Goal: Task Accomplishment & Management: Manage account settings

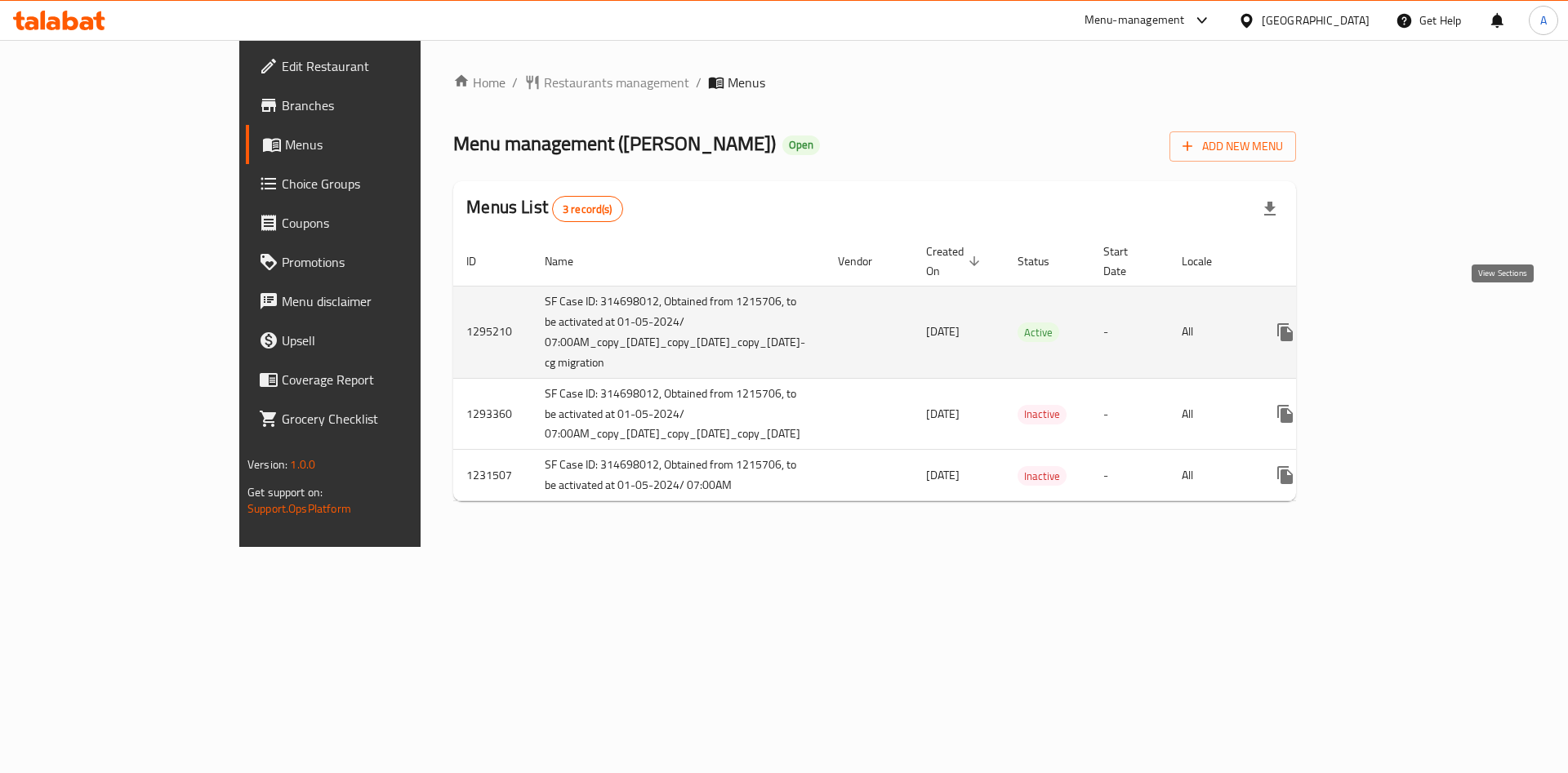
click at [1413, 322] on icon "enhanced table" at bounding box center [1403, 331] width 19 height 19
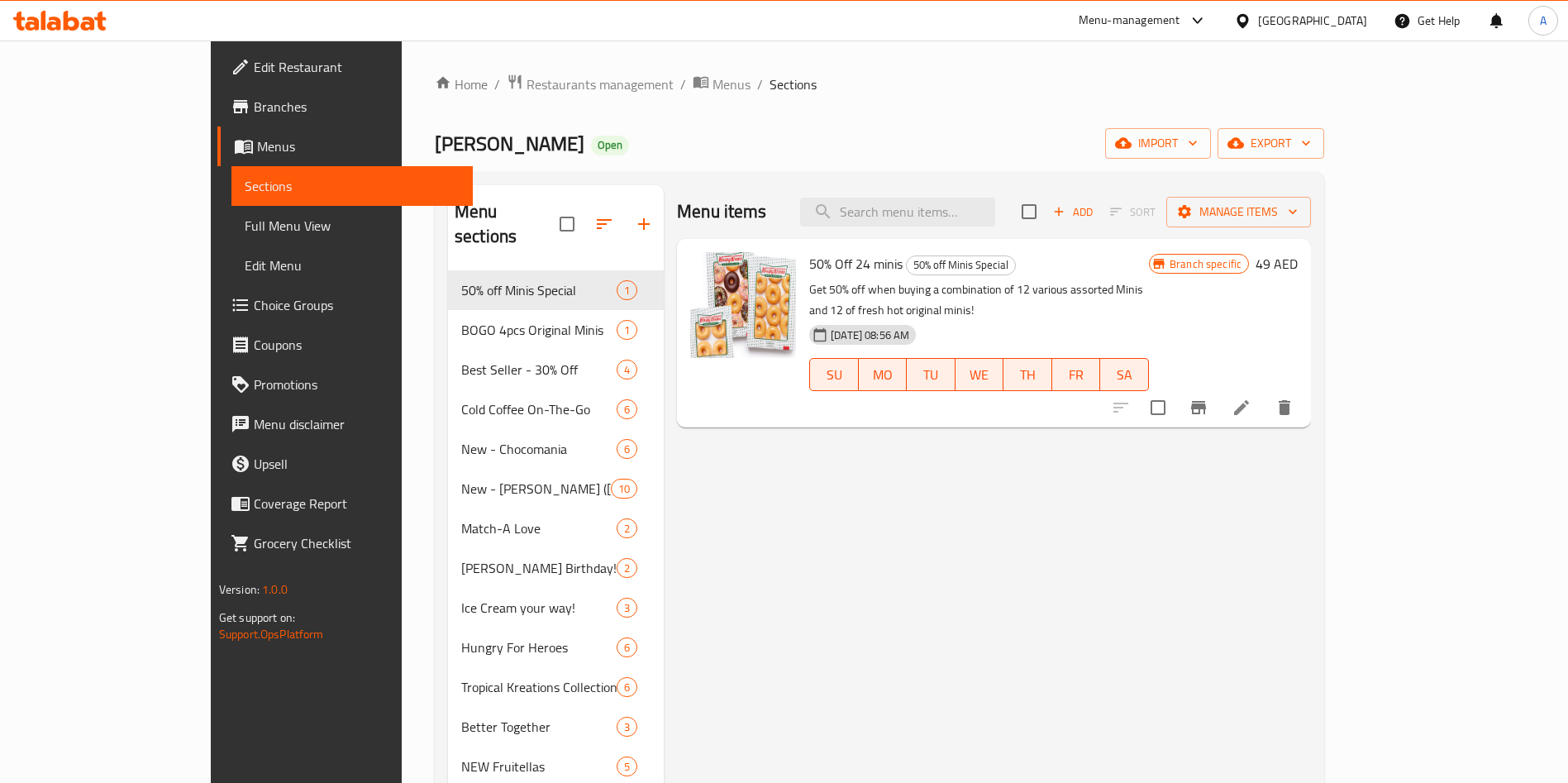
click at [634, 216] on icon "button" at bounding box center [643, 224] width 19 height 19
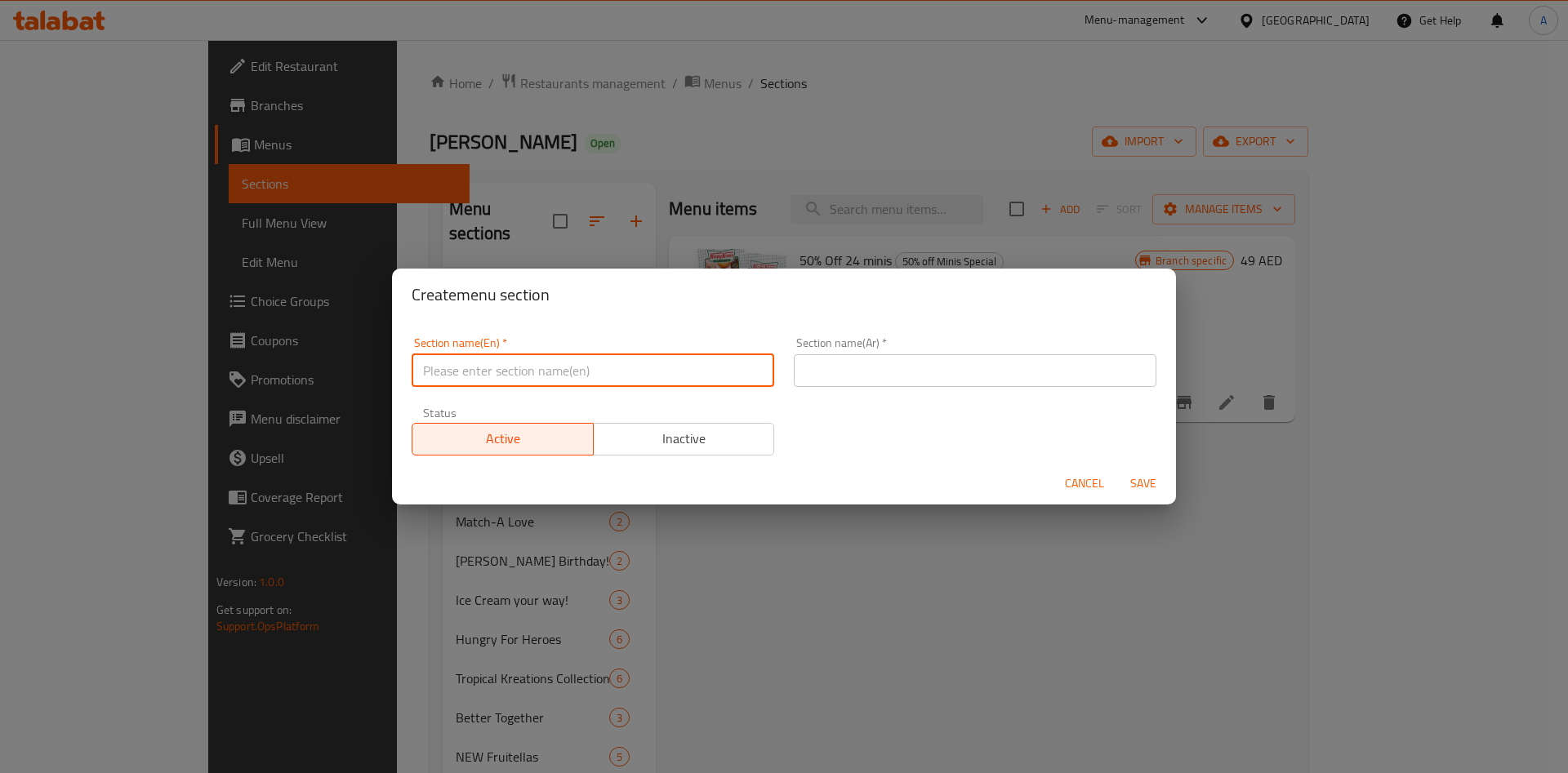
click at [504, 363] on input "text" at bounding box center [593, 371] width 363 height 33
paste input "NEW - Talabat"
type input "NEW - Talabat"
click at [902, 387] on div "Section name(Ar)   * Section name(Ar) *" at bounding box center [975, 362] width 383 height 69
click at [900, 376] on input "text" at bounding box center [974, 371] width 363 height 33
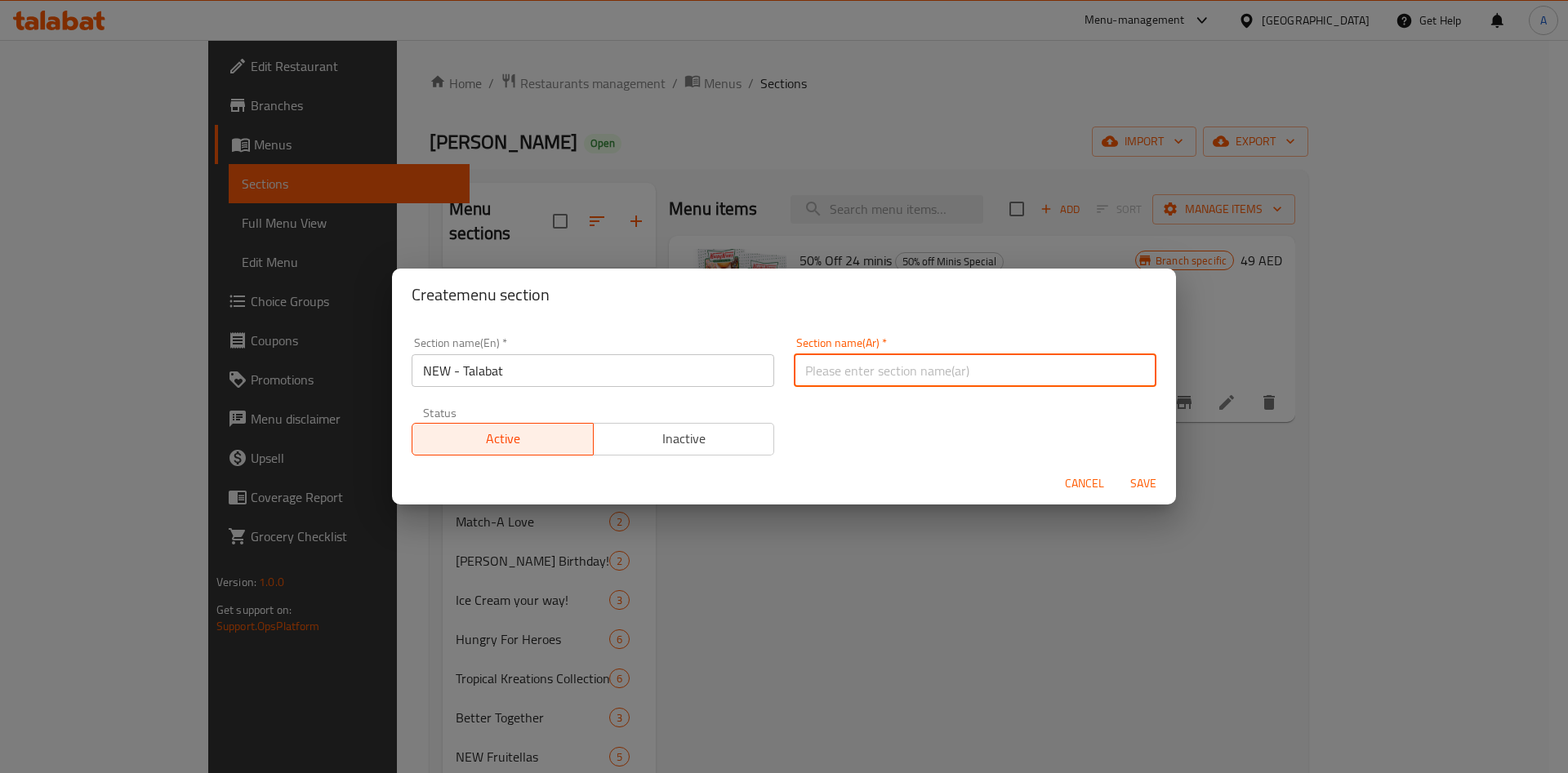
paste input "NEW - Talabat"
type input "NEW - Talabat"
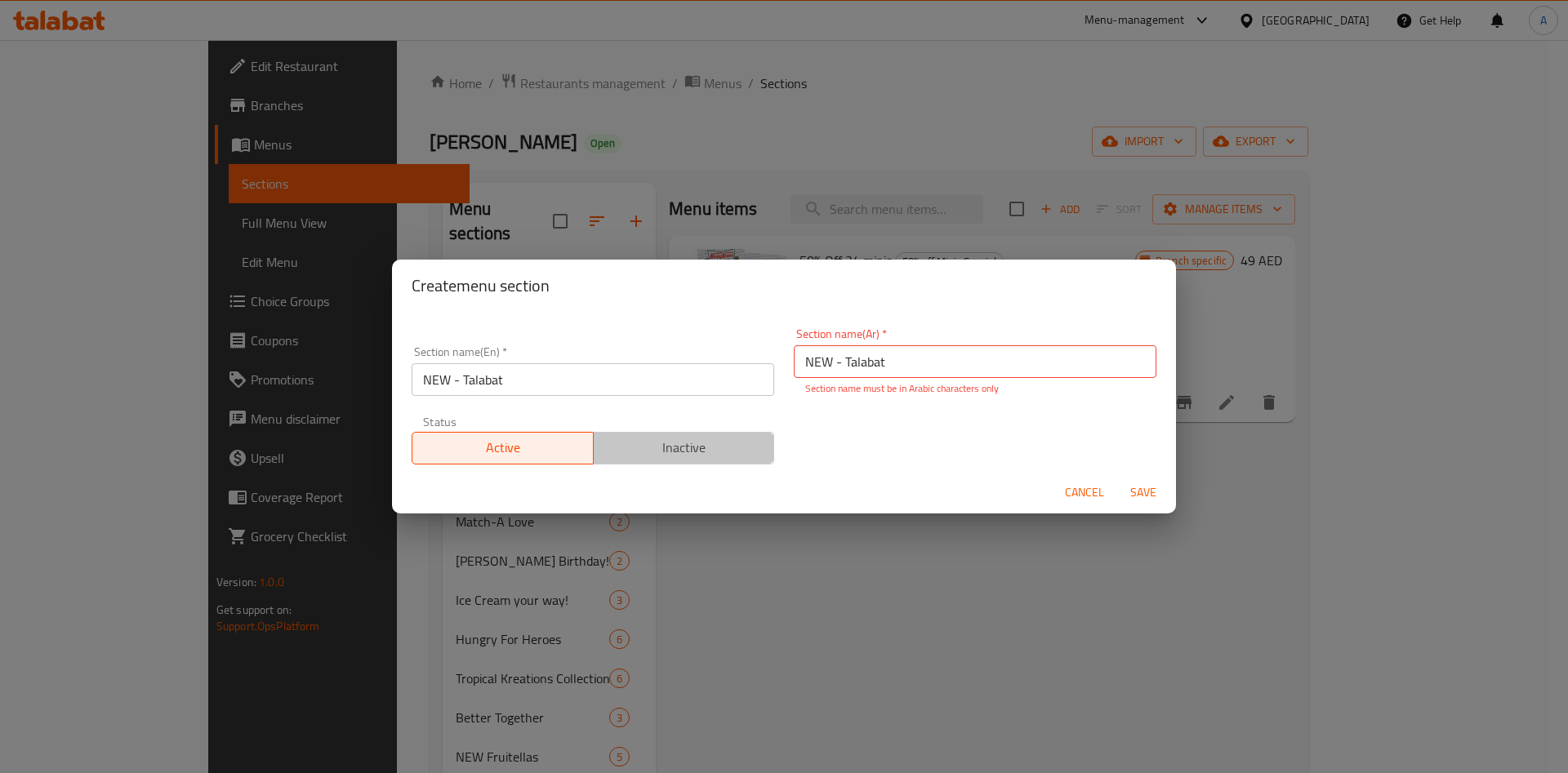
click at [681, 434] on button "Inactive" at bounding box center [683, 448] width 182 height 33
click at [942, 366] on input "NEW - Talabat" at bounding box center [974, 361] width 363 height 33
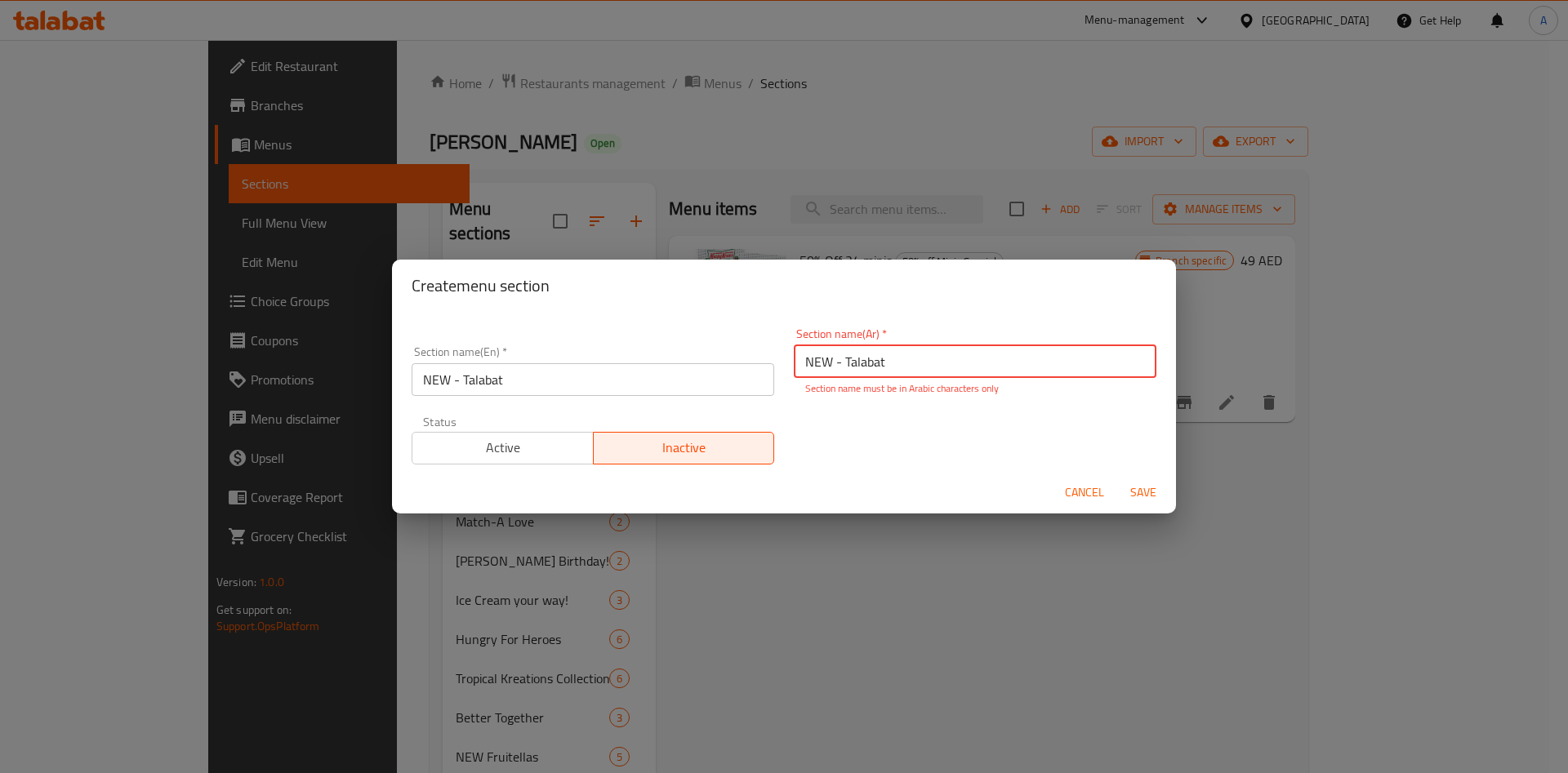
click at [942, 366] on input "NEW - Talabat" at bounding box center [974, 361] width 363 height 33
paste input "جديد - طلبات"
type input "جديد - طلبات"
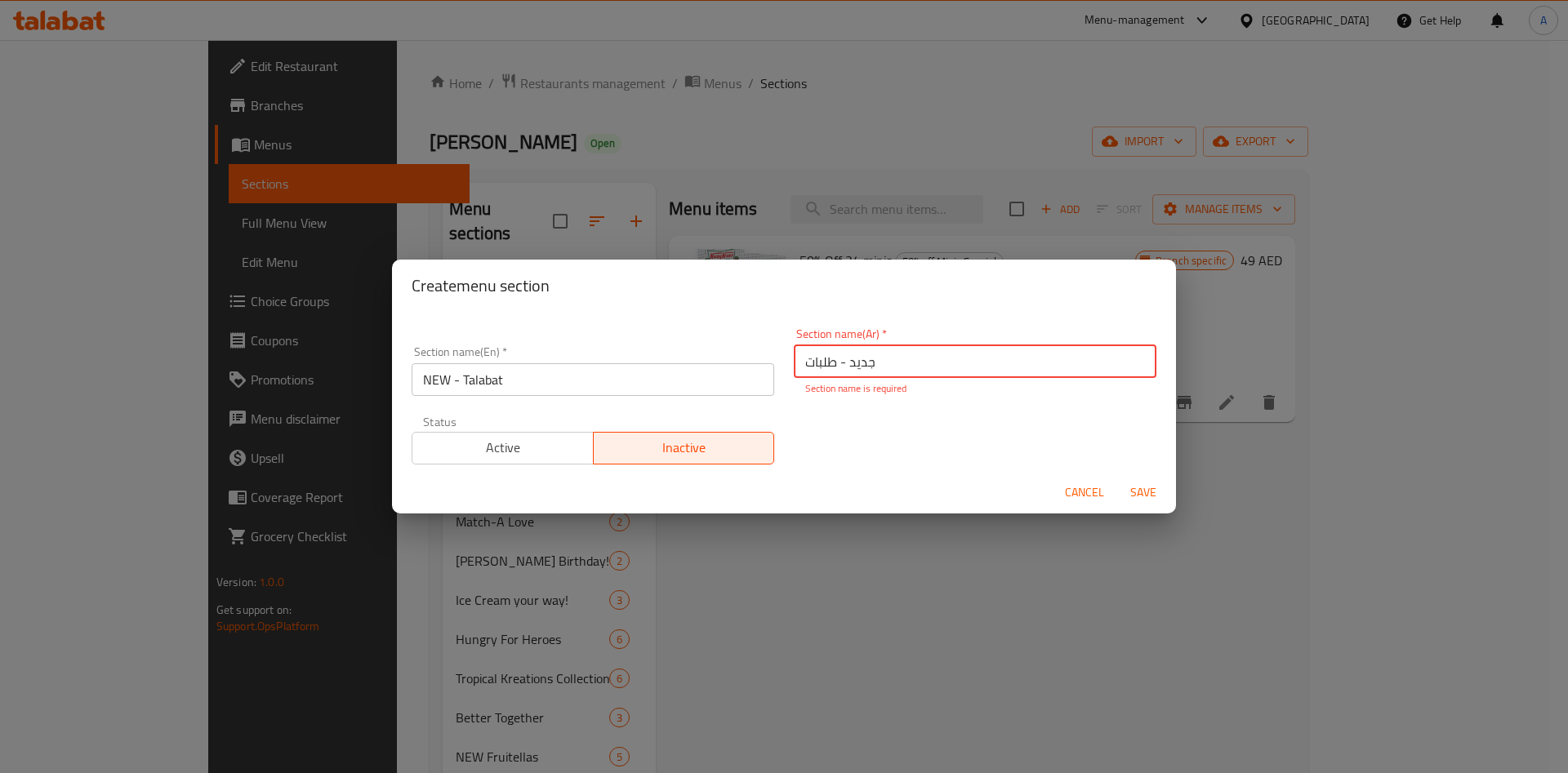
click at [1165, 498] on div "Cancel Save" at bounding box center [784, 492] width 784 height 43
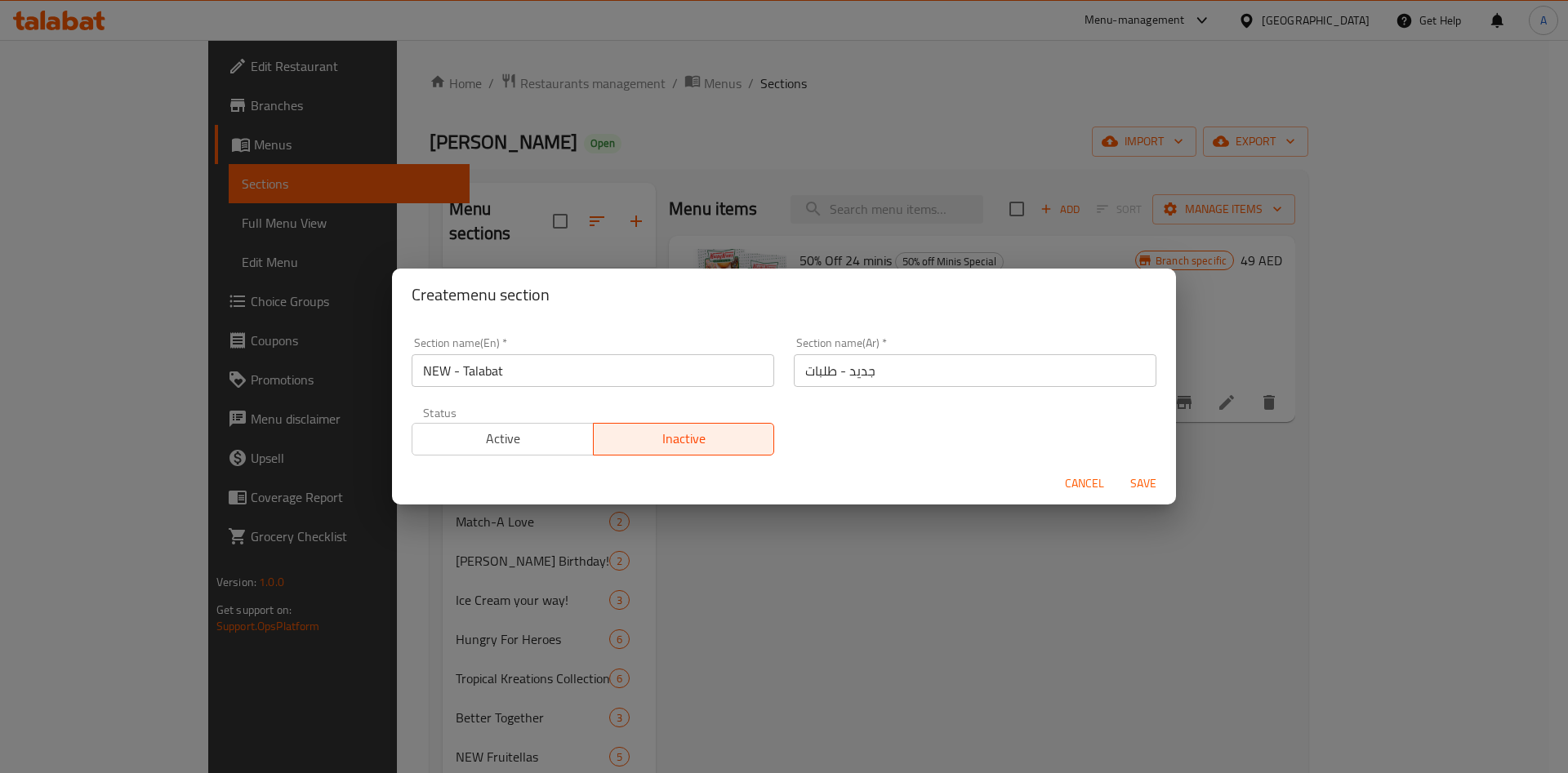
click at [1147, 491] on span "Save" at bounding box center [1143, 484] width 39 height 20
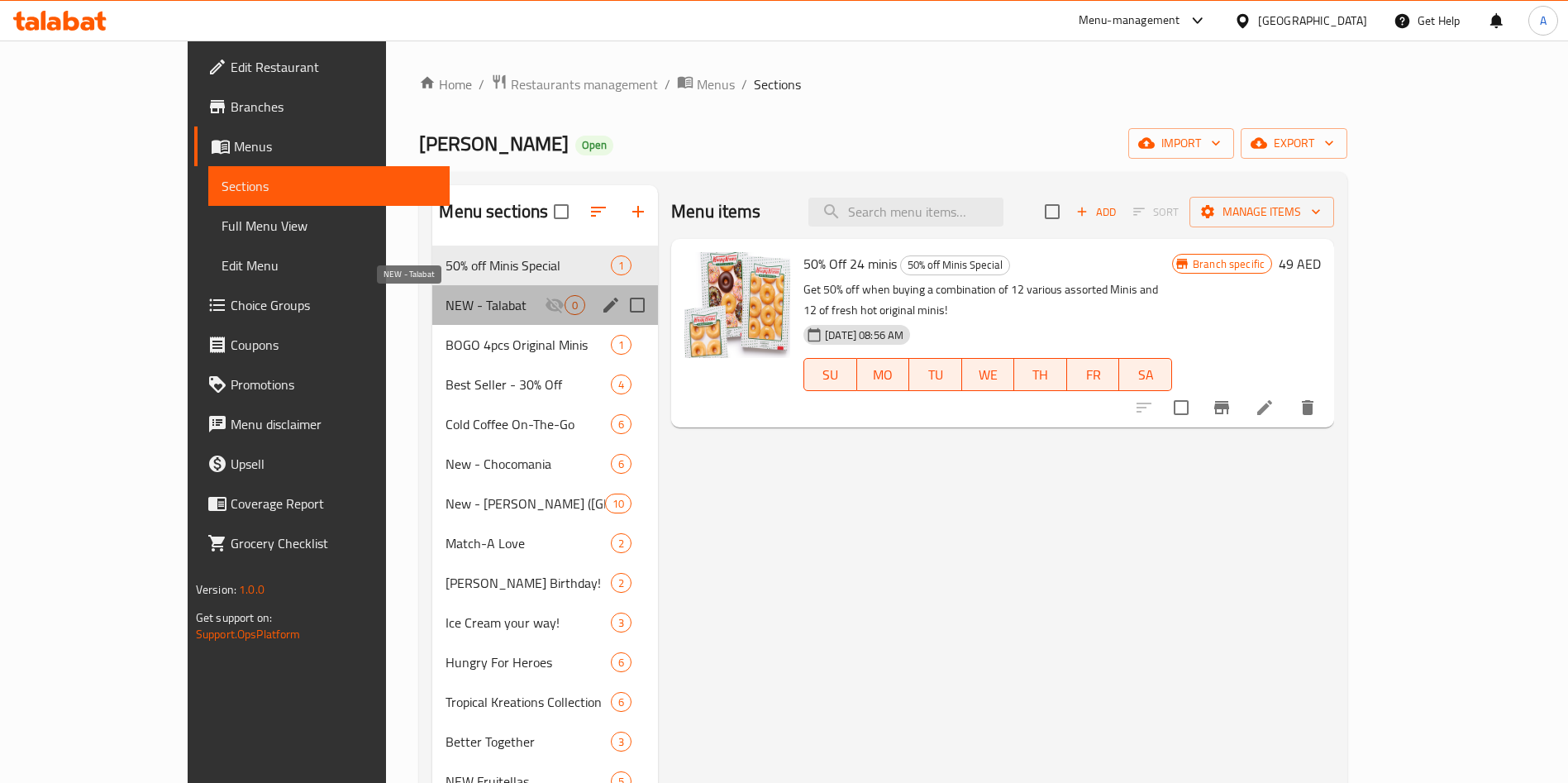
click at [445, 295] on span "NEW - Talabat" at bounding box center [494, 304] width 99 height 19
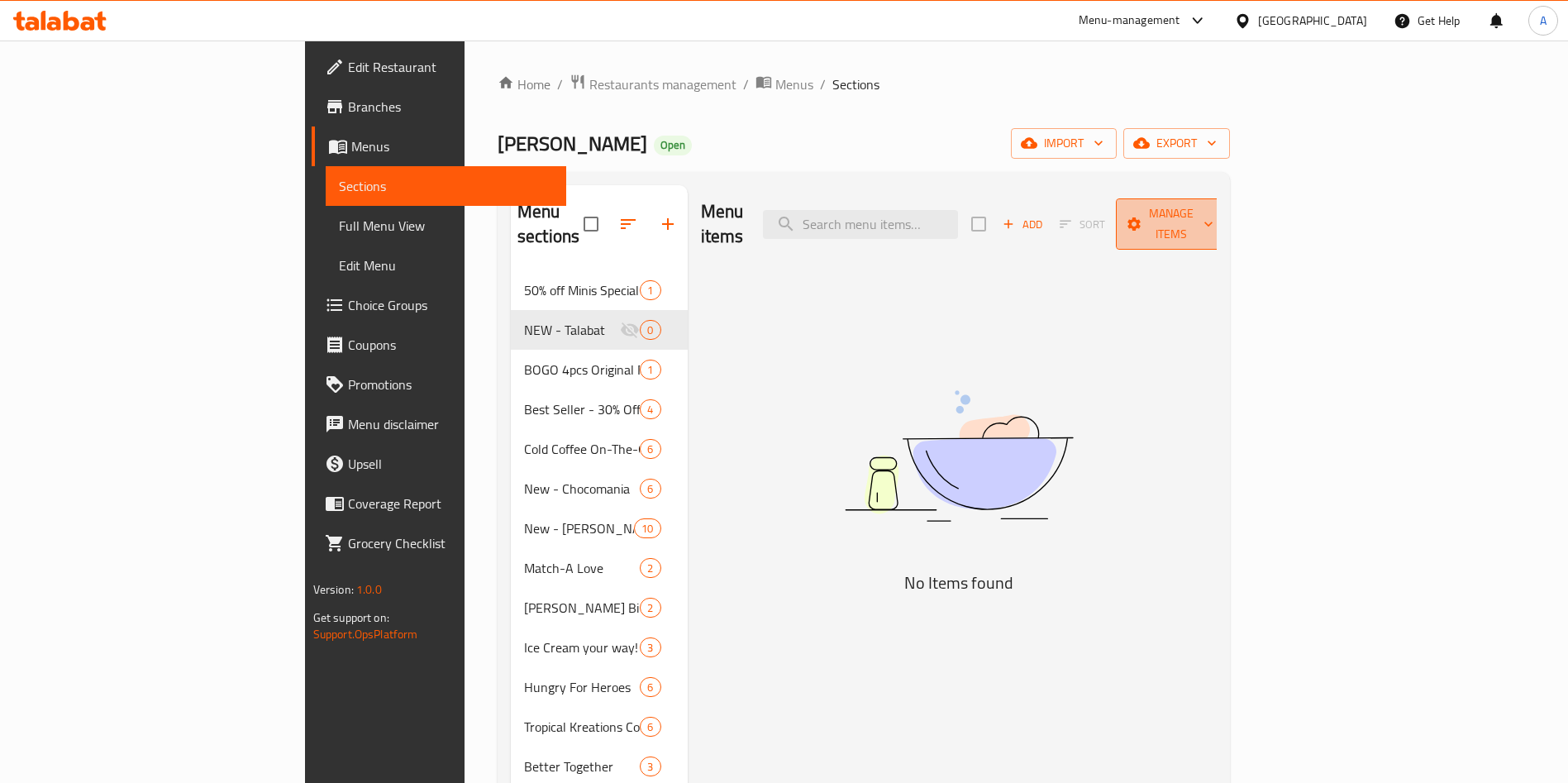
click at [1213, 218] on span "Manage items" at bounding box center [1171, 224] width 84 height 42
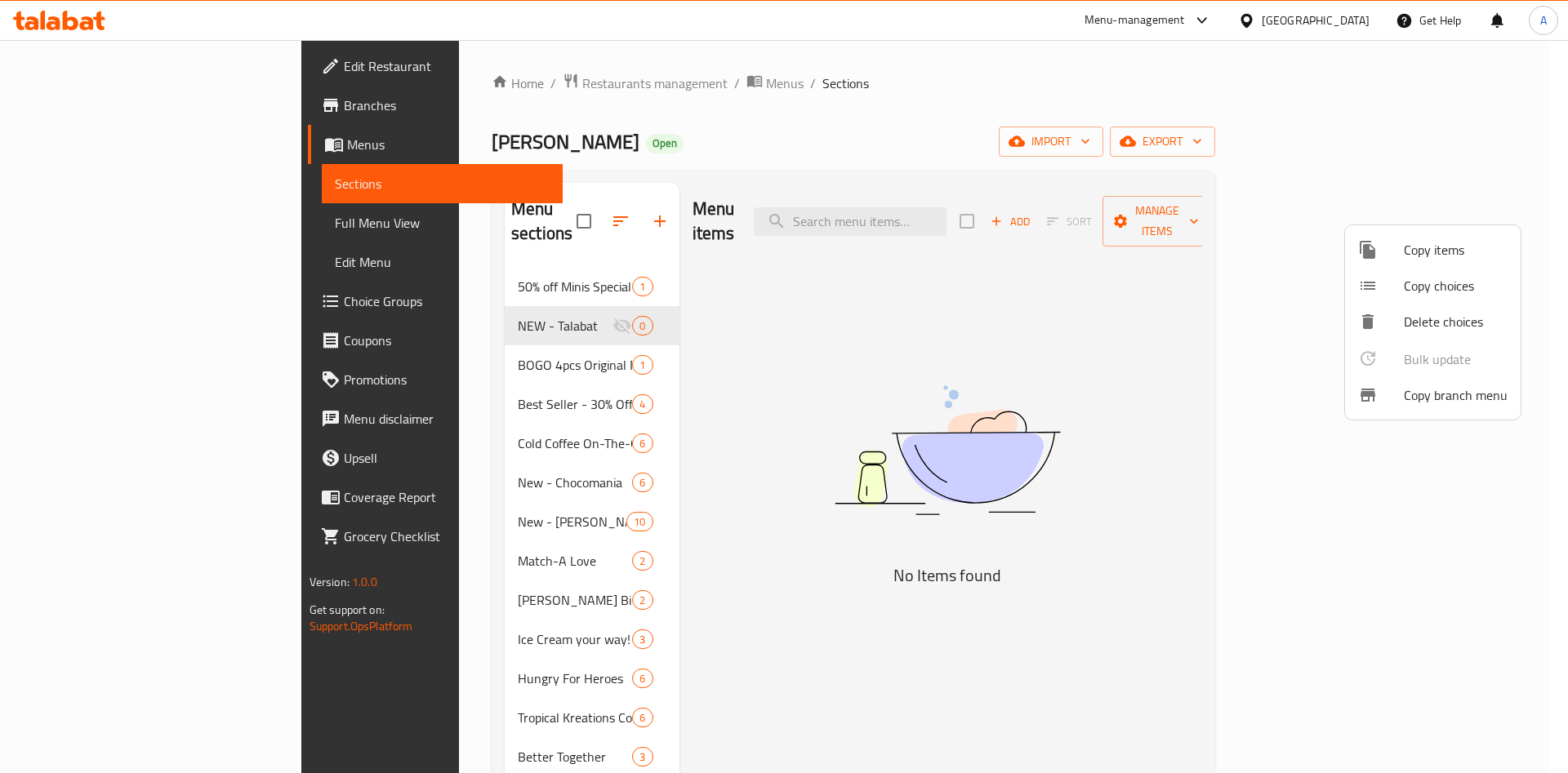
click at [1173, 304] on div at bounding box center [784, 386] width 1568 height 773
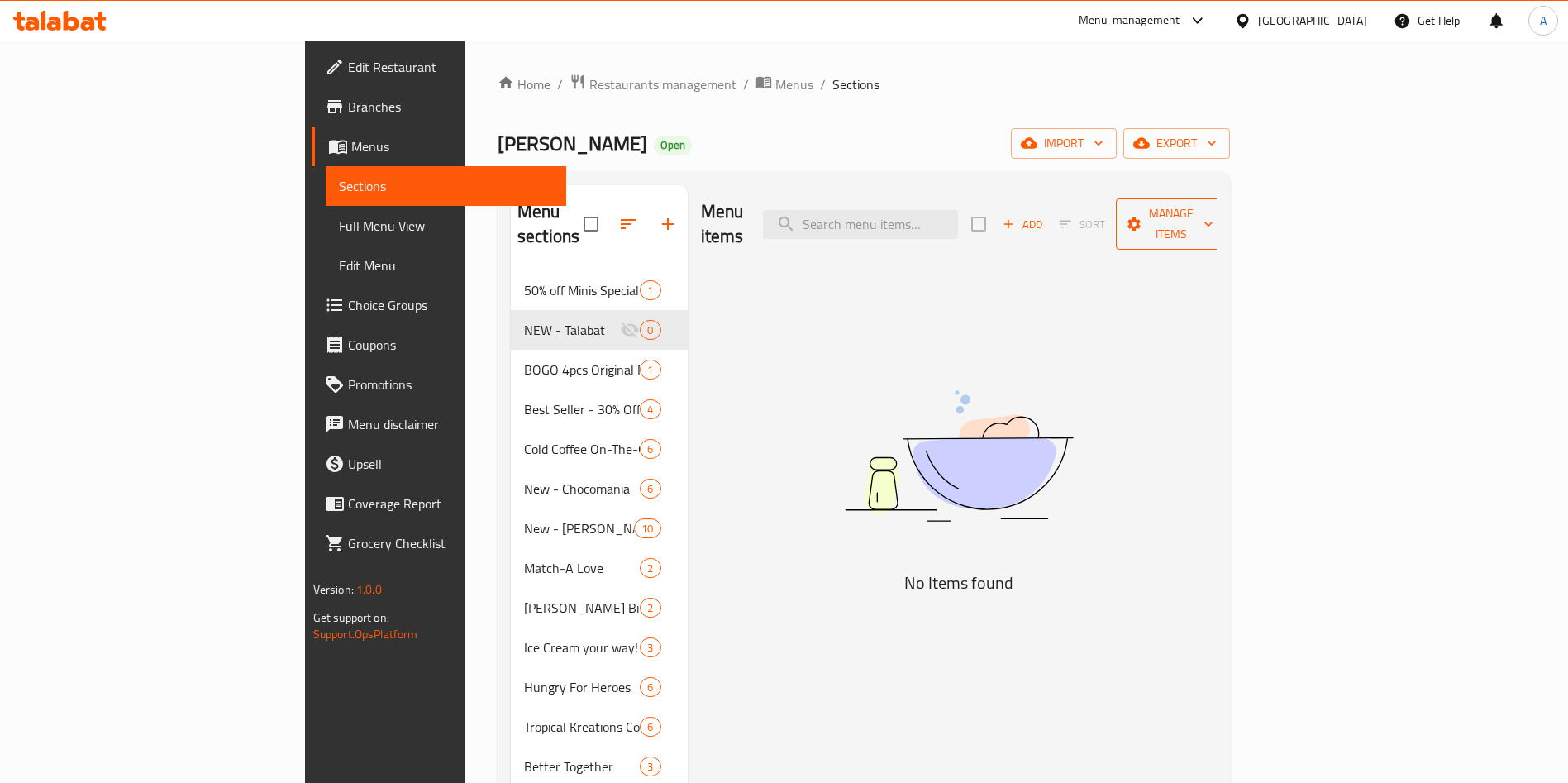
click at [1213, 214] on span "Manage items" at bounding box center [1171, 224] width 84 height 42
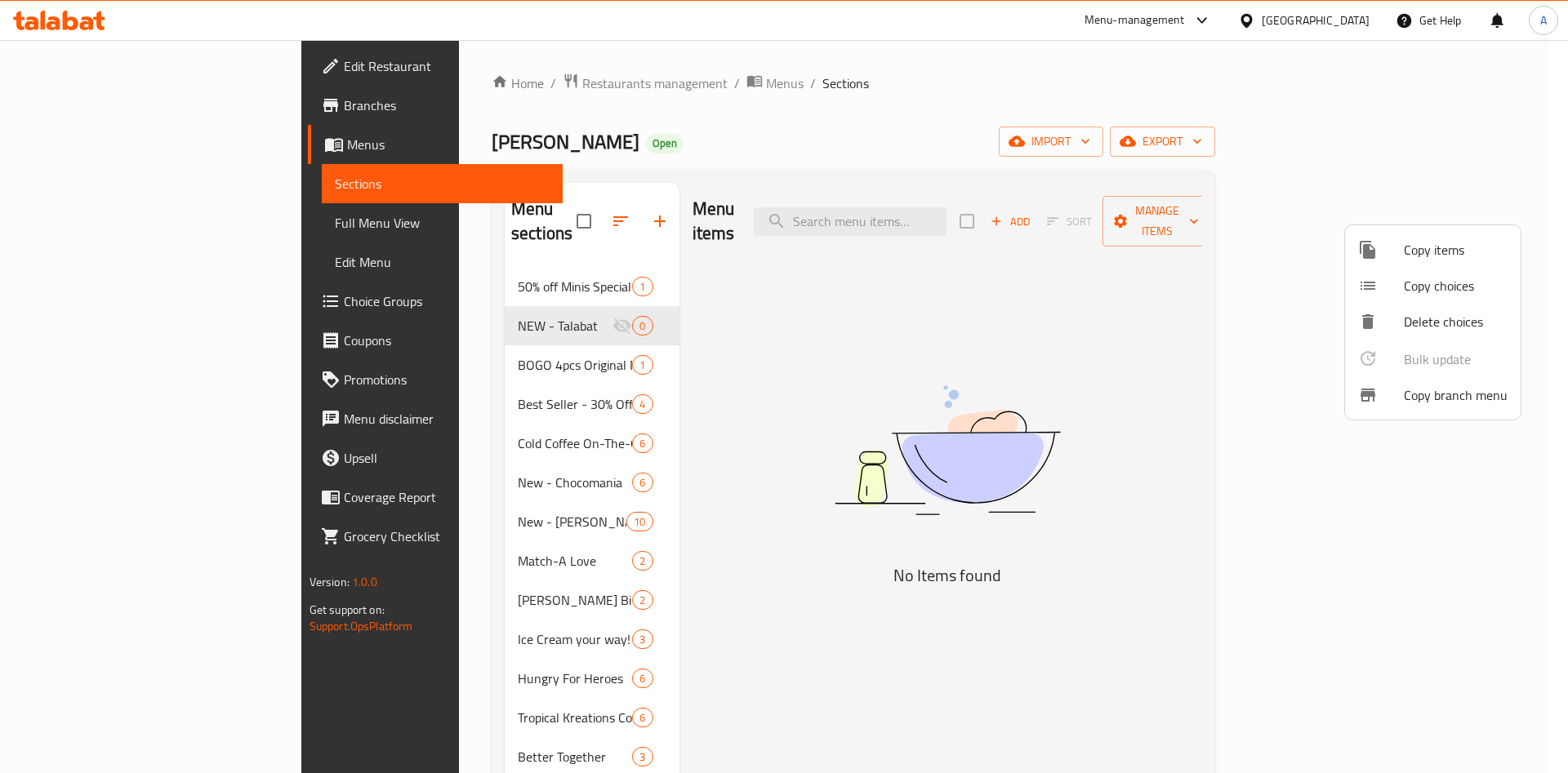
drag, startPoint x: 836, startPoint y: 354, endPoint x: 847, endPoint y: 355, distance: 11.0
click at [844, 355] on div at bounding box center [784, 386] width 1568 height 773
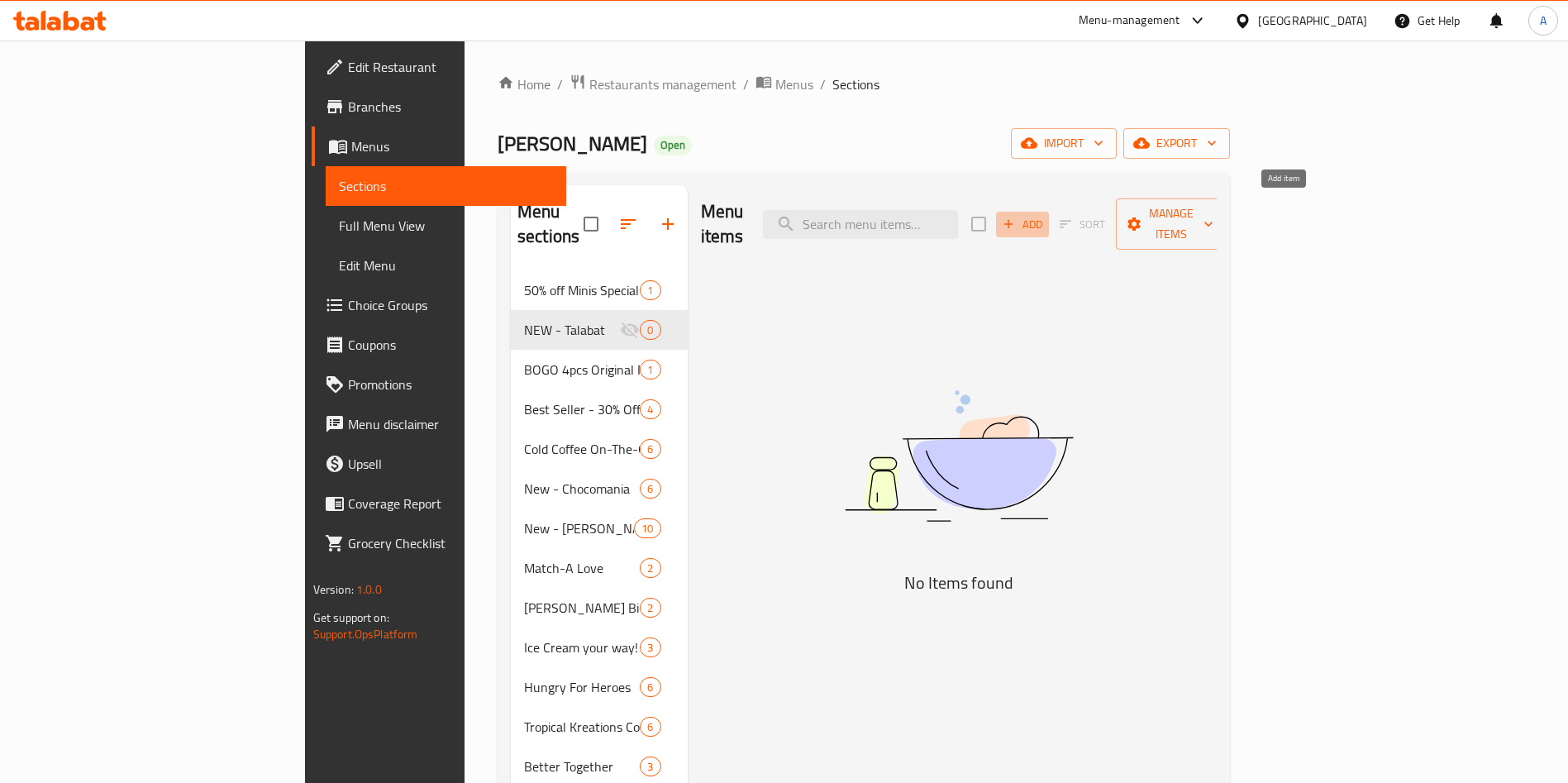
click at [1015, 216] on icon "button" at bounding box center [1008, 224] width 15 height 15
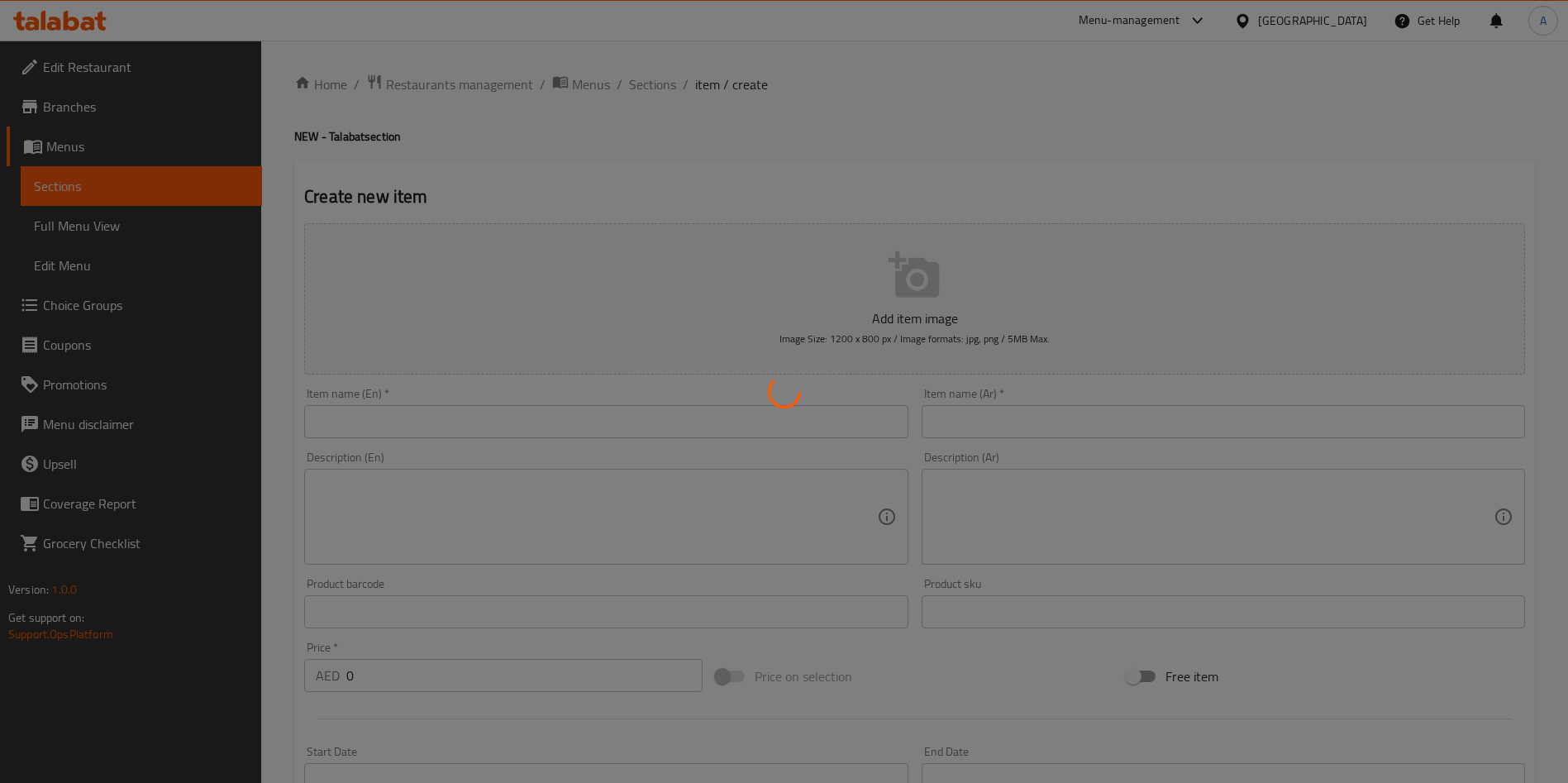
click at [552, 417] on div at bounding box center [784, 391] width 1568 height 783
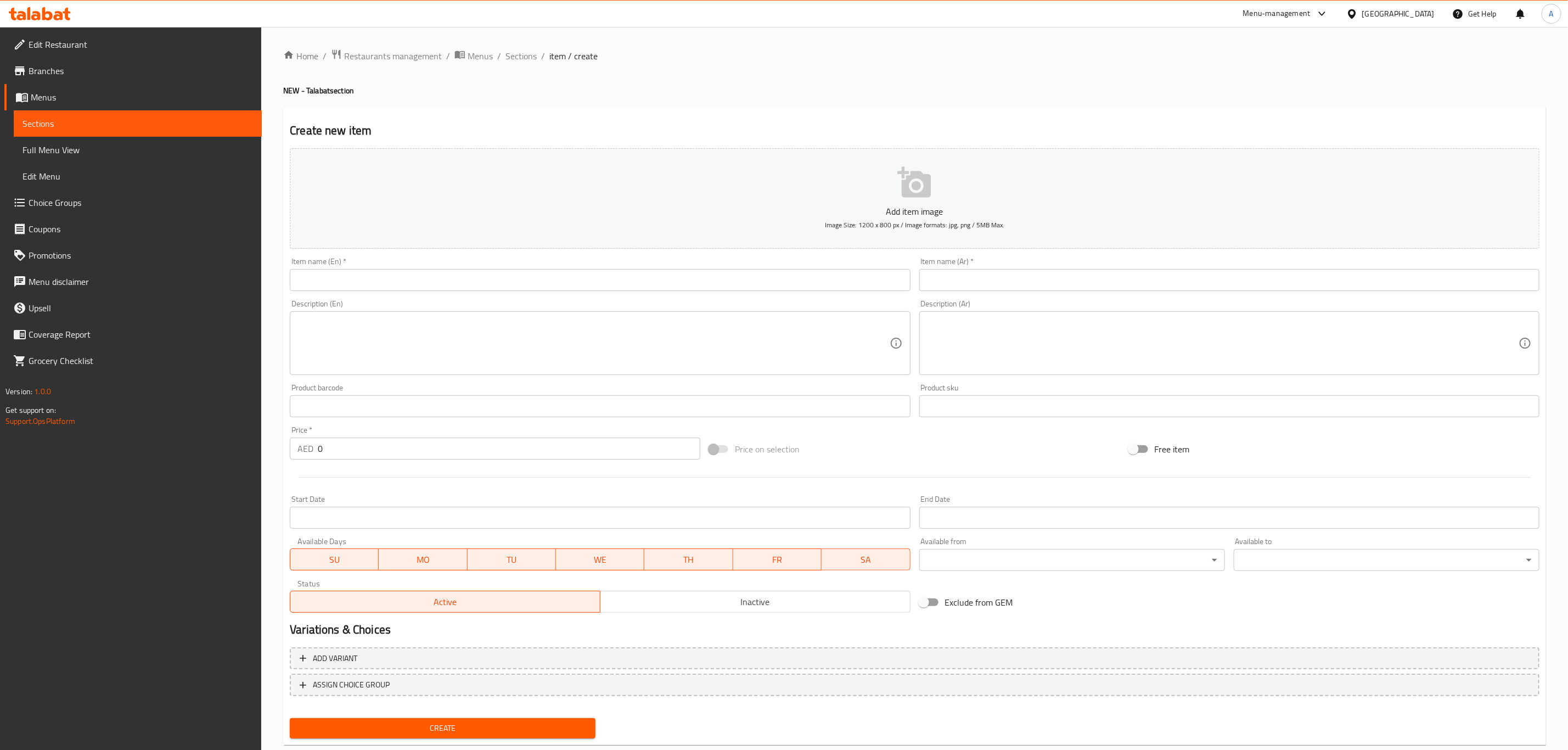
click at [554, 282] on input "text" at bounding box center [600, 280] width 620 height 22
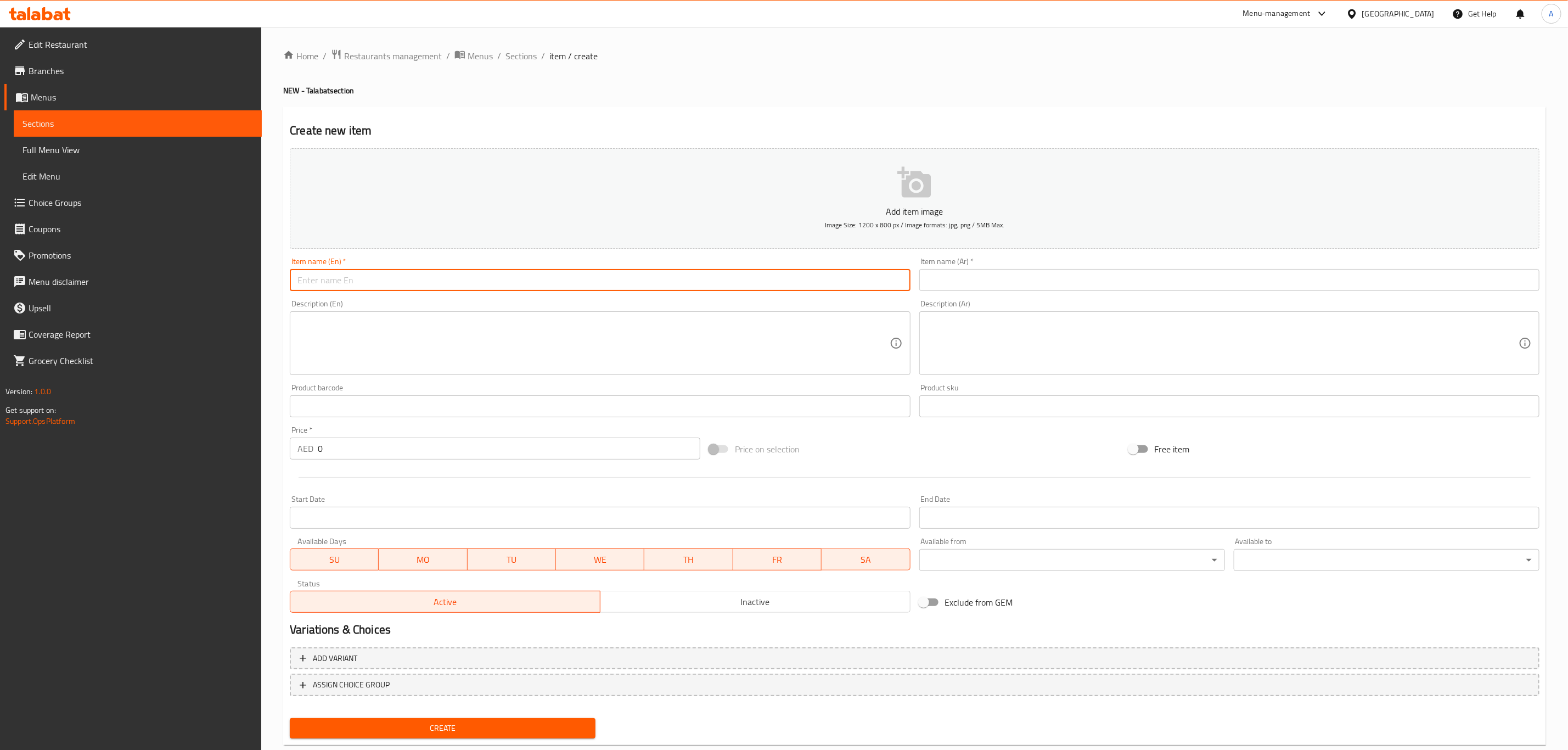
paste input "6 Assorted & 6 Original Glazed!"
type input "6 Assorted & 6 Original Glazed!"
click at [430, 287] on input "6 Assorted & 6 Original Glazed!" at bounding box center [600, 280] width 620 height 22
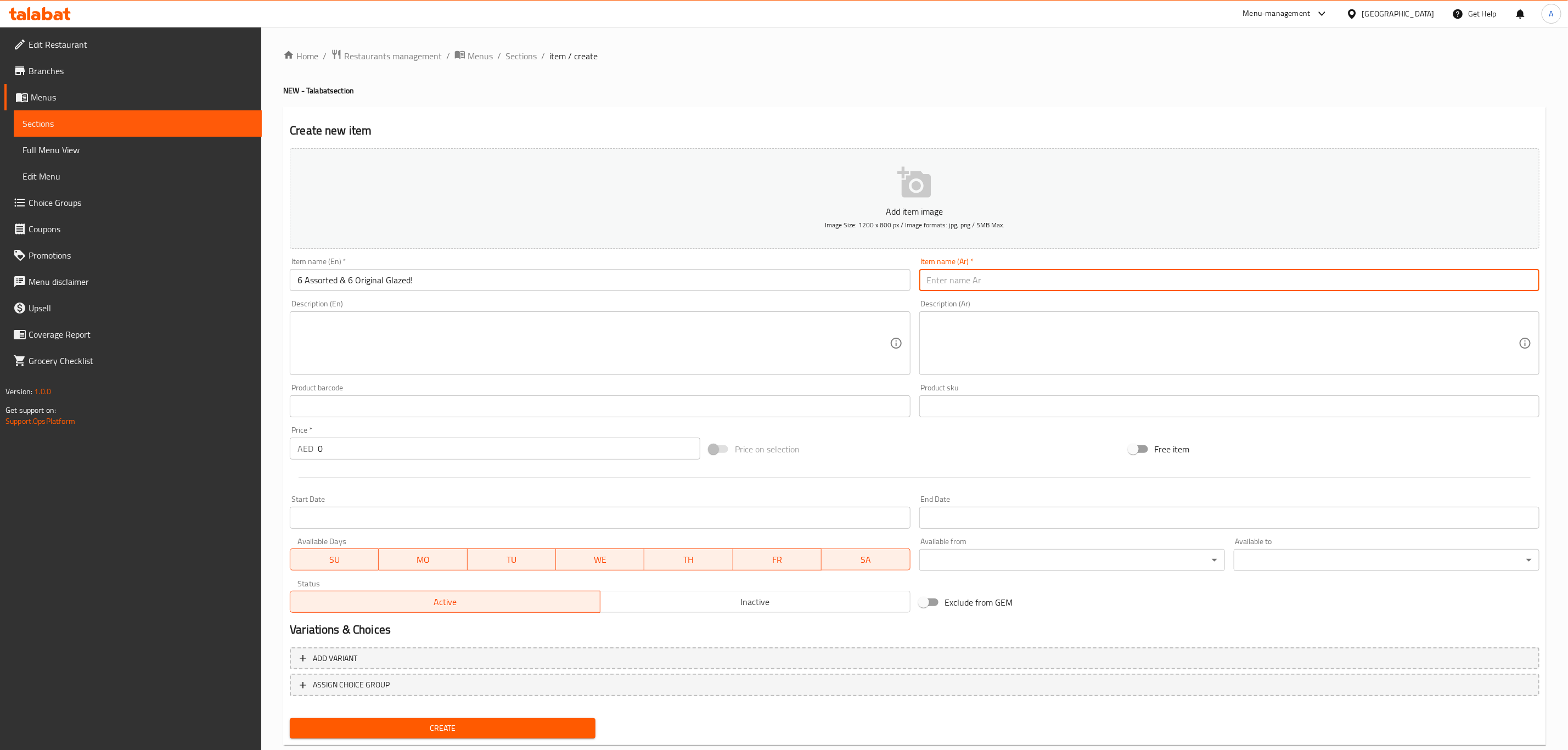
click at [988, 272] on input "text" at bounding box center [1229, 280] width 620 height 22
paste input "٦ متنوعة و٦ أصلية مزججة!"
type input "٦ متنوعة و٦ أصلية مزججة!"
click at [998, 336] on textarea at bounding box center [1223, 343] width 592 height 52
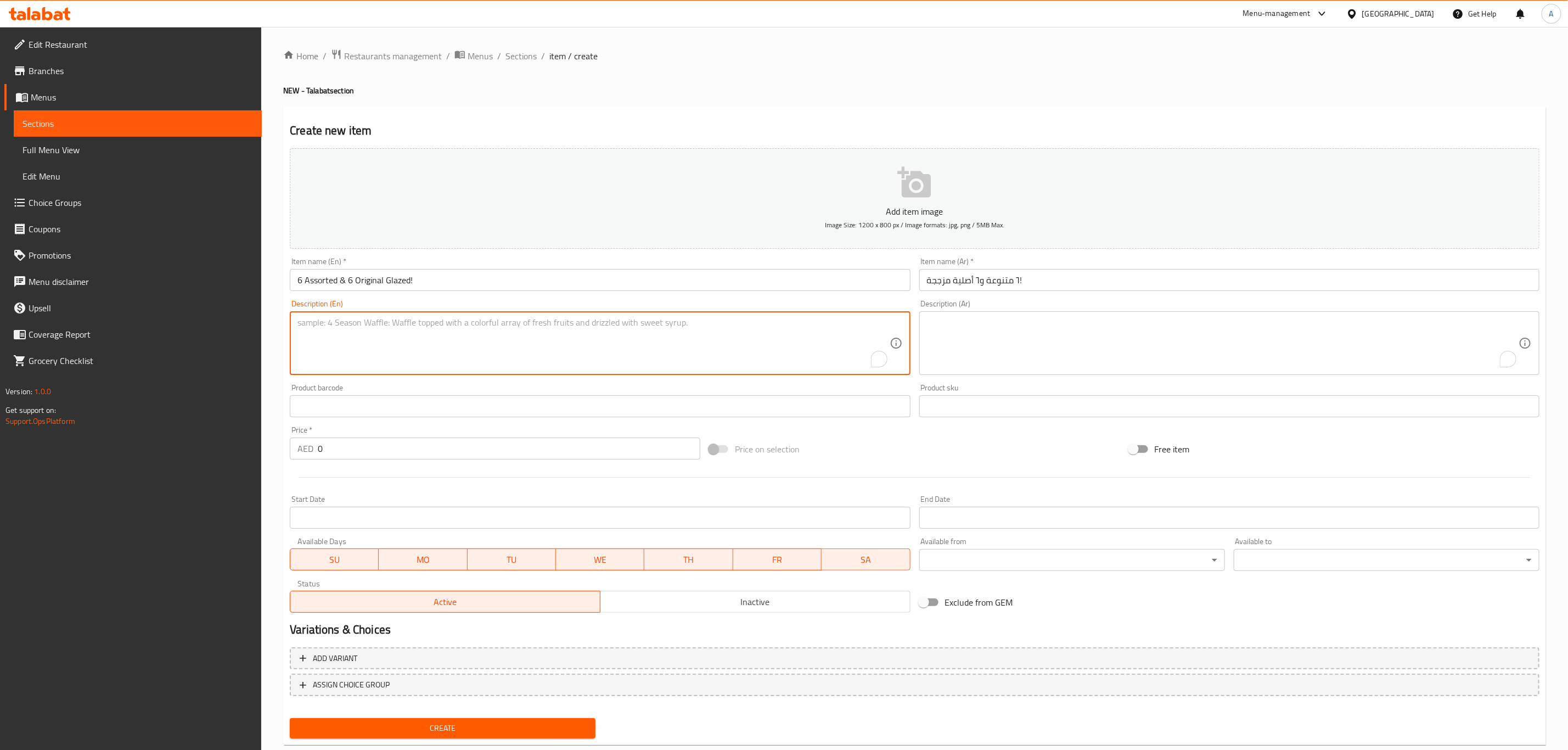
click at [716, 341] on textarea "To enrich screen reader interactions, please activate Accessibility in Grammarl…" at bounding box center [593, 343] width 592 height 52
paste textarea "Get 6 Assorted doughnuts of your choice and 6 extra Original glazed doughnuts"
type textarea "Get 6 Assorted doughnuts of your choice and 6 extra Original glazed doughnuts"
click at [1053, 338] on textarea "To enrich screen reader interactions, please activate Accessibility in Grammarl…" at bounding box center [1223, 343] width 592 height 52
paste textarea "احصل على ٦ دونات متنوعة من اختيارك و٦ دونات إضافية أصلية مزججة."
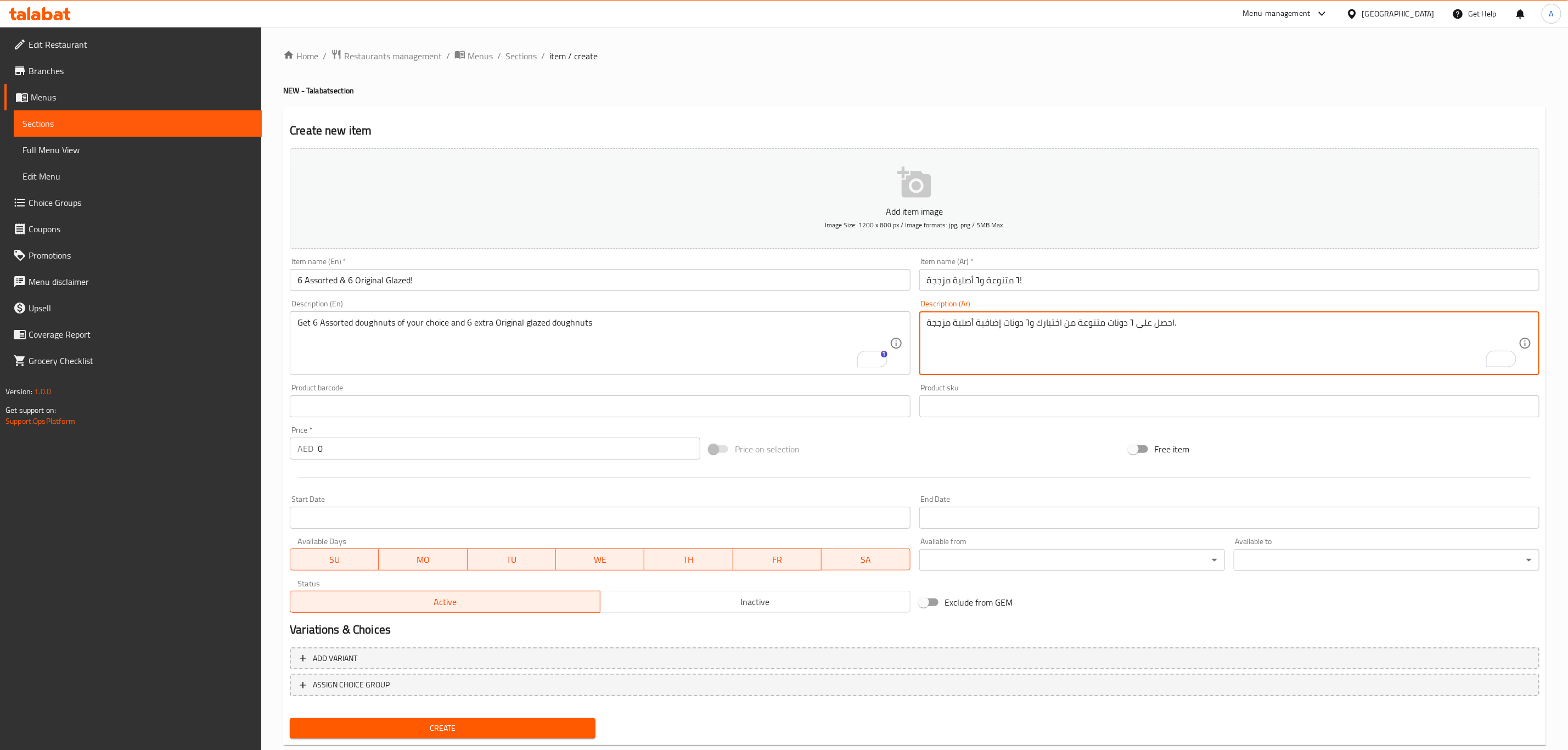
type textarea "احصل على ٦ دونات متنوعة من اختيارك و٦ دونات إضافية أصلية مزججة."
click at [921, 439] on div "Price on selection" at bounding box center [914, 449] width 419 height 29
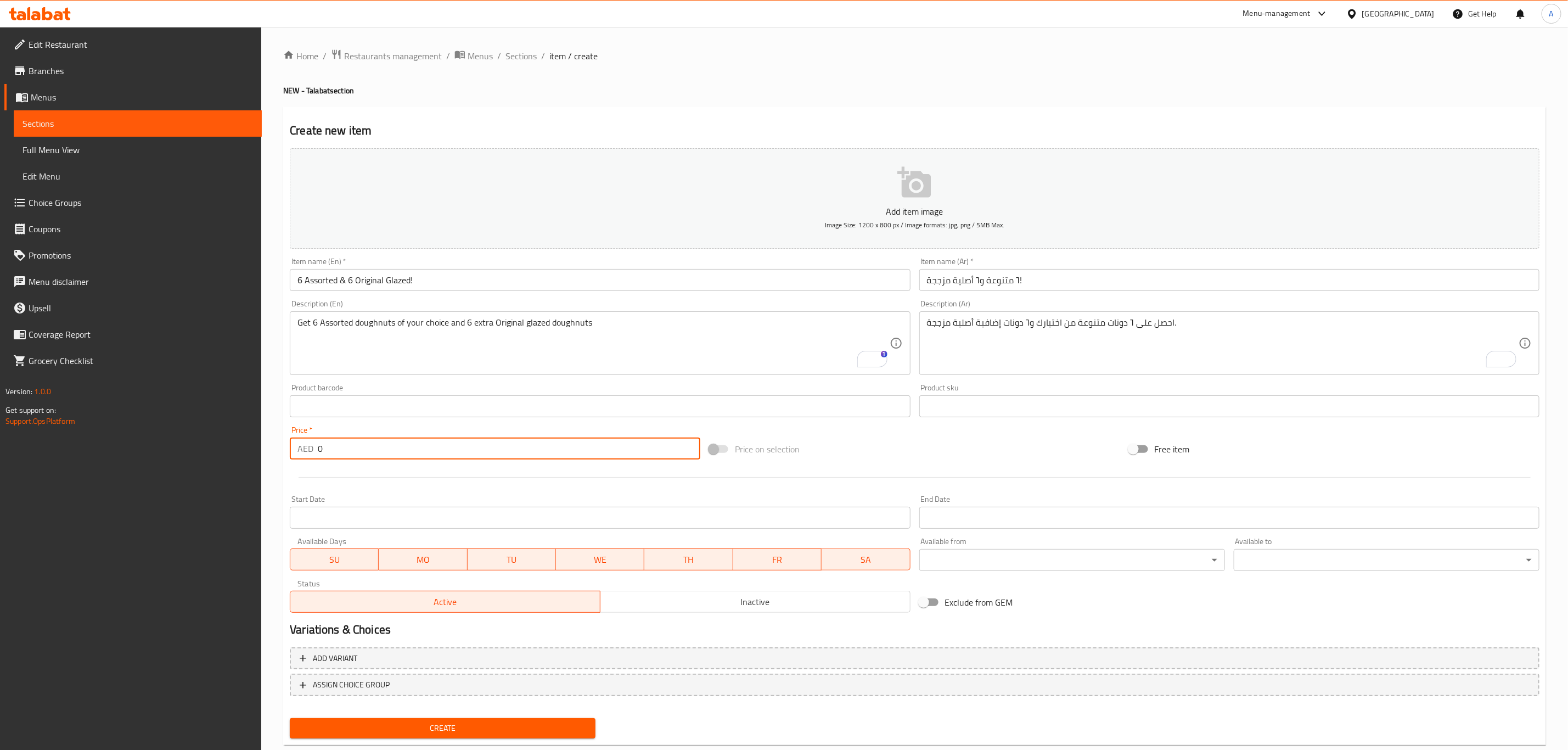
drag, startPoint x: 377, startPoint y: 449, endPoint x: 305, endPoint y: 448, distance: 72.0
click at [305, 448] on div "AED 0 Price *" at bounding box center [495, 449] width 411 height 22
type input "65"
click at [496, 488] on div at bounding box center [914, 477] width 1259 height 27
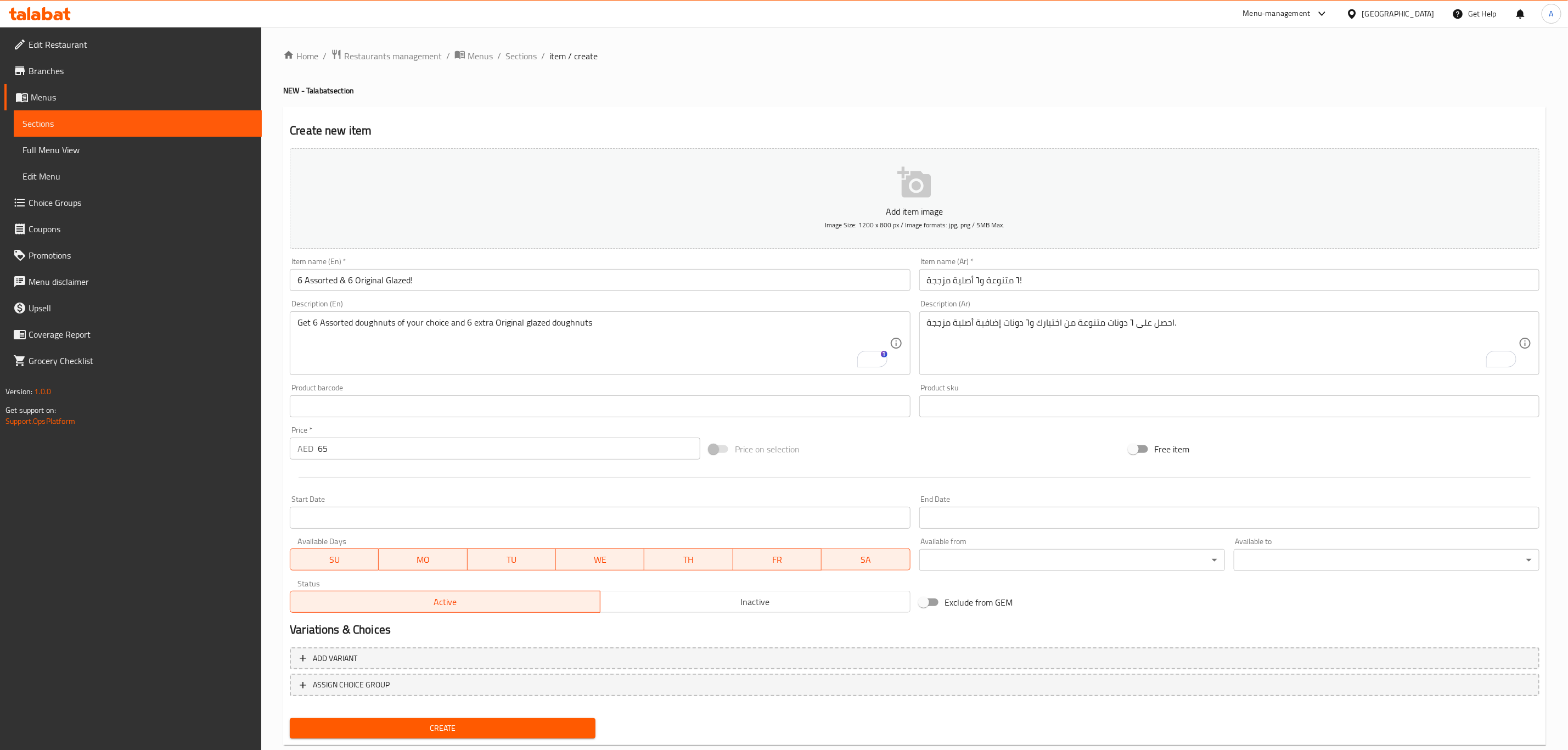
click at [881, 190] on button "Add item image Image Size: 1200 x 800 px / Image formats: jpg, png / 5MB Max." at bounding box center [914, 199] width 1250 height 101
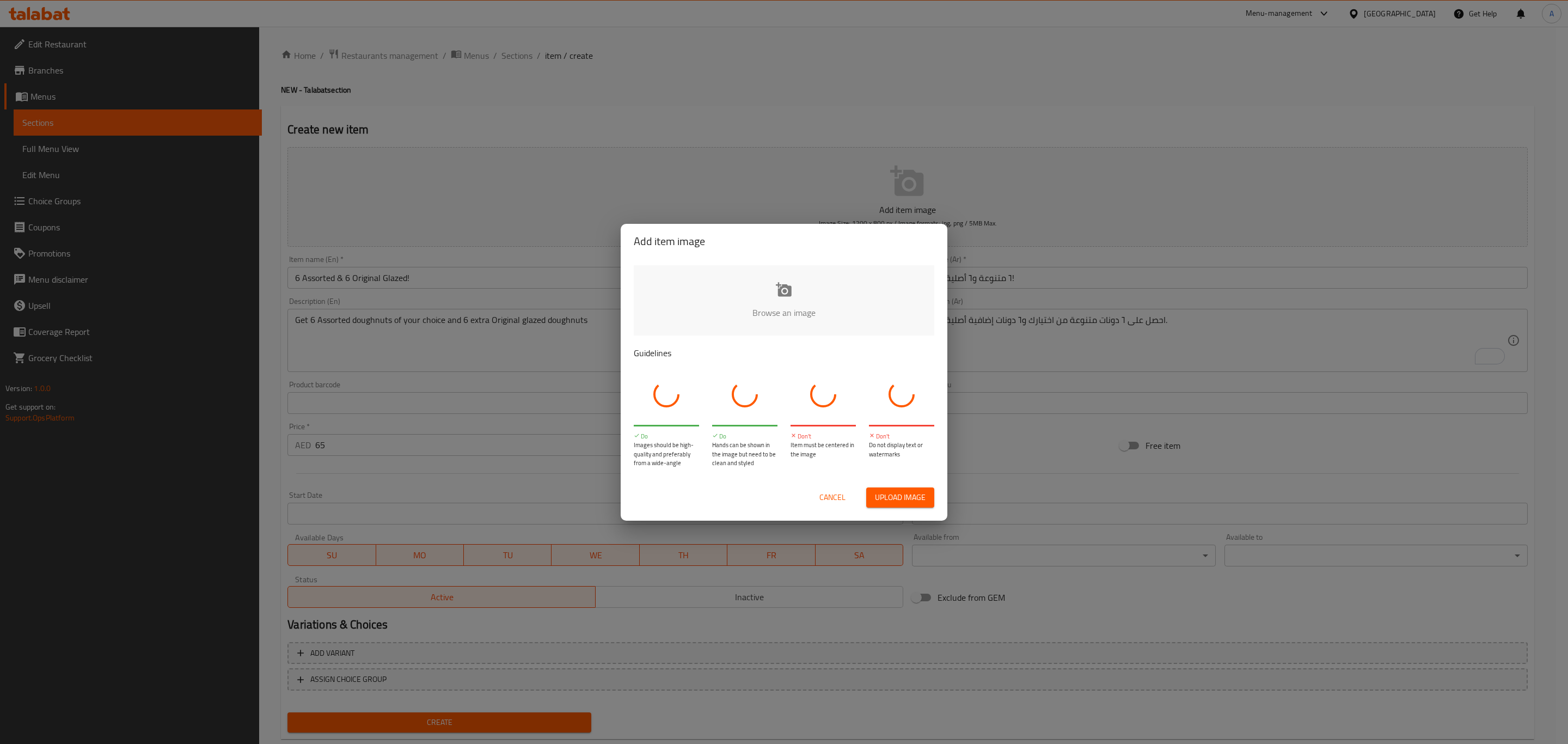
click at [775, 293] on input "file" at bounding box center [1152, 316] width 1037 height 102
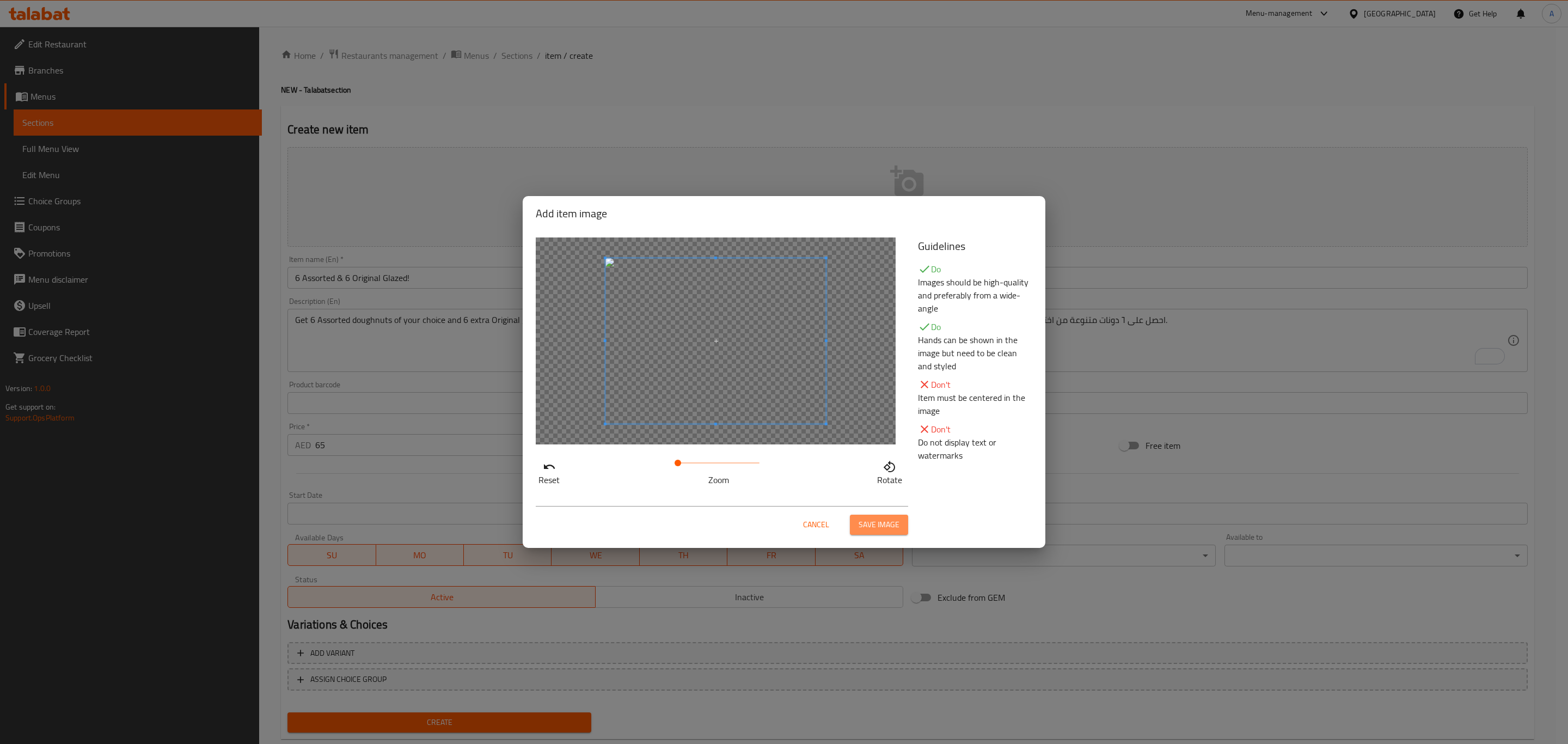
click at [870, 515] on span "Save image" at bounding box center [879, 525] width 41 height 13
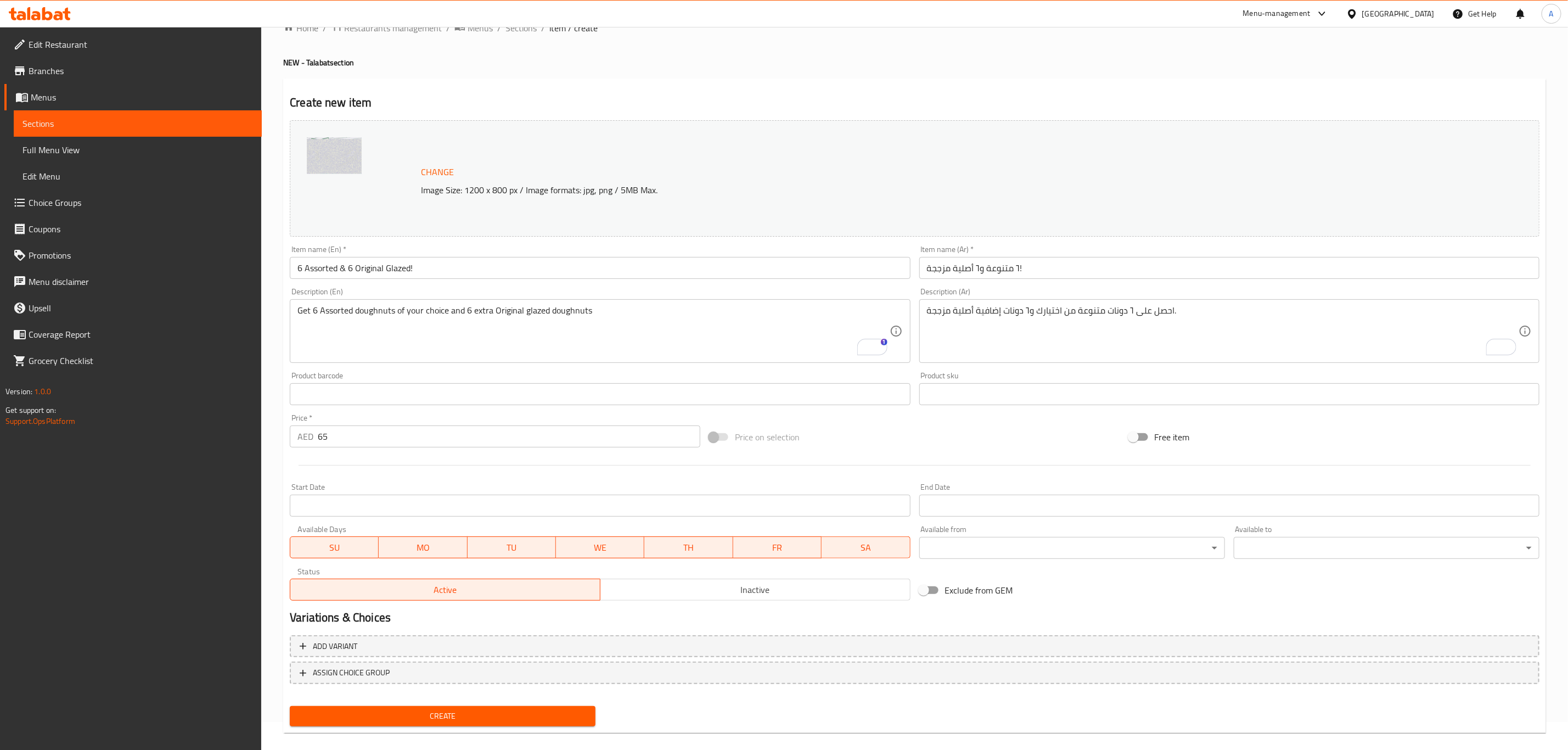
scroll to position [40, 0]
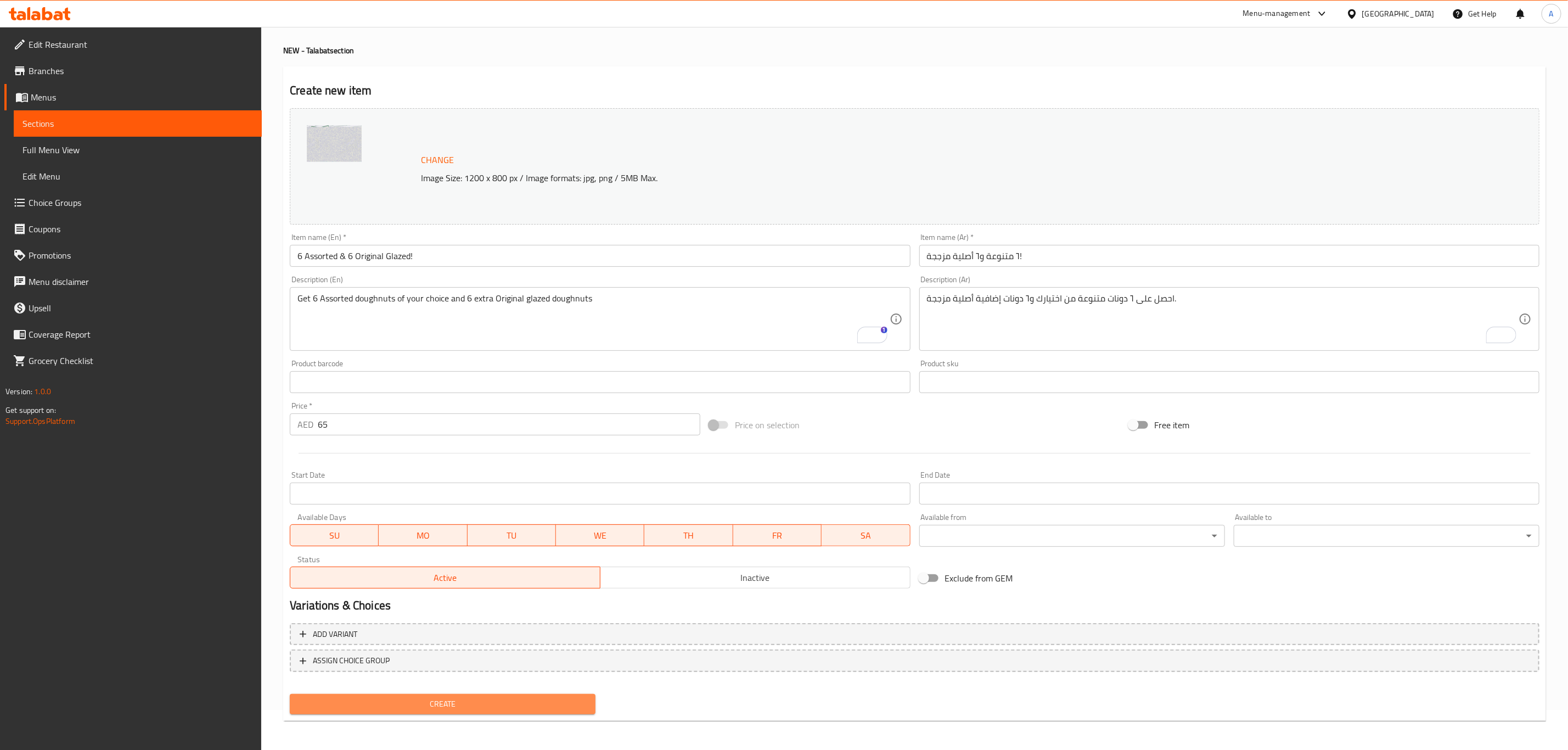
click at [414, 519] on span "Create" at bounding box center [443, 704] width 288 height 14
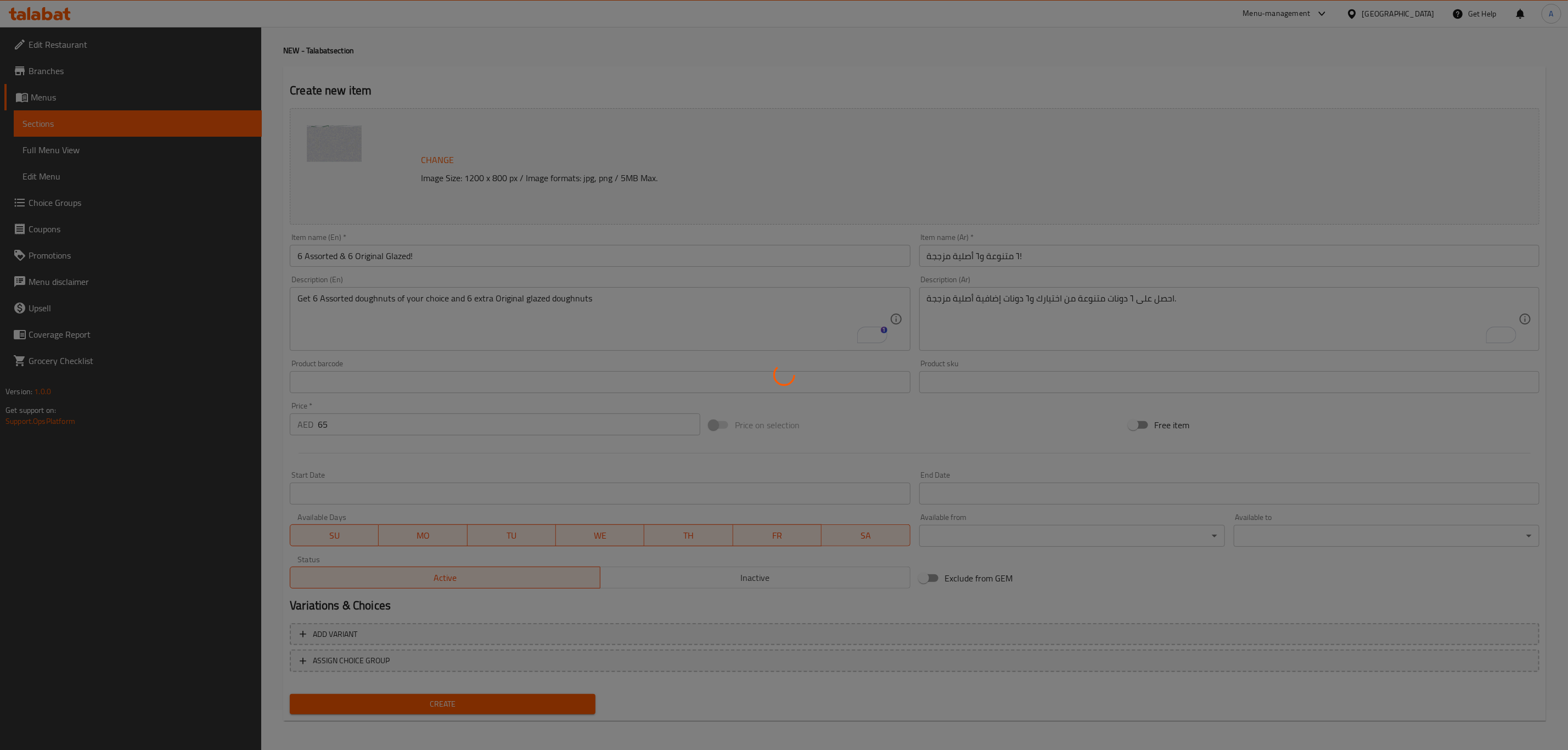
type input "0"
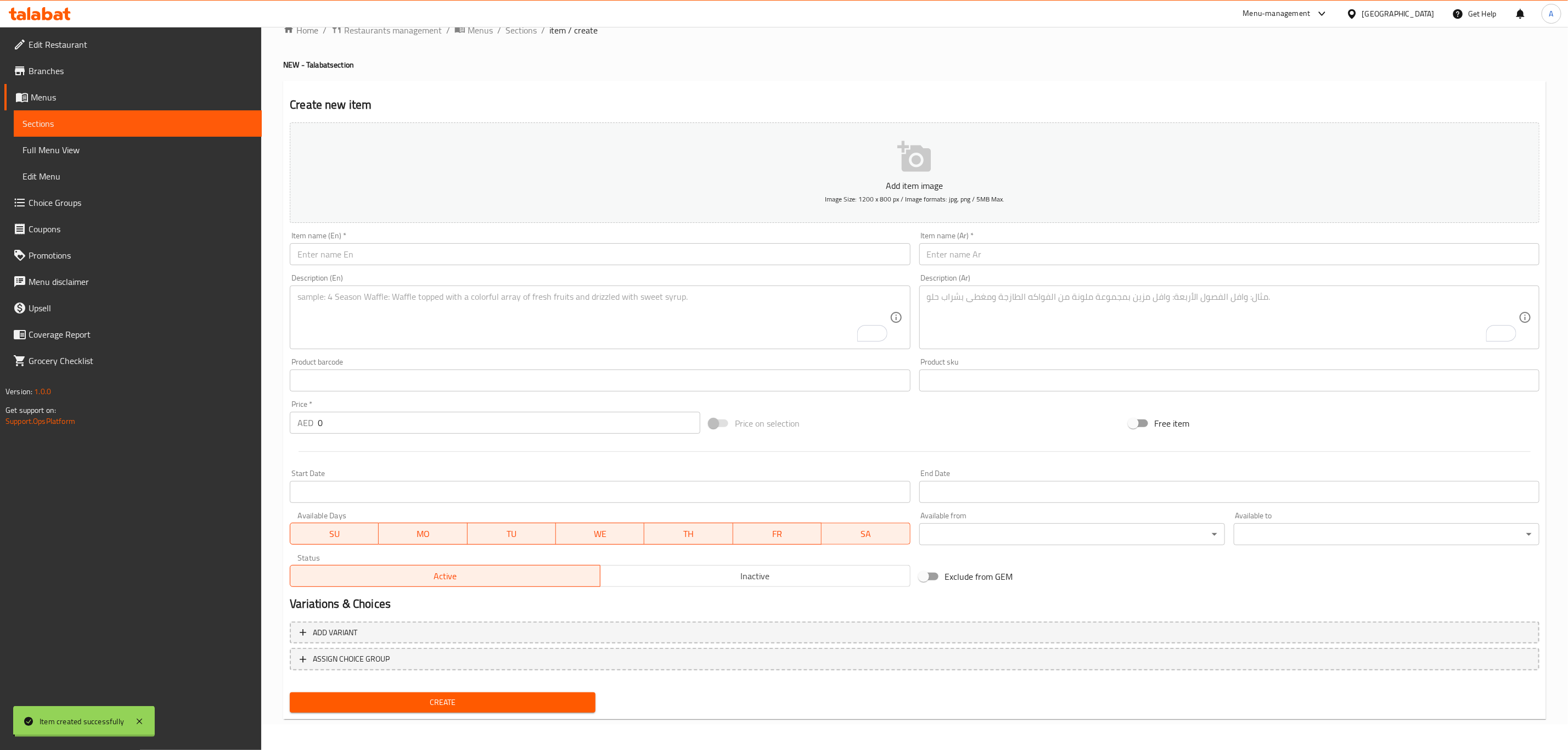
scroll to position [25, 0]
click at [51, 201] on span "Choice Groups" at bounding box center [141, 202] width 225 height 13
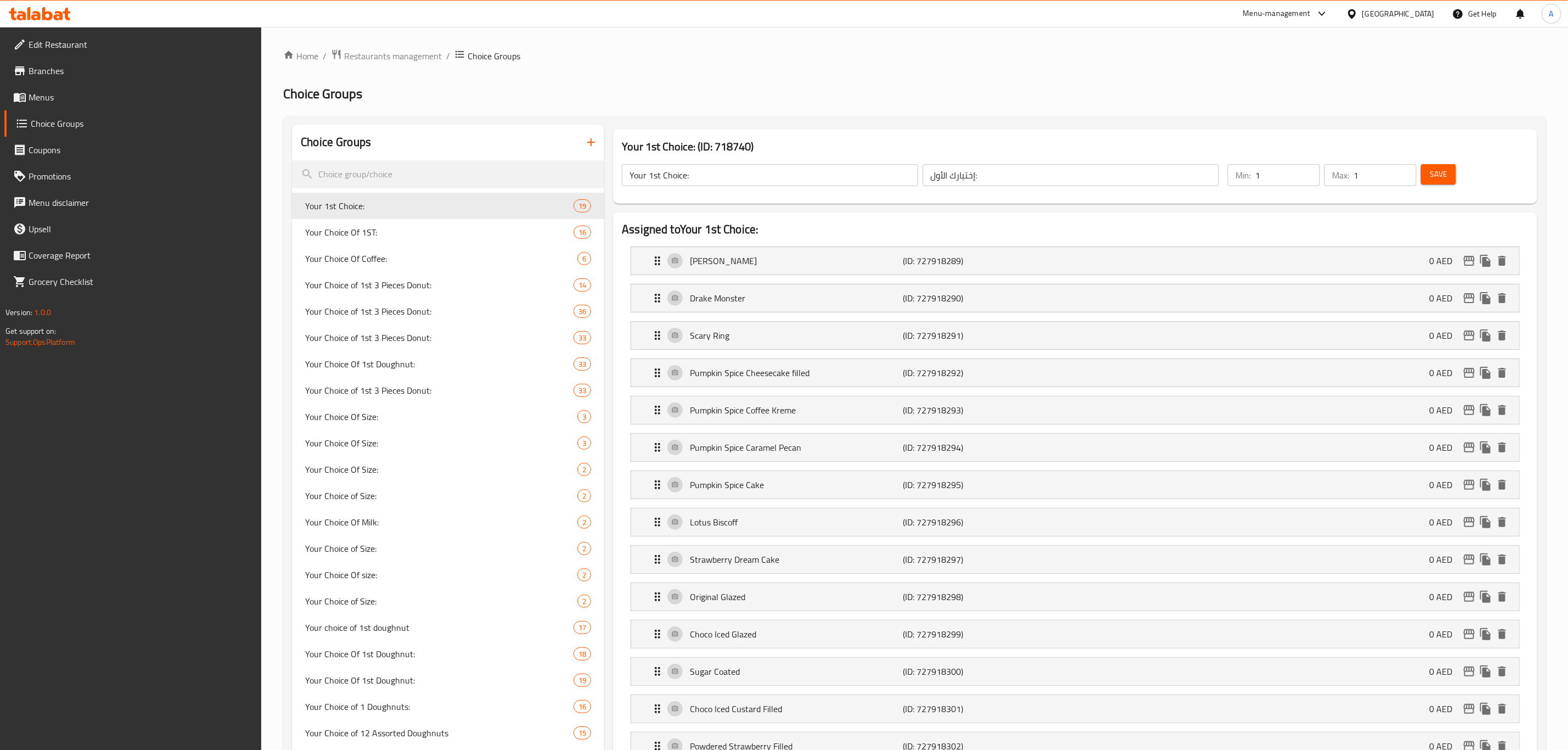
click at [590, 144] on icon "button" at bounding box center [591, 142] width 13 height 13
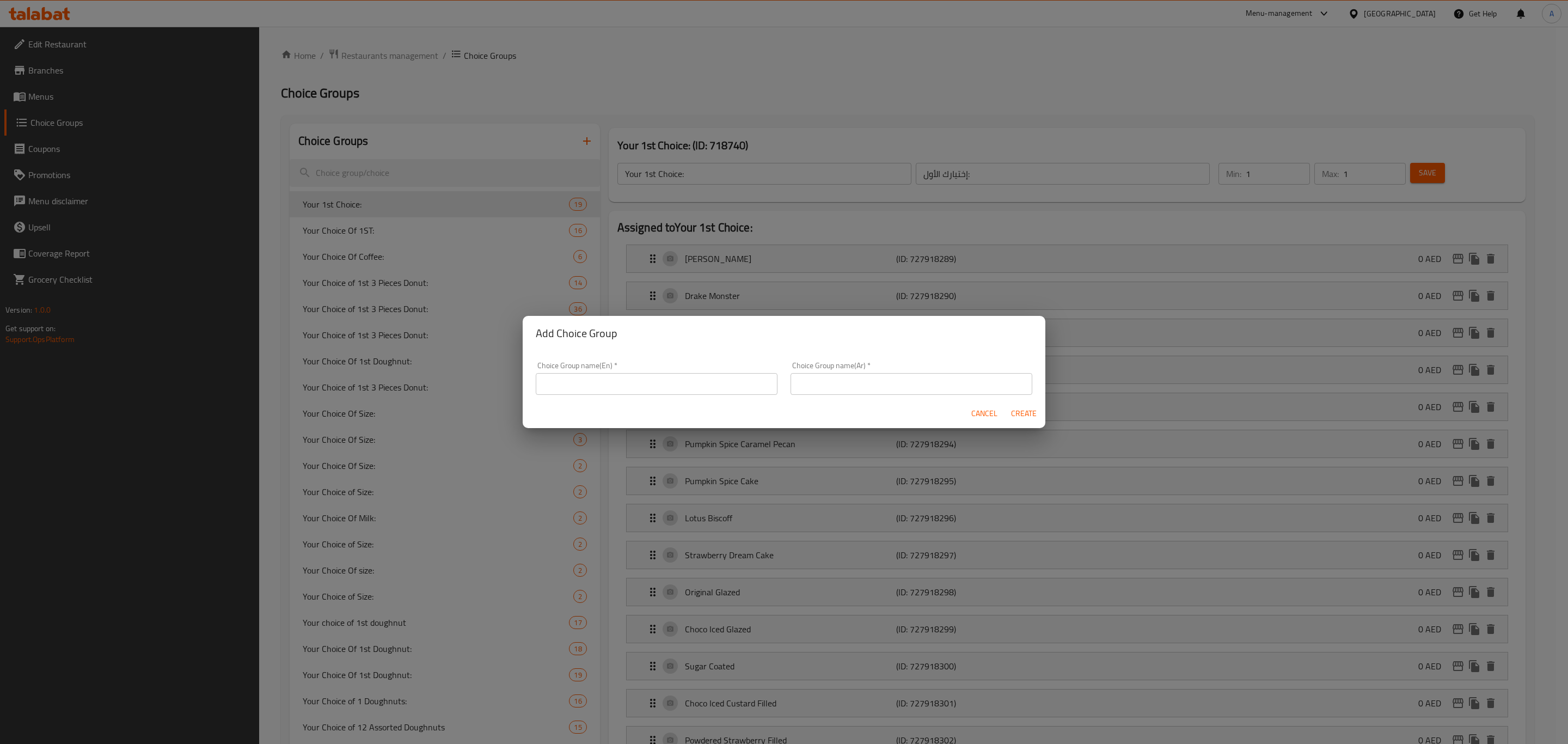
click at [617, 386] on input "text" at bounding box center [656, 384] width 242 height 22
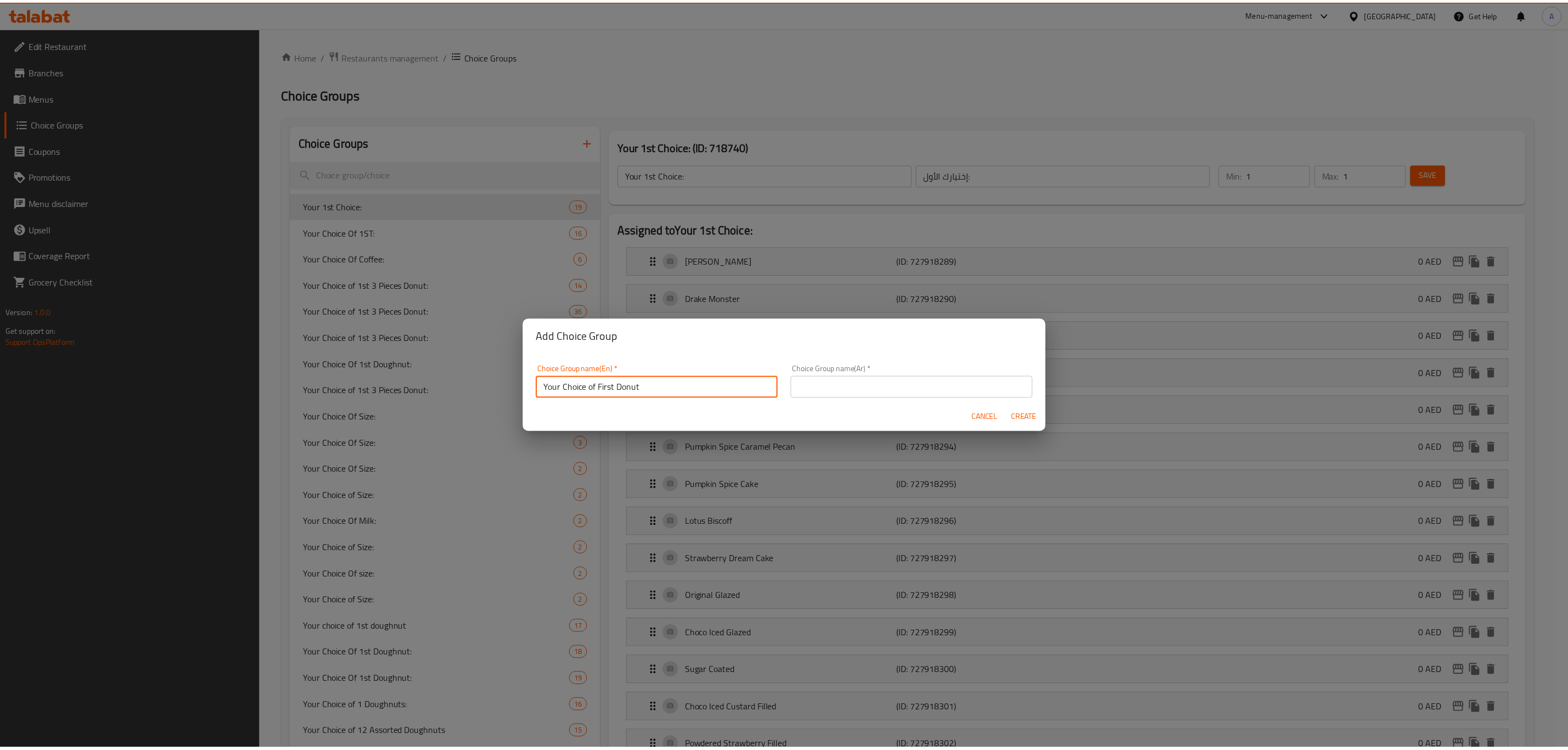
scroll to position [2, 0]
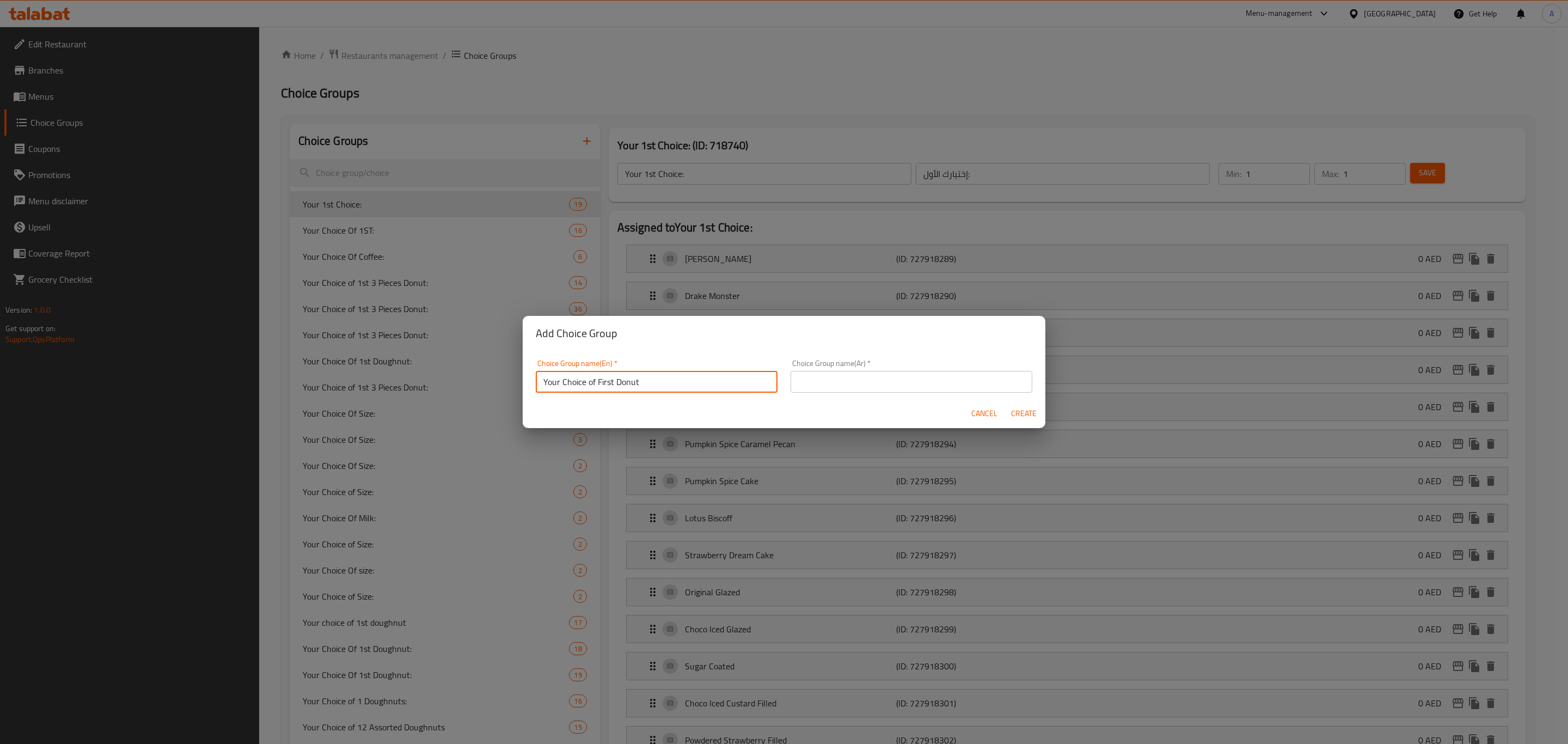
drag, startPoint x: 650, startPoint y: 388, endPoint x: 513, endPoint y: 376, distance: 137.5
click at [513, 376] on div "Add Choice Group Choice Group name(En)   * Your Choice of First Donut Choice Gr…" at bounding box center [784, 372] width 1568 height 744
type input "Your Choice of First Donut"
click at [884, 382] on input "text" at bounding box center [911, 382] width 242 height 22
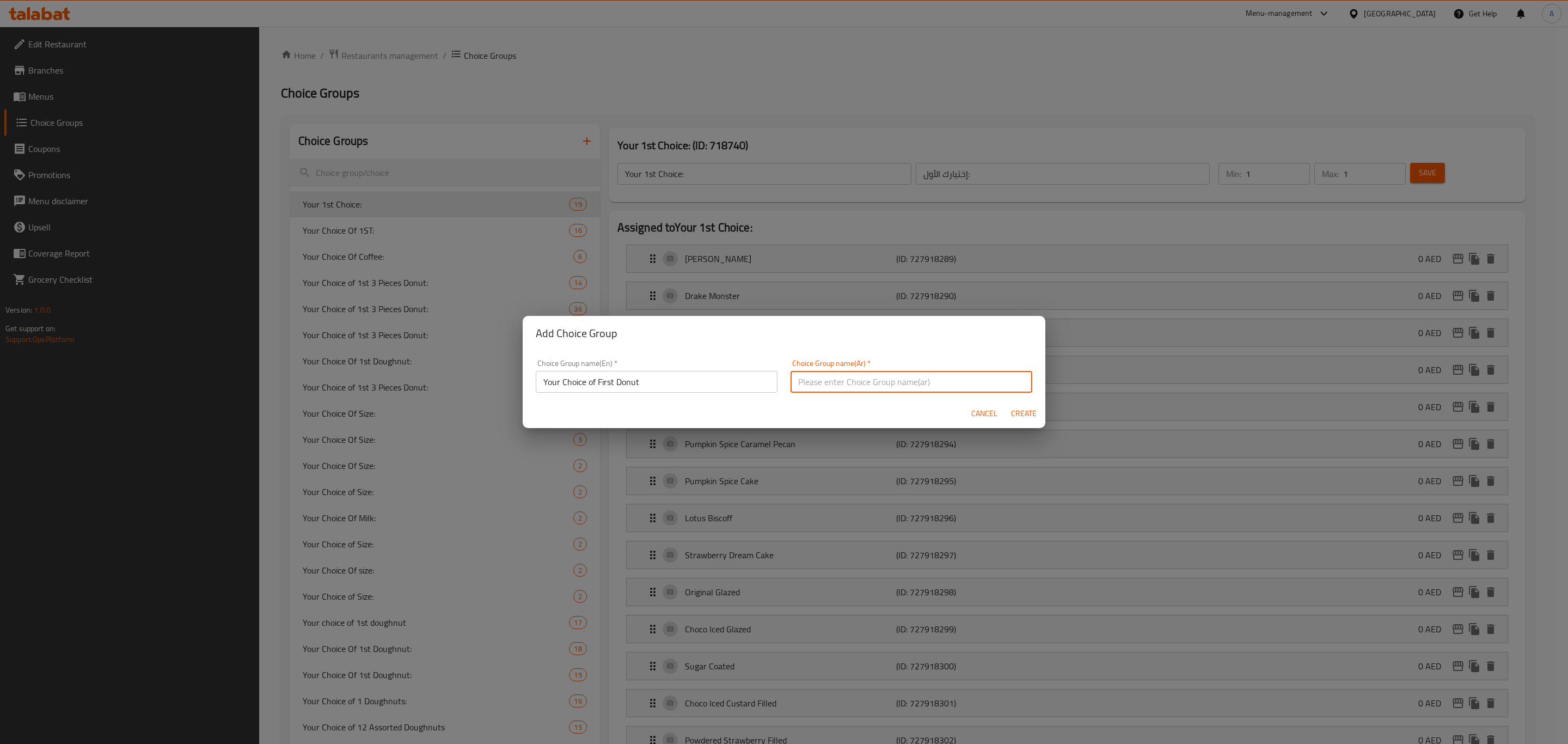
paste input "Your Choice of First Donut"
type input "Your Choice of First Donut"
click at [928, 348] on div "Add Choice Group" at bounding box center [784, 333] width 523 height 35
click at [672, 387] on input "Your Choice of First Donut" at bounding box center [656, 382] width 242 height 22
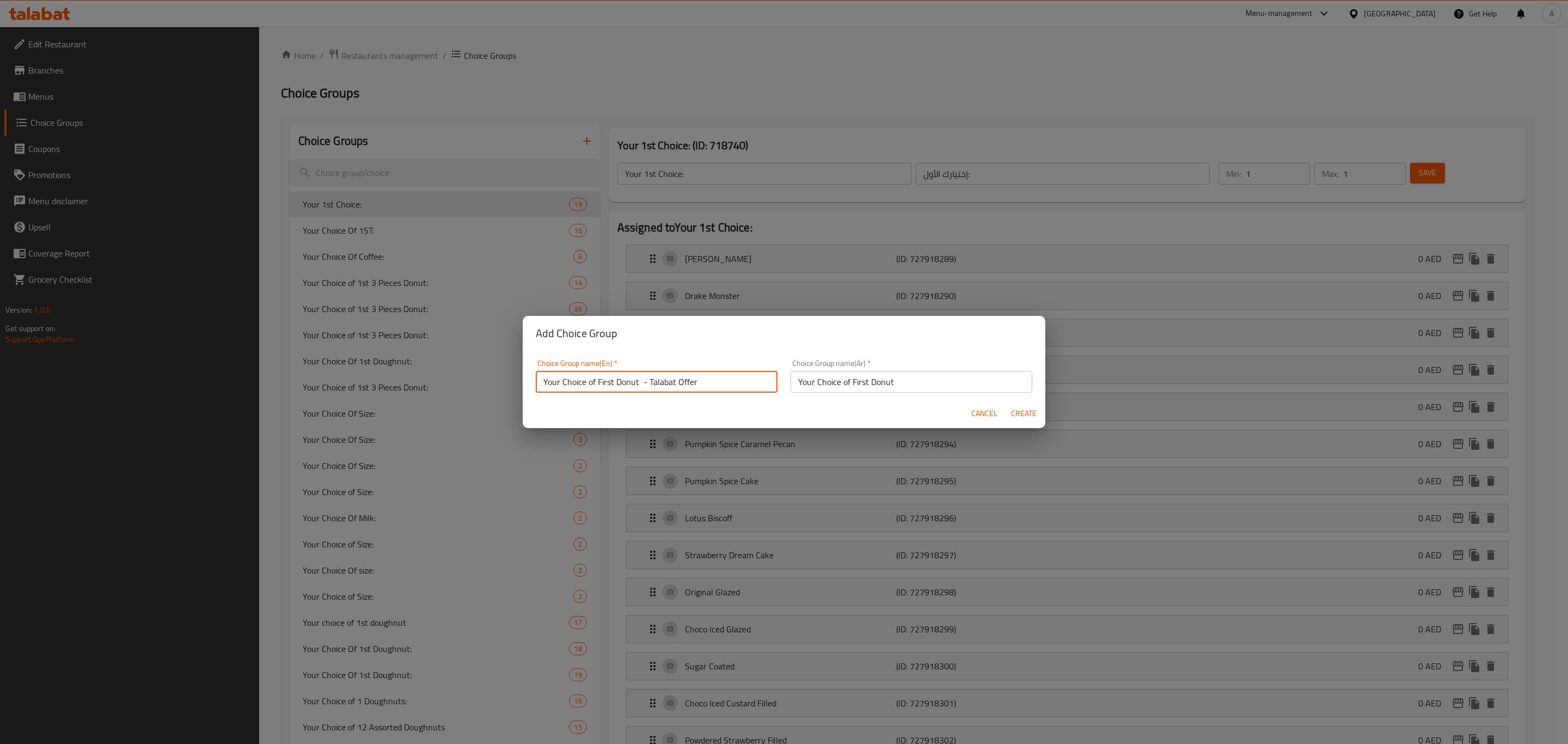
type input "Your Choice of First Donut - Talabat Offer"
click at [1014, 413] on span "Create" at bounding box center [1023, 413] width 26 height 13
type input "Your Choice of First Donut - Talabat Offer"
type input "Your Choice of First Donut"
type input "0"
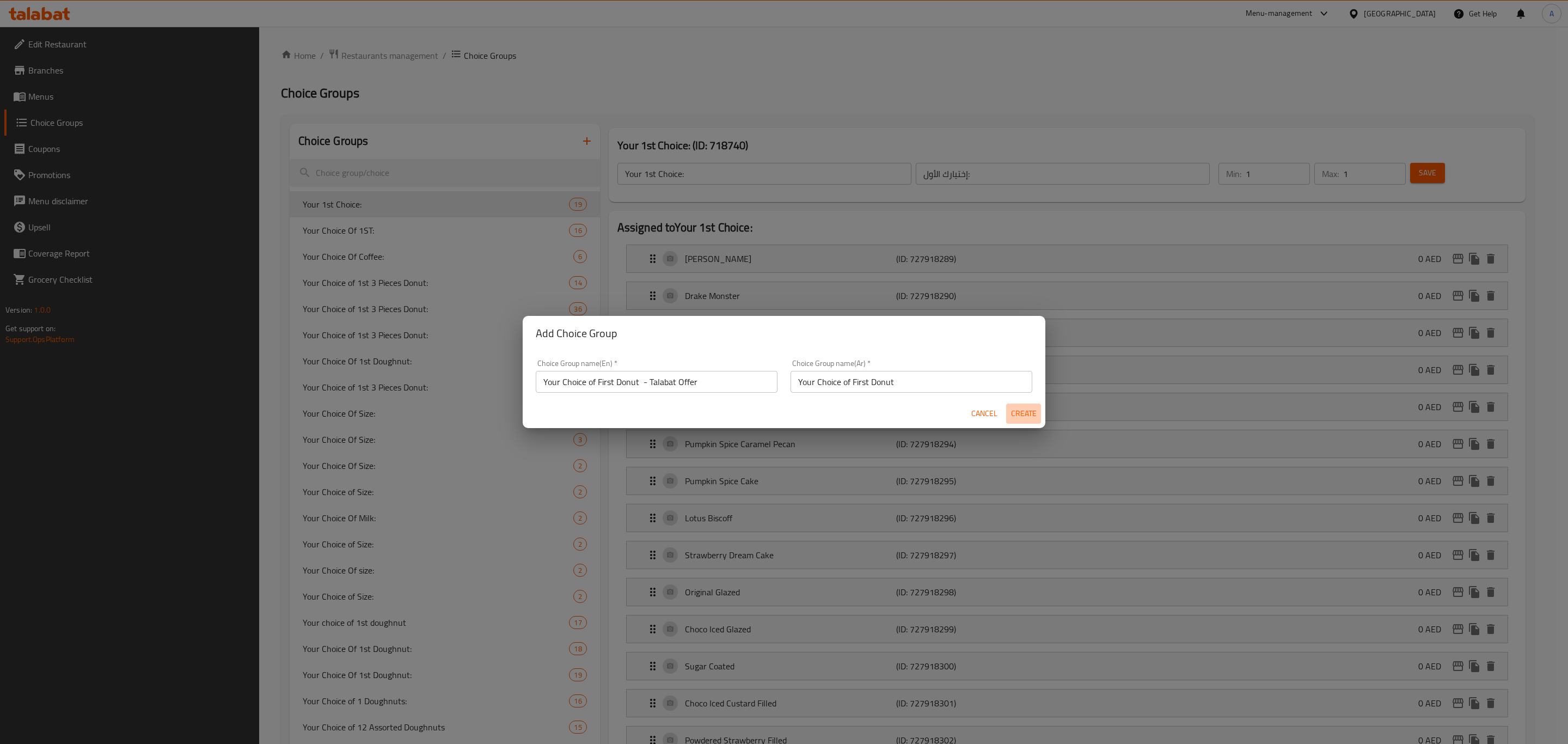
type input "0"
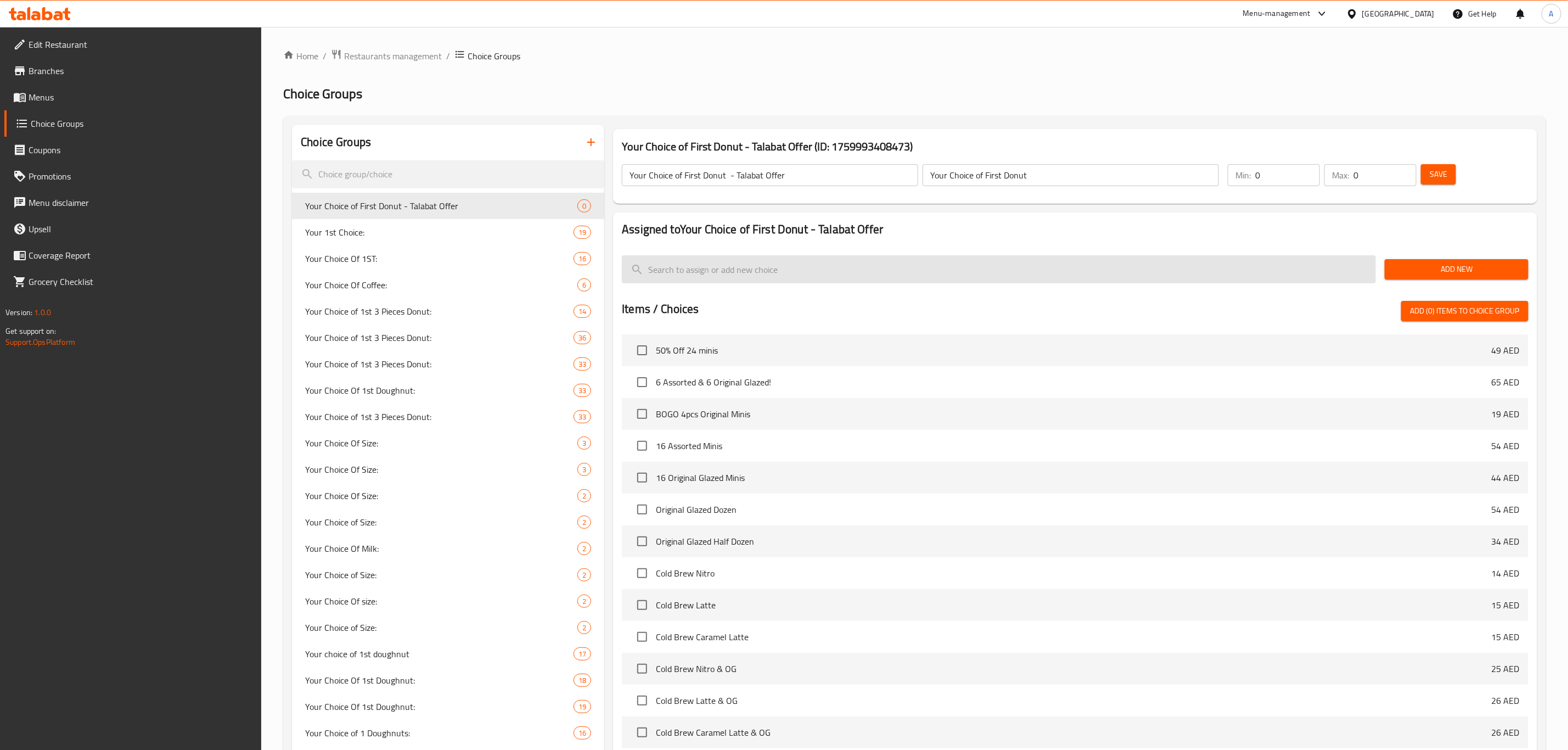
click at [814, 267] on input "search" at bounding box center [998, 269] width 754 height 28
paste input "Choco Hazelnut Exotica"
type input "Choco Hazelnut Exotica"
click at [637, 386] on input "checkbox" at bounding box center [643, 382] width 23 height 23
checkbox input "true"
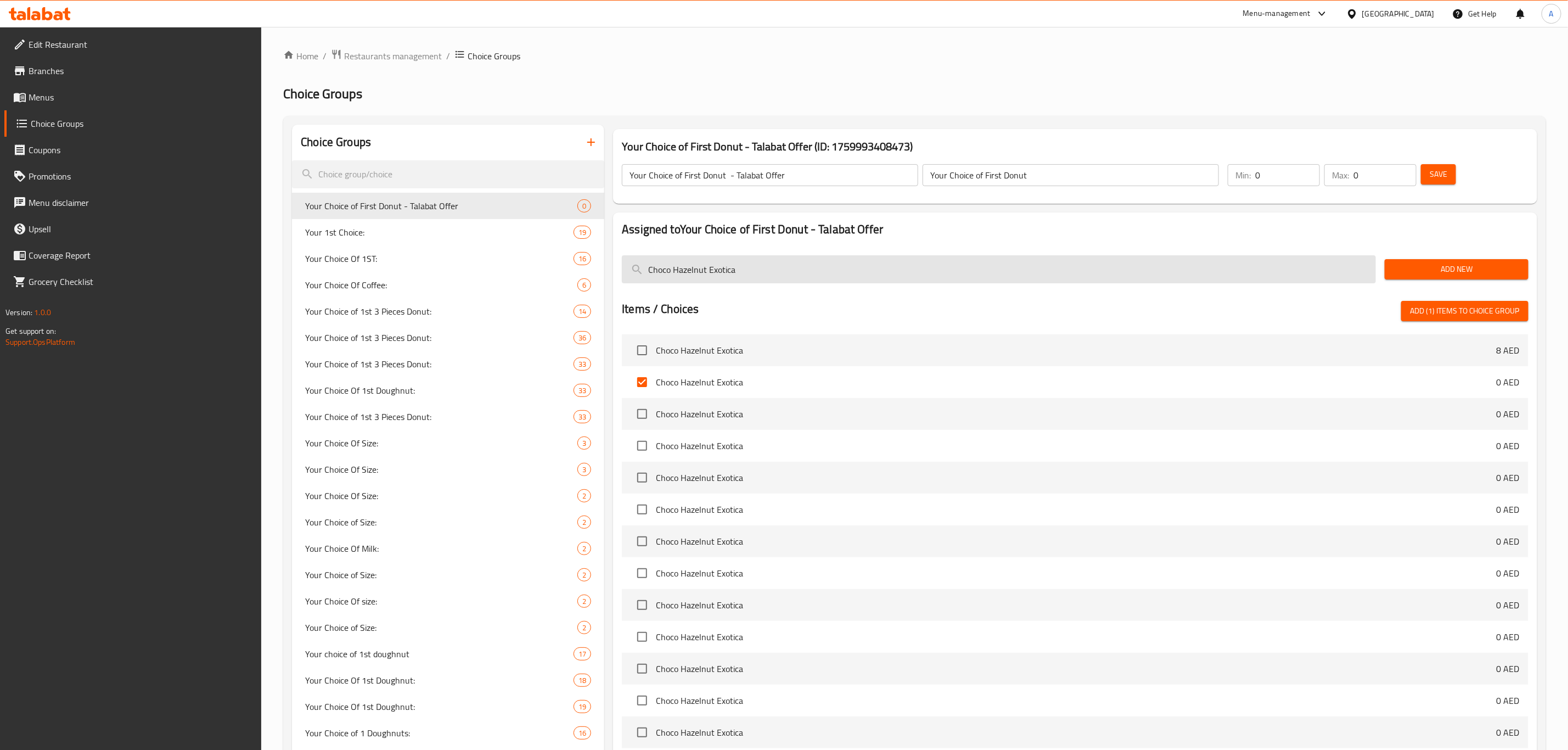
click at [698, 271] on input "Choco Hazelnut Exotica" at bounding box center [998, 269] width 754 height 28
paste input "Classic"
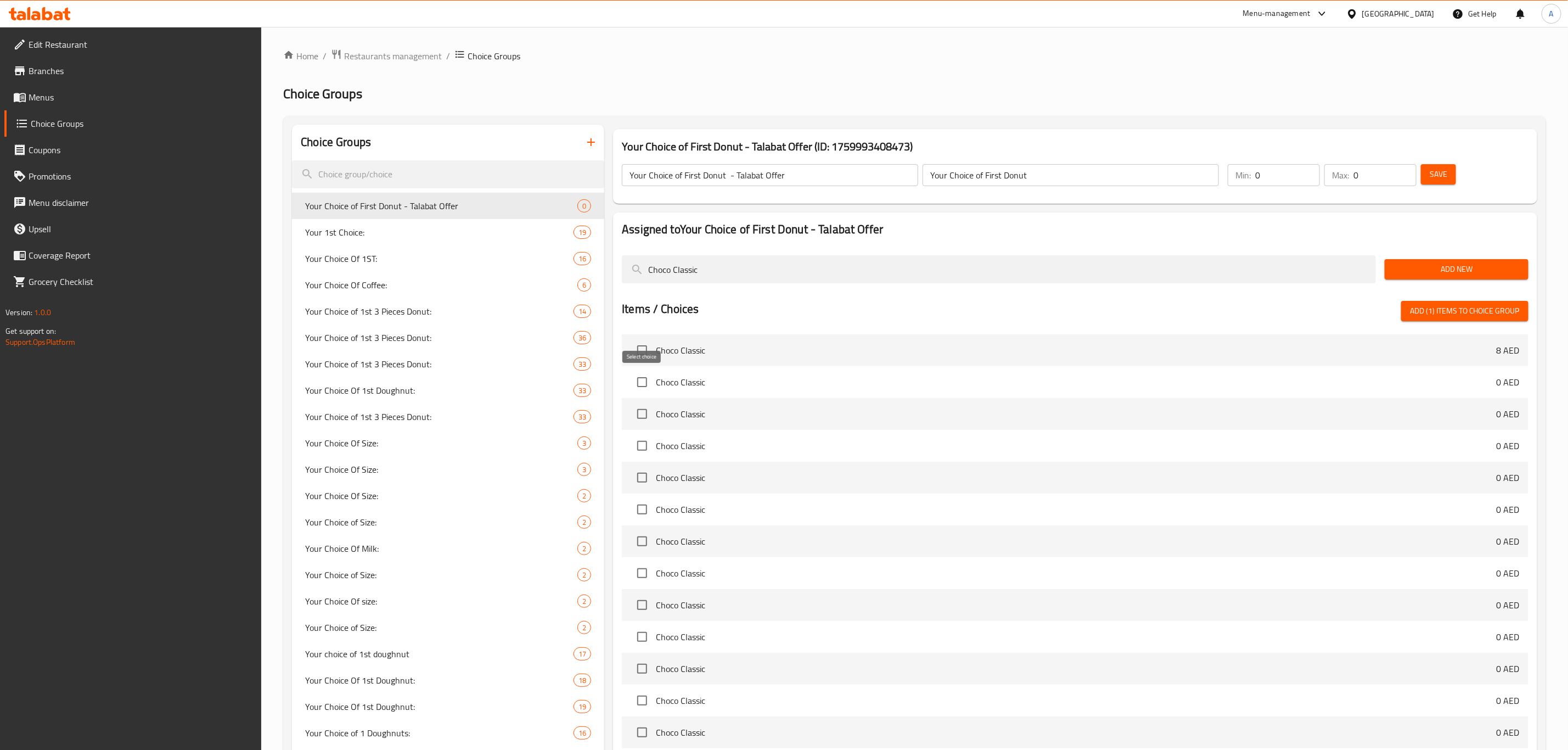
type input "Choco Classic"
click at [644, 387] on input "checkbox" at bounding box center [643, 382] width 23 height 23
checkbox input "true"
click at [704, 274] on input "Choco Classic" at bounding box center [998, 269] width 754 height 28
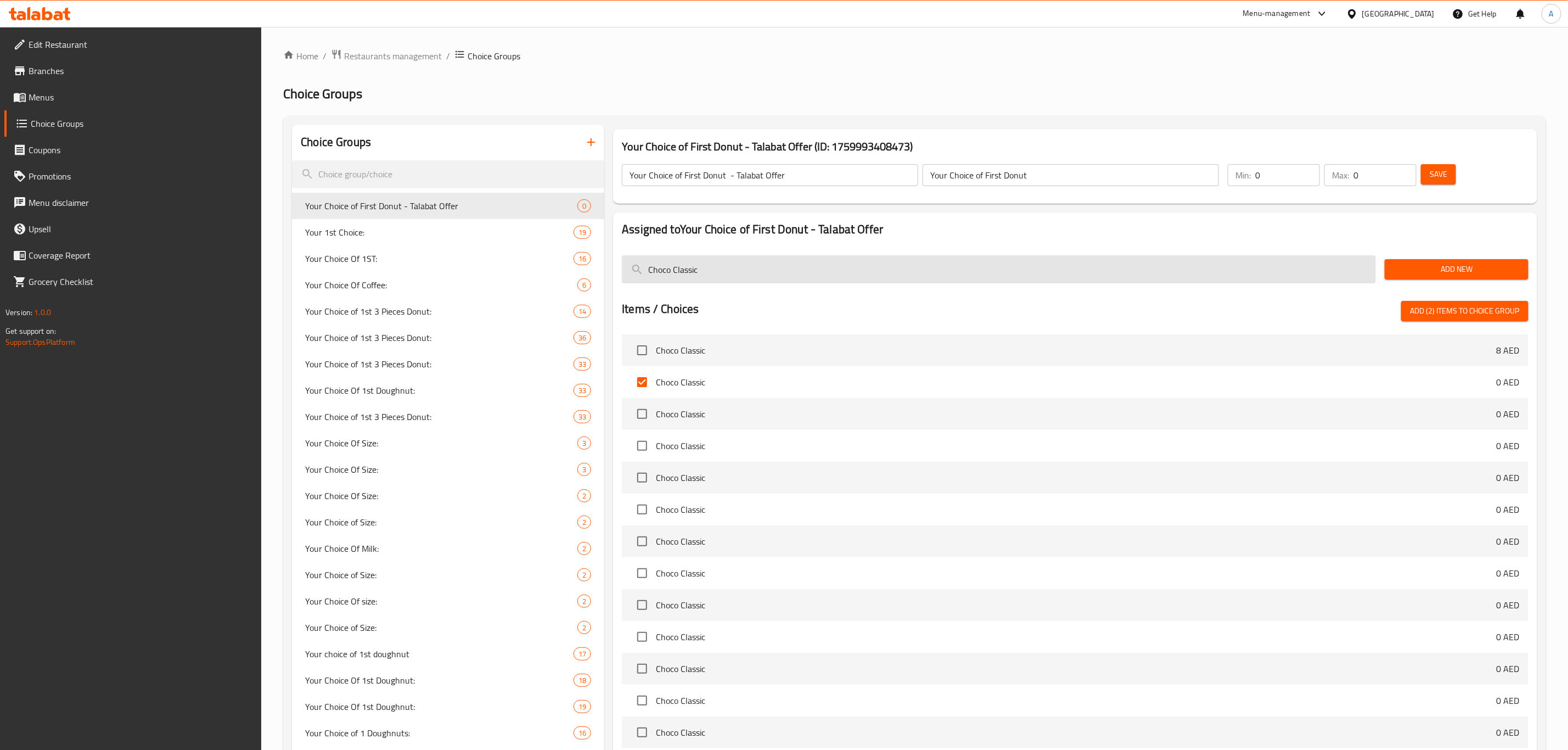
click at [704, 274] on input "Choco Classic" at bounding box center [998, 269] width 754 height 28
paste input "late Custard Fudge"
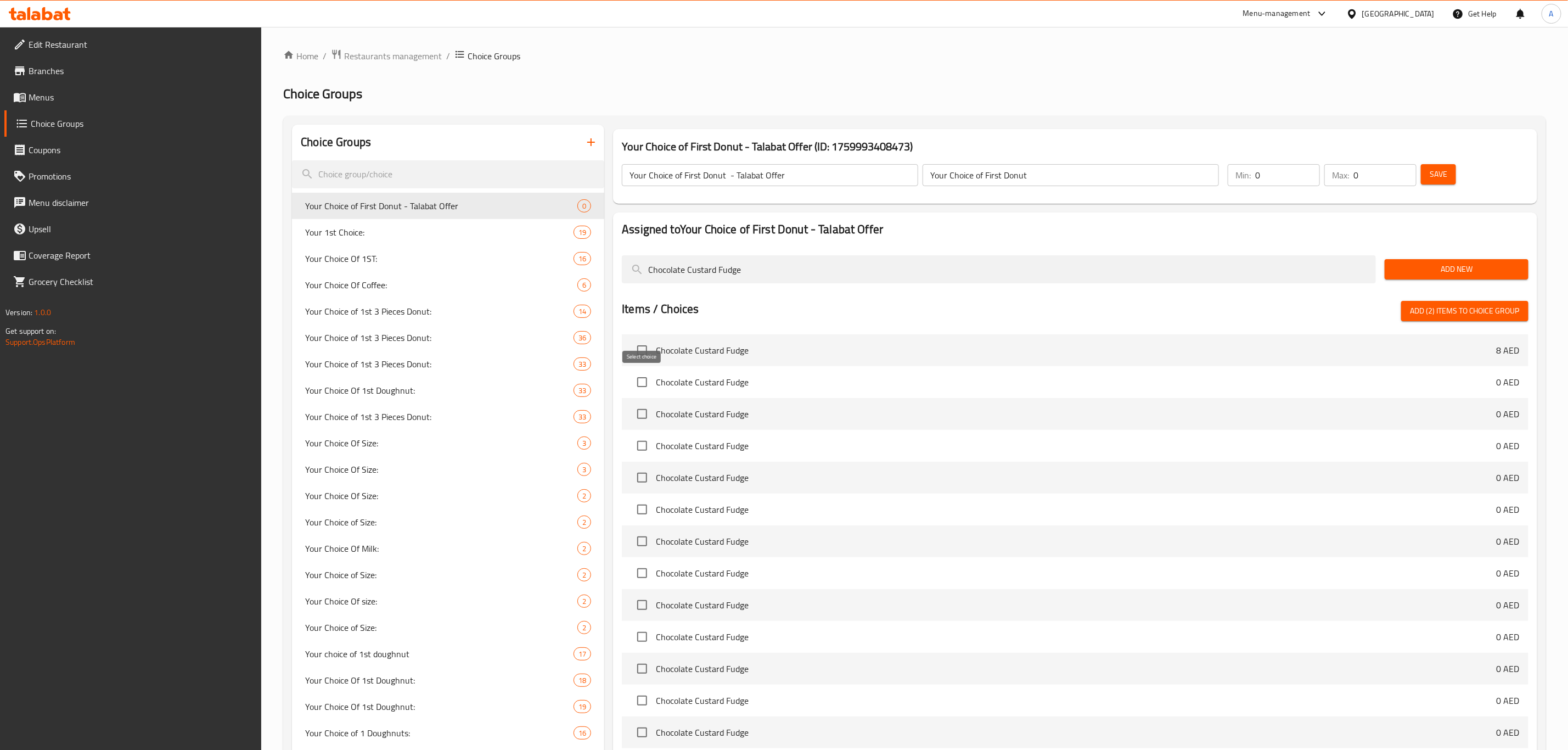
type input "Chocolate Custard Fudge"
click at [642, 386] on input "checkbox" at bounding box center [643, 382] width 23 height 23
checkbox input "true"
click at [762, 274] on input "Chocolate Custard Fudge" at bounding box center [998, 269] width 754 height 28
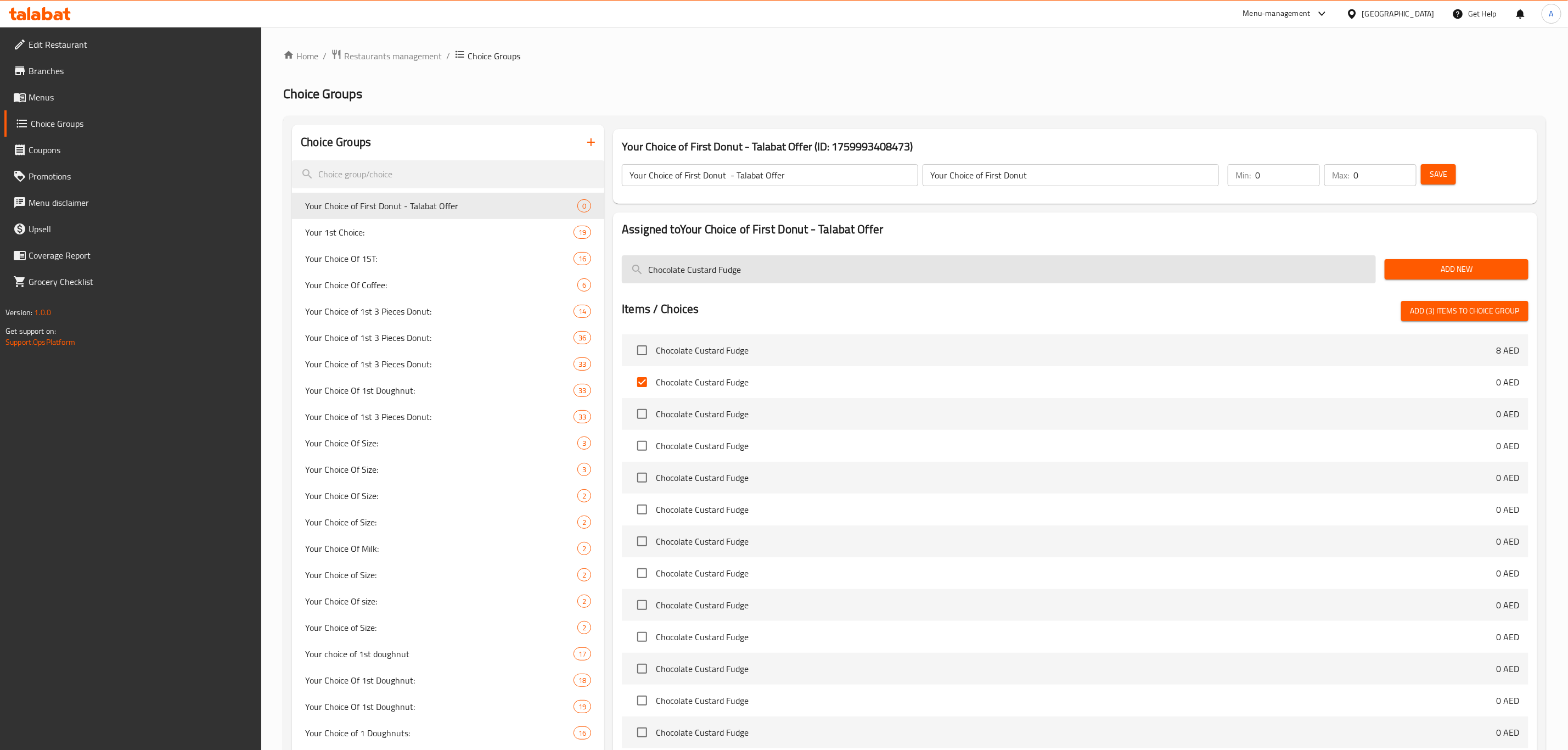
click at [762, 274] on input "Chocolate Custard Fudge" at bounding box center [998, 269] width 754 height 28
paste input "[PERSON_NAME]"
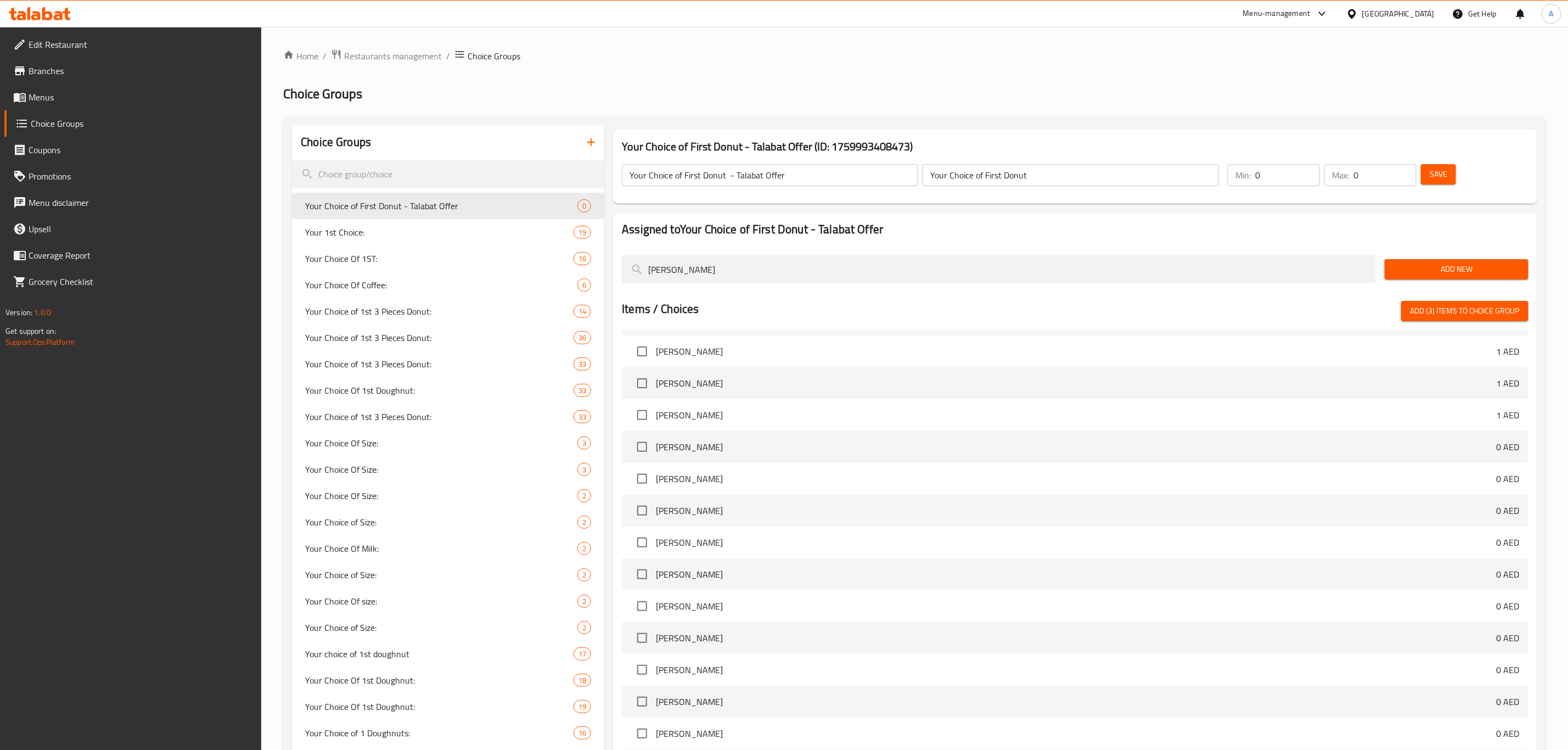
scroll to position [494, 0]
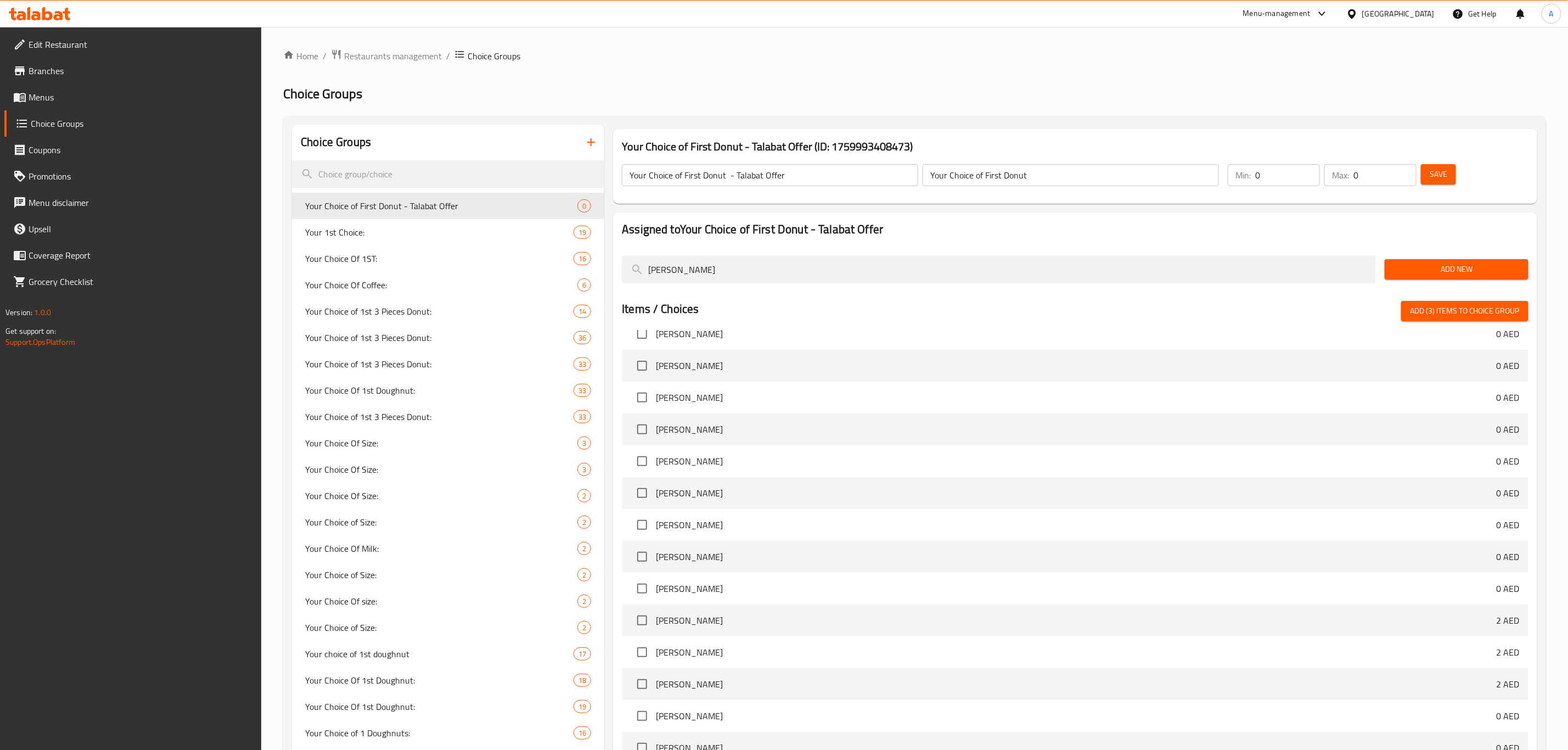
type input "[PERSON_NAME]"
click at [639, 371] on input "checkbox" at bounding box center [643, 366] width 23 height 23
click at [644, 374] on input "checkbox" at bounding box center [643, 366] width 23 height 23
checkbox input "false"
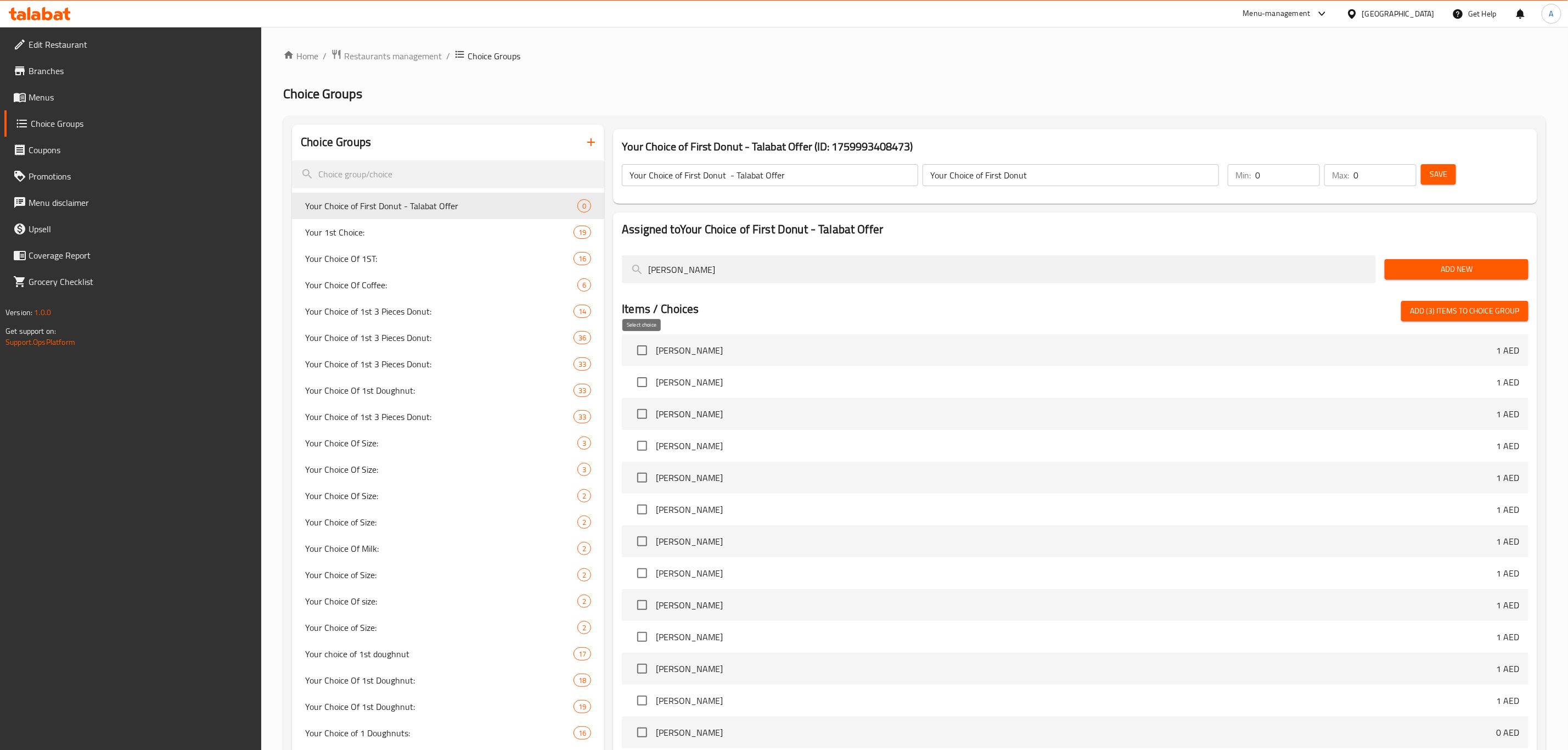
click at [635, 352] on input "checkbox" at bounding box center [643, 350] width 23 height 23
checkbox input "true"
click at [701, 267] on input "[PERSON_NAME]" at bounding box center [998, 269] width 754 height 28
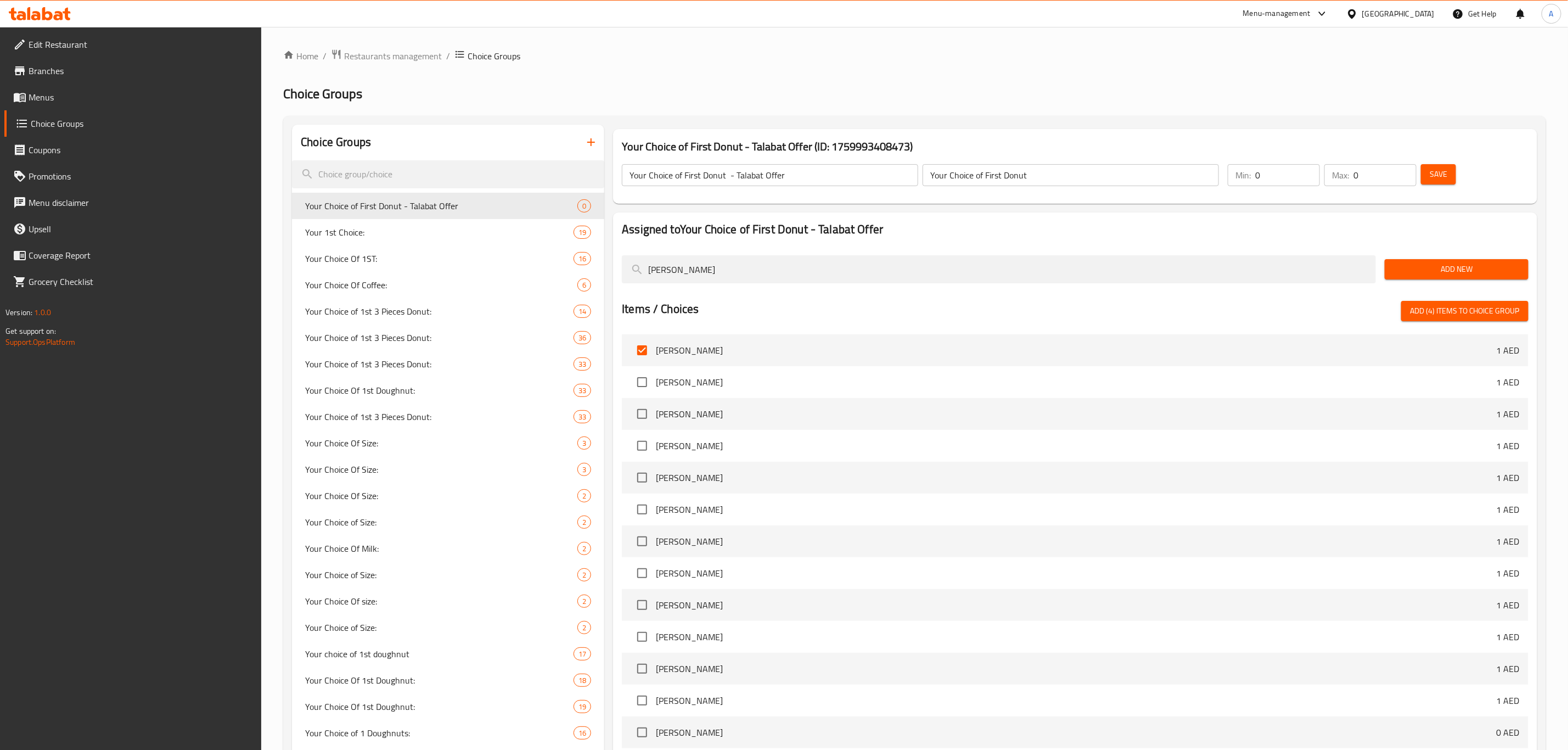
paste input "Nutty Cocoa Filled Ring"
type input "Nutty Cocoa Filled Ring"
click at [643, 357] on input "checkbox" at bounding box center [643, 350] width 23 height 23
checkbox input "true"
click at [708, 275] on input "Nutty Cocoa Filled Ring" at bounding box center [998, 269] width 754 height 28
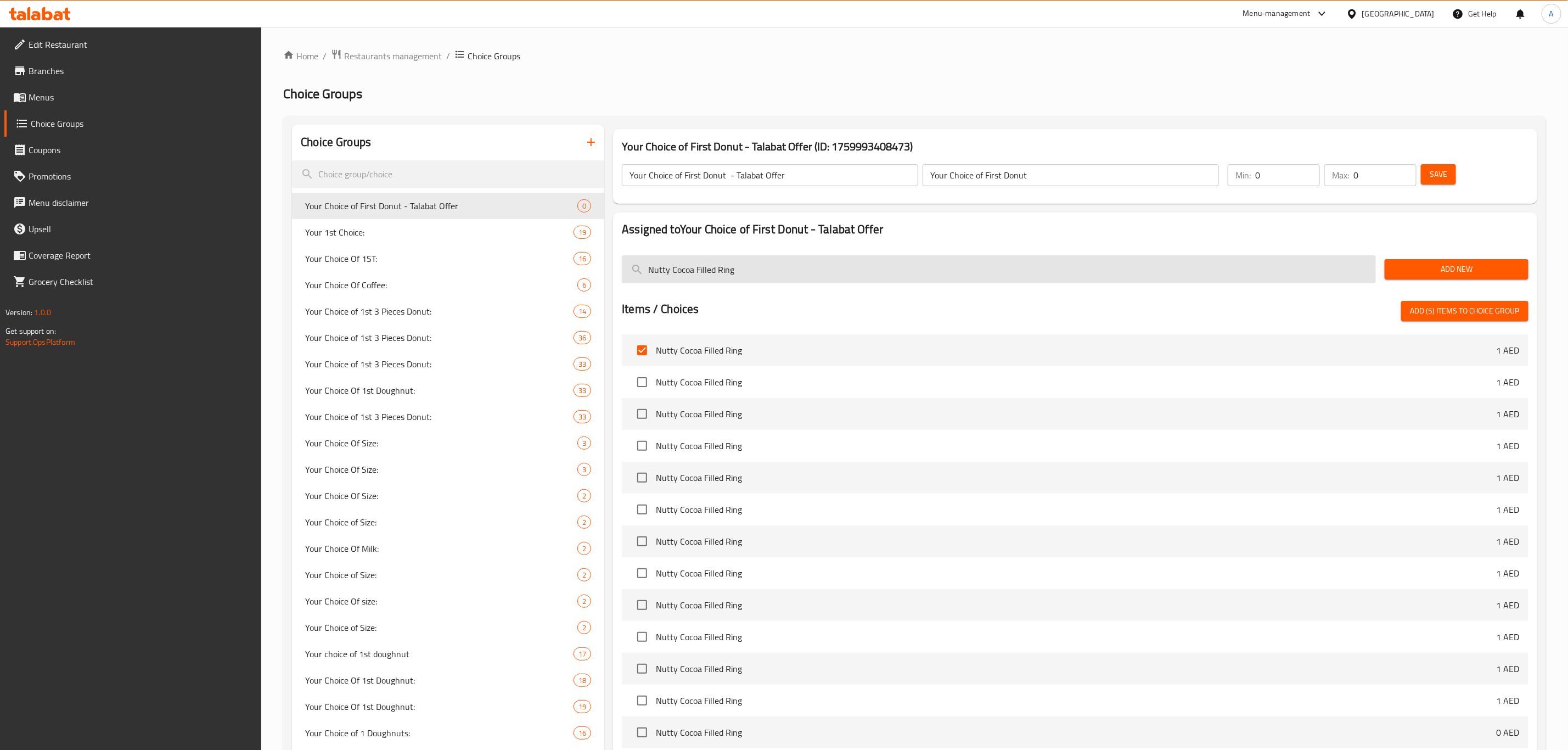
click at [708, 275] on input "Nutty Cocoa Filled Ring" at bounding box center [998, 269] width 754 height 28
paste input "Lotus Biscoff"
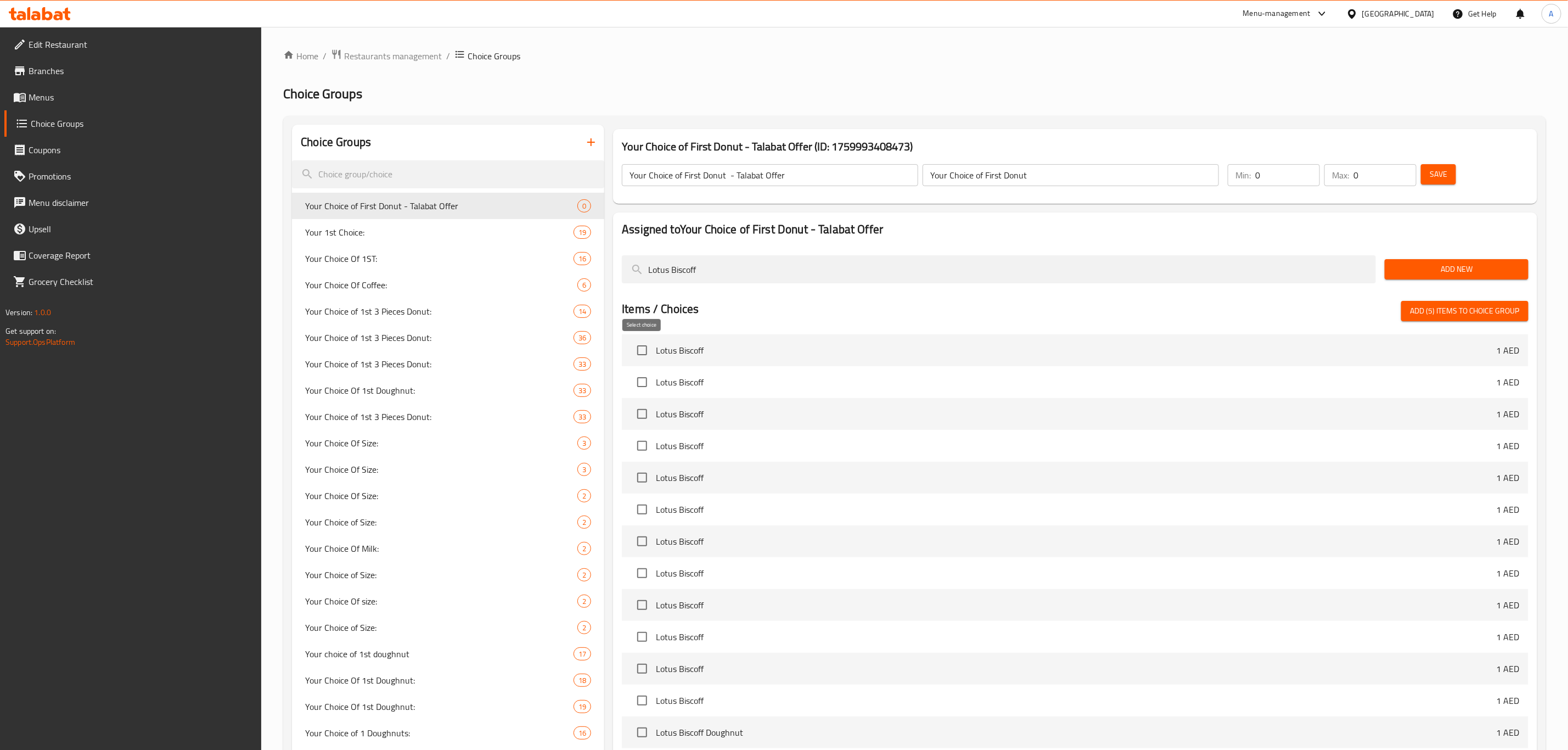
type input "Lotus Biscoff"
click at [647, 353] on input "checkbox" at bounding box center [643, 350] width 23 height 23
checkbox input "true"
click at [698, 274] on input "Lotus Biscoff" at bounding box center [998, 269] width 754 height 28
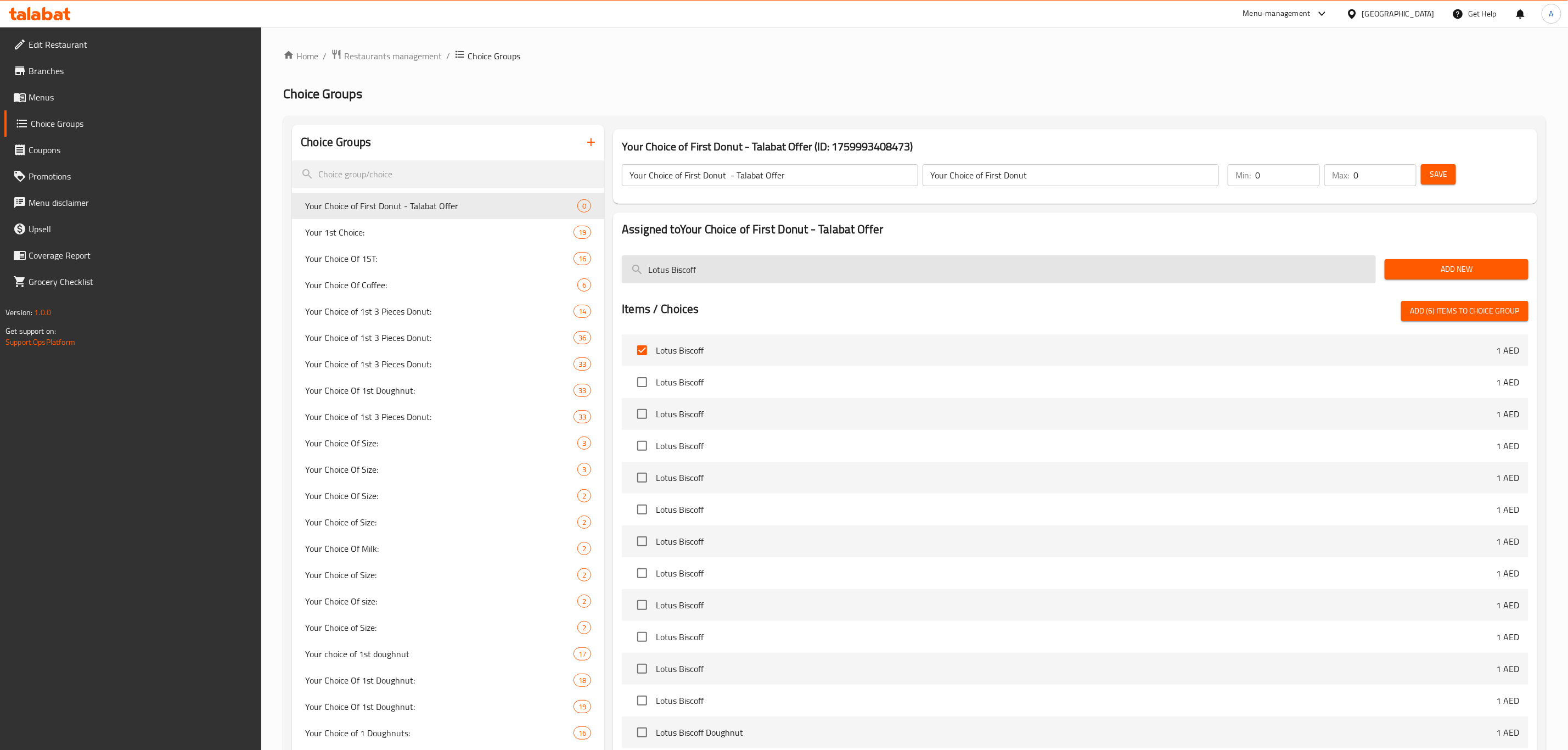
click at [698, 274] on input "Lotus Biscoff" at bounding box center [998, 269] width 754 height 28
paste input "Original Glazed"
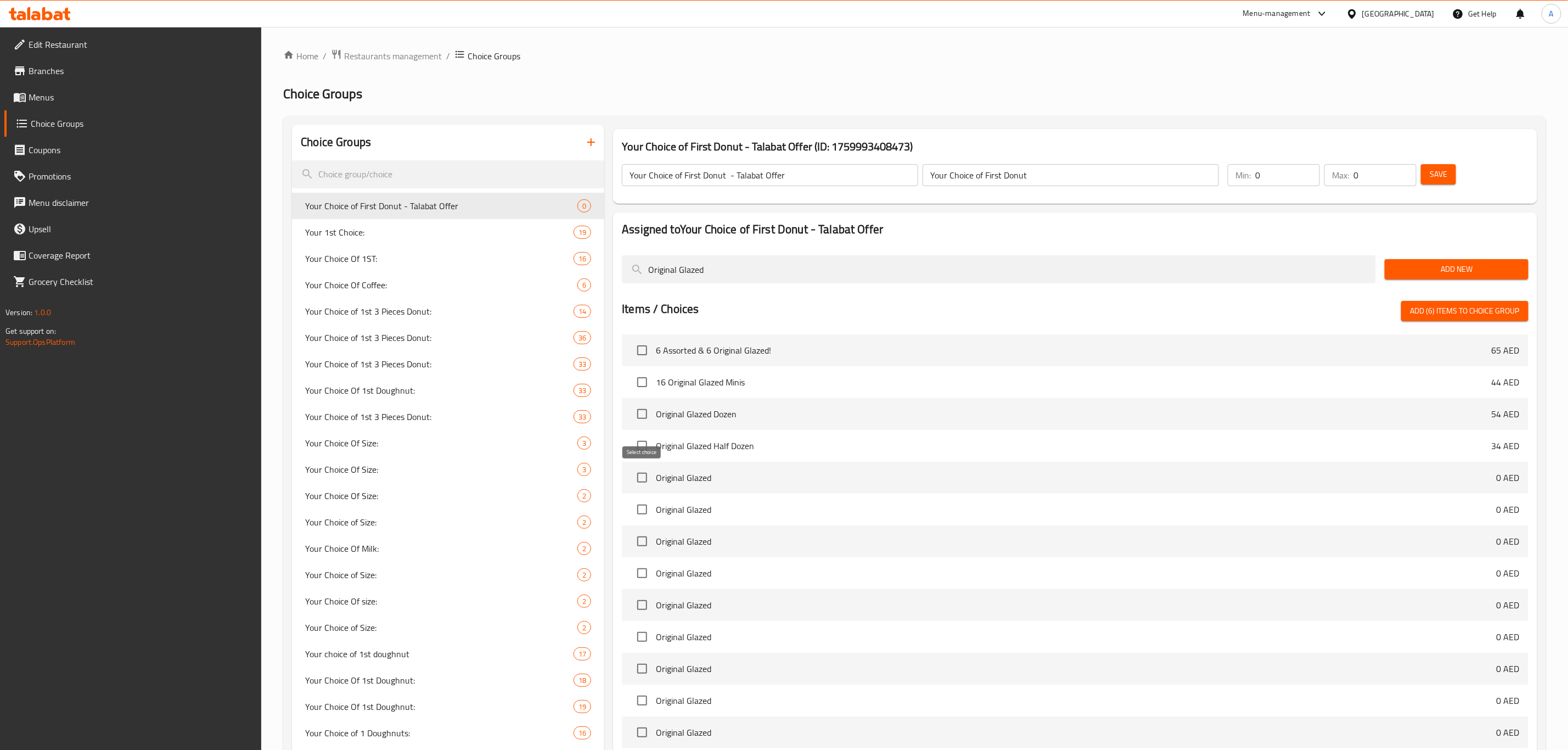
type input "Original Glazed"
click at [646, 475] on input "checkbox" at bounding box center [643, 477] width 23 height 23
checkbox input "true"
click at [695, 268] on input "Original Glazed" at bounding box center [998, 269] width 754 height 28
click at [698, 271] on input "Original Glazed" at bounding box center [998, 269] width 754 height 28
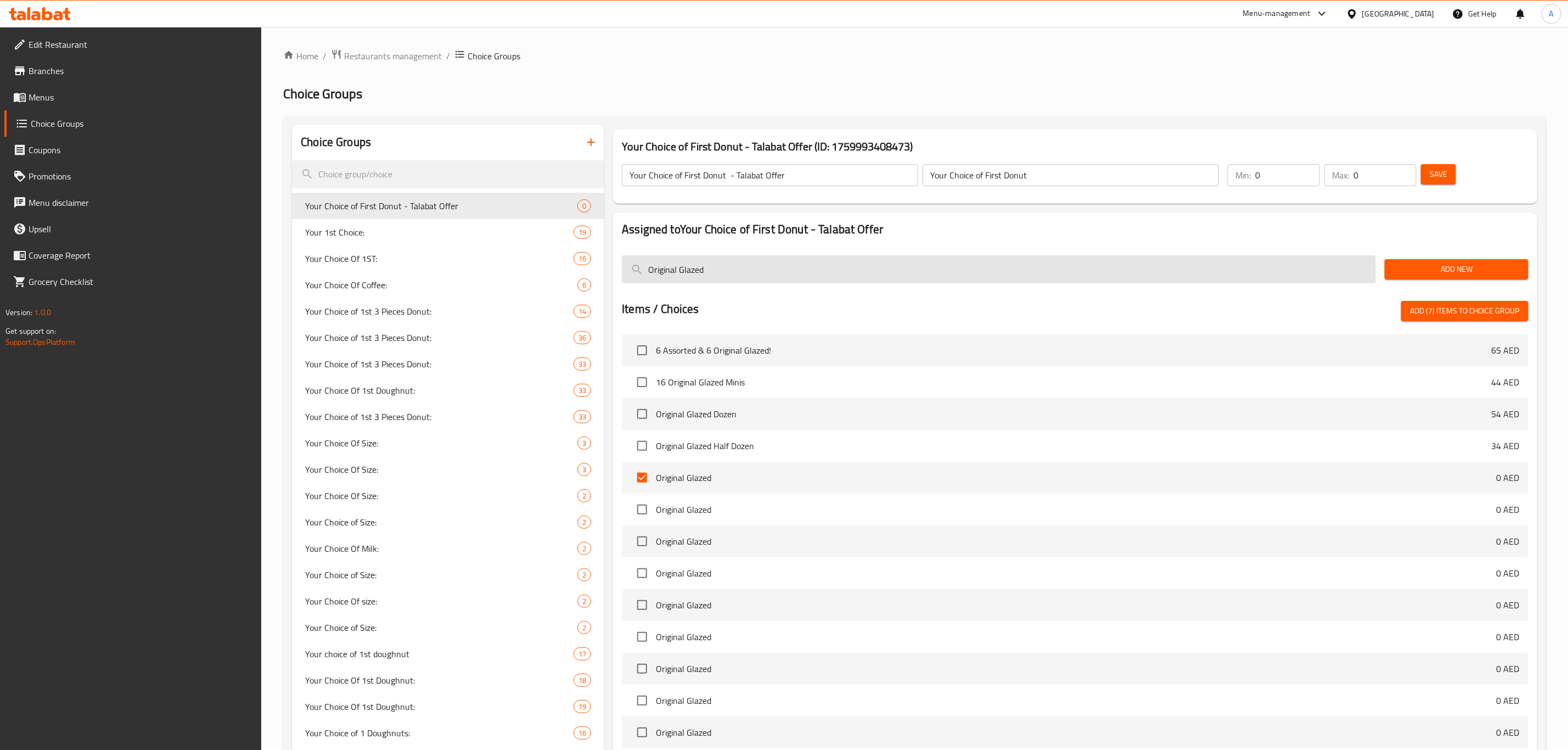
click at [698, 271] on input "Original Glazed" at bounding box center [998, 269] width 754 height 28
paste input "Choco Iced"
type input "Choco Iced Glazed"
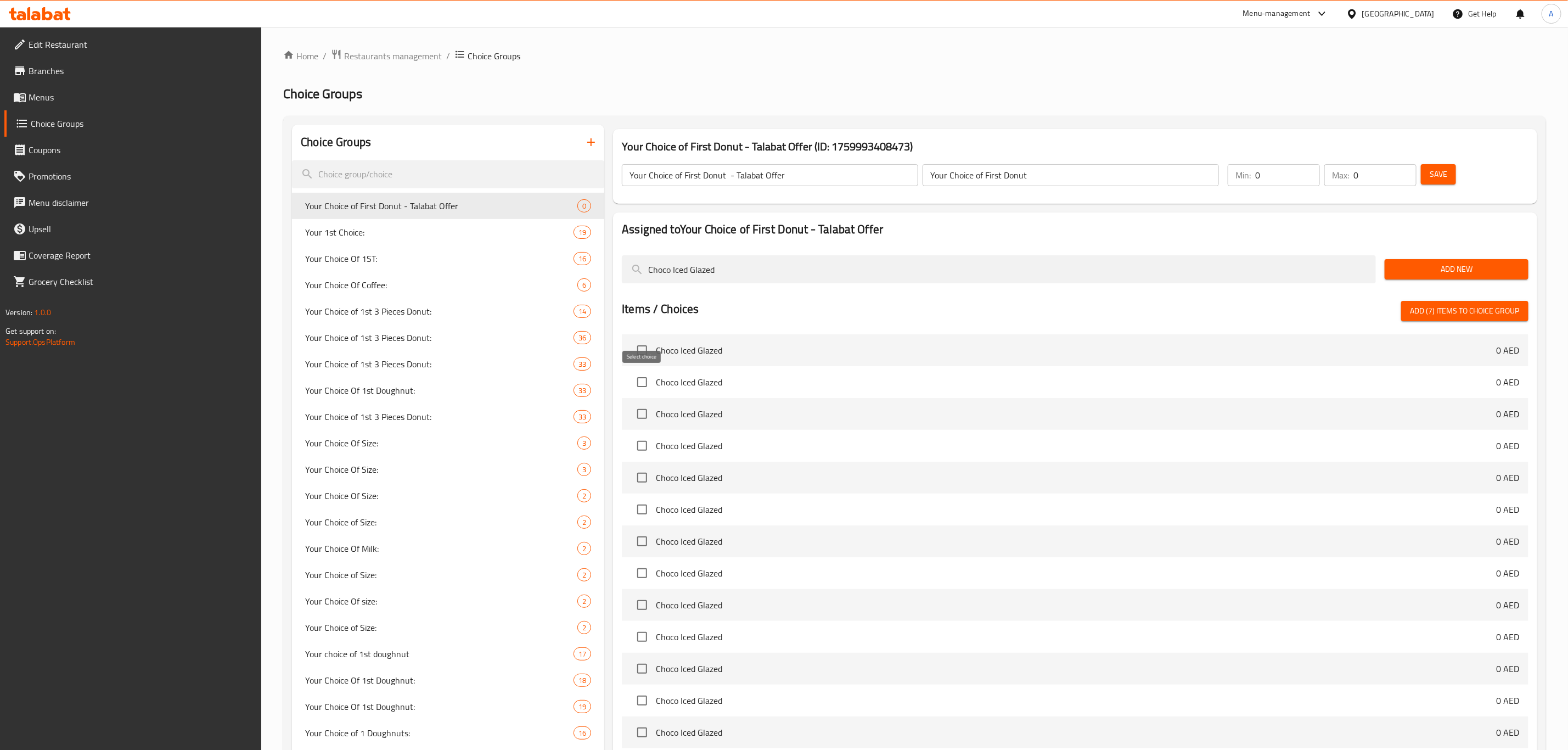
click at [636, 387] on input "checkbox" at bounding box center [643, 382] width 23 height 23
checkbox input "true"
click at [745, 272] on input "Choco Iced Glazed" at bounding box center [998, 269] width 754 height 28
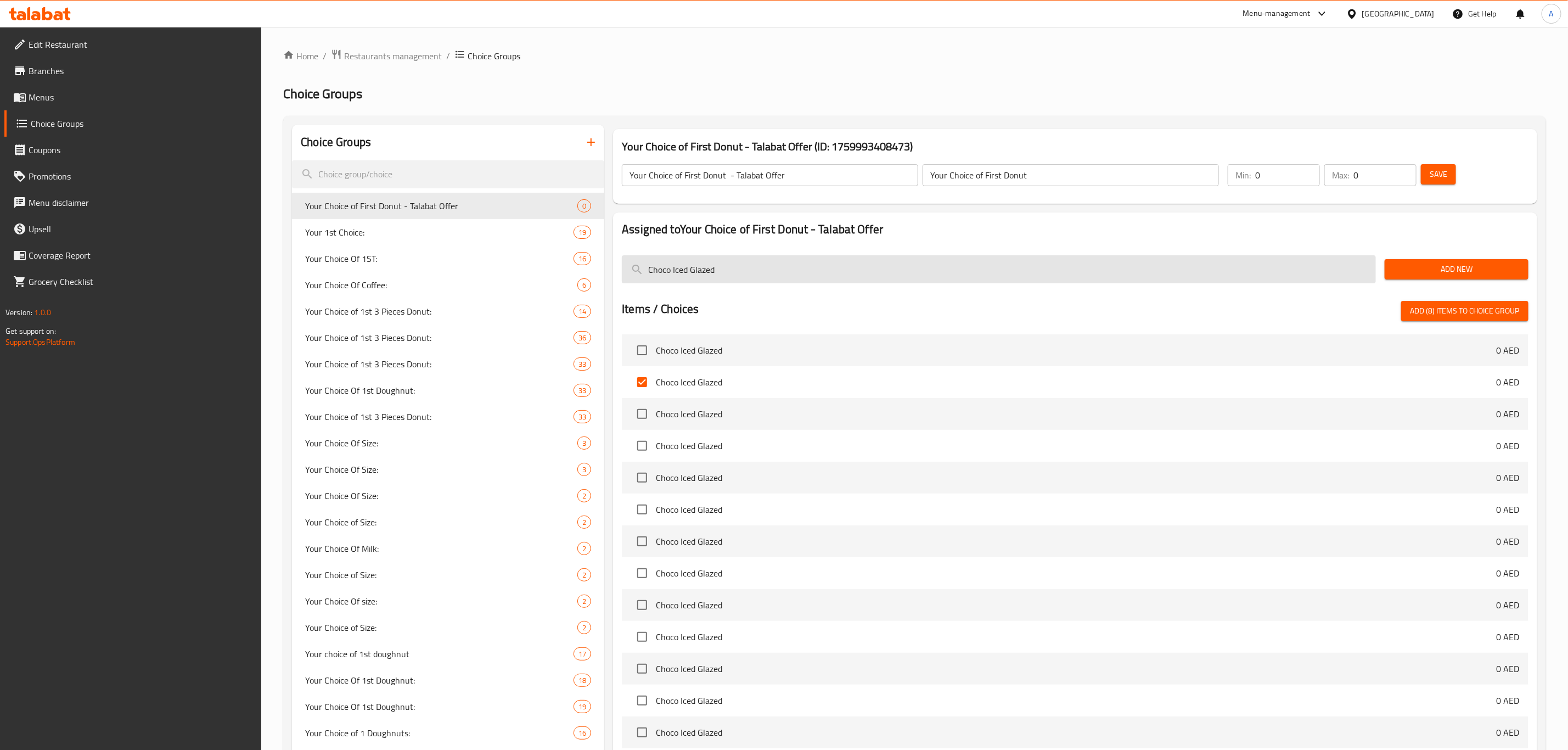
paste input "Sugar Coat"
type input "Sugar Coated"
click at [638, 351] on input "checkbox" at bounding box center [643, 350] width 23 height 23
checkbox input "true"
click at [725, 269] on input "Sugar Coated" at bounding box center [998, 269] width 754 height 28
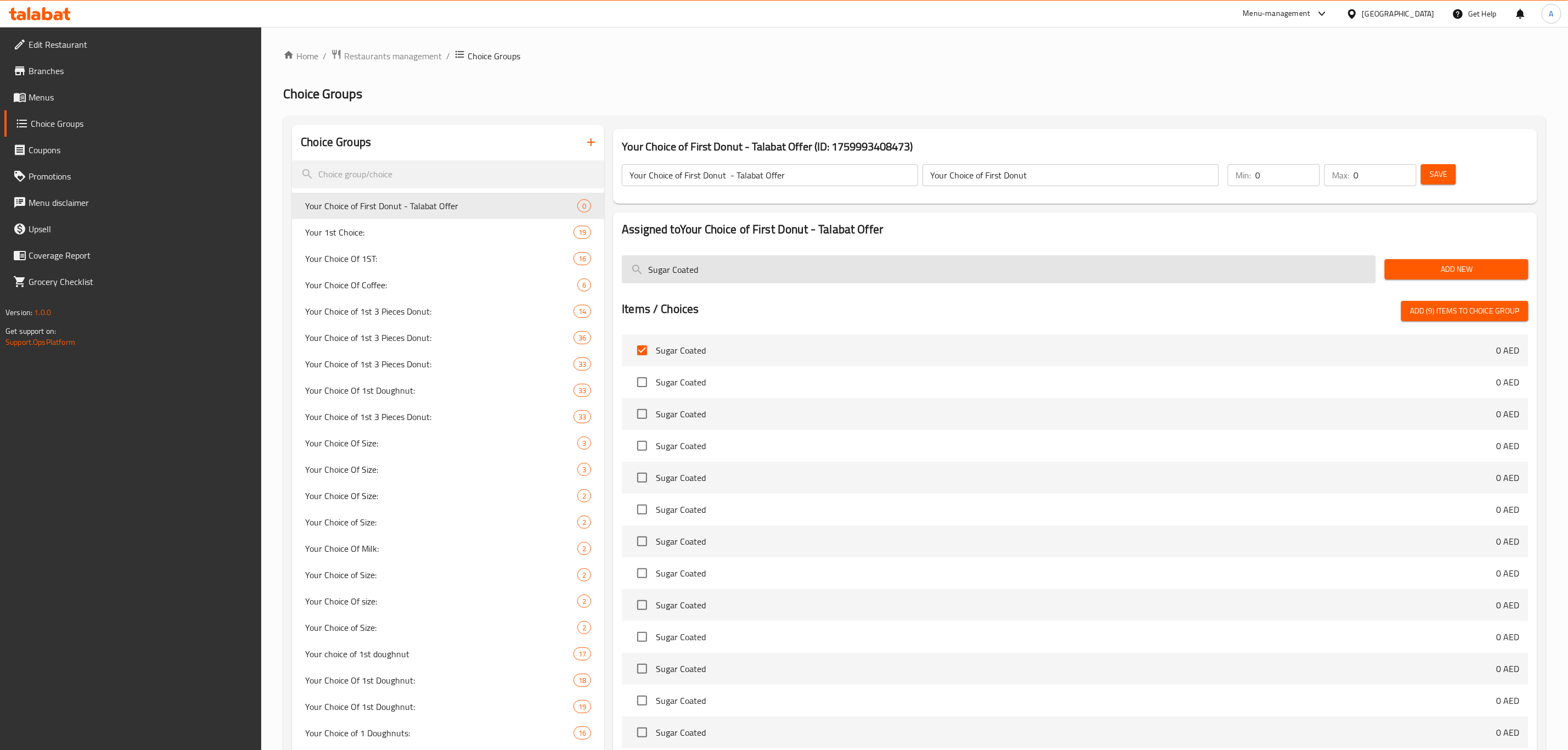
click at [725, 269] on input "Sugar Coated" at bounding box center [998, 269] width 754 height 28
paste input "Choco Iced Custard Fill"
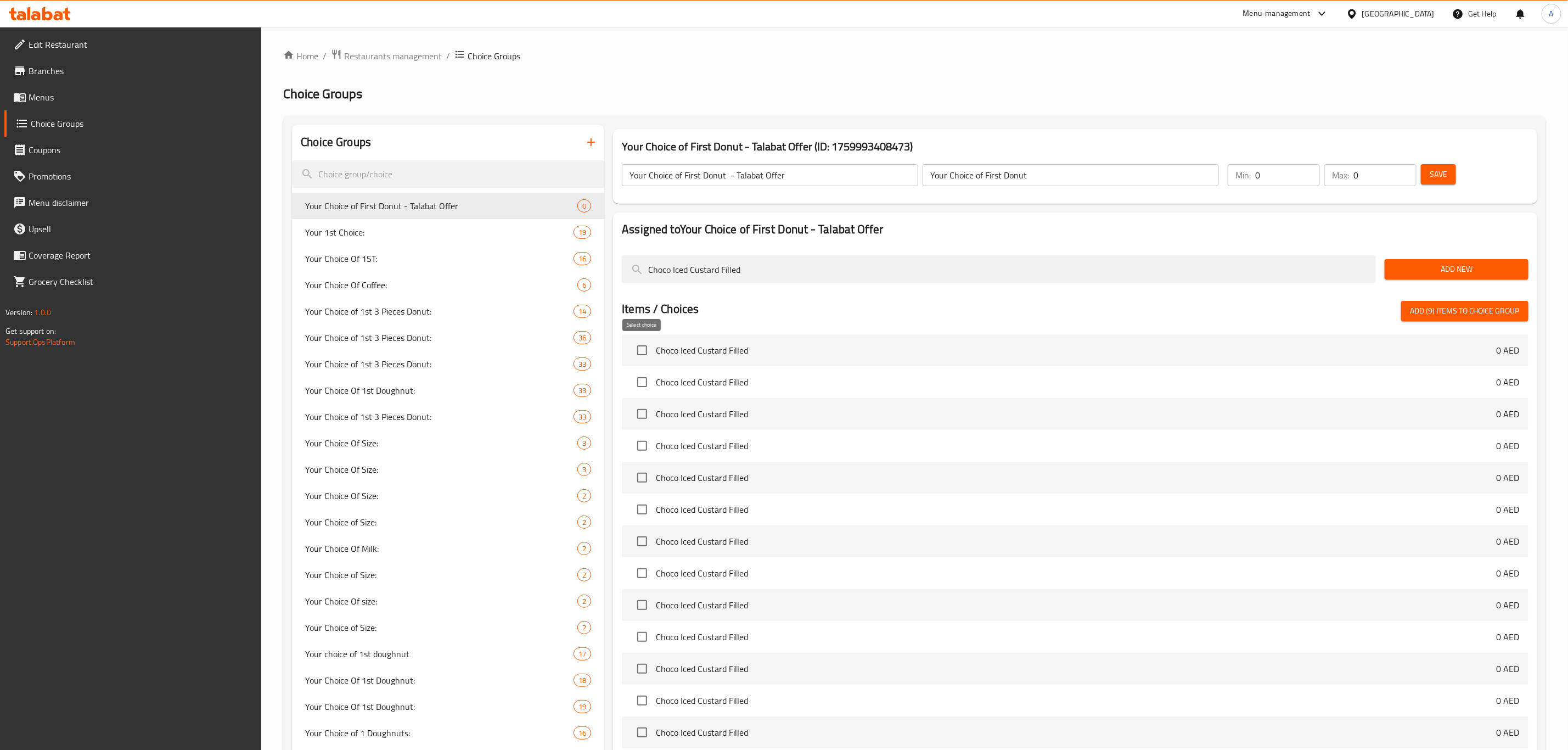
type input "Choco Iced Custard Filled"
click at [635, 355] on input "checkbox" at bounding box center [643, 350] width 23 height 23
checkbox input "true"
click at [705, 179] on input "Your Choice of First Donut - Talabat Offer" at bounding box center [770, 175] width 296 height 22
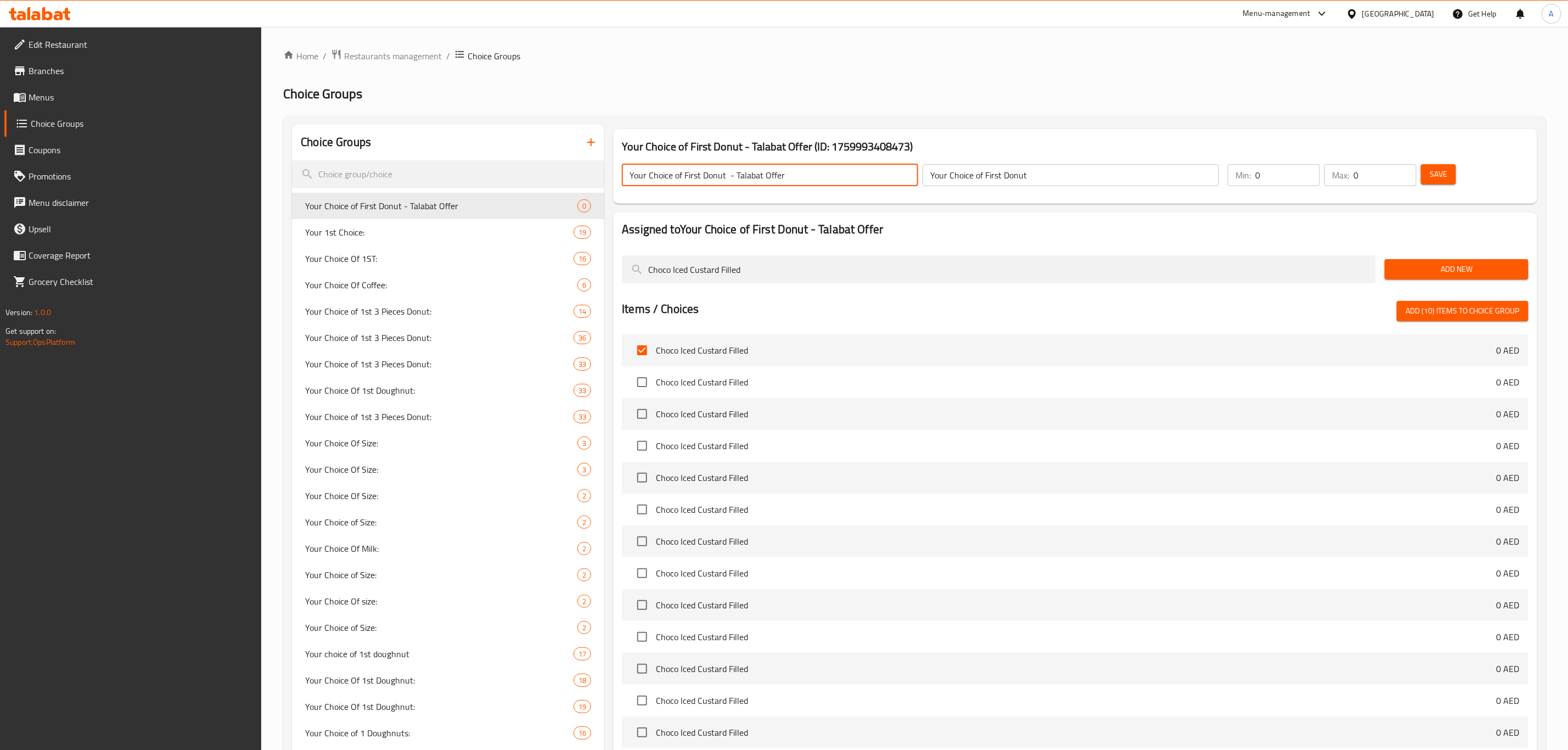
click at [705, 179] on input "Your Choice of First Donut - Talabat Offer" at bounding box center [770, 175] width 296 height 22
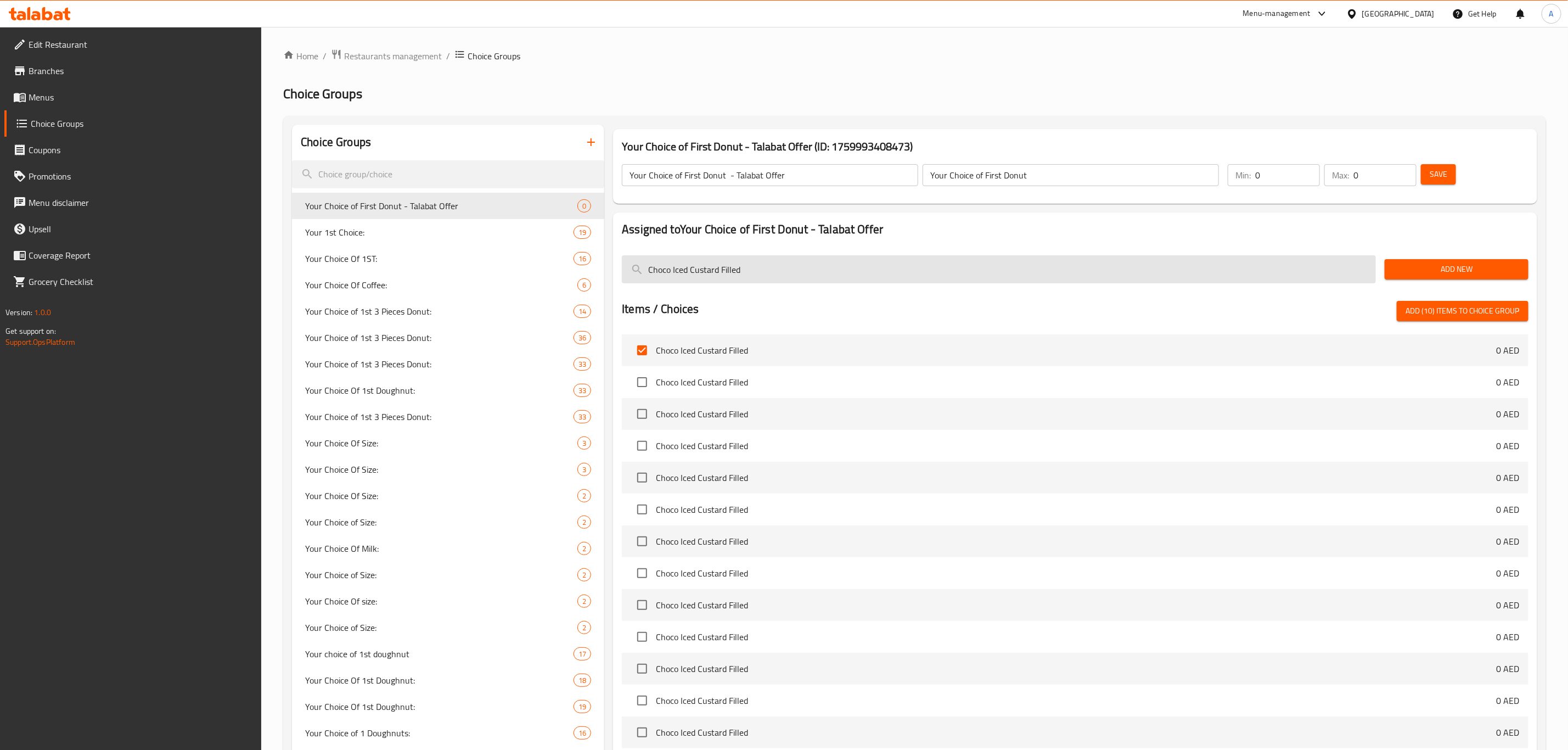
click at [717, 263] on input "Choco Iced Custard Filled" at bounding box center [998, 269] width 754 height 28
paste input "Powdered Strawberry"
type input "Powdered Strawberry Filled"
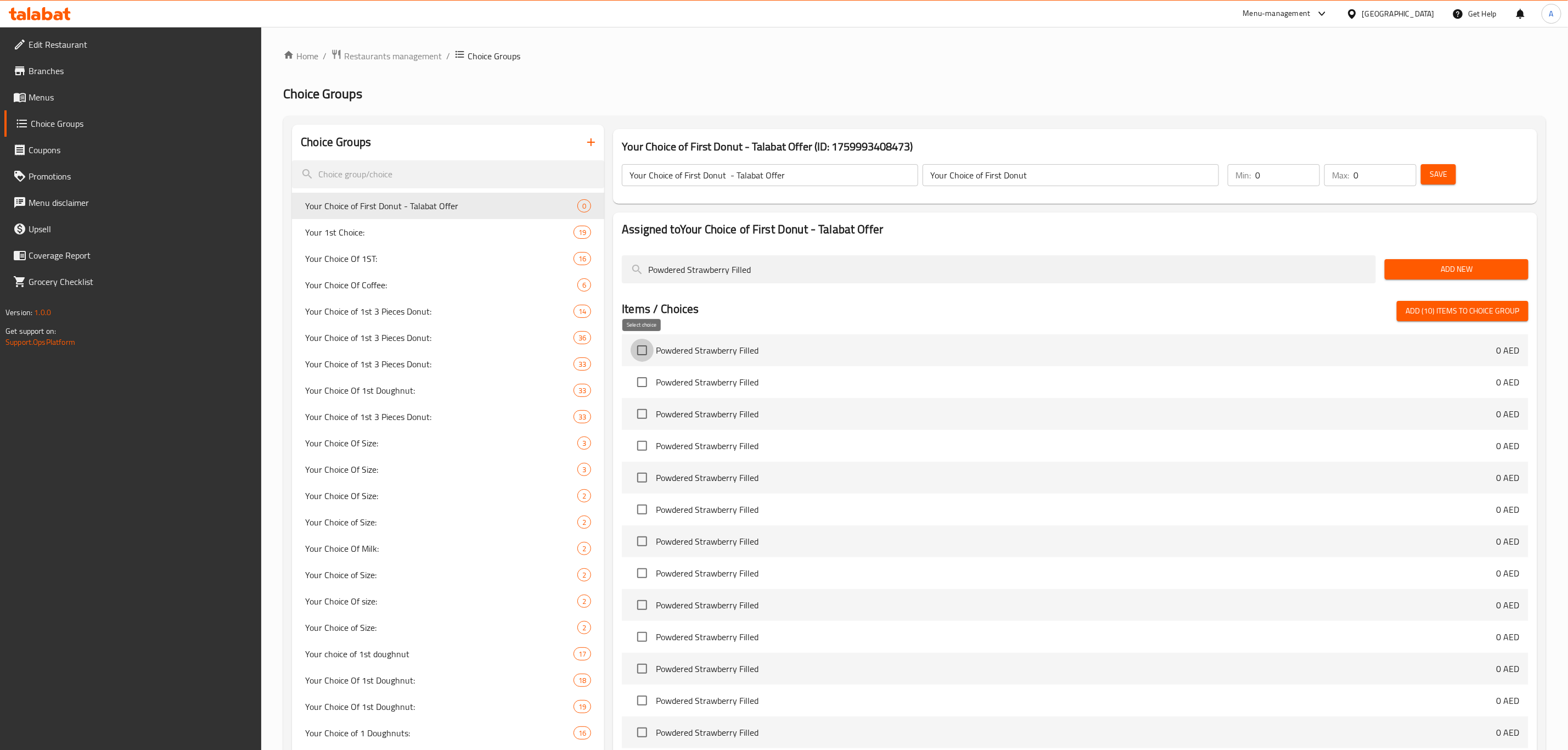
click at [639, 358] on input "checkbox" at bounding box center [643, 350] width 23 height 23
checkbox input "true"
click at [719, 271] on input "Powdered Strawberry Filled" at bounding box center [998, 269] width 754 height 28
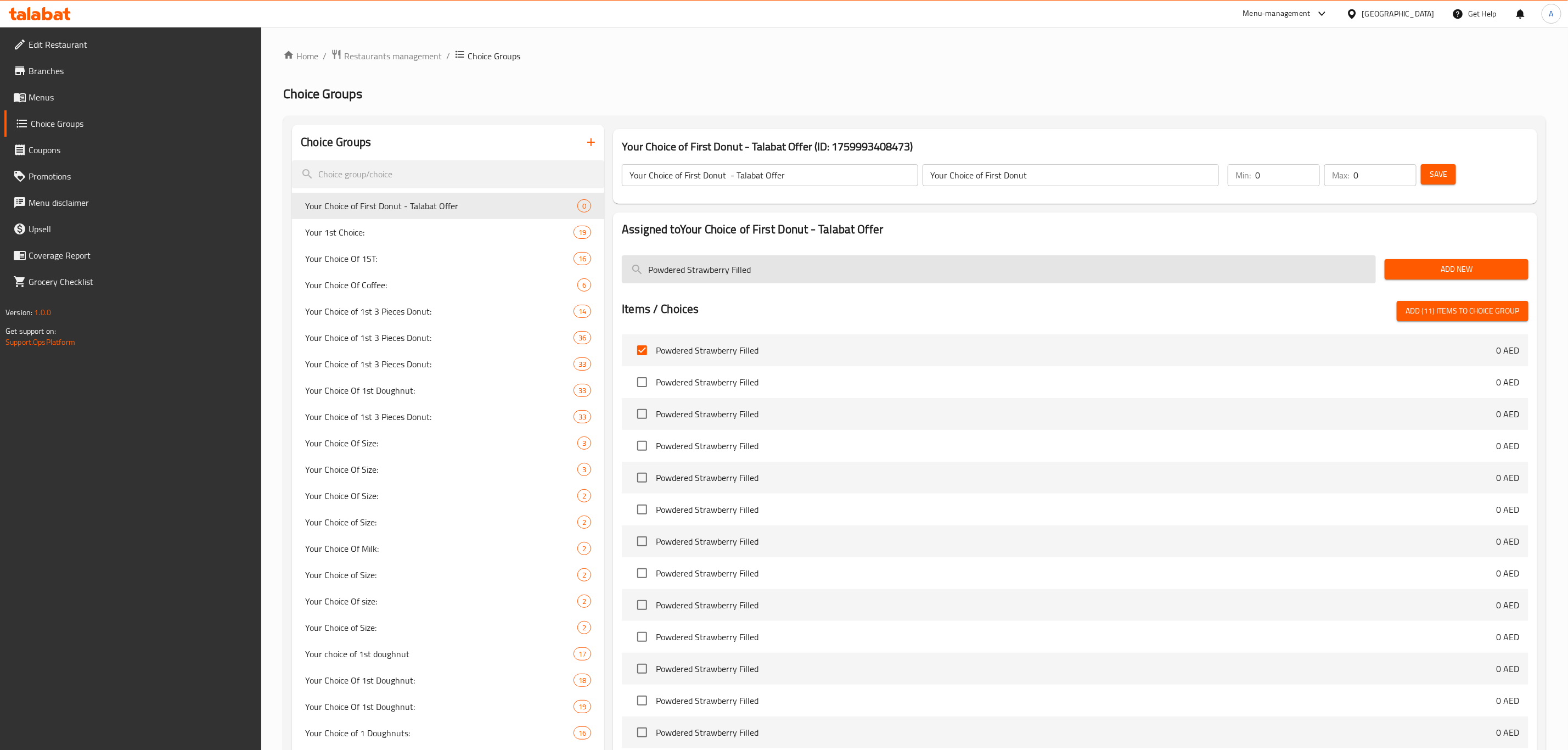
paste input "Choco Iced Sprinkles"
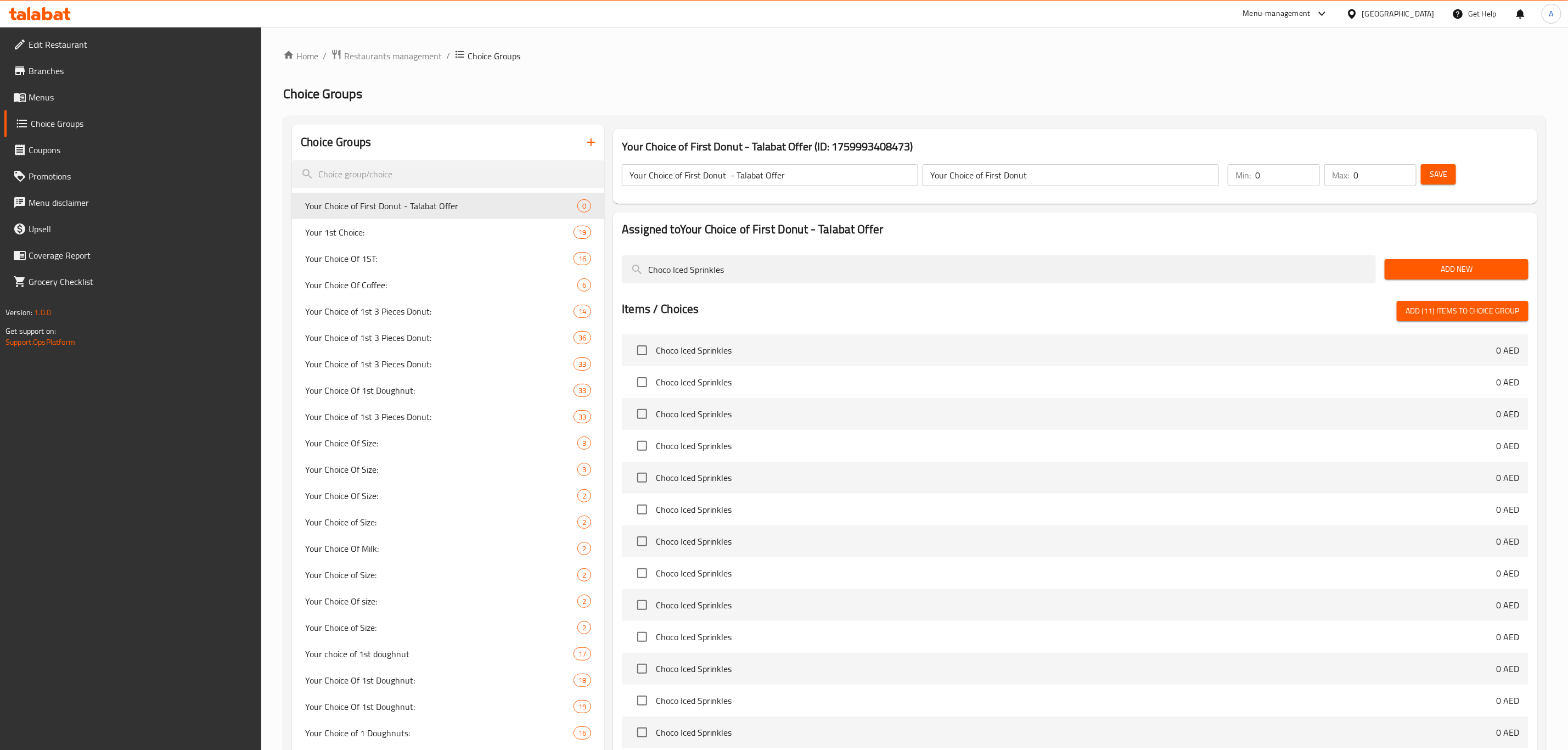
type input "Choco Iced Sprinkles"
click at [636, 355] on input "checkbox" at bounding box center [643, 350] width 23 height 23
checkbox input "true"
click at [779, 274] on input "Choco Iced Sprinkles" at bounding box center [998, 269] width 754 height 28
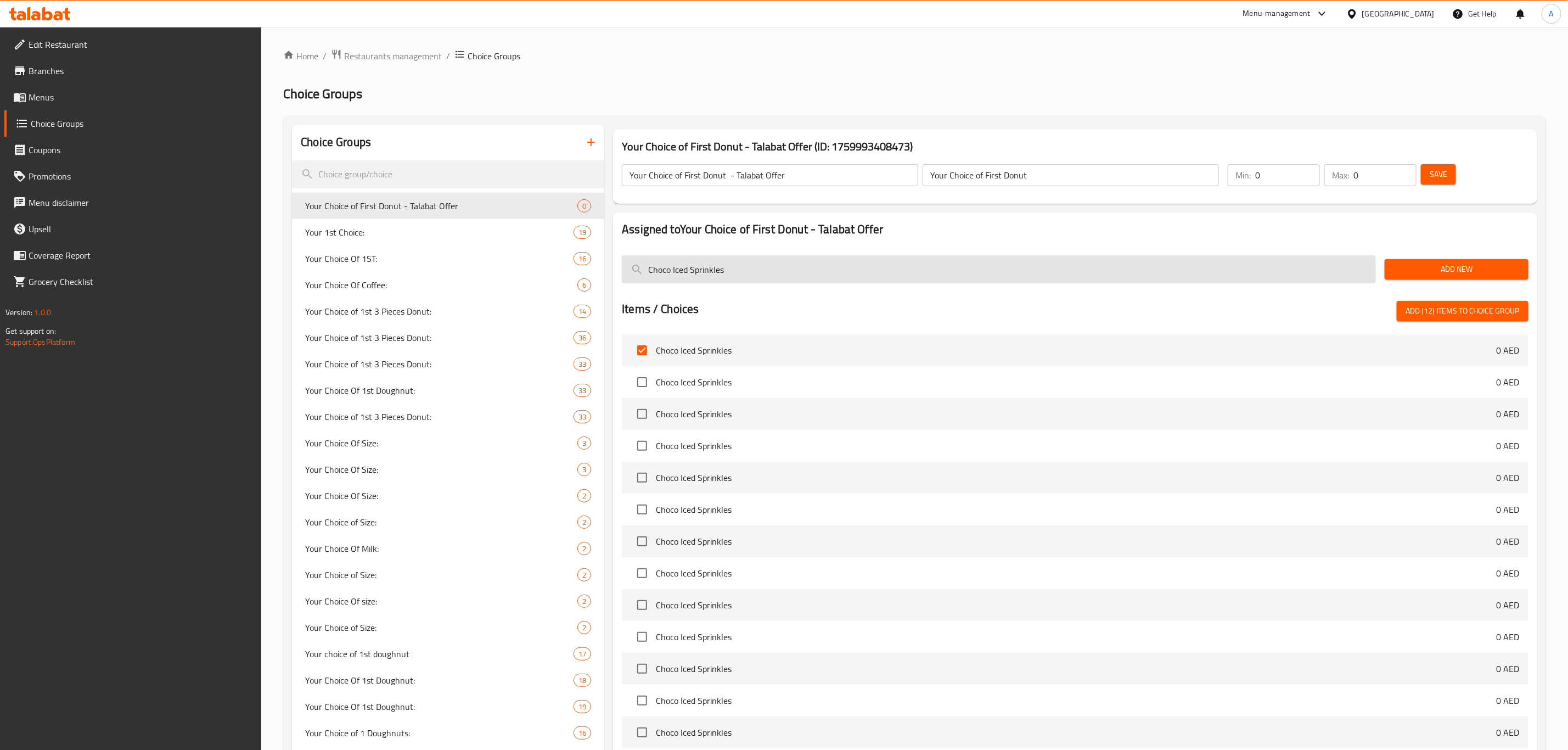
click at [779, 274] on input "Choco Iced Sprinkles" at bounding box center [998, 269] width 754 height 28
paste input "Glazed Chocolate Cake"
type input "Glazed Chocolate Cake"
click at [638, 359] on input "checkbox" at bounding box center [643, 350] width 23 height 23
checkbox input "true"
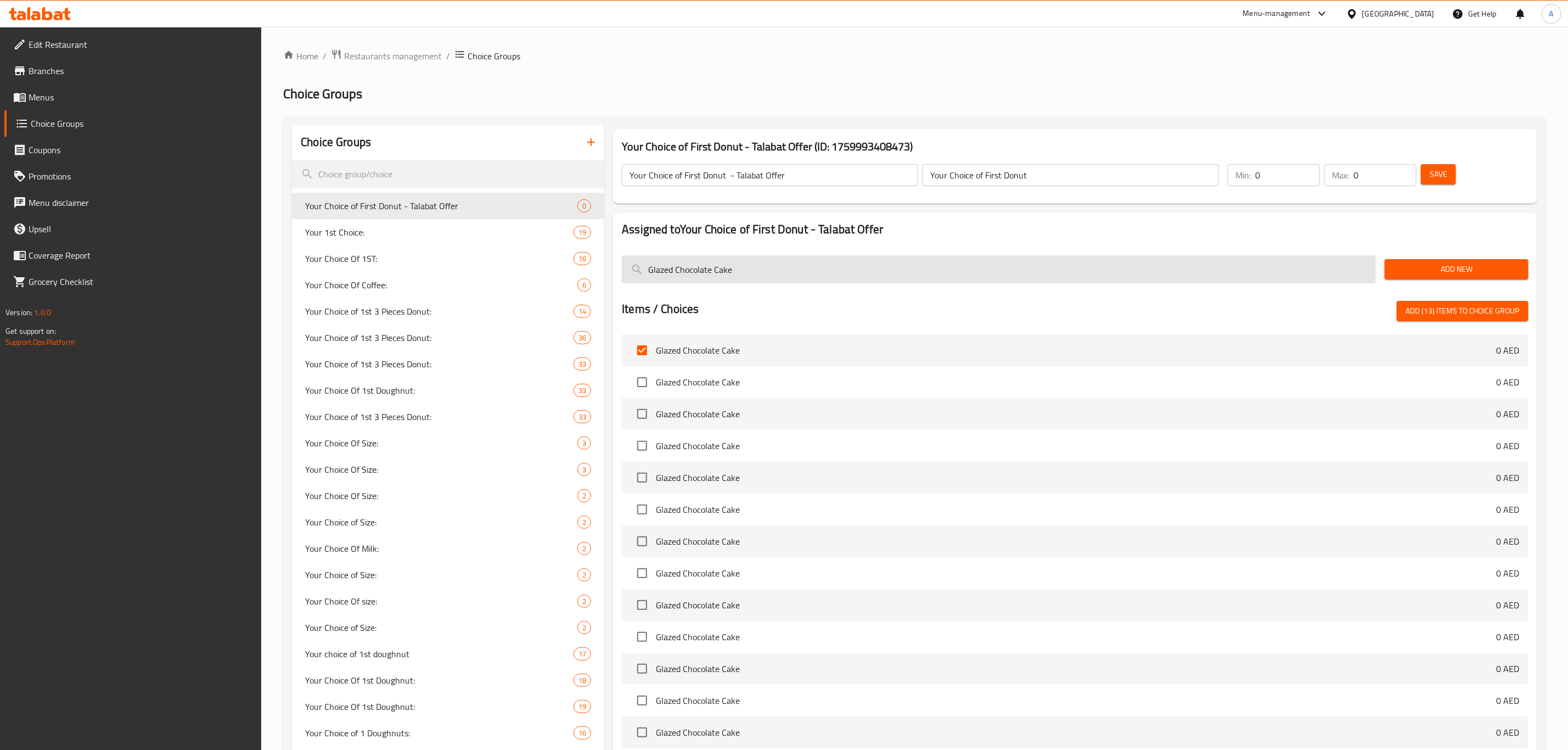
click at [690, 275] on input "Glazed Chocolate Cake" at bounding box center [998, 269] width 754 height 28
paste input "Caramel Creme Crunch"
type input "Caramel Creme Crunch"
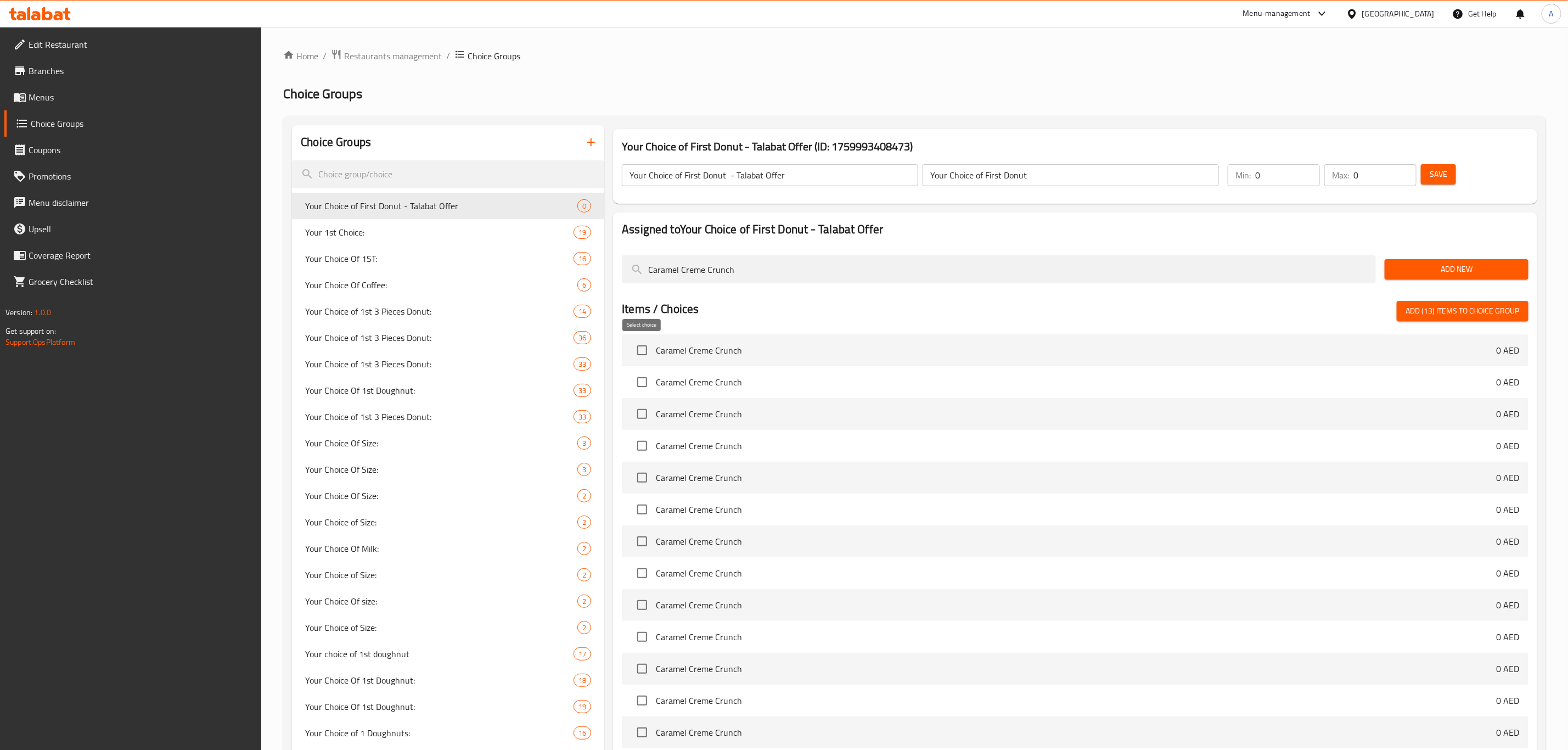
click at [642, 359] on input "checkbox" at bounding box center [643, 350] width 23 height 23
checkbox input "true"
click at [749, 278] on input "Caramel Creme Crunch" at bounding box center [998, 269] width 754 height 28
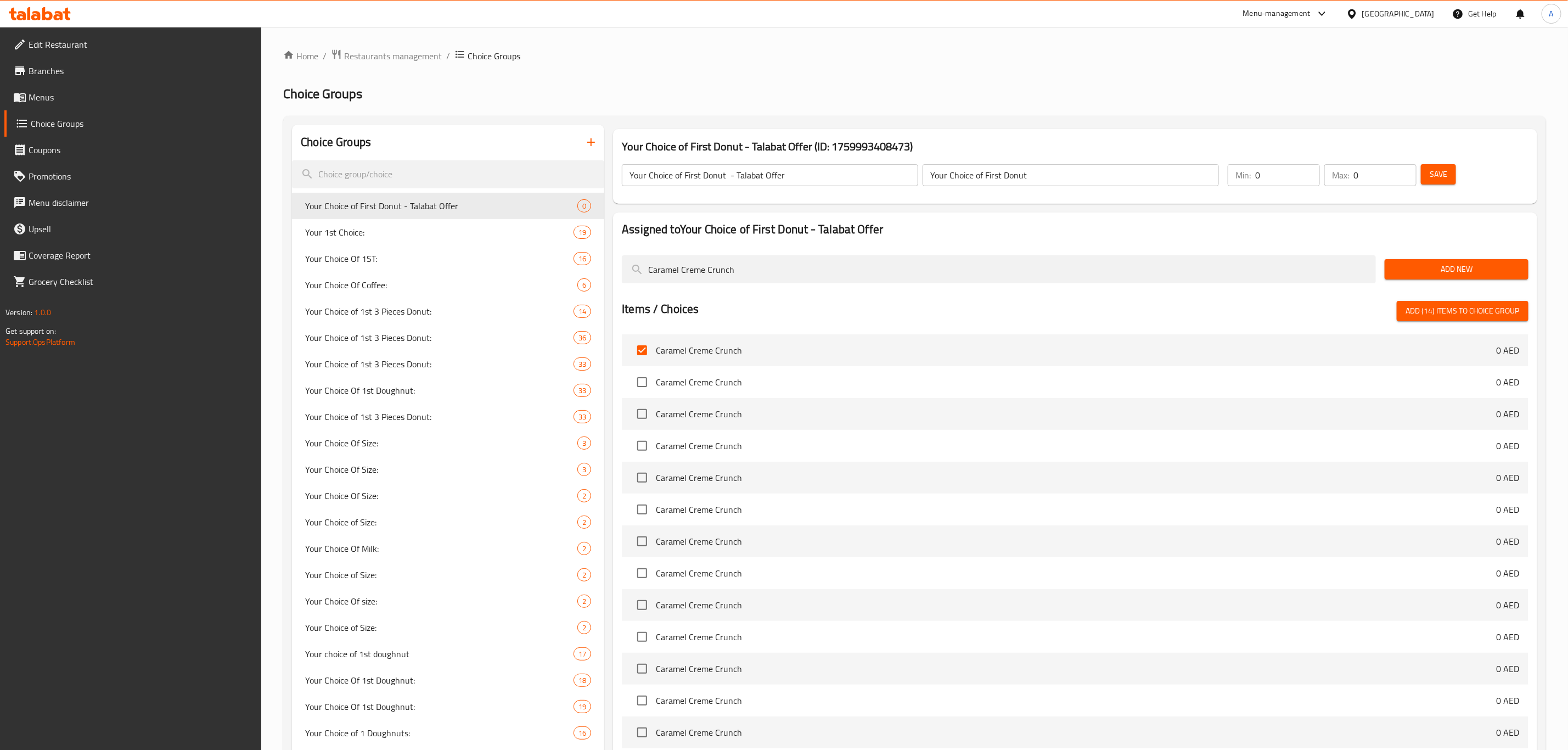
paste input "Red Velvet Cake"
type input "Red Velvet Cake"
click at [639, 355] on input "checkbox" at bounding box center [643, 350] width 23 height 23
checkbox input "true"
click at [725, 274] on input "Red Velvet Cake" at bounding box center [998, 269] width 754 height 28
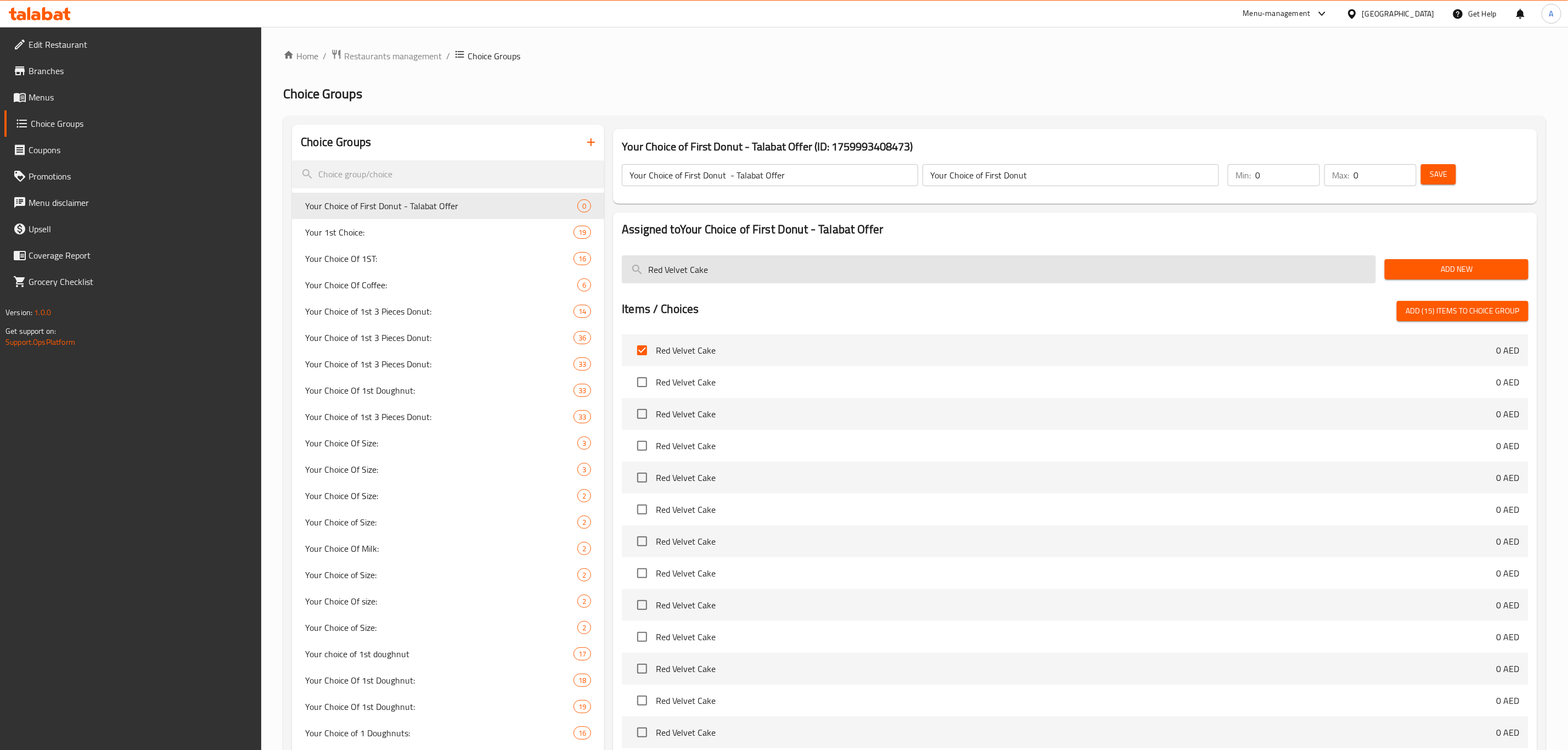
click at [725, 274] on input "Red Velvet Cake" at bounding box center [998, 269] width 754 height 28
paste input "Hazelnut Dream"
type input "Hazelnut Dream Cake"
click at [635, 354] on input "checkbox" at bounding box center [643, 350] width 23 height 23
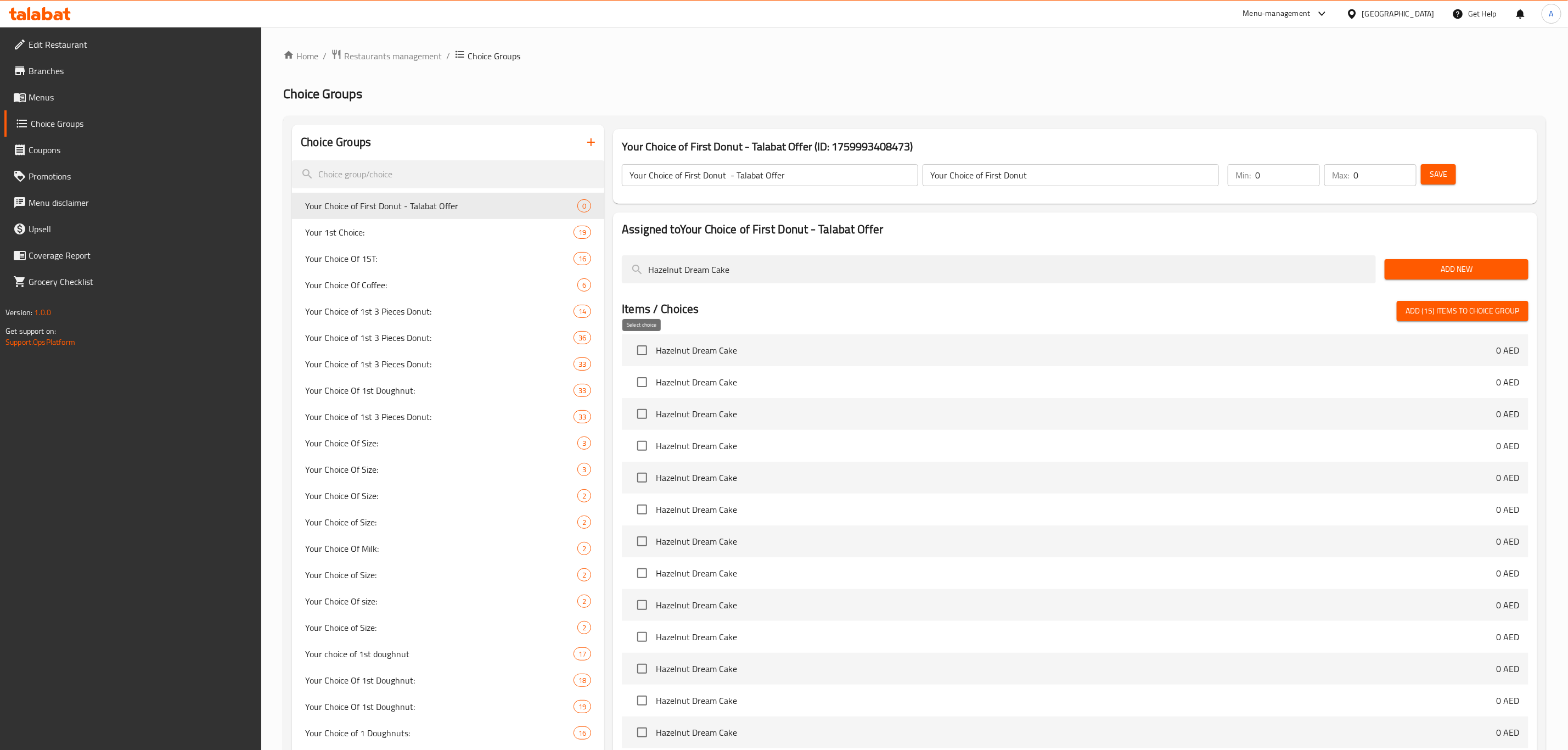
checkbox input "true"
click at [720, 273] on input "Hazelnut Dream Cake" at bounding box center [998, 269] width 754 height 28
paste input "NY Cheesec"
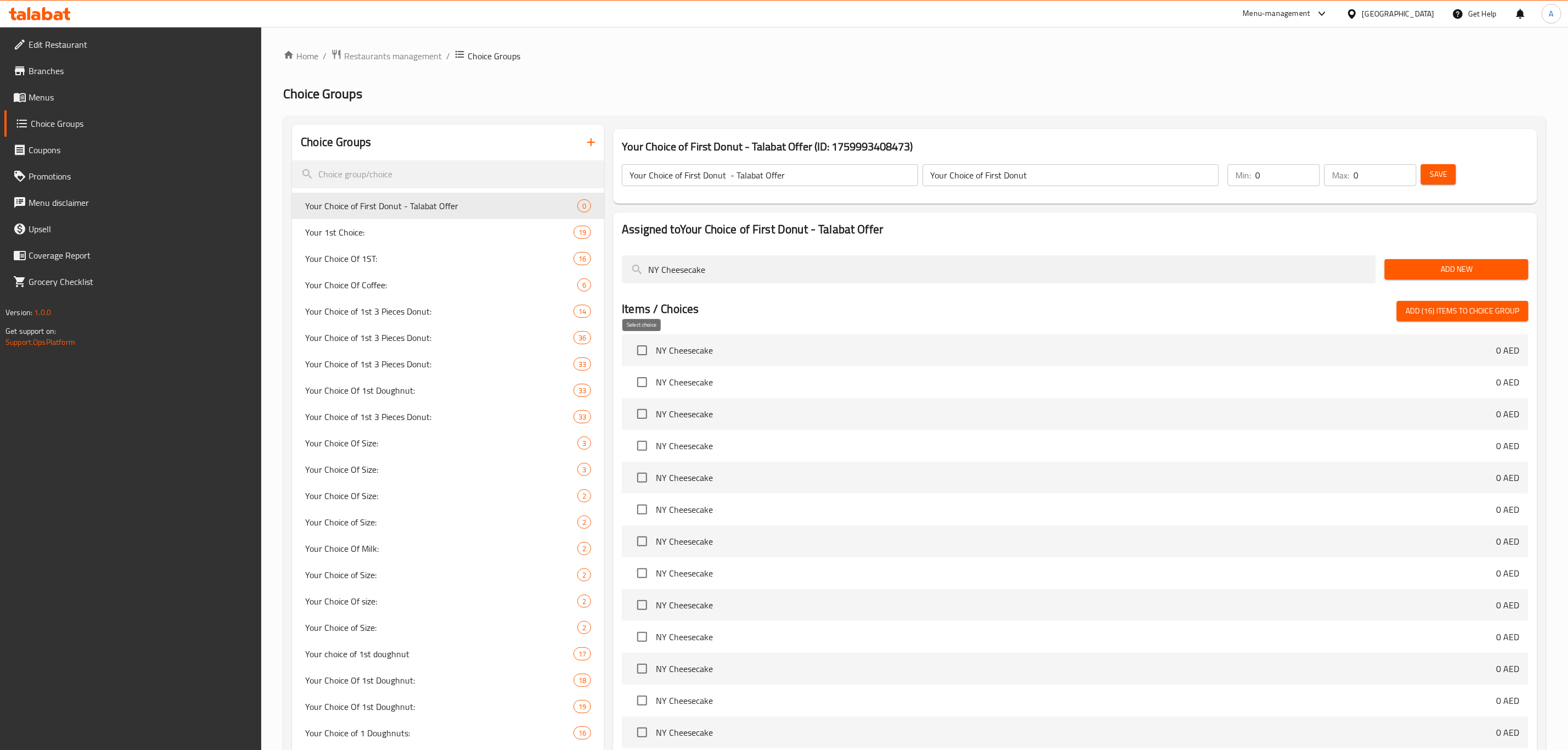
type input "NY Cheesecake"
click at [641, 356] on input "checkbox" at bounding box center [643, 350] width 23 height 23
checkbox input "true"
click at [731, 277] on input "NY Cheesecake" at bounding box center [998, 269] width 754 height 28
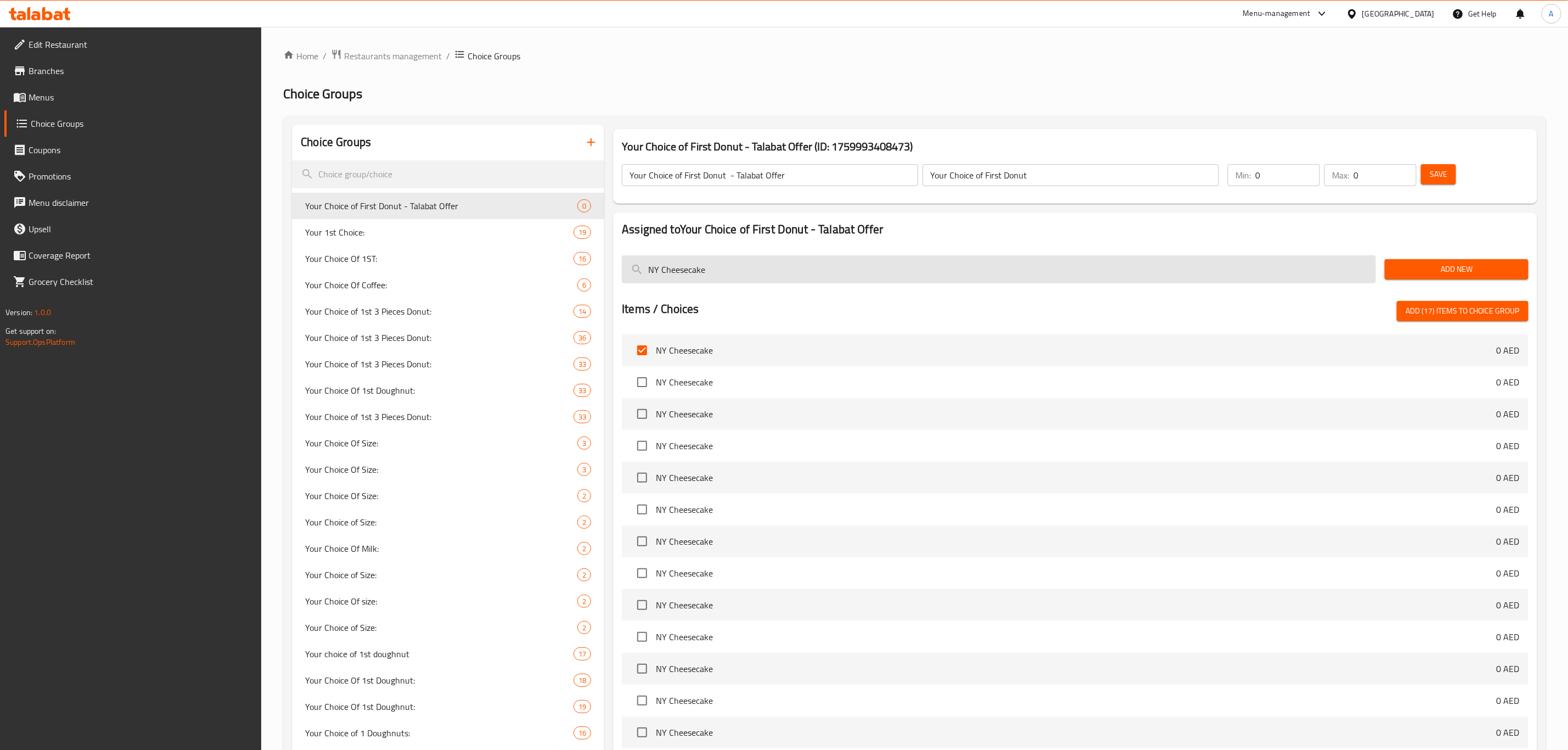
click at [731, 277] on input "NY Cheesecake" at bounding box center [998, 269] width 754 height 28
paste input "Strawberry Sprinkles"
type input "Strawberry Sprinkles"
click at [646, 348] on input "checkbox" at bounding box center [643, 350] width 23 height 23
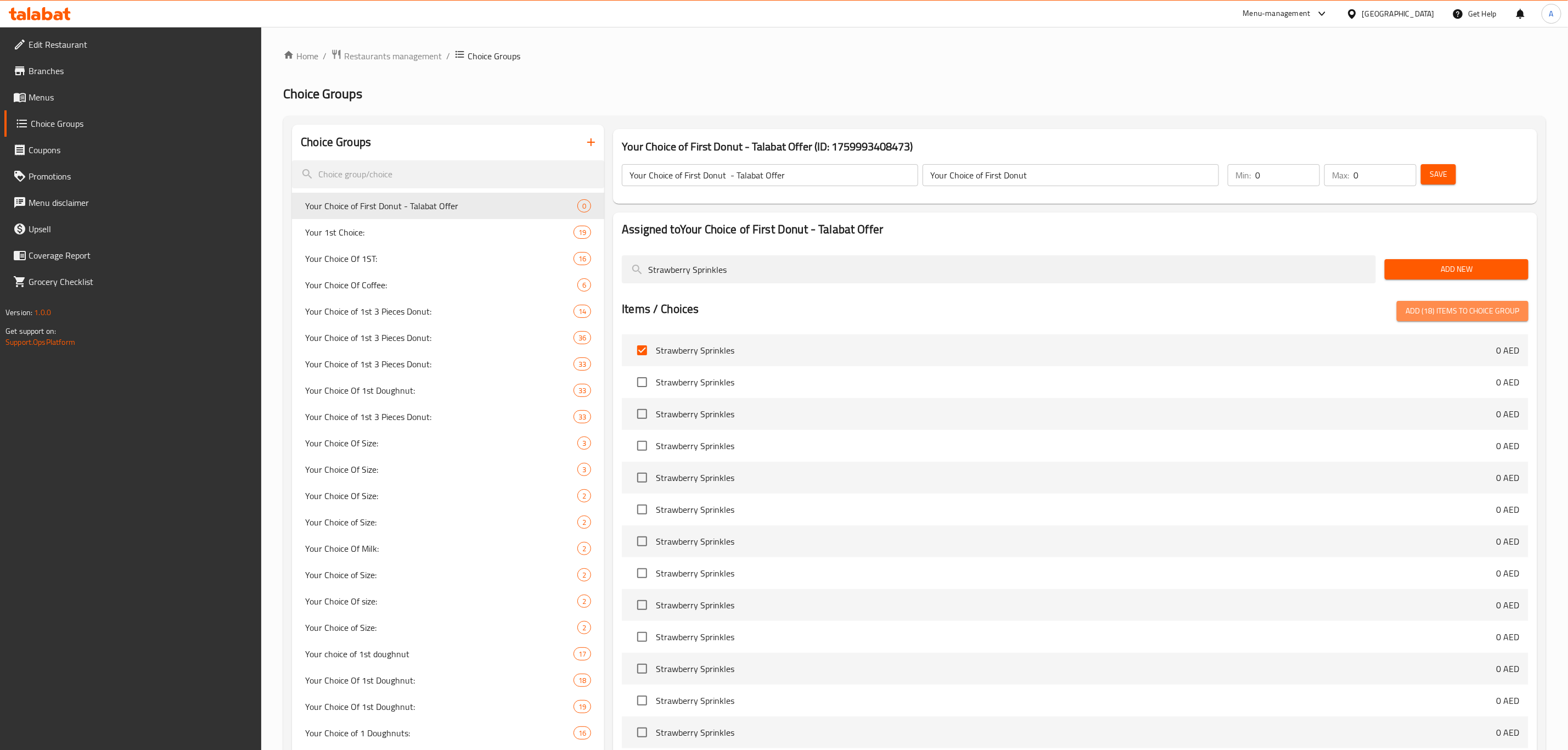
click at [1053, 317] on span "Add (18) items to choice group" at bounding box center [1463, 311] width 114 height 14
checkbox input "false"
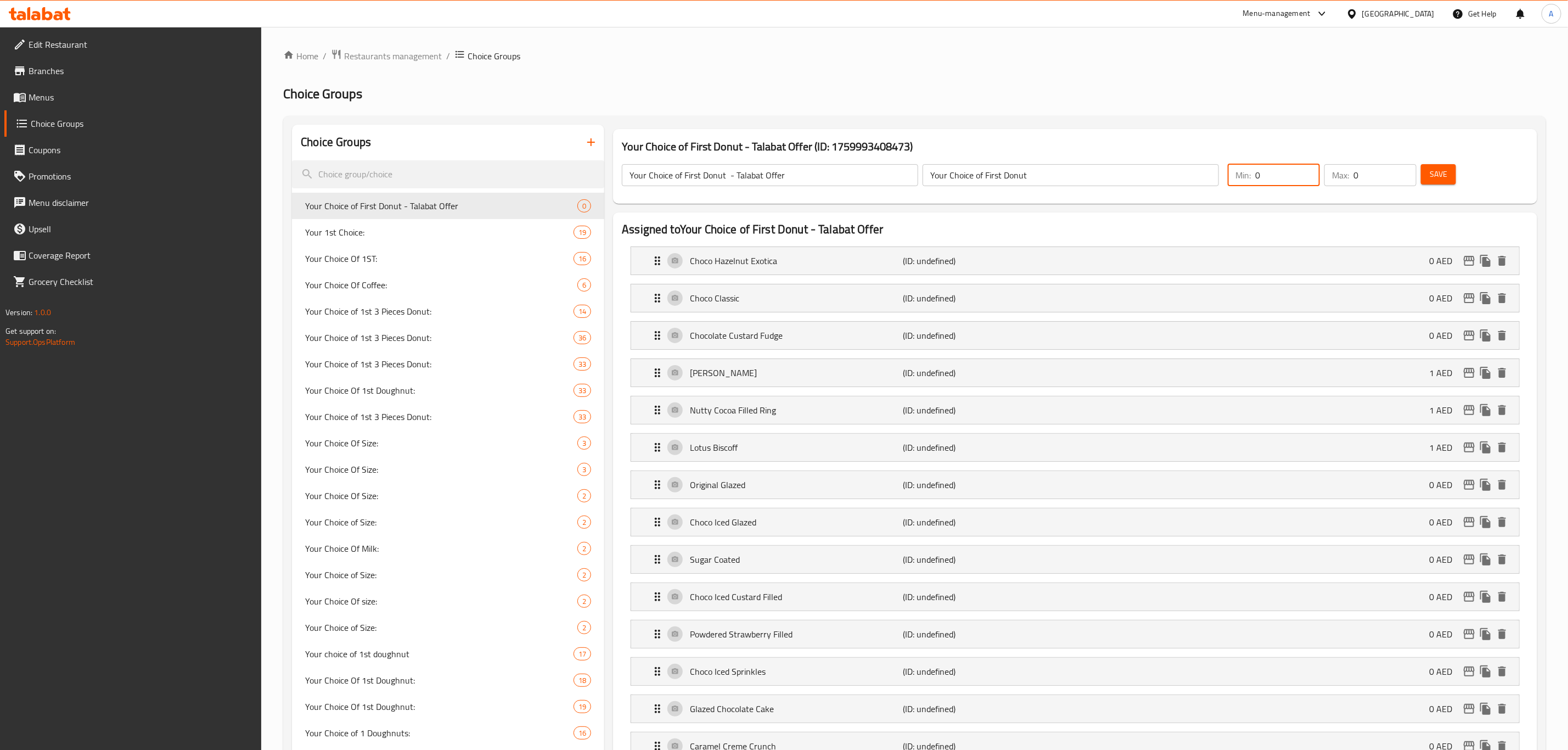
drag, startPoint x: 1272, startPoint y: 177, endPoint x: 1217, endPoint y: 174, distance: 55.1
click at [1053, 175] on div "Your Choice of First Donut - Talabat Offer ​ Your Choice of First Donut ​ Min: …" at bounding box center [1075, 175] width 916 height 48
type input "1"
drag, startPoint x: 1383, startPoint y: 179, endPoint x: 1323, endPoint y: 179, distance: 60.0
click at [1053, 179] on div "Max: 0 ​" at bounding box center [1370, 175] width 92 height 22
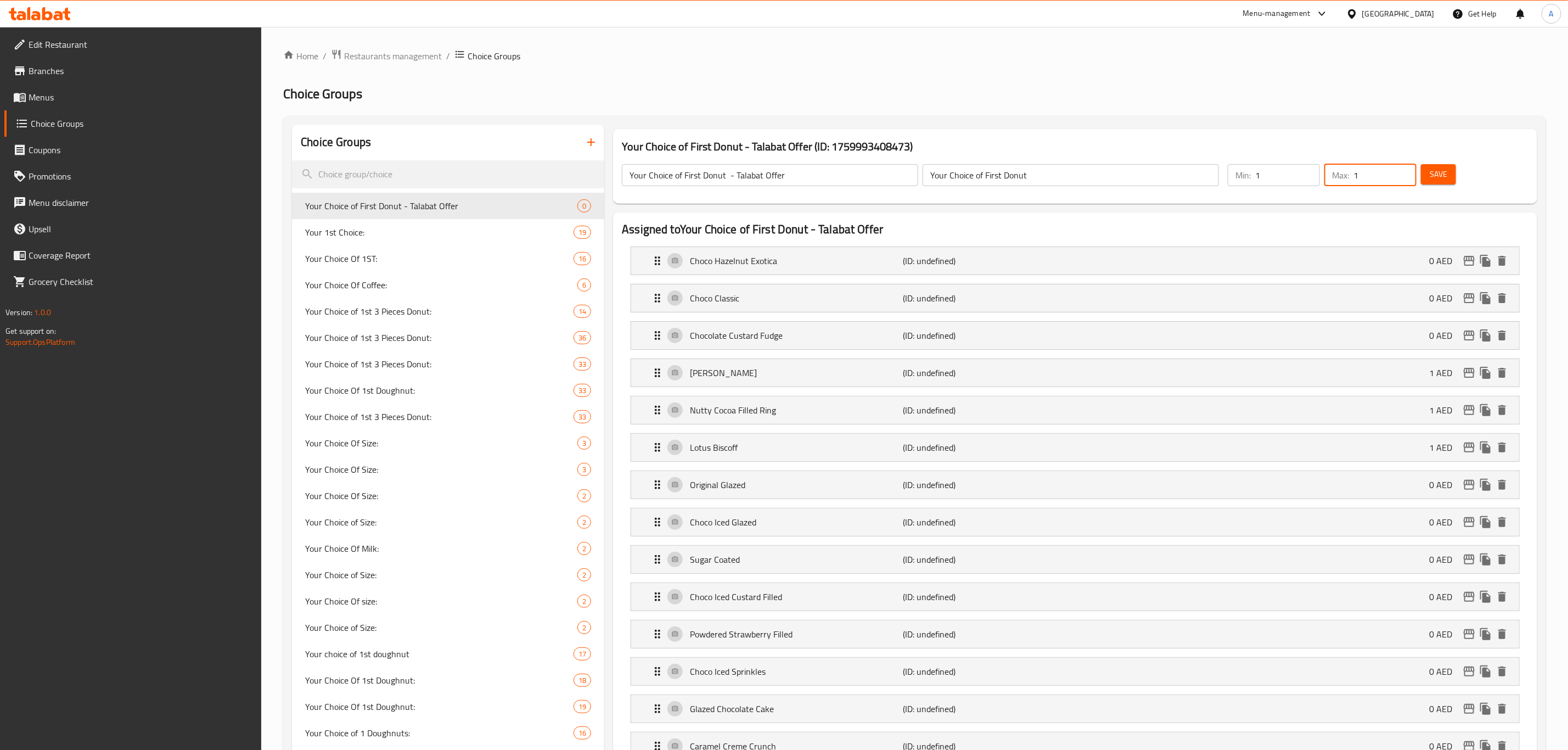
type input "1"
click at [1053, 152] on div "Your Choice of First Donut - Talabat Offer ​ Your Choice of First Donut ​ Min: …" at bounding box center [1075, 175] width 916 height 48
click at [723, 174] on input "Your Choice of First Donut - Talabat Offer" at bounding box center [770, 175] width 296 height 22
type input "Your Choice of First Doughnut - Talabat Offer"
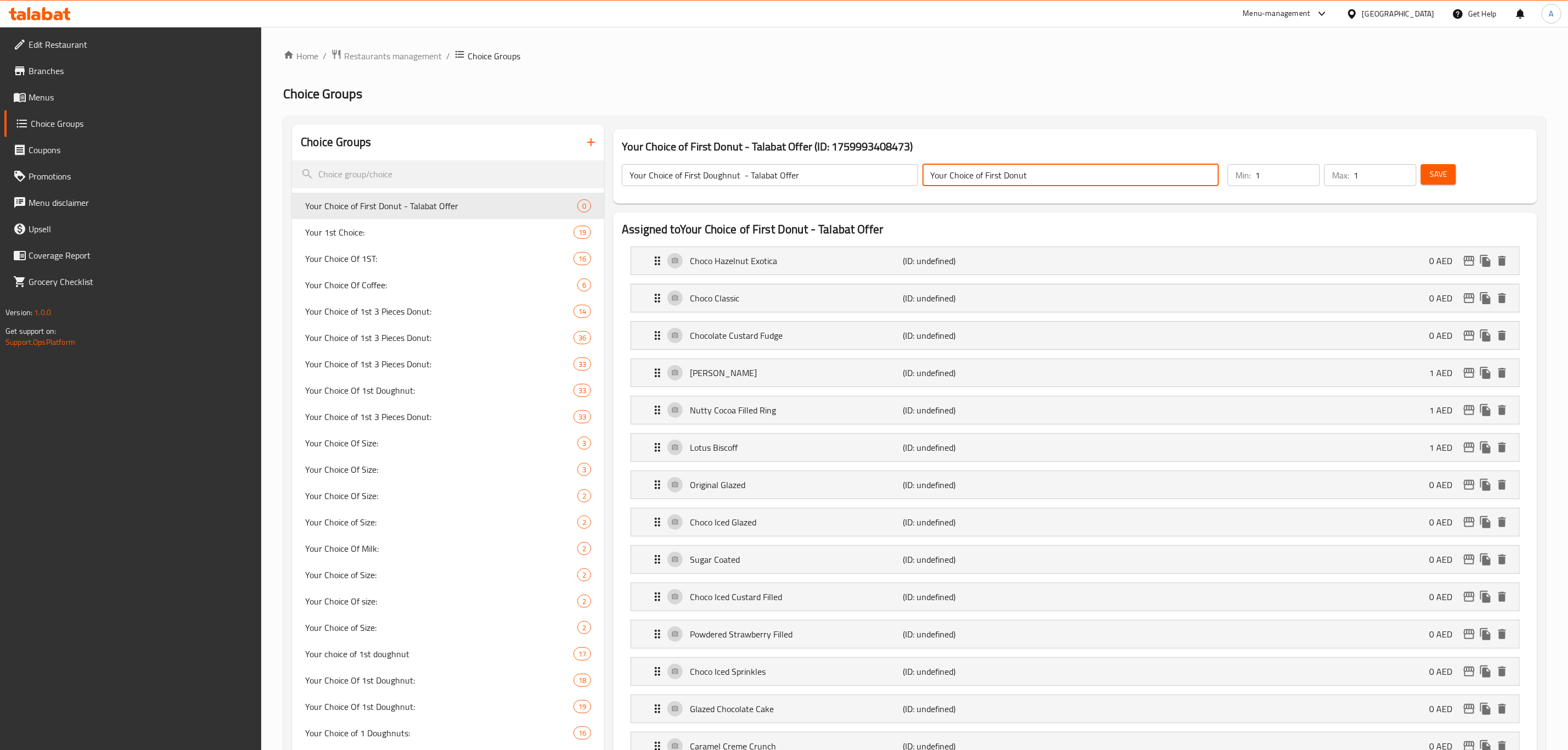
click at [1011, 171] on input "Your Choice of First Donut" at bounding box center [1071, 175] width 296 height 22
paste input "ughnut - Talabat Offer"
type input "Your Choice of First Doughnut - Talabat Offer"
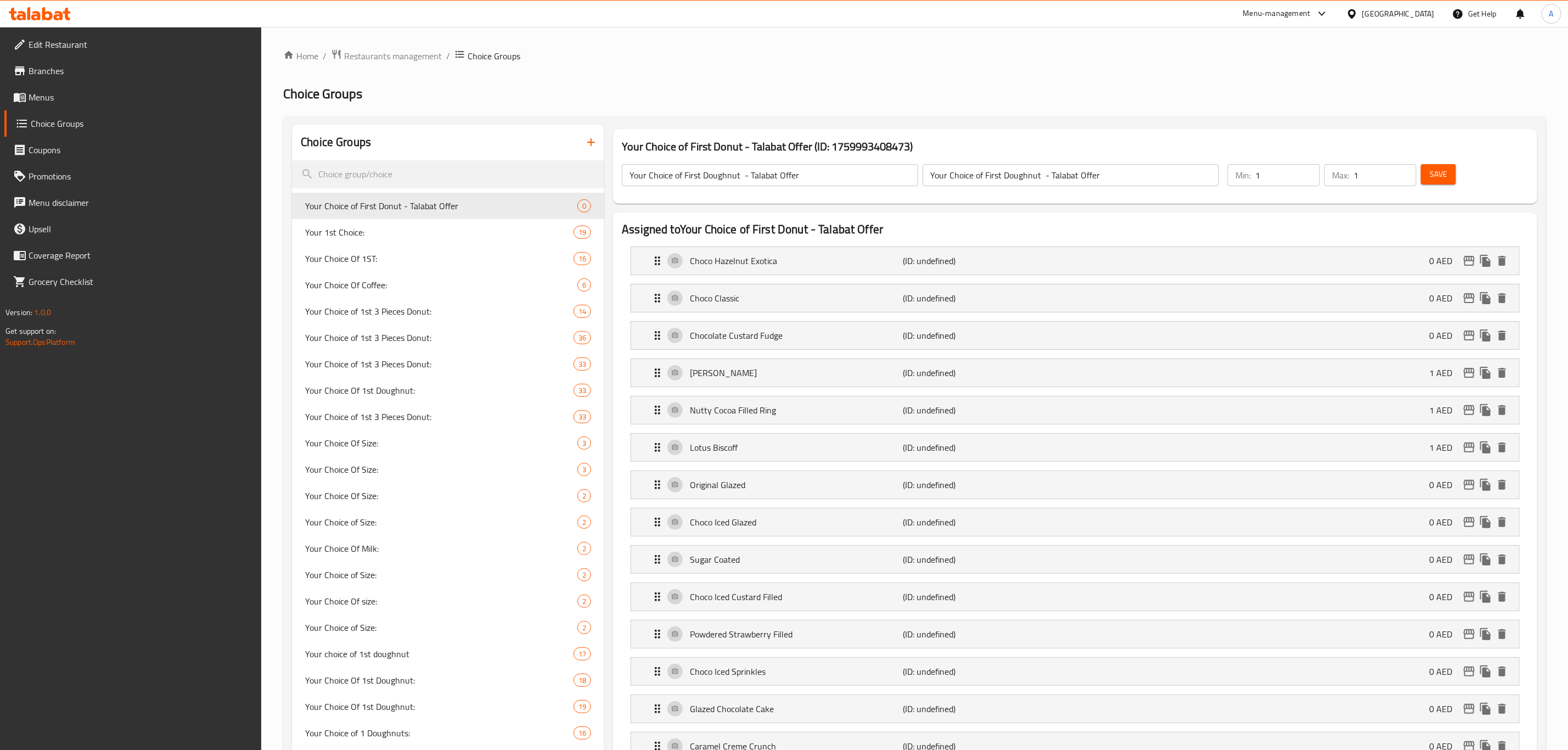
click at [1053, 174] on button "Save" at bounding box center [1439, 174] width 35 height 20
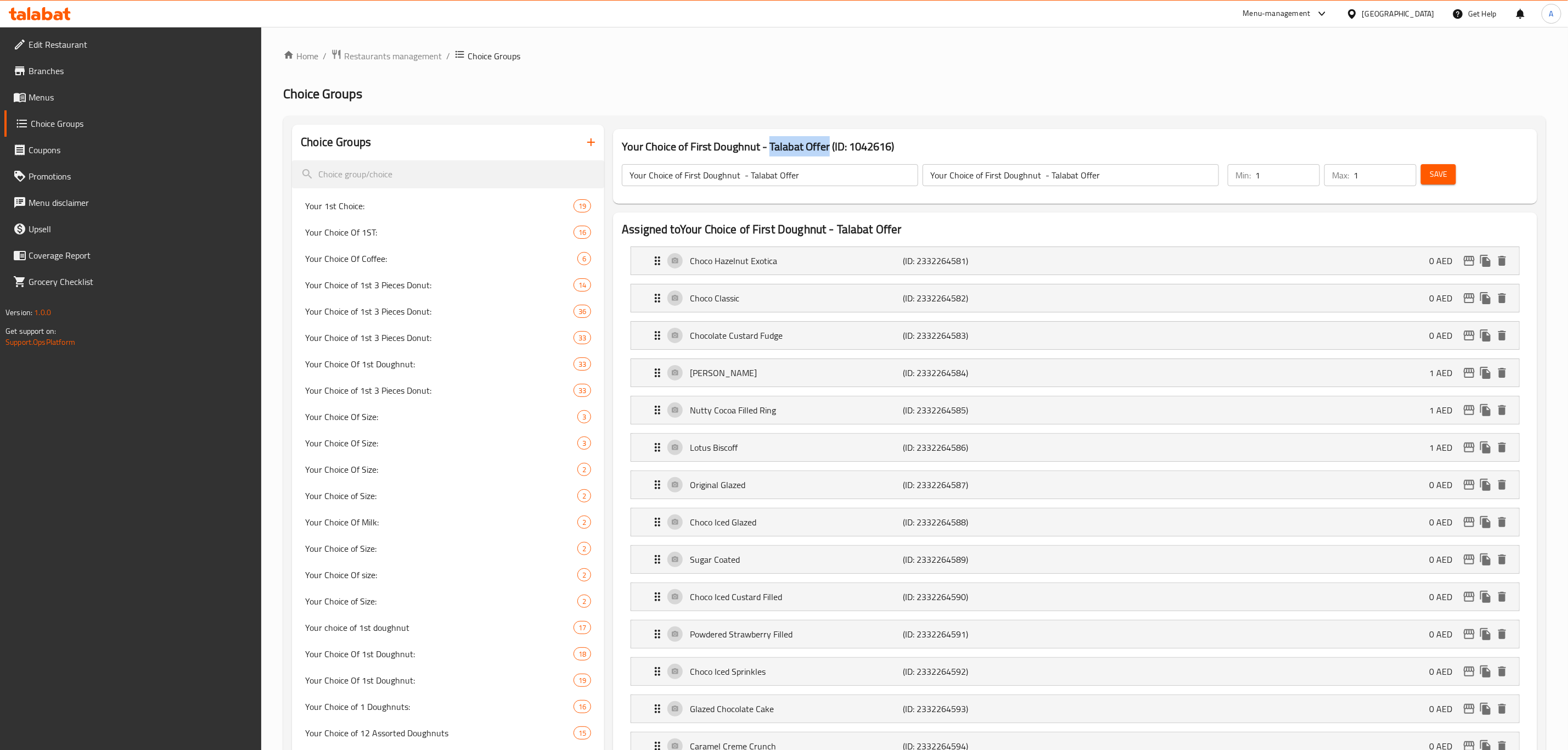
drag, startPoint x: 769, startPoint y: 147, endPoint x: 827, endPoint y: 149, distance: 58.0
click at [827, 149] on h3 "Your Choice of First Doughnut - Talabat Offer (ID: 1042616)" at bounding box center [1075, 147] width 907 height 18
copy h3 "Talabat Offer"
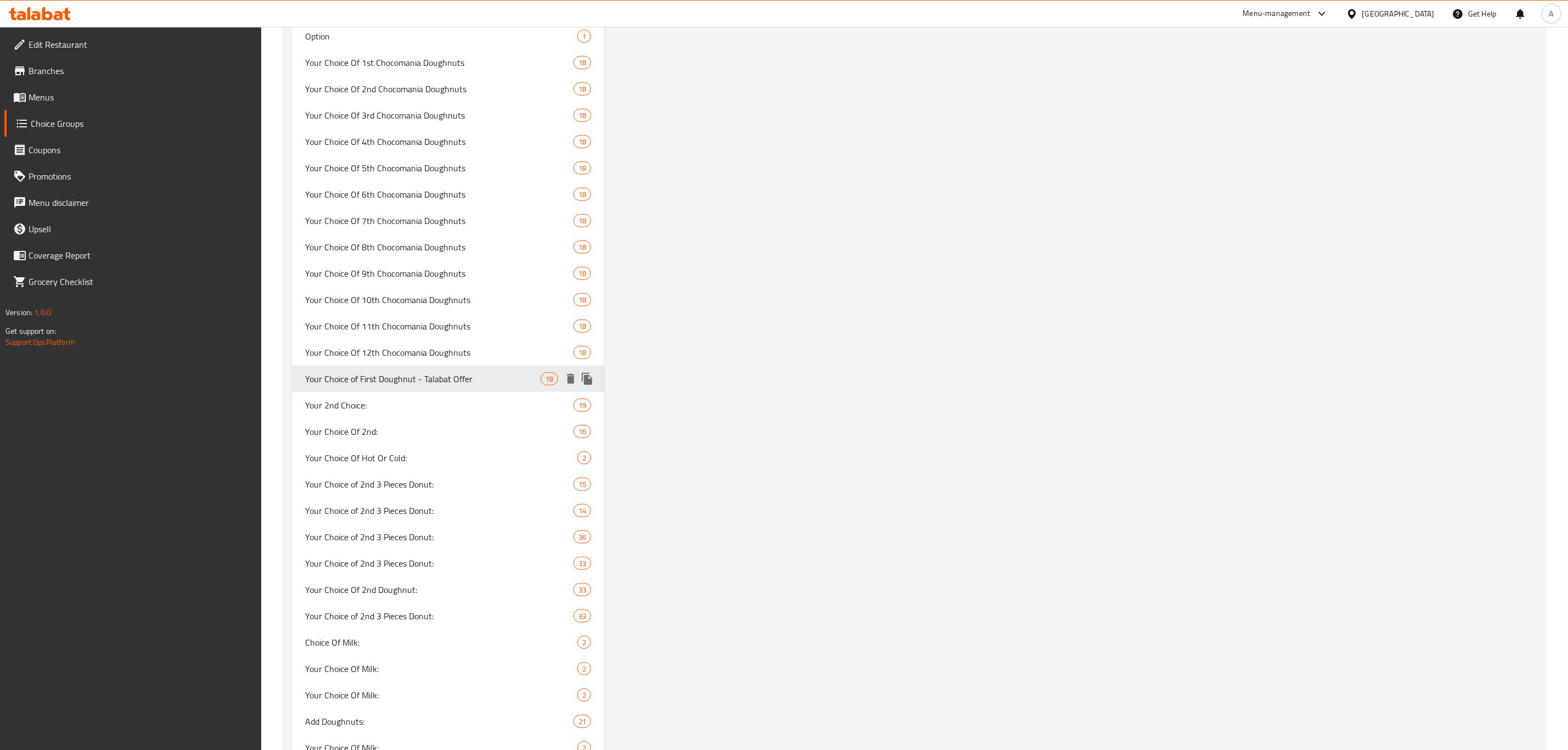
click at [586, 376] on icon "duplicate" at bounding box center [587, 379] width 10 height 12
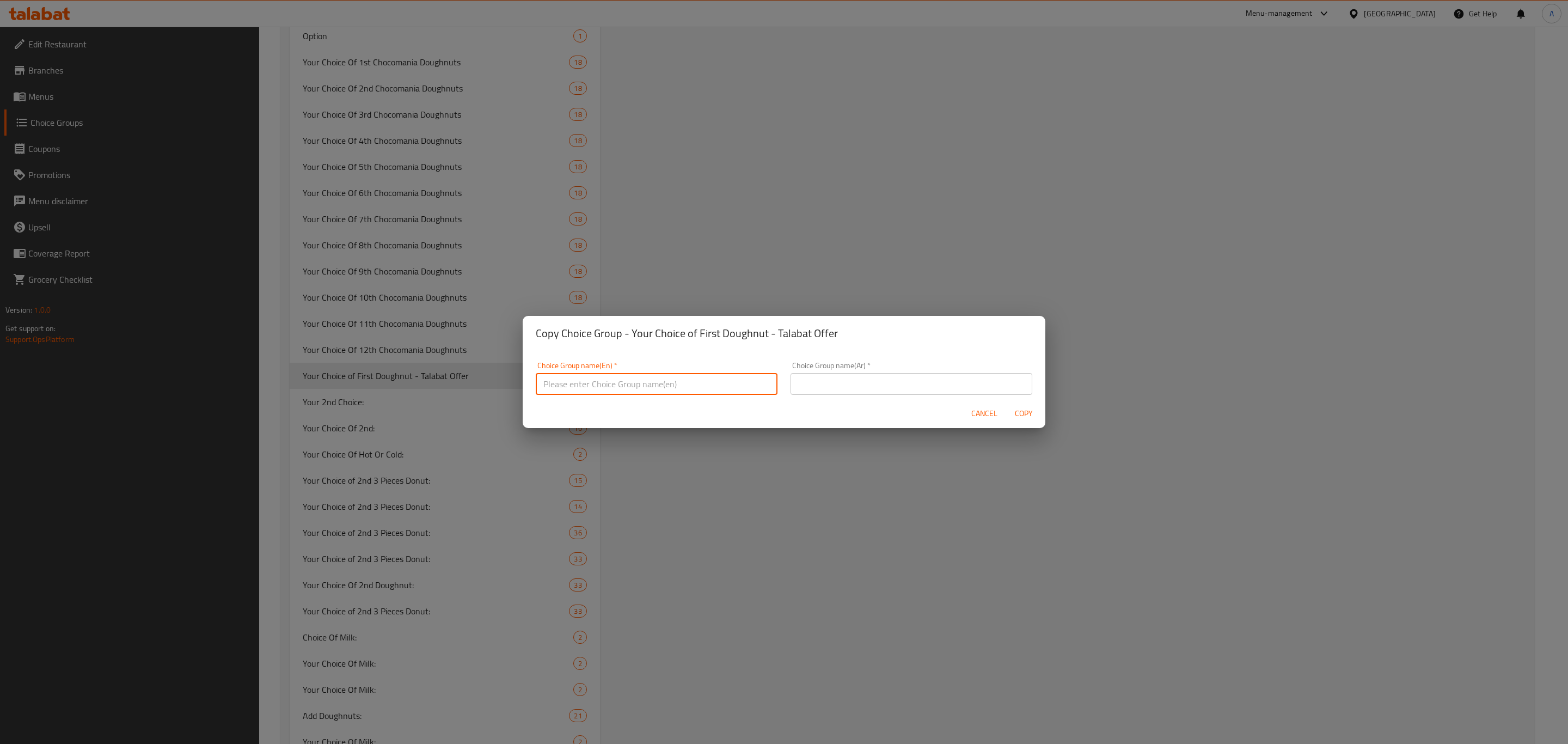
click at [673, 385] on input "text" at bounding box center [656, 384] width 242 height 22
type input "Your Choice of f"
click at [987, 412] on span "Cancel" at bounding box center [984, 413] width 26 height 13
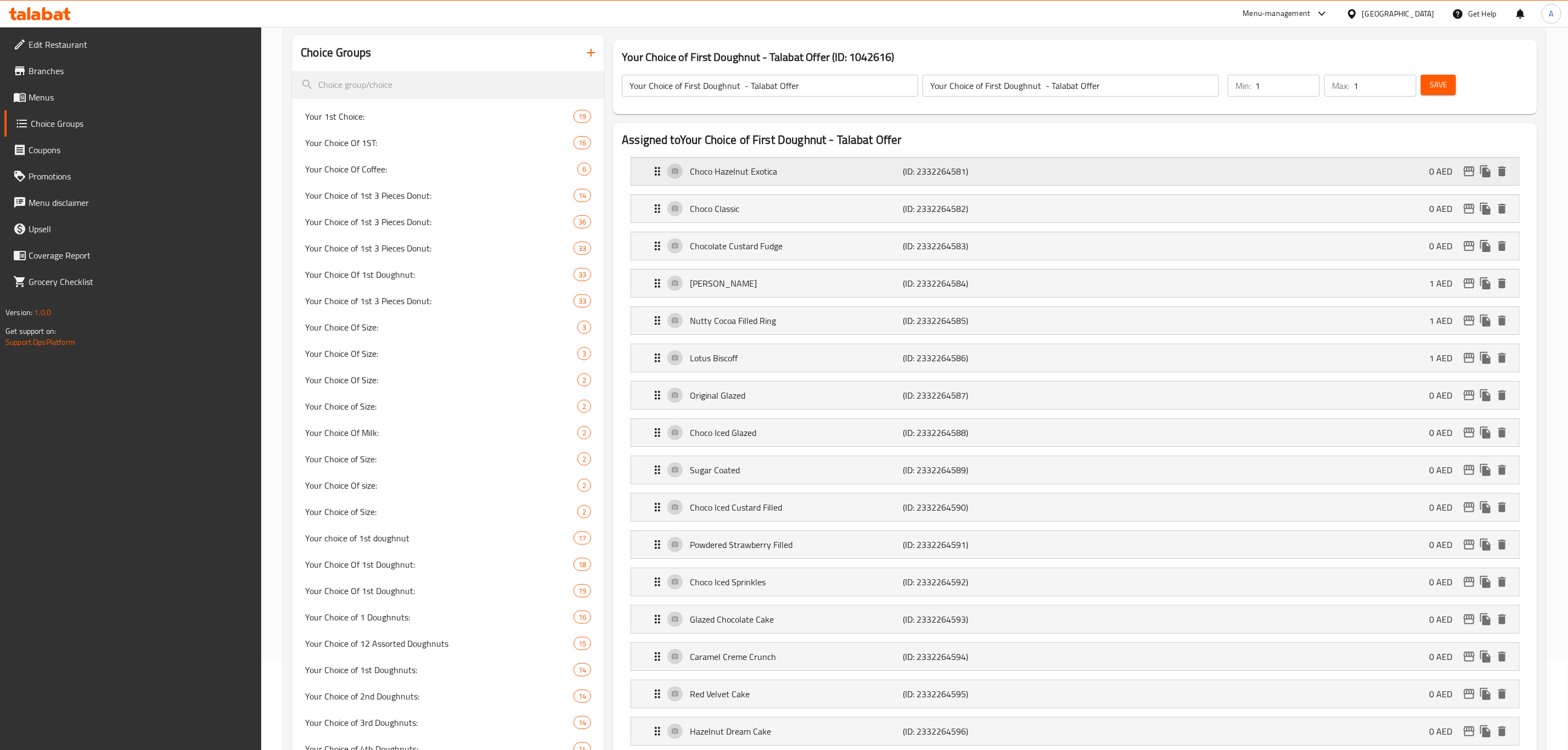
scroll to position [0, 0]
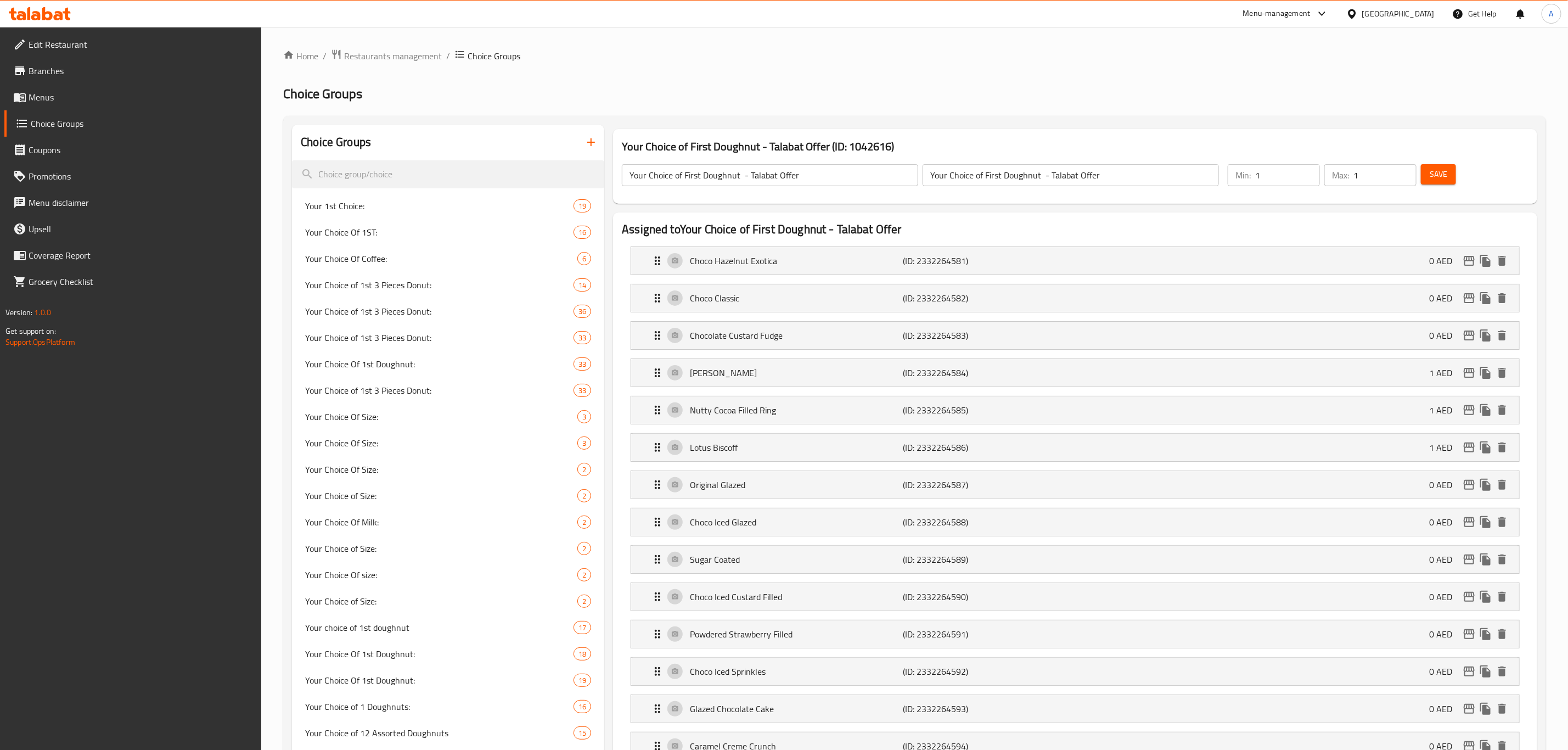
click at [703, 174] on input "Your Choice of First Doughnut - Talabat Offer" at bounding box center [770, 175] width 296 height 22
type input "Your Choice of First 3 Doughnuts - Talabat Offer"
click at [964, 173] on input "Your Choice of First Doughnut - Talabat Offer" at bounding box center [1071, 175] width 296 height 22
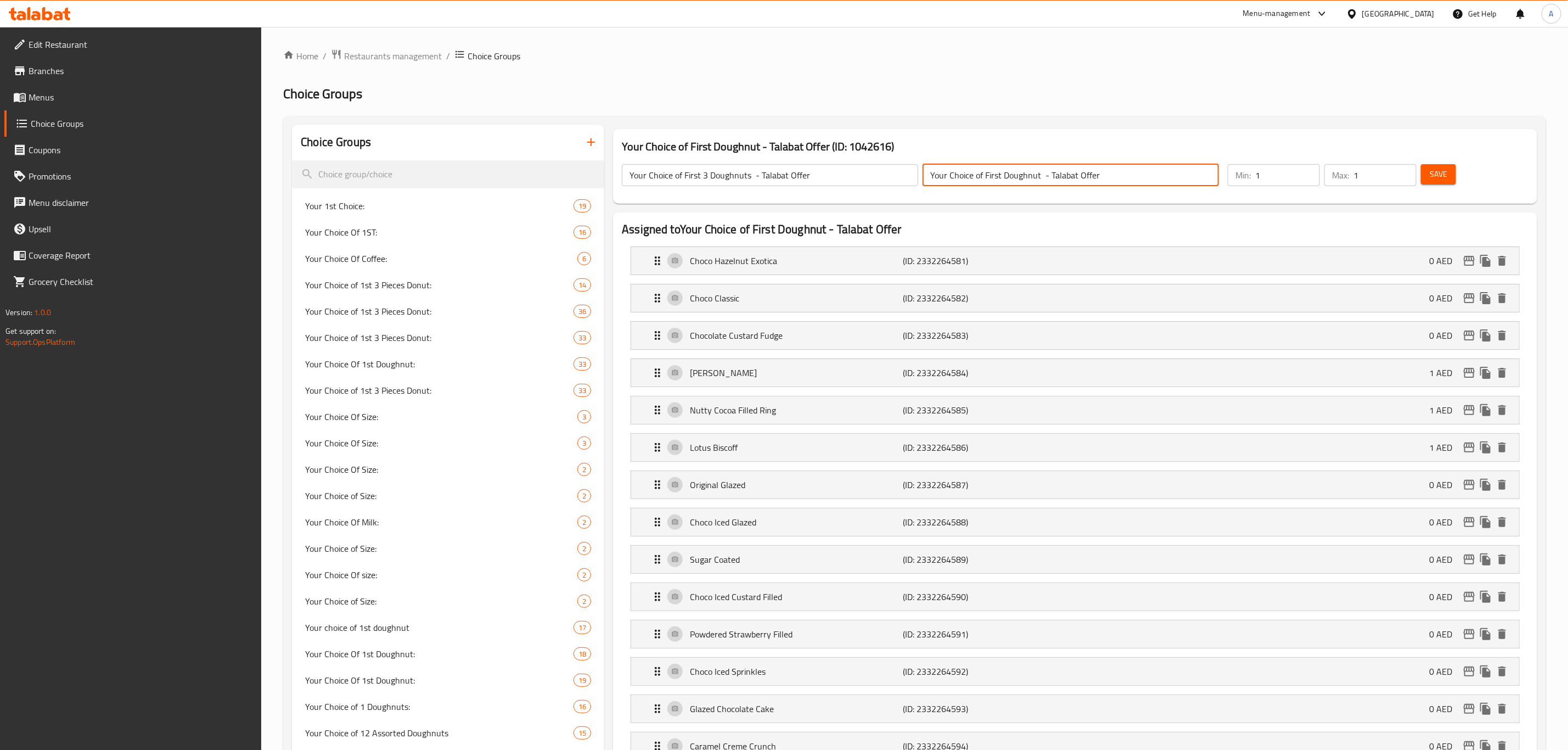
click at [964, 173] on input "Your Choice of First Doughnut - Talabat Offer" at bounding box center [1071, 175] width 296 height 22
paste input "3 Doughnuts"
type input "Your Choice of First 3 Doughnuts - Talabat Offer"
drag, startPoint x: 1238, startPoint y: 181, endPoint x: 1224, endPoint y: 181, distance: 14.0
click at [1053, 181] on div "Min: 1 ​ Max: 1 ​" at bounding box center [1323, 175] width 198 height 31
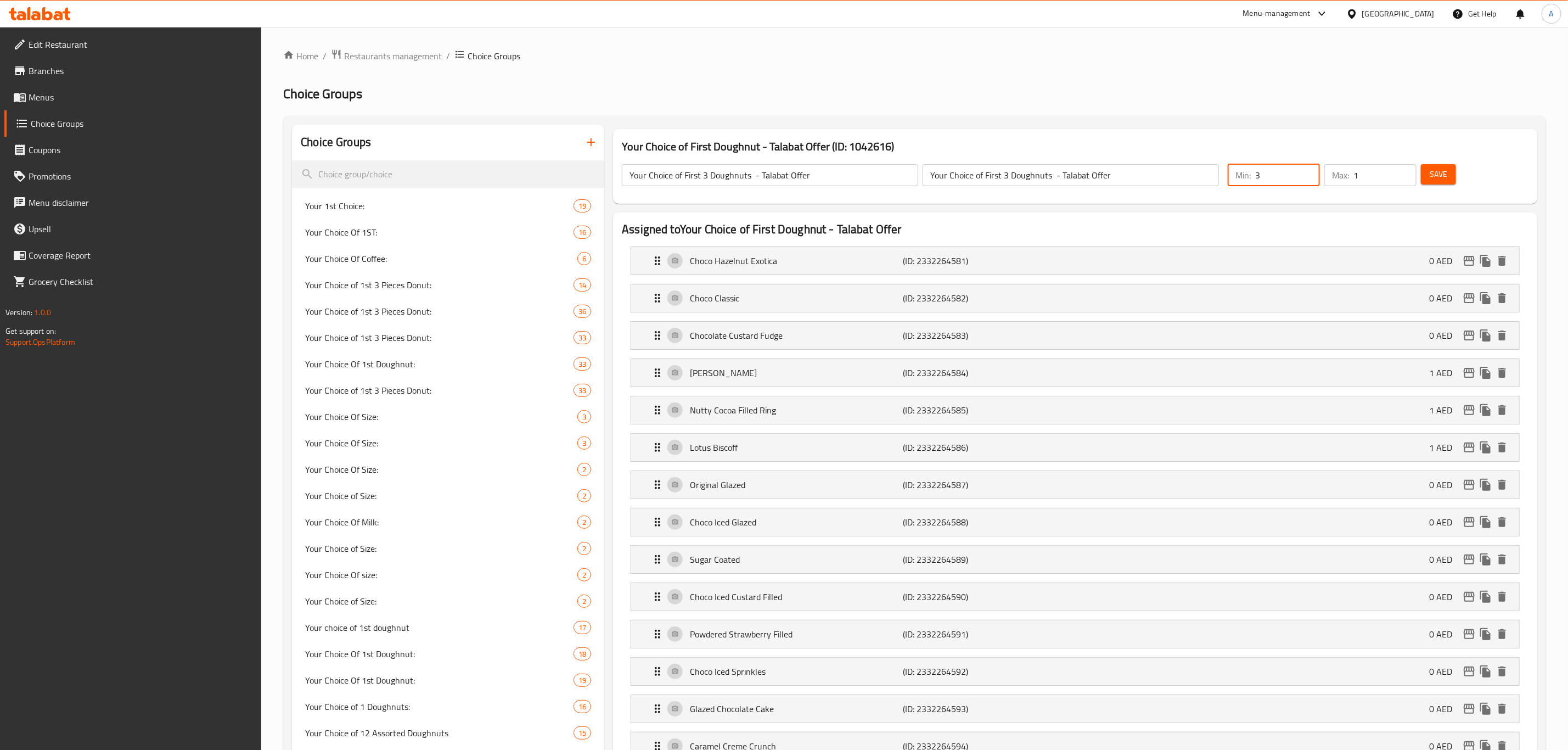
type input "3"
drag, startPoint x: 1372, startPoint y: 175, endPoint x: 1334, endPoint y: 179, distance: 38.2
click at [1053, 179] on div "Max: 1 ​" at bounding box center [1370, 175] width 92 height 22
type input "3"
click at [1053, 177] on span "Save" at bounding box center [1439, 174] width 18 height 14
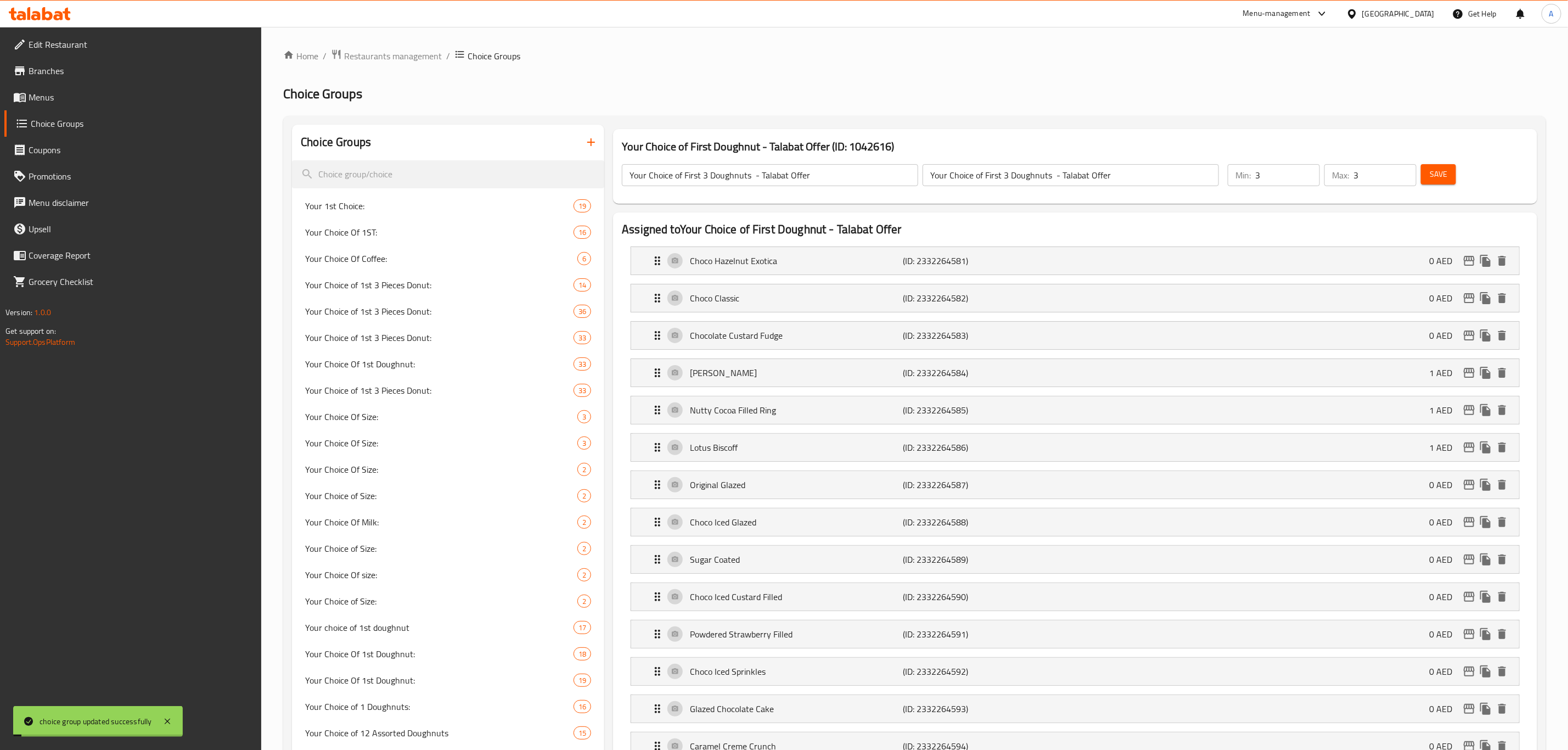
click at [814, 178] on input "Your Choice of First 3 Doughnuts - Talabat Offer" at bounding box center [770, 175] width 296 height 22
click at [1053, 172] on button "Save" at bounding box center [1439, 174] width 35 height 20
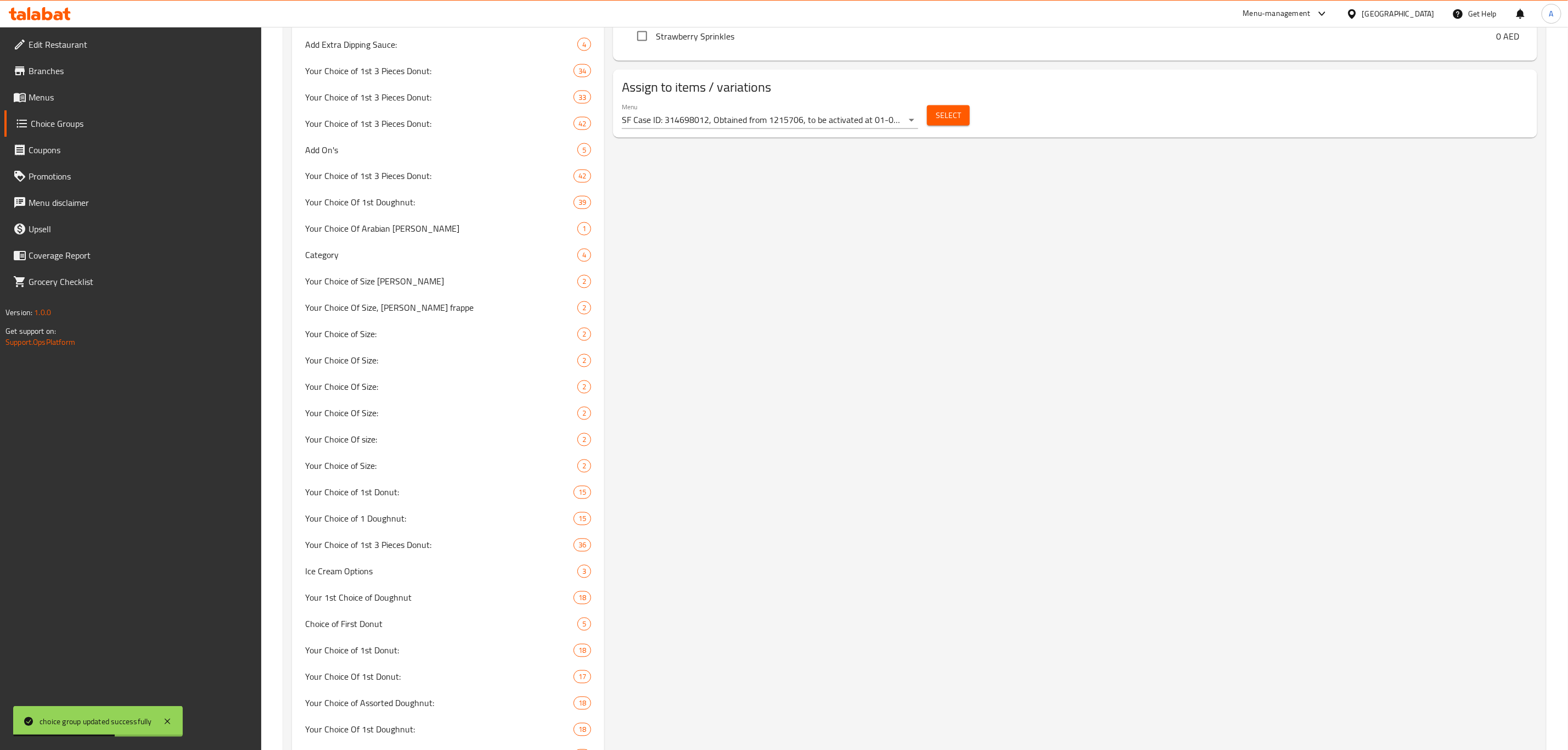
scroll to position [3622, 0]
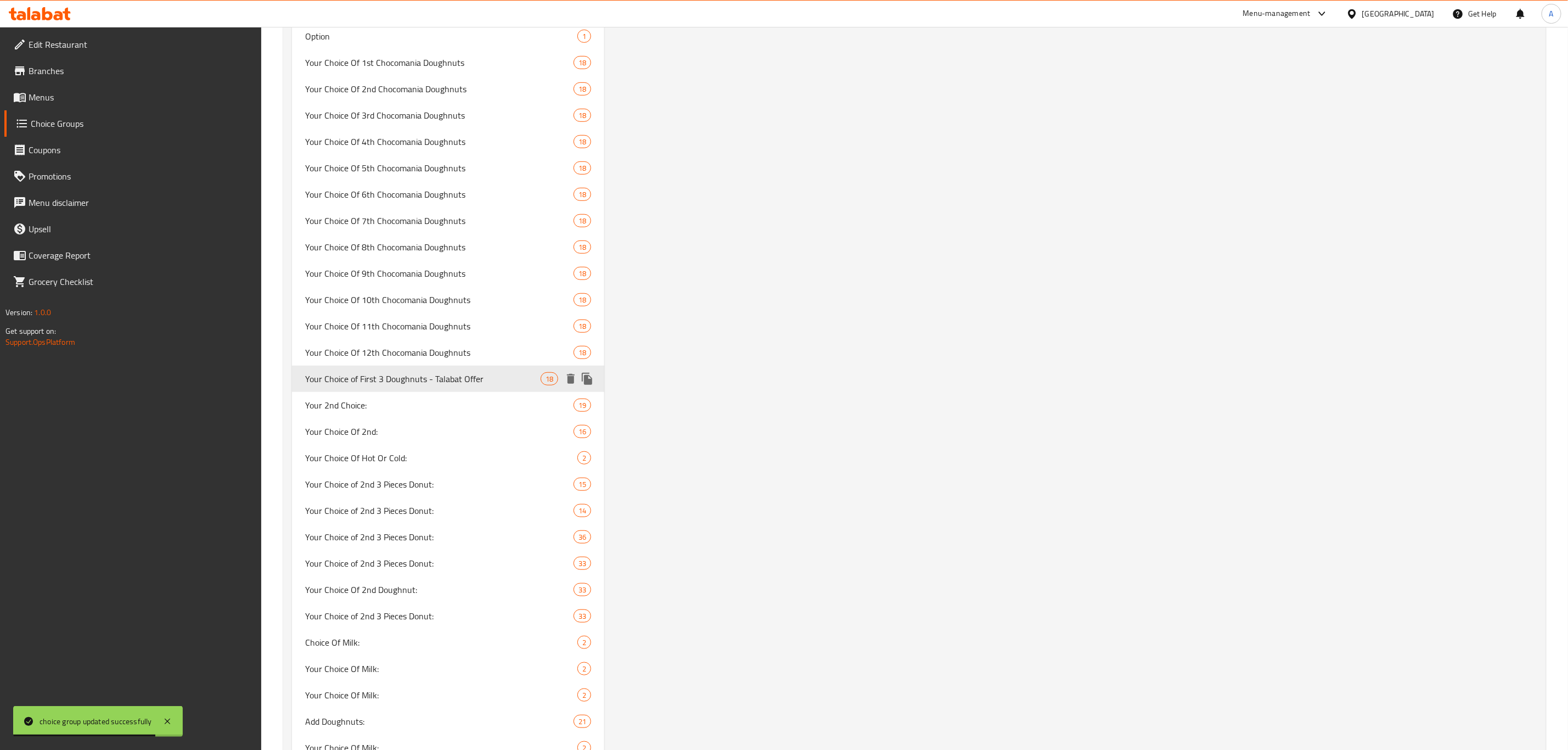
click at [589, 376] on icon "duplicate" at bounding box center [587, 379] width 10 height 12
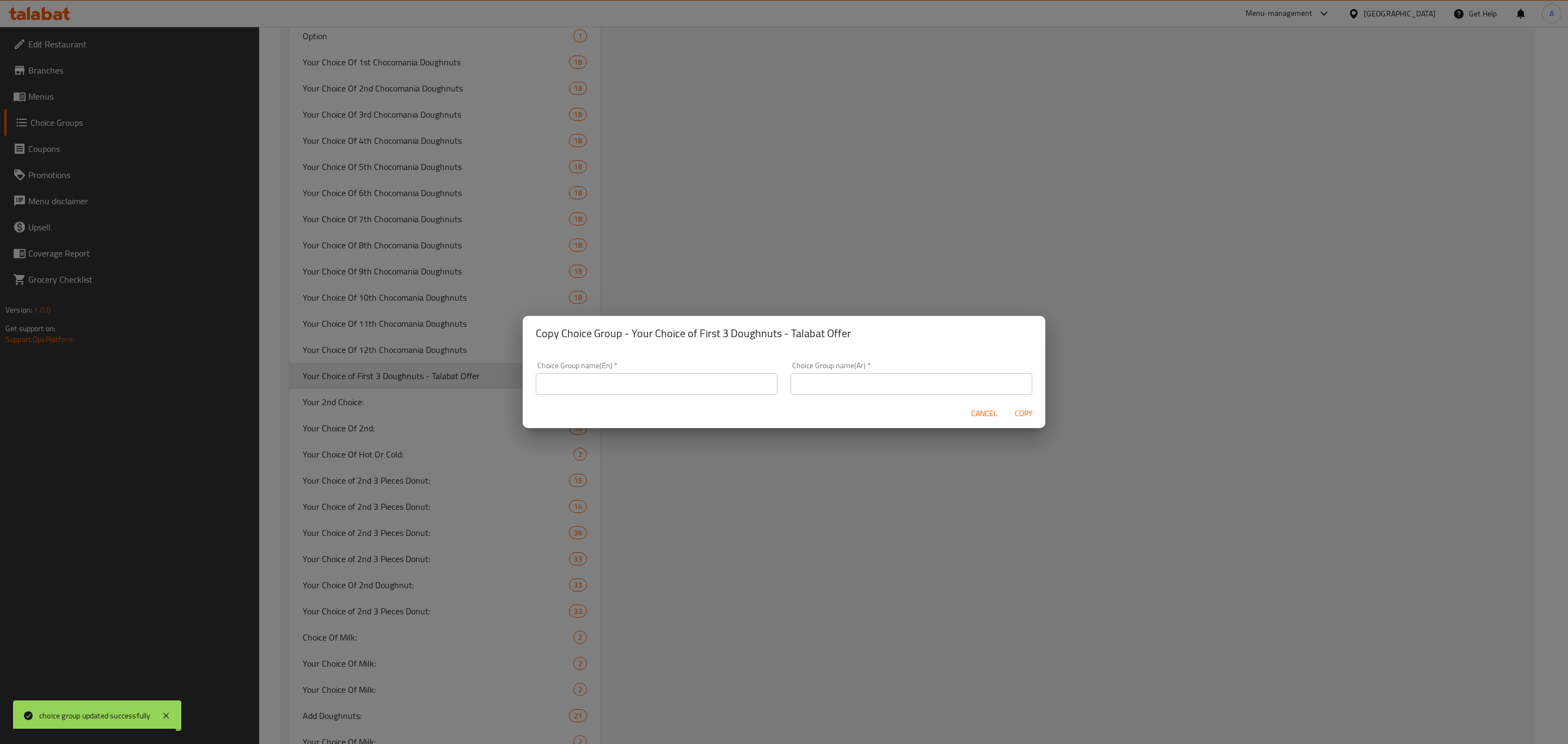
click at [670, 384] on input "text" at bounding box center [656, 384] width 242 height 22
paste input "Your Choice of First 3 Doughnuts - Talabat Offer"
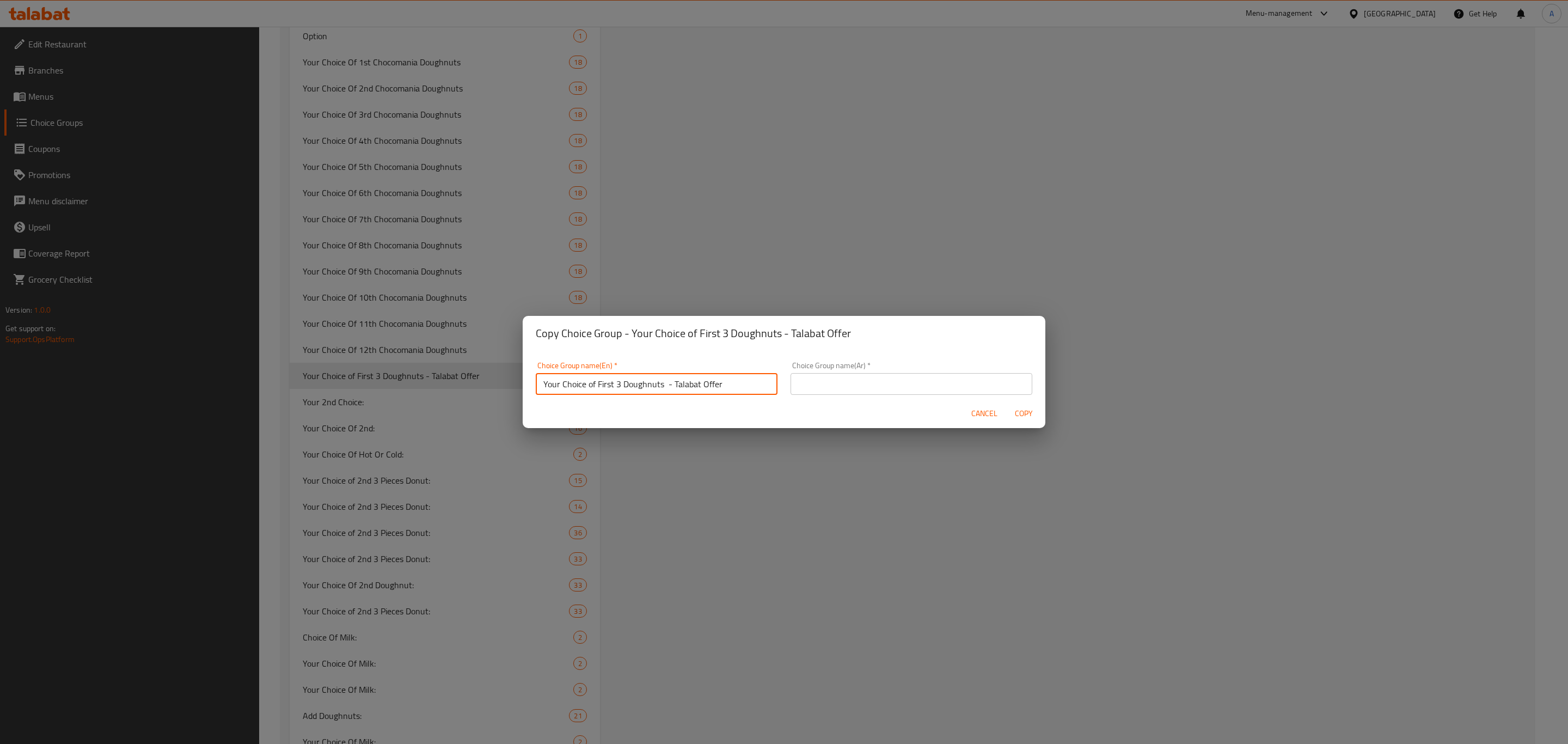
click at [603, 383] on input "Your Choice of First 3 Doughnuts - Talabat Offer" at bounding box center [656, 384] width 242 height 22
type input "Your Choice of Second 3 Doughnuts - Talabat Offer"
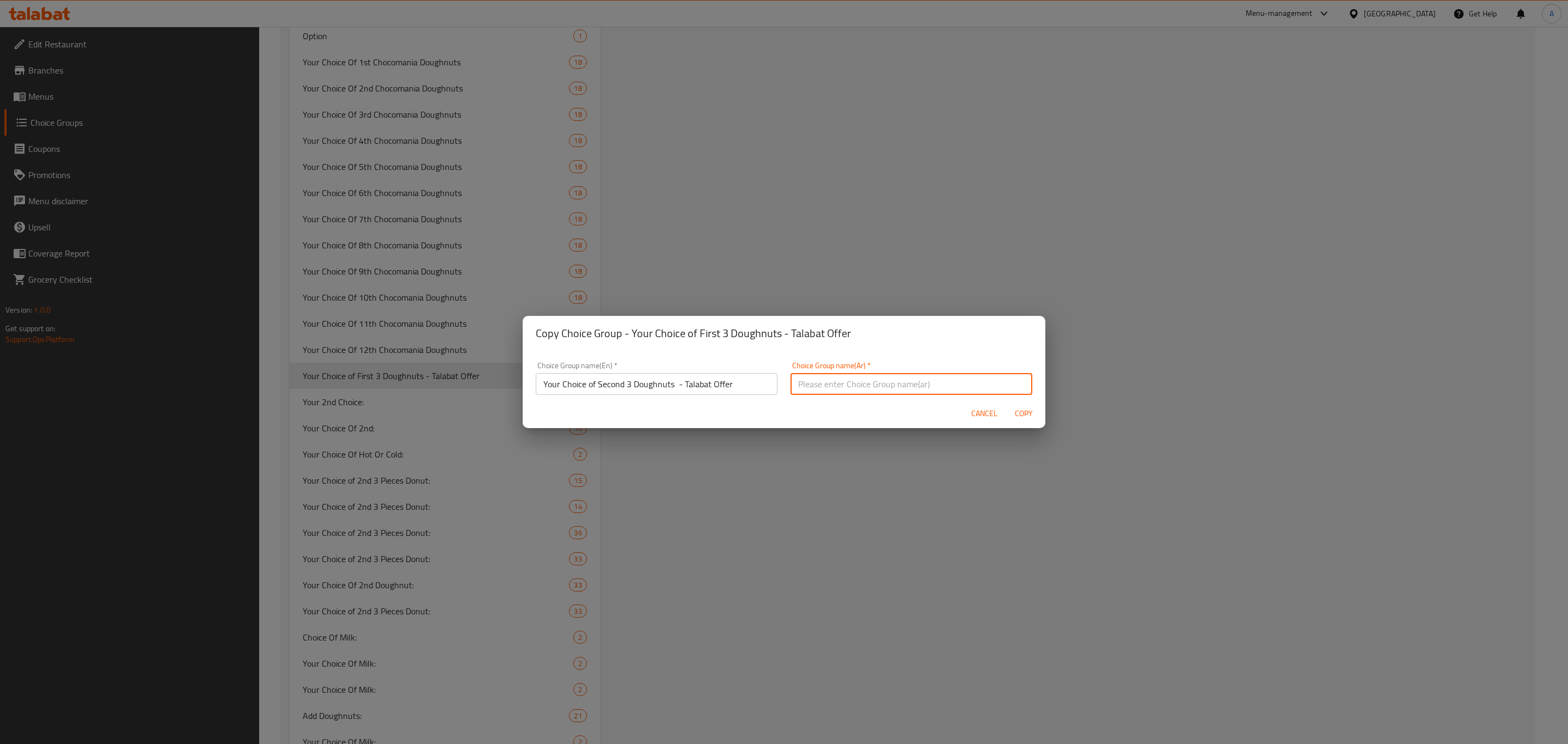
click at [919, 386] on input "text" at bounding box center [911, 384] width 242 height 22
paste input "Your Choice of Second 3 Doughnuts - Talabat Offer"
type input "Your Choice of Second 3 Doughnuts - Talabat Offer"
click at [1027, 410] on span "Copy" at bounding box center [1023, 413] width 26 height 13
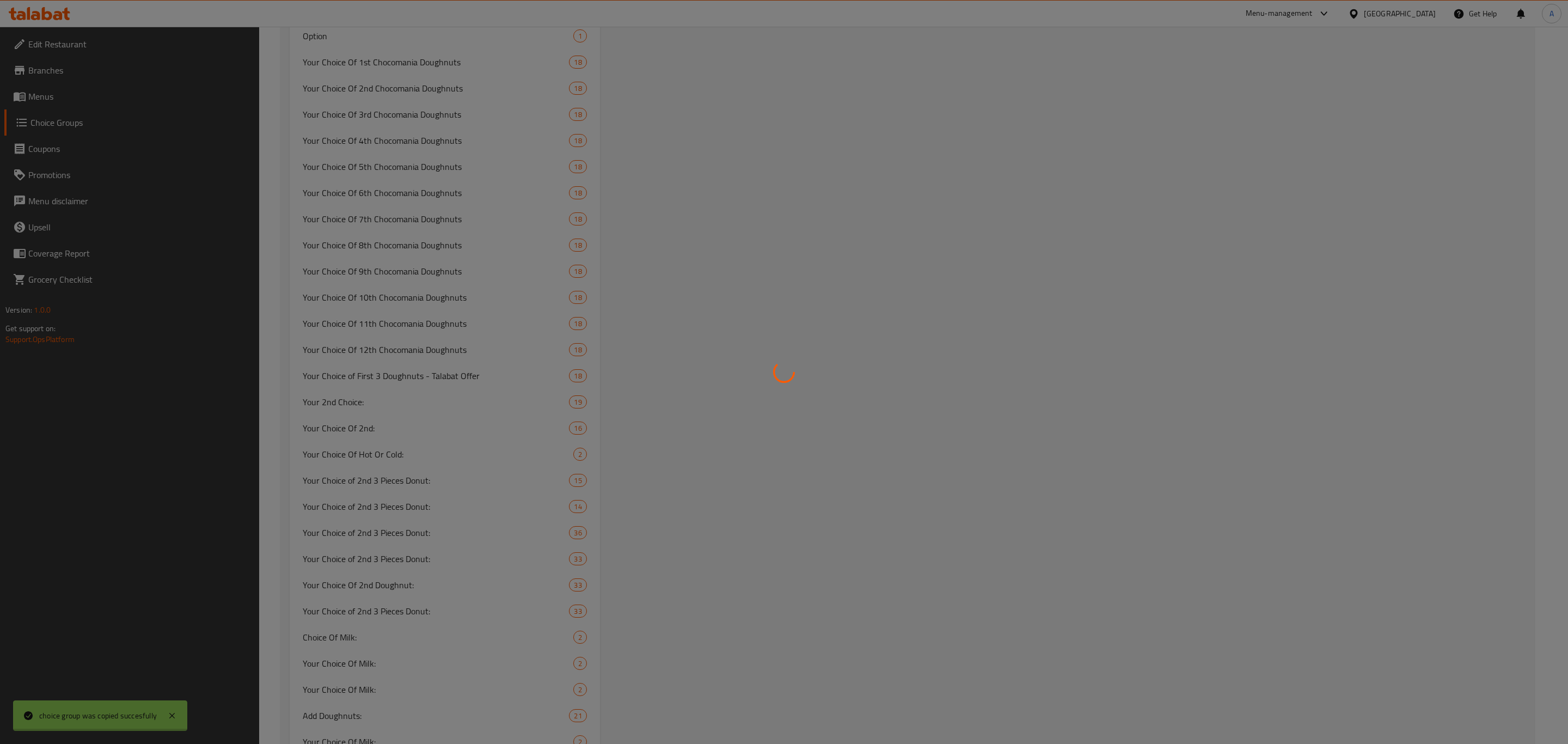
type input "Your Choice of Second 3 Doughnuts - Talabat Offer"
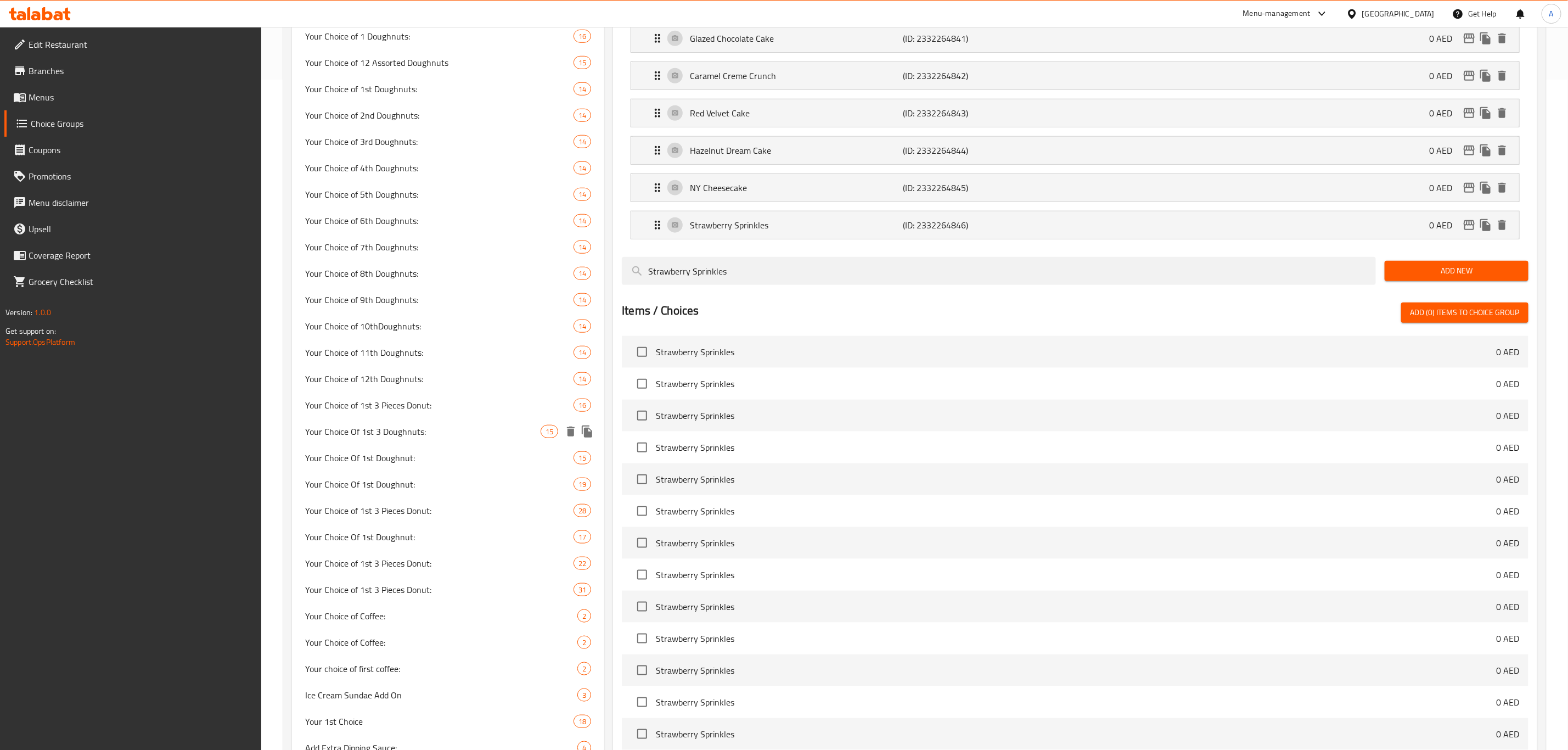
scroll to position [613, 0]
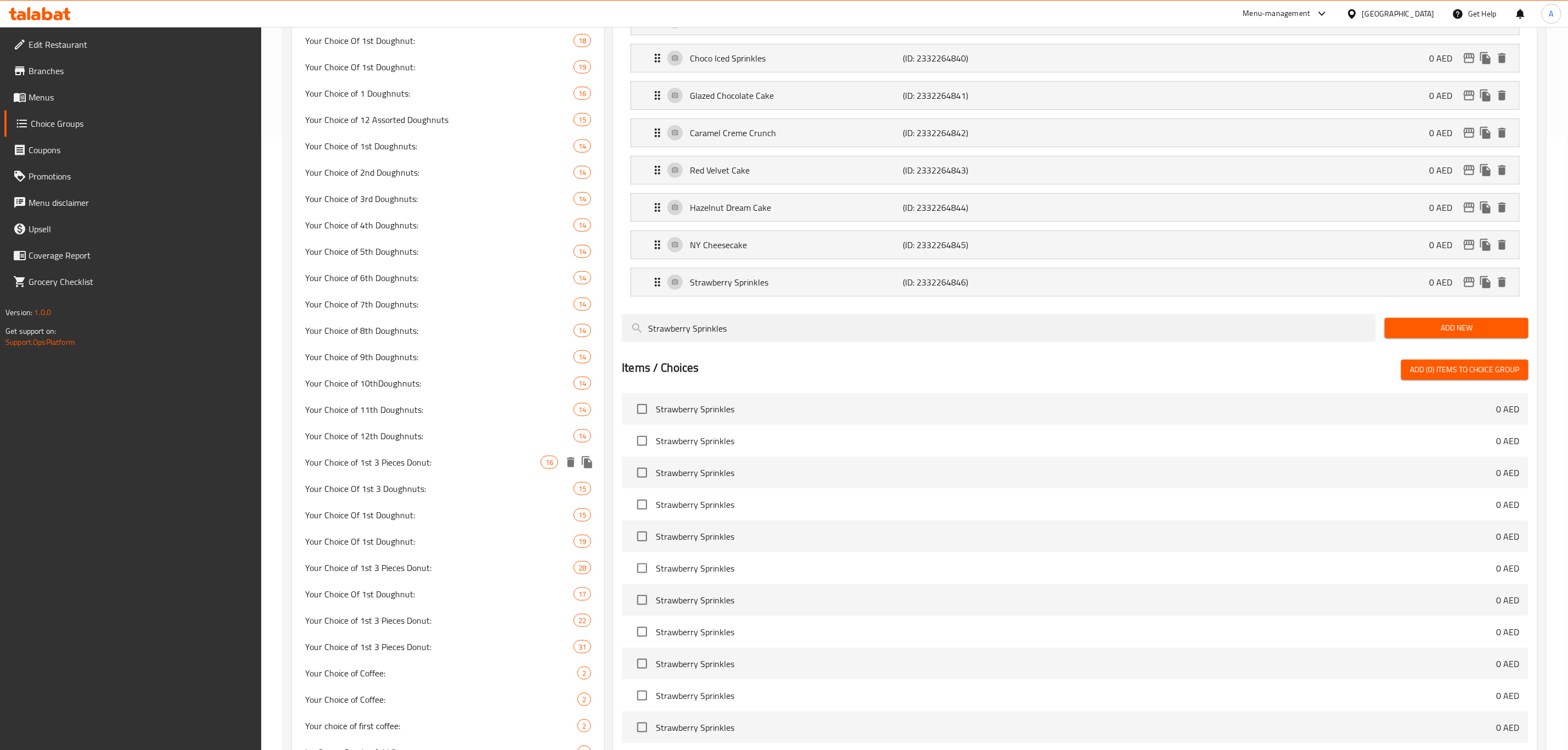
click at [412, 460] on span "Your Choice of 1st 3 Pieces Donut:" at bounding box center [423, 462] width 236 height 13
type input "Your Choice of 1st 3 Pieces Donut:"
type input "إختيارك من أول 3 قطع دونات:"
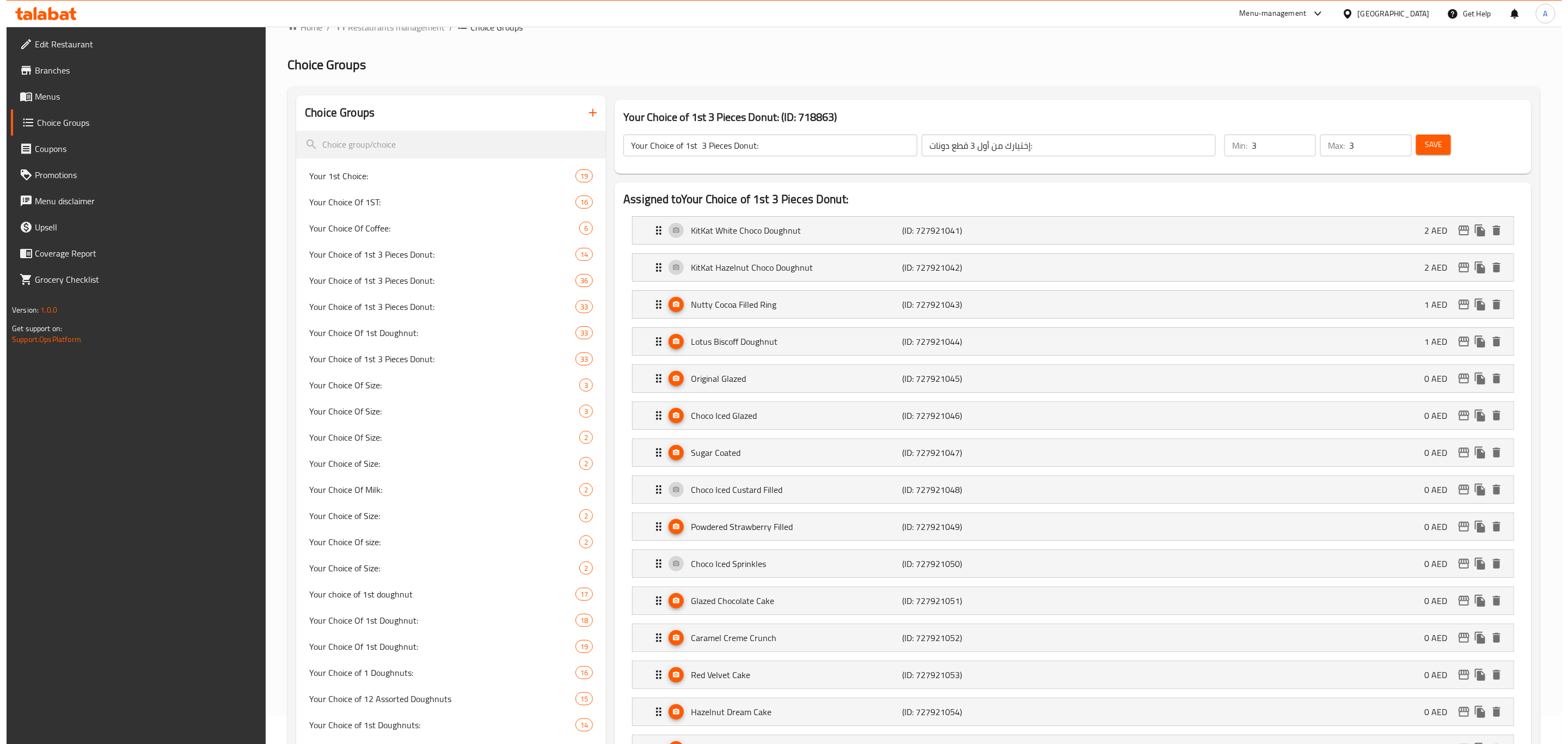
scroll to position [0, 0]
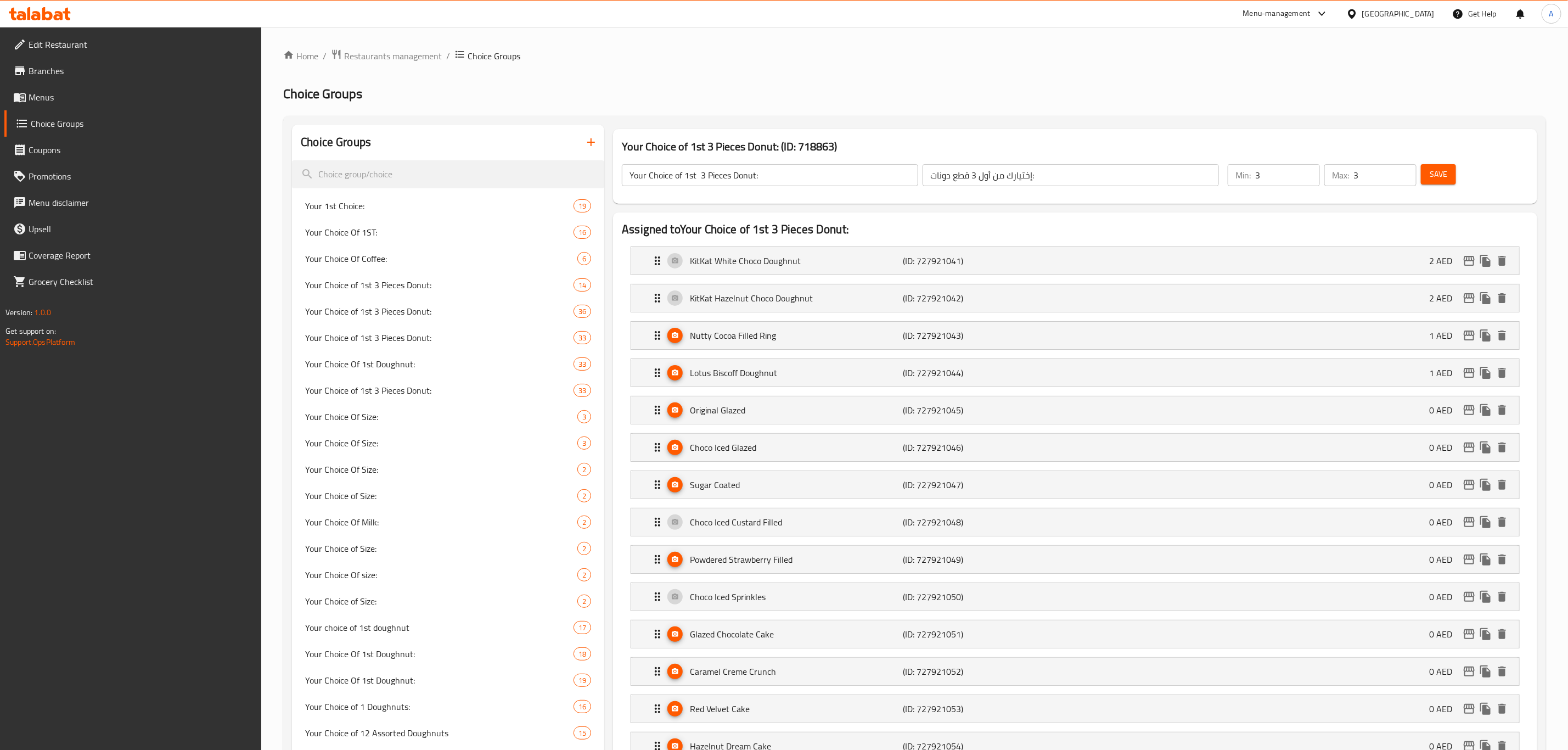
click at [588, 137] on icon "button" at bounding box center [591, 142] width 13 height 13
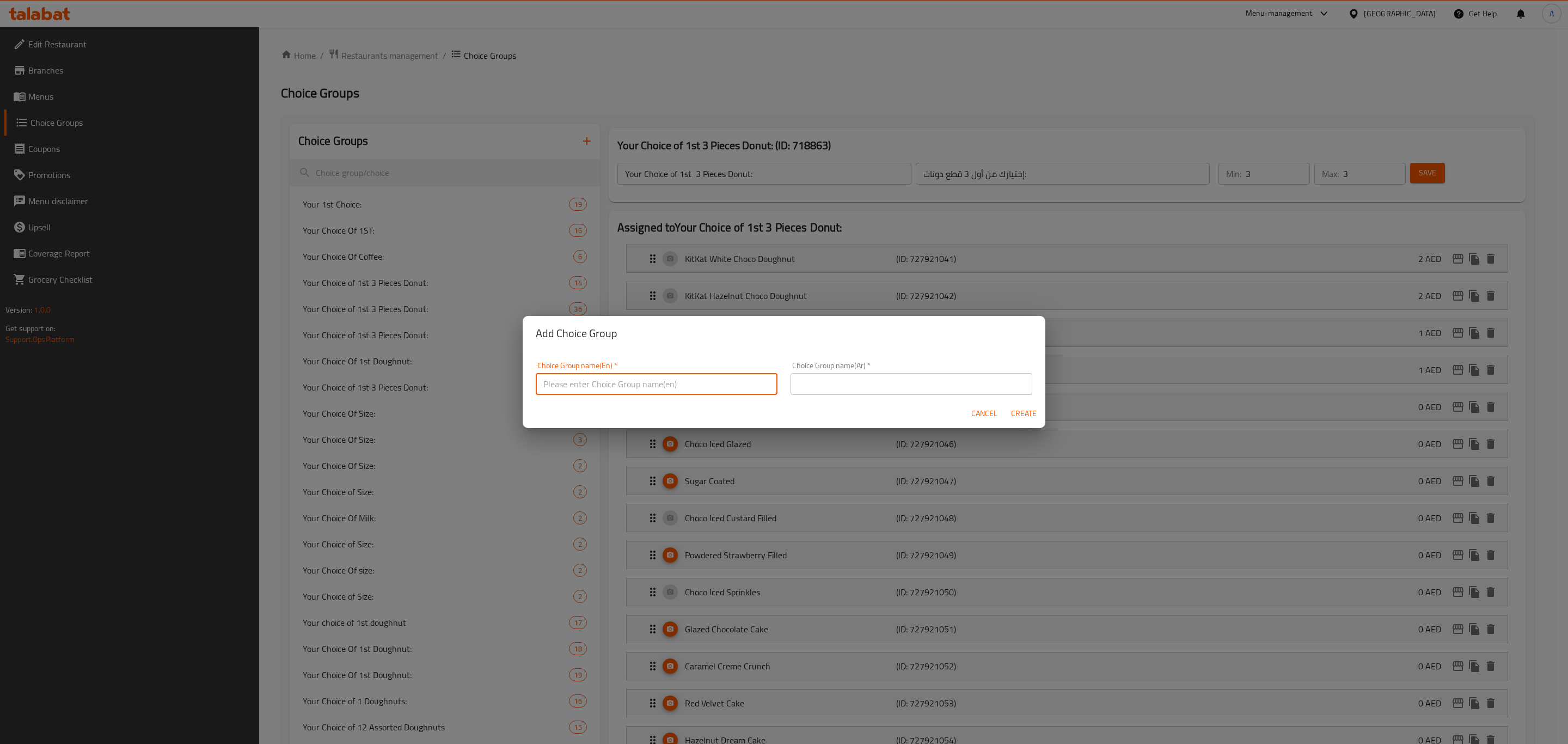
click at [648, 384] on input "text" at bounding box center [656, 384] width 242 height 22
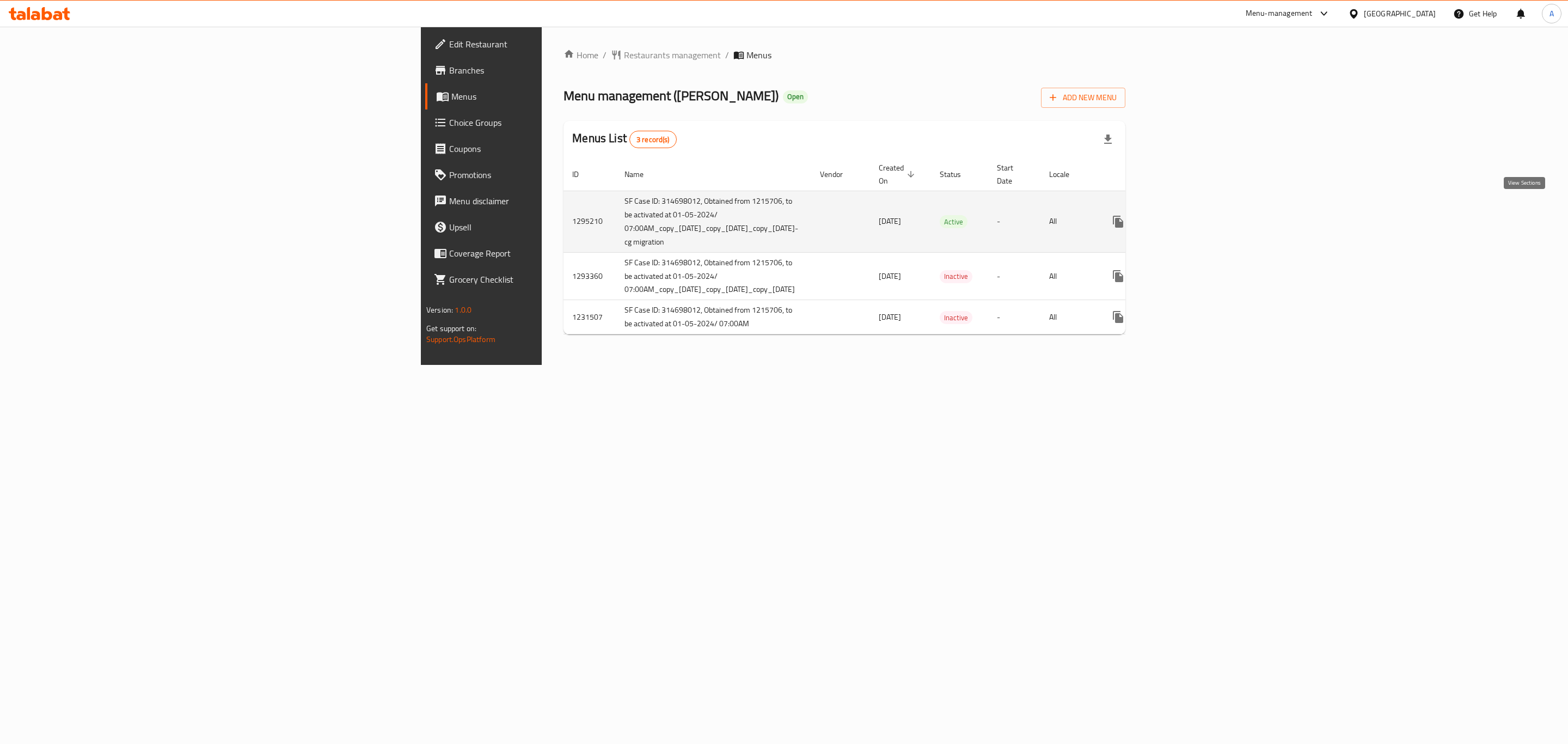
click at [1203, 215] on icon "enhanced table" at bounding box center [1196, 221] width 13 height 13
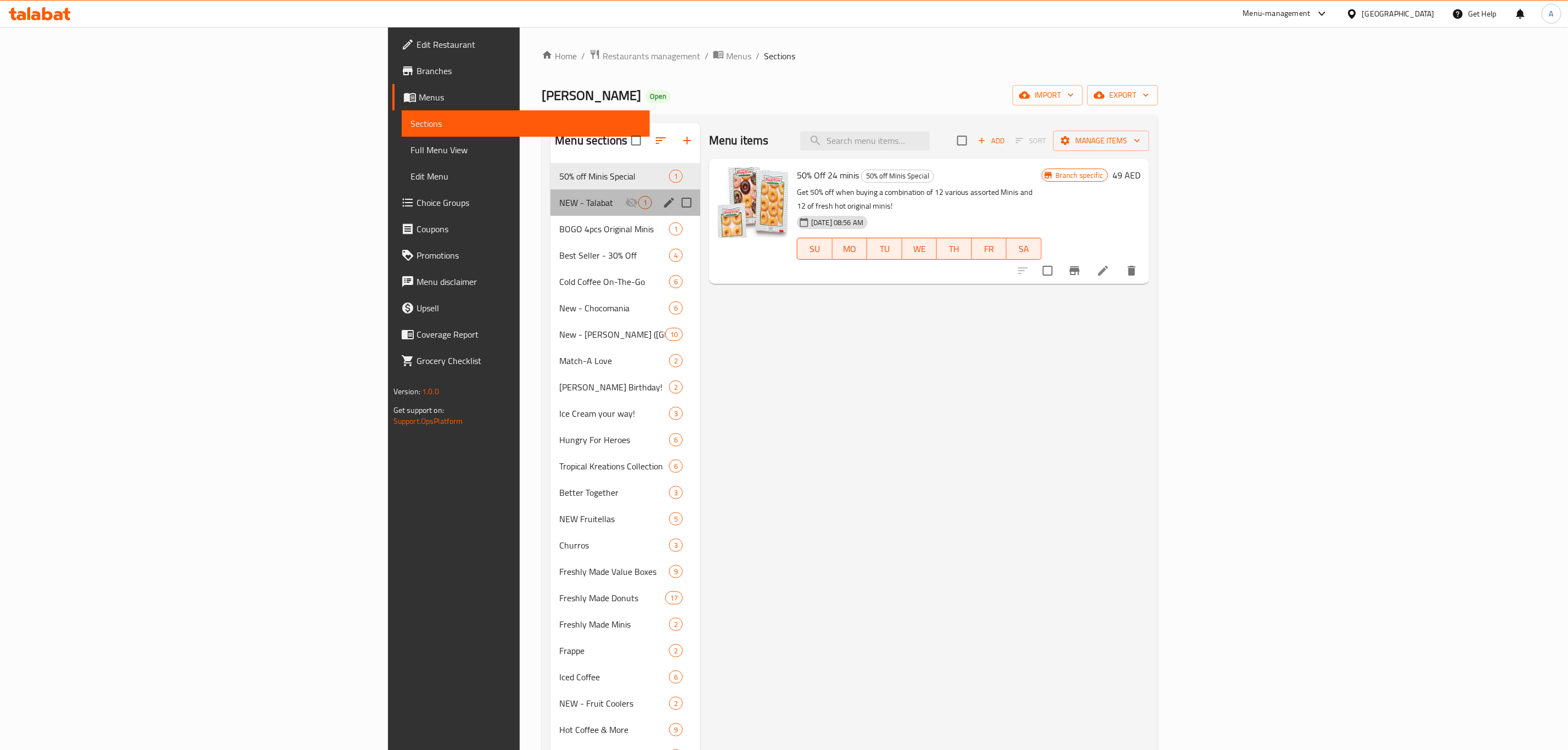
click at [550, 211] on div "NEW - Talabat 1" at bounding box center [625, 203] width 150 height 26
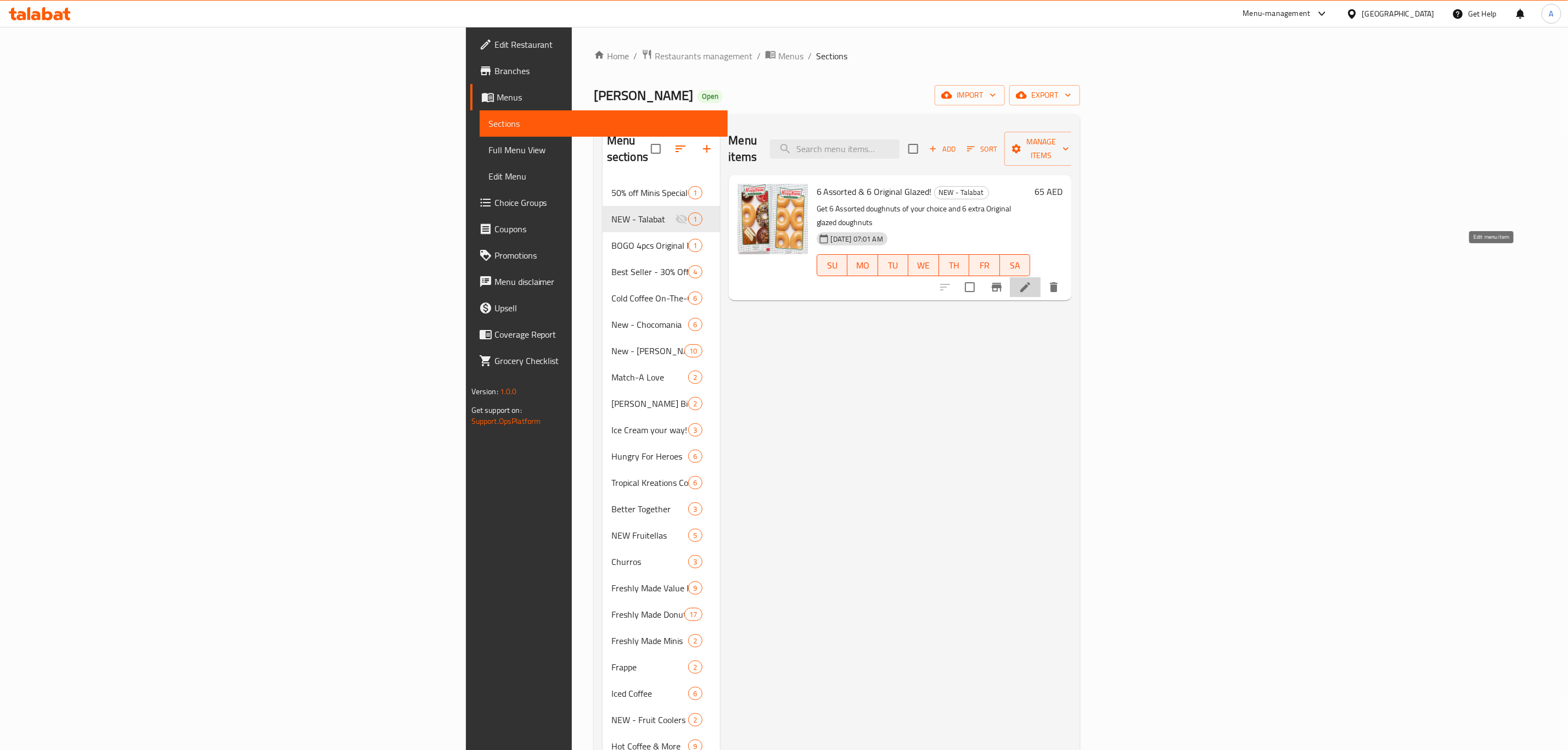
click at [1032, 280] on icon at bounding box center [1025, 287] width 13 height 13
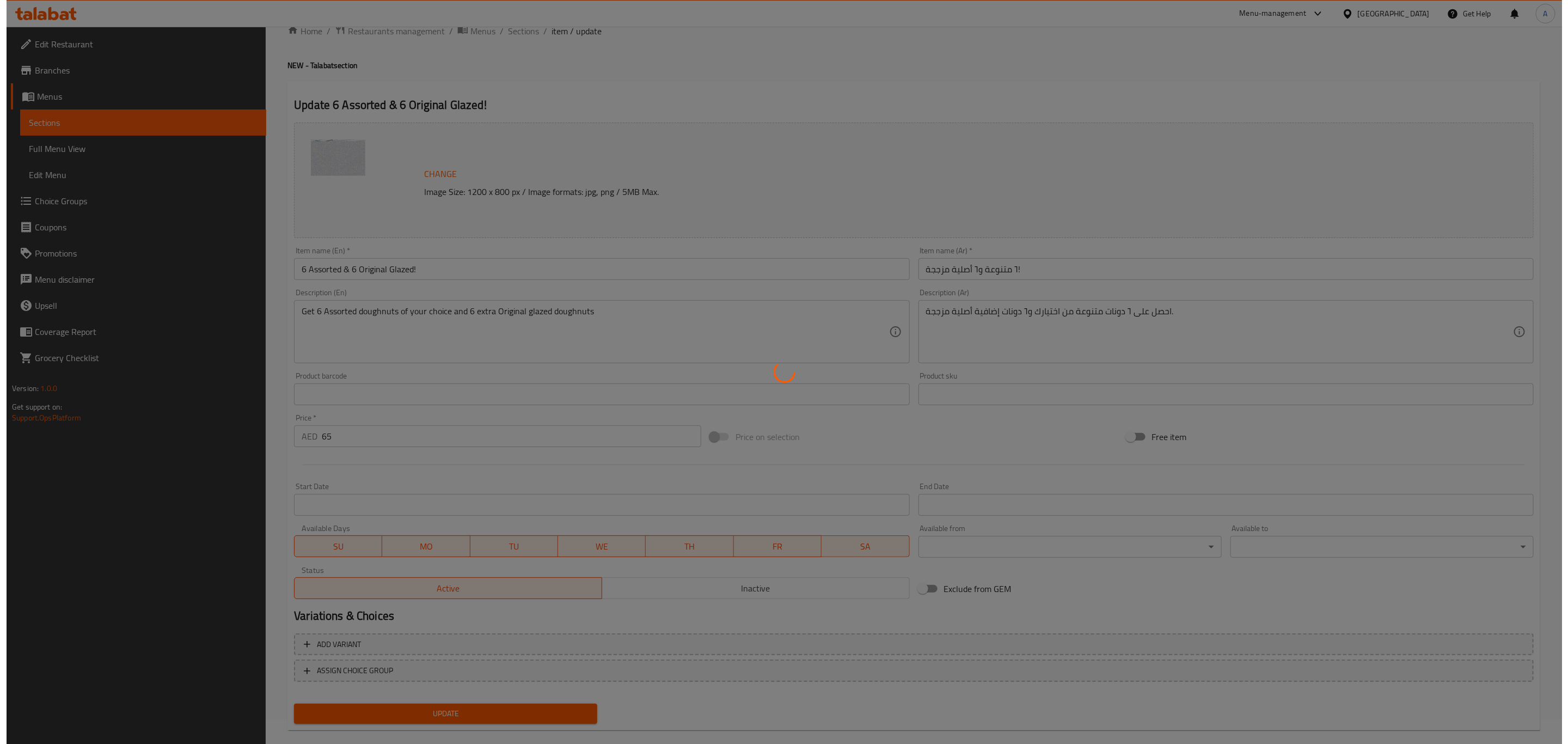
scroll to position [40, 0]
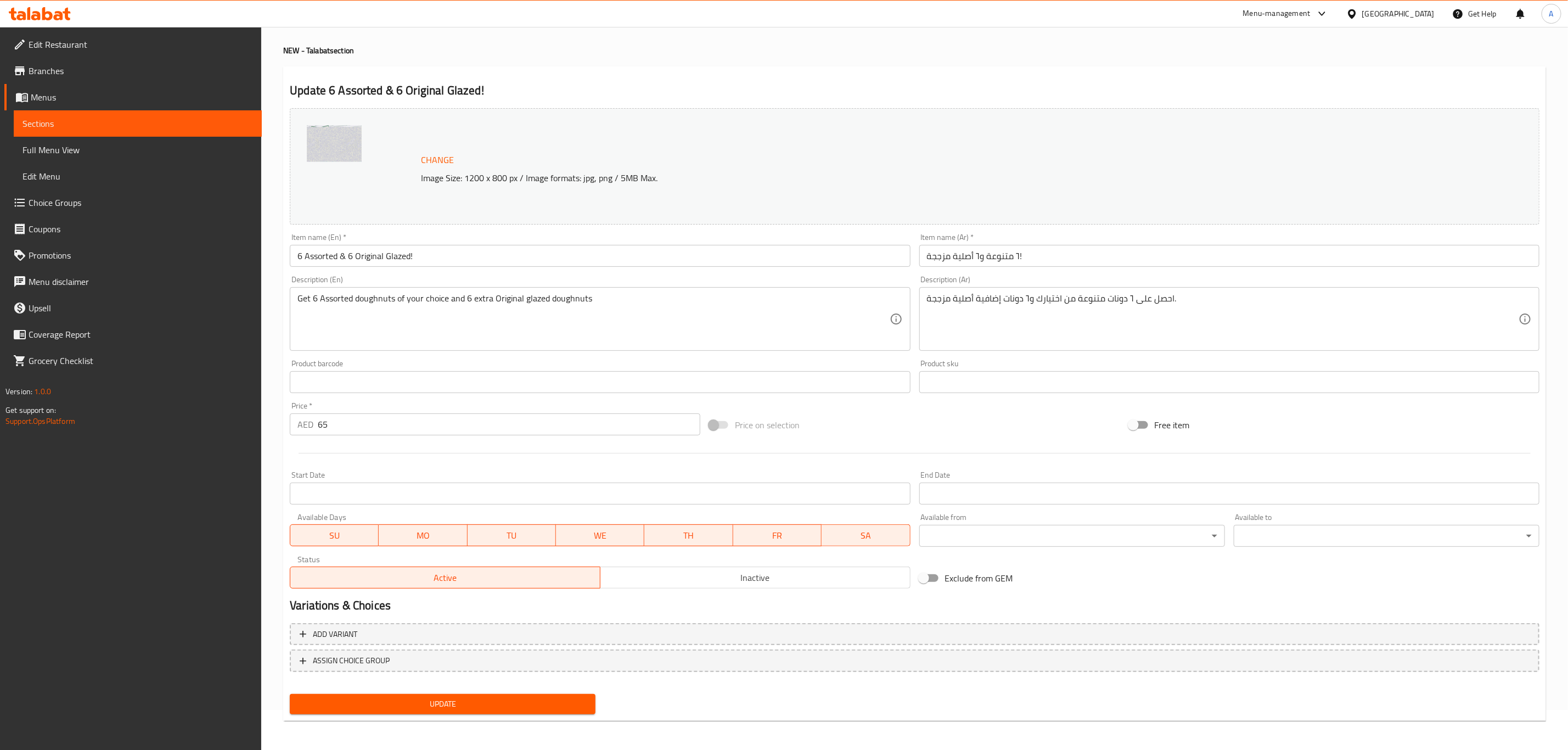
click at [316, 665] on span "ASSIGN CHOICE GROUP" at bounding box center [351, 660] width 77 height 14
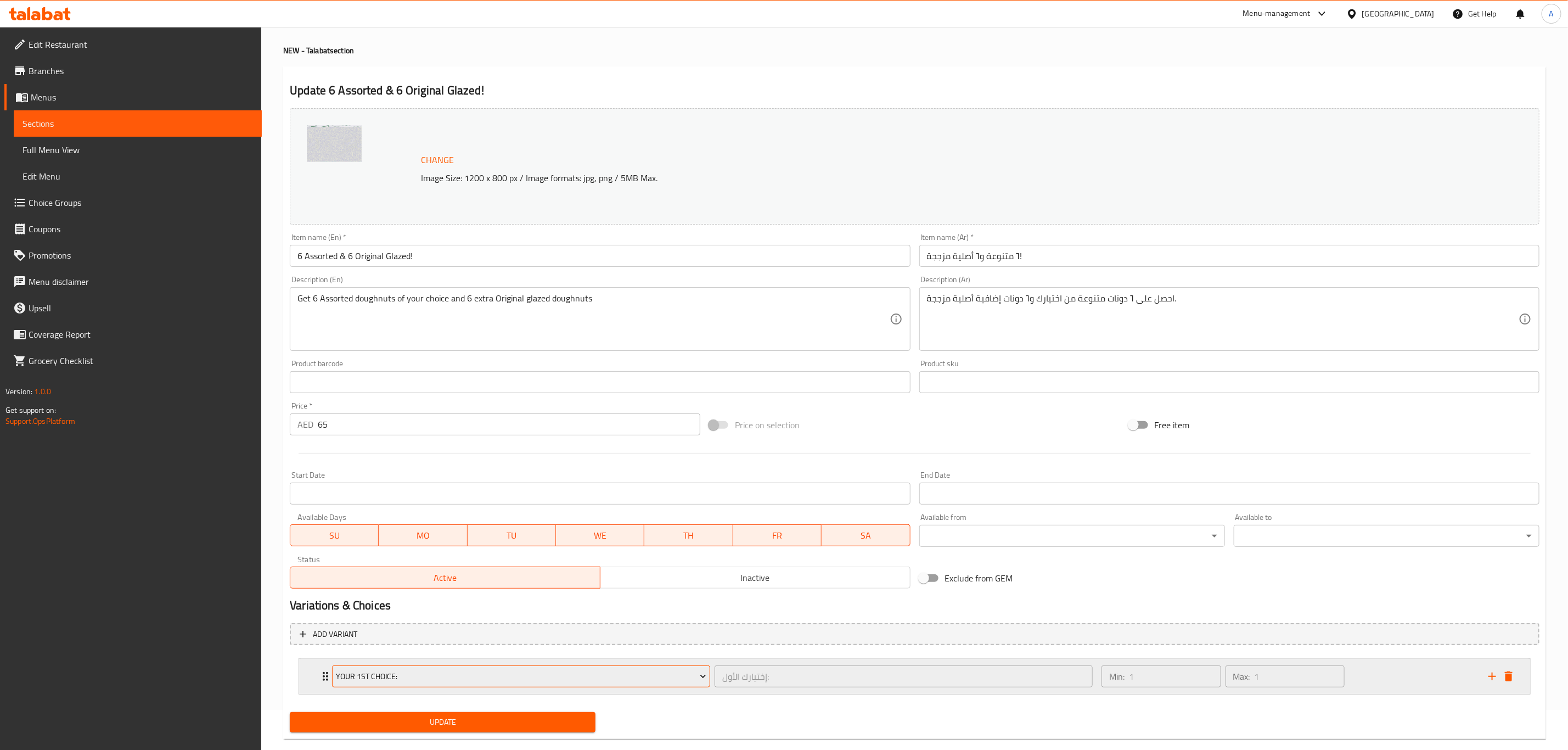
click at [377, 678] on span "Your 1st Choice:" at bounding box center [521, 676] width 370 height 14
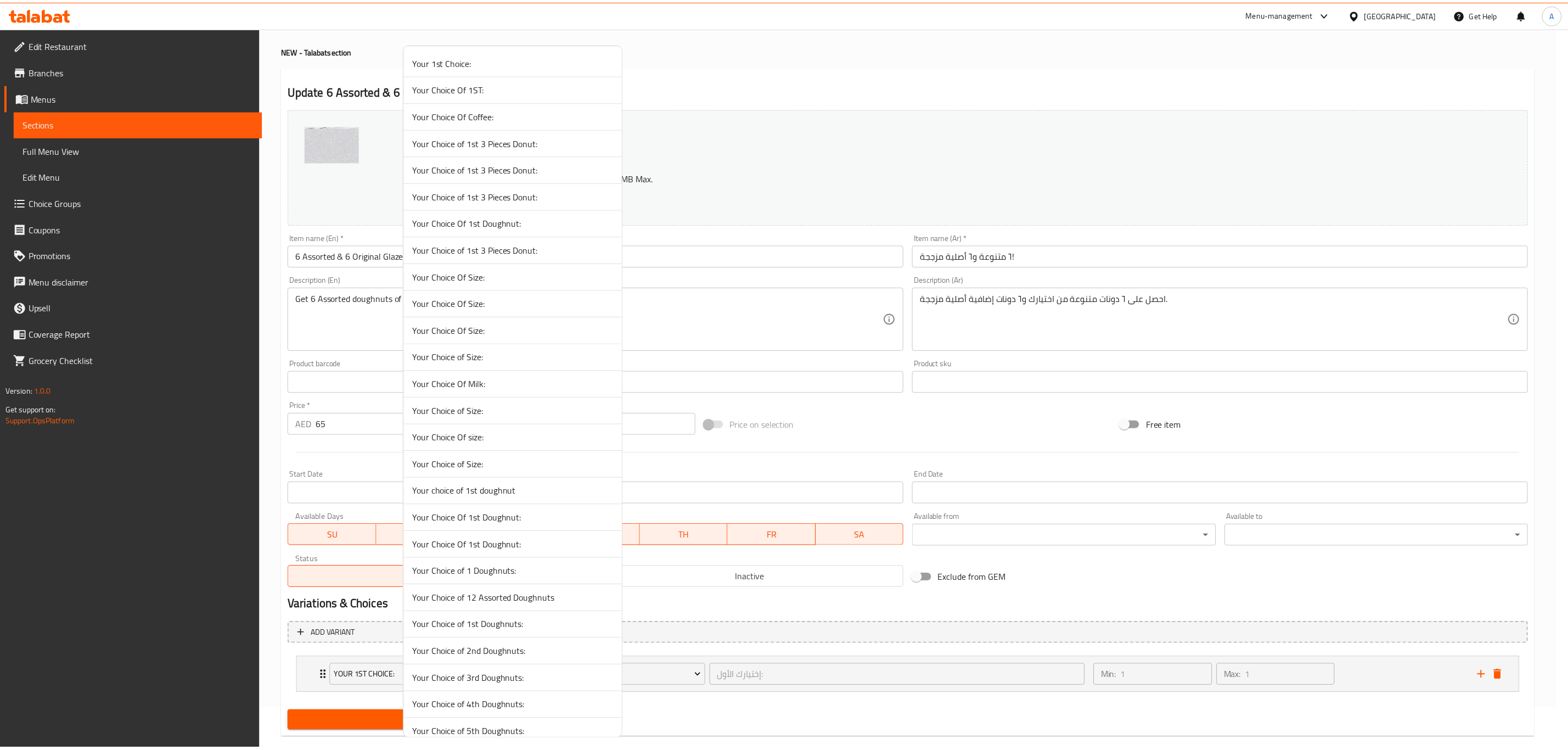
scroll to position [3579, 0]
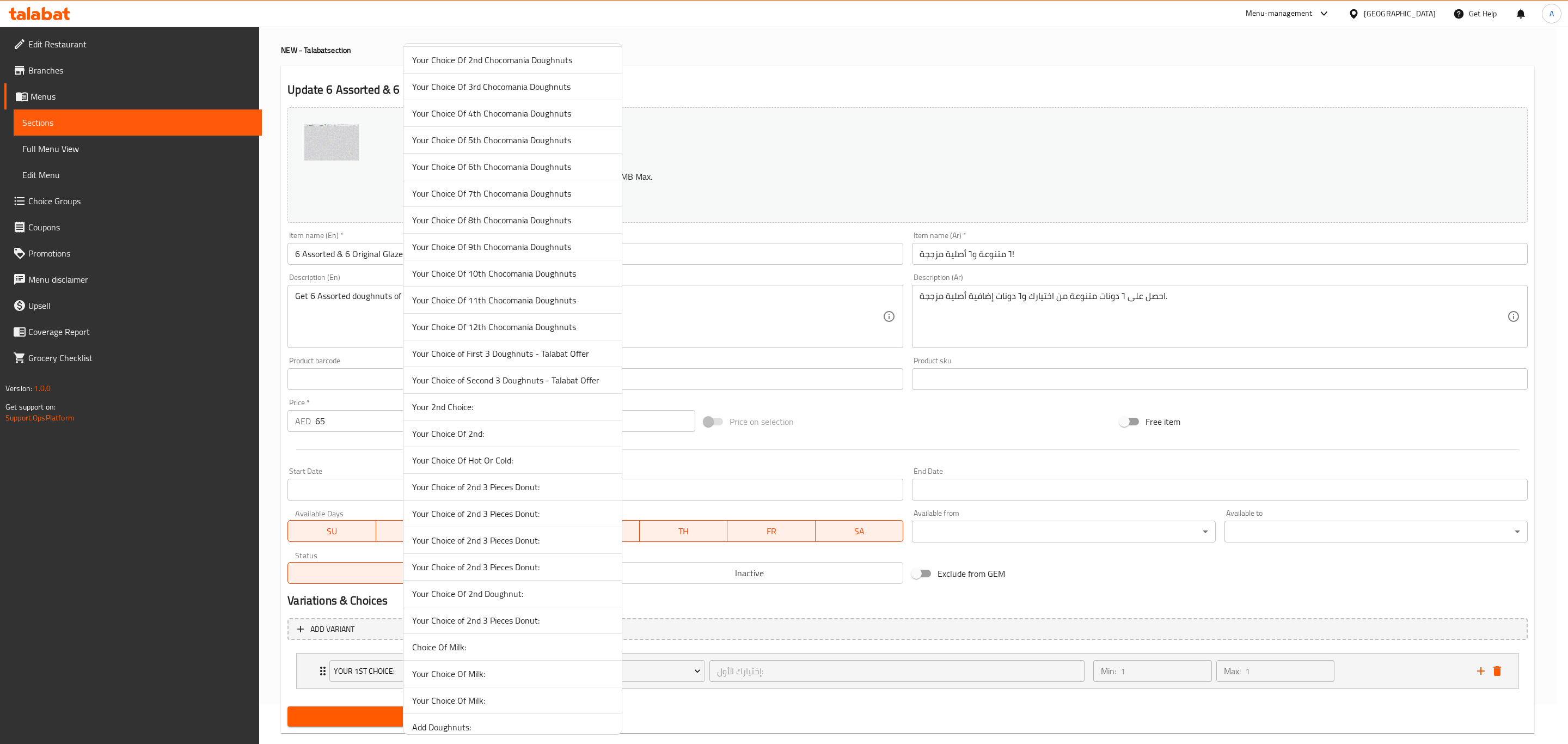
click at [481, 360] on span "Your Choice of First 3 Doughnuts - Talabat Offer" at bounding box center [513, 353] width 201 height 13
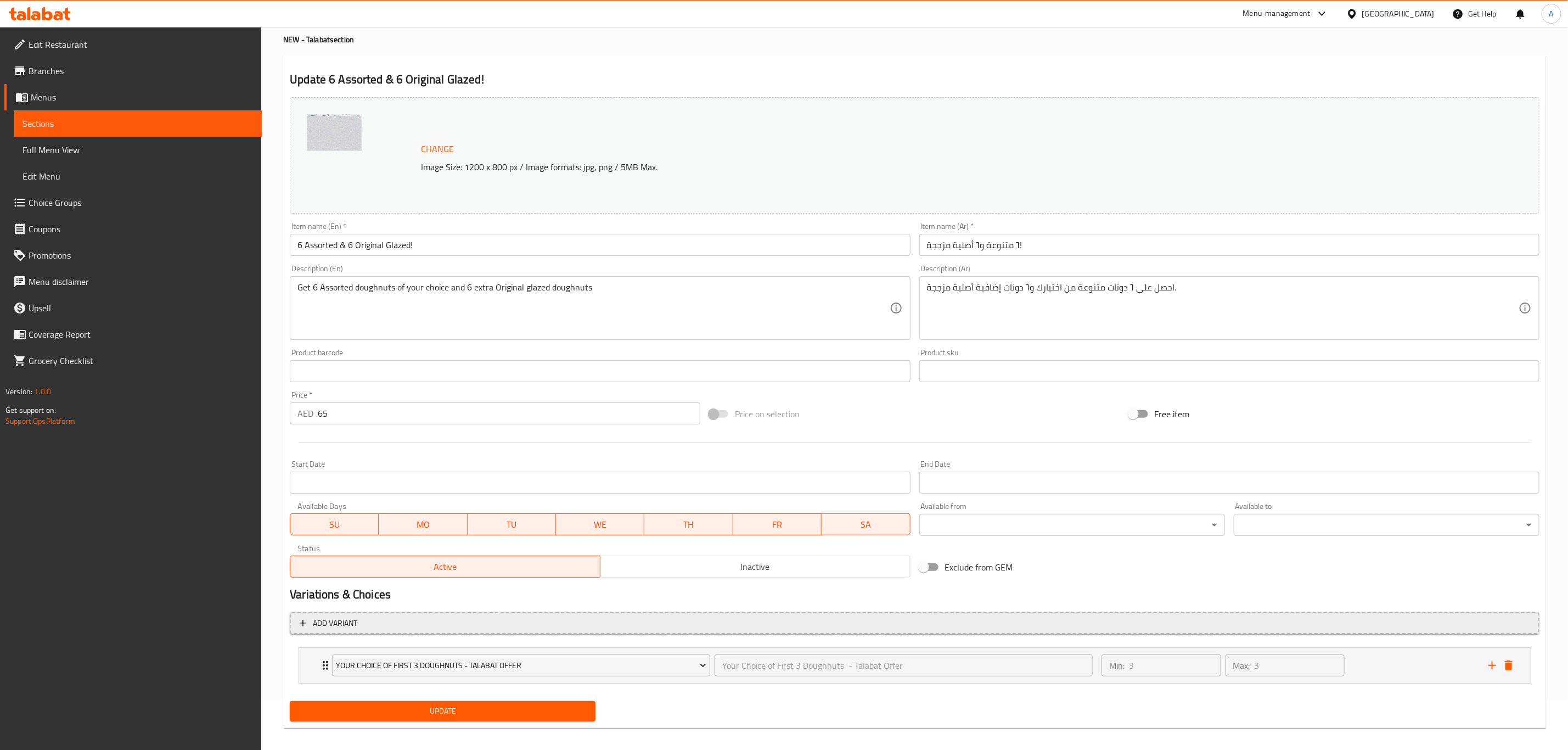
scroll to position [60, 0]
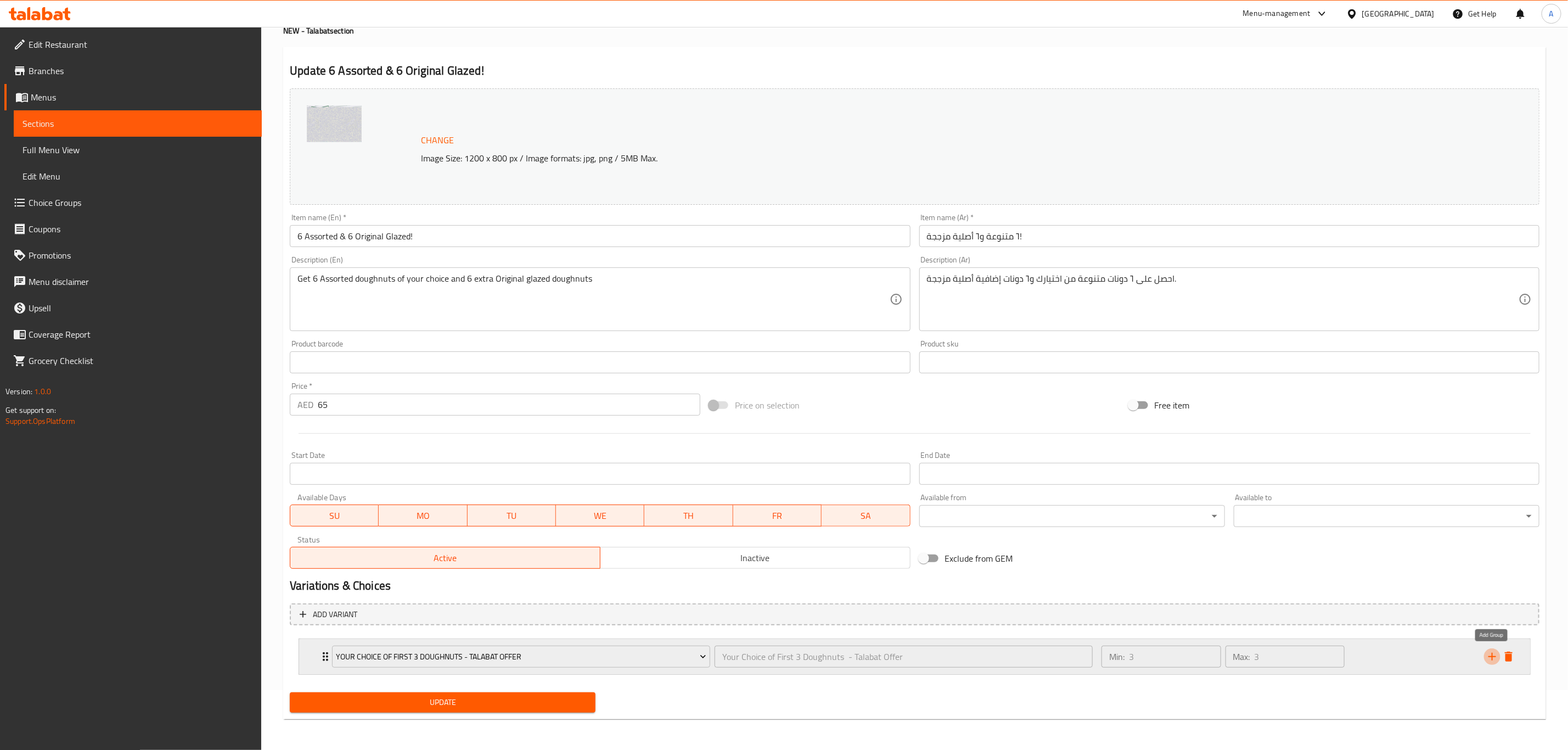
click at [1493, 656] on icon "add" at bounding box center [1493, 656] width 8 height 8
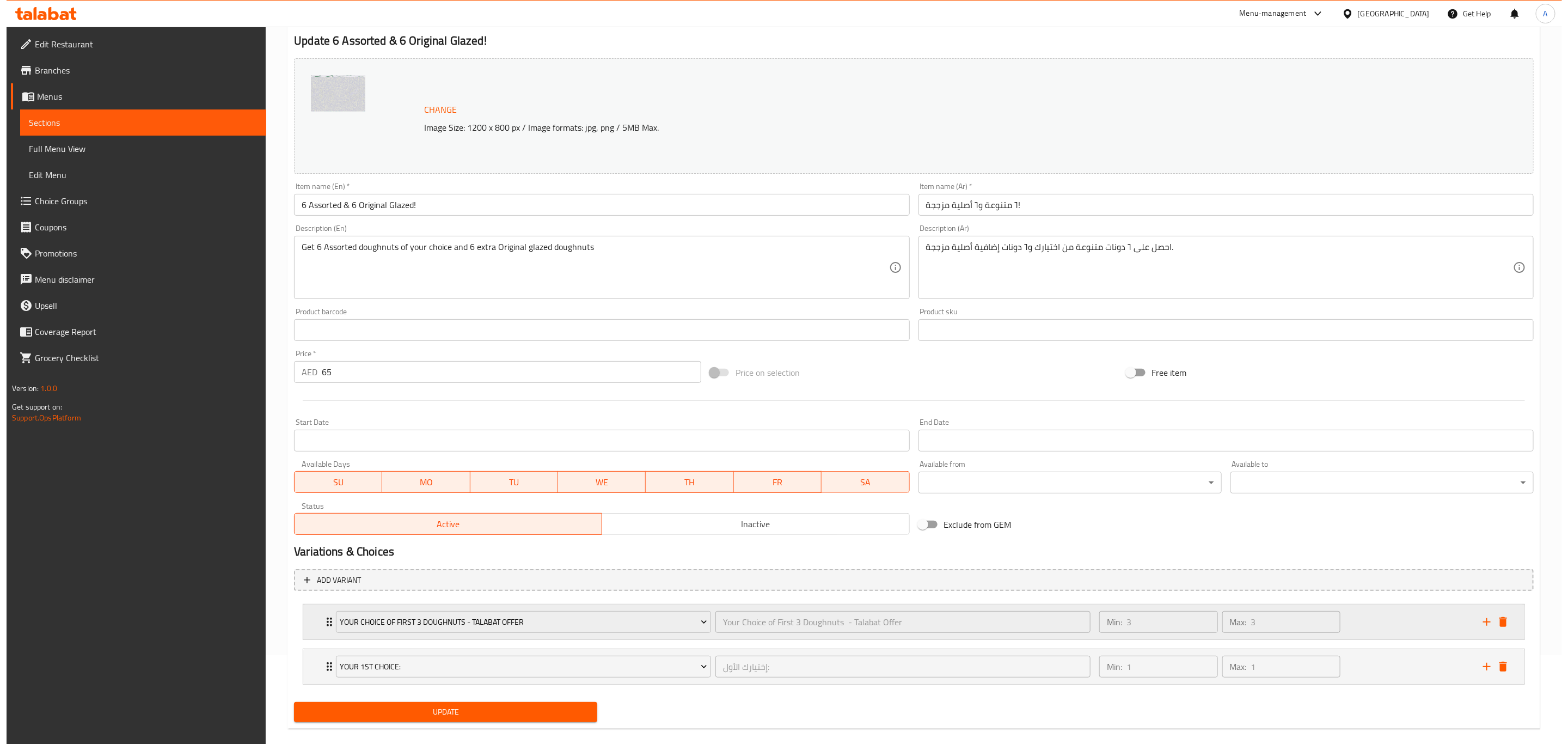
scroll to position [105, 0]
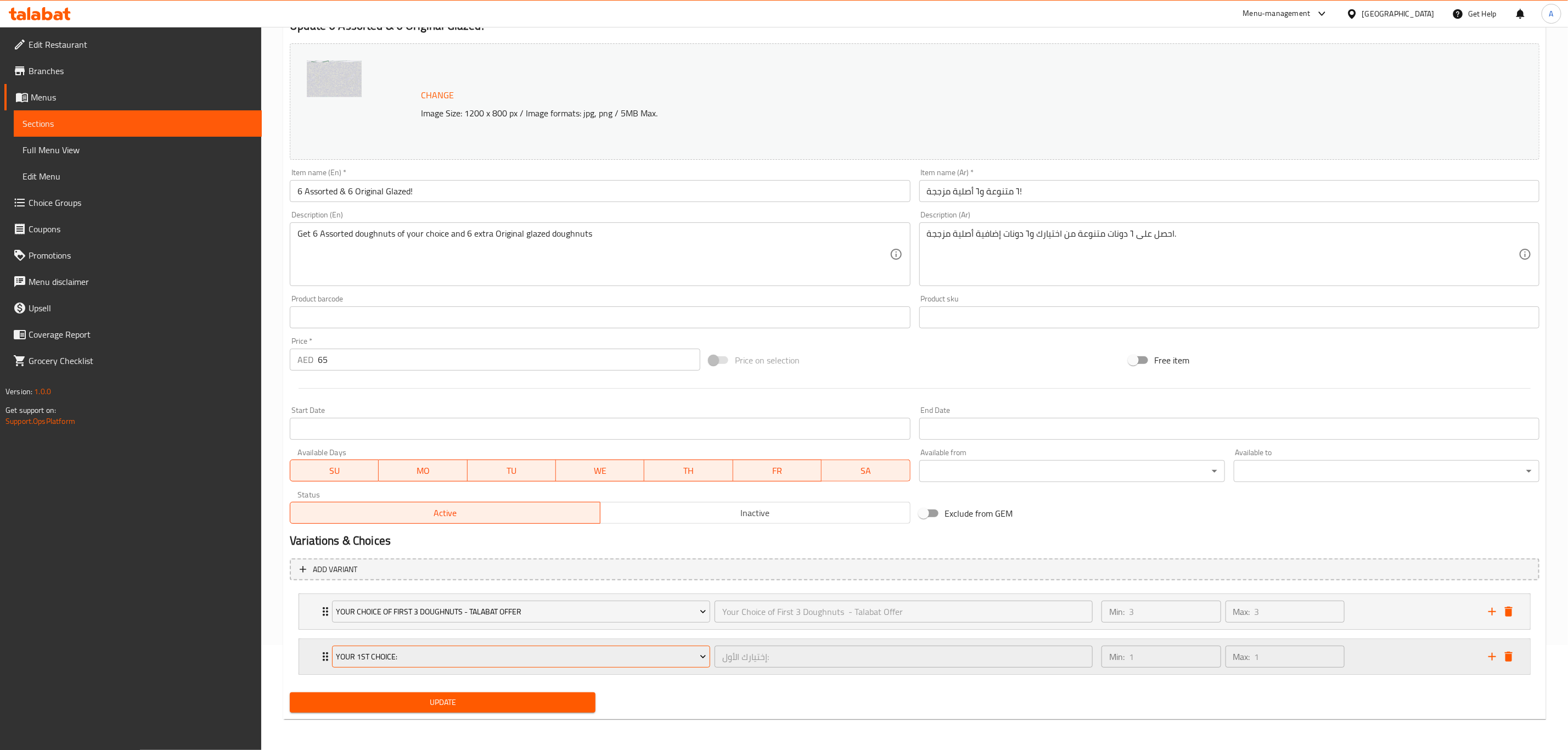
click at [458, 654] on span "Your 1st Choice:" at bounding box center [521, 657] width 370 height 14
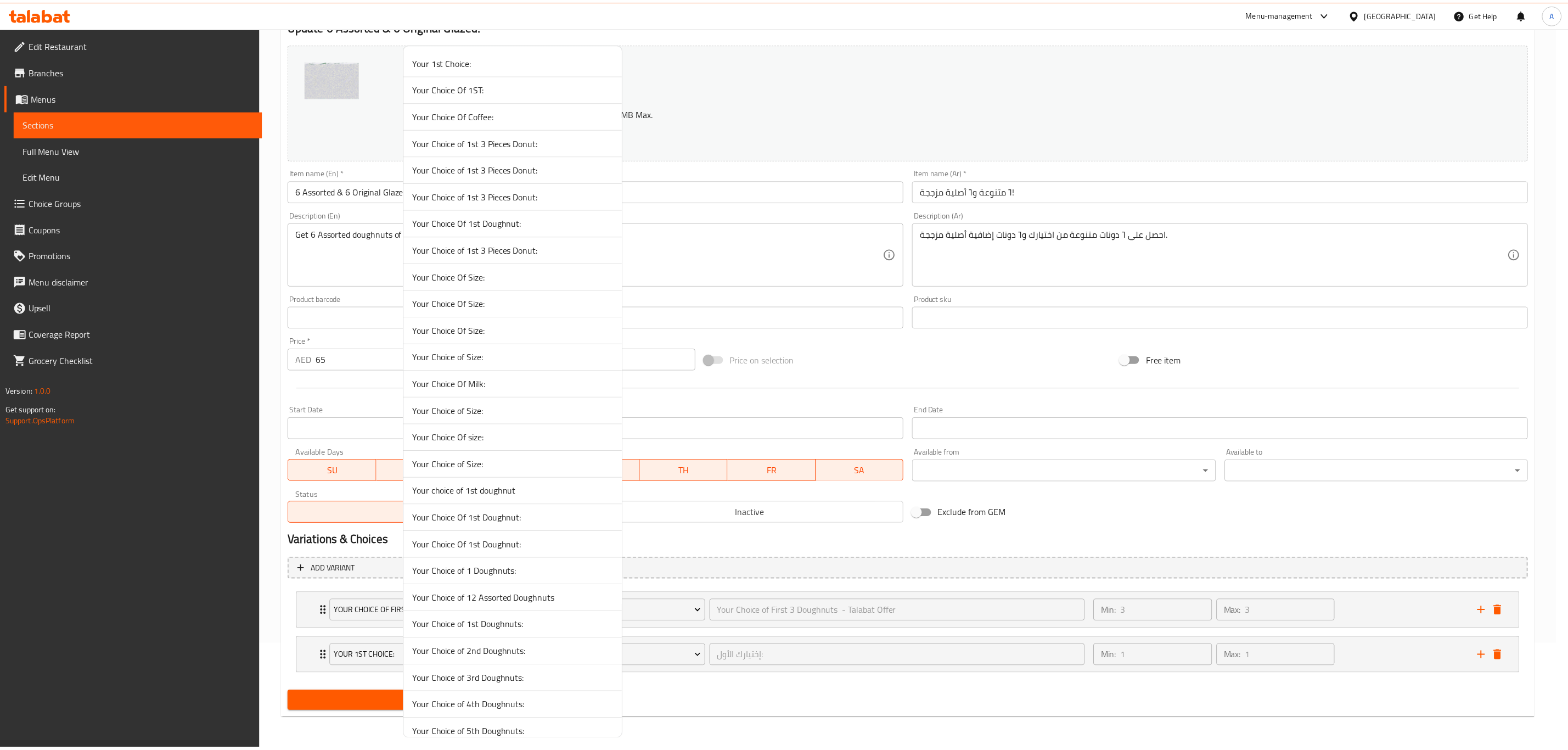
scroll to position [3579, 0]
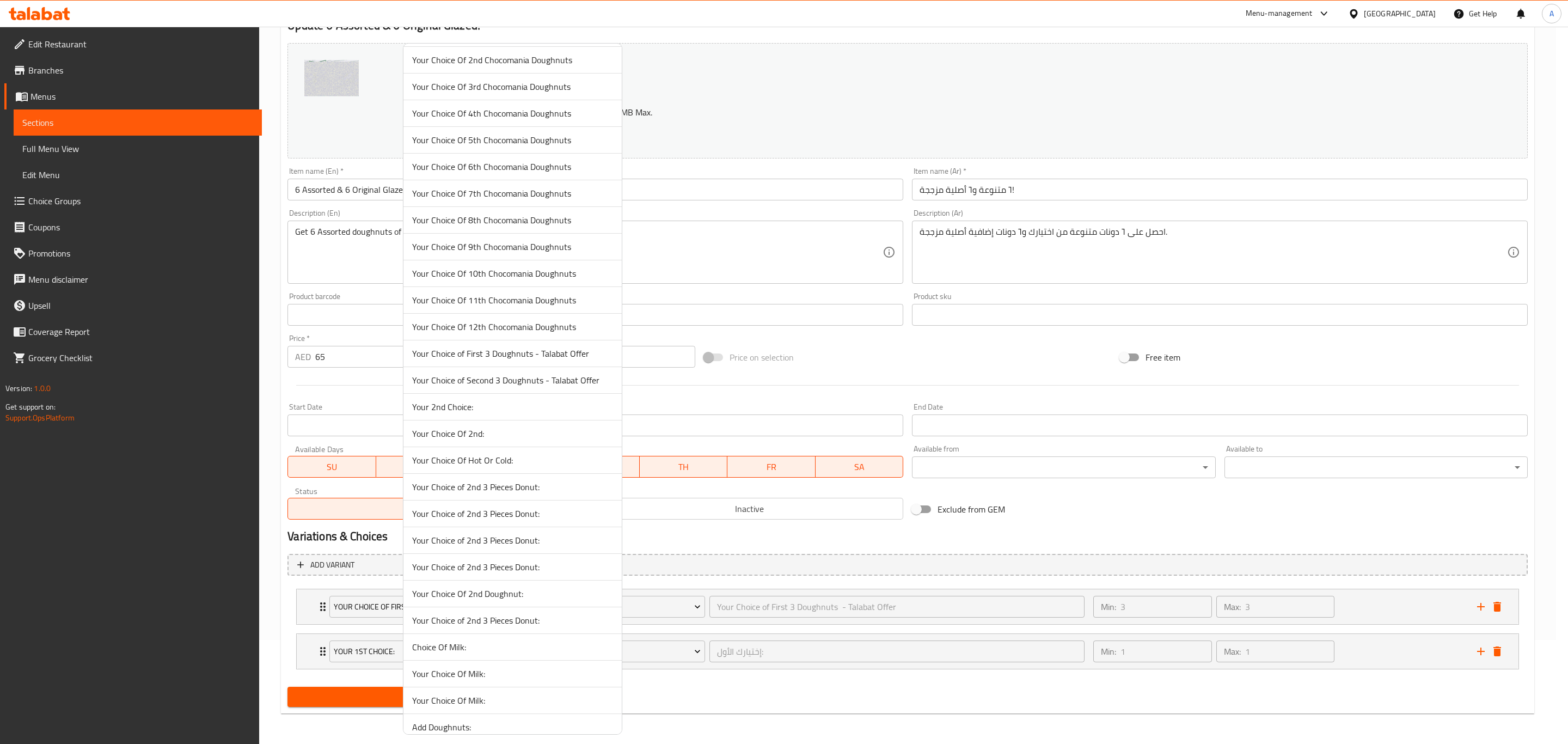
click at [500, 387] on span "Your Choice of Second 3 Doughnuts - Talabat Offer" at bounding box center [513, 380] width 201 height 13
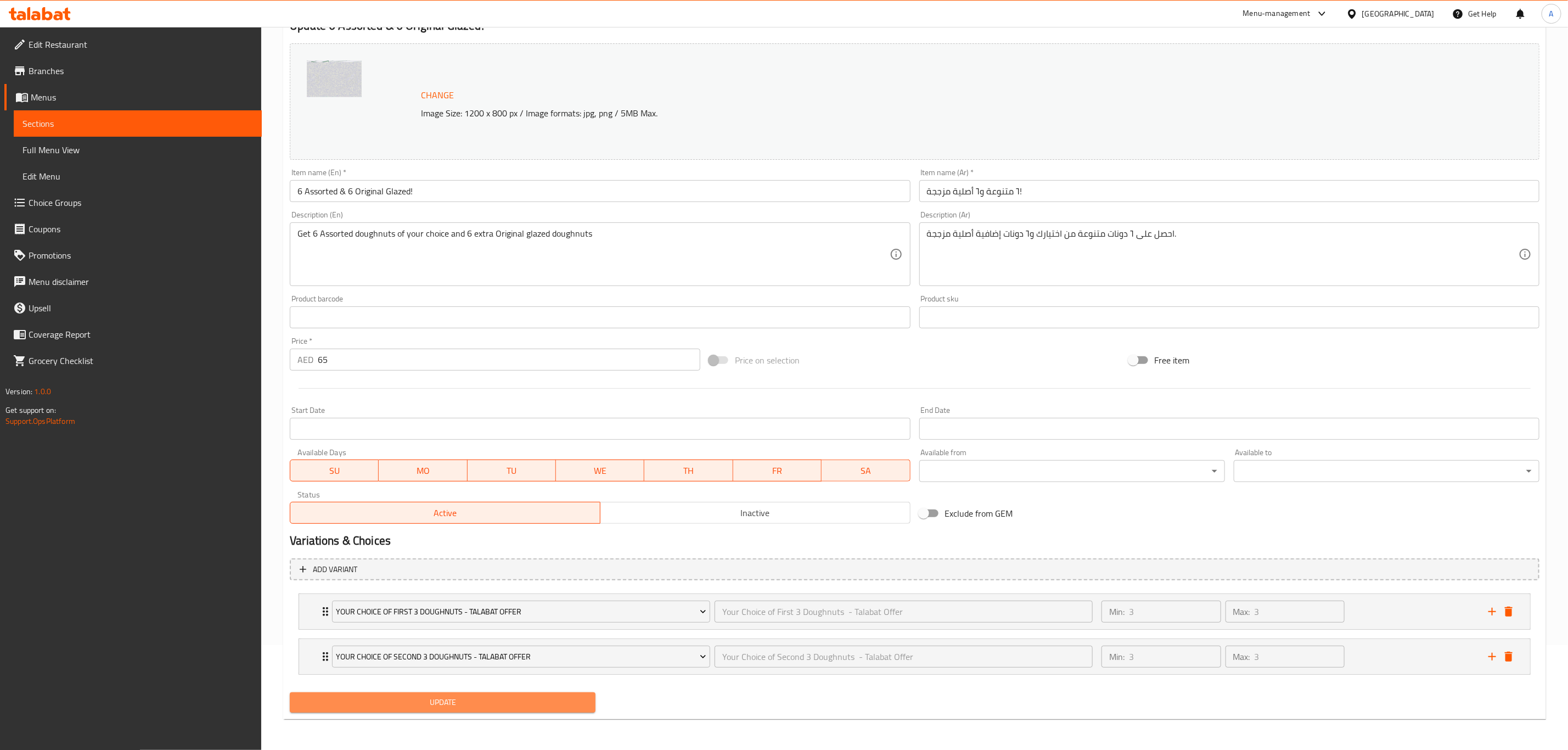
click at [466, 706] on span "Update" at bounding box center [443, 702] width 288 height 14
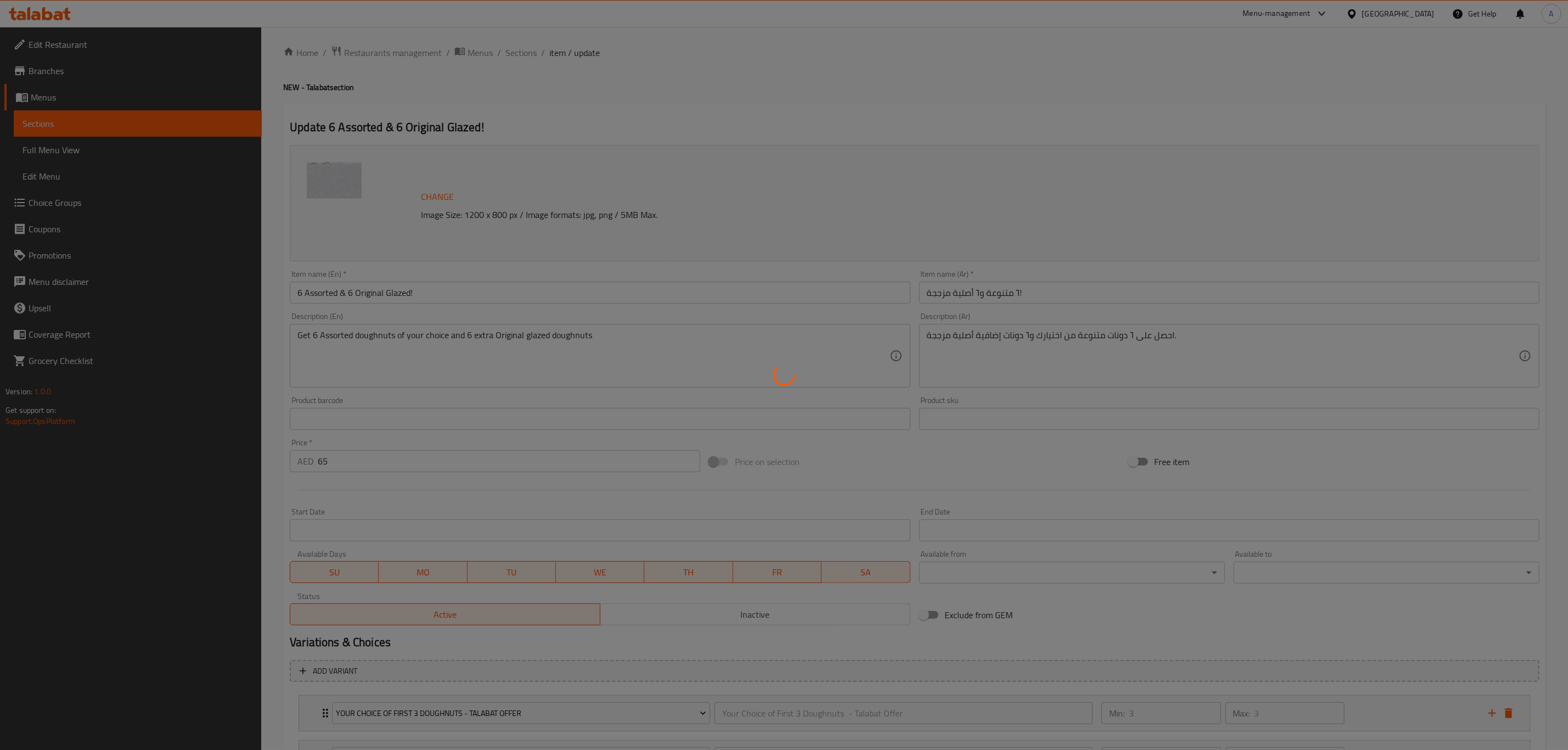
scroll to position [0, 0]
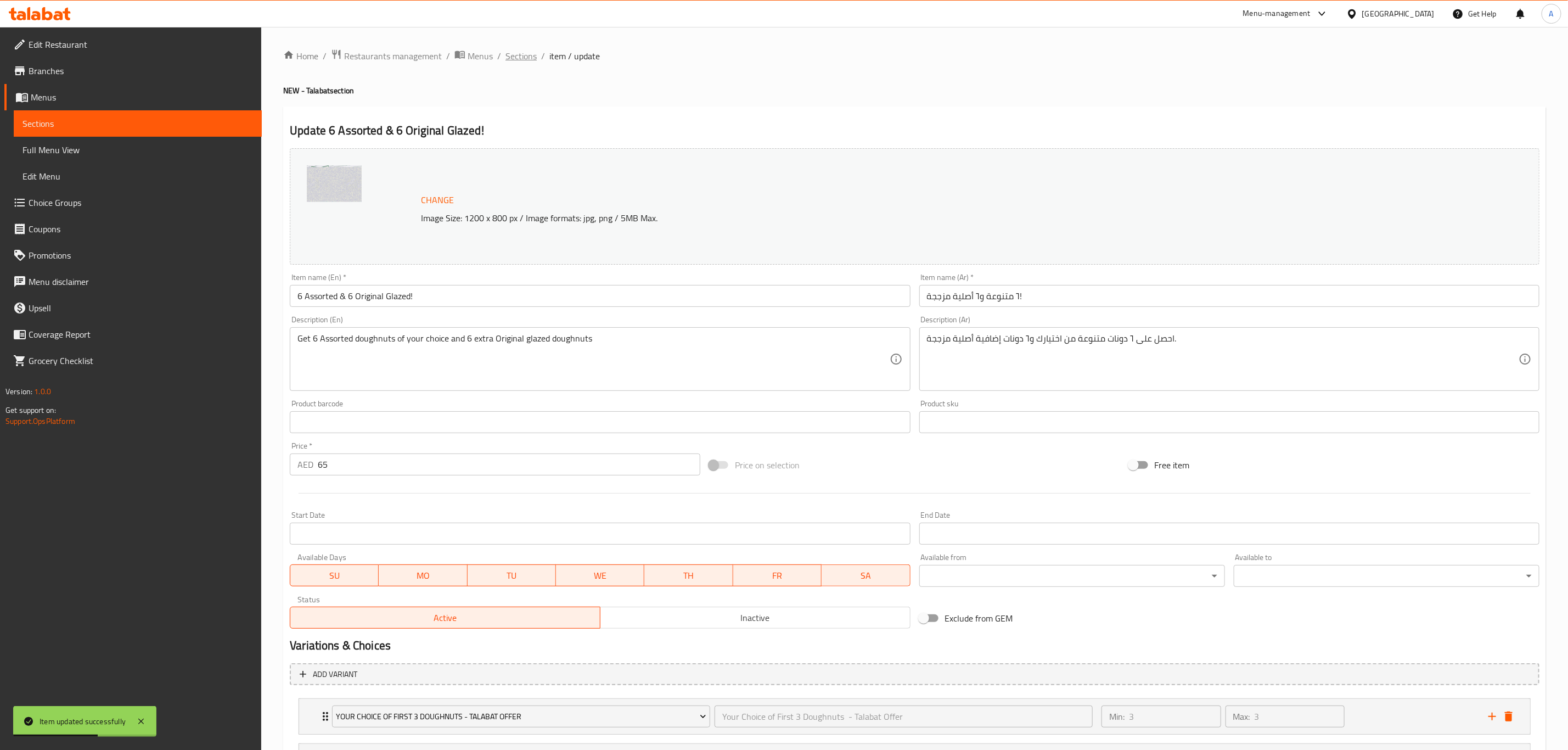
click at [523, 58] on span "Sections" at bounding box center [521, 55] width 31 height 13
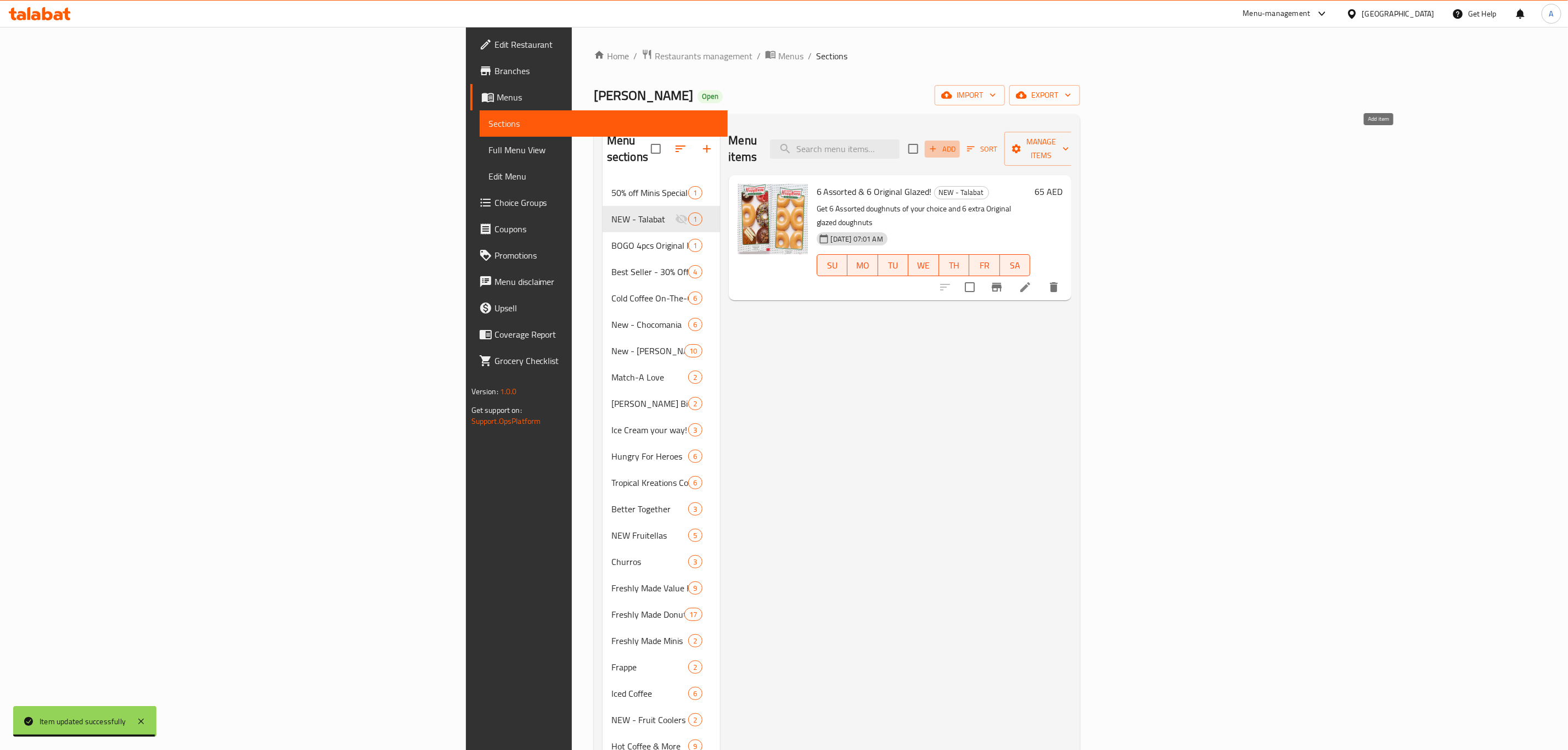
click at [957, 144] on span "Add" at bounding box center [943, 149] width 29 height 13
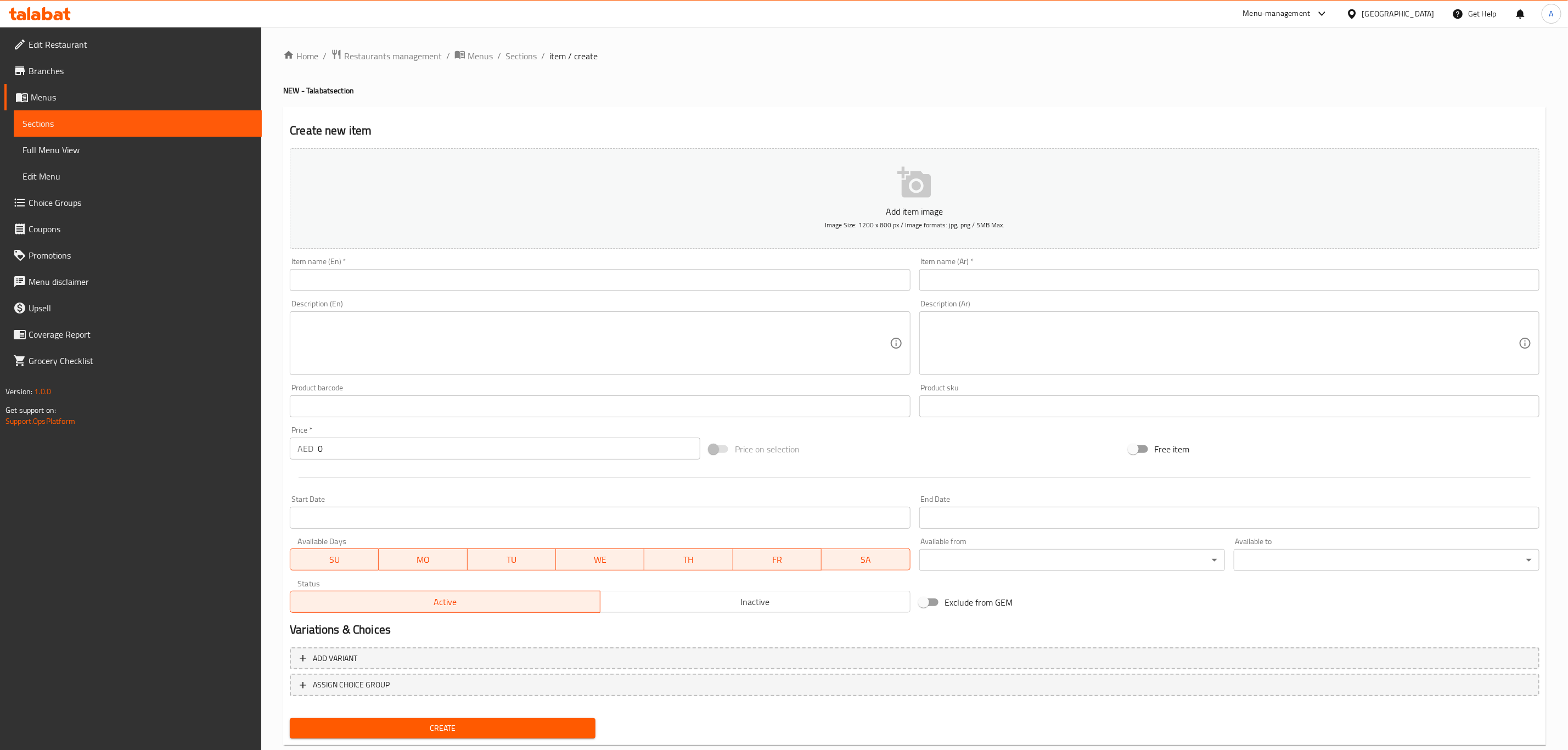
click at [427, 275] on input "text" at bounding box center [600, 280] width 620 height 22
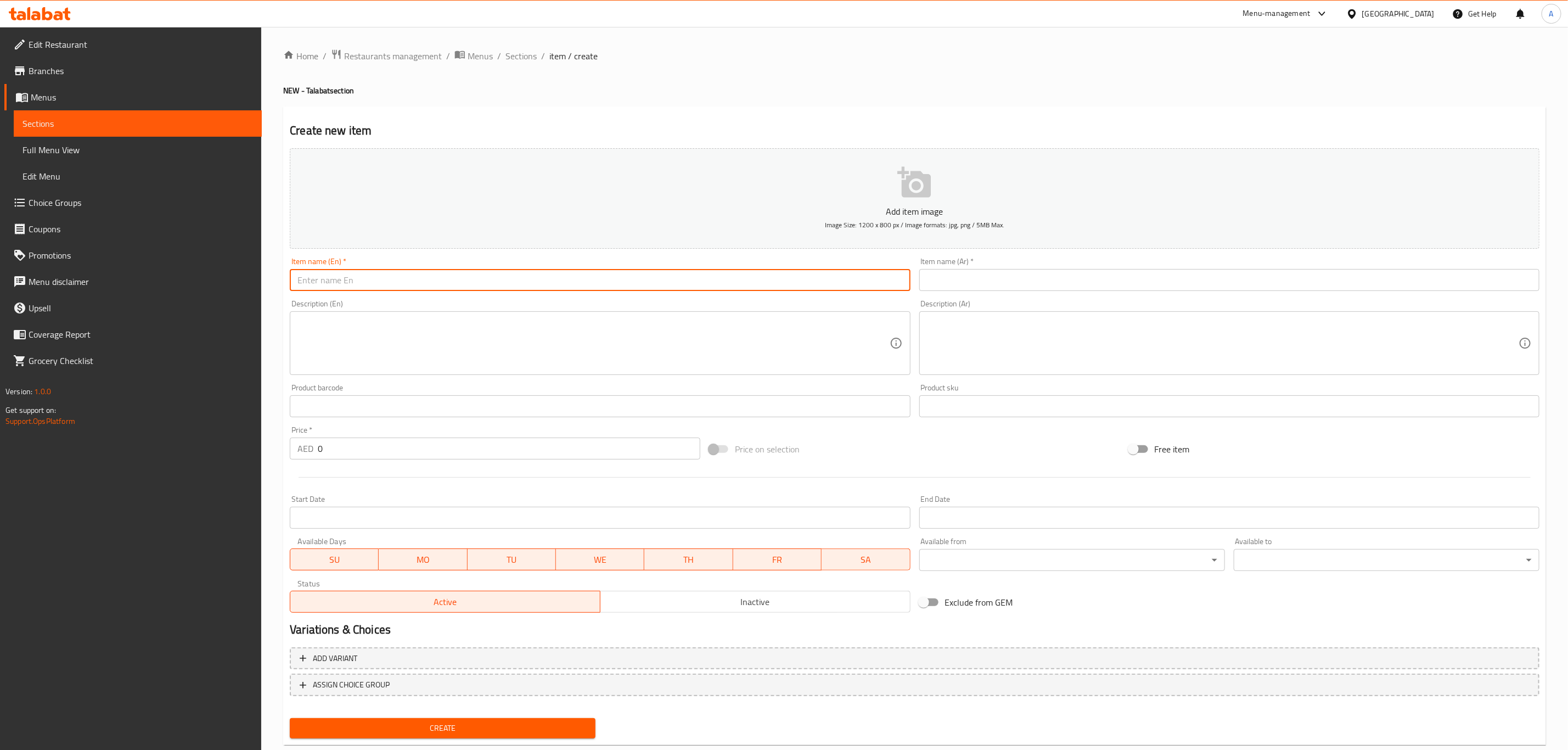
paste input "10pc Assorted Minis & FREE Assorted Joybox"
type input "10pc Assorted Minis & FREE Assorted Joybox"
click at [1011, 288] on input "text" at bounding box center [1229, 280] width 620 height 22
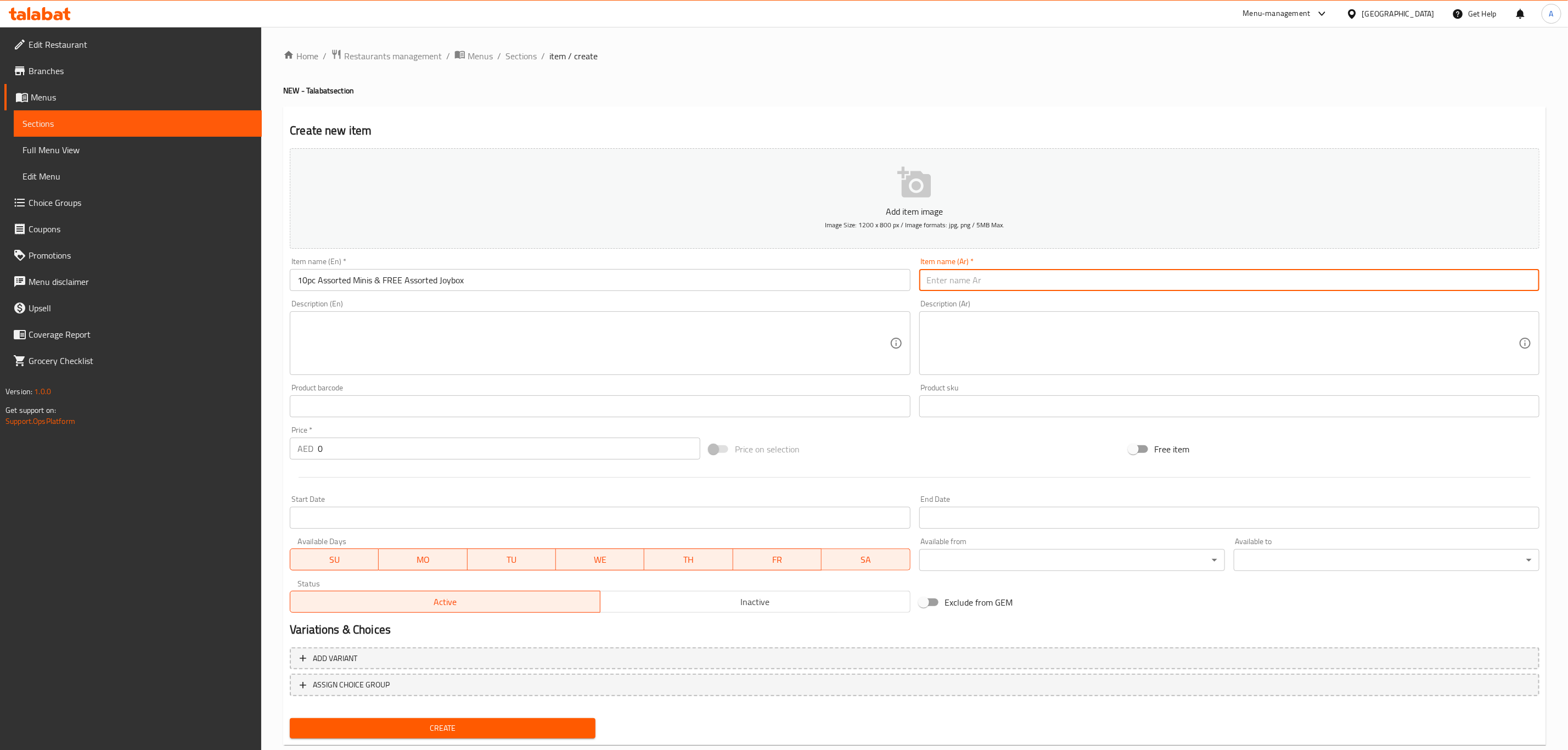
paste input "10pc Assorted Minis & FREE Assorted Joybox"
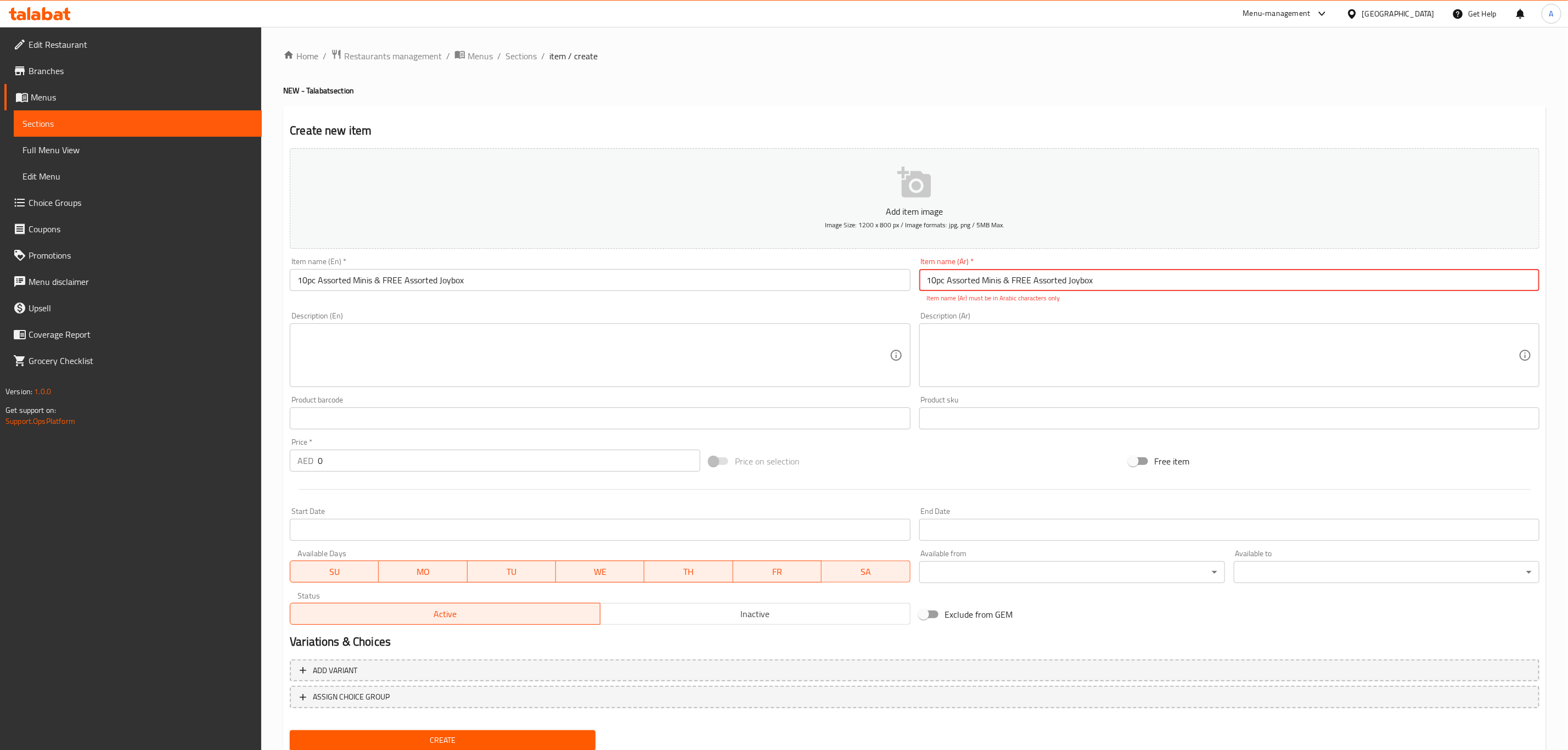
click at [971, 285] on input "10pc Assorted Minis & FREE Assorted Joybox" at bounding box center [1229, 280] width 620 height 22
paste input "١٠ قطع دونات صغيرة متنوعة مع علبة جوي بوكس متنوعة مجانًا."
click at [781, 350] on textarea at bounding box center [593, 355] width 592 height 52
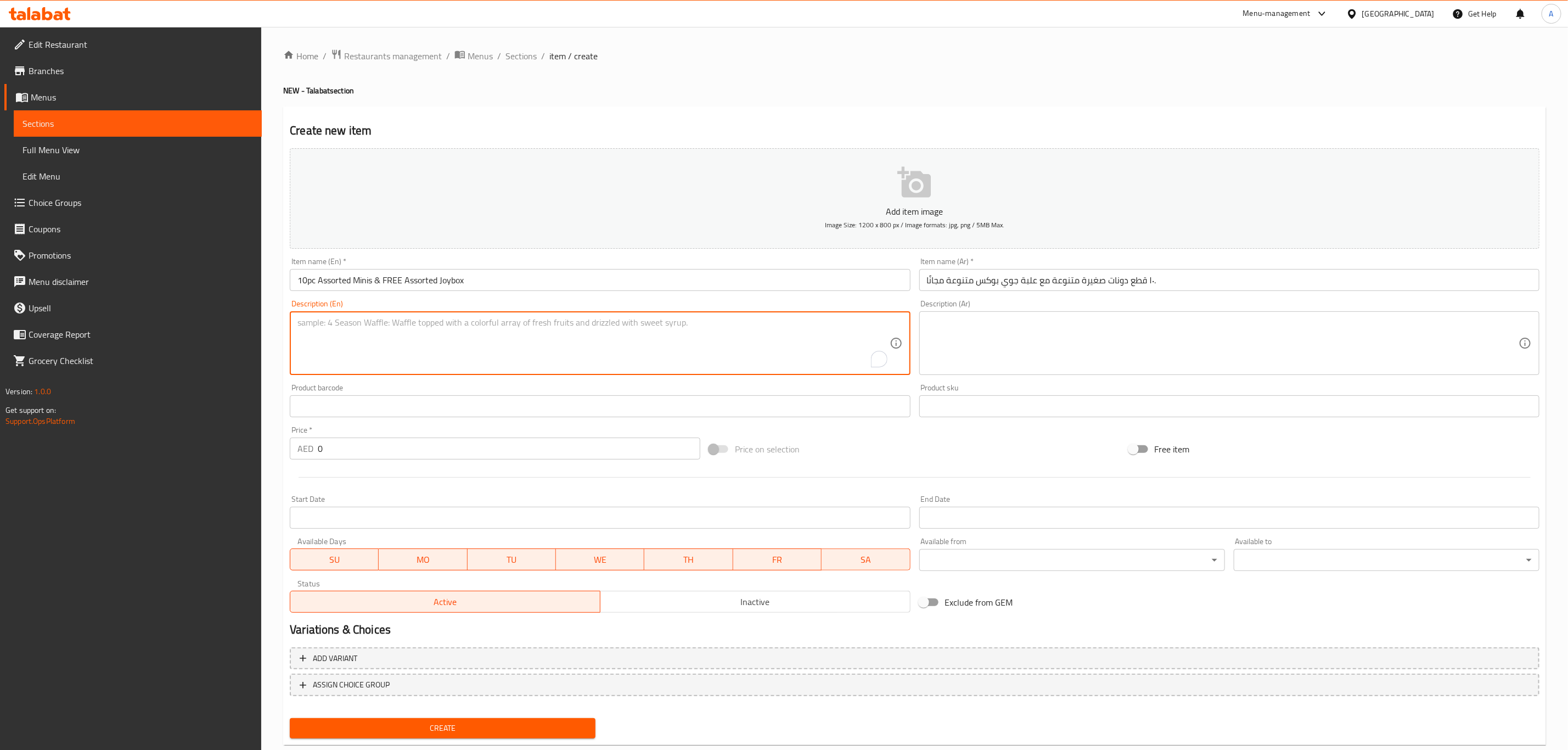
click at [1192, 277] on input "١٠ قطع دونات صغيرة متنوعة مع علبة جوي بوكس متنوعة مجانًا." at bounding box center [1229, 280] width 620 height 22
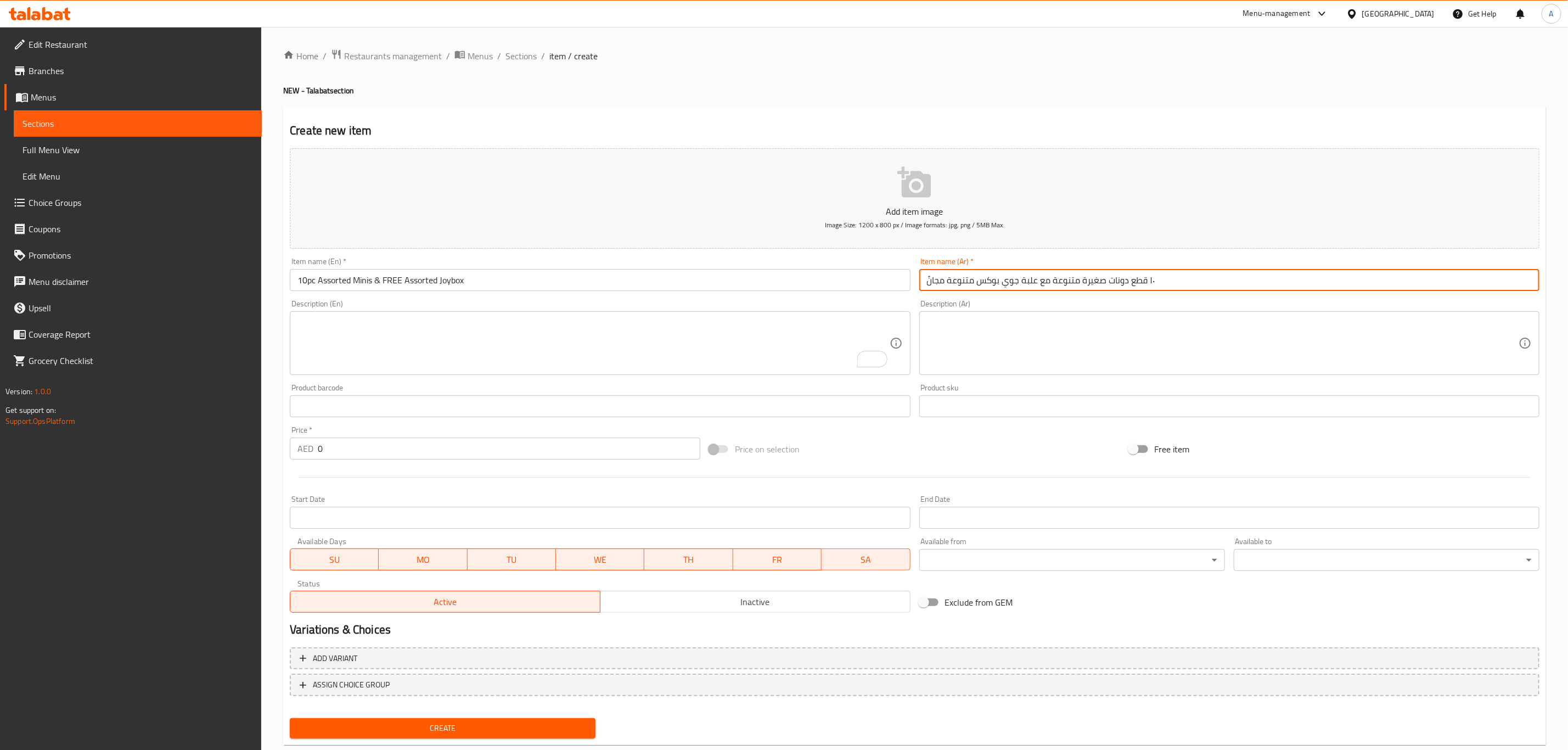
type input "١٠ قطع دونات صغيرة متنوعة مع علبة جوي بوكس متنوعة مجانًا."
click at [612, 346] on textarea "To enrich screen reader interactions, please activate Accessibility in Grammarl…" at bounding box center [593, 343] width 592 height 52
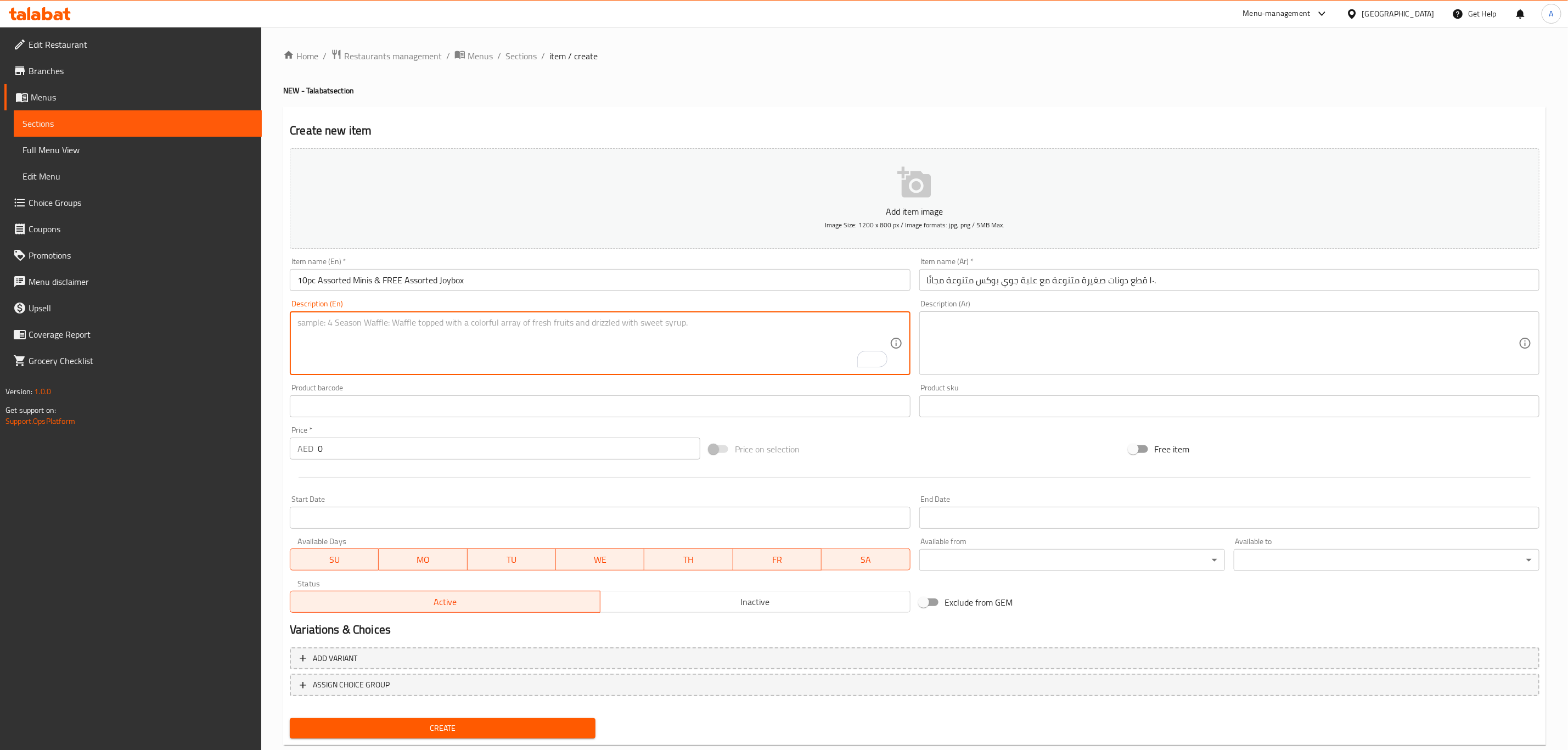
click at [959, 325] on textarea at bounding box center [1223, 343] width 592 height 52
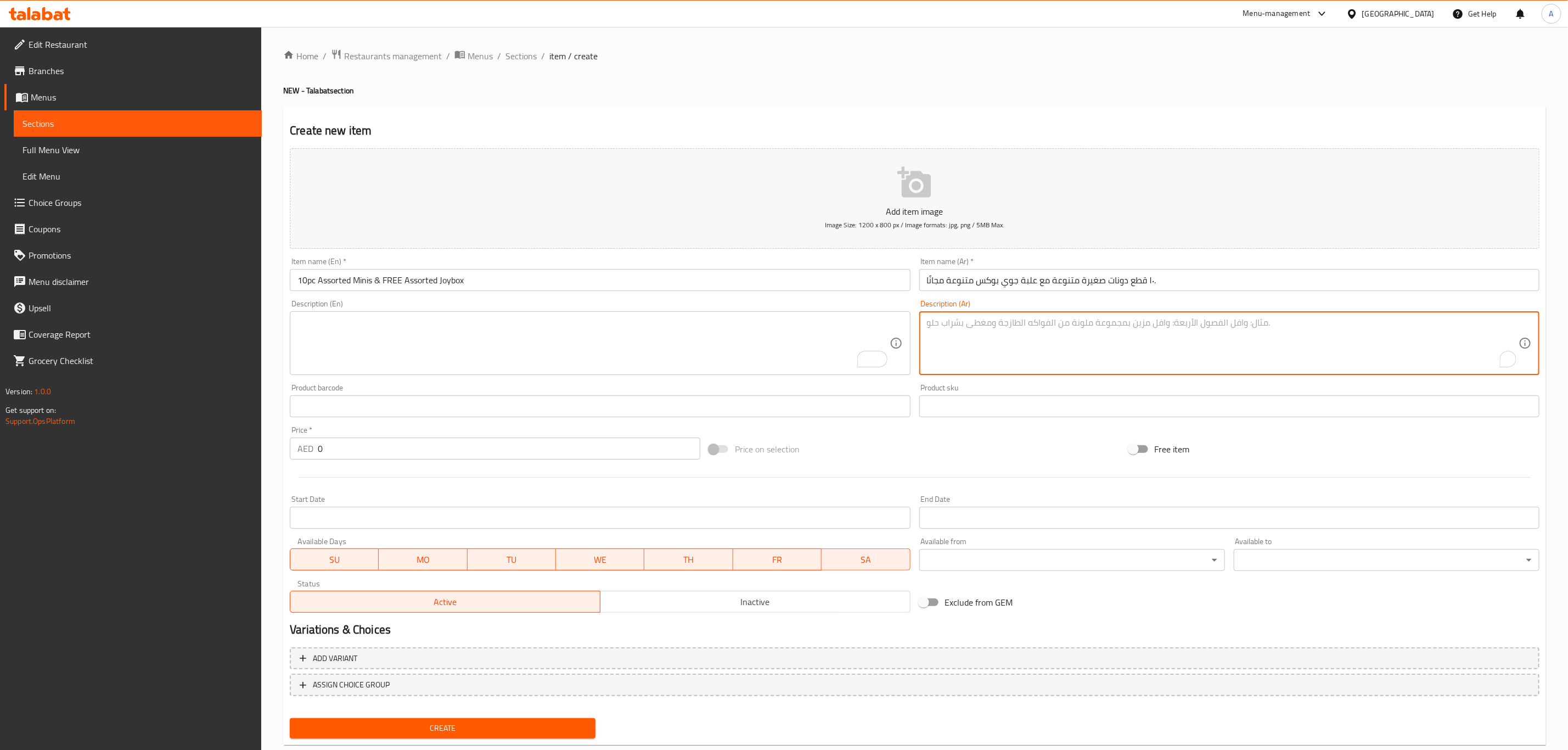
paste textarea "احصل على ٣ دونات متنوعة من اختيارك مجانًا و١٠ قطع ميني دونات متنوعة."
type textarea "احصل على ٣ دونات متنوعة من اختيارك مجانًا و١٠ قطع ميني دونات متنوعة."
click at [460, 336] on textarea "To enrich screen reader interactions, please activate Accessibility in Grammarl…" at bounding box center [593, 343] width 592 height 52
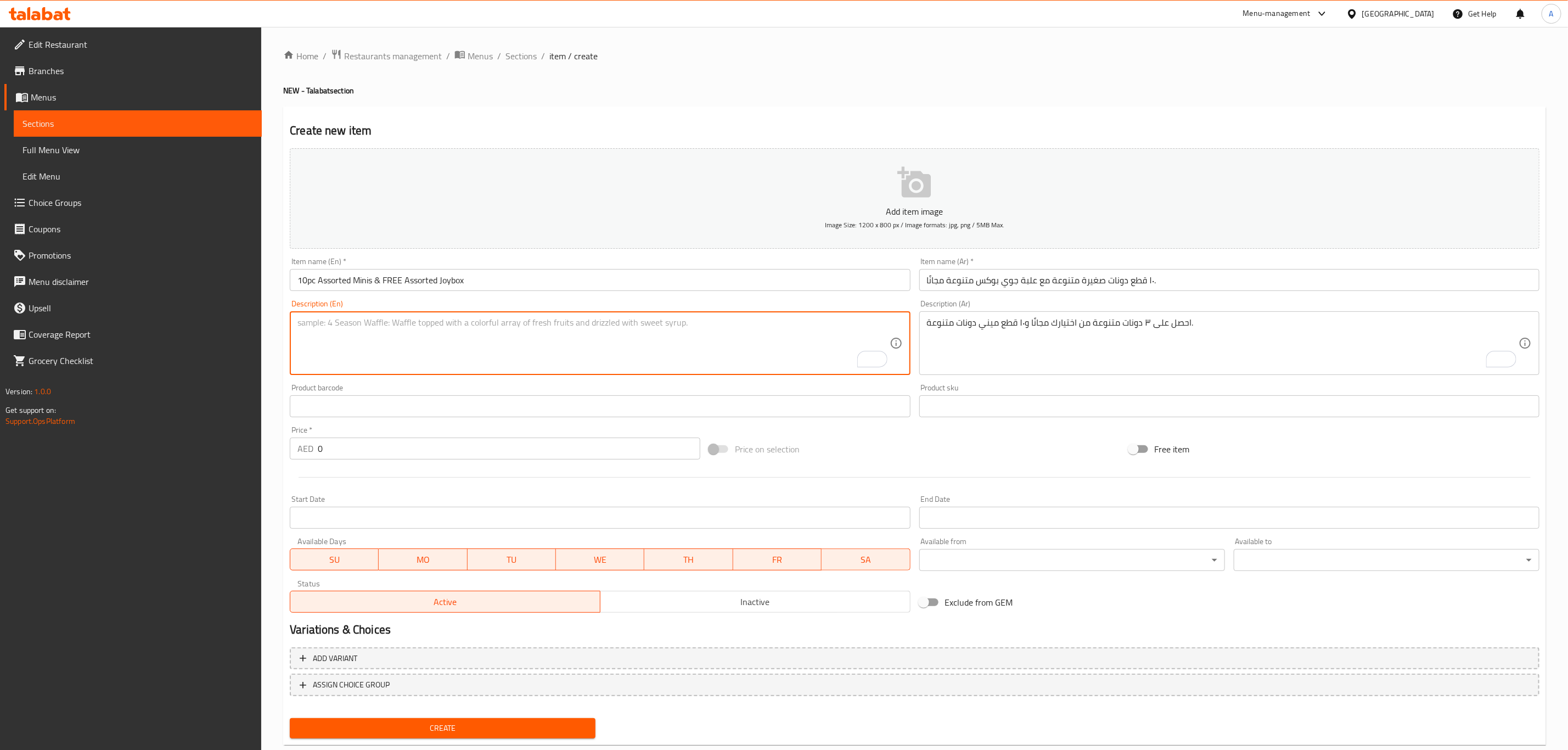
paste textarea "Get Free 3 Assorted doughnuts of your choice and 10pc Assorted variety of minis"
type textarea "Get Free 3 Assorted doughnuts of your choice and 10pc Assorted variety of minis"
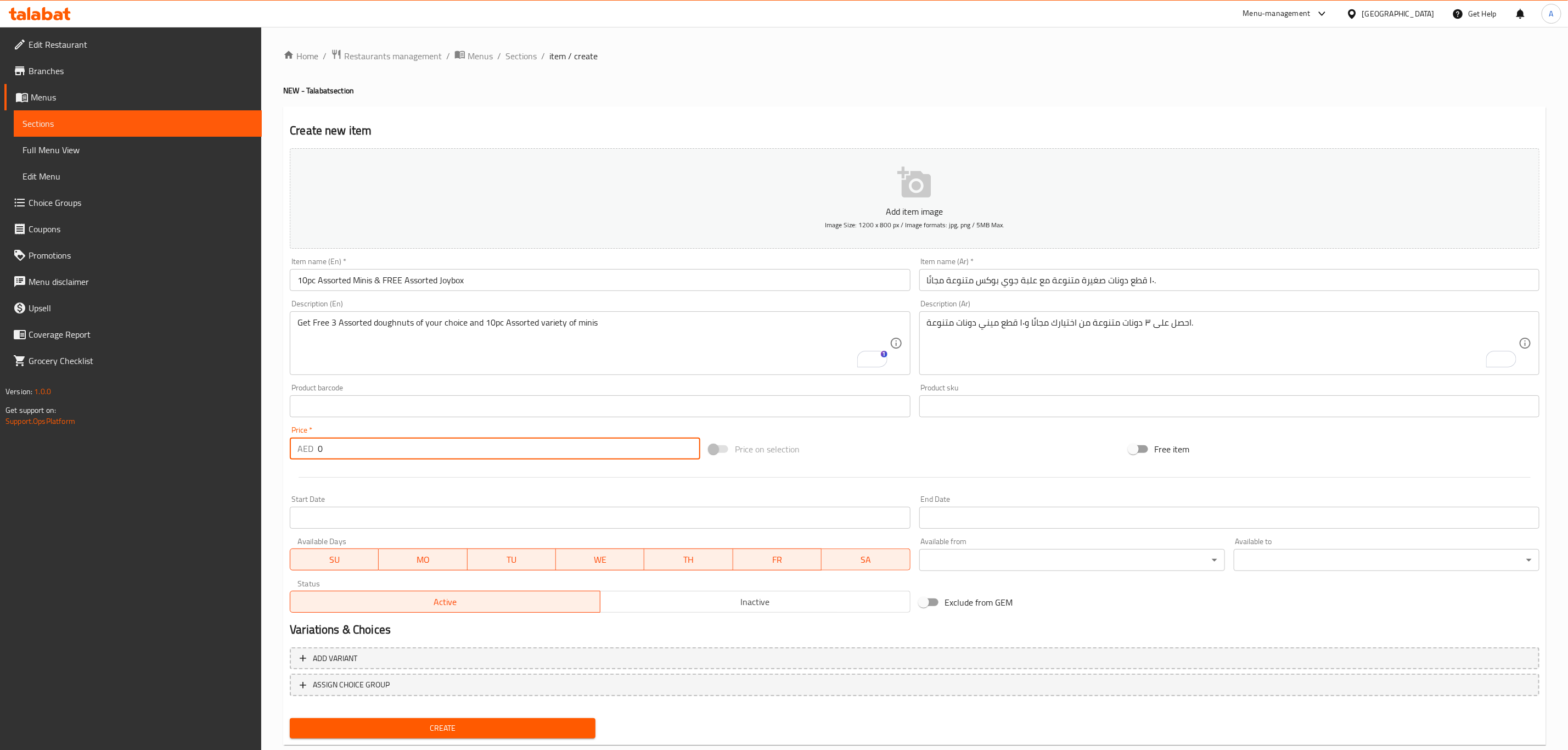
drag, startPoint x: 361, startPoint y: 455, endPoint x: 304, endPoint y: 447, distance: 57.6
click at [304, 447] on div "AED 0 Price *" at bounding box center [495, 449] width 411 height 22
paste input "6"
type input "60"
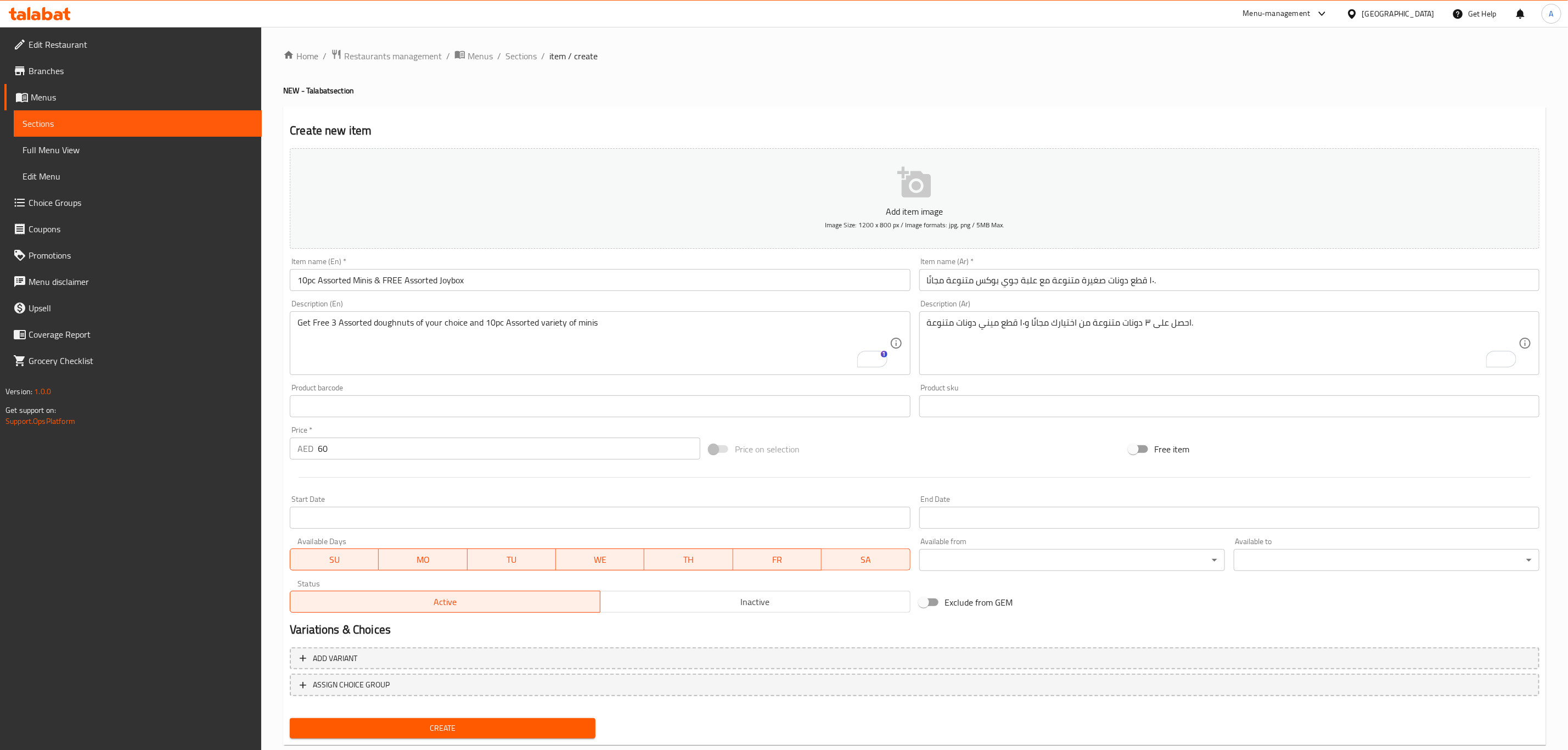
click at [947, 458] on div "Price on selection" at bounding box center [914, 449] width 419 height 29
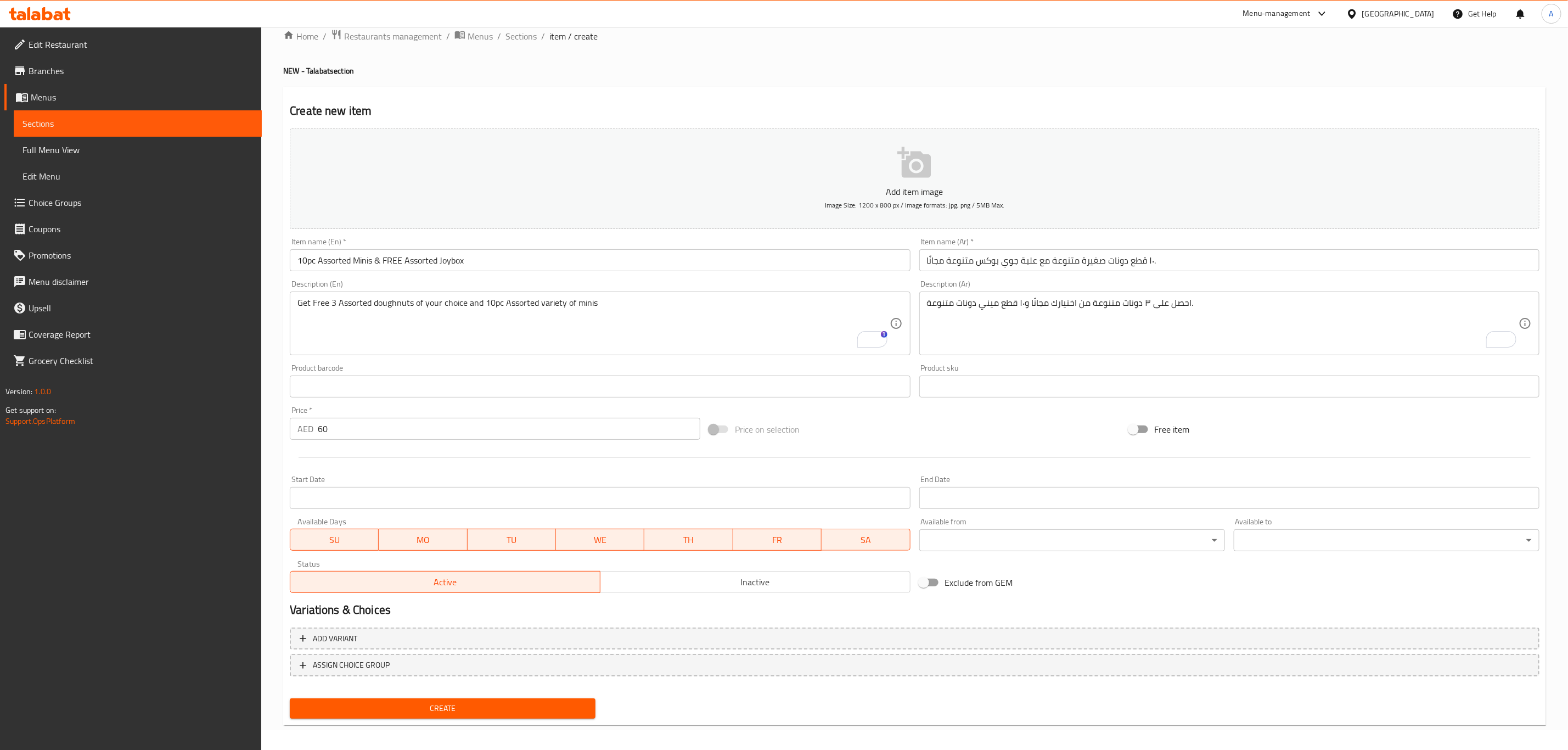
scroll to position [25, 0]
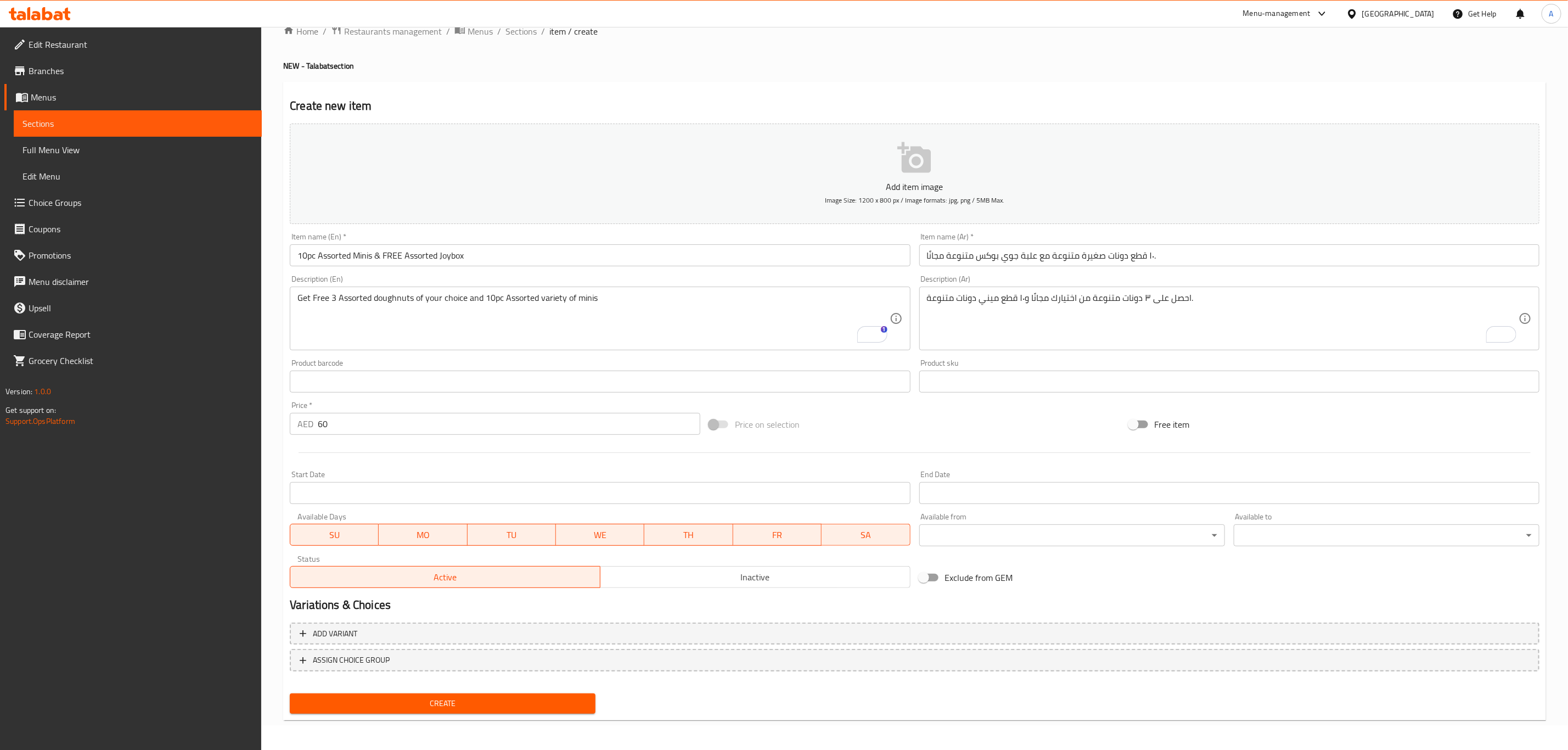
click at [929, 169] on icon "button" at bounding box center [914, 158] width 34 height 31
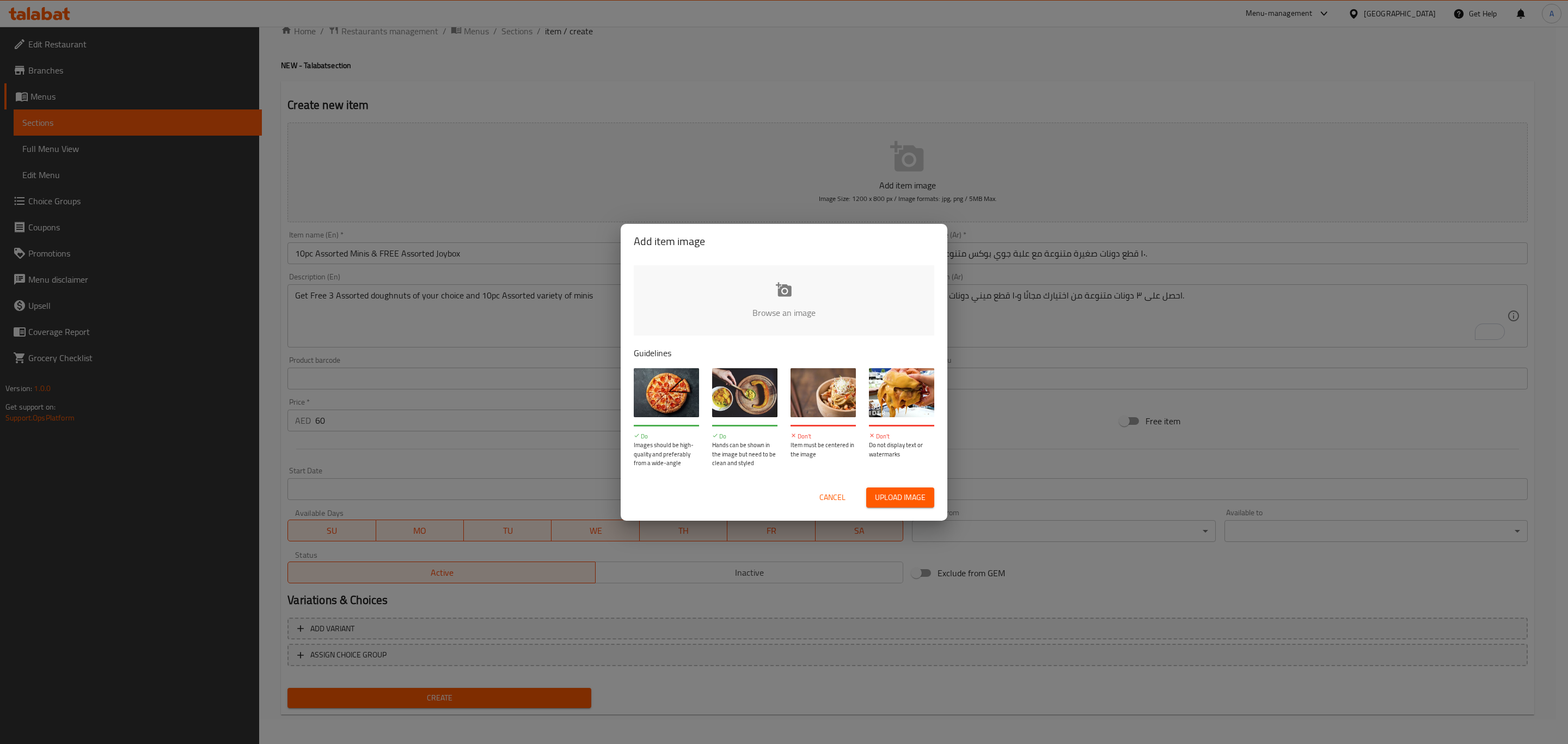
click at [794, 312] on input "file" at bounding box center [1152, 316] width 1037 height 102
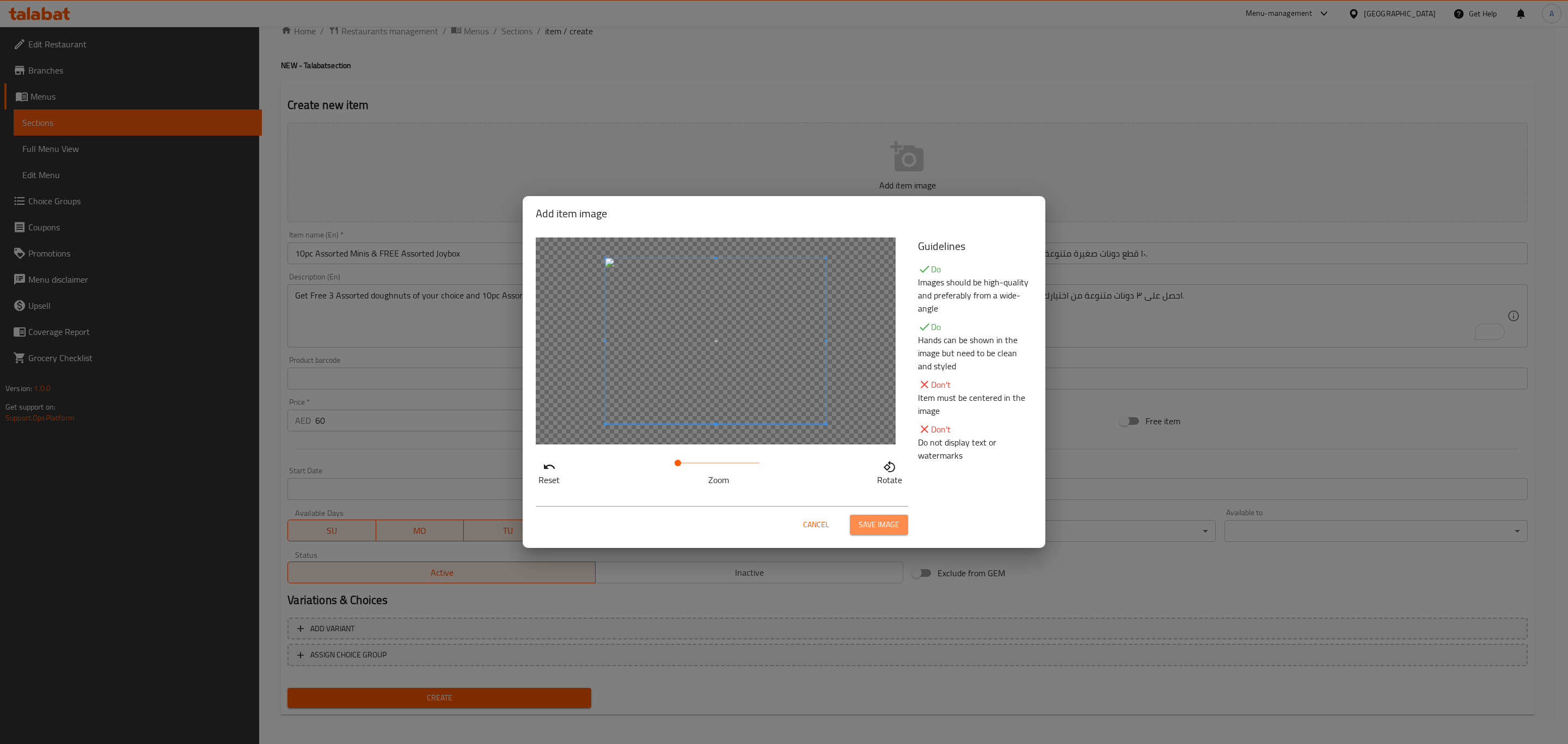
click at [869, 519] on span "Save image" at bounding box center [879, 525] width 41 height 13
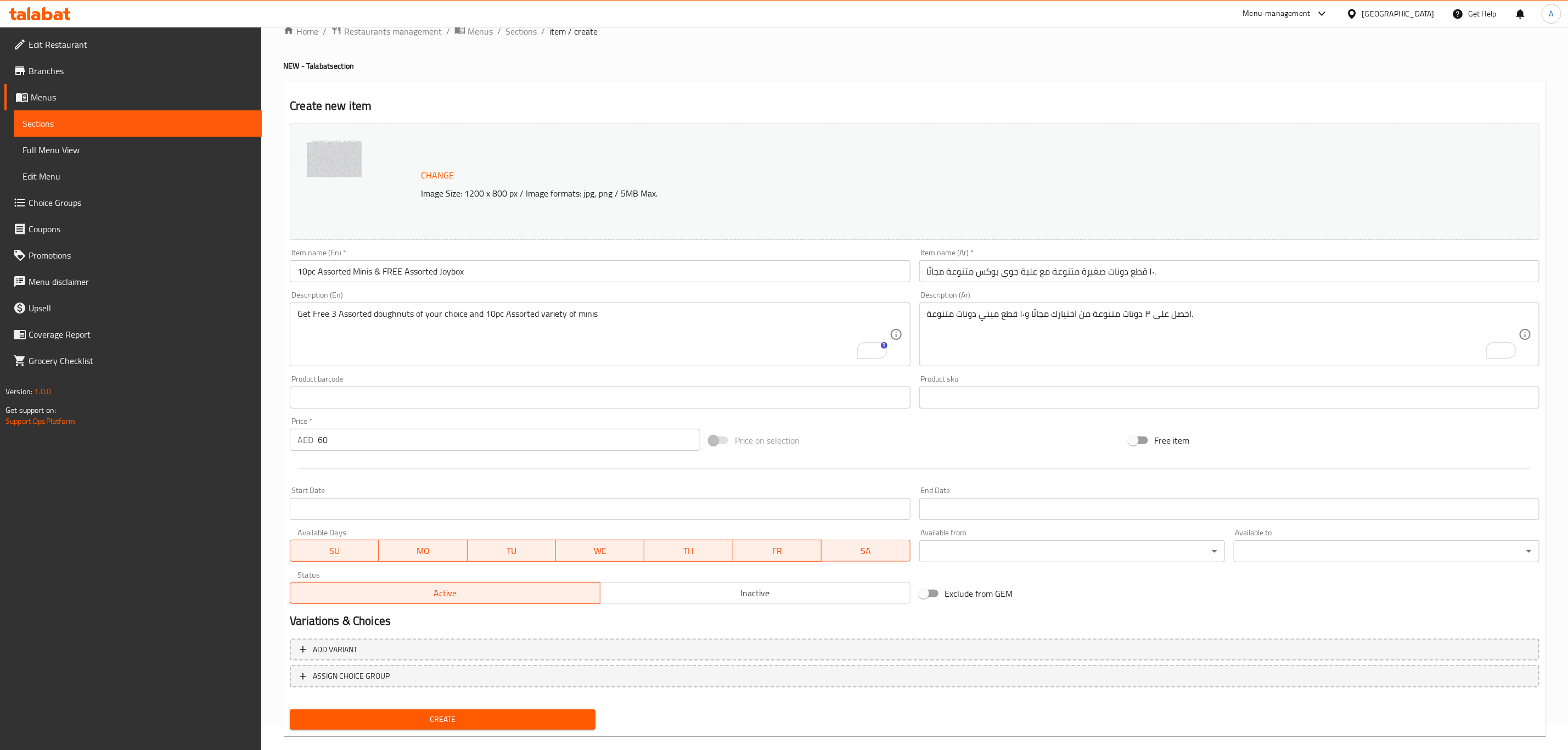
scroll to position [40, 0]
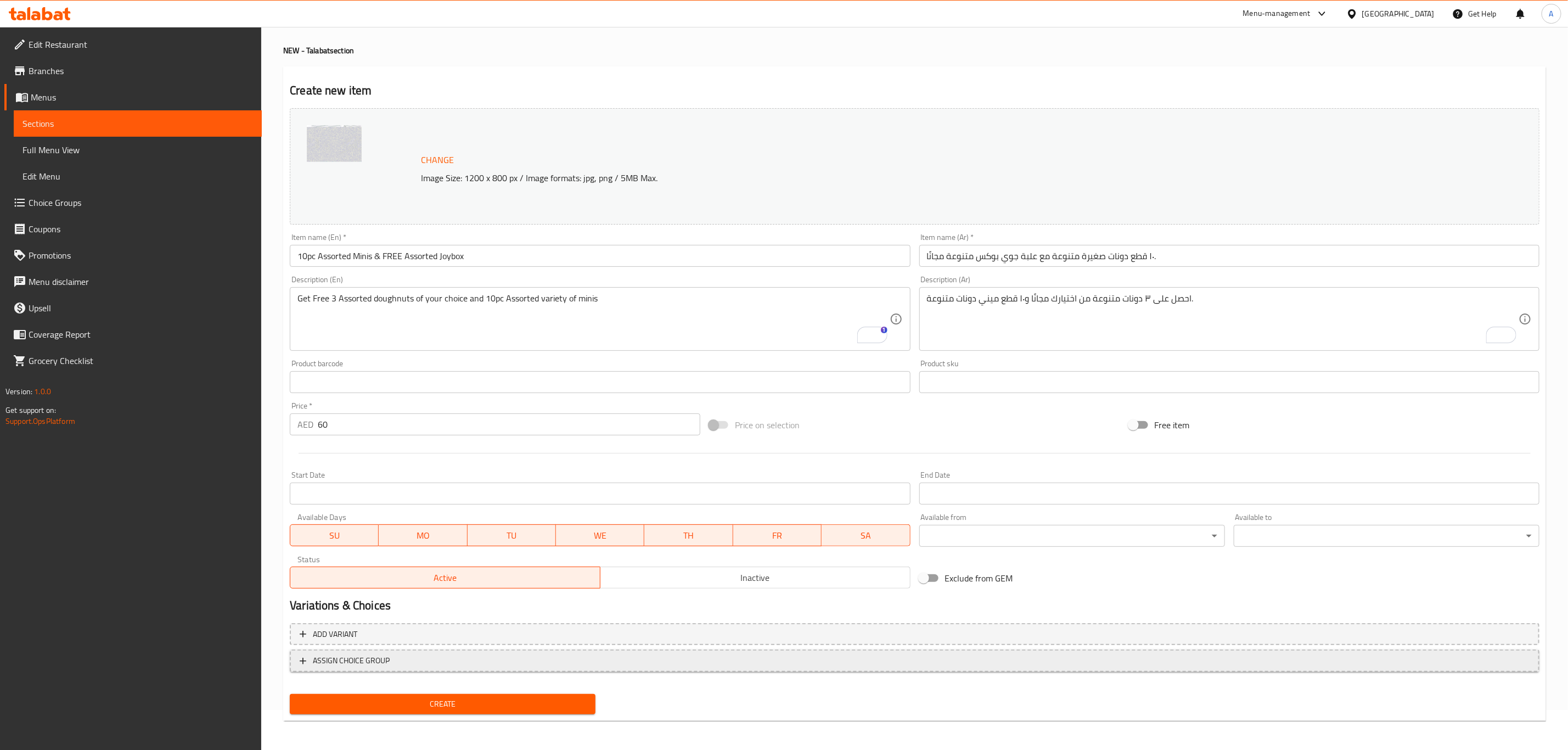
click at [295, 661] on button "ASSIGN CHOICE GROUP" at bounding box center [914, 660] width 1250 height 23
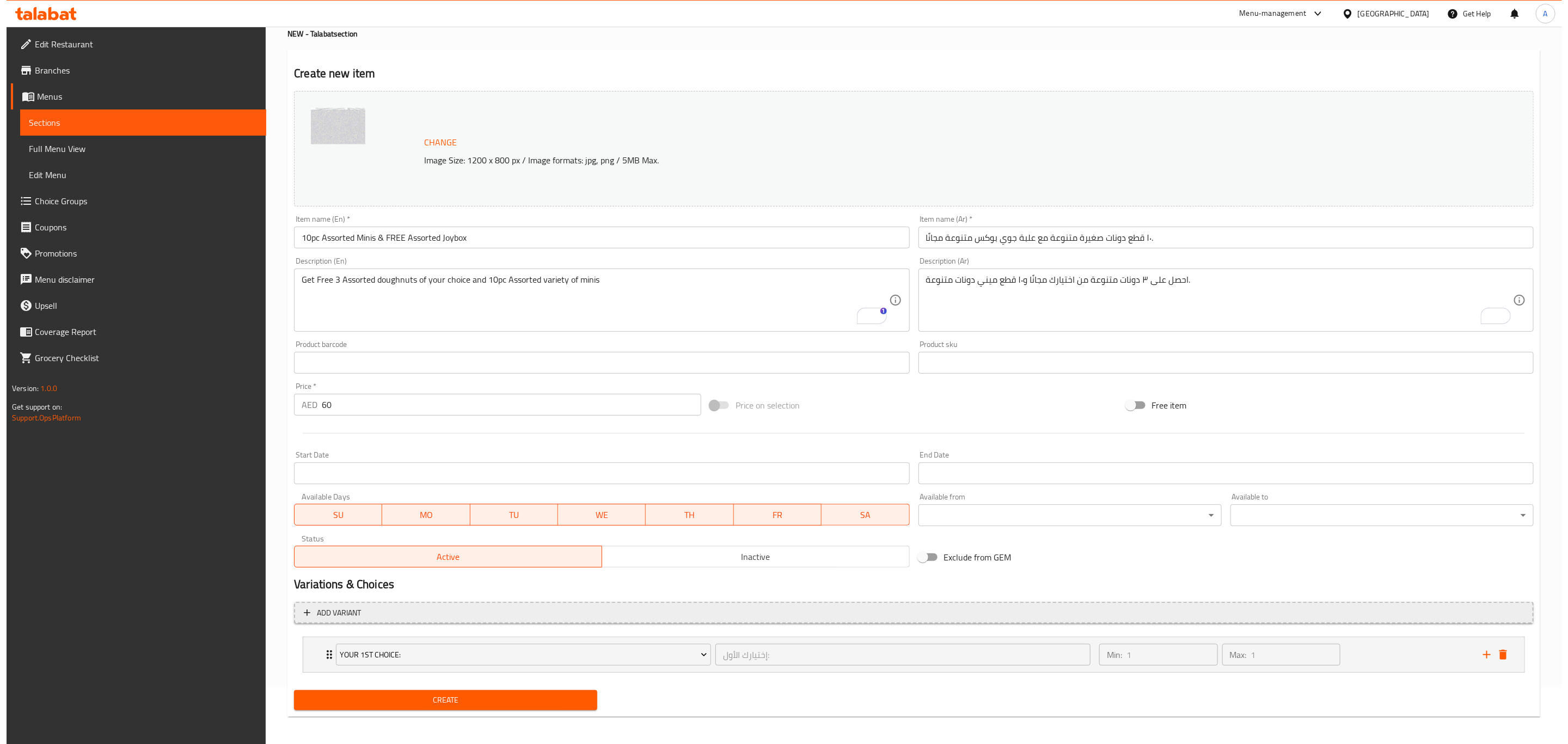
scroll to position [59, 0]
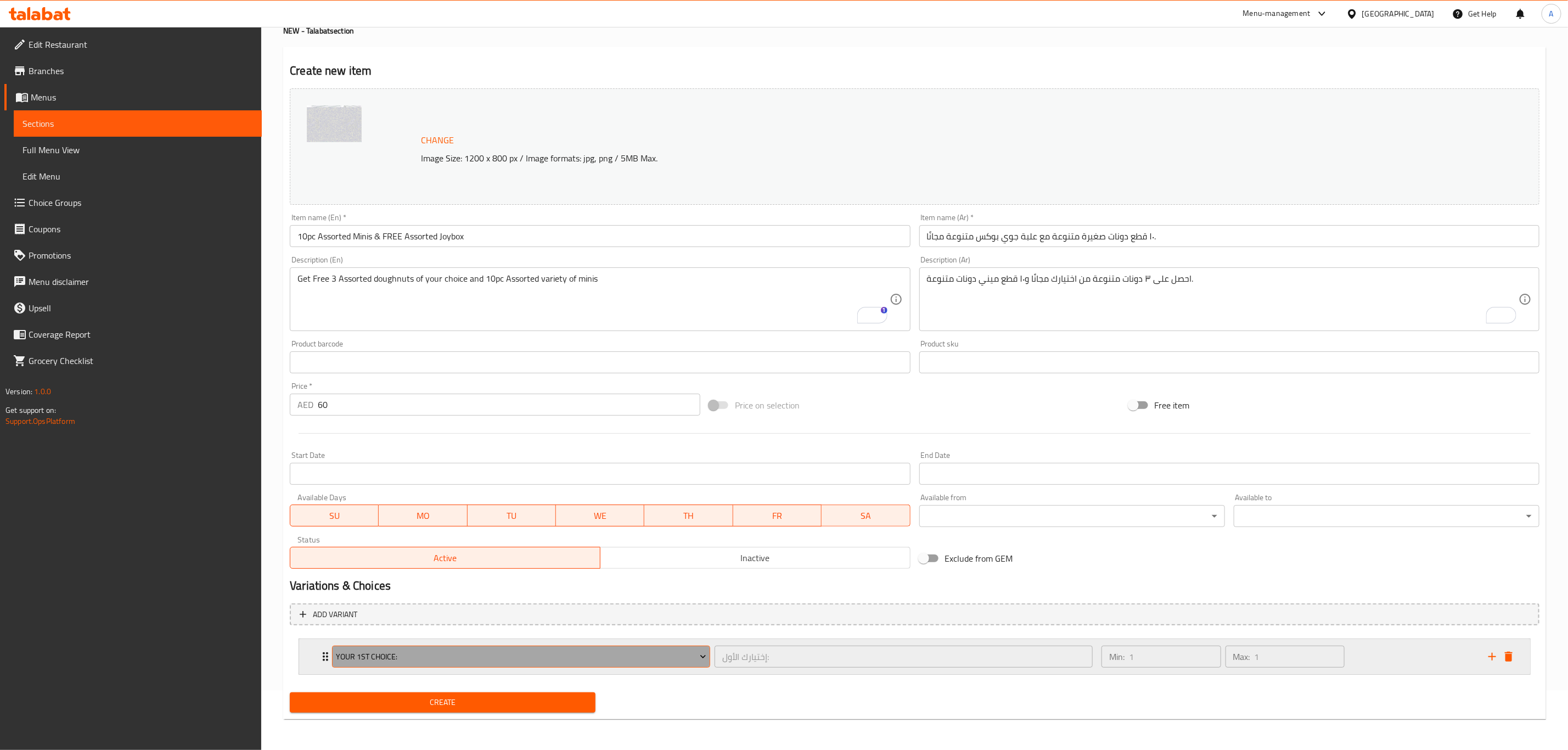
click at [367, 661] on span "Your 1st Choice:" at bounding box center [521, 657] width 370 height 14
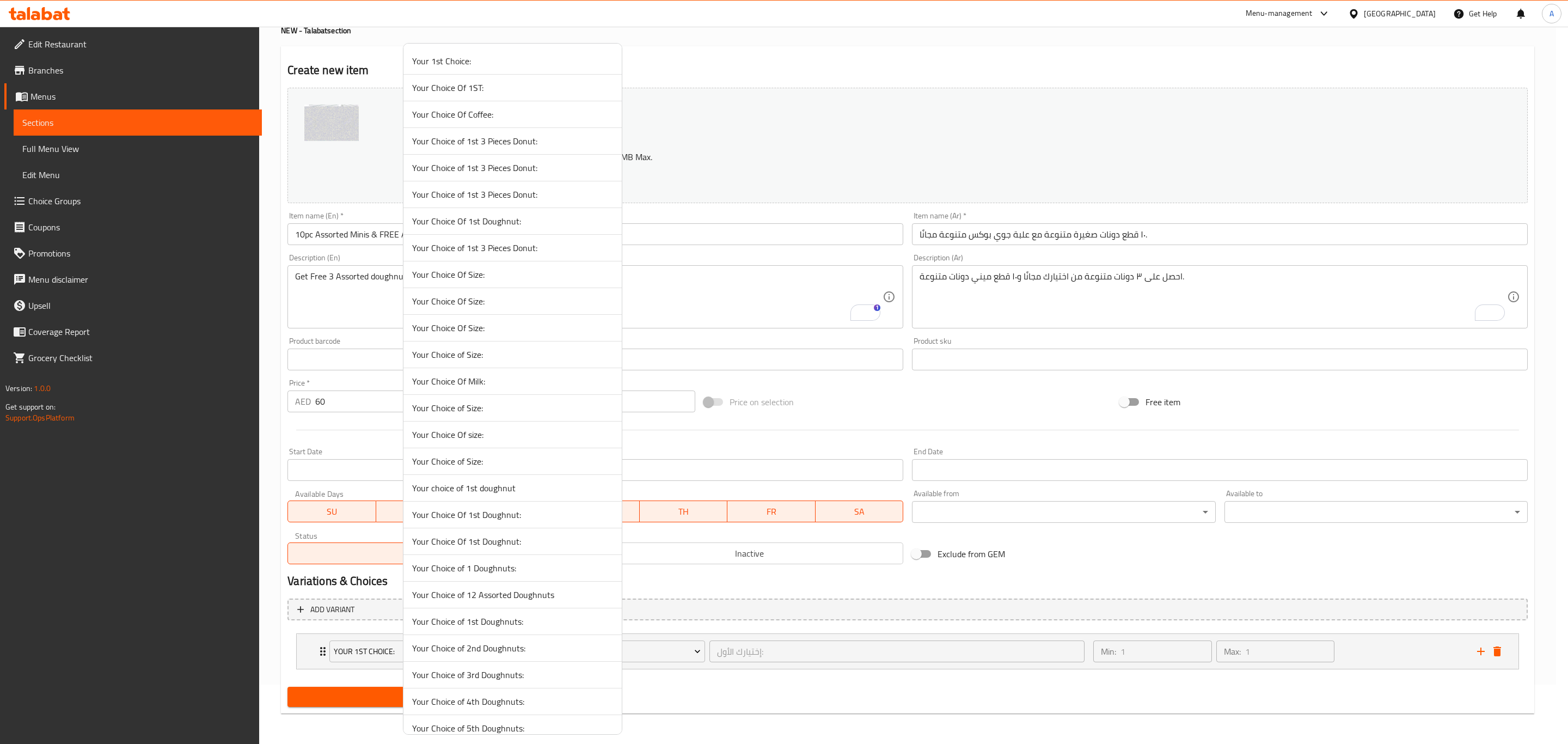
click at [467, 142] on span "Your Choice of 1st 3 Pieces Donut:" at bounding box center [513, 141] width 201 height 13
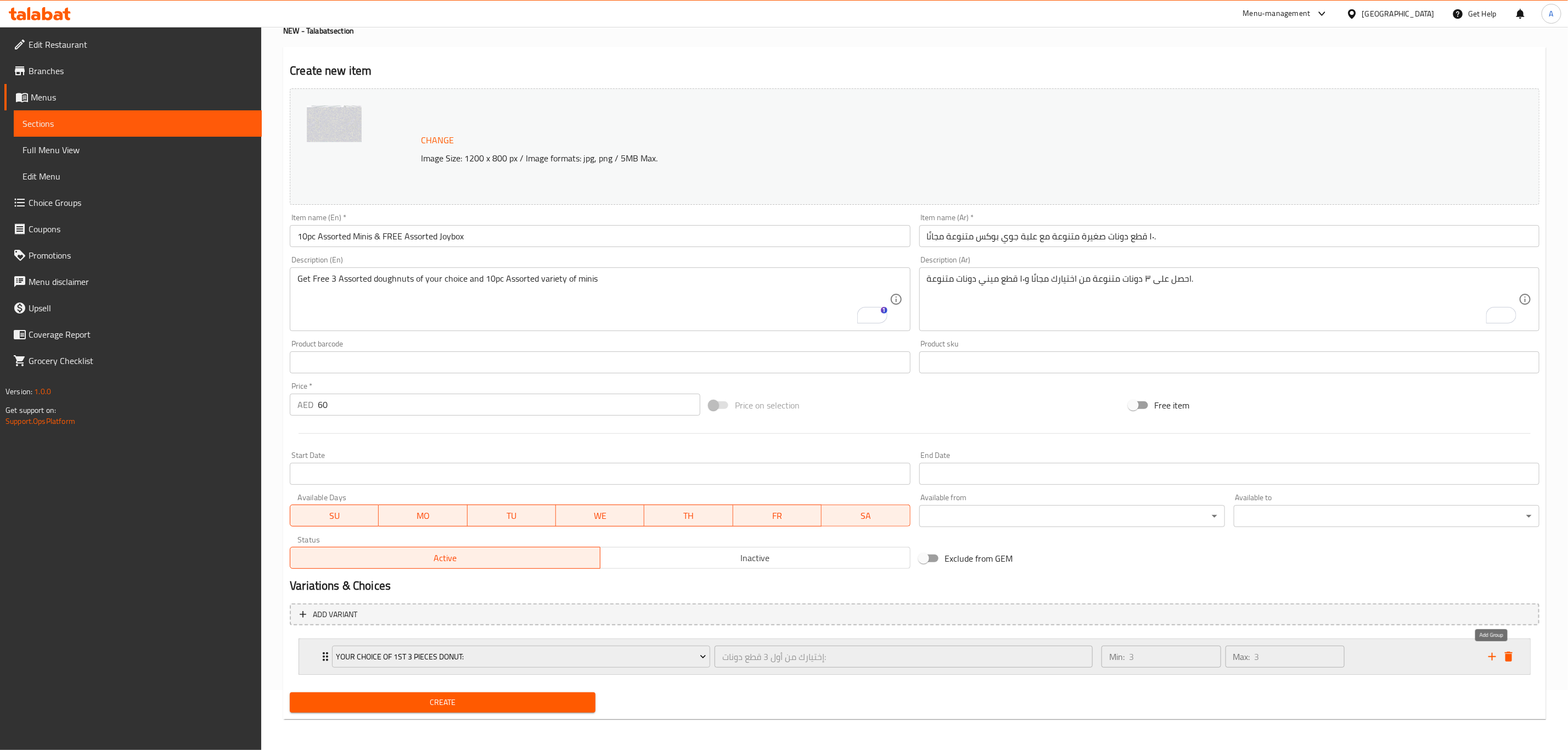
click at [1499, 658] on icon "add" at bounding box center [1492, 656] width 13 height 13
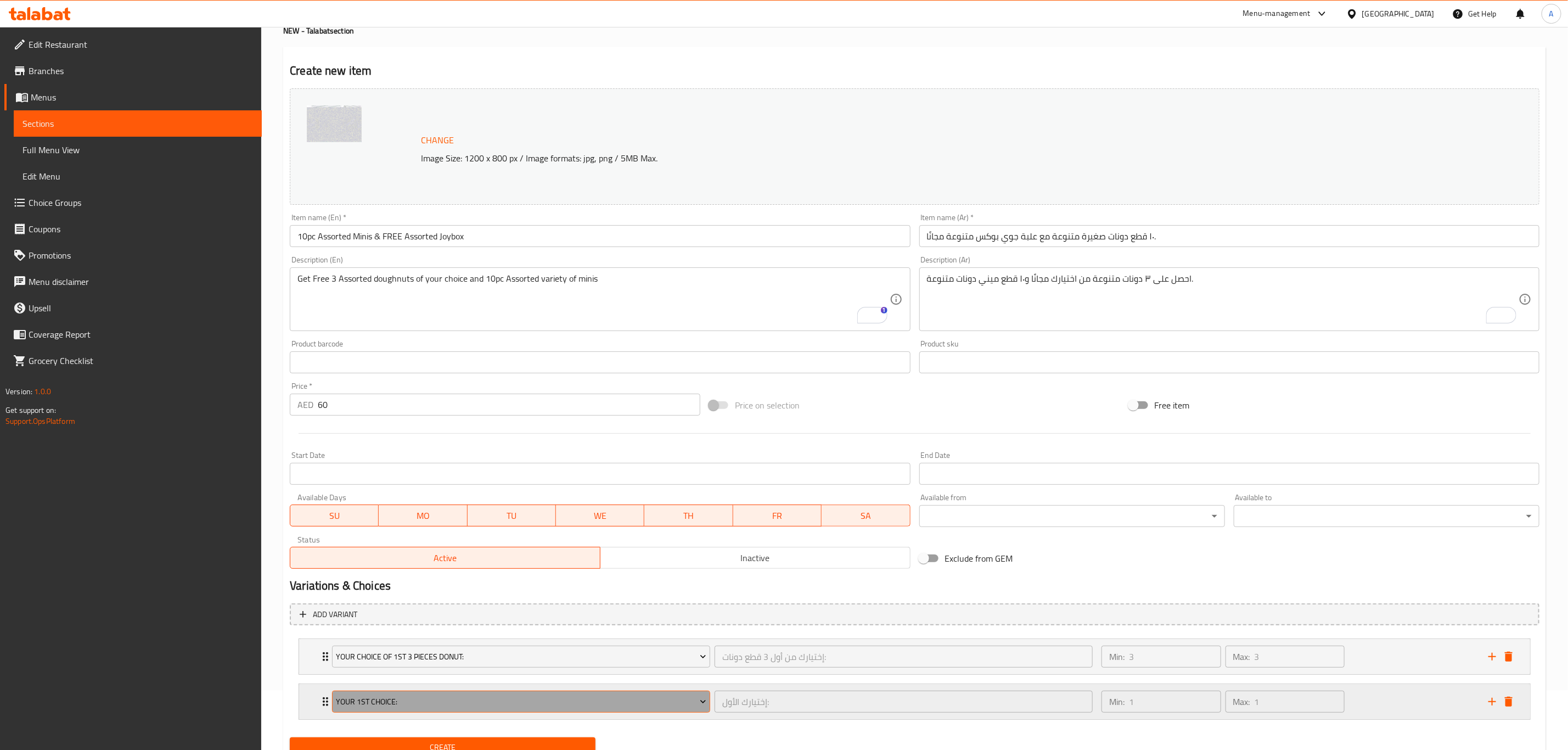
click at [429, 697] on span "Your 1st Choice:" at bounding box center [521, 702] width 370 height 14
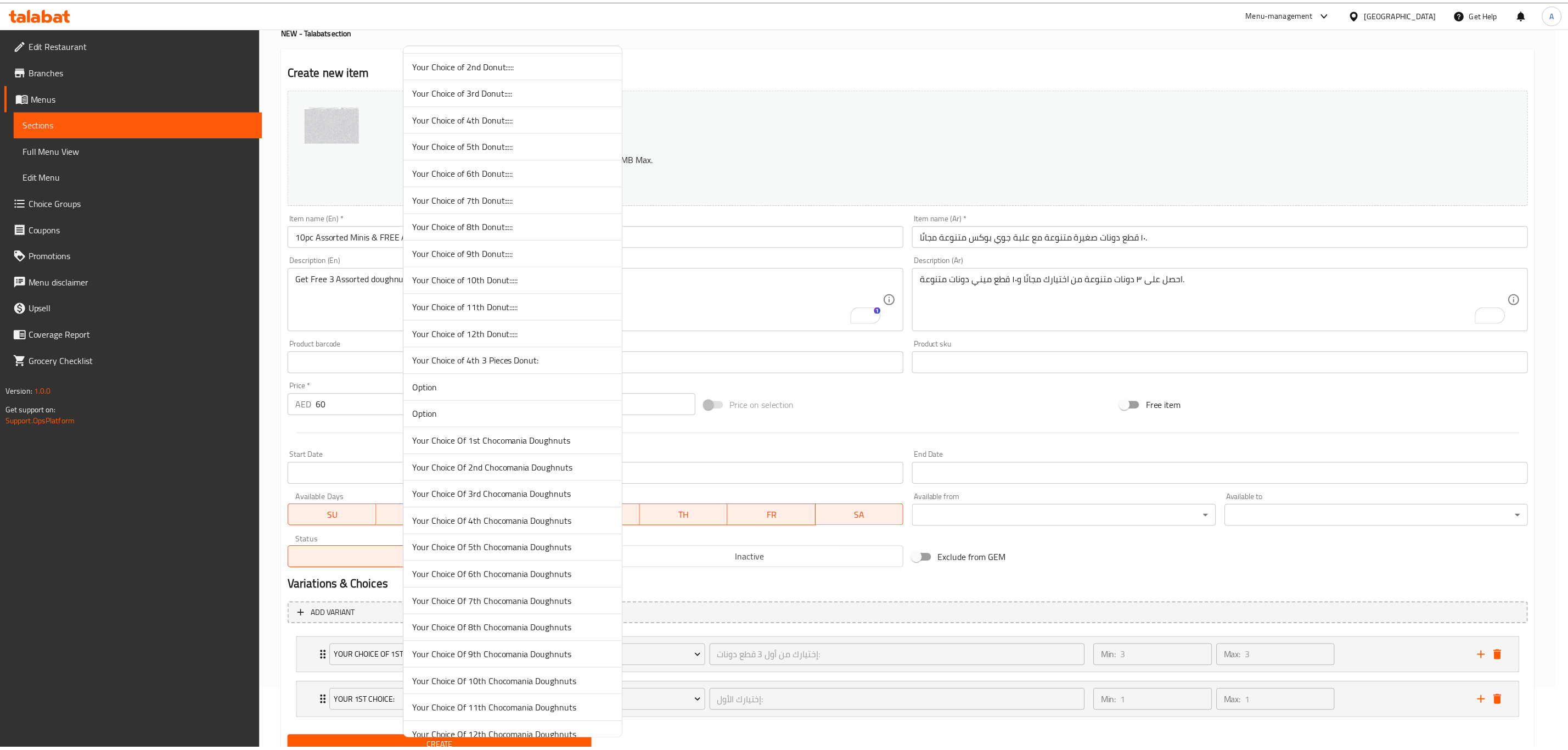
scroll to position [3714, 0]
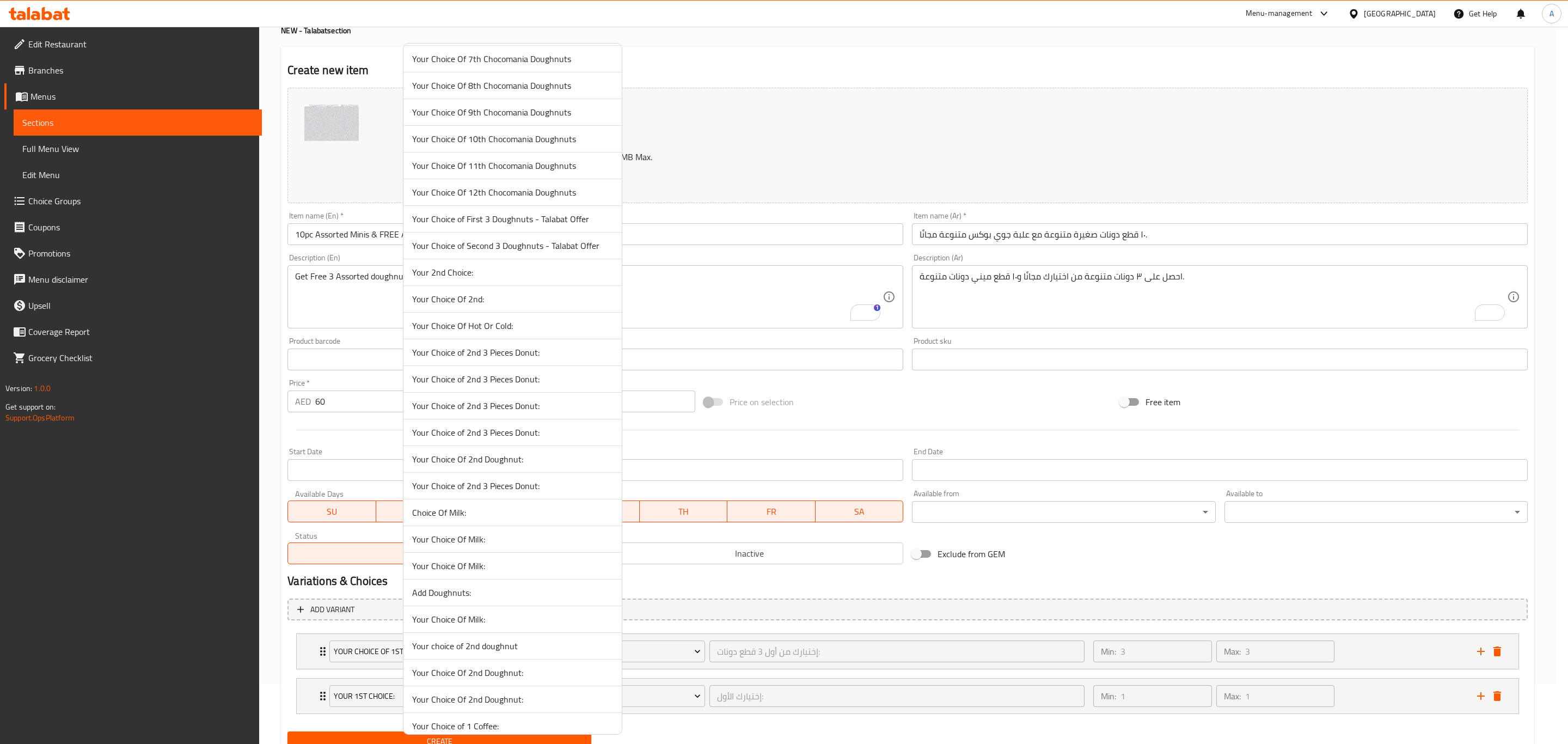
click at [480, 359] on span "Your Choice of 2nd 3 Pieces Donut:" at bounding box center [513, 352] width 201 height 13
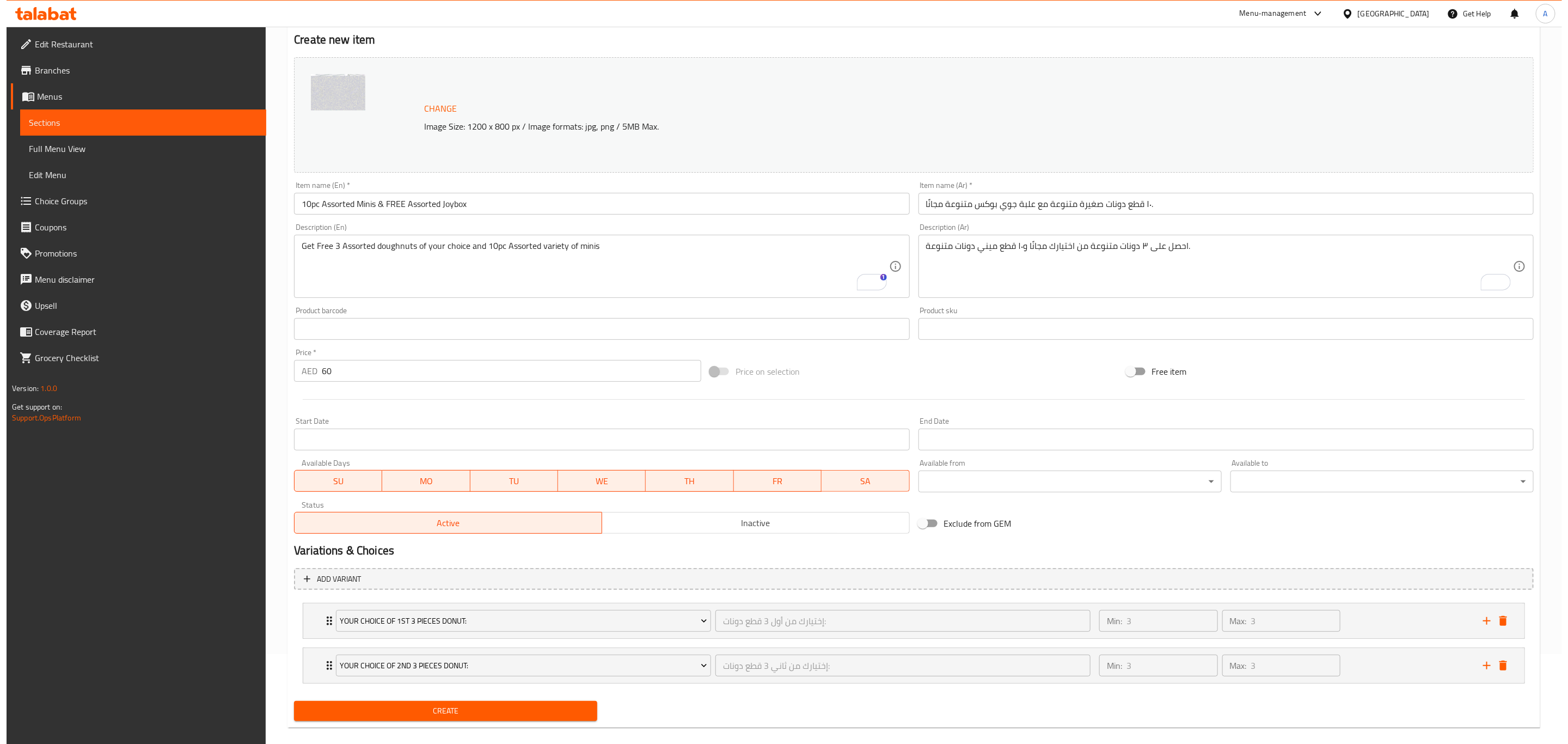
scroll to position [105, 0]
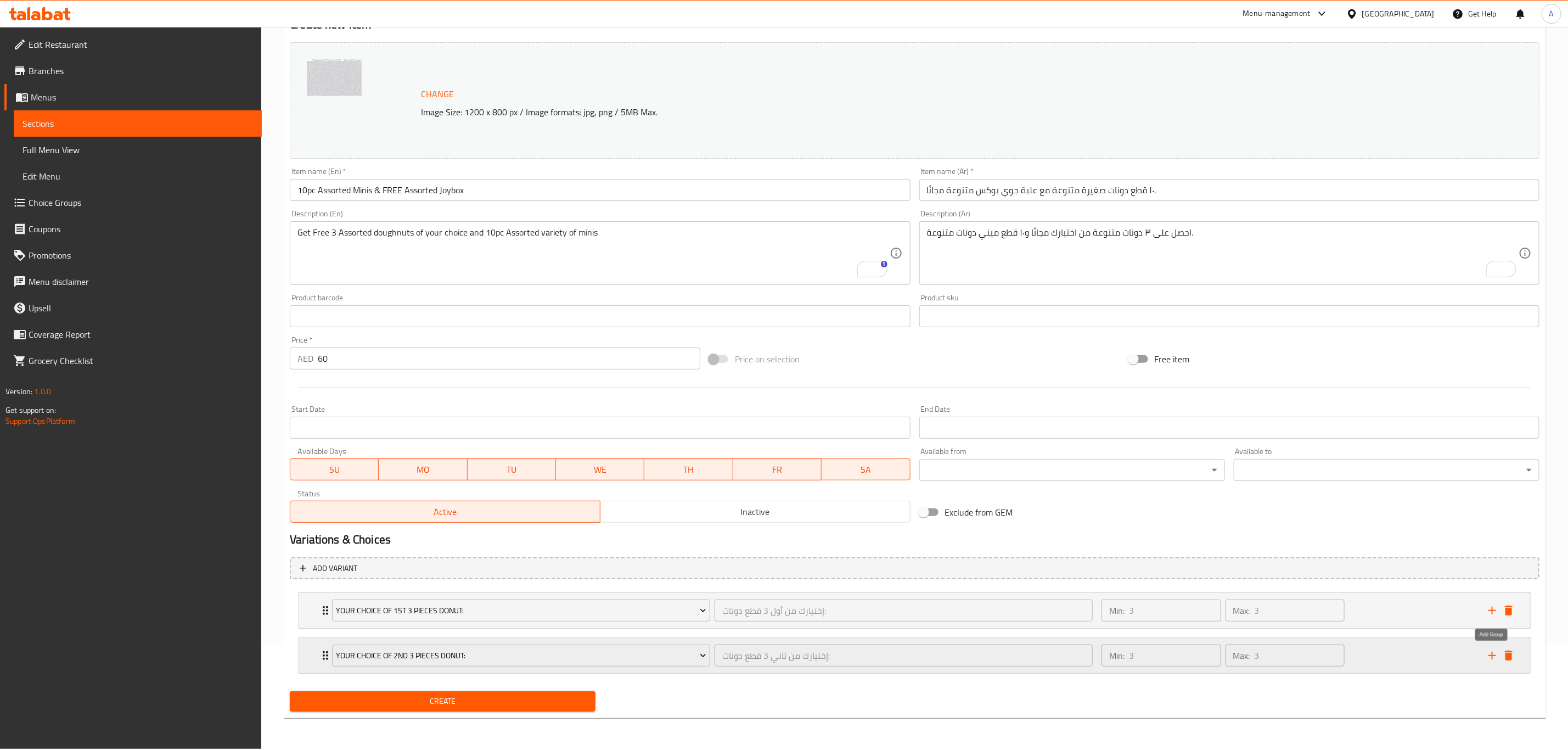
click at [1490, 654] on icon "add" at bounding box center [1492, 655] width 13 height 13
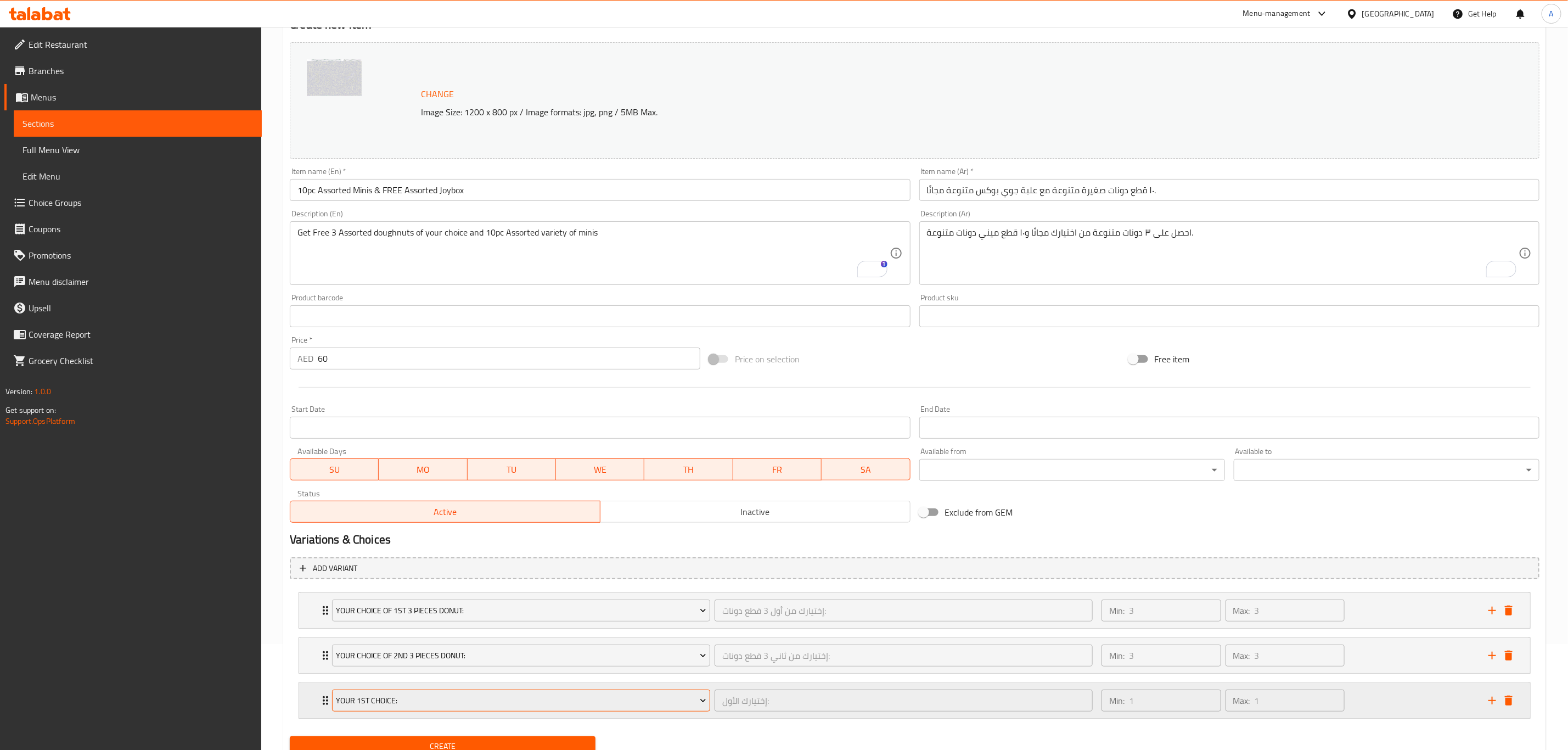
click at [401, 708] on span "Your 1st Choice:" at bounding box center [521, 701] width 370 height 14
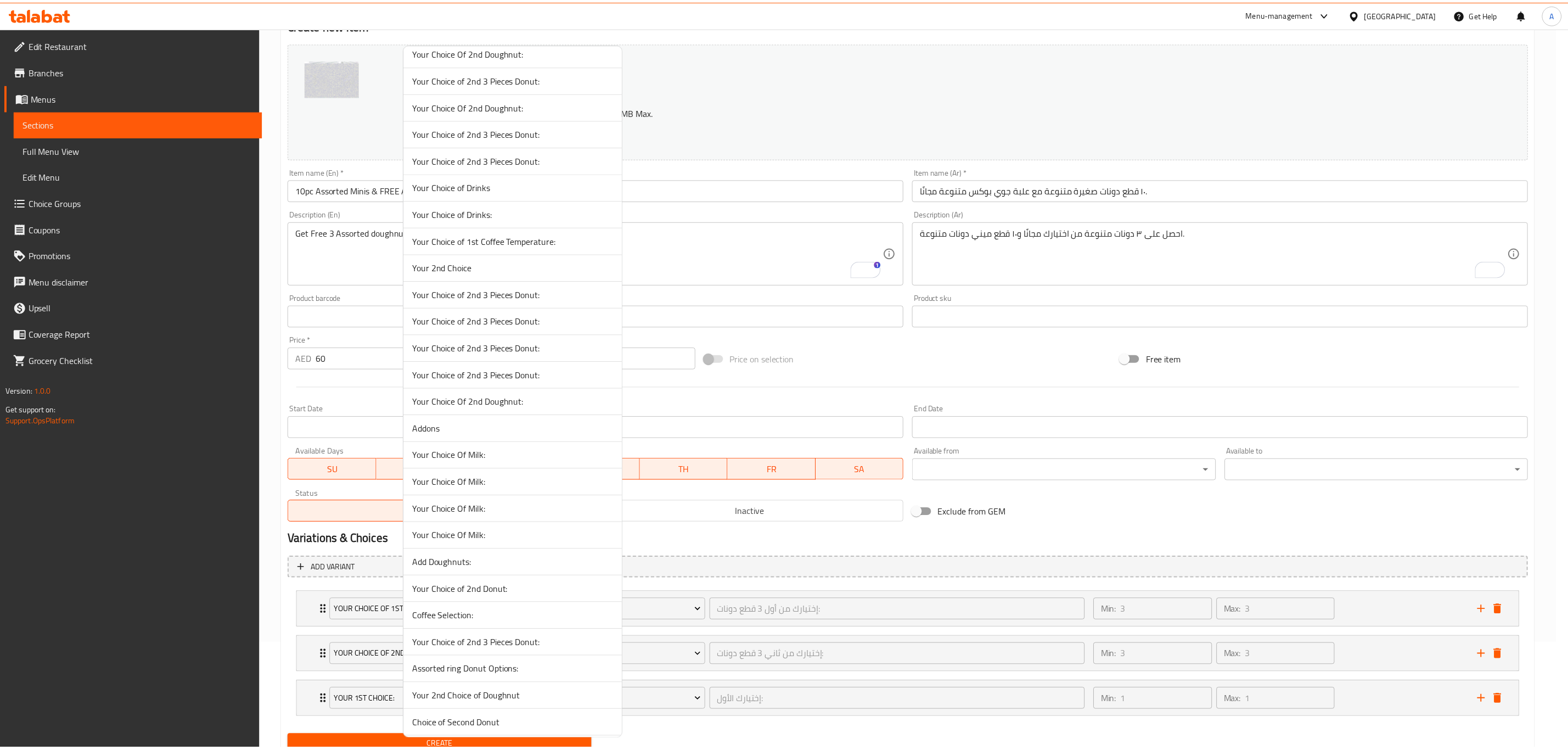
scroll to position [5044, 0]
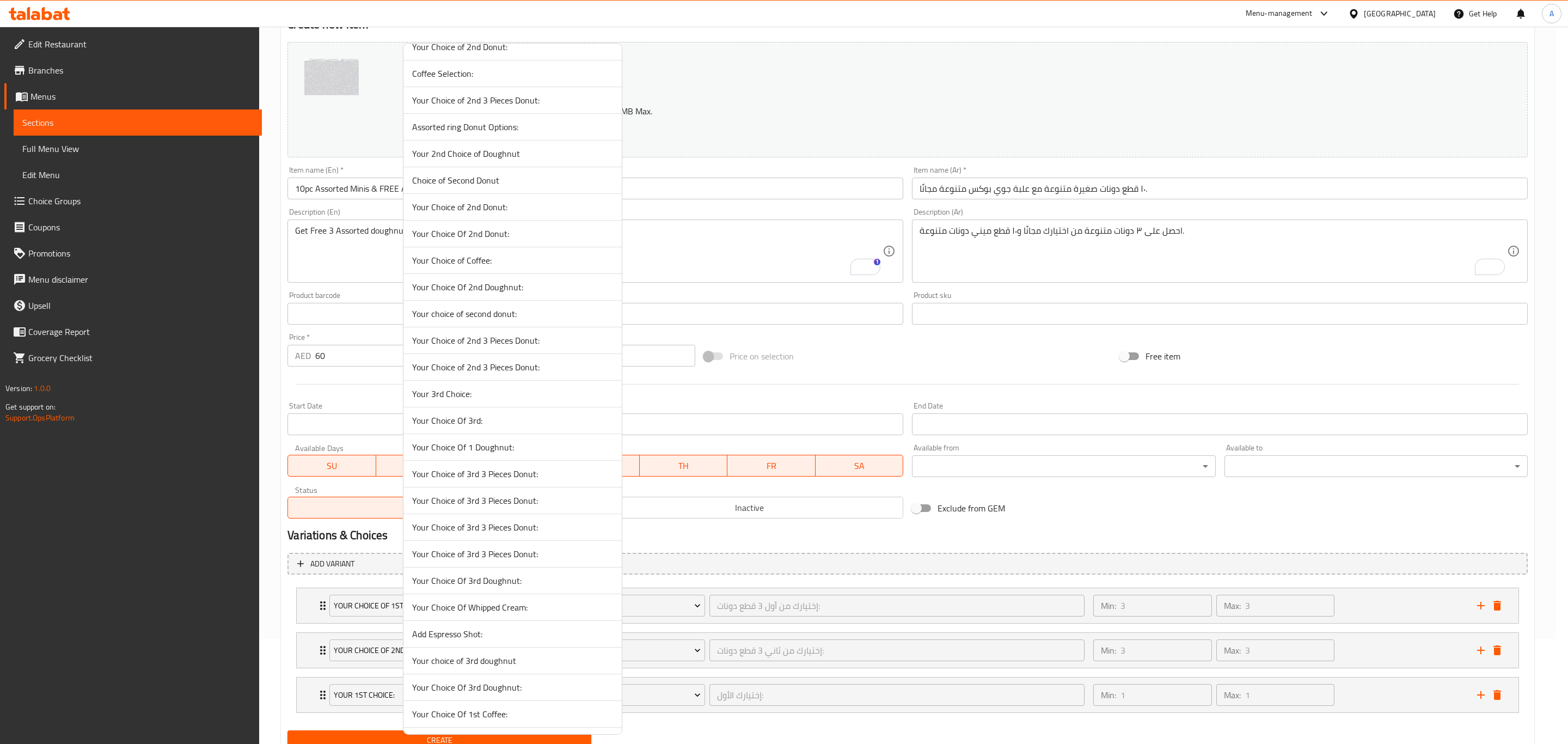
click at [497, 480] on span "Your Choice of 3rd 3 Pieces Donut:" at bounding box center [513, 473] width 201 height 13
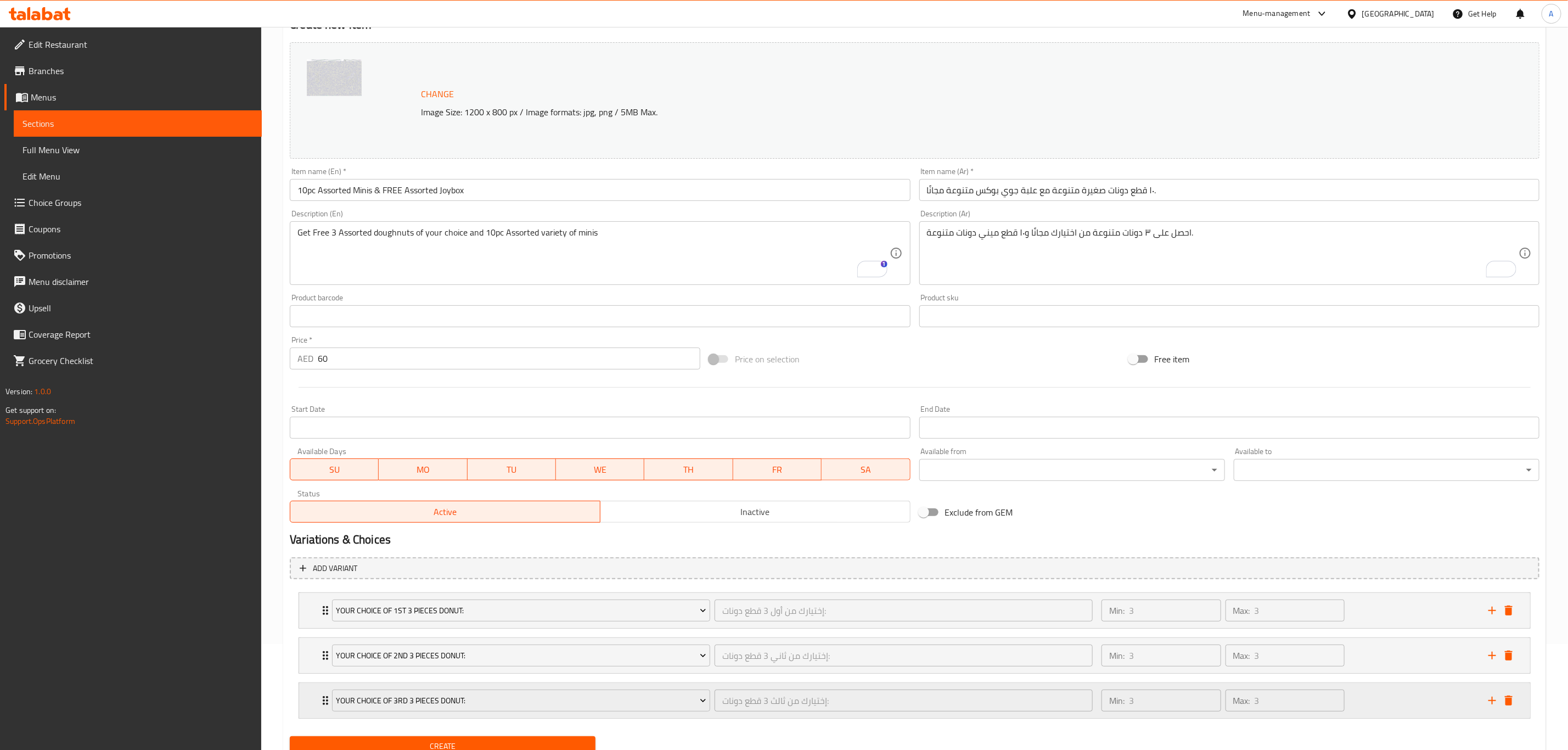
click at [314, 703] on div "Your Choice of 3rd 3 Pieces Donut: إختيارك من ثالث 3 قطع دونات: ​ Min: 3 ​ Max:…" at bounding box center [914, 700] width 1231 height 35
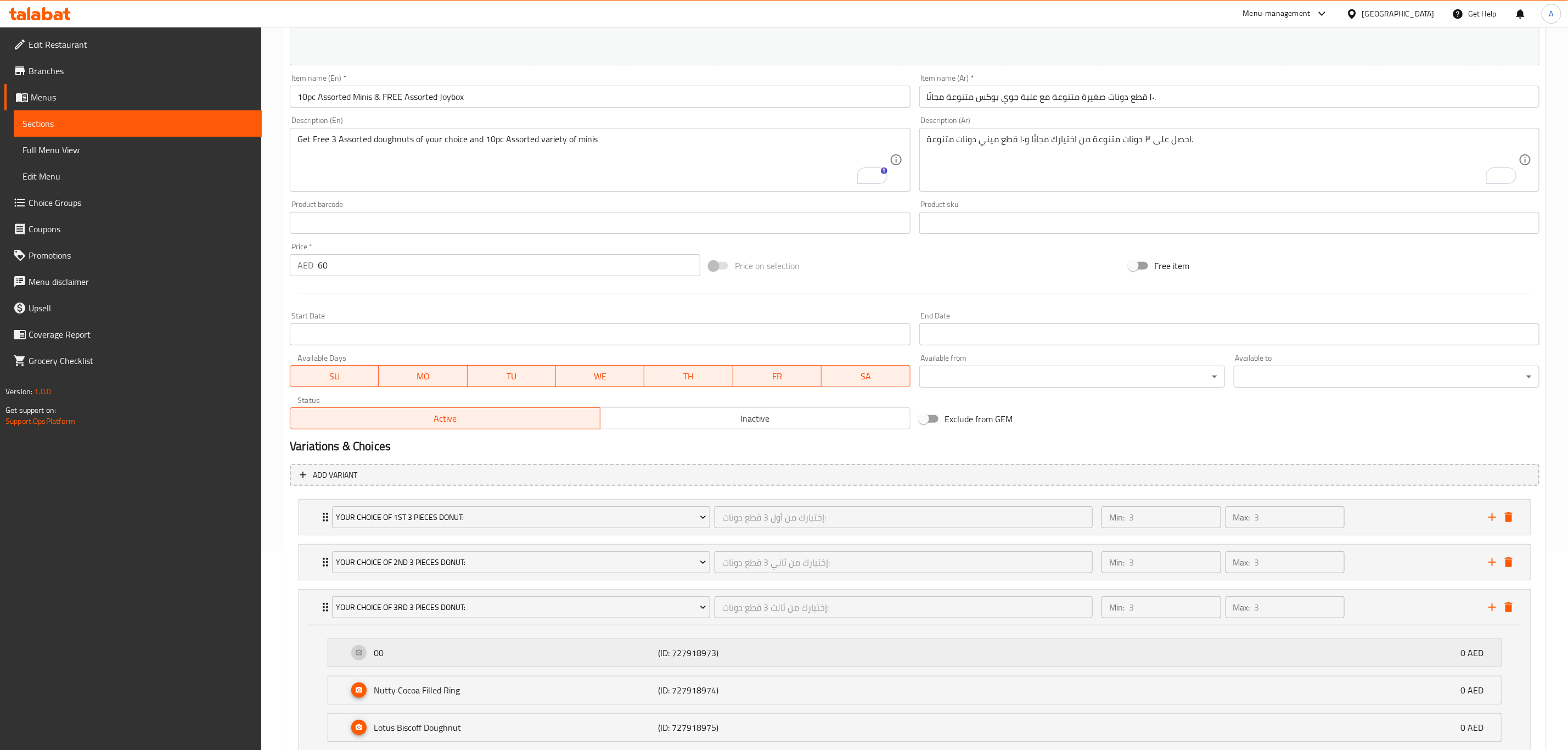
scroll to position [271, 0]
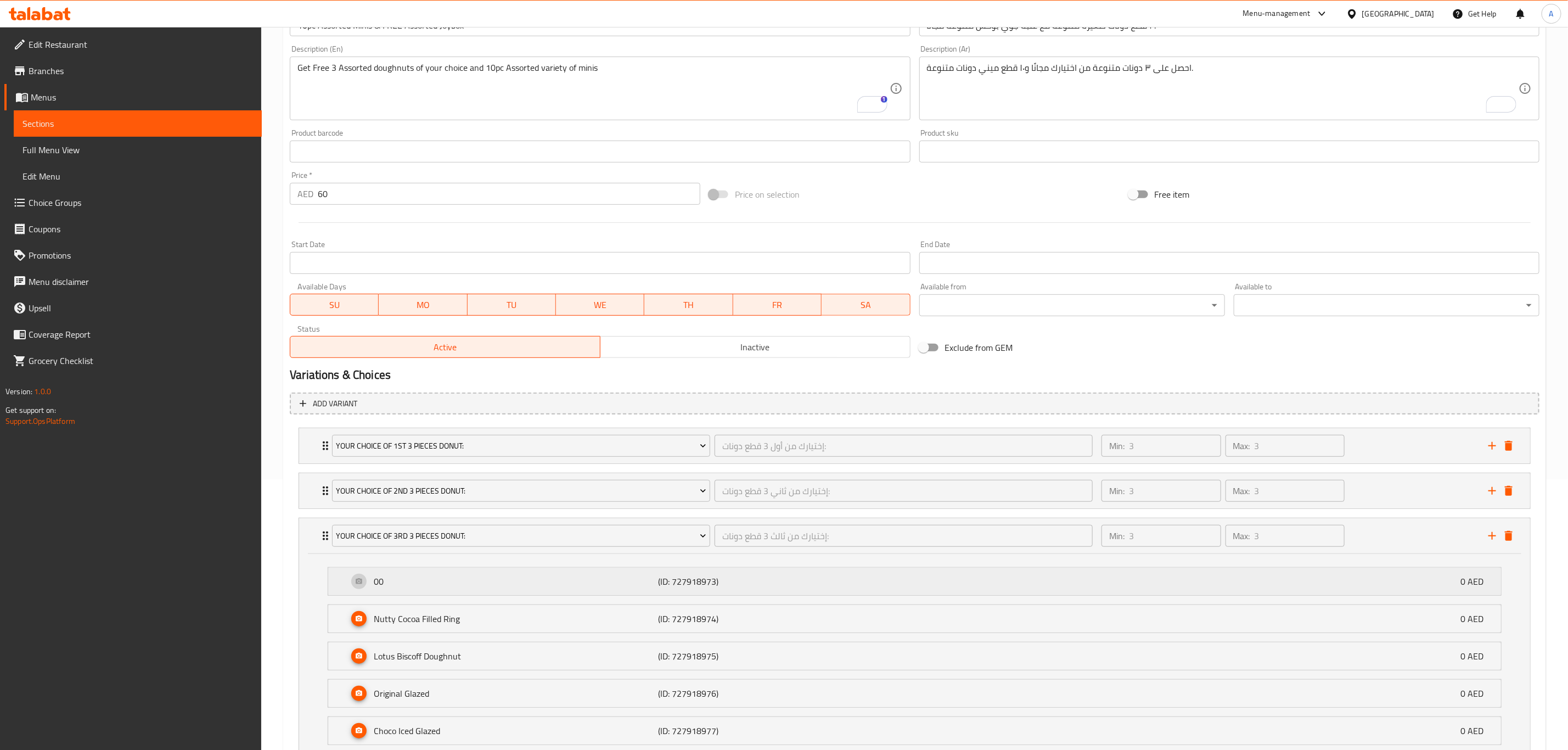
click at [481, 581] on p "00" at bounding box center [516, 581] width 284 height 13
click at [318, 486] on div "Your Choice of 2nd 3 Pieces Donut: إختيارك من ثاني 3 قطع دونات: ​ Min: 3 ​ Max:…" at bounding box center [914, 490] width 1231 height 35
click at [314, 486] on div "Your Choice of 2nd 3 Pieces Donut: إختيارك من ثاني 3 قطع دونات: ​ Min: 3 ​ Max:…" at bounding box center [914, 490] width 1231 height 35
click at [1510, 450] on icon "delete" at bounding box center [1509, 446] width 8 height 10
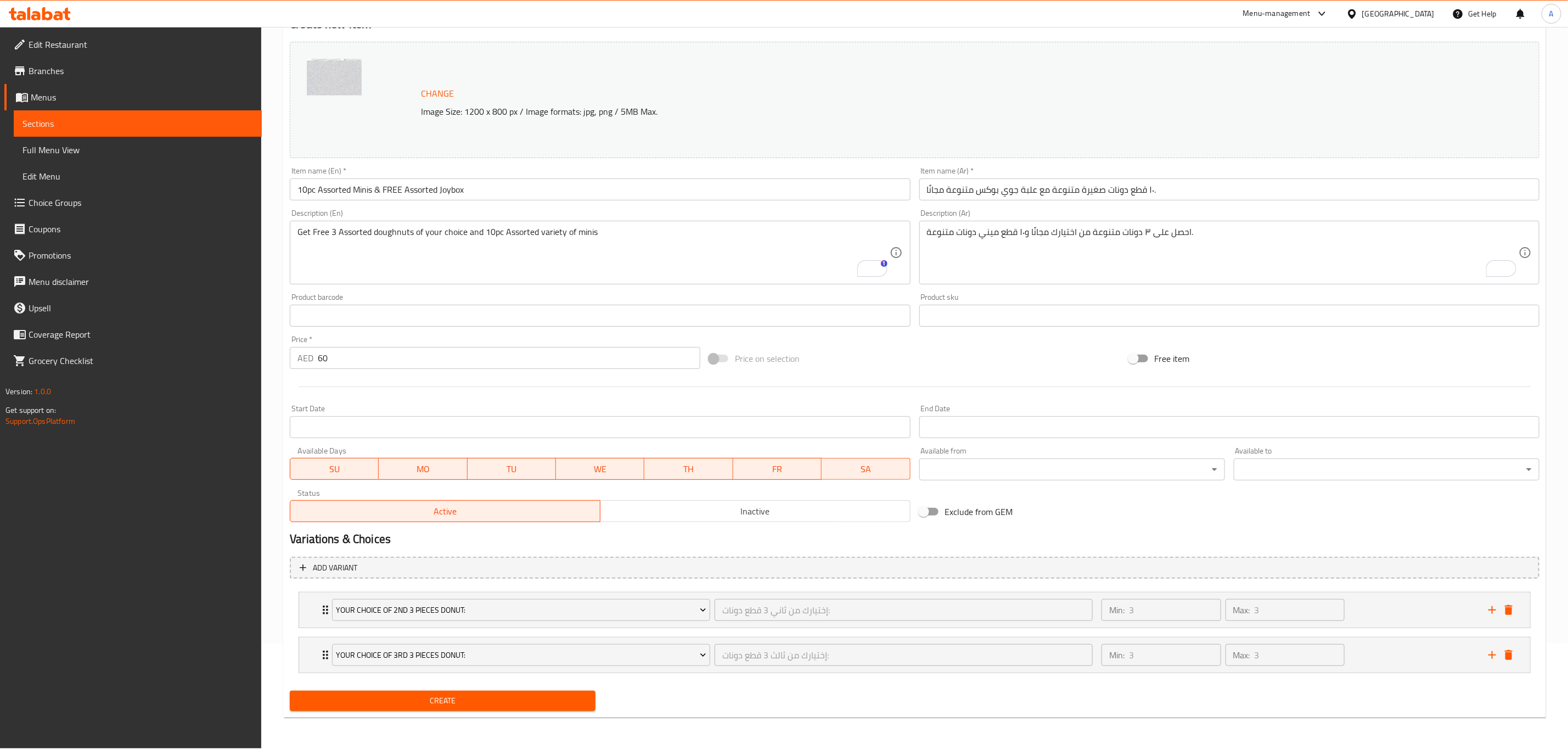
scroll to position [106, 0]
drag, startPoint x: 1505, startPoint y: 613, endPoint x: 1505, endPoint y: 619, distance: 6.0
click at [1505, 613] on icon "delete" at bounding box center [1508, 610] width 13 height 13
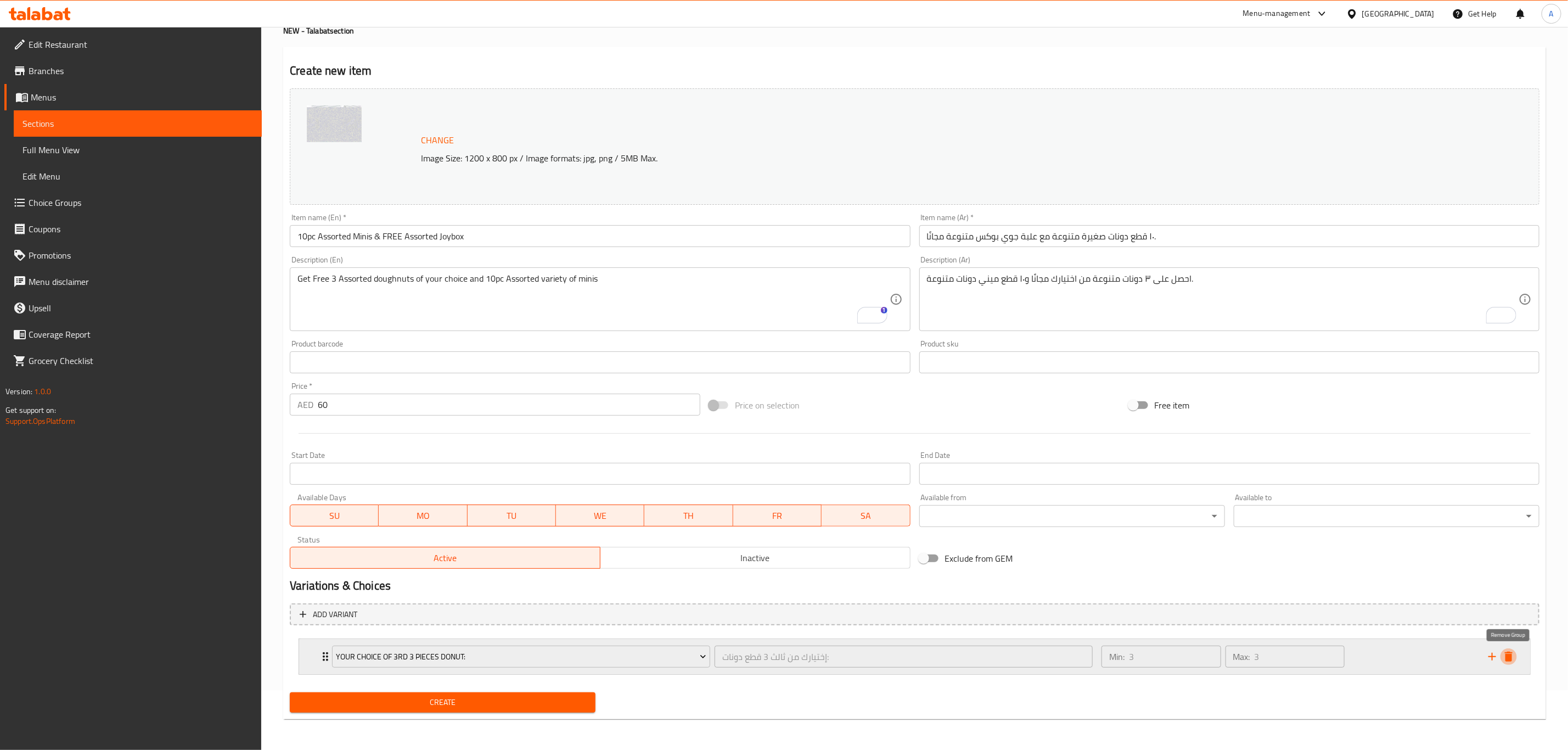
click at [1509, 661] on icon "delete" at bounding box center [1509, 657] width 8 height 10
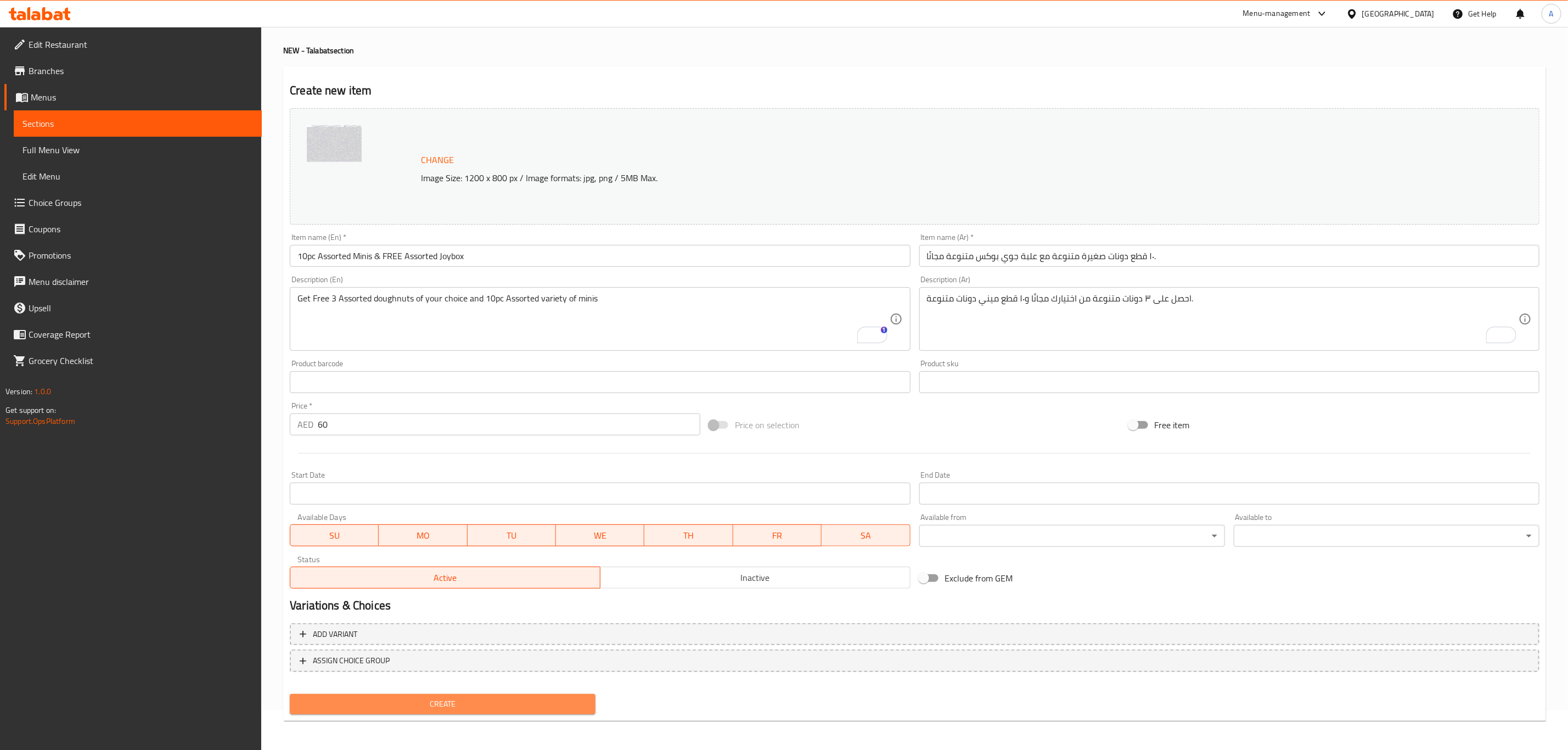
click at [483, 705] on span "Create" at bounding box center [443, 704] width 288 height 14
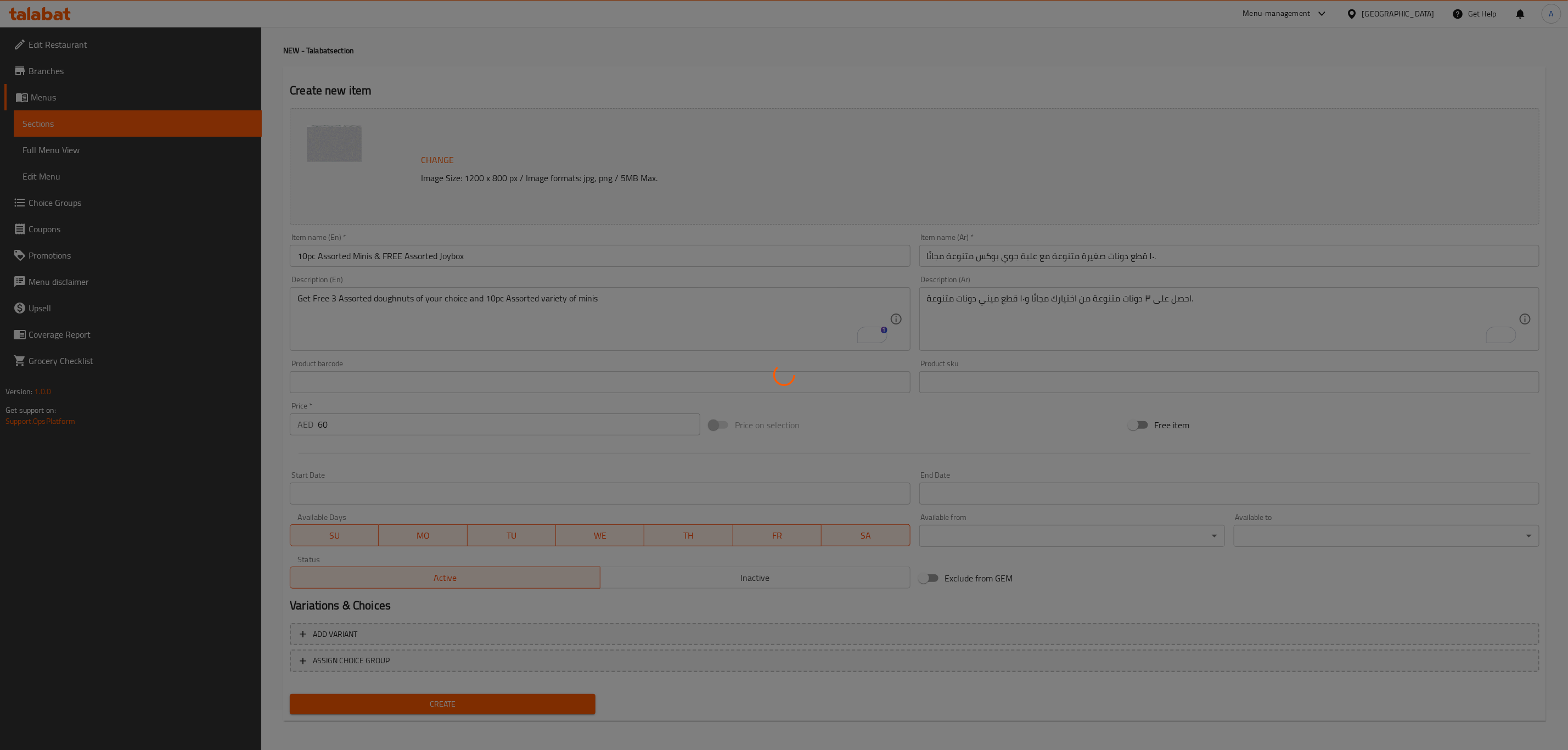
type input "0"
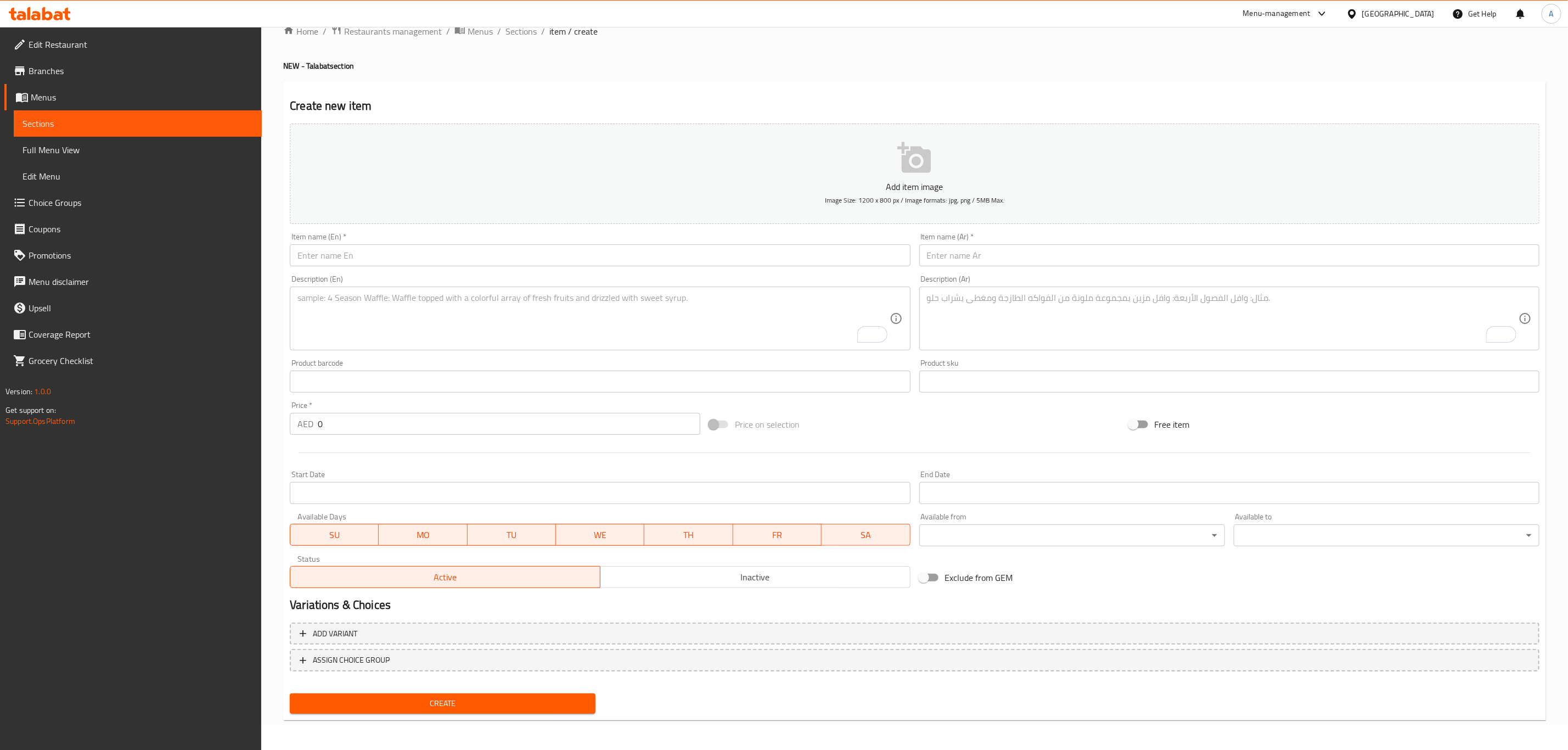
scroll to position [0, 0]
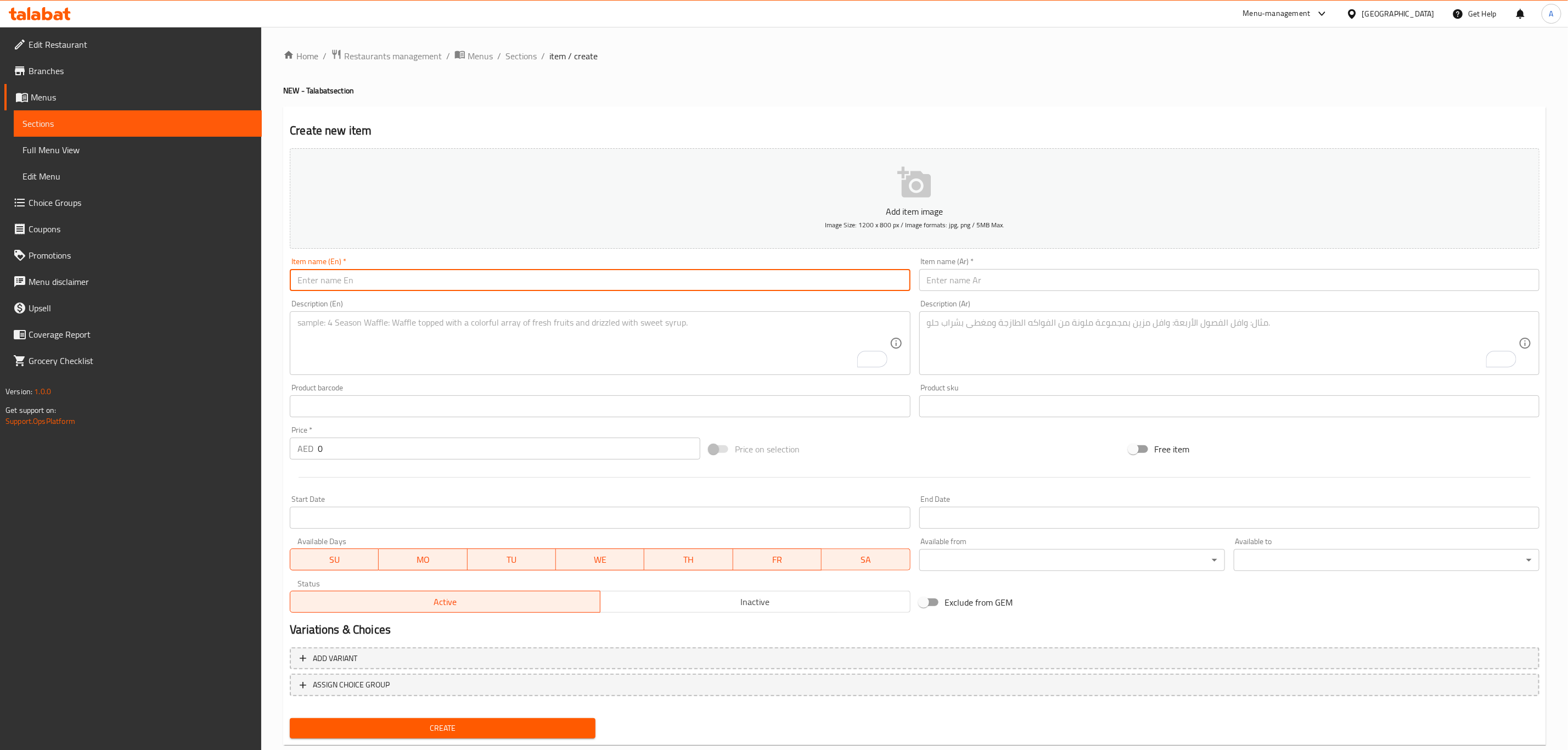
click at [538, 287] on input "text" at bounding box center [600, 280] width 620 height 22
paste input "Assorted Half Dozen & 10pc Assorted Minis"
type input "Assorted Half Dozen & 10pc Assorted Minis"
click at [1067, 280] on input "text" at bounding box center [1229, 280] width 620 height 22
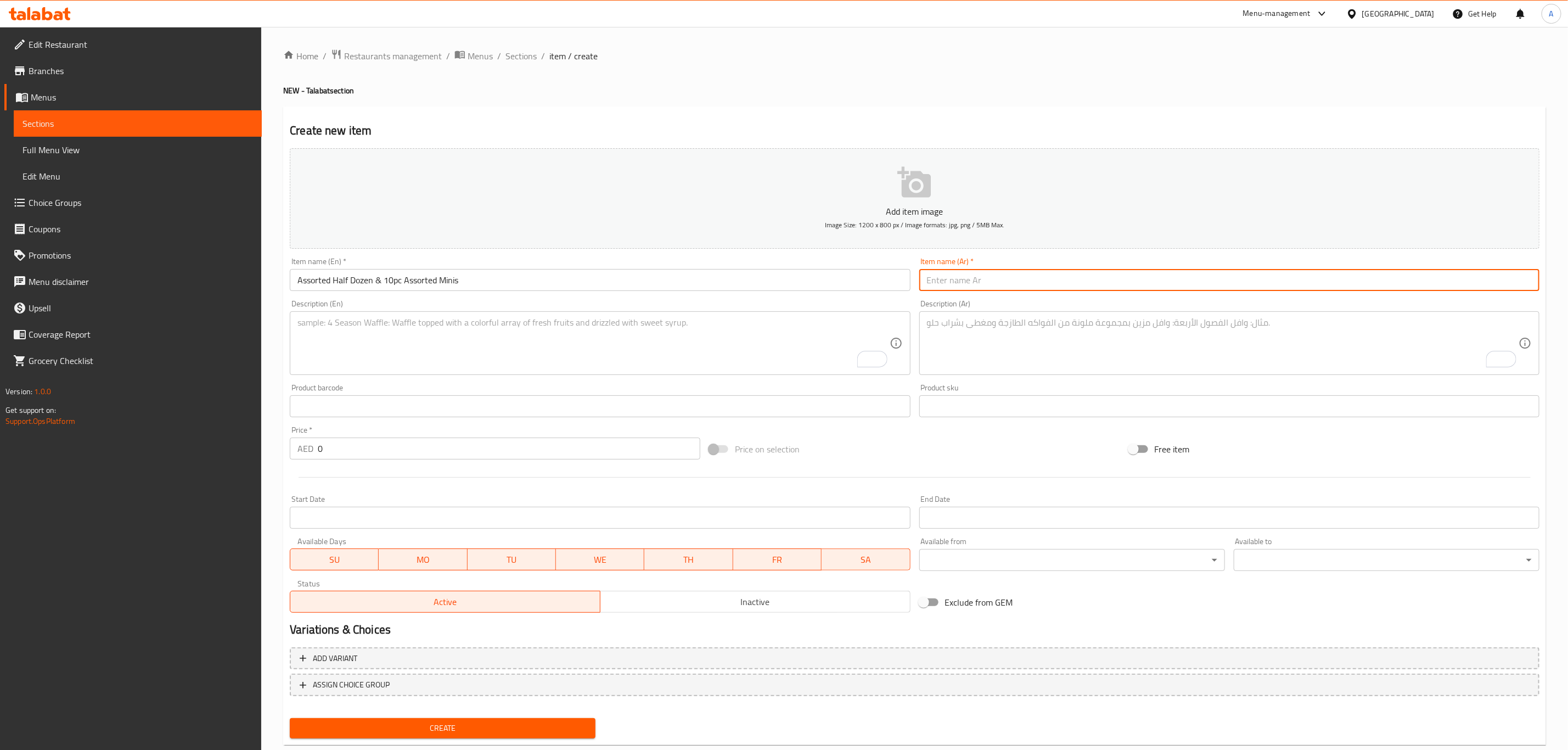
paste input "نصف دزينة دونات متنوعة و١٠ قطع ميني دونات متنوعة"
type input "نصف دزينة دونات متنوعة و١٠ قطع ميني دونات متنوعة"
click at [529, 330] on textarea "To enrich screen reader interactions, please activate Accessibility in Grammarl…" at bounding box center [593, 343] width 592 height 52
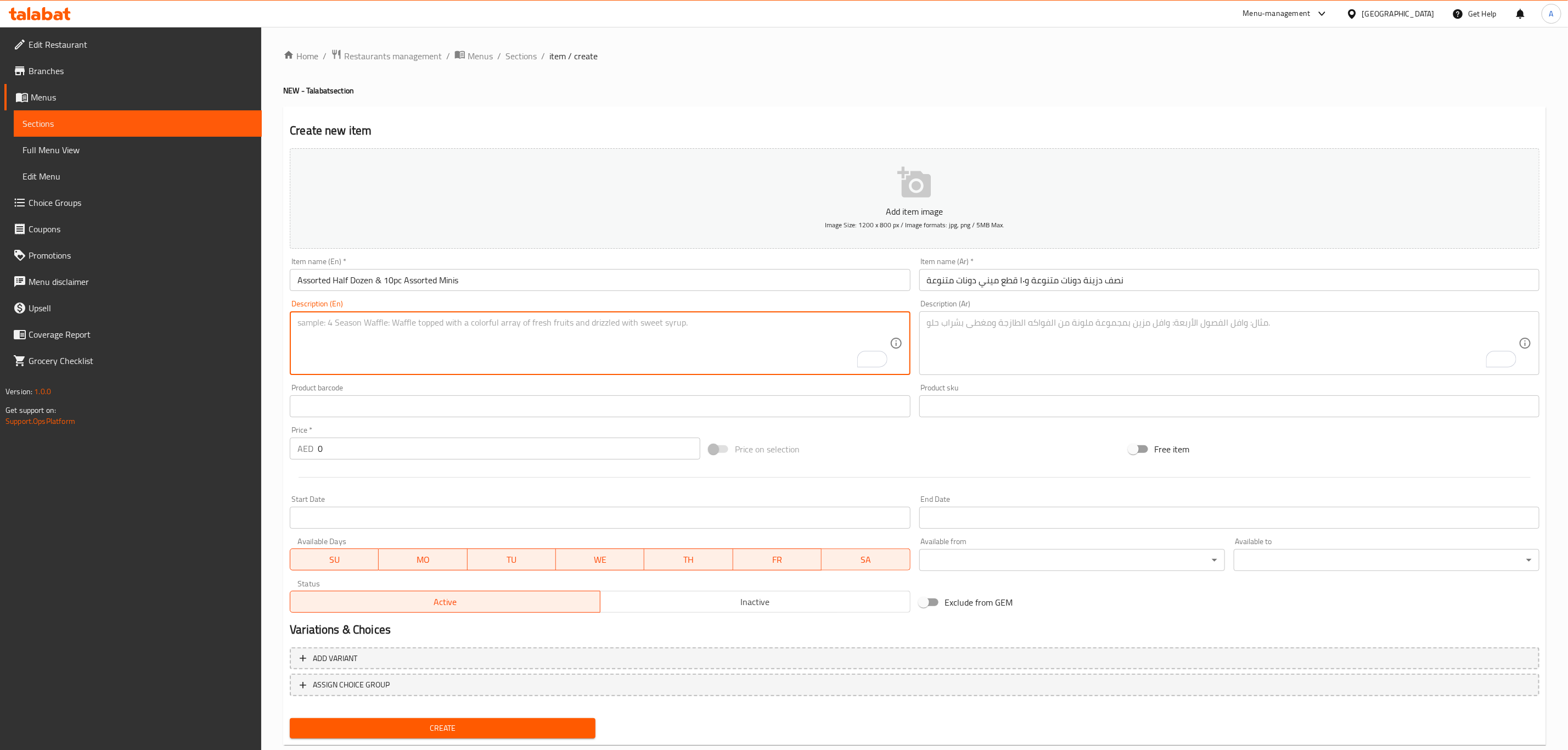
paste textarea "احصل على ٦ دونات متنوعة من اختيارك و١٠ قطع ميني دونات متنوعة"
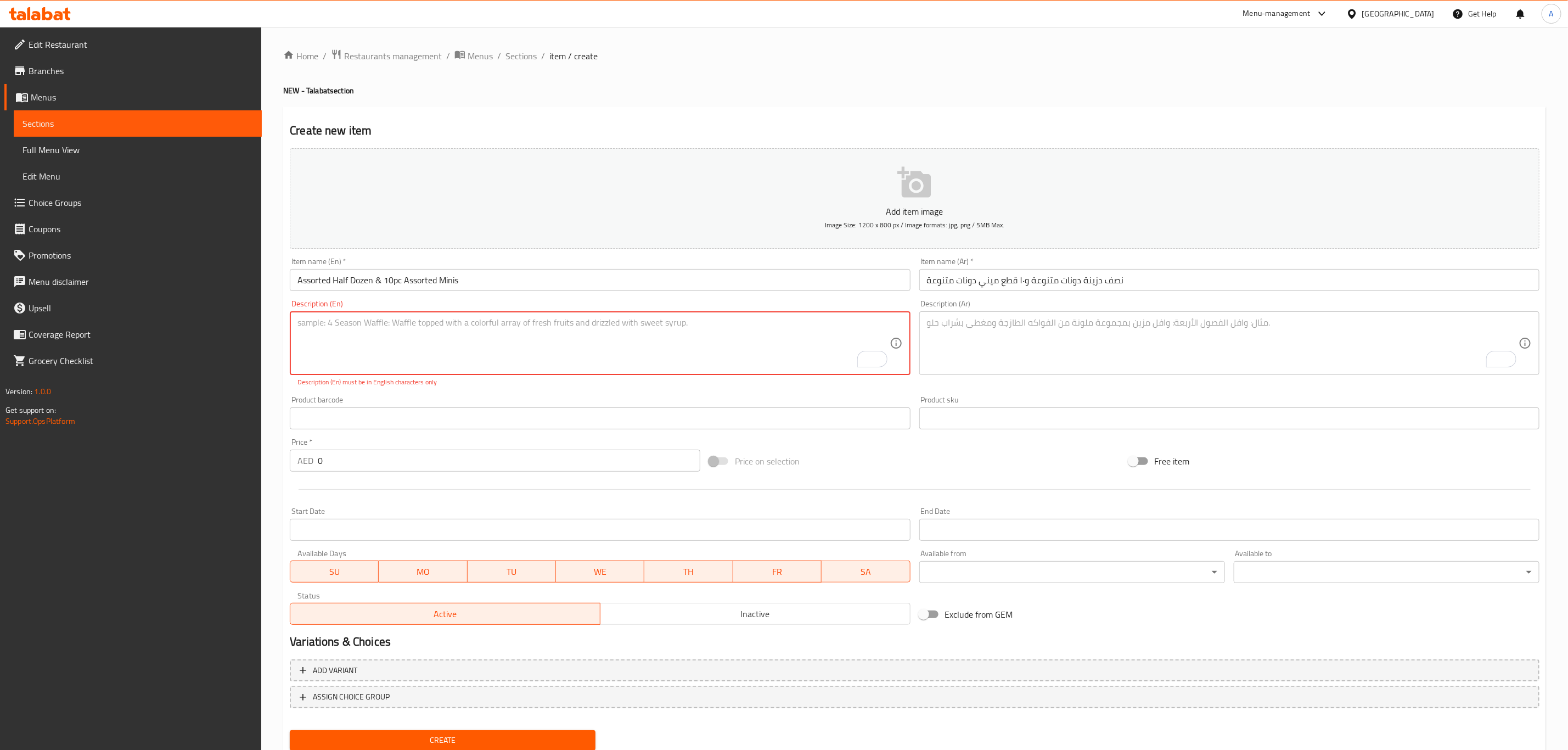
type textarea "احصل على ٦ دونات متنوعة من اختيارك و١٠ قطع ميني دونات متنوعة"
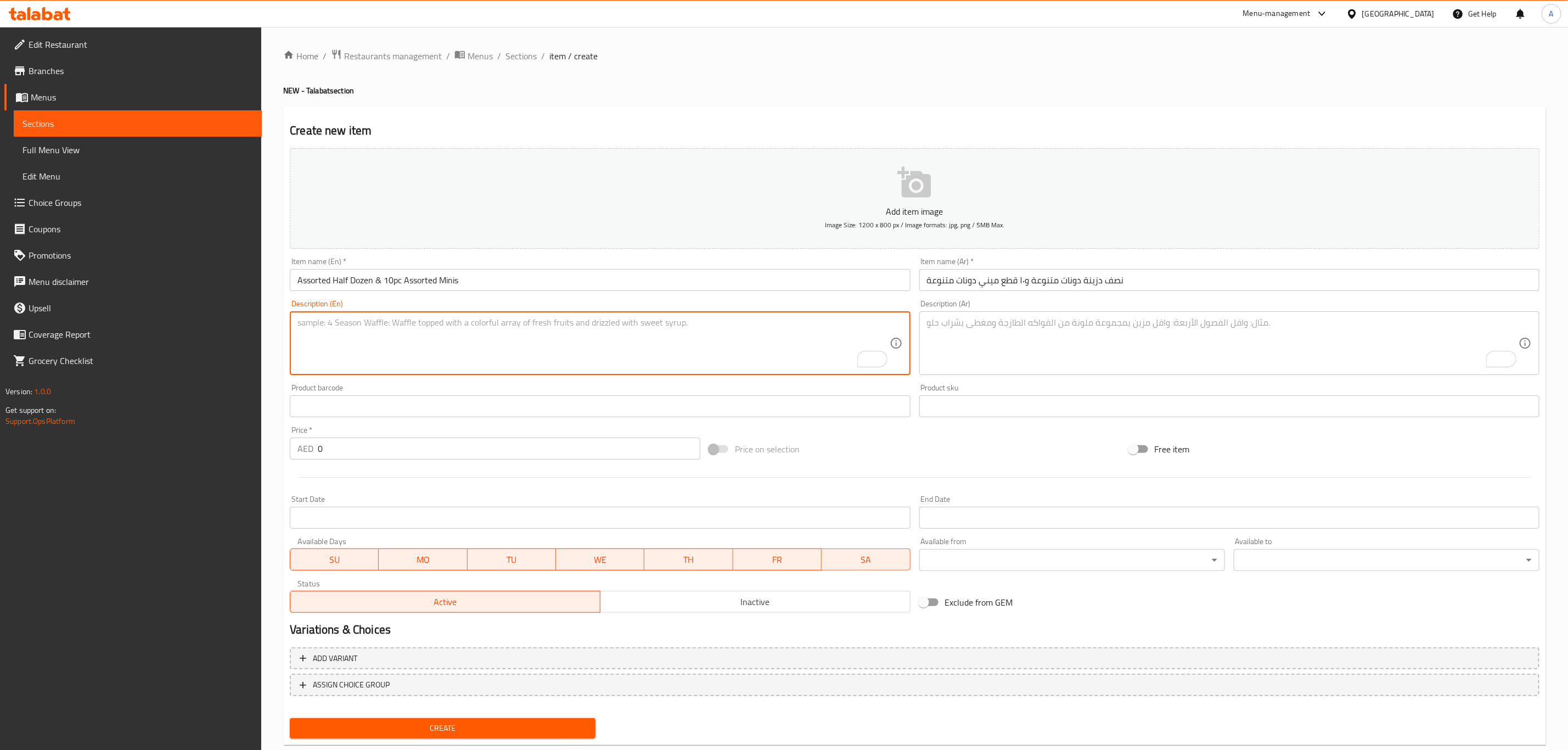
click at [971, 352] on textarea "To enrich screen reader interactions, please activate Accessibility in Grammarl…" at bounding box center [1223, 343] width 592 height 52
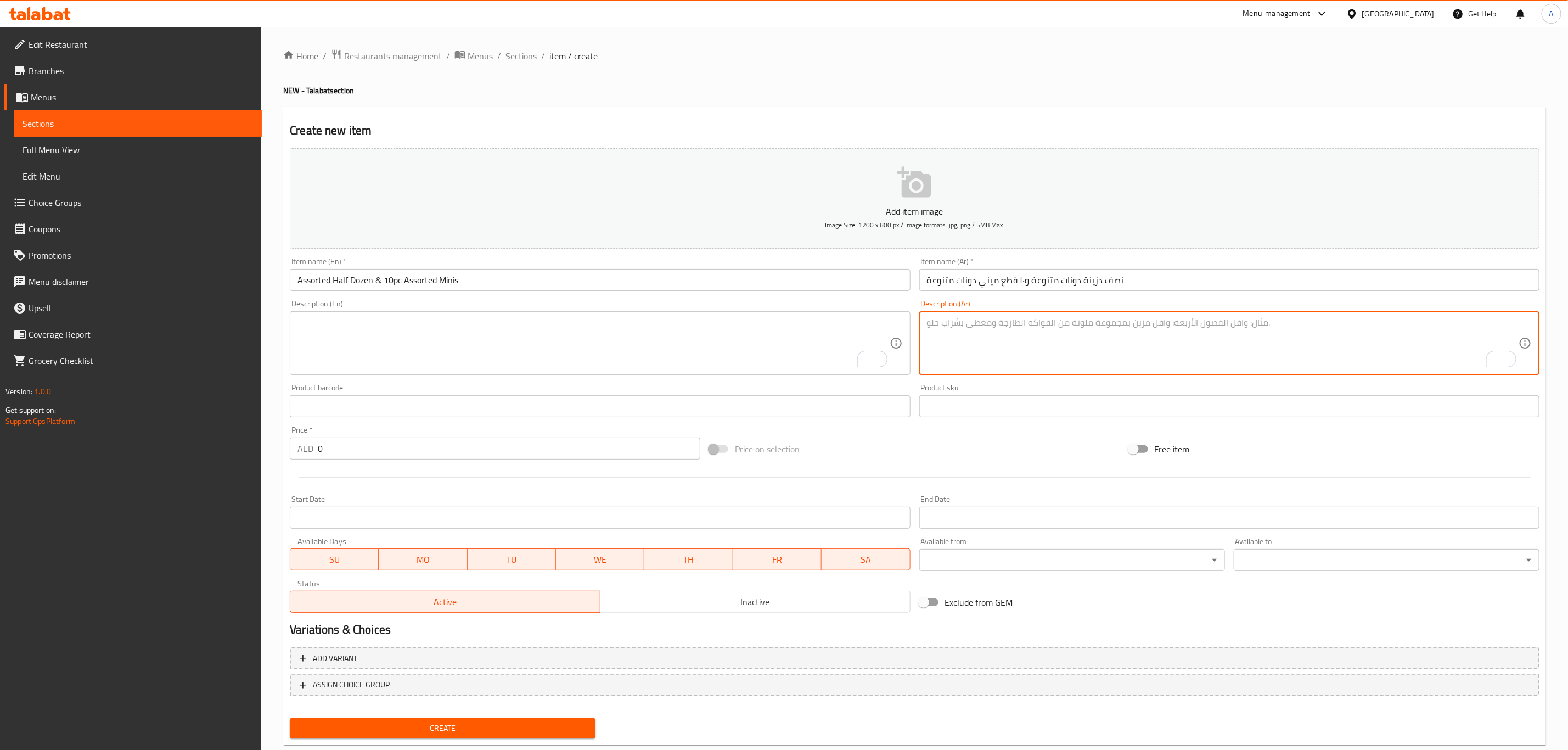
paste textarea "احصل على ٦ دونات متنوعة من اختيارك و١٠ قطع ميني دونات متنوعة"
type textarea "احصل على ٦ دونات متنوعة من اختيارك و١٠ قطع ميني دونات متنوعة"
click at [460, 365] on textarea "To enrich screen reader interactions, please activate Accessibility in Grammarl…" at bounding box center [593, 343] width 592 height 52
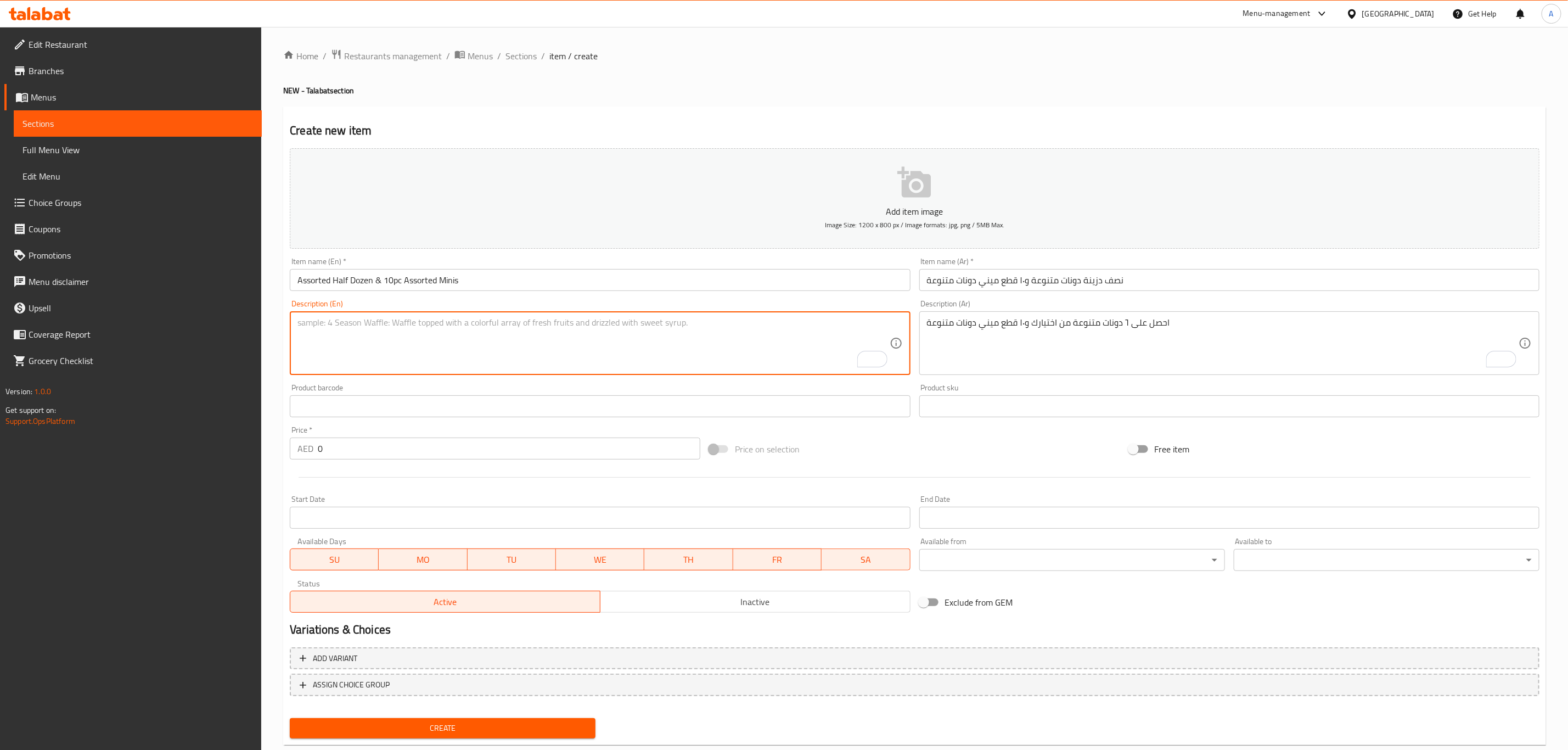
paste textarea "Get 6 Assorted doughnuts of your choice and 10pc Assorted variety of minis"
type textarea "Get 6 Assorted doughnuts of your choice and 10pc Assorted variety of minis"
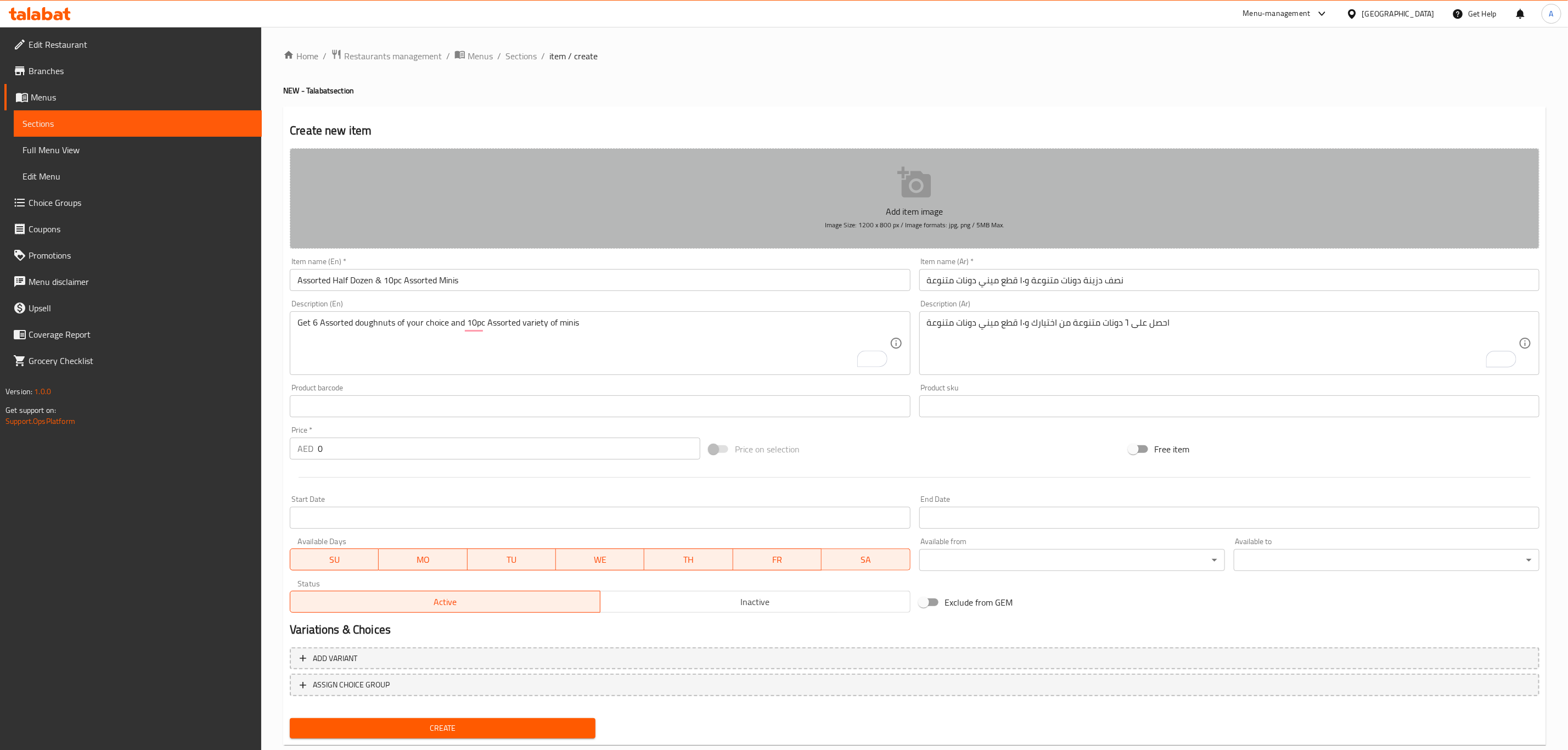
click at [916, 190] on icon "button" at bounding box center [914, 182] width 34 height 31
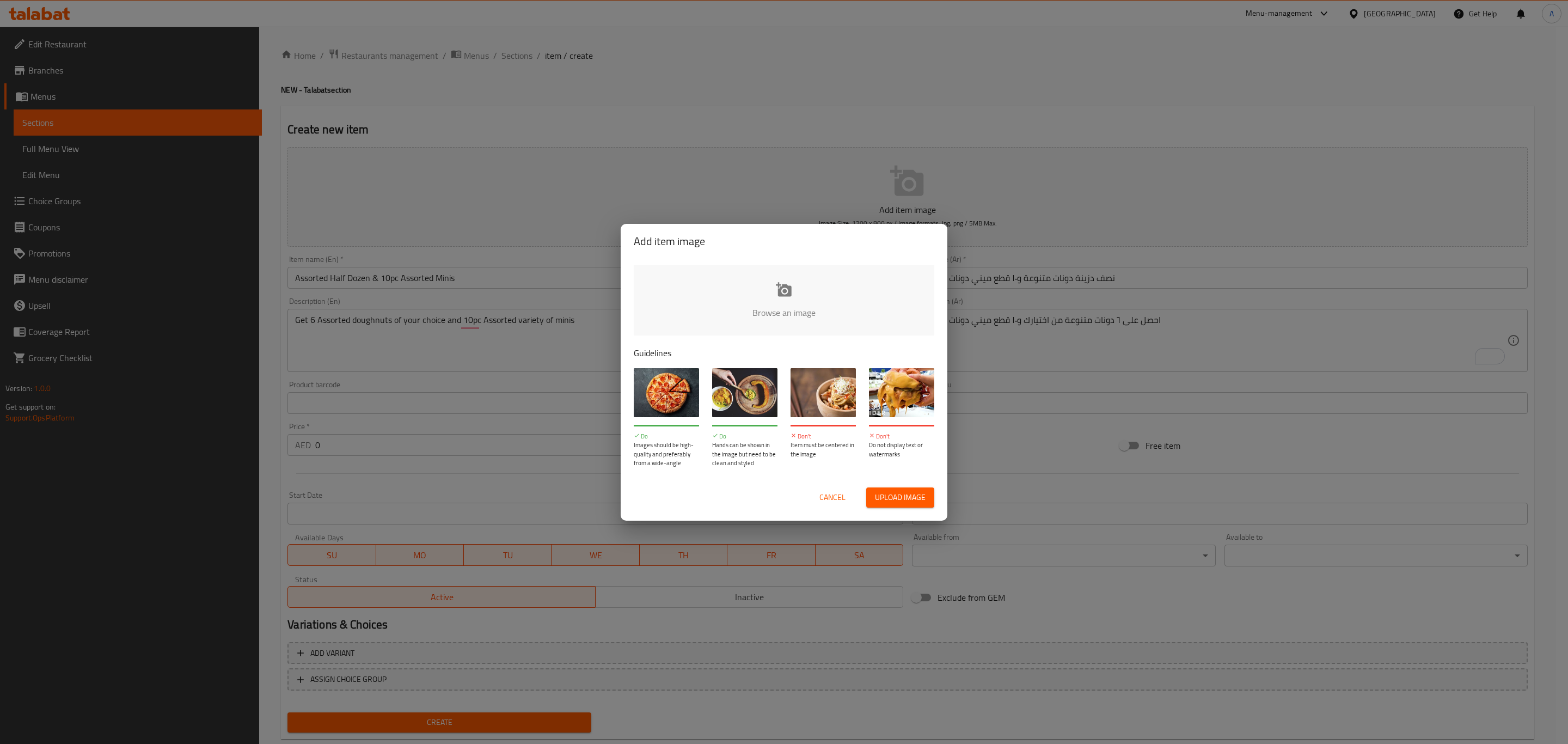
click at [786, 295] on input "file" at bounding box center [1152, 316] width 1037 height 102
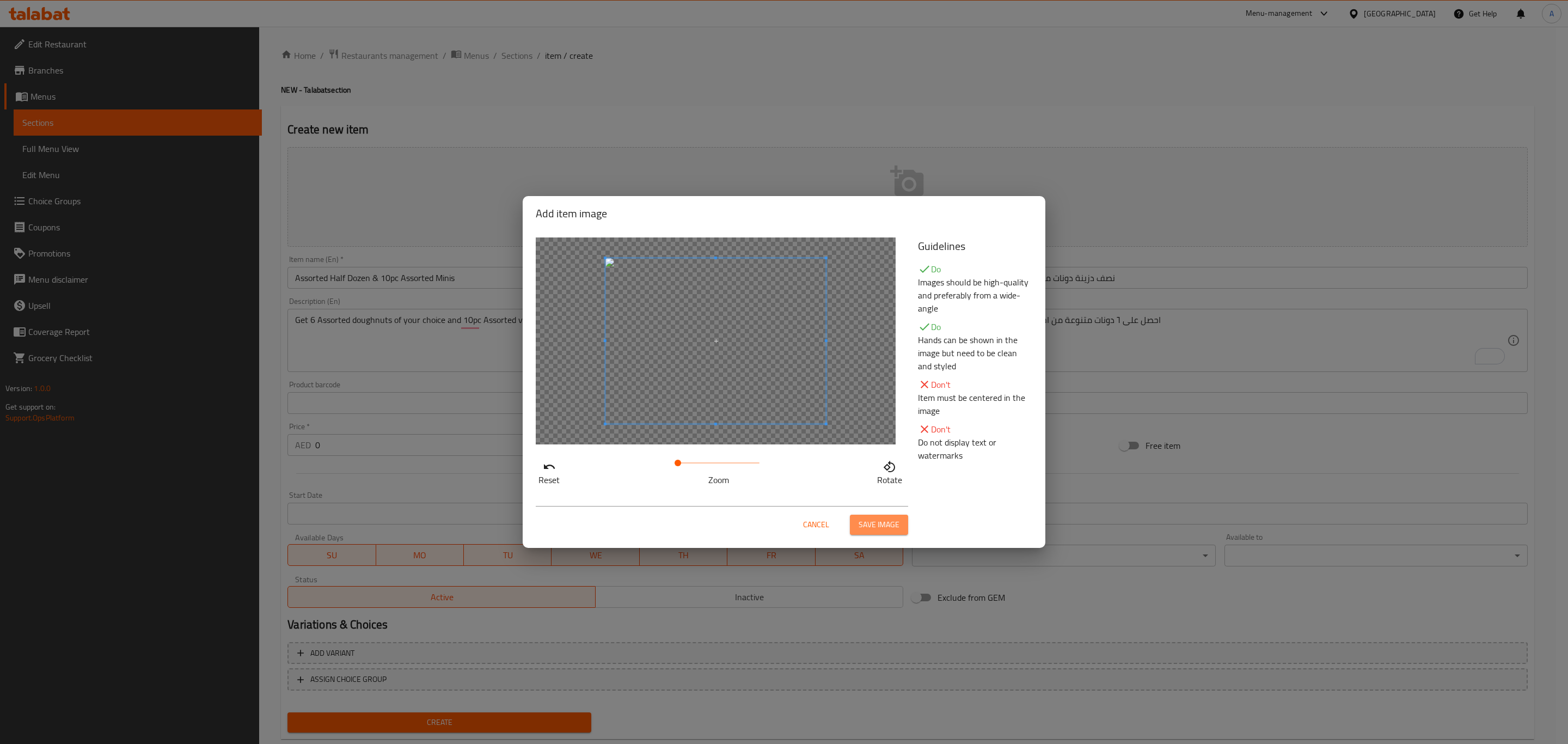
click at [891, 528] on span "Save image" at bounding box center [879, 525] width 41 height 13
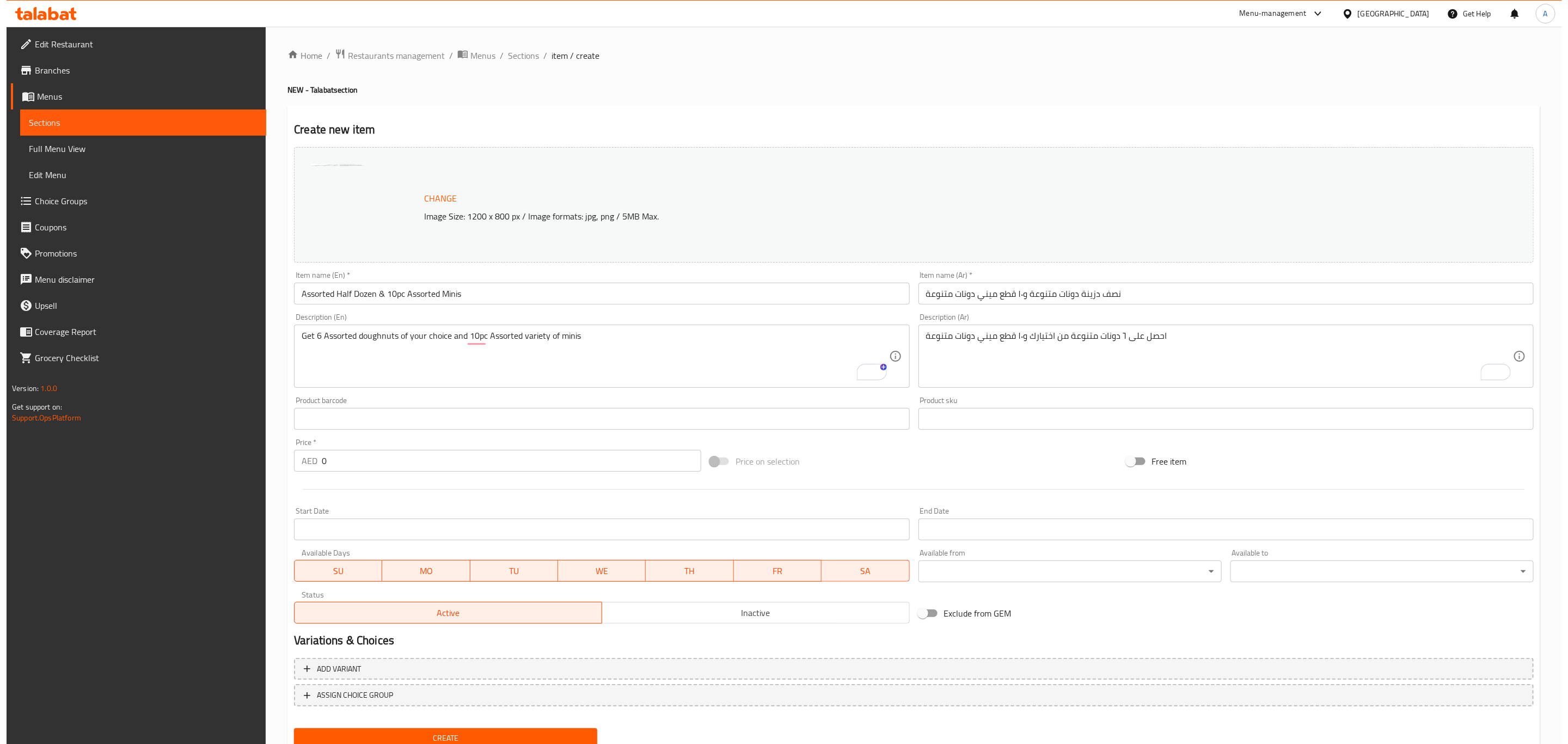
scroll to position [40, 0]
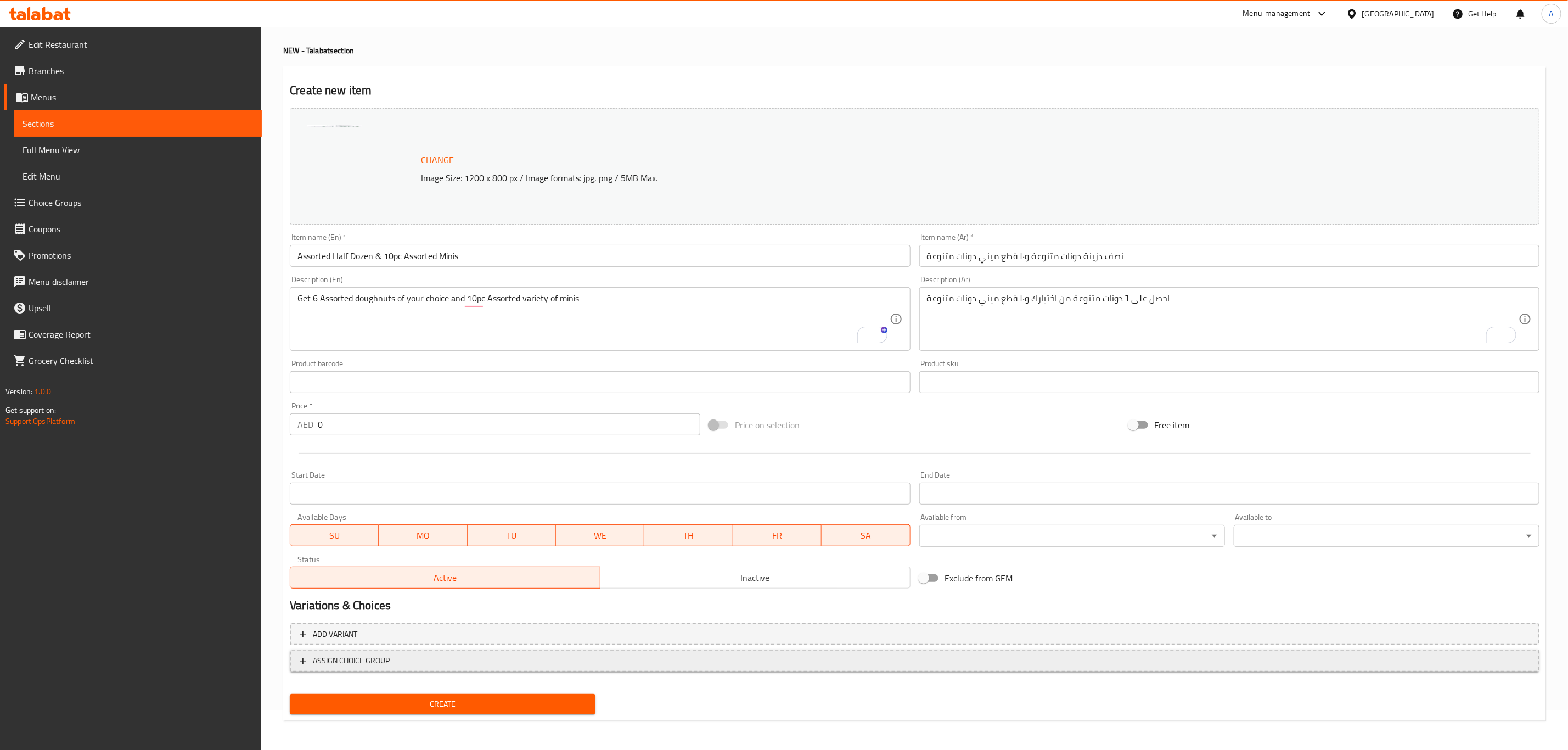
click at [444, 668] on button "ASSIGN CHOICE GROUP" at bounding box center [914, 660] width 1250 height 23
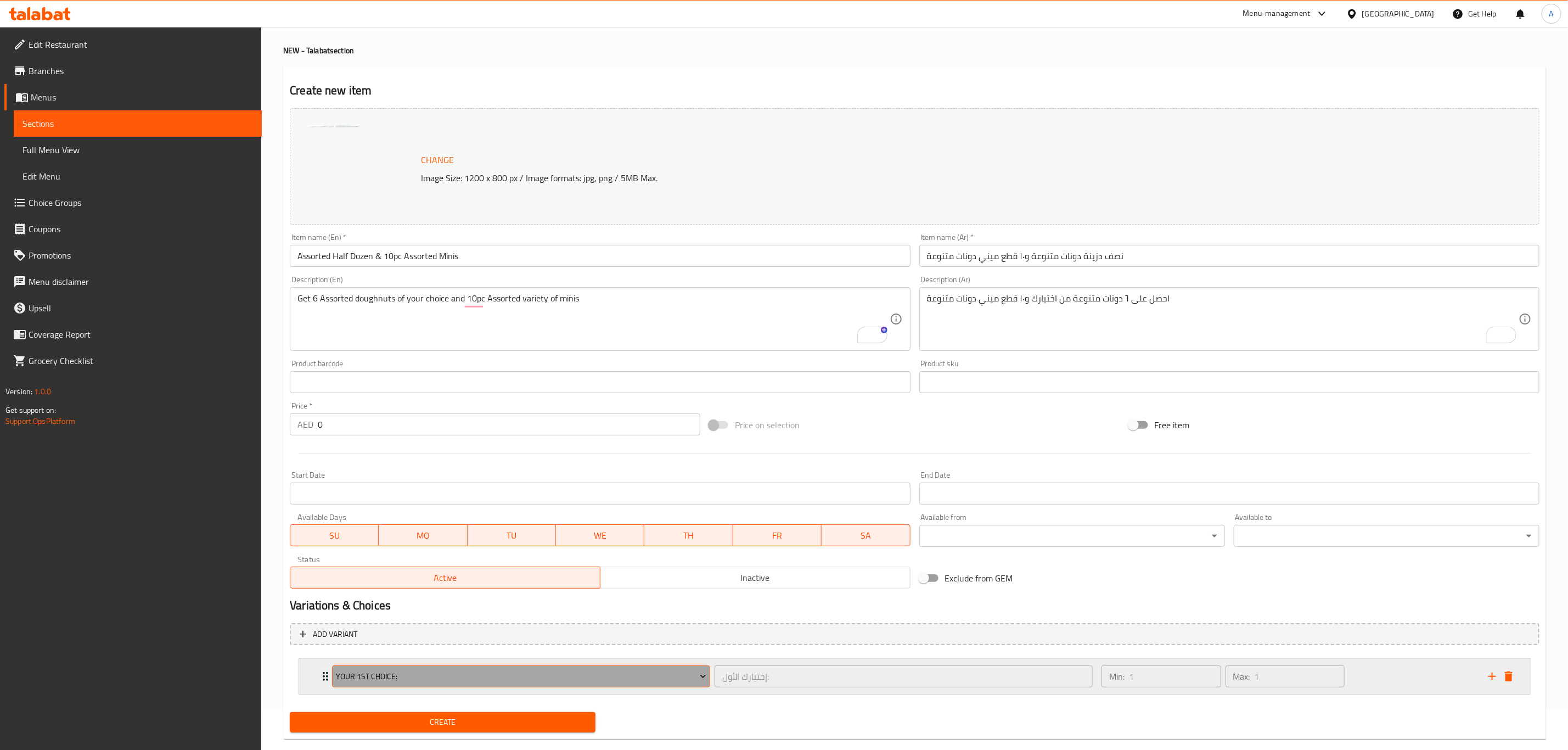
click at [445, 673] on span "Your 1st Choice:" at bounding box center [521, 676] width 370 height 14
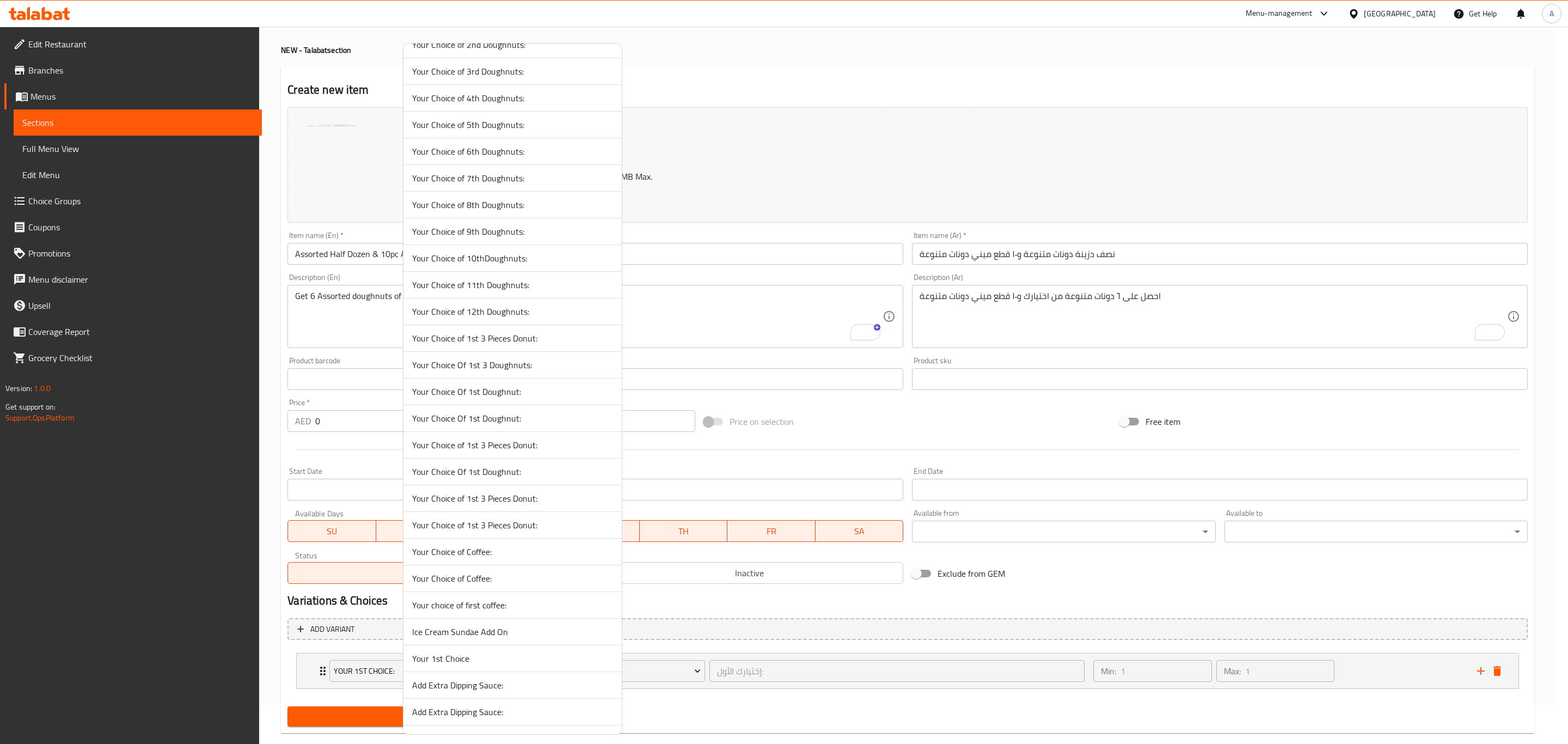
scroll to position [3550, 0]
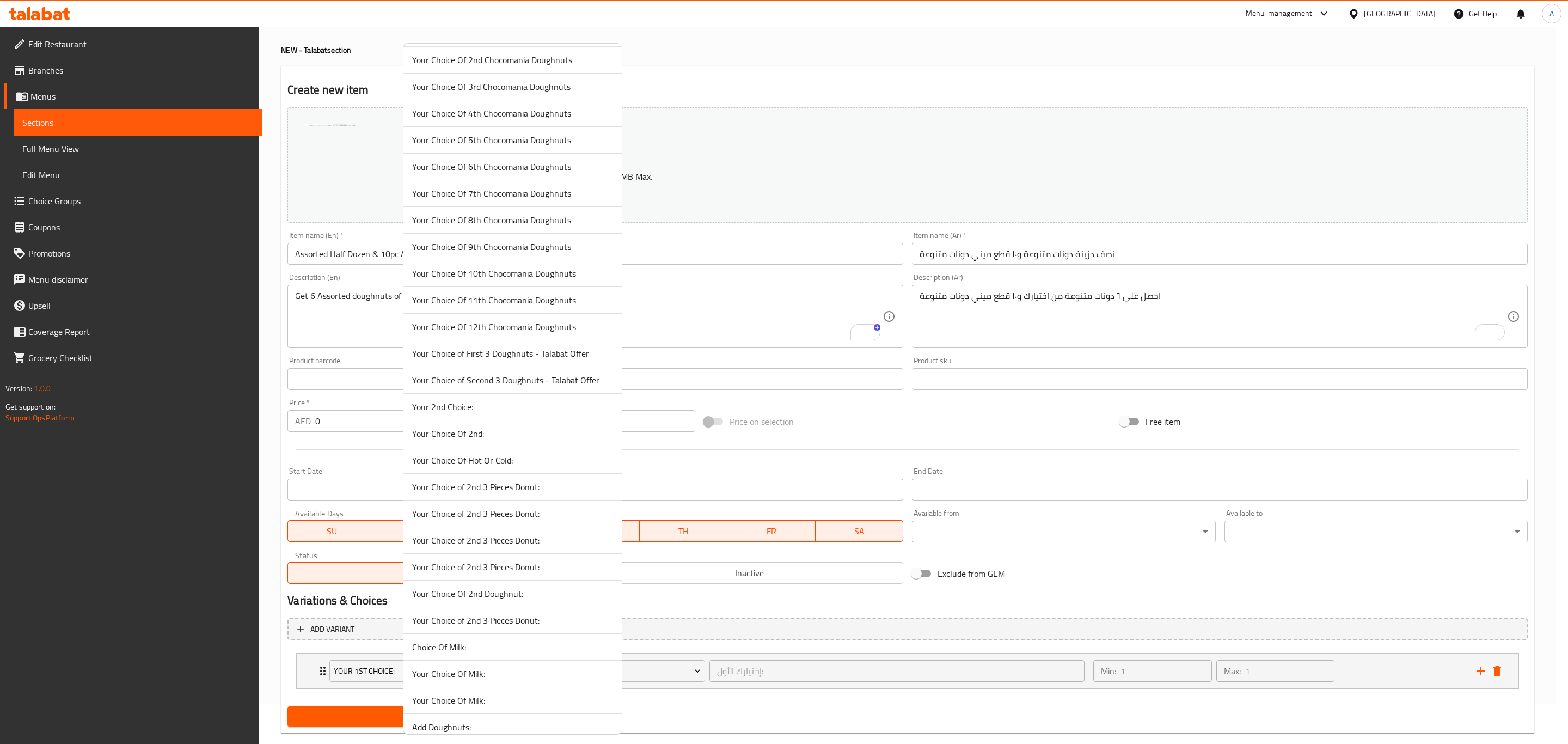
click at [467, 360] on span "Your Choice of First 3 Doughnuts - Talabat Offer" at bounding box center [513, 353] width 201 height 13
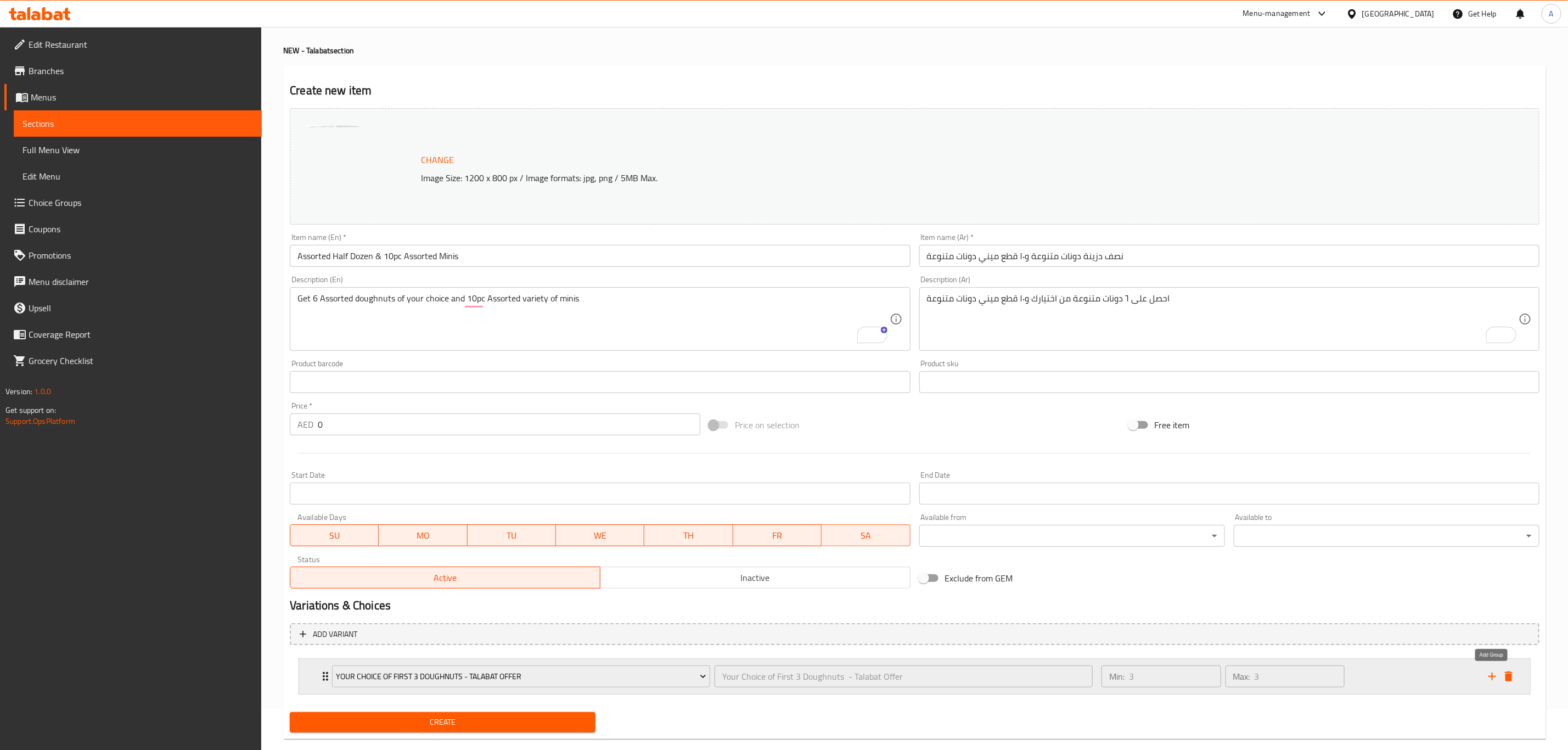
click at [1495, 676] on icon "add" at bounding box center [1493, 676] width 8 height 8
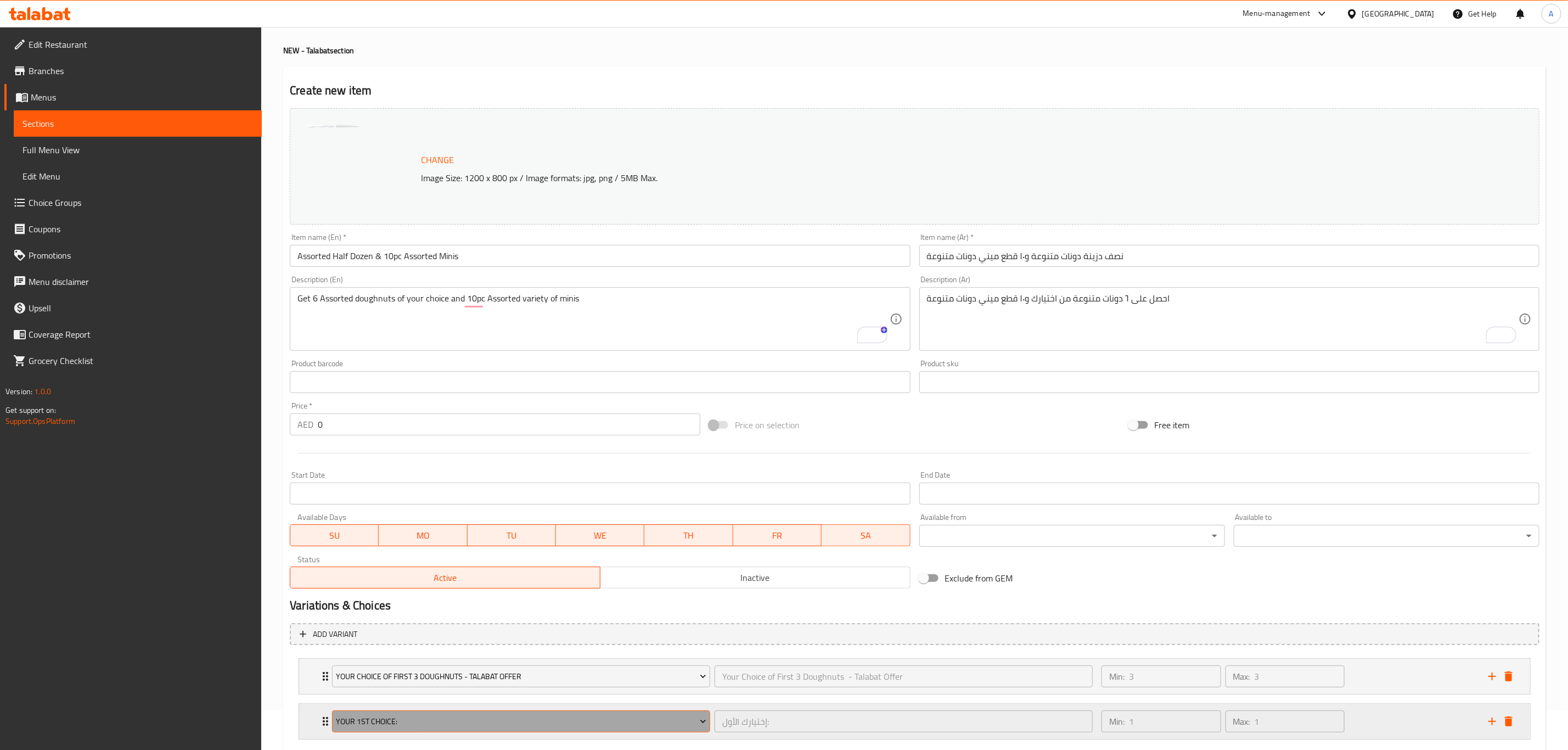
click at [485, 721] on span "Your 1st Choice:" at bounding box center [521, 722] width 370 height 14
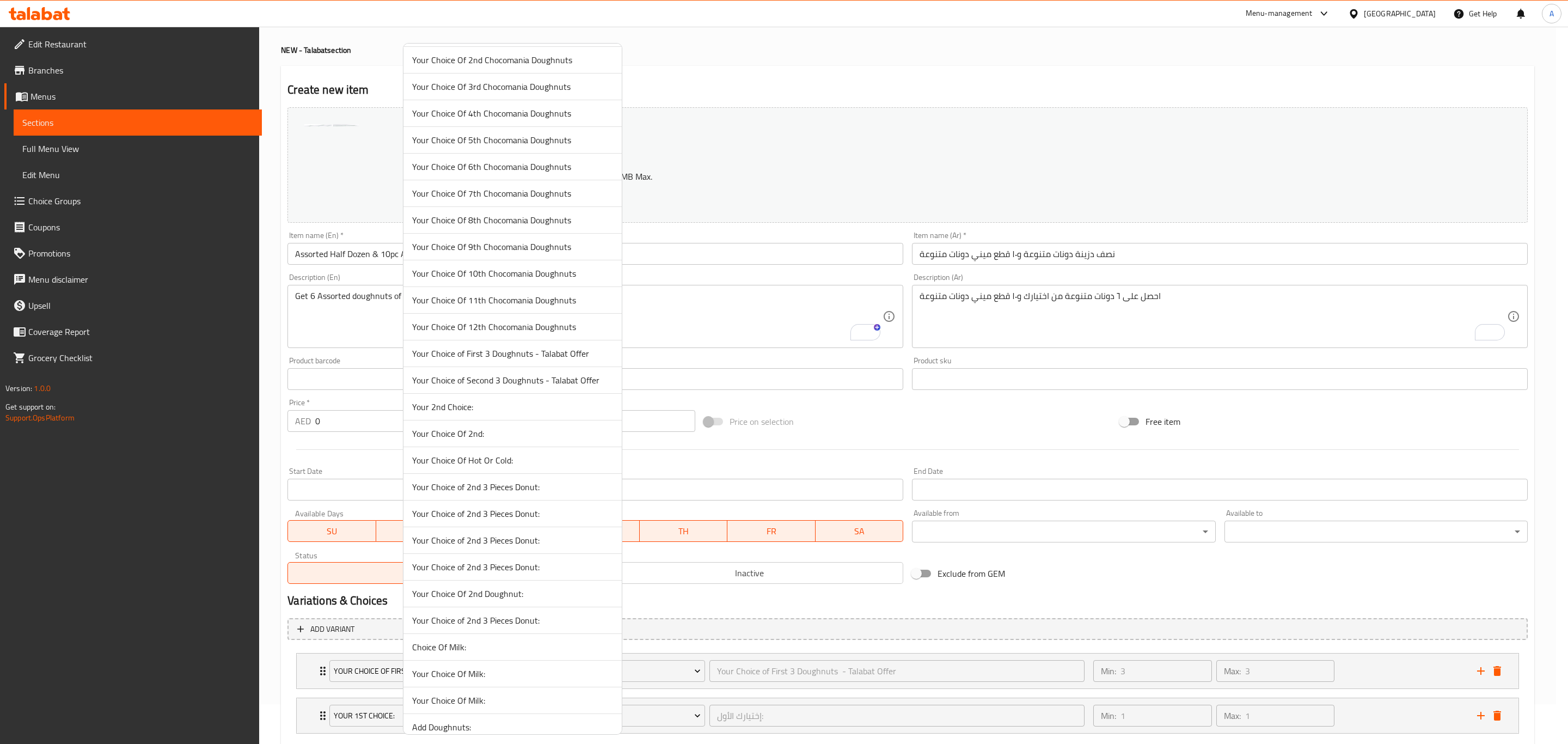
click at [495, 387] on span "Your Choice of Second 3 Doughnuts - Talabat Offer" at bounding box center [513, 380] width 201 height 13
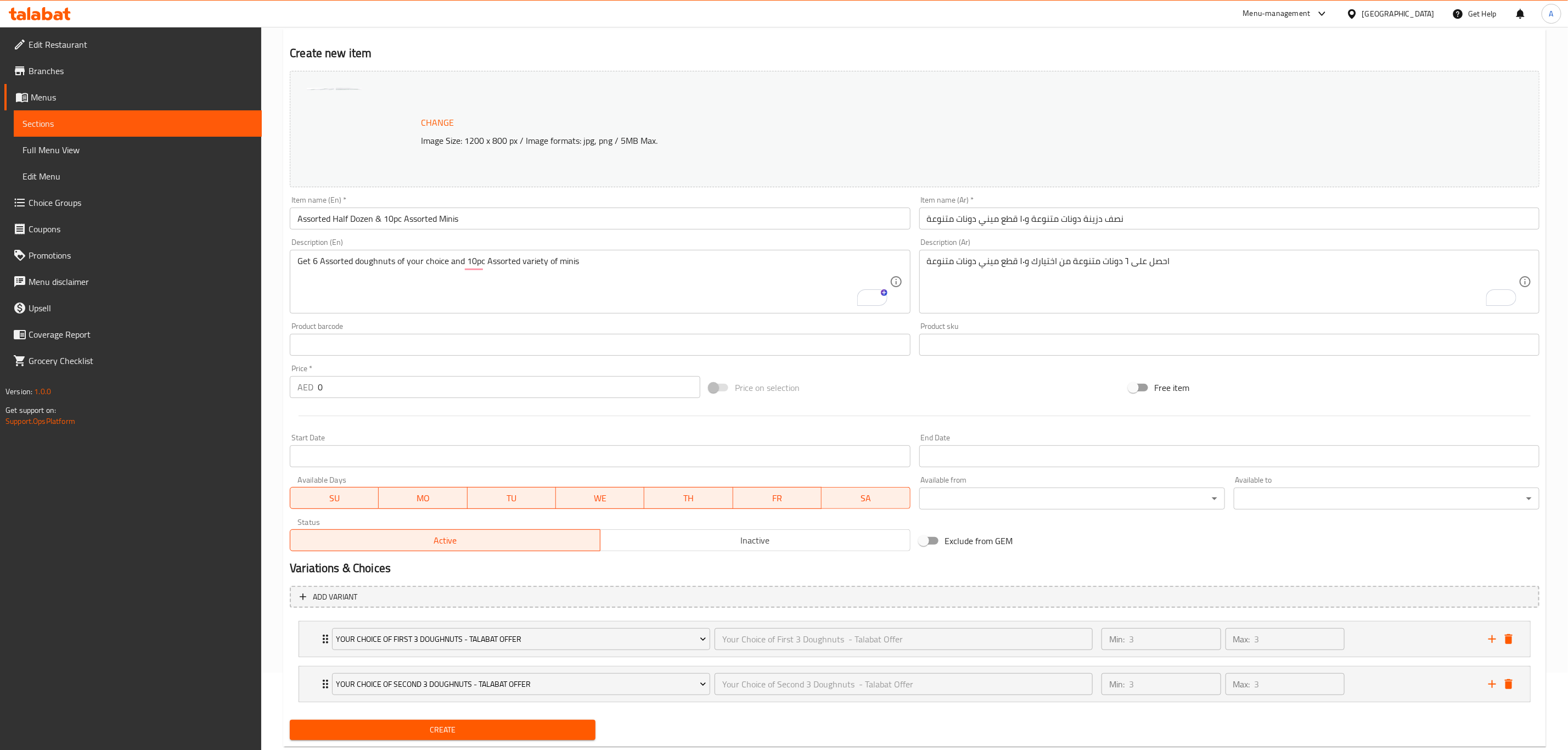
scroll to position [106, 0]
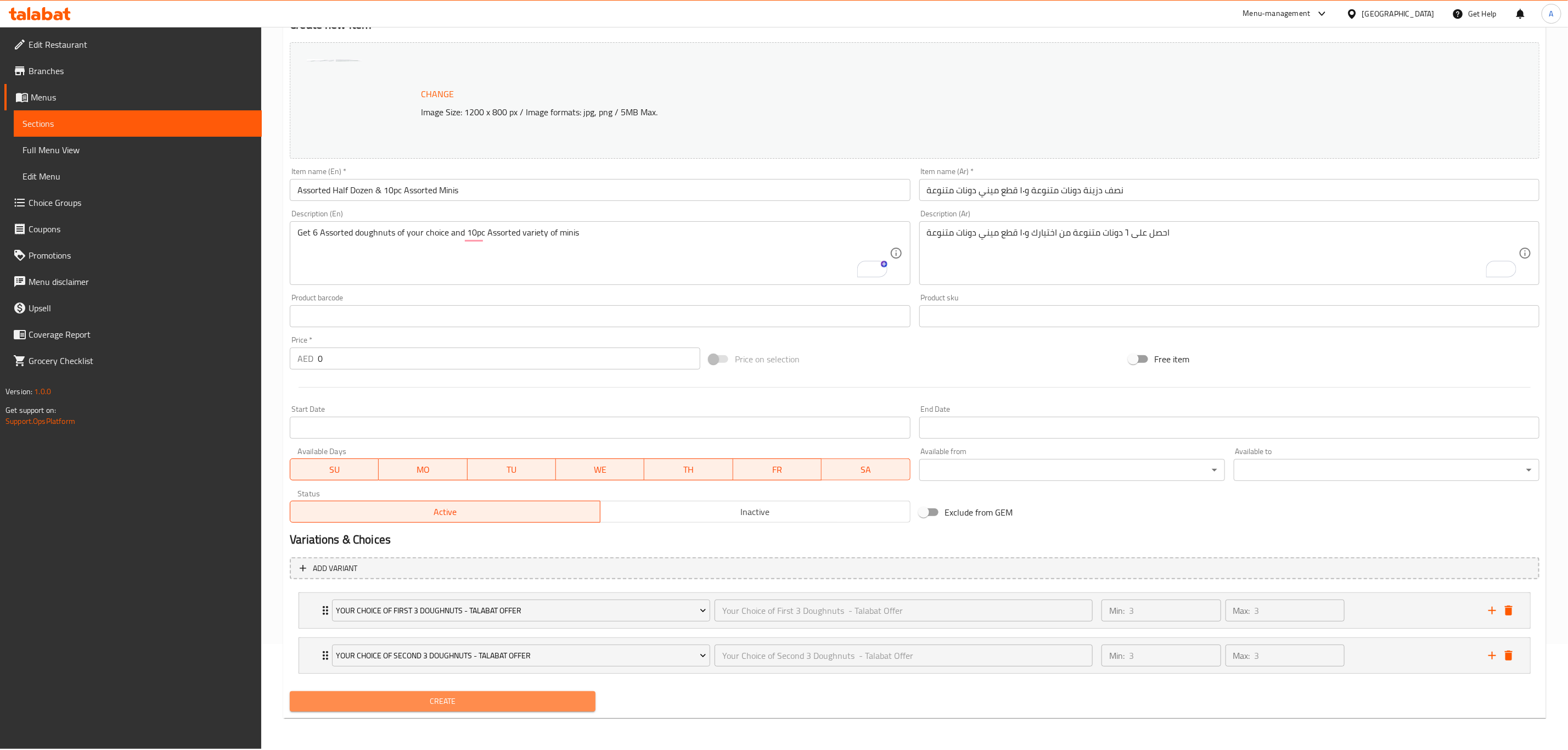
click at [521, 702] on span "Create" at bounding box center [443, 701] width 288 height 14
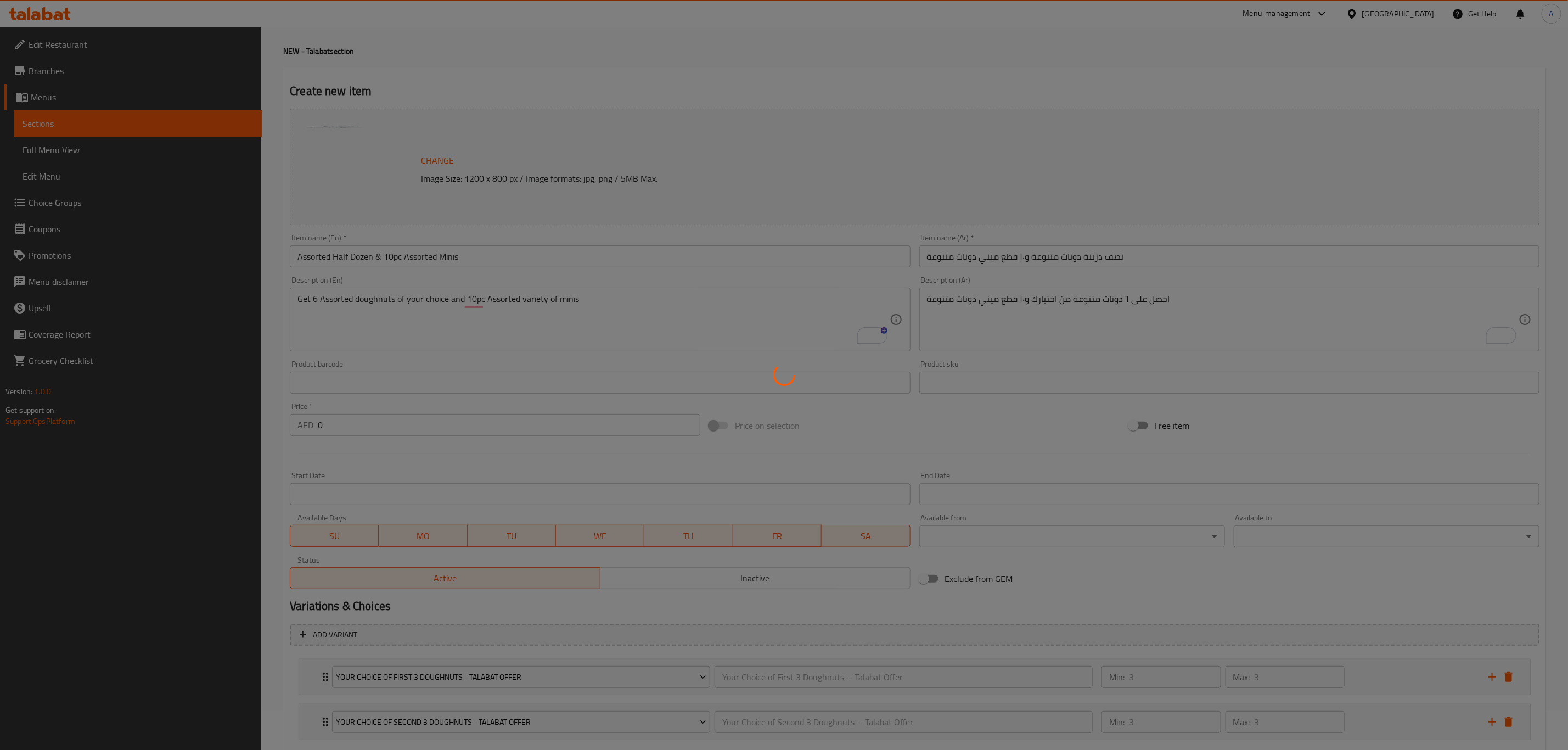
scroll to position [0, 0]
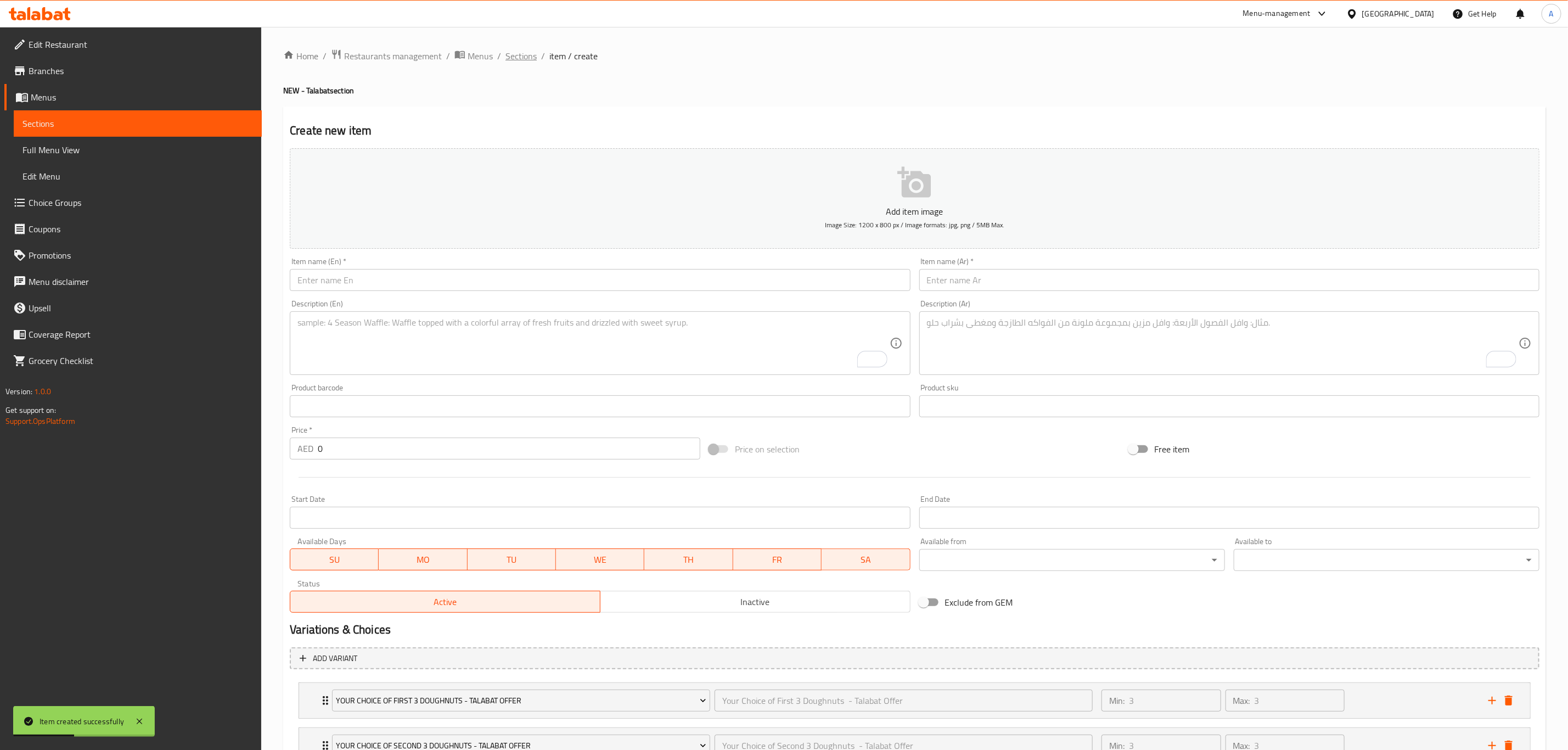
click at [512, 58] on span "Sections" at bounding box center [521, 55] width 31 height 13
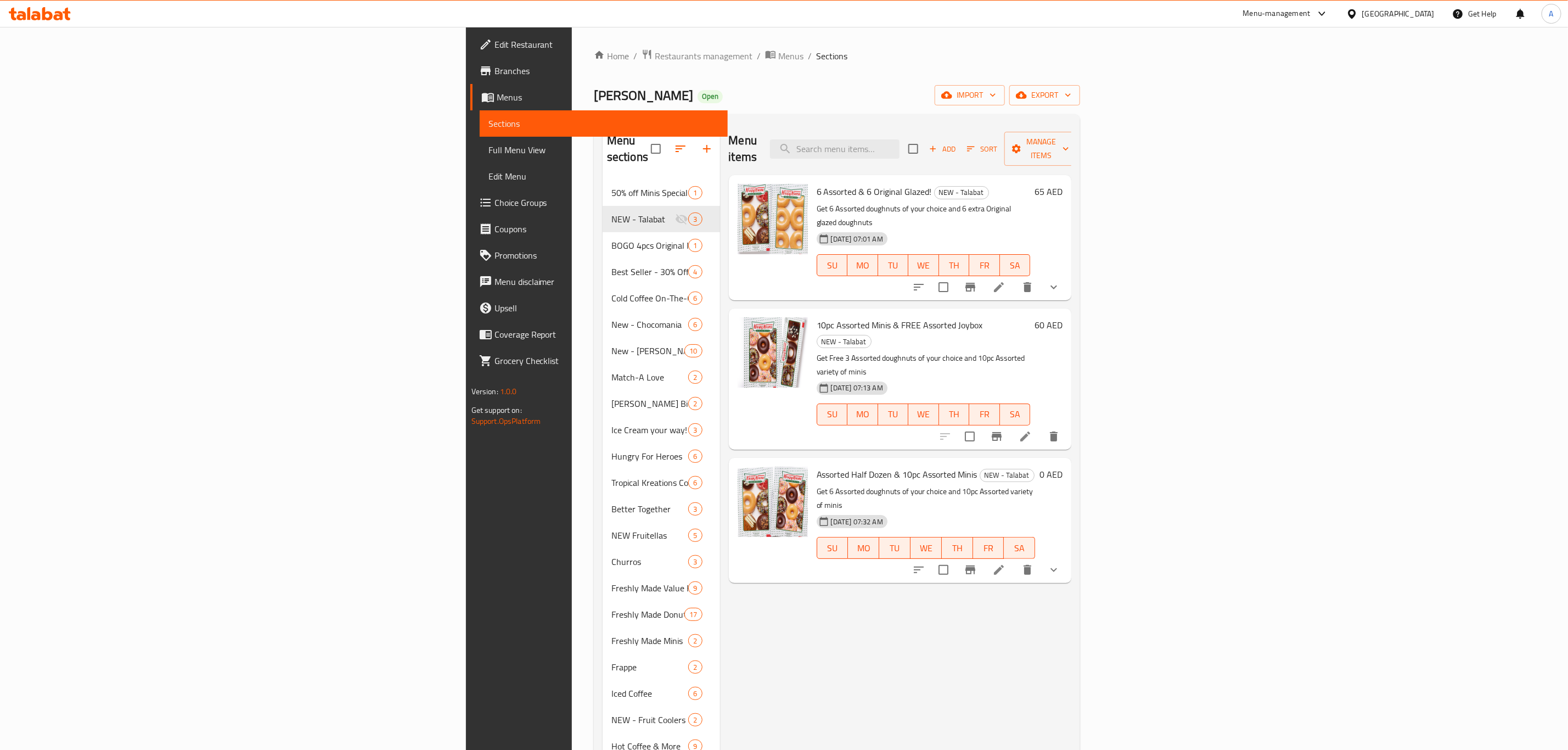
click at [1063, 466] on h6 "0 AED" at bounding box center [1051, 474] width 23 height 15
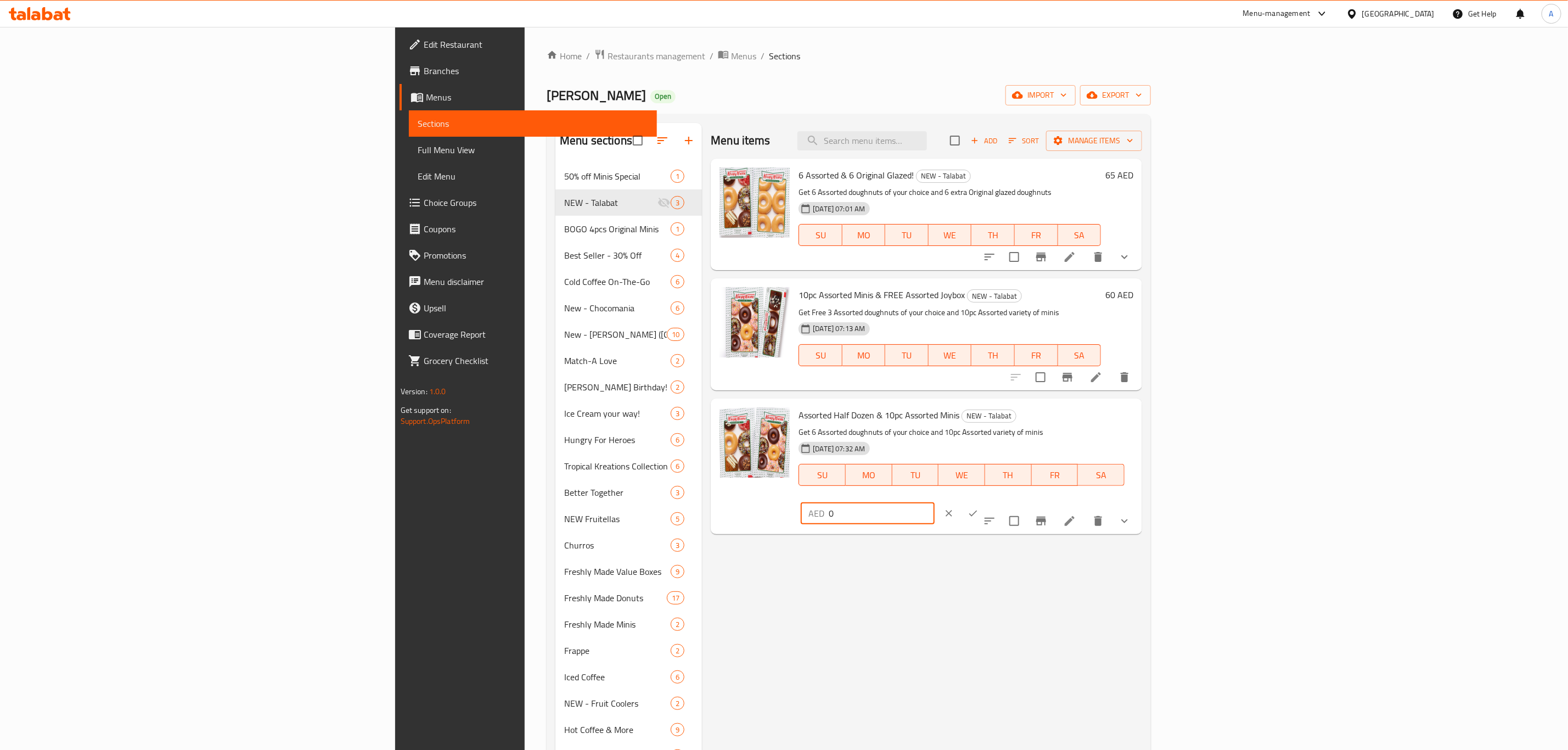
drag, startPoint x: 1386, startPoint y: 417, endPoint x: 1329, endPoint y: 419, distance: 57.0
click at [1138, 419] on div "Assorted Half Dozen & 10pc Assorted Minis NEW - Talabat Get 6 Assorted doughnut…" at bounding box center [966, 466] width 344 height 127
paste input "78"
type input "78"
click at [979, 508] on icon "ok" at bounding box center [973, 513] width 11 height 11
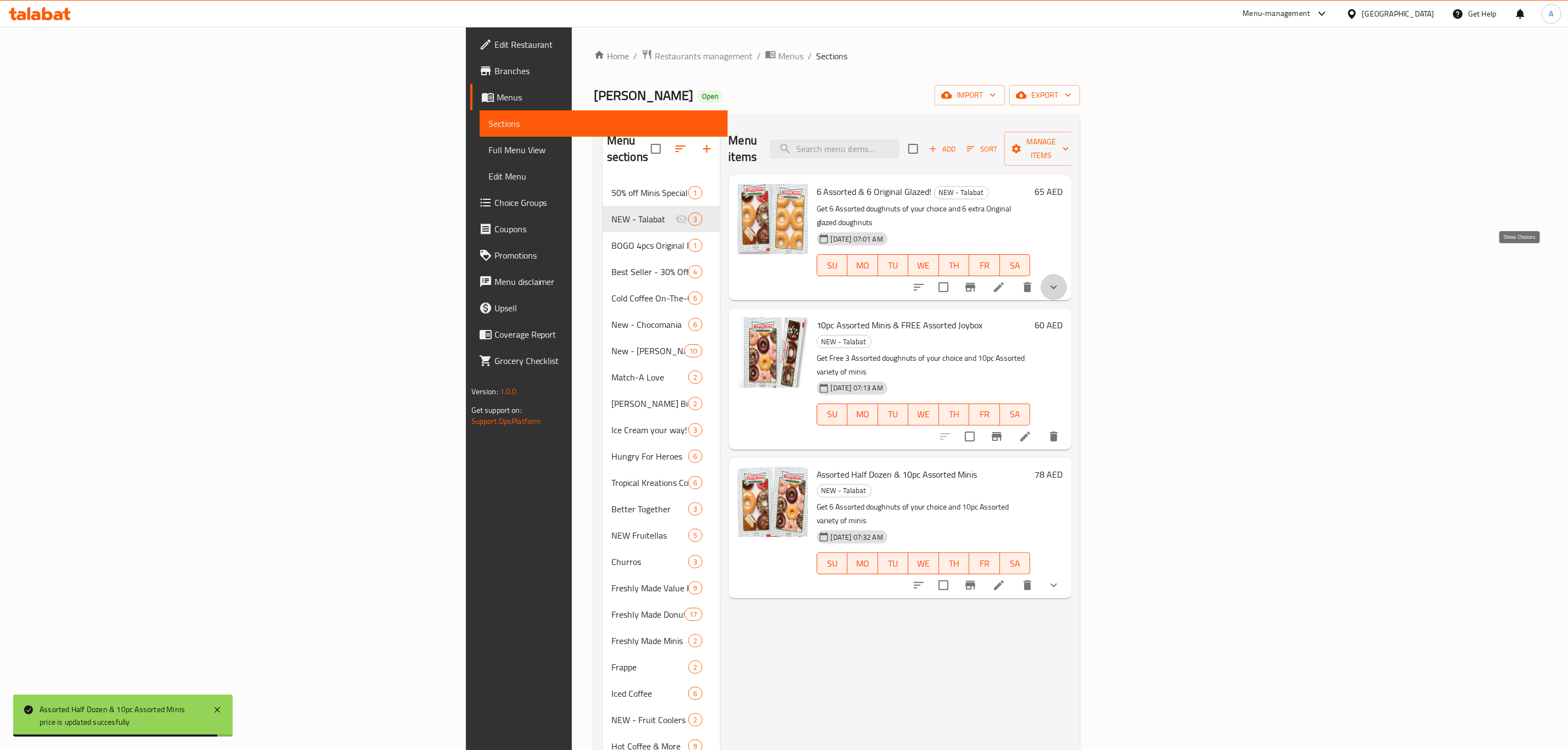
click at [1060, 280] on icon "show more" at bounding box center [1054, 287] width 13 height 13
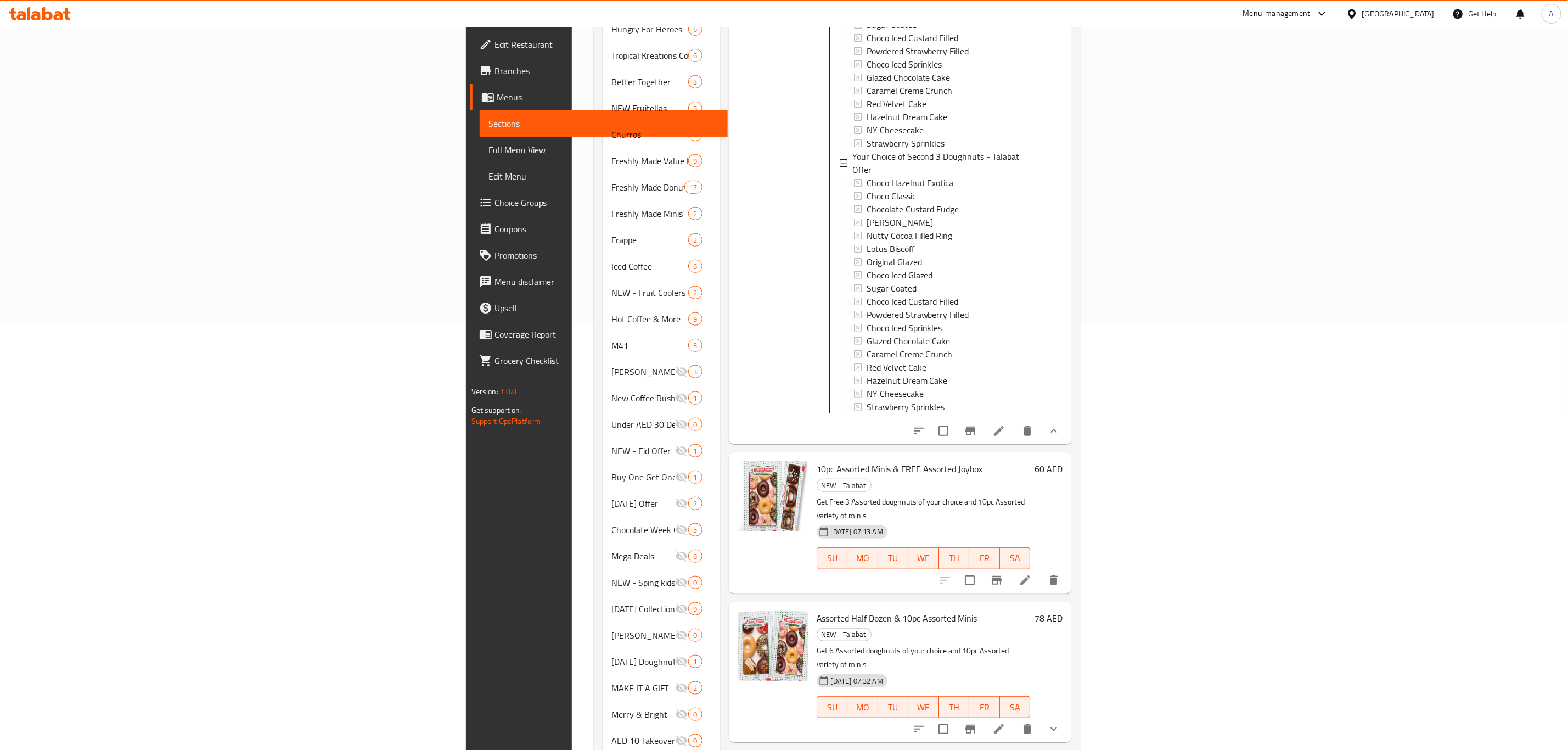
scroll to position [475, 0]
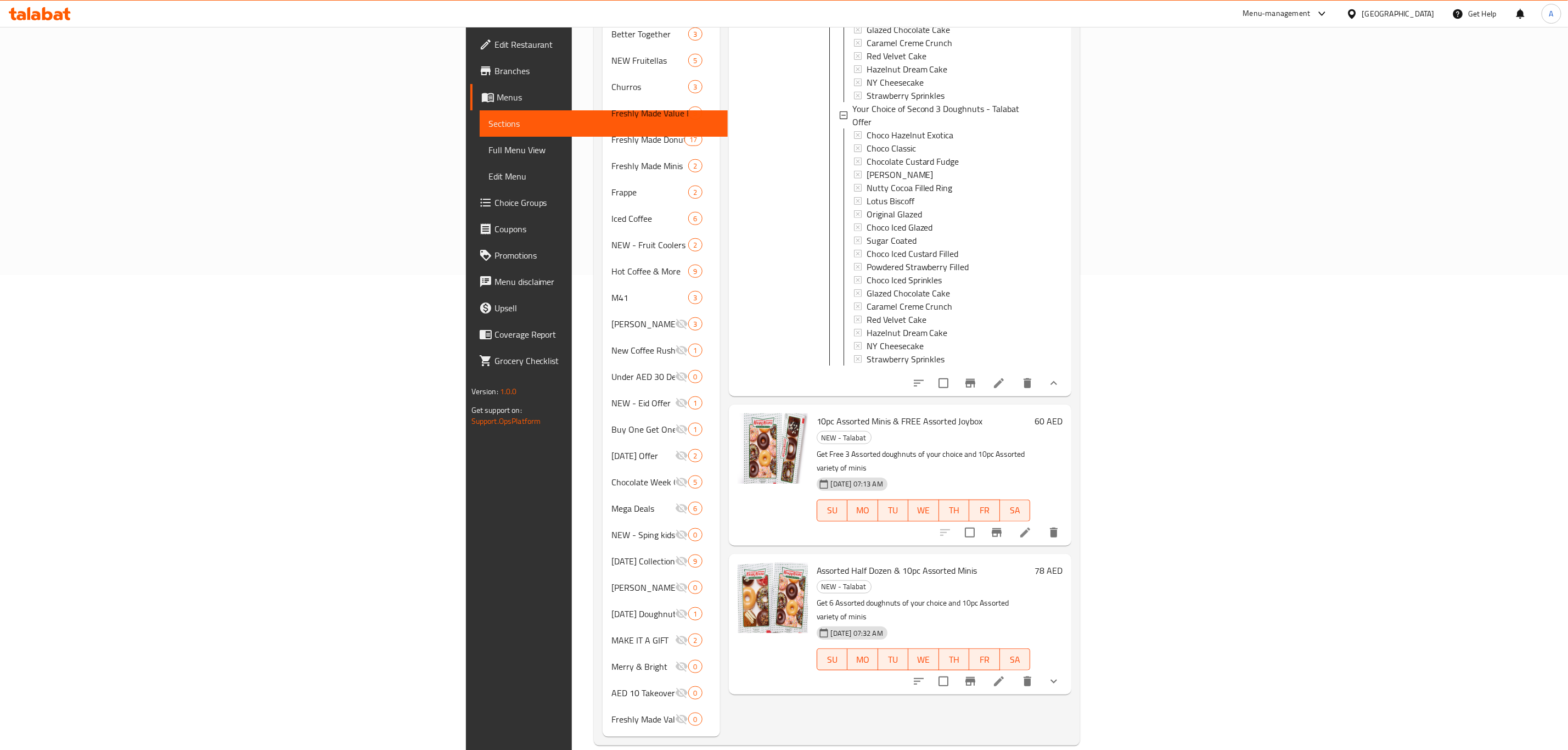
click at [1060, 377] on icon "show more" at bounding box center [1054, 383] width 13 height 13
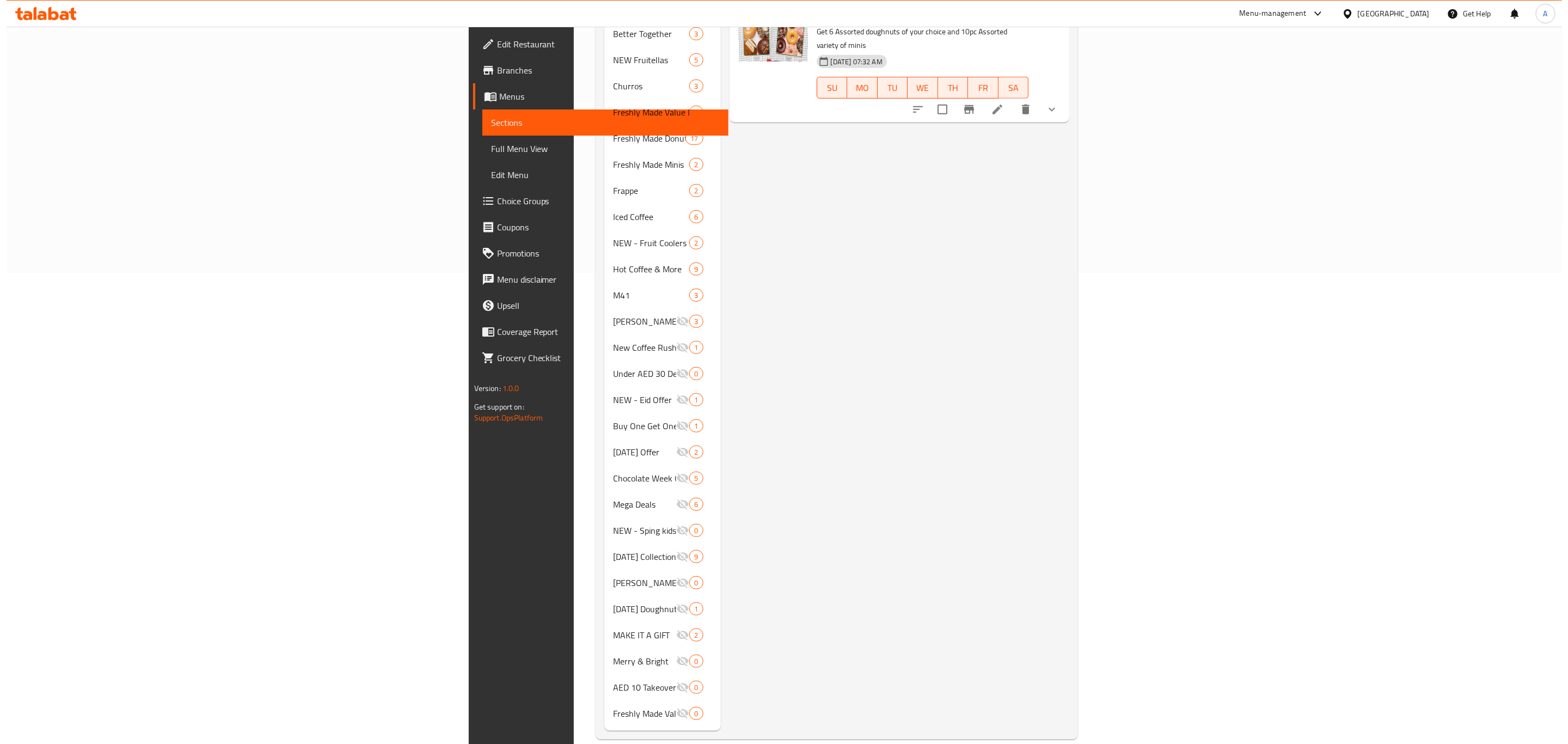
scroll to position [0, 0]
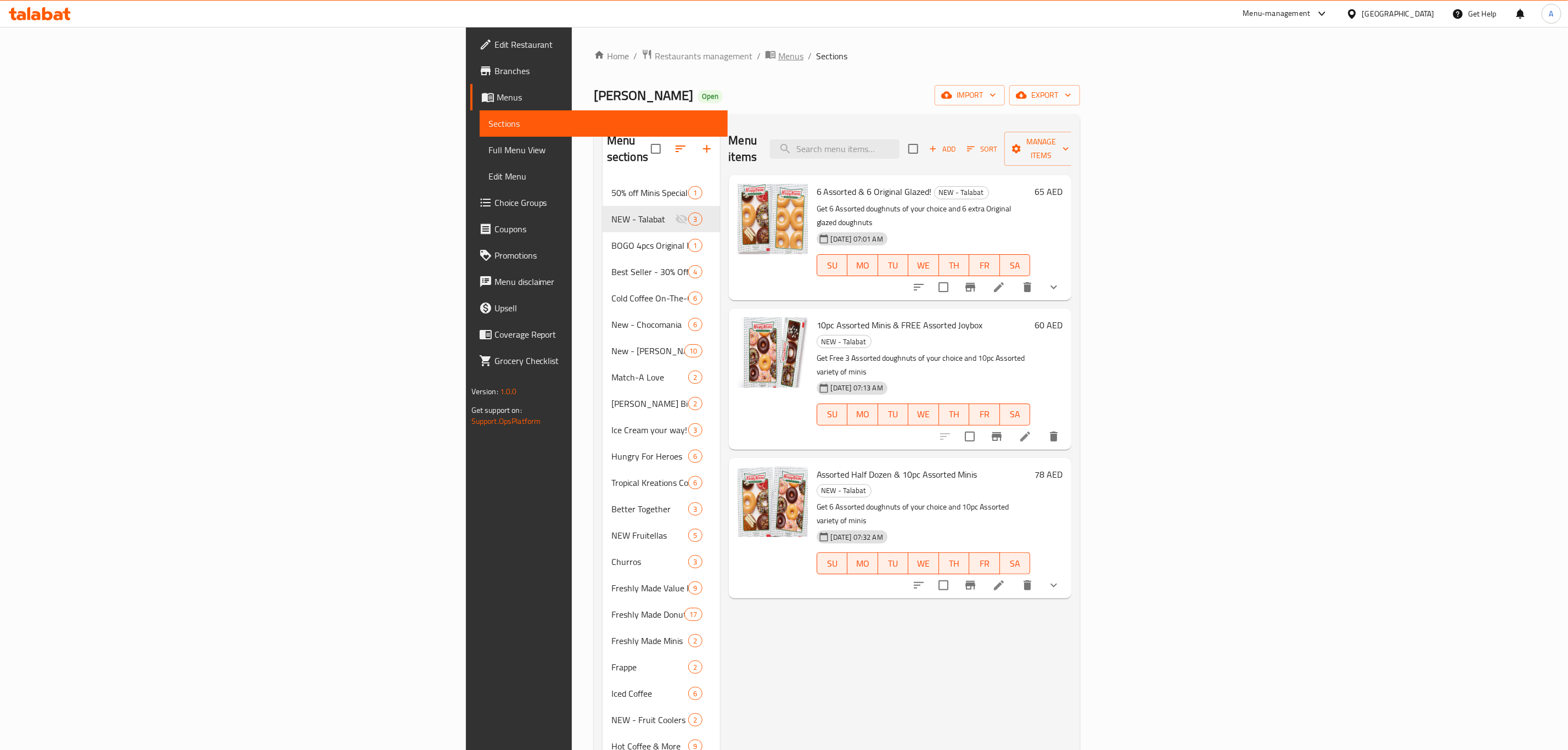
click at [778, 58] on span "Menus" at bounding box center [790, 55] width 25 height 13
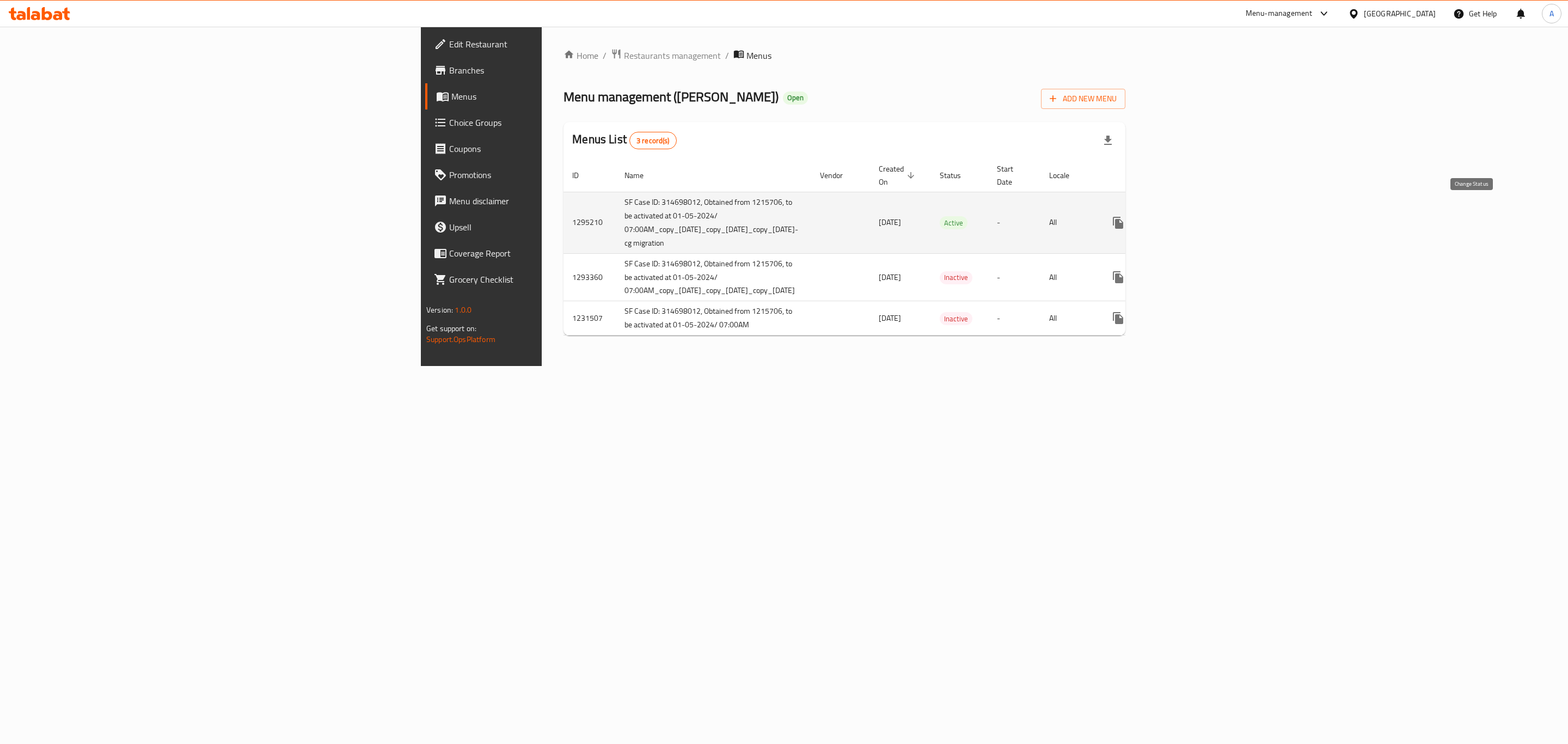
click at [1158, 218] on button "enhanced table" at bounding box center [1144, 222] width 26 height 26
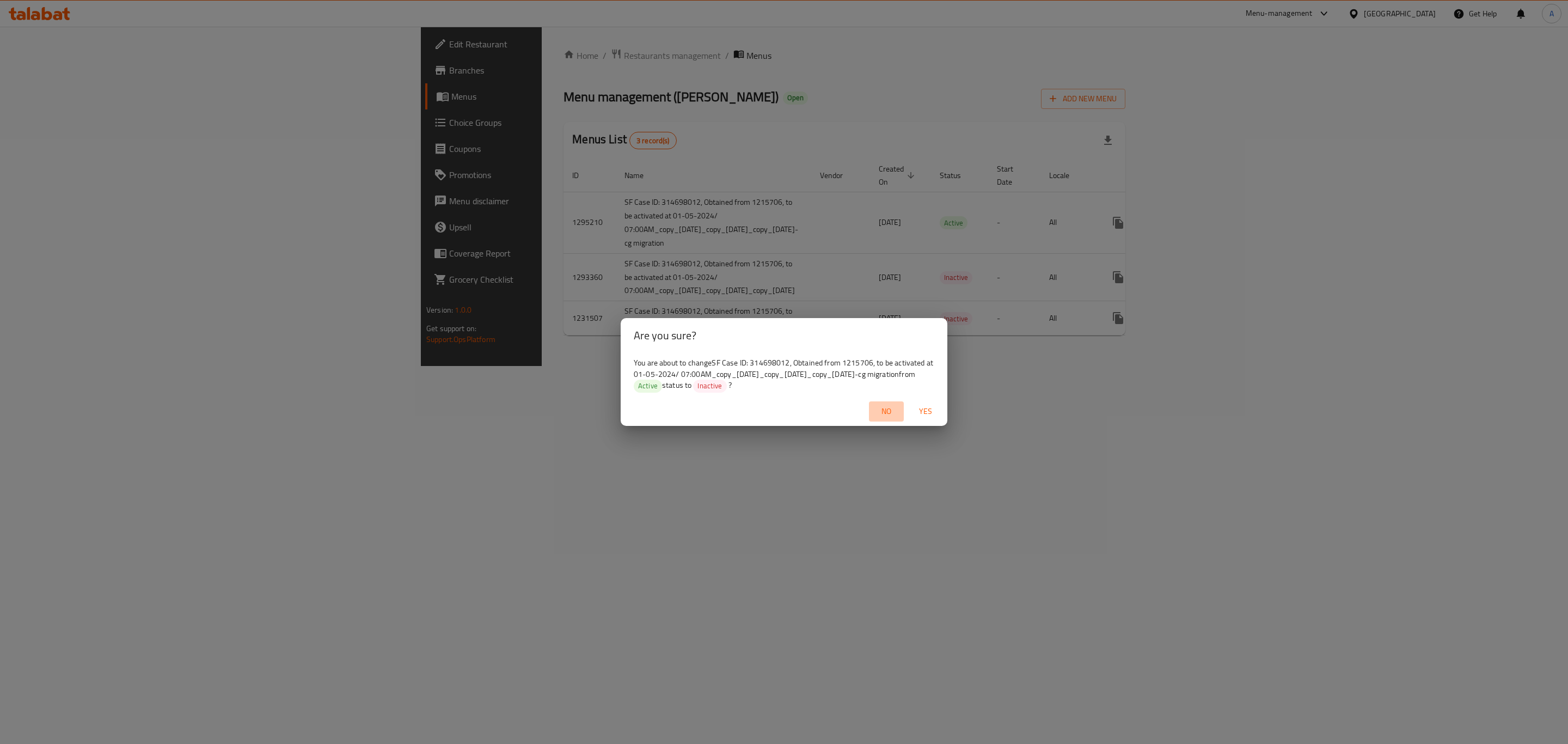
click at [883, 416] on span "No" at bounding box center [886, 412] width 26 height 13
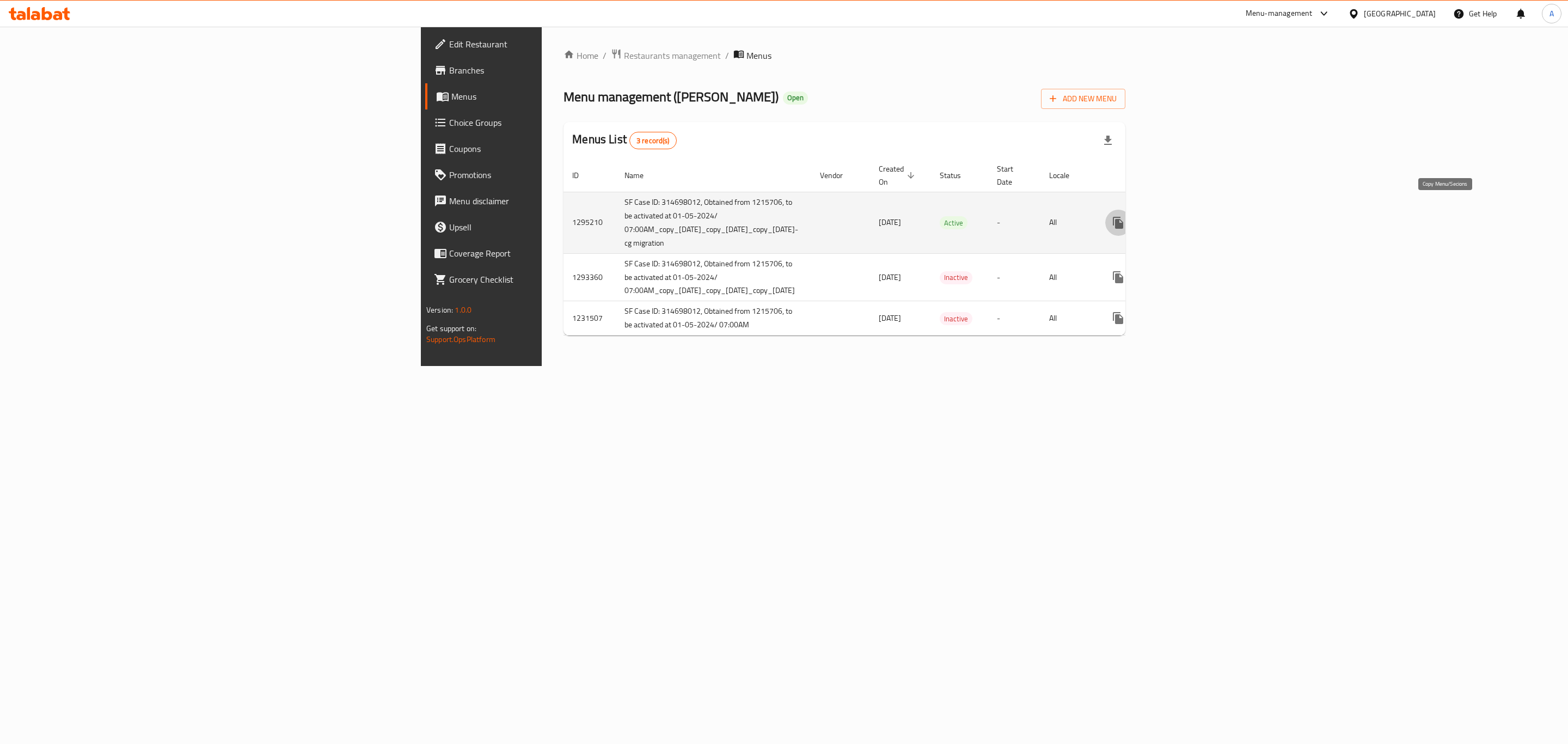
click at [1123, 217] on icon "more" at bounding box center [1118, 223] width 10 height 12
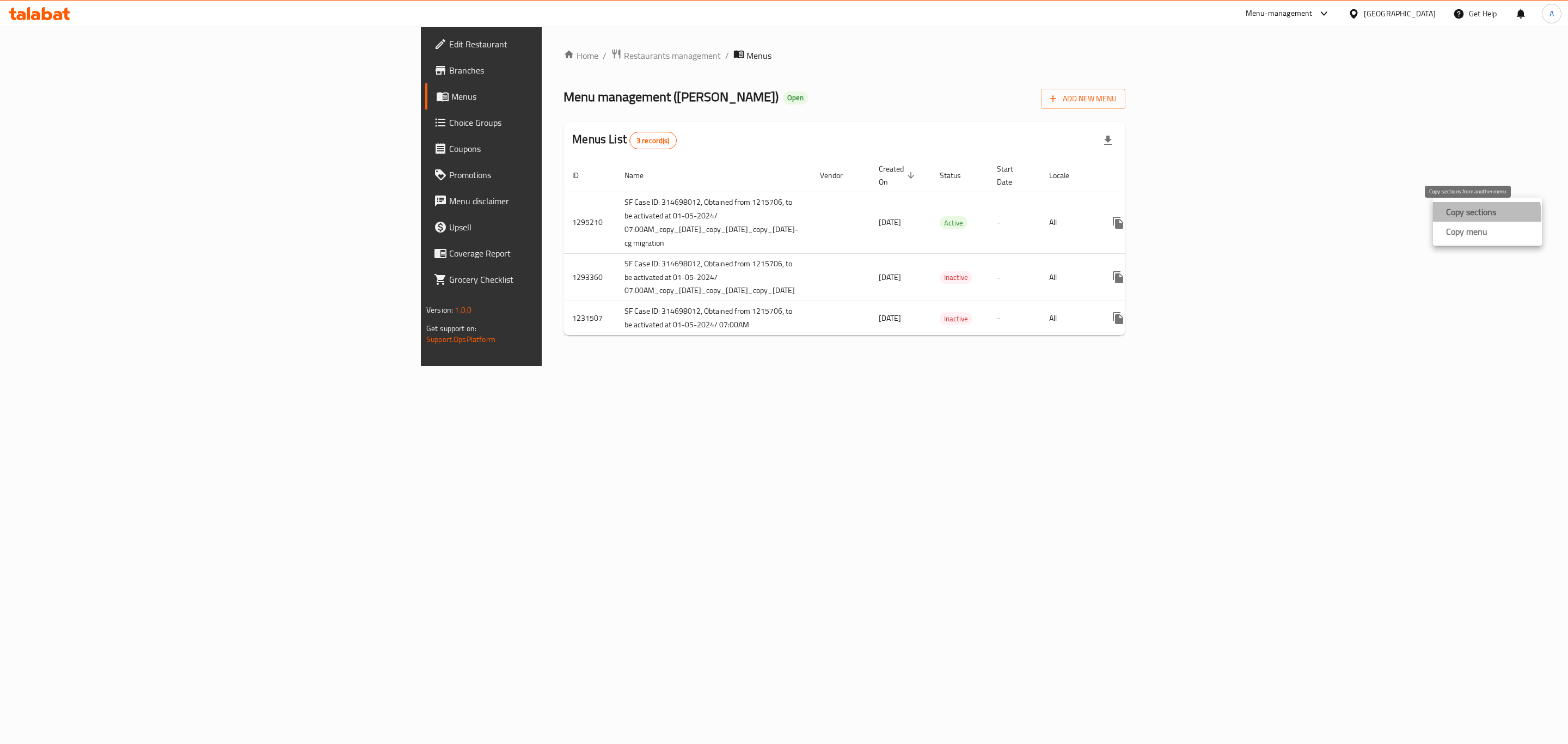
click at [1451, 216] on strong "Copy sections" at bounding box center [1471, 211] width 50 height 13
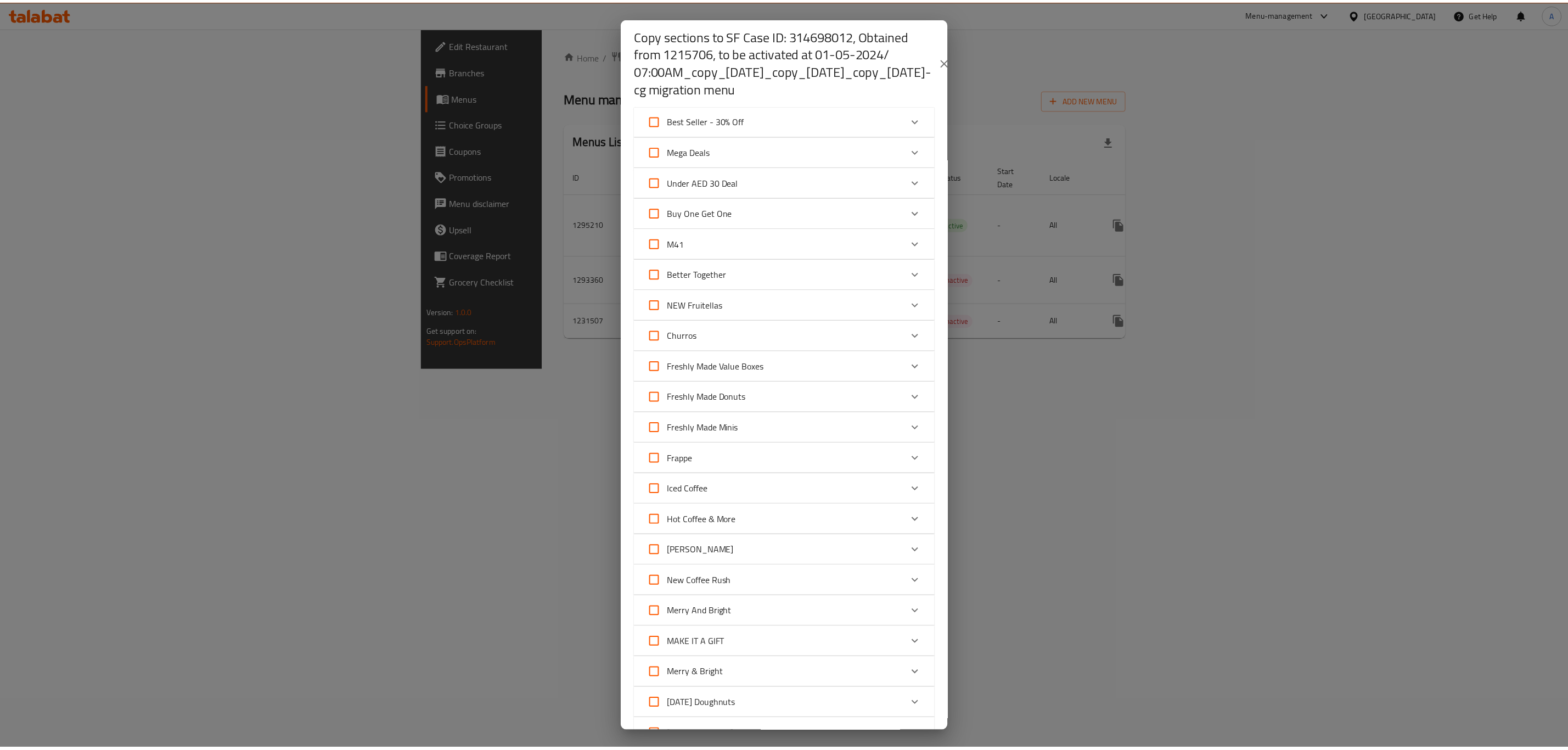
scroll to position [129, 0]
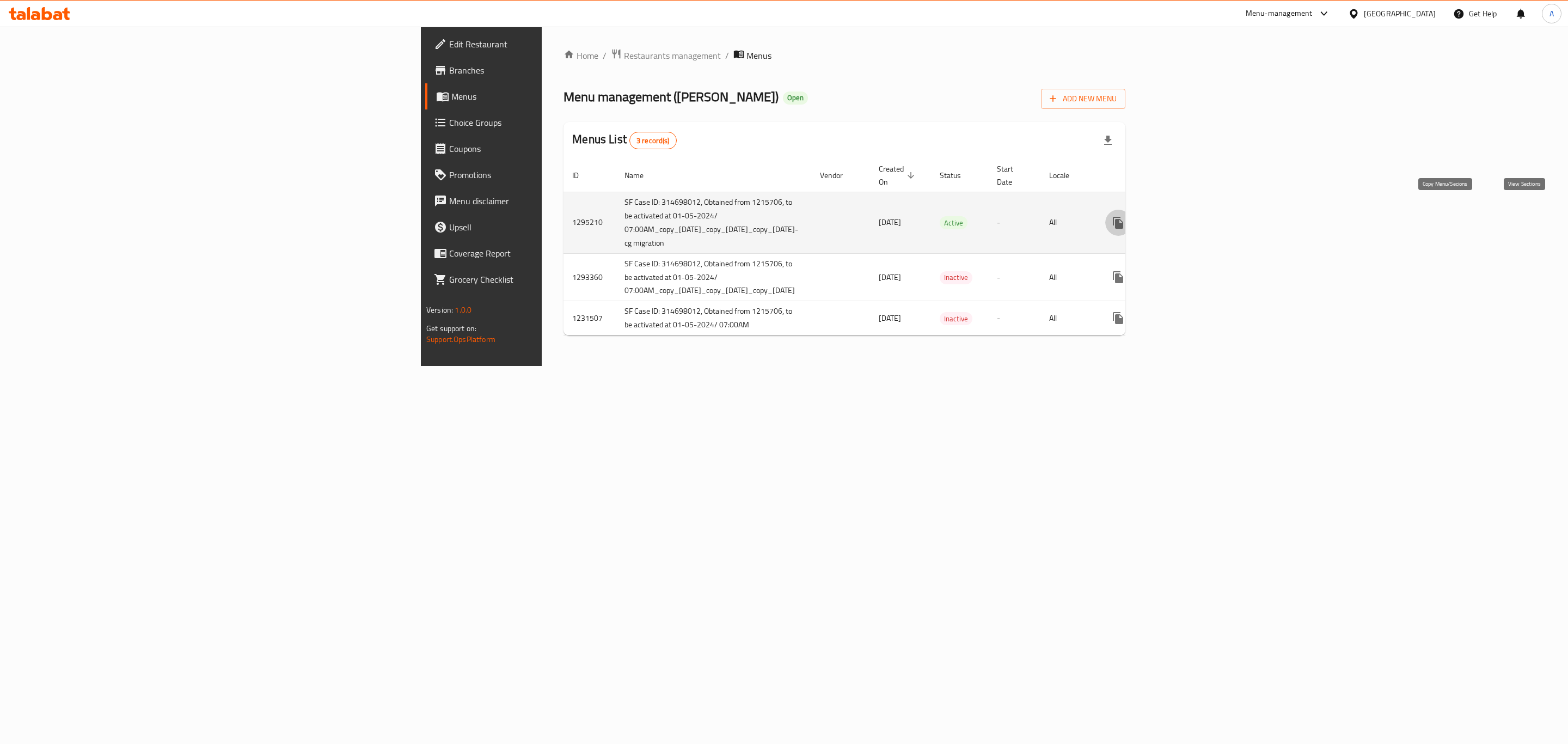
click at [1203, 216] on icon "enhanced table" at bounding box center [1196, 222] width 13 height 13
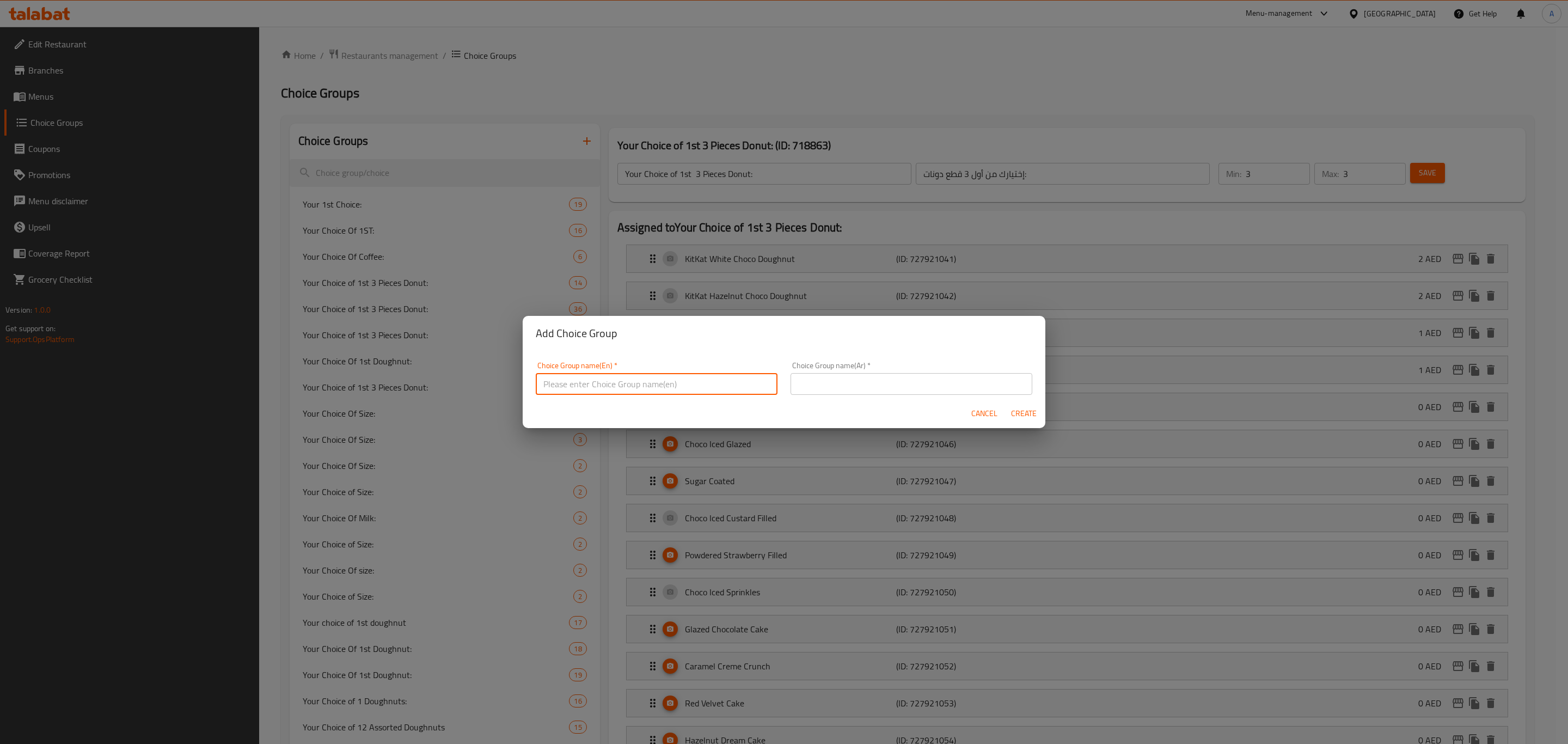
paste input "Your Choice of 3 Doughnuts"
type input "Your Choice of 3 Doughnuts - Talabat Offer"
click at [843, 385] on input "text" at bounding box center [911, 384] width 242 height 22
paste input "Your Choice of 3 Doughnuts - Talabat Offer"
type input "Your Choice of 3 Doughnuts - Talabat Offer"
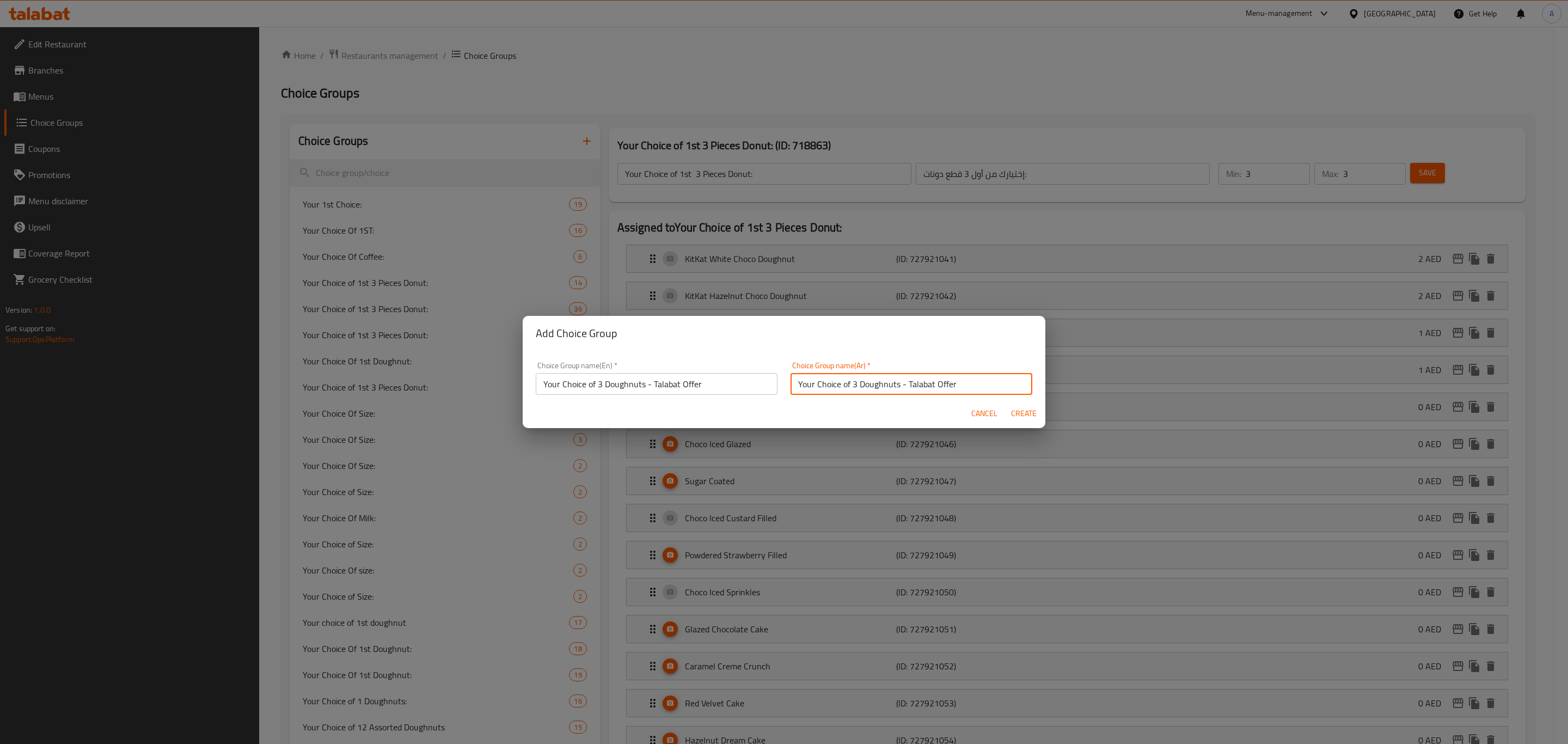
click at [1023, 420] on span "Create" at bounding box center [1023, 413] width 26 height 13
type input "Your Choice of 3 Doughnuts - Talabat Offer"
type input "0"
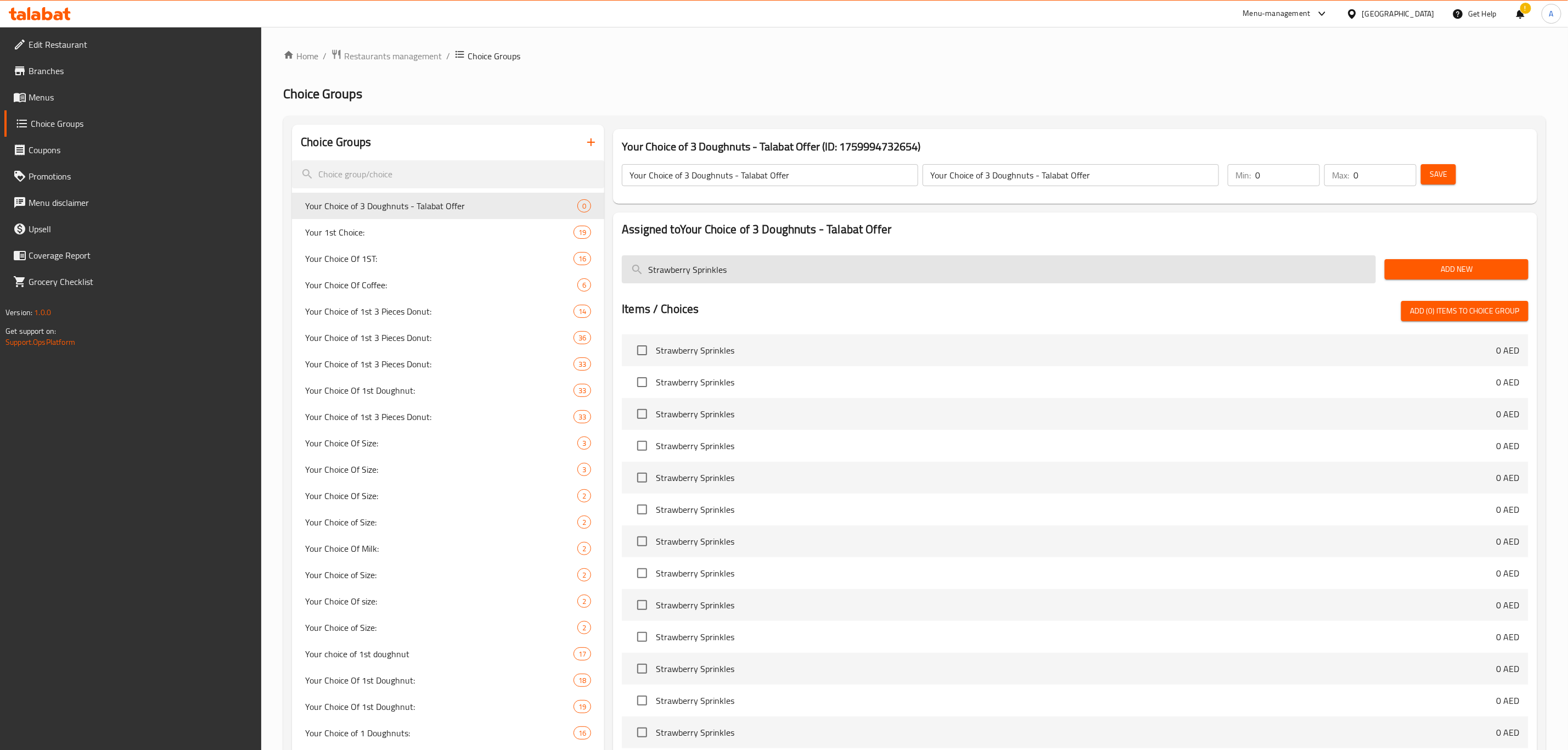
click at [743, 269] on input "Strawberry Sprinkles" at bounding box center [998, 269] width 754 height 28
paste input "Choco Hazelnut Exotica"
type input "Choco Hazelnut Exotica"
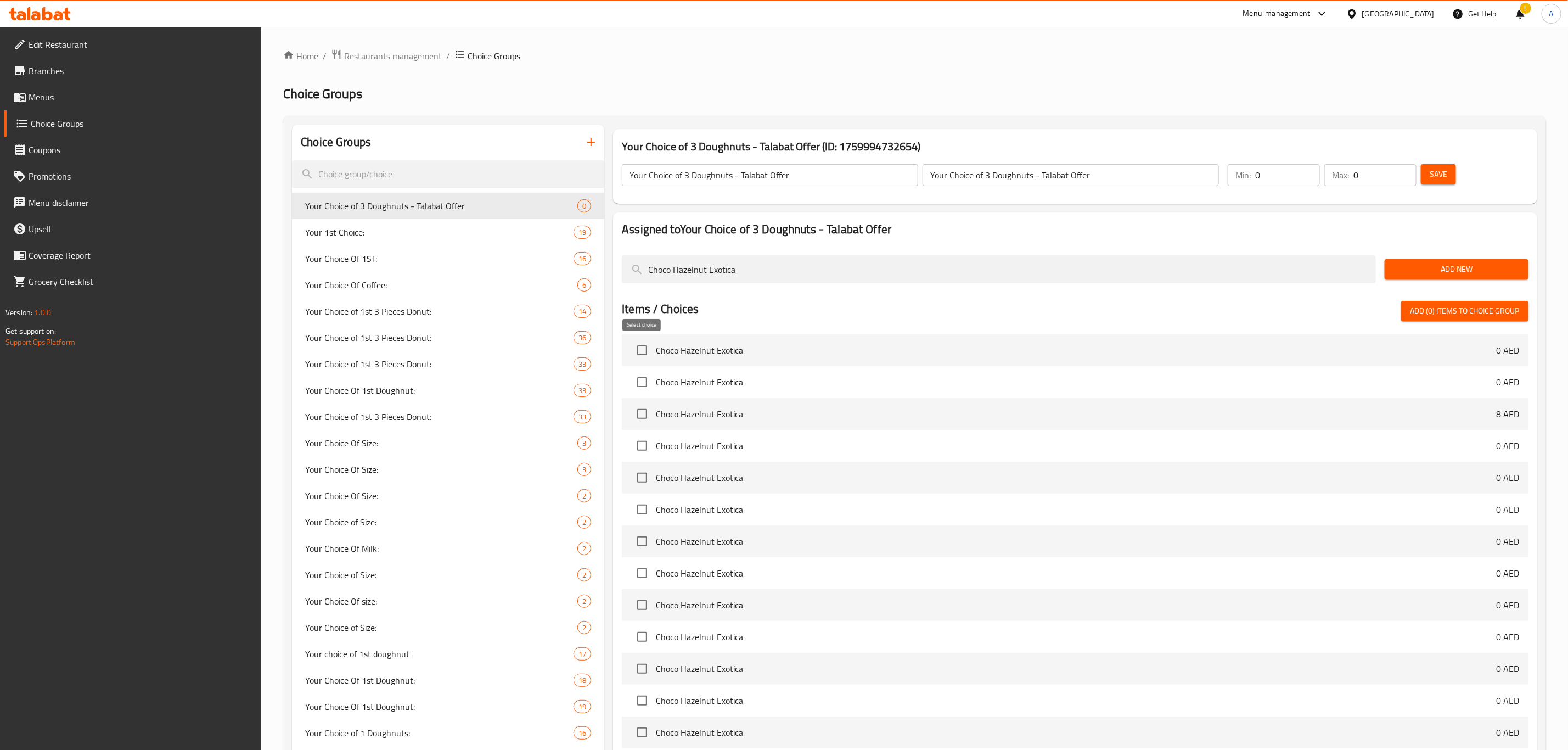
click at [643, 350] on input "checkbox" at bounding box center [643, 350] width 23 height 23
checkbox input "true"
click at [692, 271] on input "Choco Hazelnut Exotica" at bounding box center [998, 269] width 754 height 28
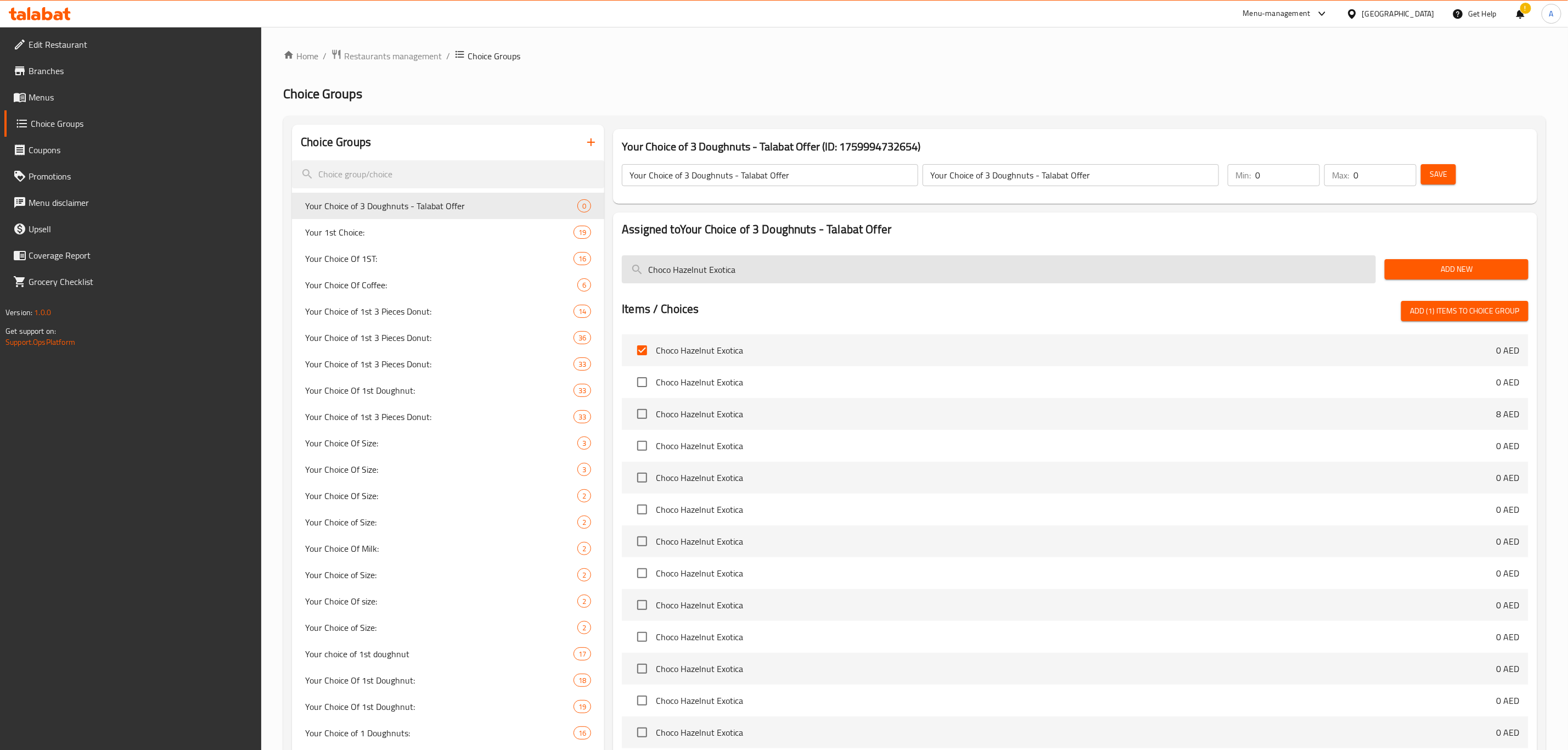
paste input "Classic"
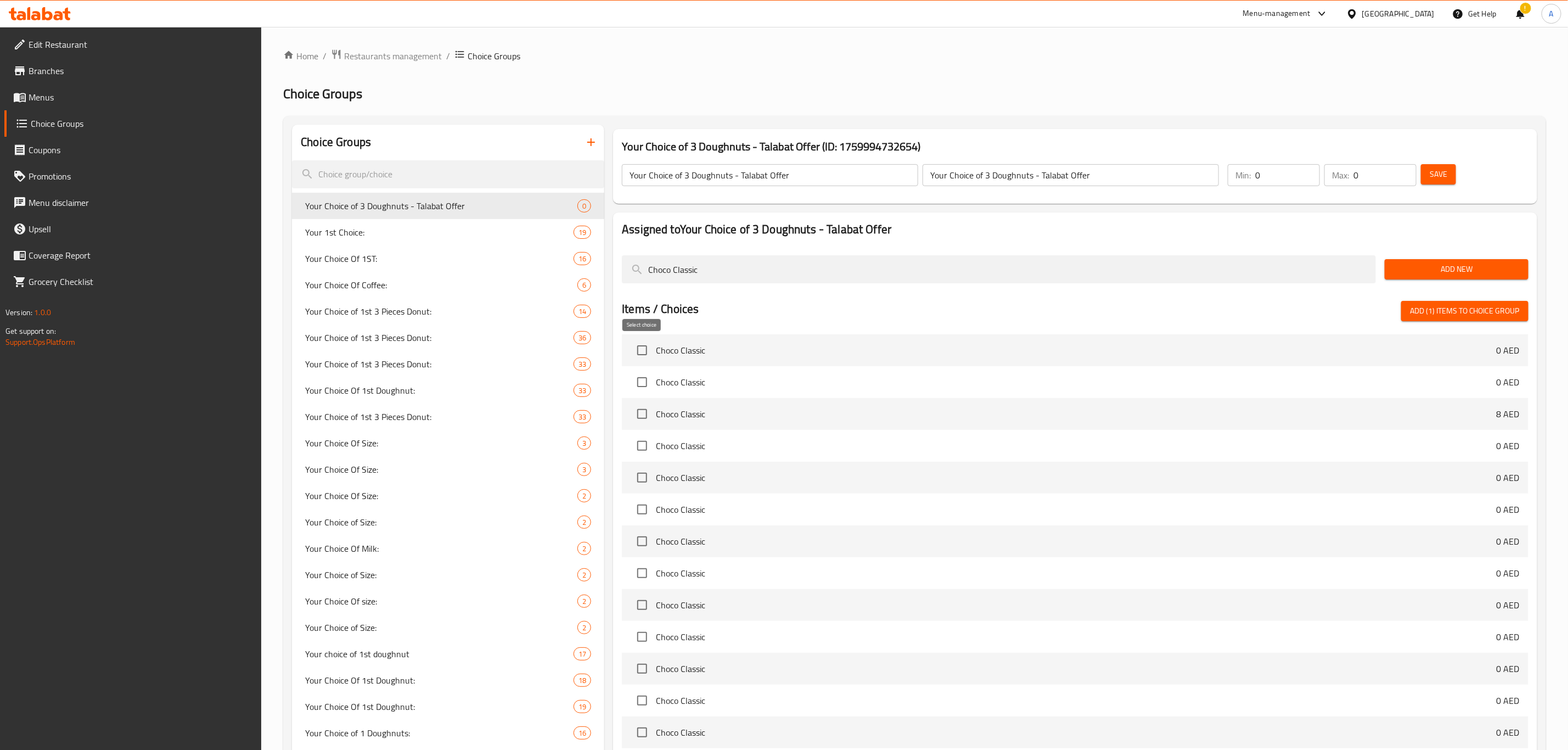
type input "Choco Classic"
click at [642, 348] on input "checkbox" at bounding box center [643, 350] width 23 height 23
checkbox input "true"
click at [674, 272] on input "Choco Classic" at bounding box center [998, 269] width 754 height 28
click at [673, 272] on input "Choco Classic" at bounding box center [998, 269] width 754 height 28
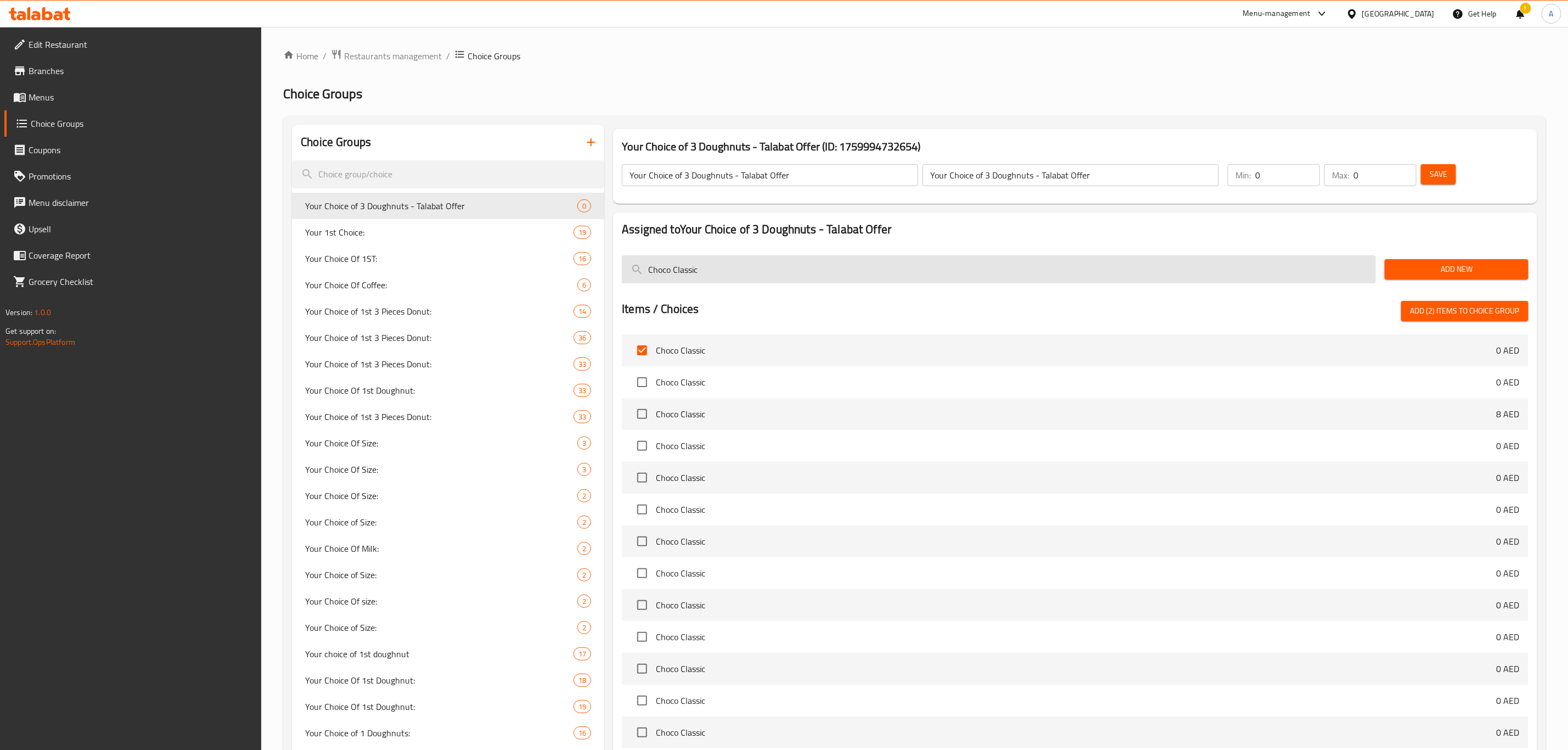
click at [671, 268] on input "Choco Classic" at bounding box center [998, 269] width 754 height 28
paste input "late Custard Fudge"
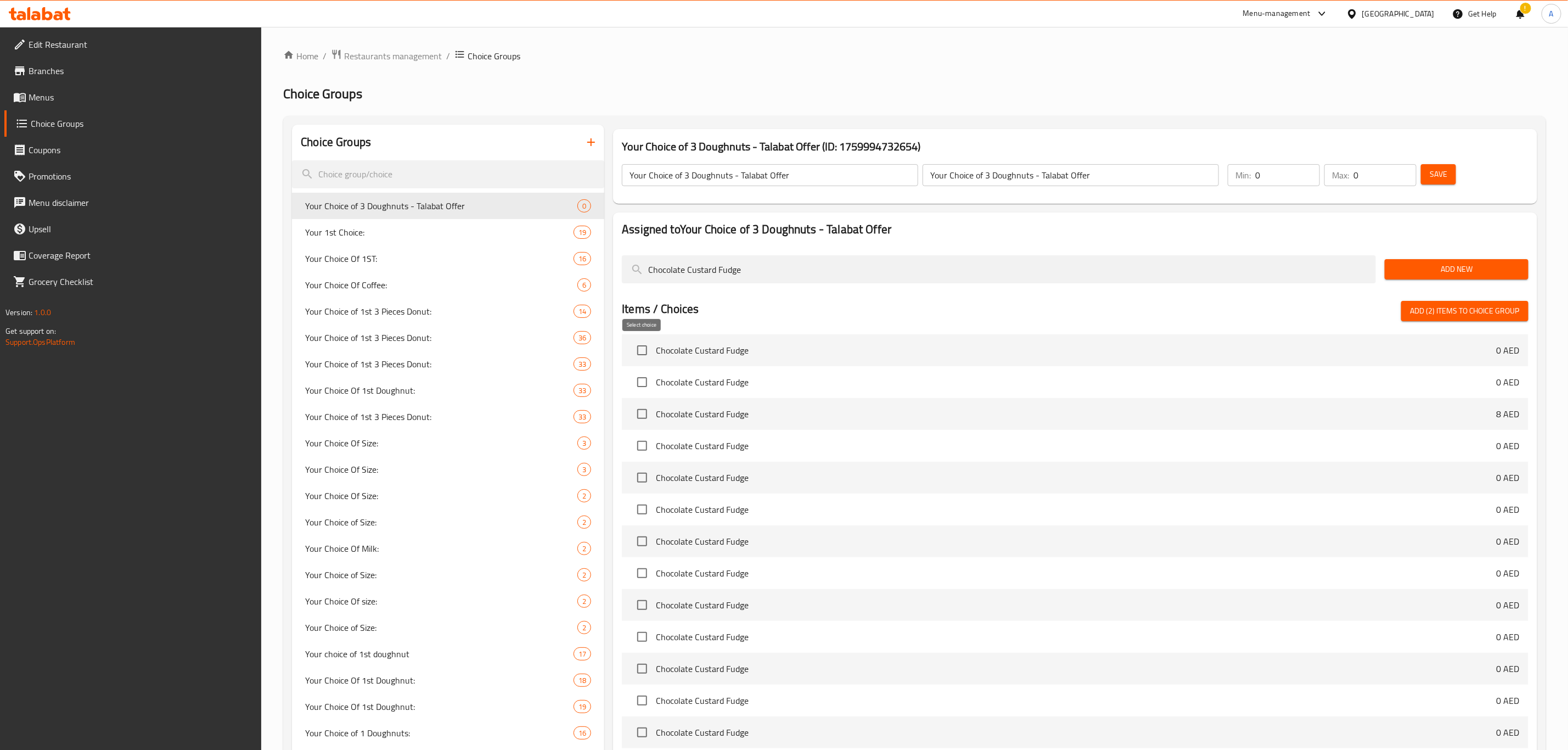
type input "Chocolate Custard Fudge"
click at [647, 356] on input "checkbox" at bounding box center [643, 350] width 23 height 23
checkbox input "true"
click at [738, 266] on input "Chocolate Custard Fudge" at bounding box center [998, 269] width 754 height 28
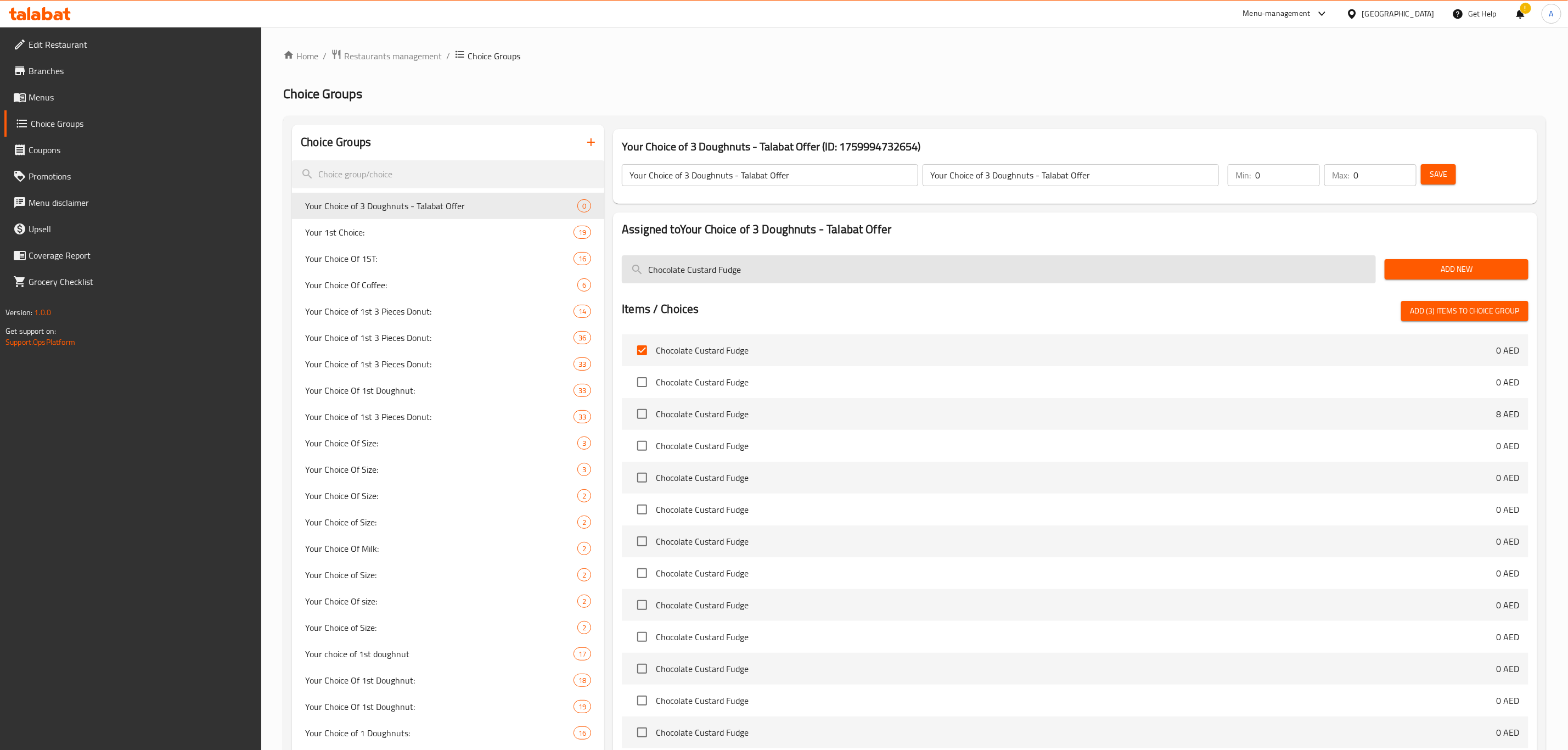
click at [738, 266] on input "Chocolate Custard Fudge" at bounding box center [998, 269] width 754 height 28
paste input "Pistachio Kunafa"
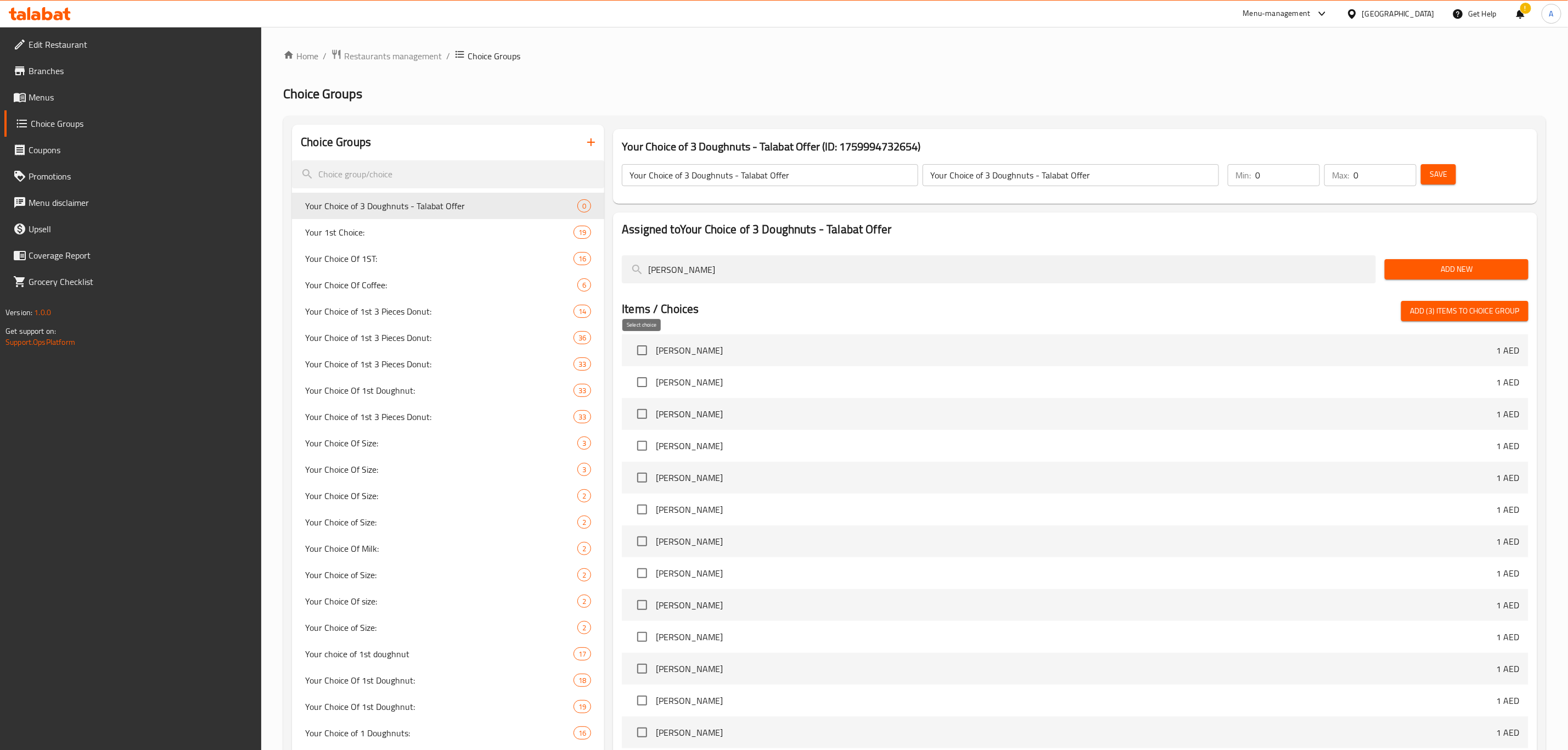
type input "Pistachio Kunafa"
click at [639, 350] on input "checkbox" at bounding box center [643, 350] width 23 height 23
click at [638, 353] on input "checkbox" at bounding box center [643, 350] width 23 height 23
checkbox input "true"
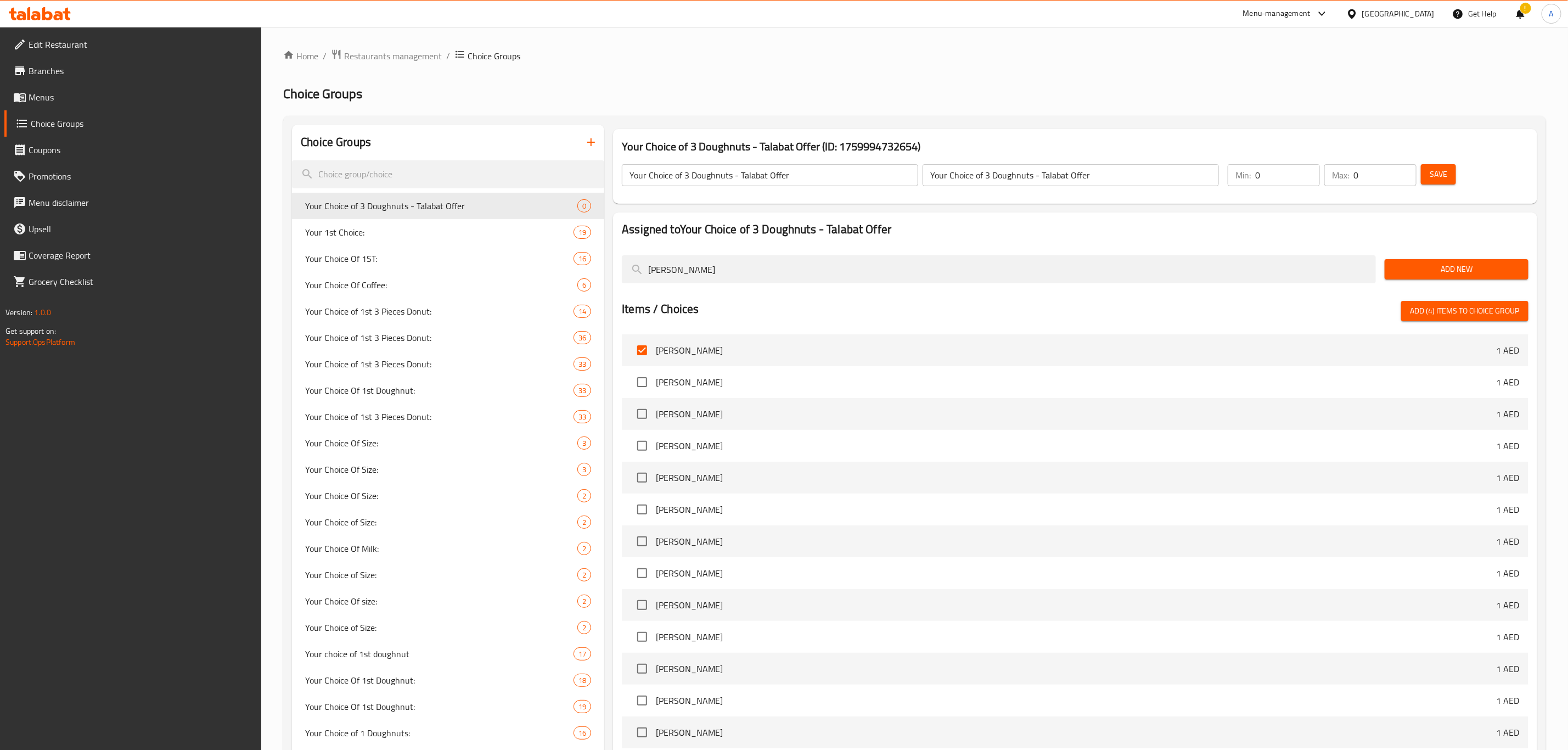
click at [713, 180] on input "Your Choice of 3 Doughnuts - Talabat Offer" at bounding box center [770, 175] width 296 height 22
click at [712, 180] on input "Your Choice of 3 Doughnuts - Talabat Offer" at bounding box center [770, 175] width 296 height 22
click at [714, 264] on input "Pistachio Kunafa" at bounding box center [998, 269] width 754 height 28
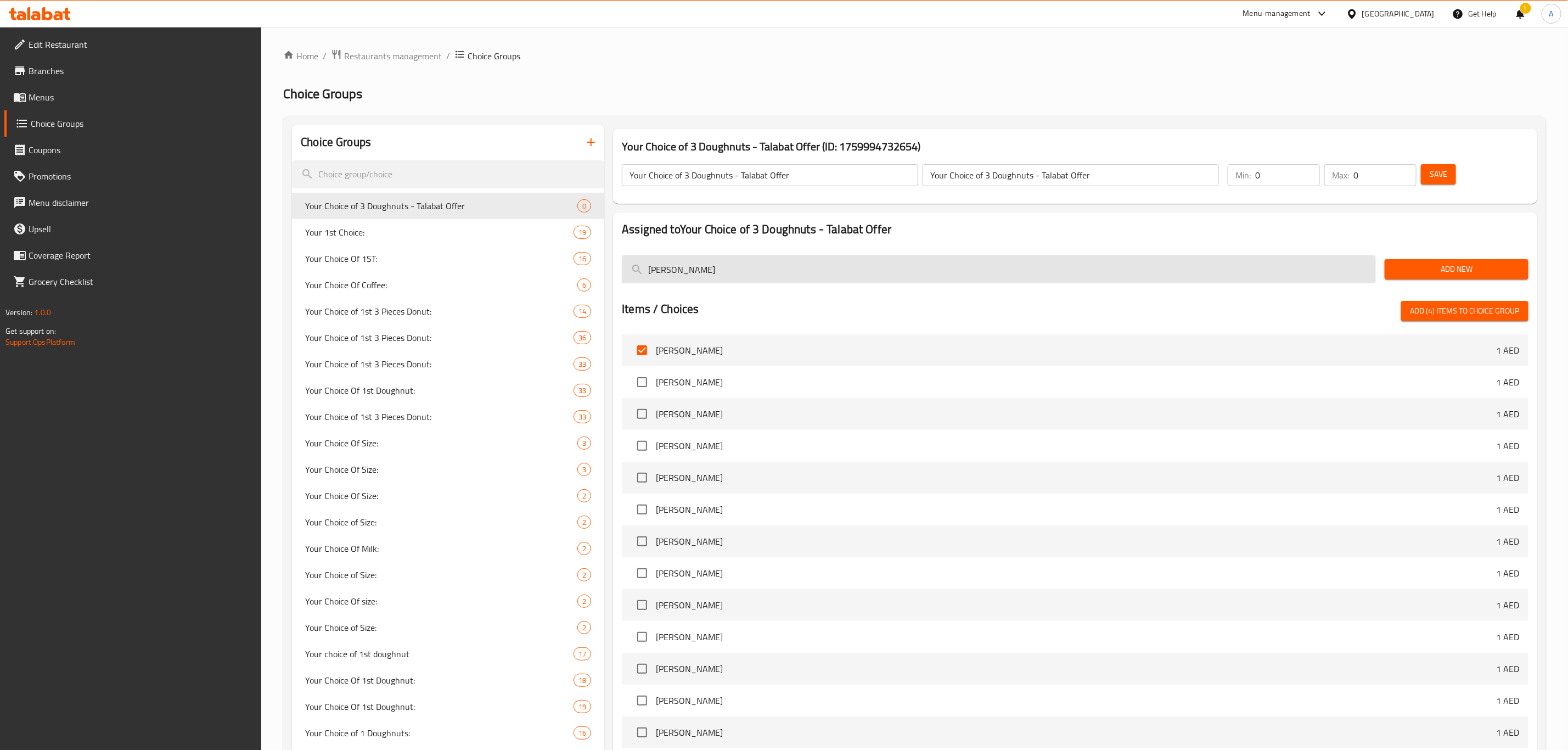
paste input "Nutty Cocoa Filled Ring"
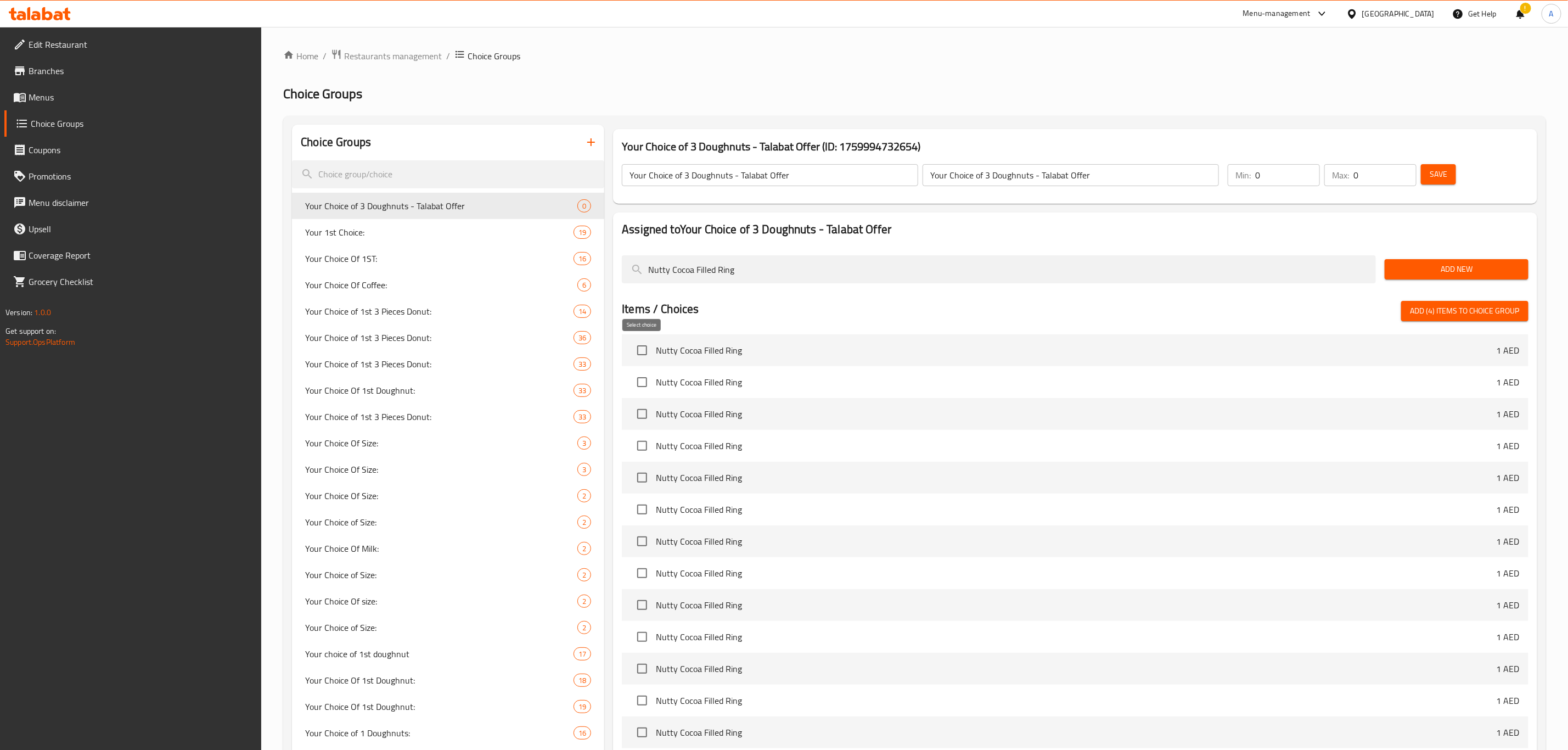
type input "Nutty Cocoa Filled Ring"
click at [644, 351] on input "checkbox" at bounding box center [643, 350] width 23 height 23
checkbox input "true"
click at [744, 266] on input "Nutty Cocoa Filled Ring" at bounding box center [998, 269] width 754 height 28
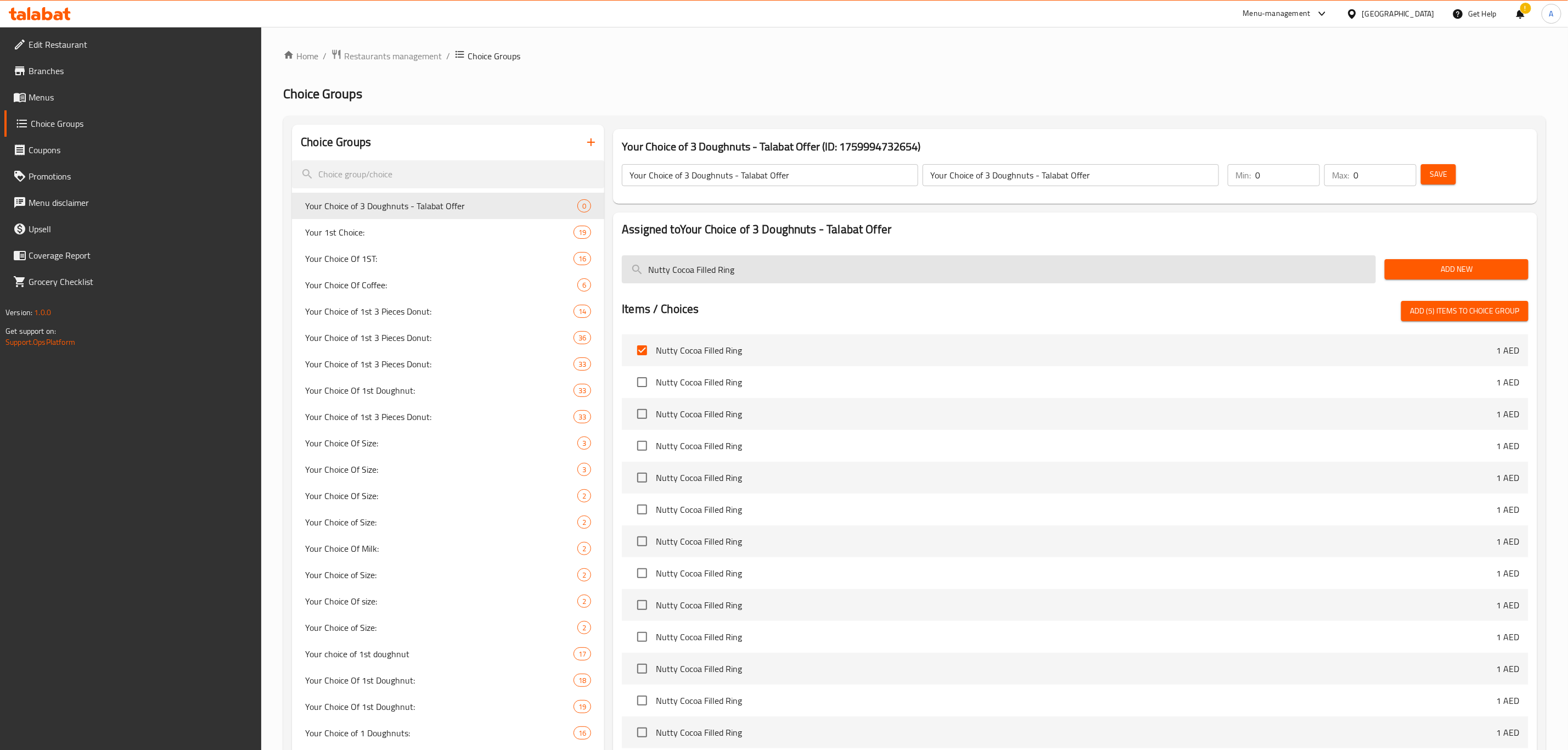
click at [744, 266] on input "Nutty Cocoa Filled Ring" at bounding box center [998, 269] width 754 height 28
paste input "Lotus Biscoff"
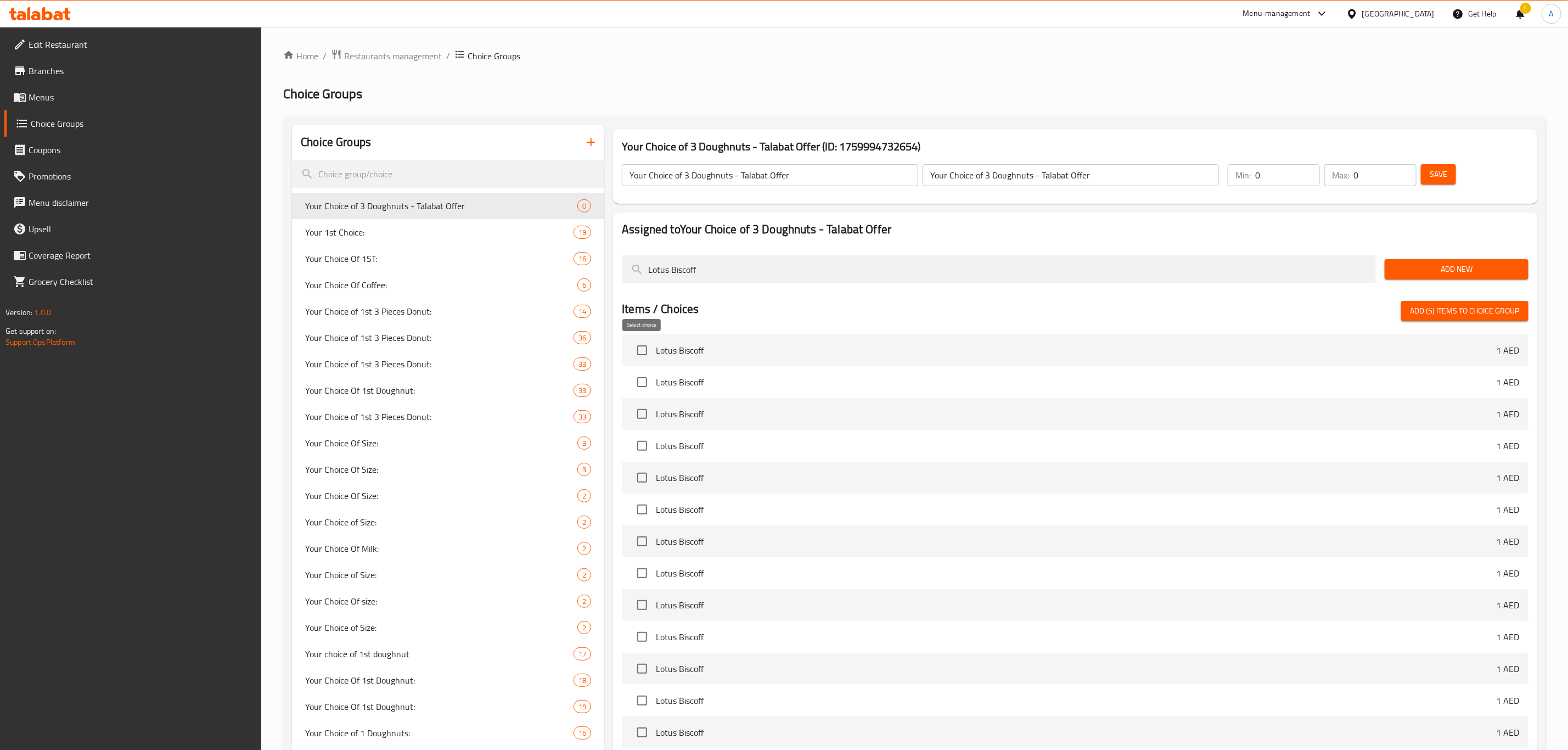
type input "Lotus Biscoff"
click at [641, 351] on input "checkbox" at bounding box center [643, 350] width 23 height 23
checkbox input "true"
click at [723, 284] on div "Lotus Biscoff" at bounding box center [998, 269] width 763 height 37
click at [721, 268] on input "Lotus Biscoff" at bounding box center [998, 269] width 754 height 28
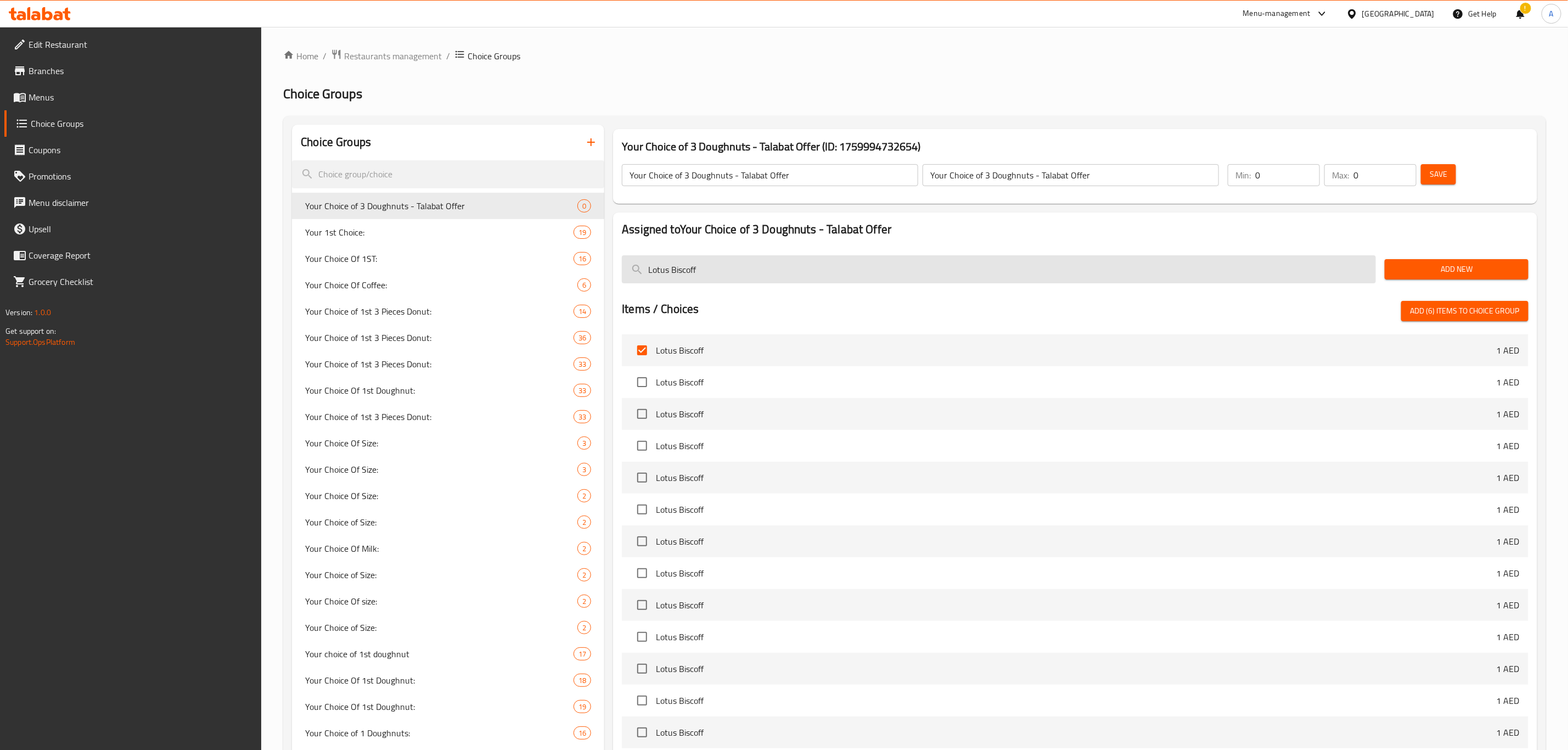
click at [721, 268] on input "Lotus Biscoff" at bounding box center [998, 269] width 754 height 28
paste input "Original Glazed"
type input "Original Glazed"
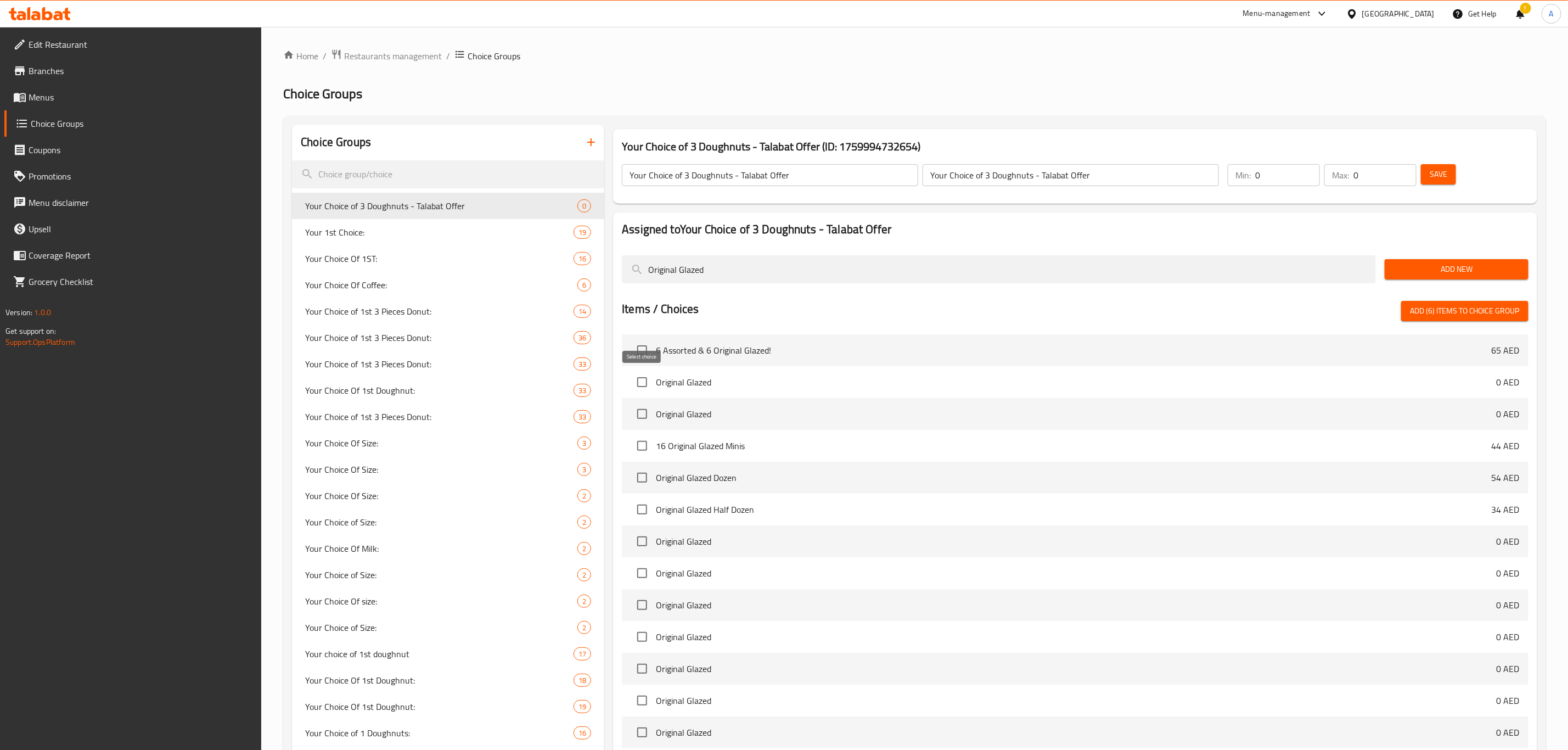
click at [641, 384] on input "checkbox" at bounding box center [643, 382] width 23 height 23
checkbox input "true"
click at [750, 282] on input "Original Glazed" at bounding box center [998, 269] width 754 height 28
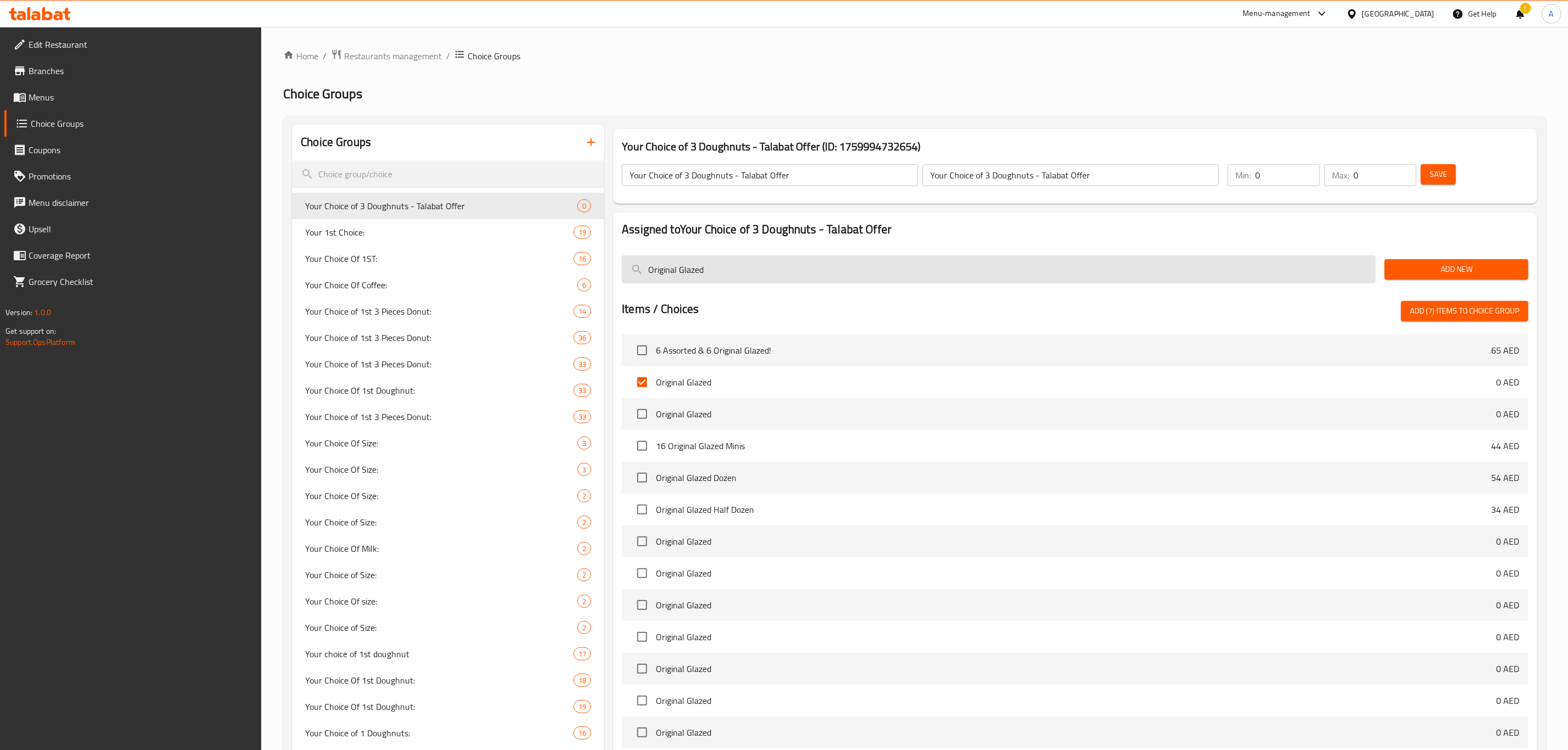
paste input "Choco Iced"
type input "Choco Iced Glazed"
click at [641, 348] on input "checkbox" at bounding box center [643, 350] width 23 height 23
checkbox input "true"
click at [710, 275] on input "Choco Iced Glazed" at bounding box center [998, 269] width 754 height 28
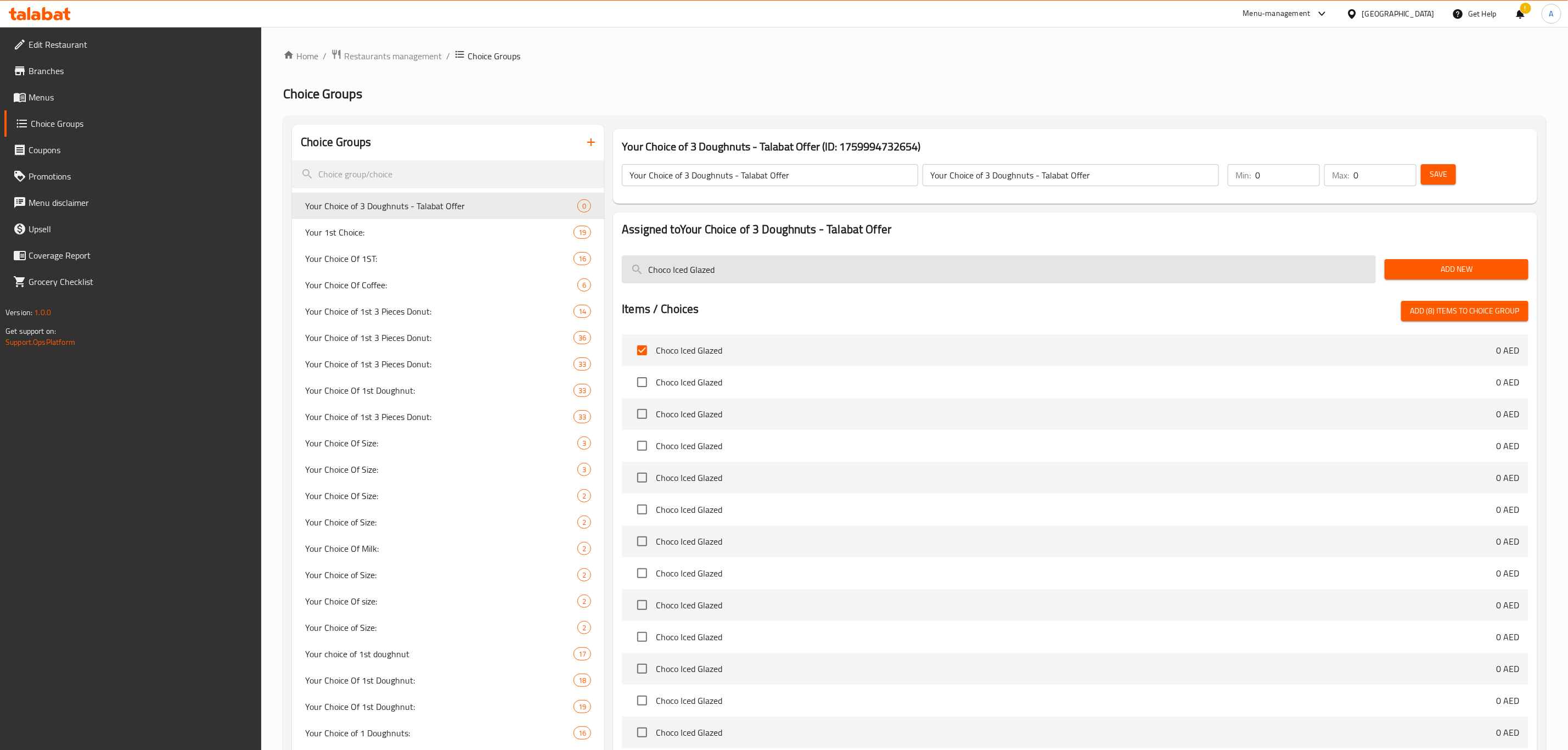
click at [710, 275] on input "Choco Iced Glazed" at bounding box center [998, 269] width 754 height 28
paste input "Sugar Coat"
type input "Sugar Coated"
click at [643, 351] on input "checkbox" at bounding box center [643, 350] width 23 height 23
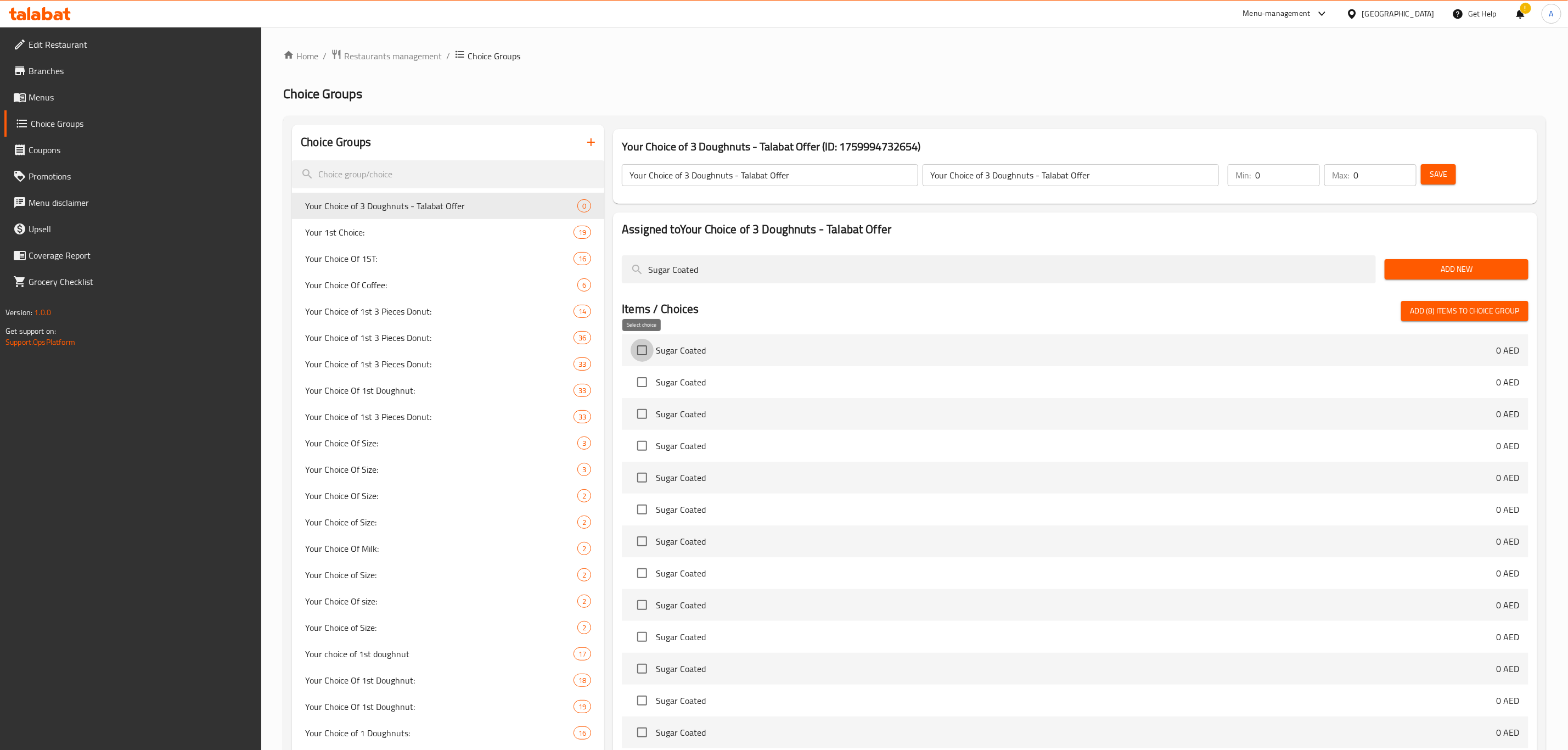
checkbox input "true"
click at [746, 273] on input "Sugar Coated" at bounding box center [998, 269] width 754 height 28
paste input "Choco Iced Custard Fill"
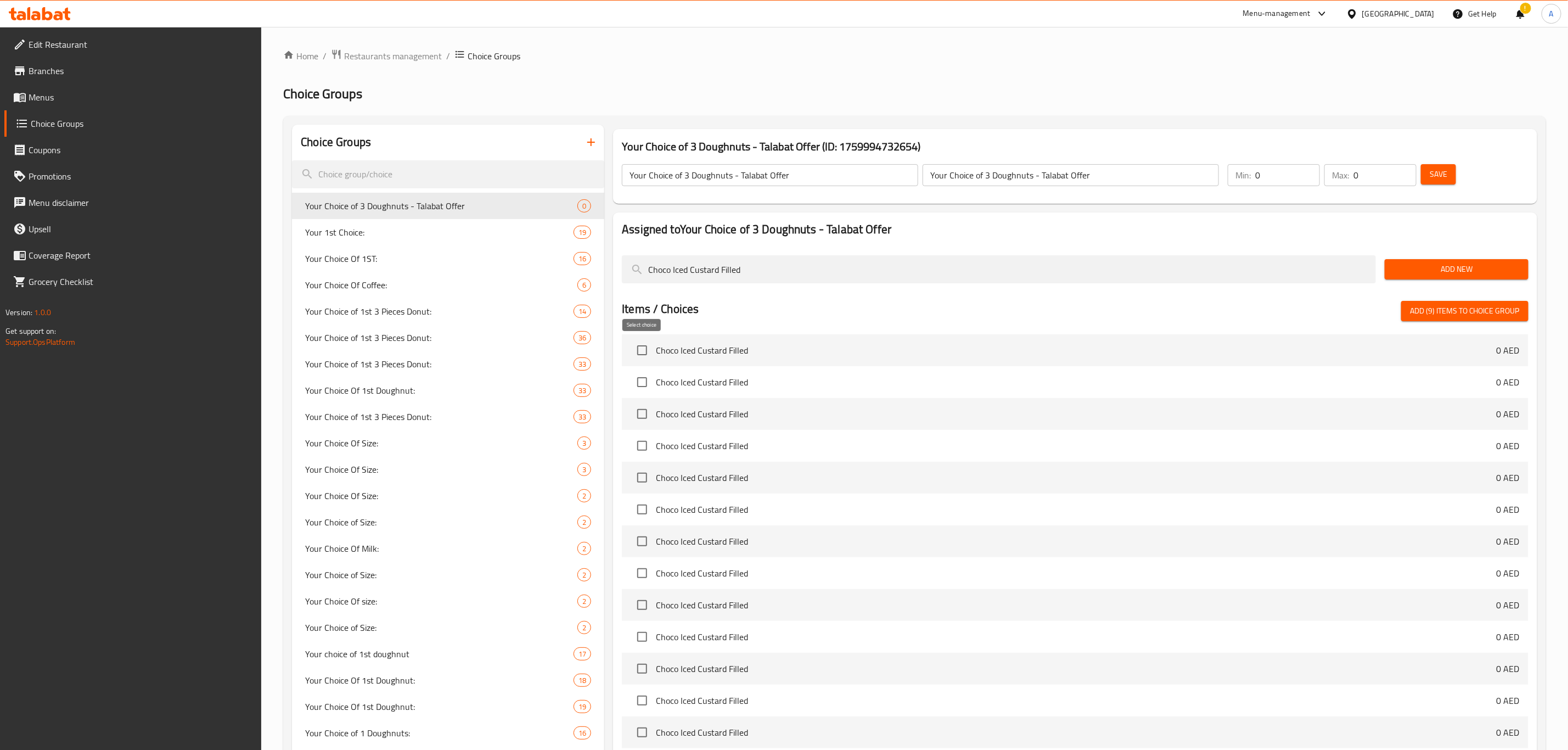
type input "Choco Iced Custard Filled"
click at [641, 354] on input "checkbox" at bounding box center [643, 350] width 23 height 23
checkbox input "true"
click at [720, 274] on input "Choco Iced Custard Filled" at bounding box center [998, 269] width 754 height 28
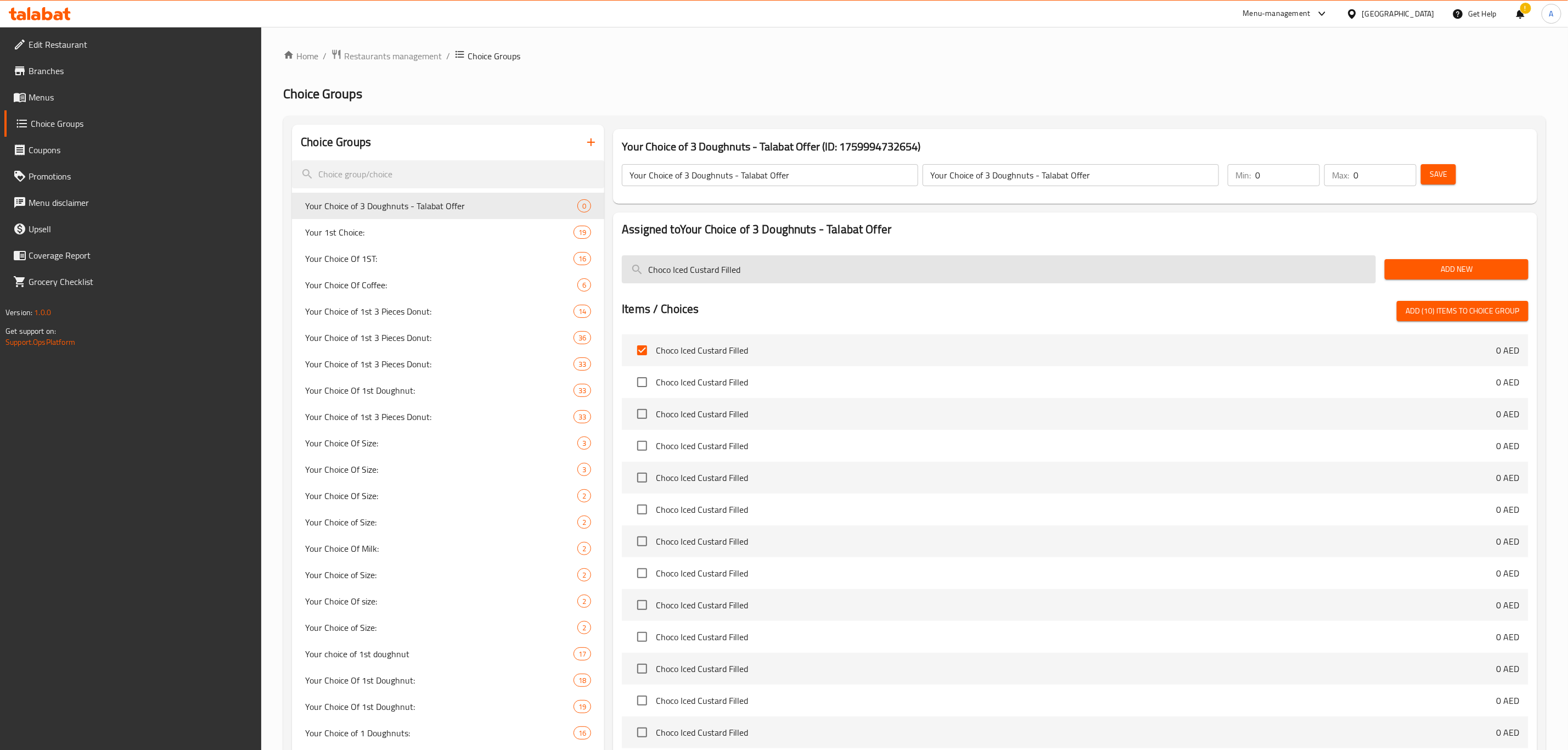
click at [720, 274] on input "Choco Iced Custard Filled" at bounding box center [998, 269] width 754 height 28
paste input "Powdered Strawberry"
type input "Powdered Strawberry Filled"
click at [639, 354] on input "checkbox" at bounding box center [643, 350] width 23 height 23
checkbox input "true"
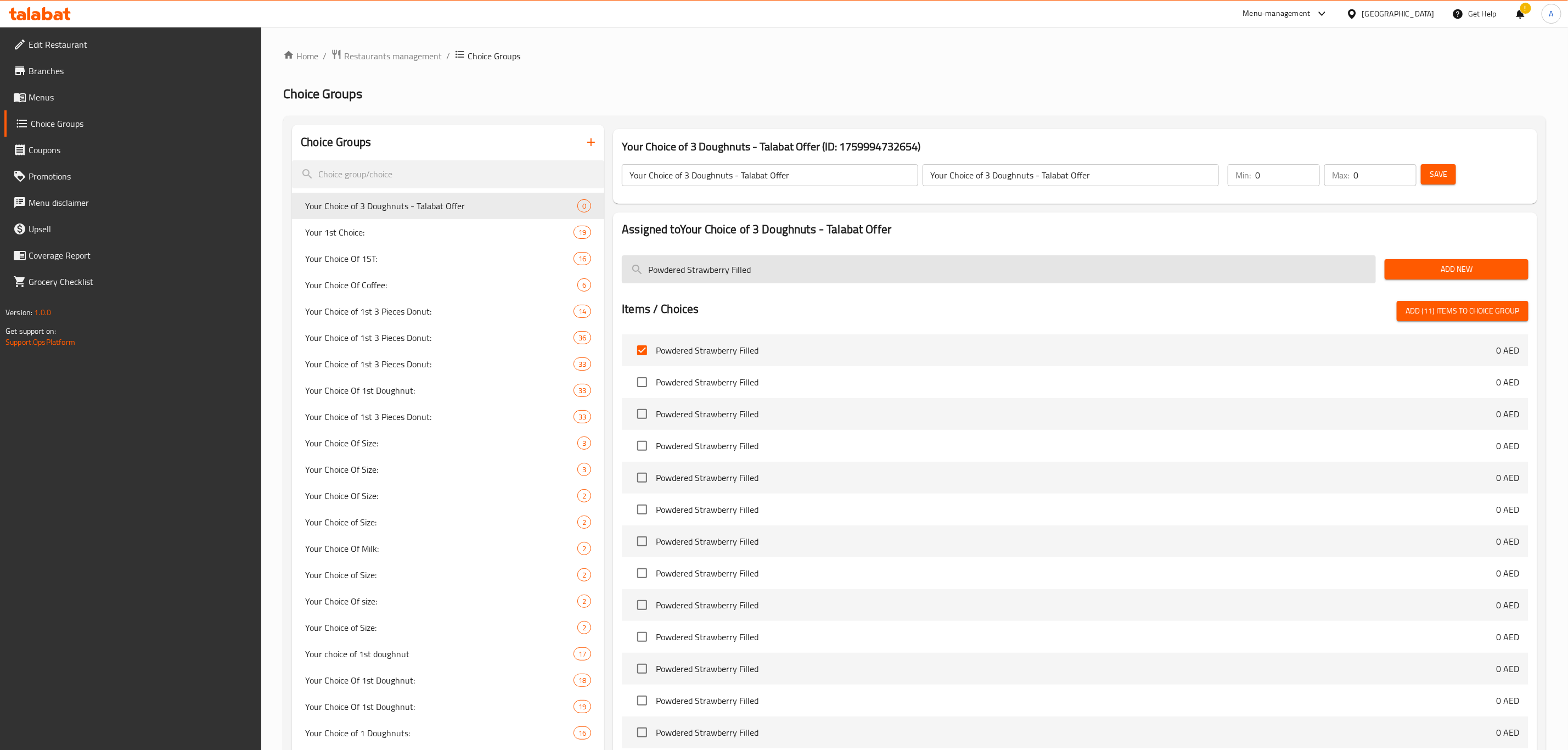
click at [772, 273] on input "Powdered Strawberry Filled" at bounding box center [998, 269] width 754 height 28
paste input "Choco Iced Sprinkles"
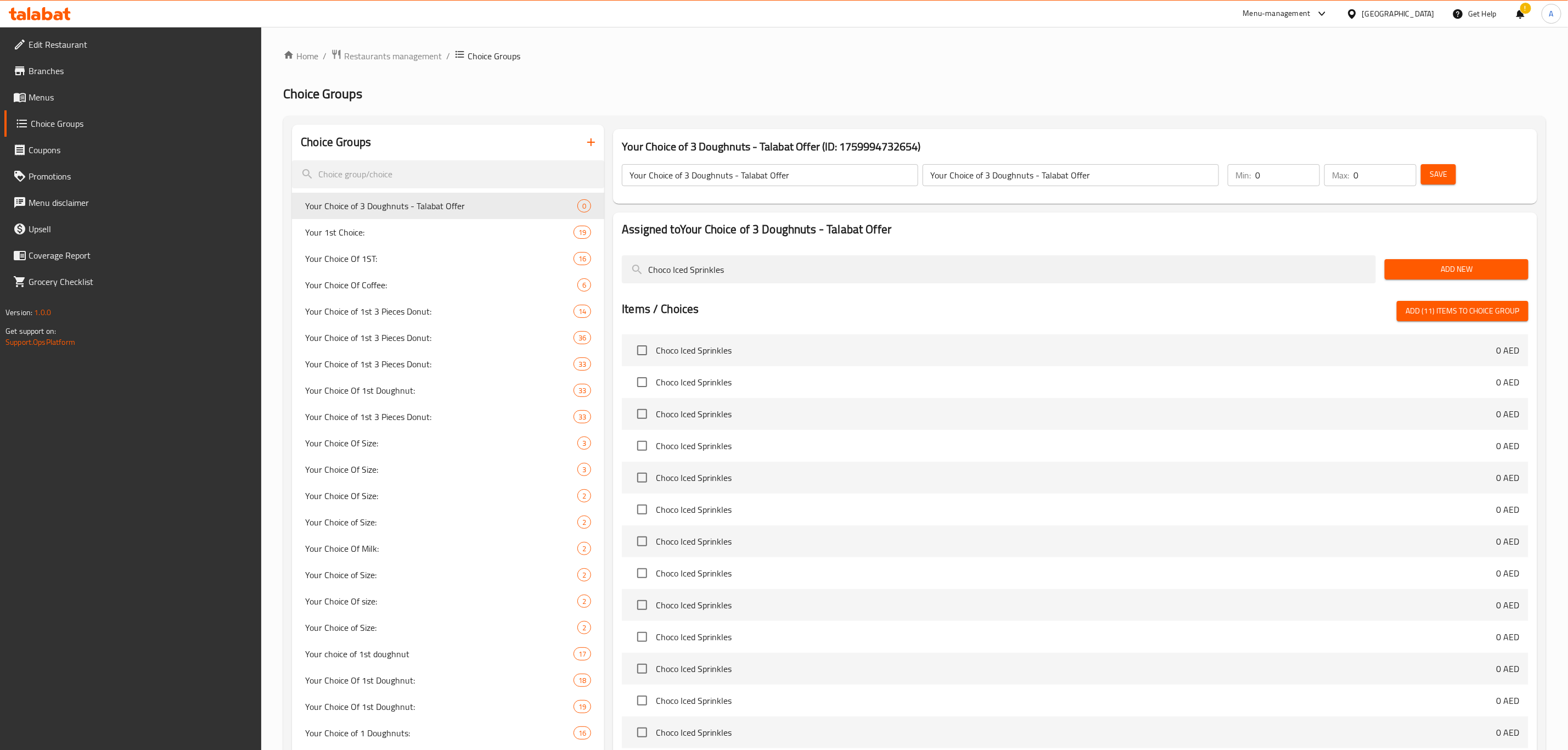
type input "Choco Iced Sprinkles"
click at [641, 351] on input "checkbox" at bounding box center [643, 350] width 23 height 23
checkbox input "true"
click at [822, 271] on input "Choco Iced Sprinkles" at bounding box center [998, 269] width 754 height 28
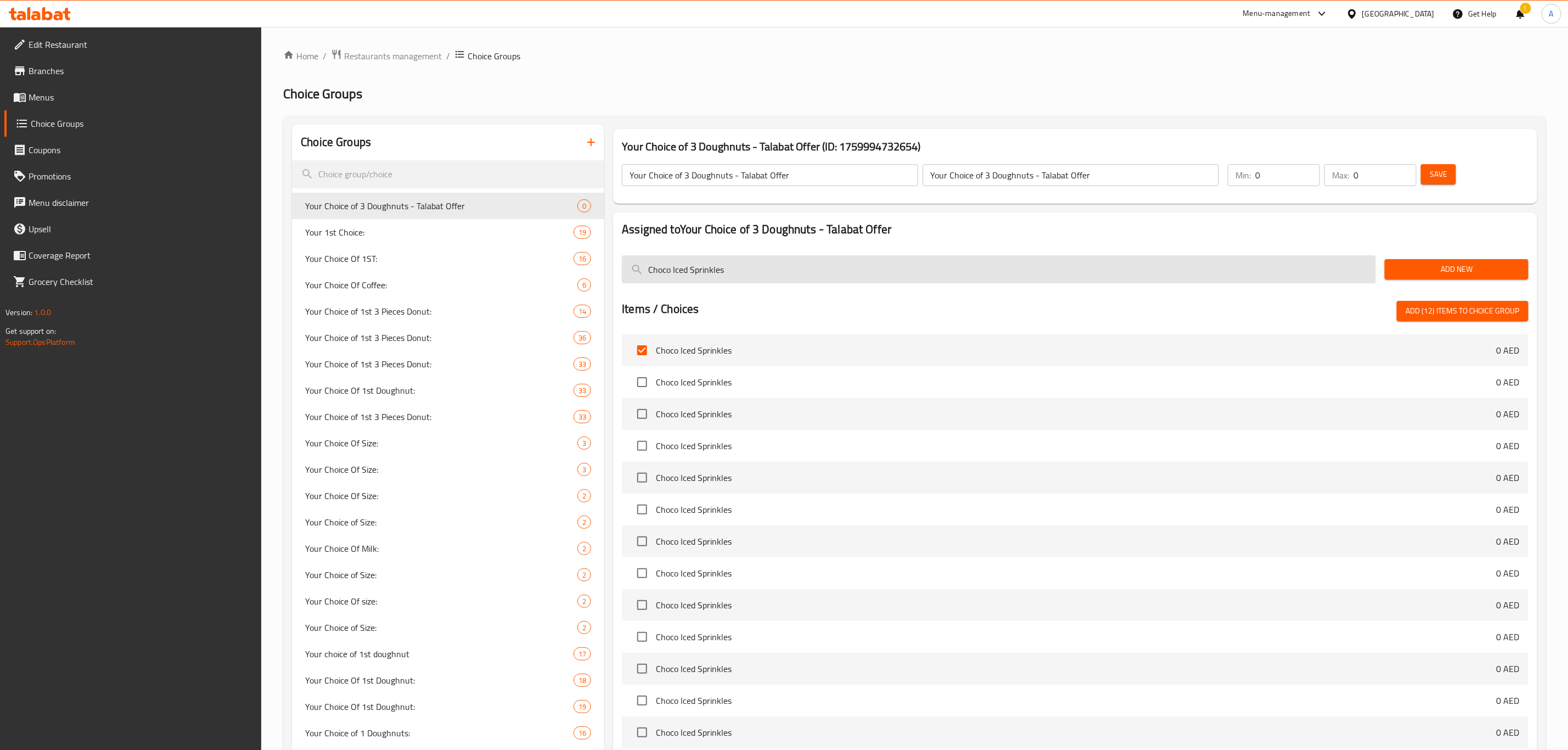
click at [822, 271] on input "Choco Iced Sprinkles" at bounding box center [998, 269] width 754 height 28
paste input "Glazed Chocolate Cake"
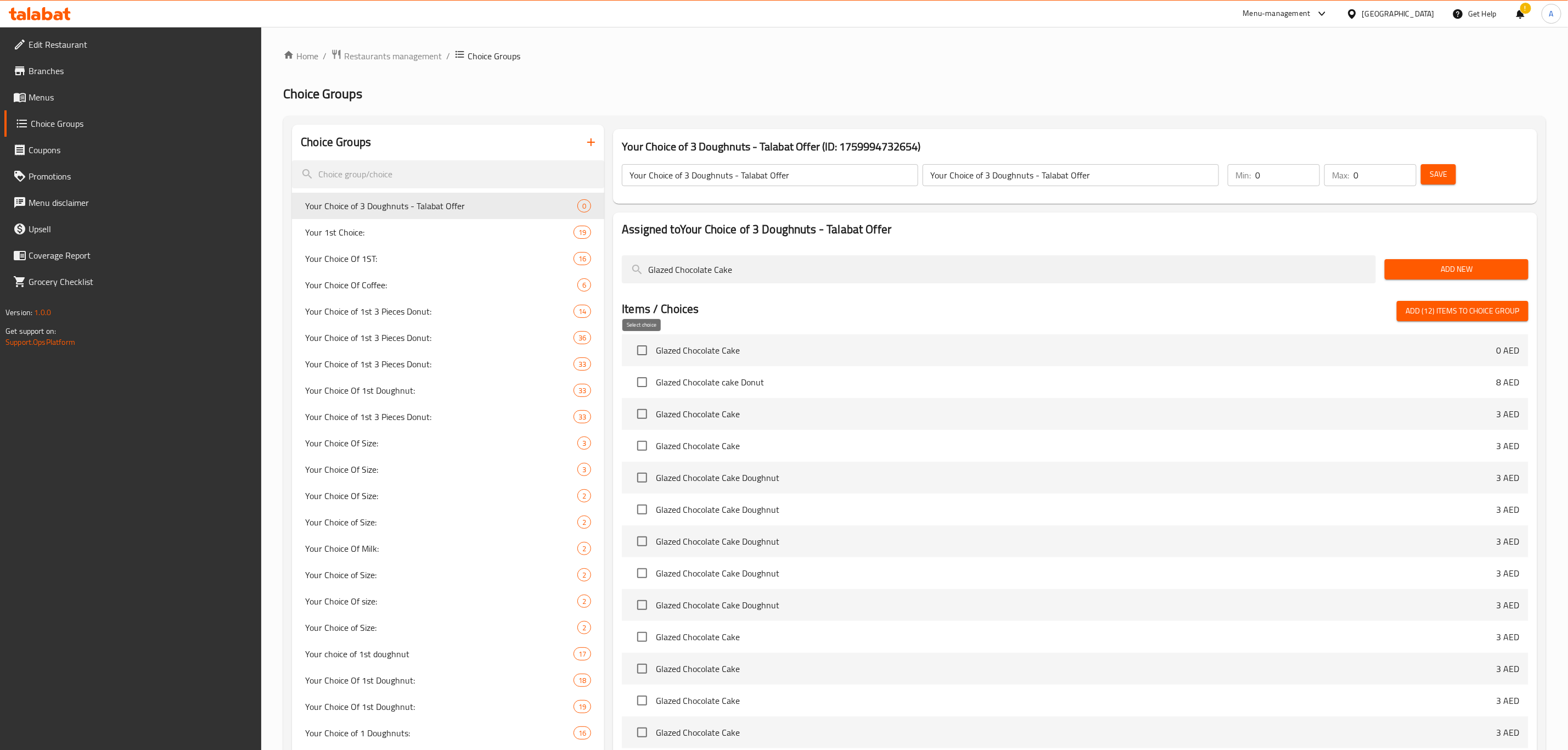
type input "Glazed Chocolate Cake"
click at [631, 347] on input "checkbox" at bounding box center [643, 350] width 23 height 23
checkbox input "true"
click at [757, 268] on input "Glazed Chocolate Cake" at bounding box center [998, 269] width 754 height 28
click at [757, 268] on input "Glazed Chocolate Cake" at bounding box center [998, 269] width 754 height 28
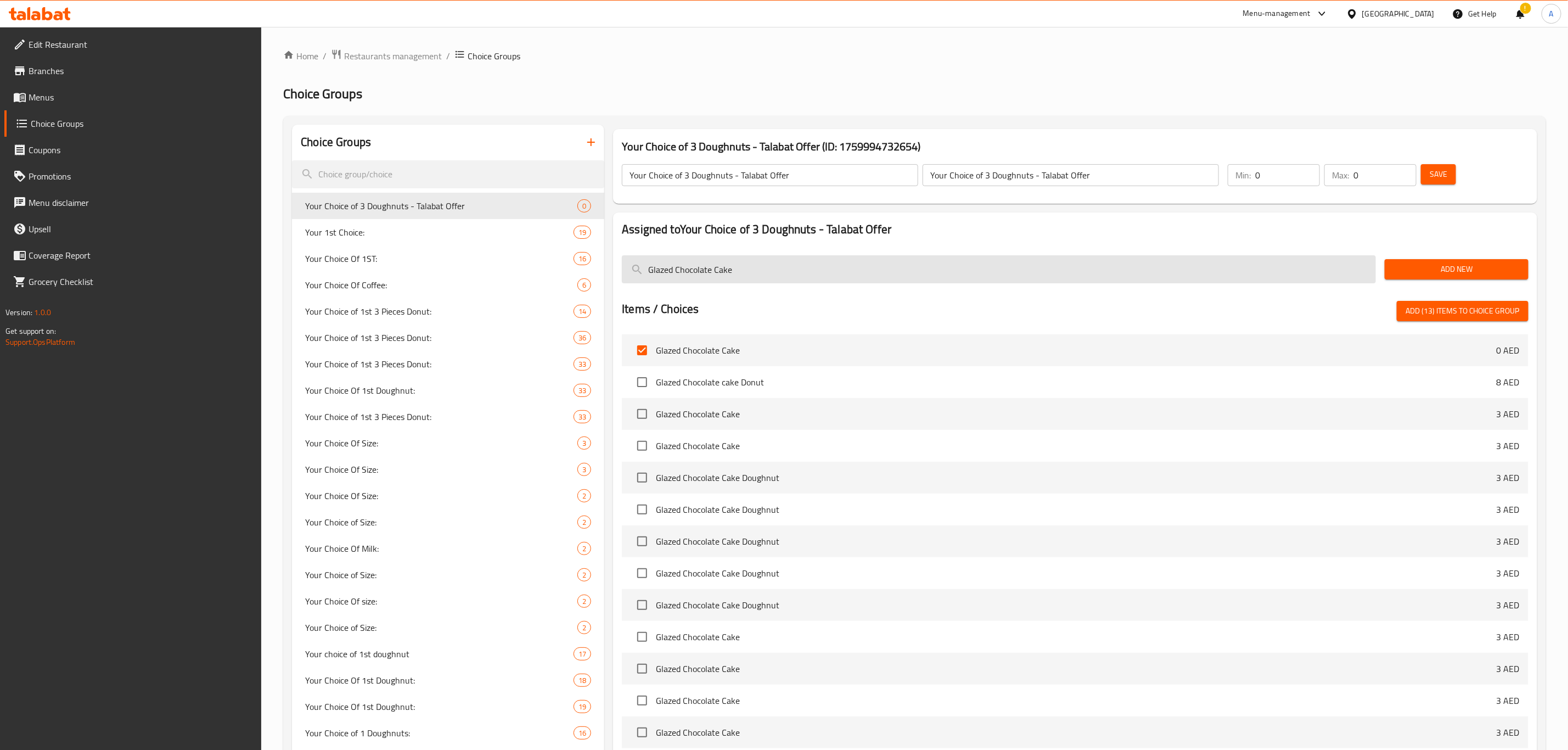
click at [757, 268] on input "Glazed Chocolate Cake" at bounding box center [998, 269] width 754 height 28
paste input "Caramel Creme Crunch"
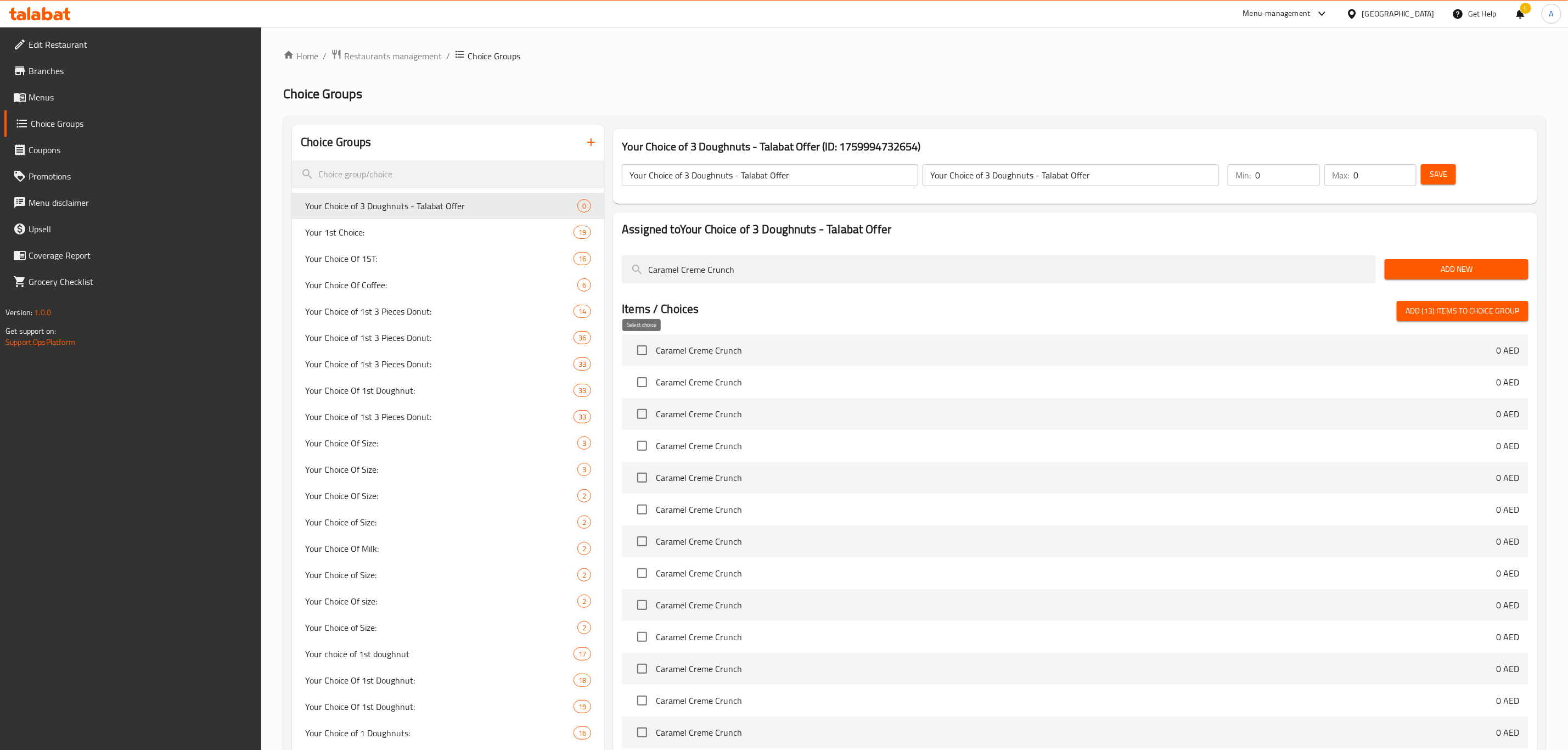
type input "Caramel Creme Crunch"
click at [639, 354] on input "checkbox" at bounding box center [643, 350] width 23 height 23
checkbox input "true"
click at [740, 271] on input "Caramel Creme Crunch" at bounding box center [998, 269] width 754 height 28
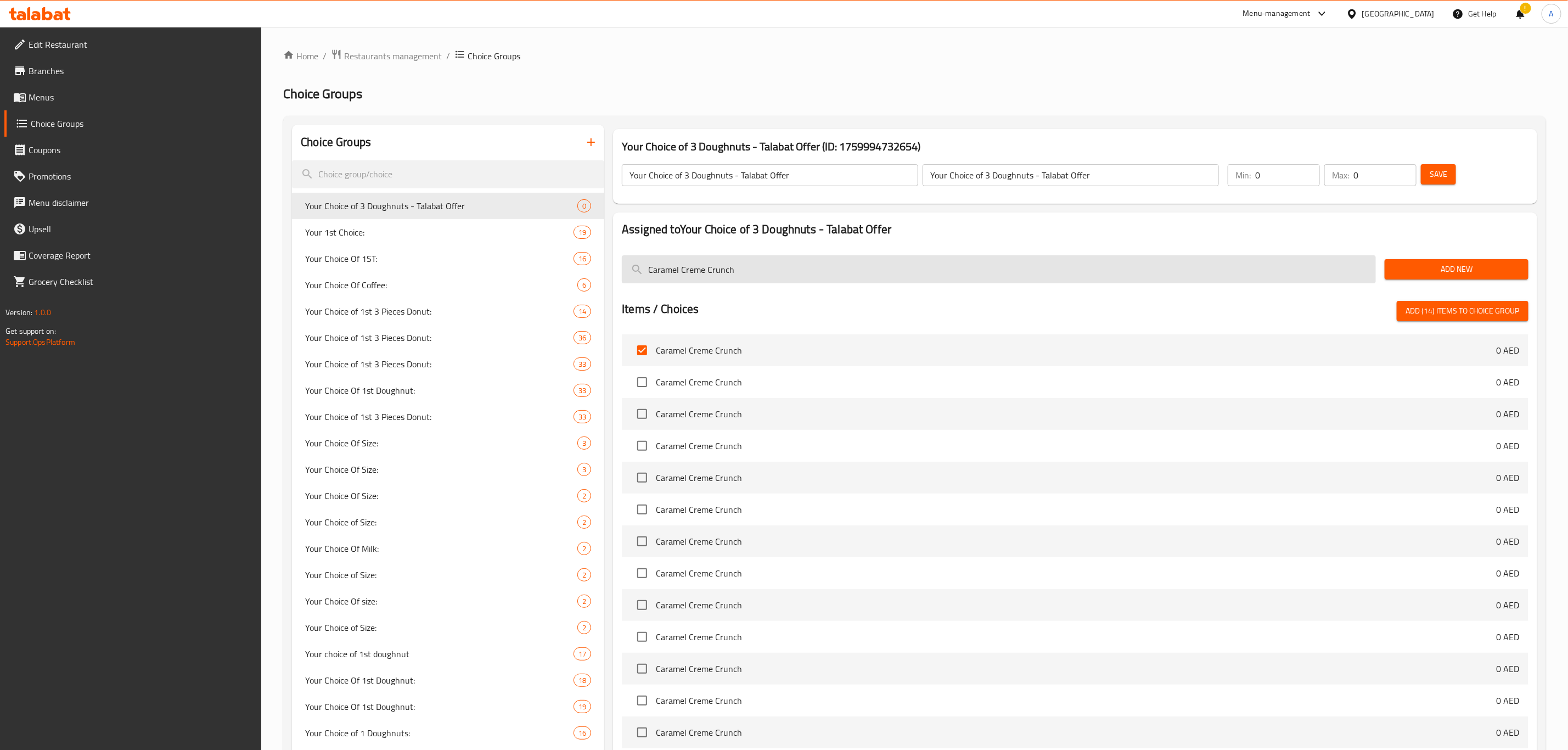
click at [740, 271] on input "Caramel Creme Crunch" at bounding box center [998, 269] width 754 height 28
paste input "Red Velvet Cake"
type input "Red Velvet Cake"
click at [644, 356] on input "checkbox" at bounding box center [643, 350] width 23 height 23
checkbox input "true"
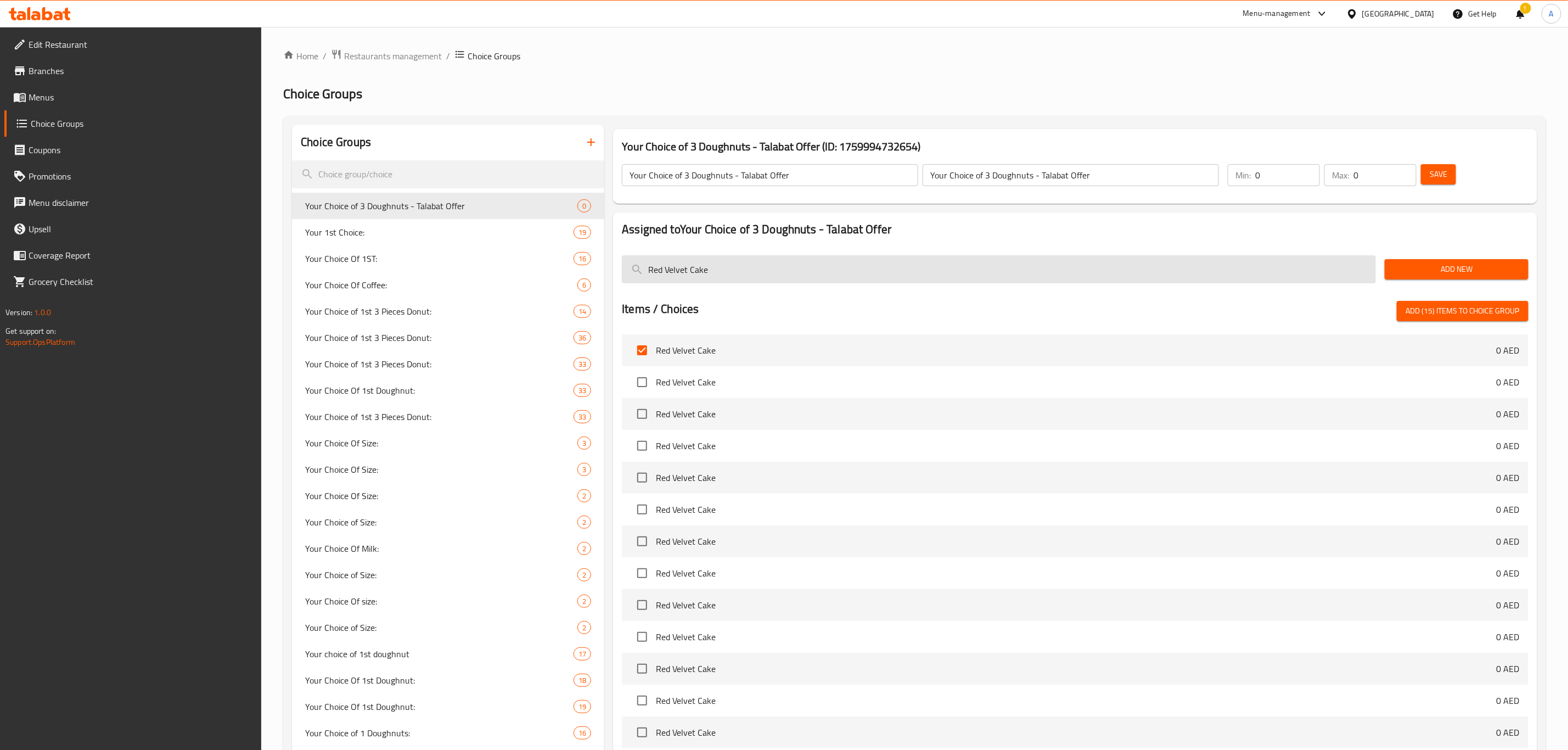
click at [690, 268] on input "Red Velvet Cake" at bounding box center [998, 269] width 754 height 28
paste input "Hazelnut Dream"
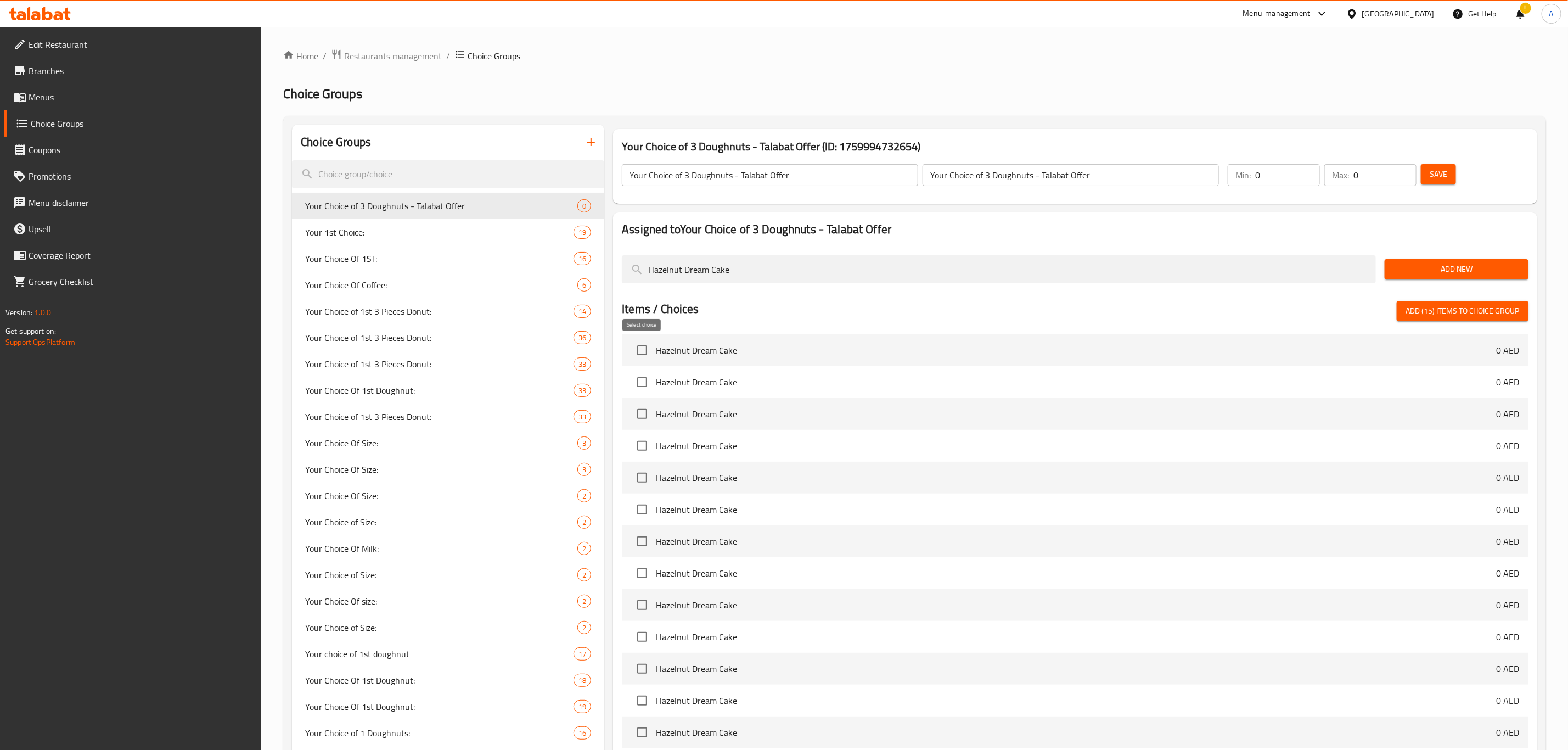
type input "Hazelnut Dream Cake"
click at [641, 355] on input "checkbox" at bounding box center [643, 350] width 23 height 23
checkbox input "true"
click at [733, 277] on input "Hazelnut Dream Cake" at bounding box center [998, 269] width 754 height 28
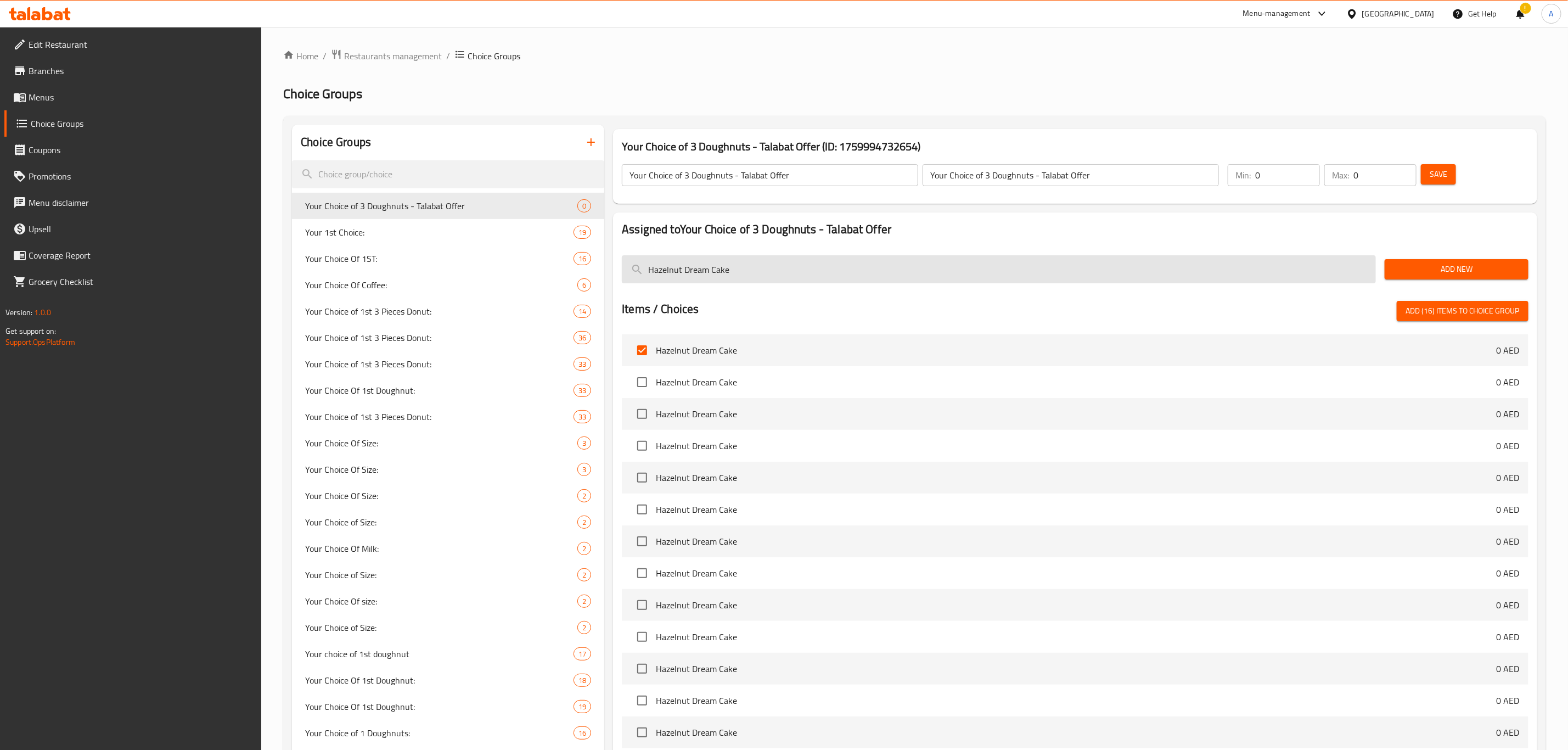
click at [733, 277] on input "Hazelnut Dream Cake" at bounding box center [998, 269] width 754 height 28
paste input "NY Cheesec"
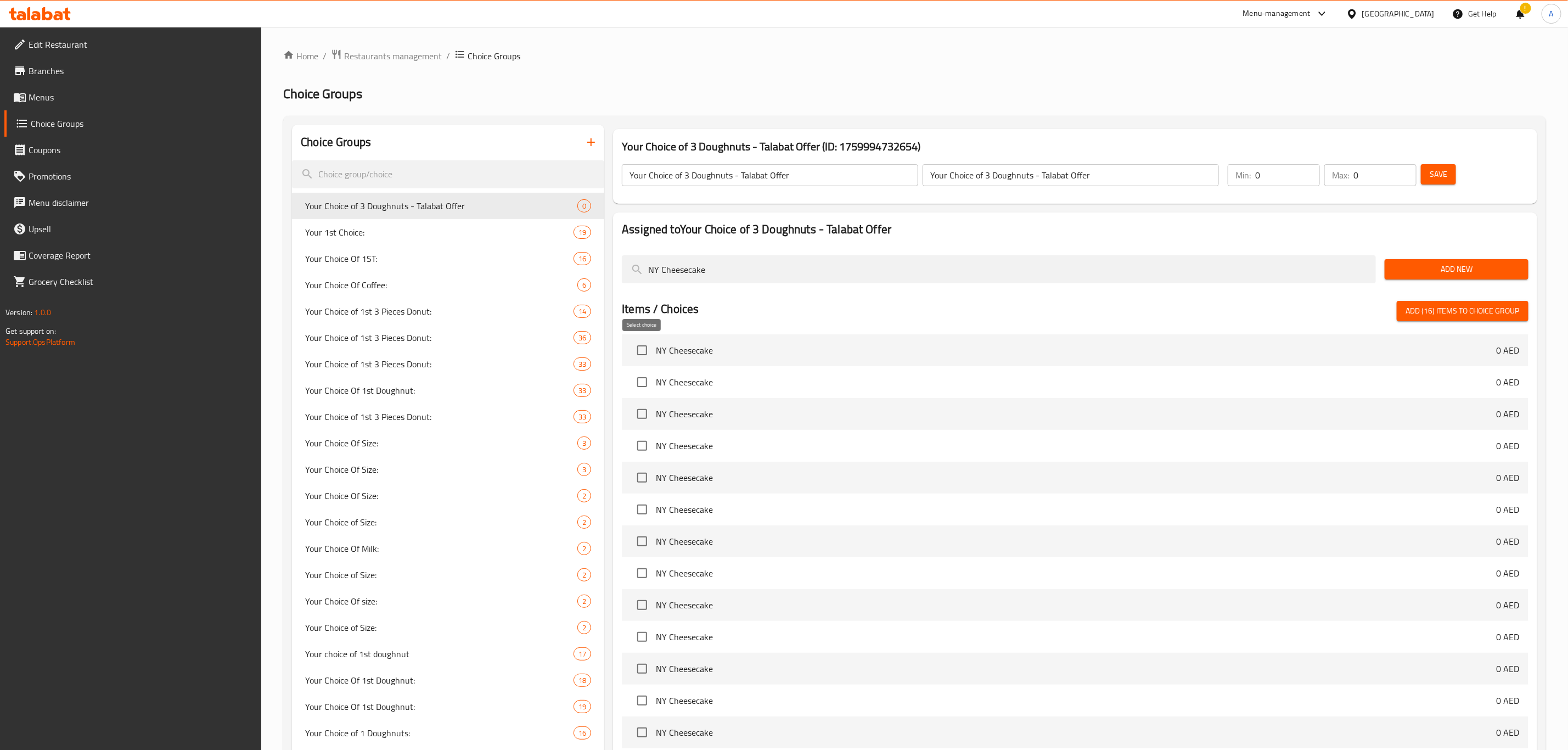
type input "NY Cheesecake"
click at [636, 355] on input "checkbox" at bounding box center [643, 350] width 23 height 23
checkbox input "true"
click at [755, 268] on input "NY Cheesecake" at bounding box center [998, 269] width 754 height 28
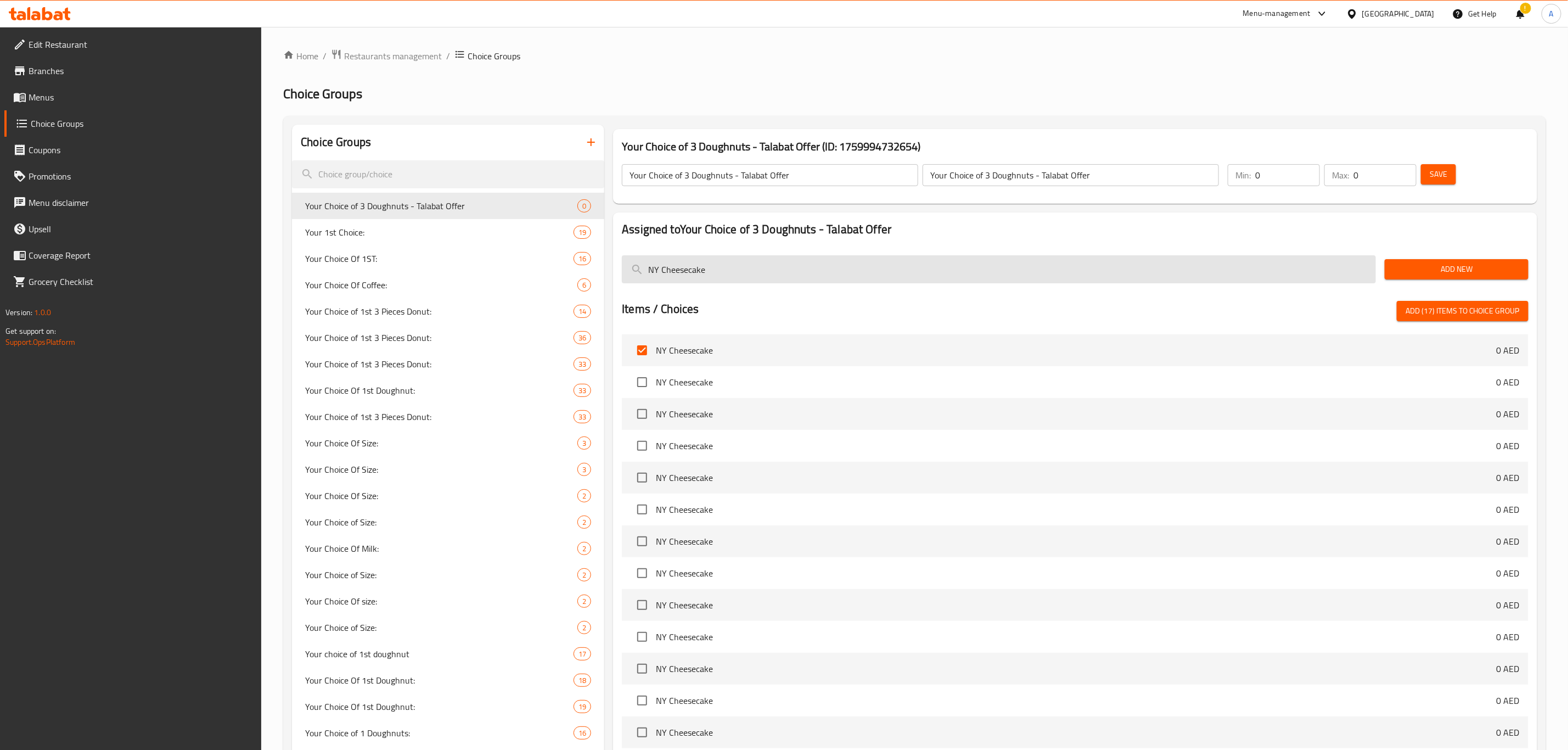
click at [755, 268] on input "NY Cheesecake" at bounding box center [998, 269] width 754 height 28
paste input "Strawberry Sprinkles"
type input "Strawberry Sprinkles"
click at [638, 356] on input "checkbox" at bounding box center [643, 350] width 23 height 23
click at [1428, 315] on span "Add (18) items to choice group" at bounding box center [1463, 311] width 114 height 14
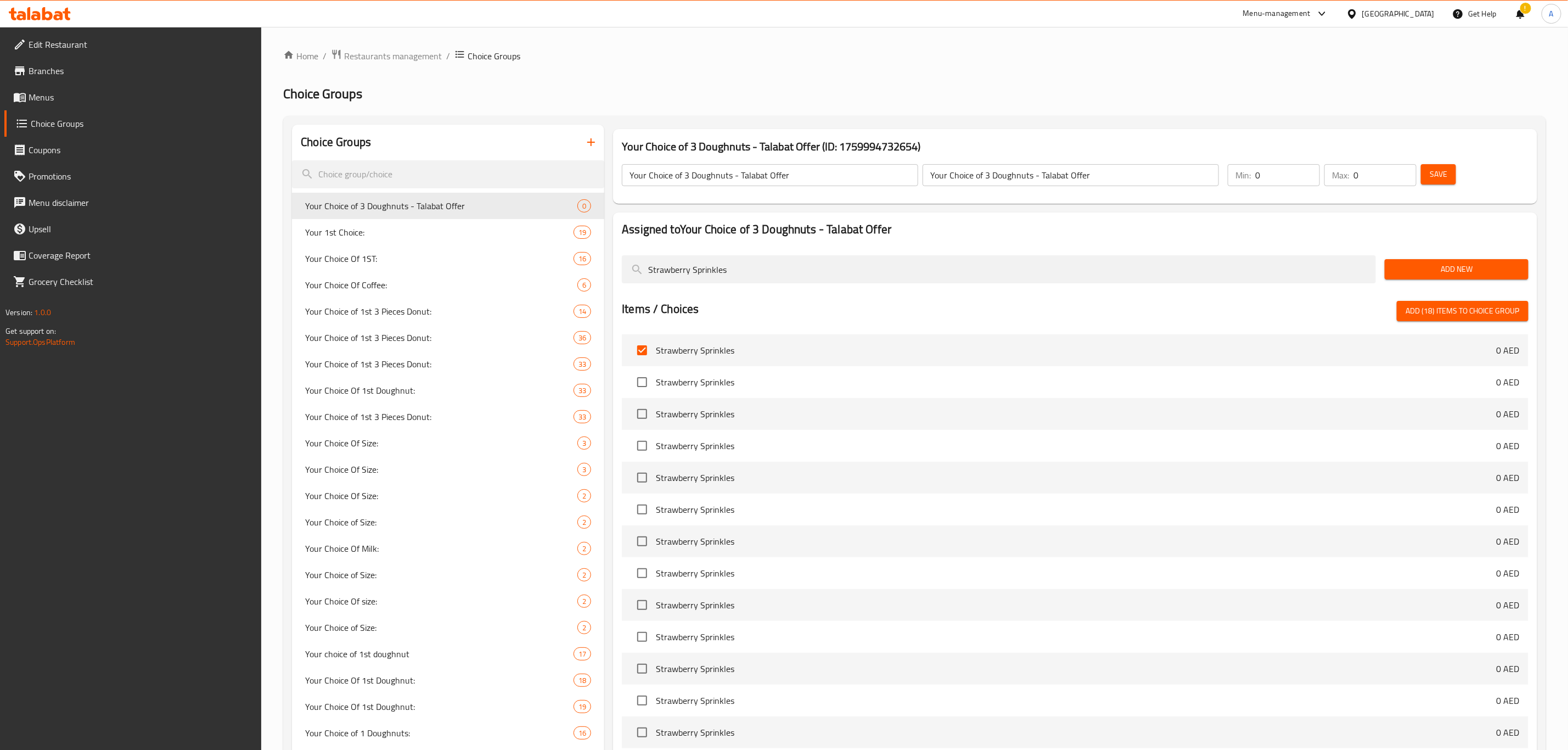
checkbox input "false"
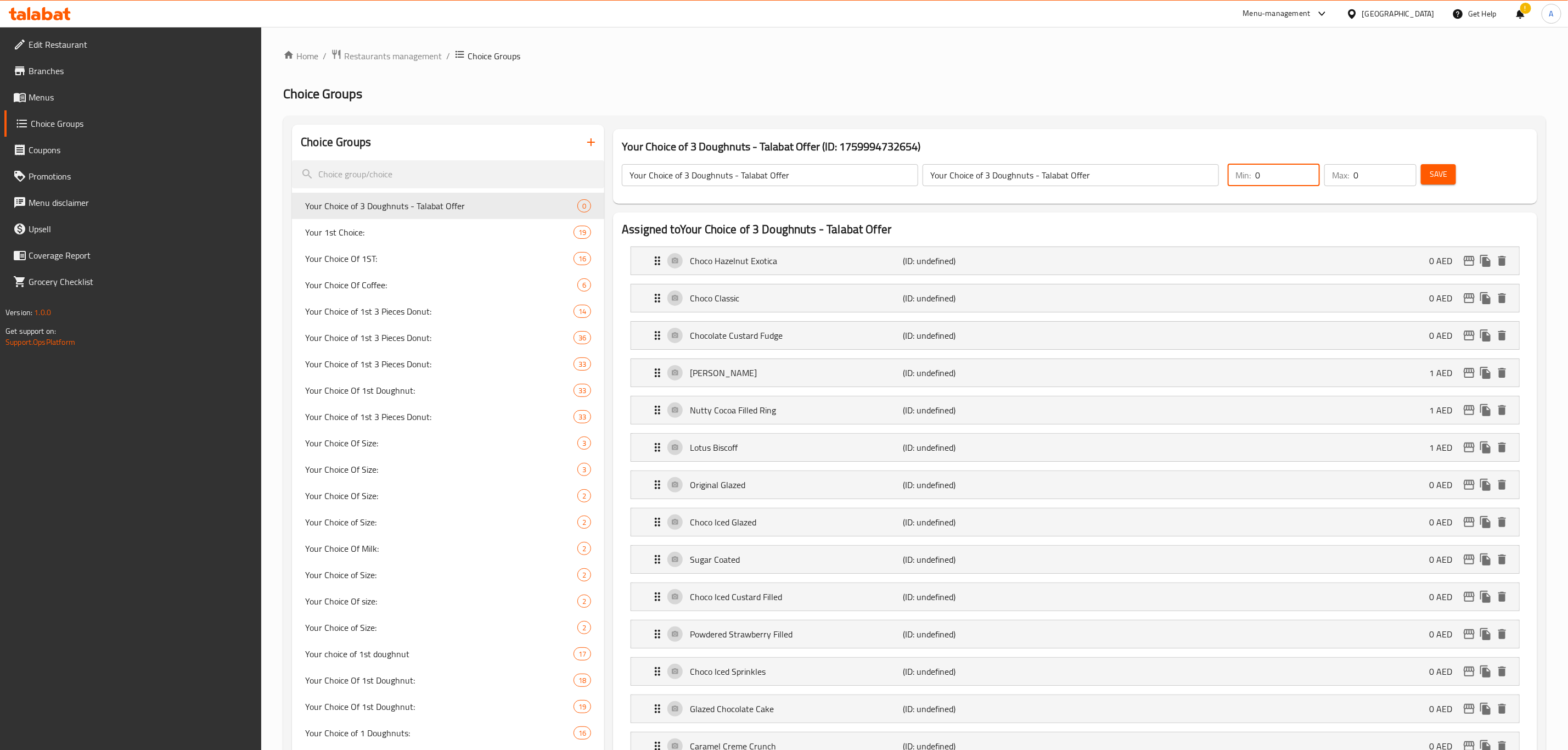
drag, startPoint x: 1276, startPoint y: 182, endPoint x: 1202, endPoint y: 181, distance: 74.0
click at [1202, 181] on div "Your Choice of 3 Doughnuts - Talabat Offer ​ Your Choice of 3 Doughnuts - Talab…" at bounding box center [1075, 175] width 916 height 48
type input "3"
drag, startPoint x: 1390, startPoint y: 180, endPoint x: 1353, endPoint y: 181, distance: 37.0
click at [1353, 181] on div "Max: 0 ​" at bounding box center [1370, 175] width 92 height 22
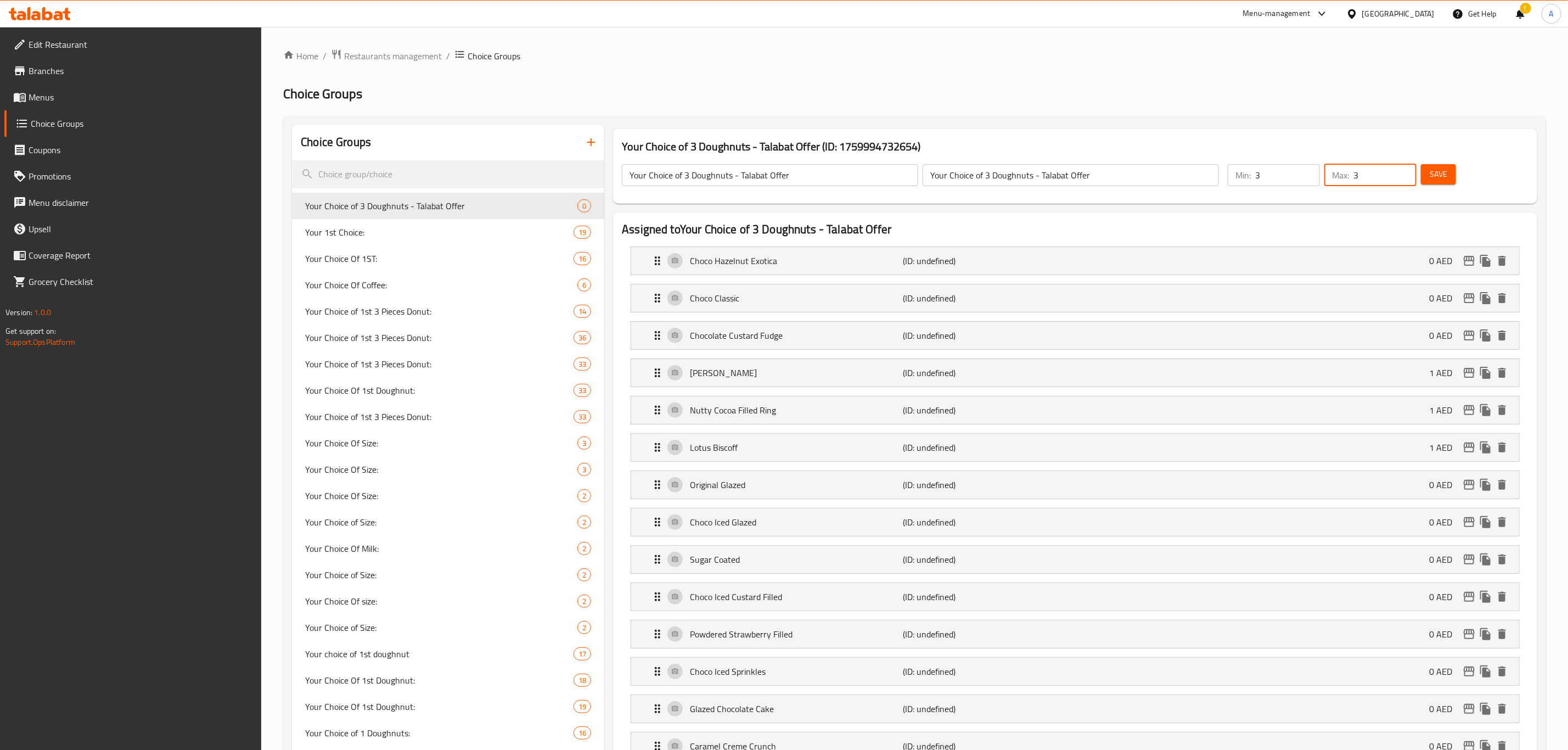
type input "3"
click at [1450, 178] on button "Save" at bounding box center [1439, 174] width 35 height 20
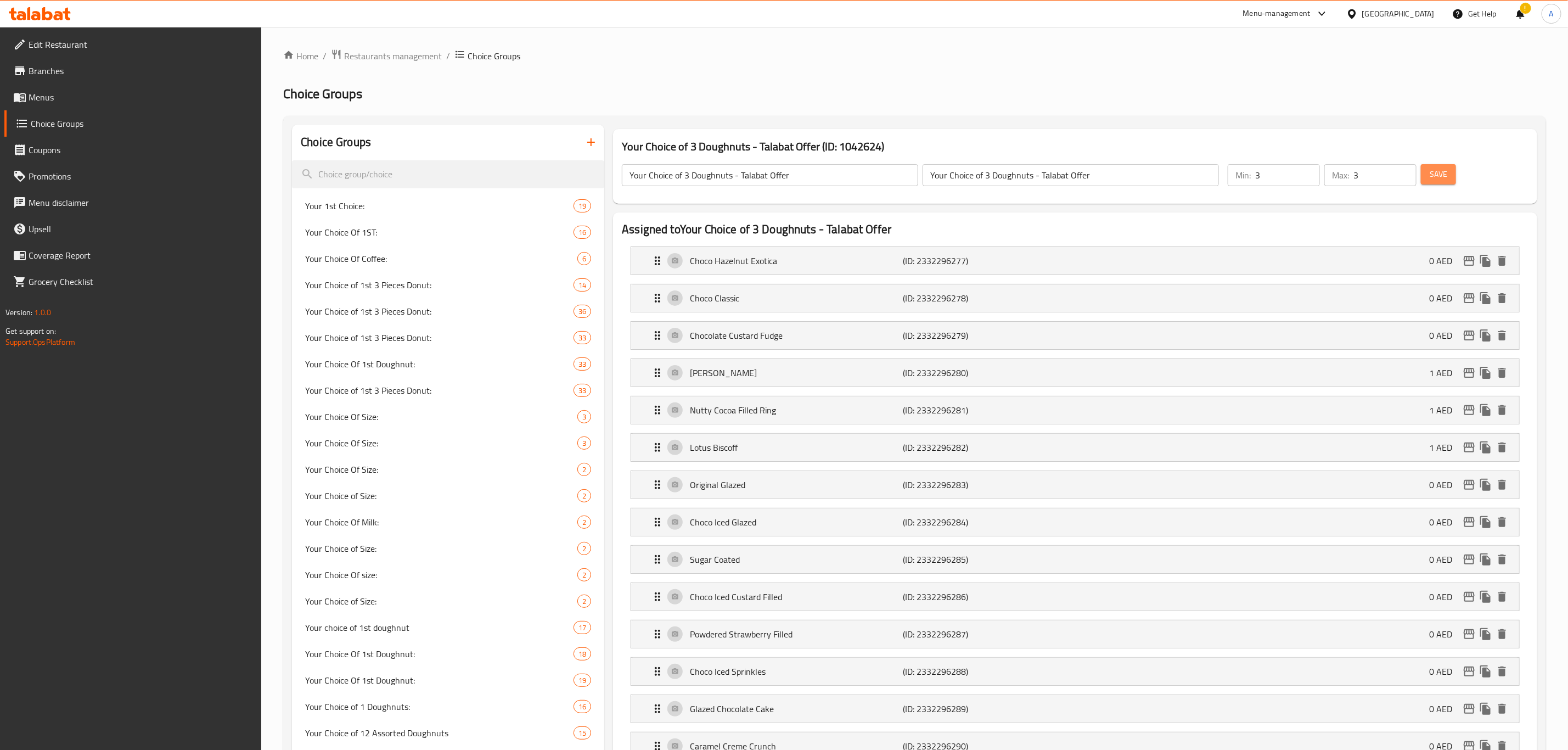
click at [1432, 178] on span "Save" at bounding box center [1439, 174] width 18 height 14
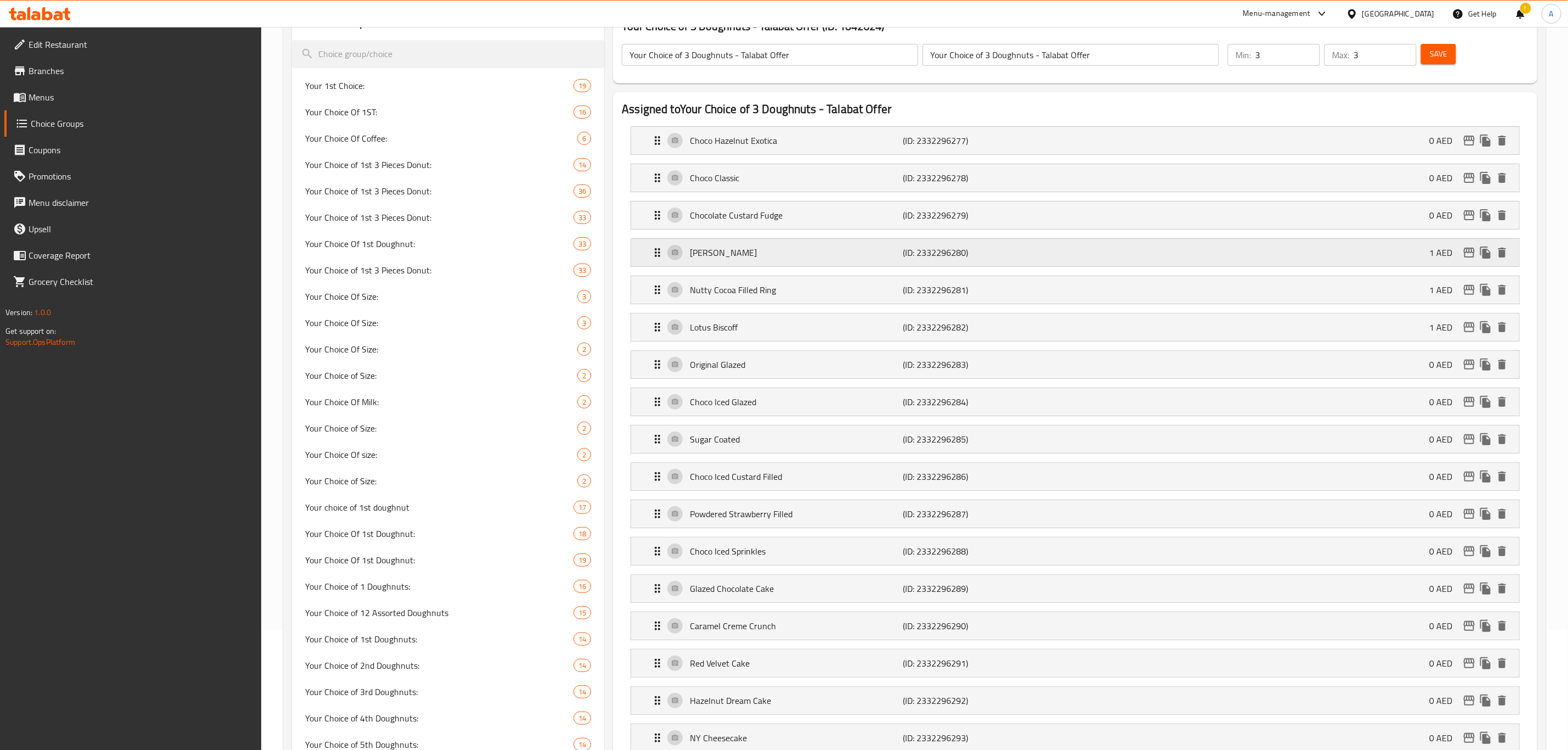
click at [995, 258] on p "(ID: 2332296280)" at bounding box center [975, 252] width 142 height 13
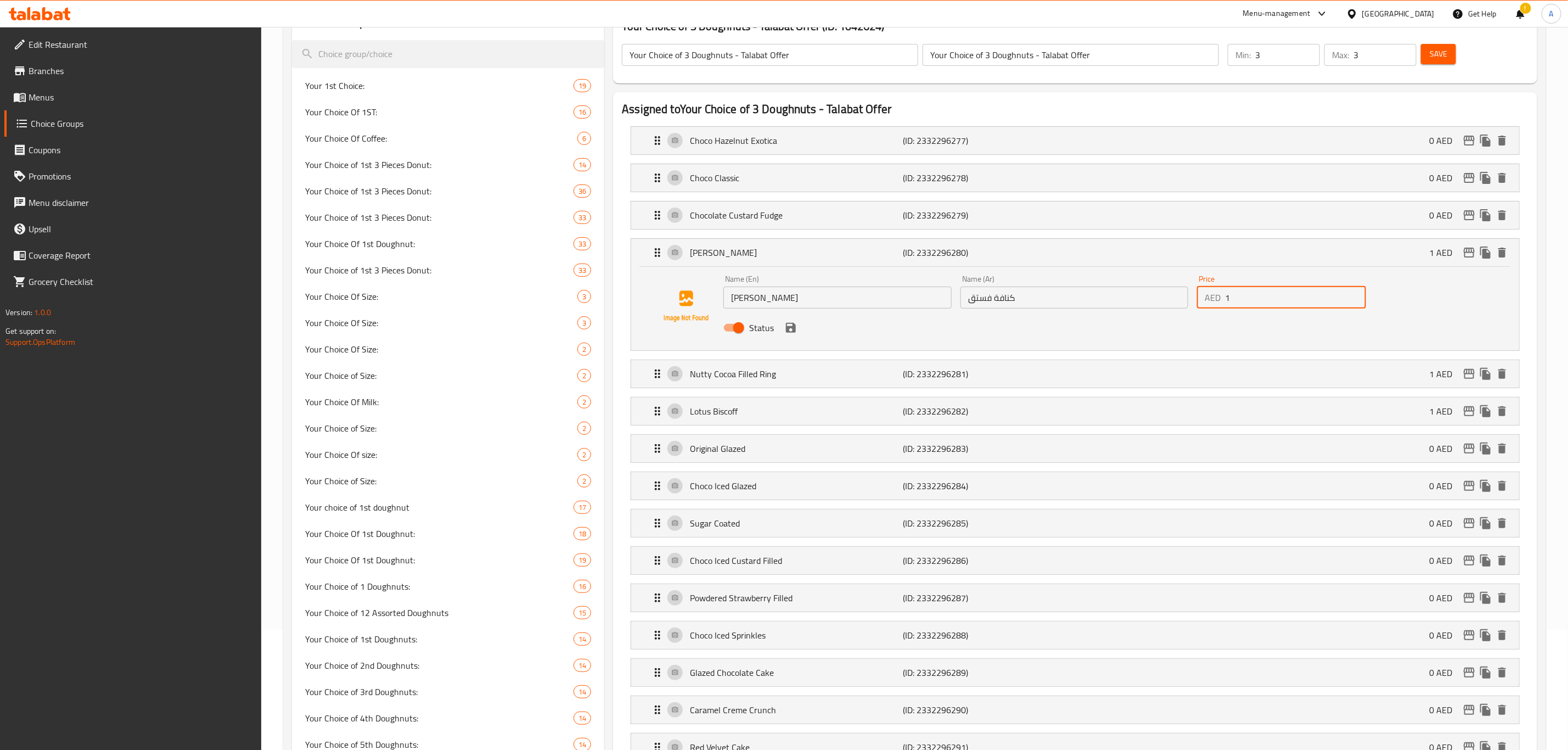
drag, startPoint x: 1268, startPoint y: 299, endPoint x: 1163, endPoint y: 299, distance: 105.0
click at [1164, 299] on div "Name (En) Pistachio Kunafa Name (En) Name (Ar) كنافة فستق Name (Ar) Price AED 1…" at bounding box center [1075, 306] width 711 height 72
paste input ".54"
click at [1089, 255] on div "Pistachio Kunafa (ID: 2332296280) 1 AED" at bounding box center [1079, 252] width 855 height 28
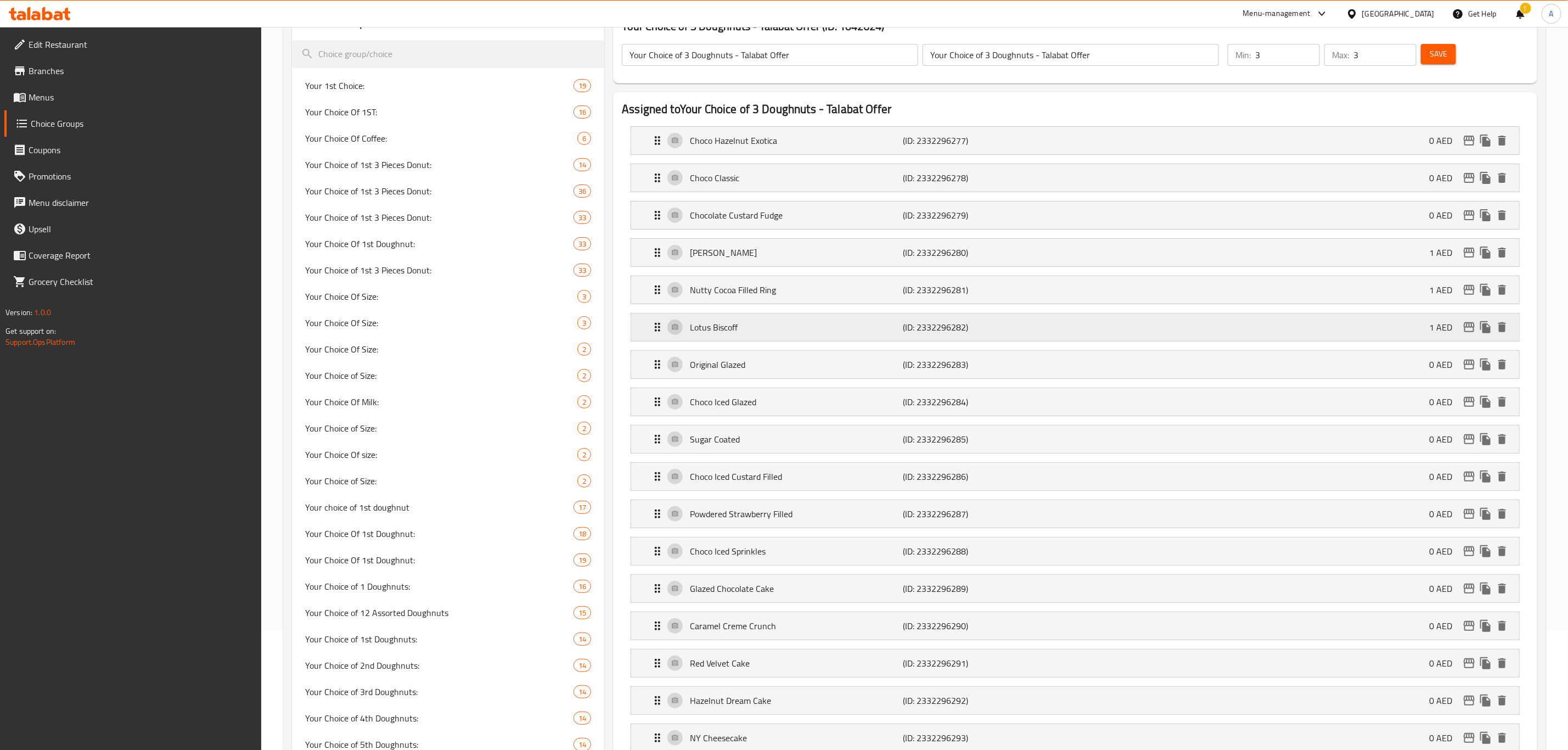
type input "1.54"
click at [1299, 296] on div "Nutty Cocoa Filled Ring (ID: 2332296281) 1 AED" at bounding box center [1079, 290] width 855 height 28
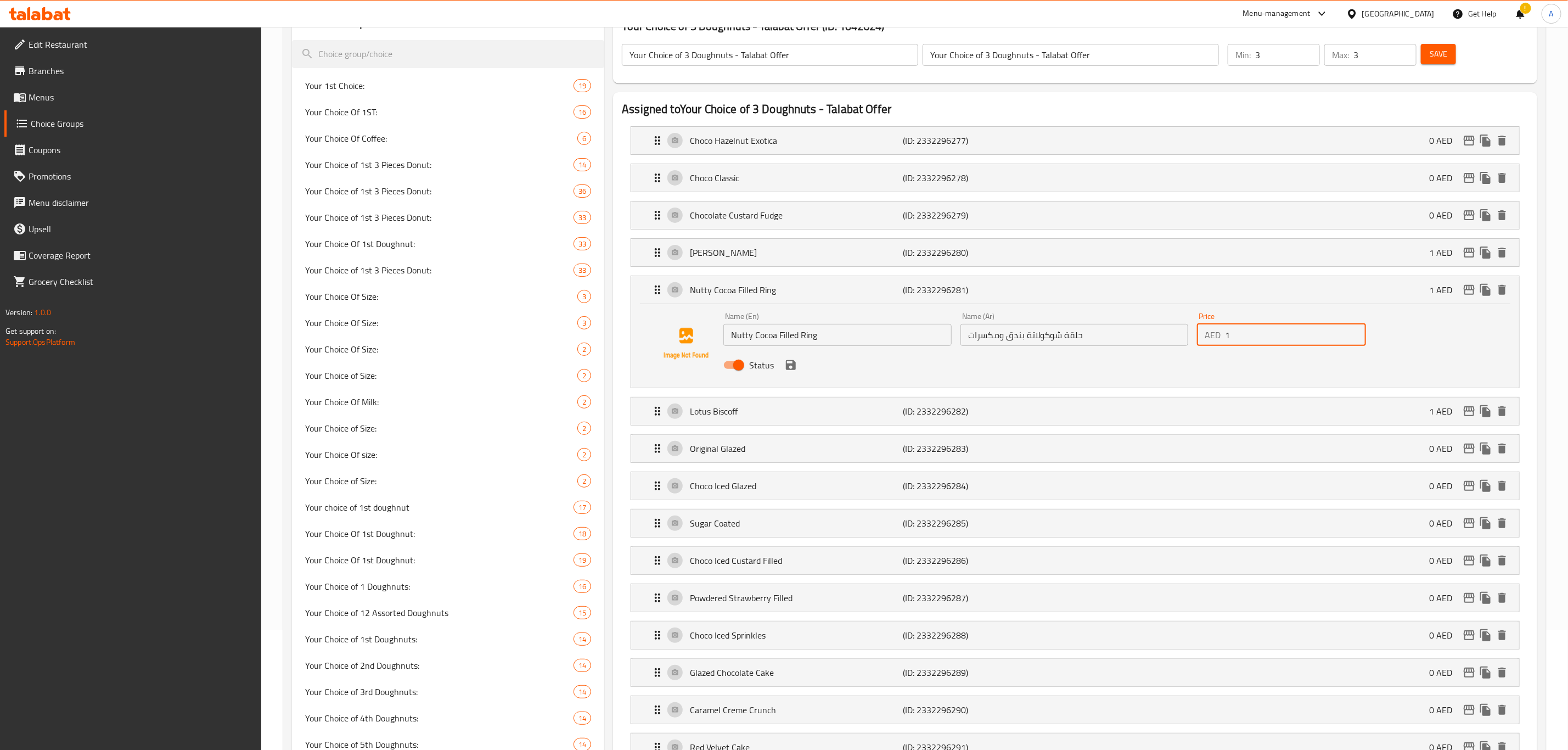
drag, startPoint x: 1180, startPoint y: 340, endPoint x: 1146, endPoint y: 342, distance: 34.1
click at [1149, 342] on div "Name (En) Nutty Cocoa Filled Ring Name (En) Name (Ar) حلقة شوكولاتة بندق ومكسرا…" at bounding box center [1075, 344] width 711 height 72
paste input ".54"
click at [1087, 295] on div "Nutty Cocoa Filled Ring (ID: 2332296281) 1 AED" at bounding box center [1079, 290] width 855 height 28
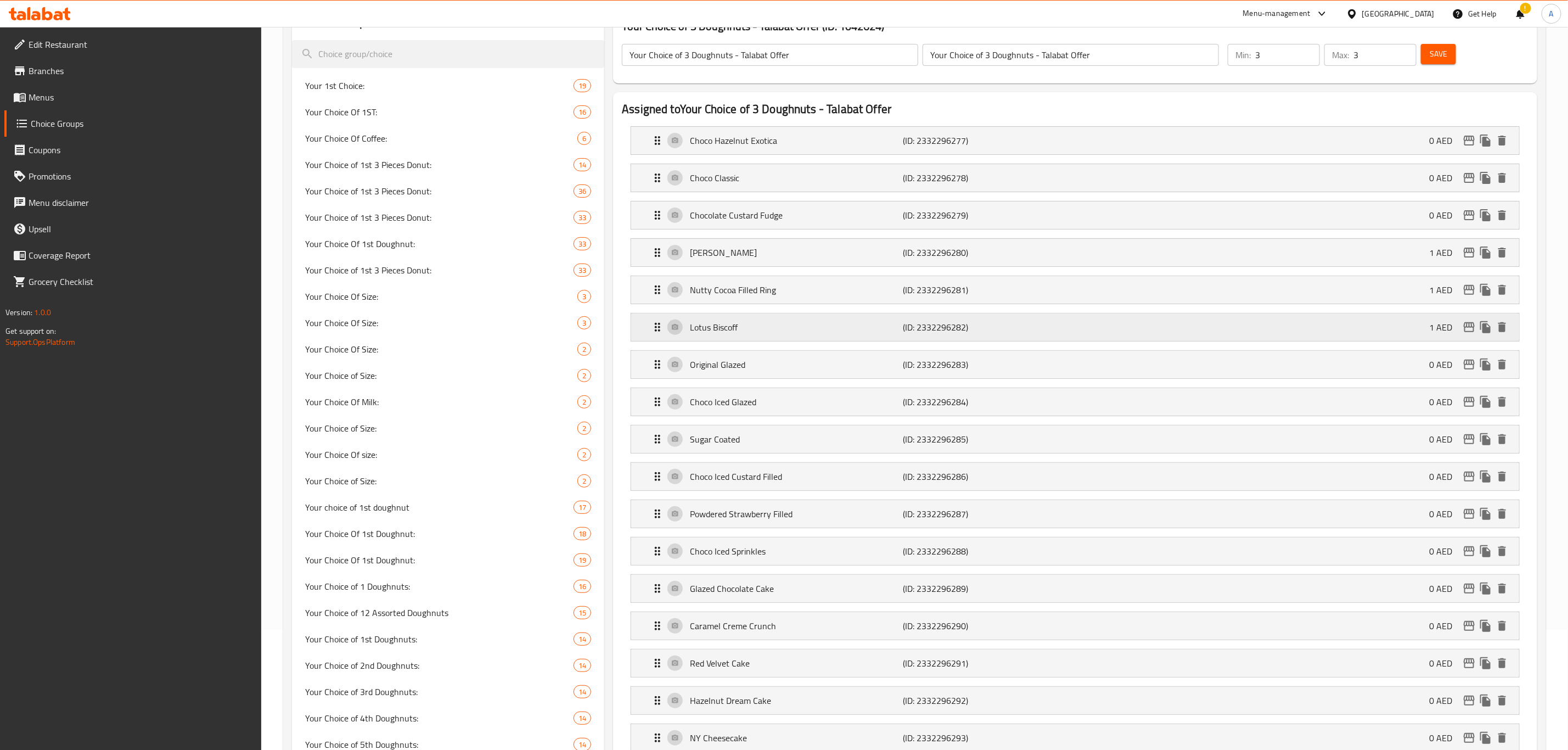
type input "1.54"
click at [1313, 341] on div "Lotus Biscoff (ID: 2332296282) 1 AED" at bounding box center [1079, 327] width 855 height 28
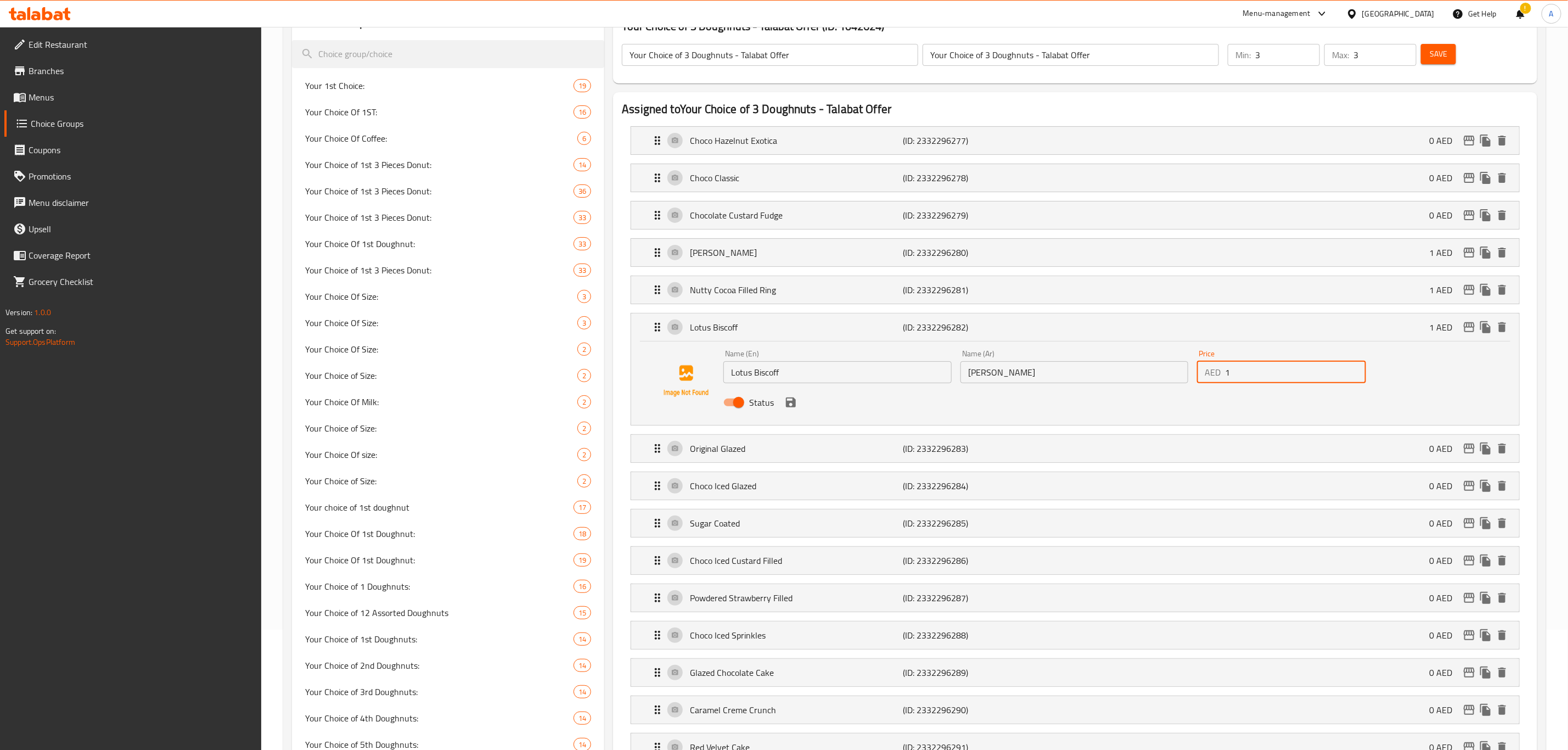
drag, startPoint x: 1248, startPoint y: 376, endPoint x: 1132, endPoint y: 376, distance: 116.0
click at [1135, 376] on div "Name (En) Lotus Biscoff Name (En) Name (Ar) لوتس بيسكوف Name (Ar) Price AED 1 P…" at bounding box center [1075, 381] width 711 height 72
paste input ".54"
click at [1026, 333] on p "(ID: 2332296282)" at bounding box center [975, 327] width 142 height 13
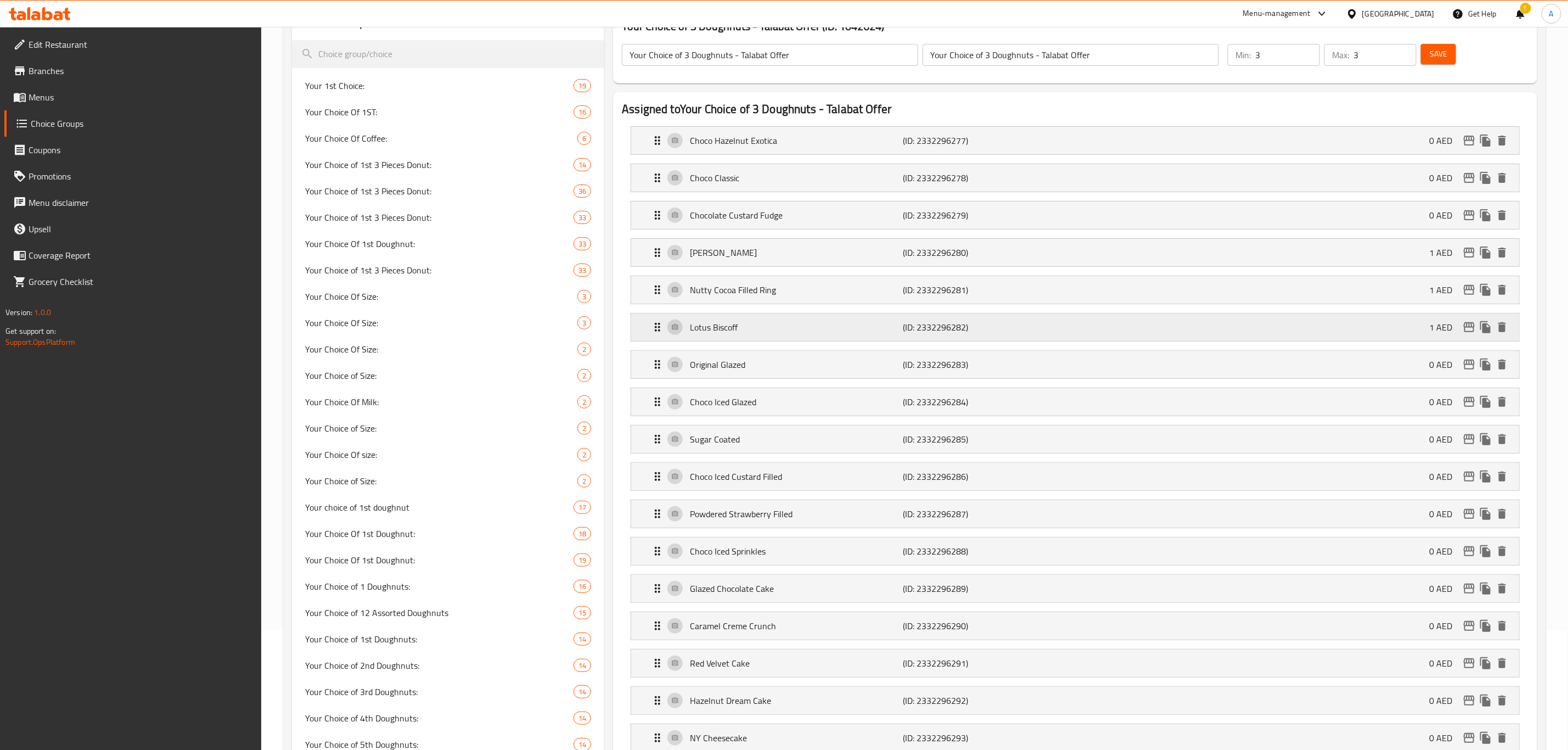
type input "1.54"
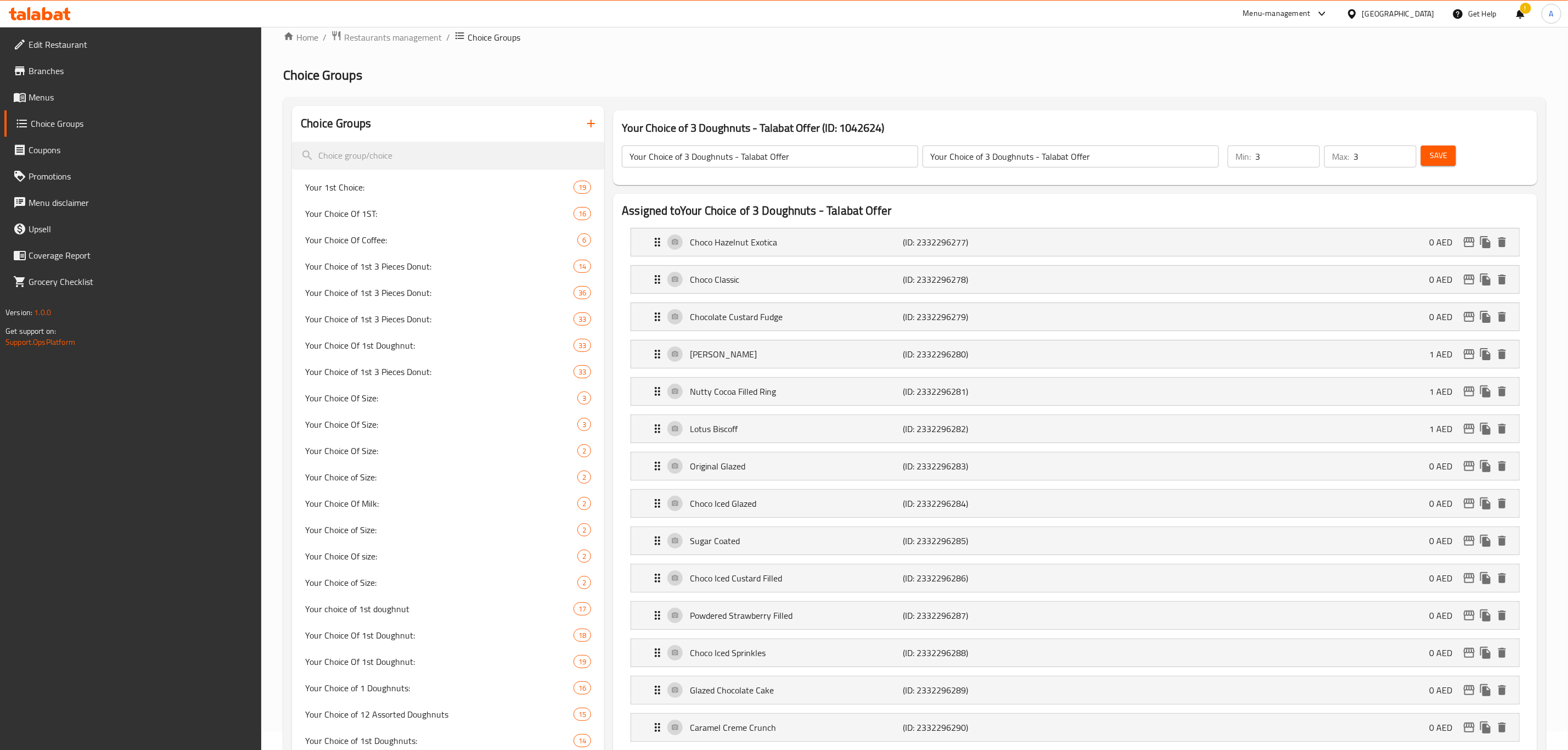
scroll to position [82, 0]
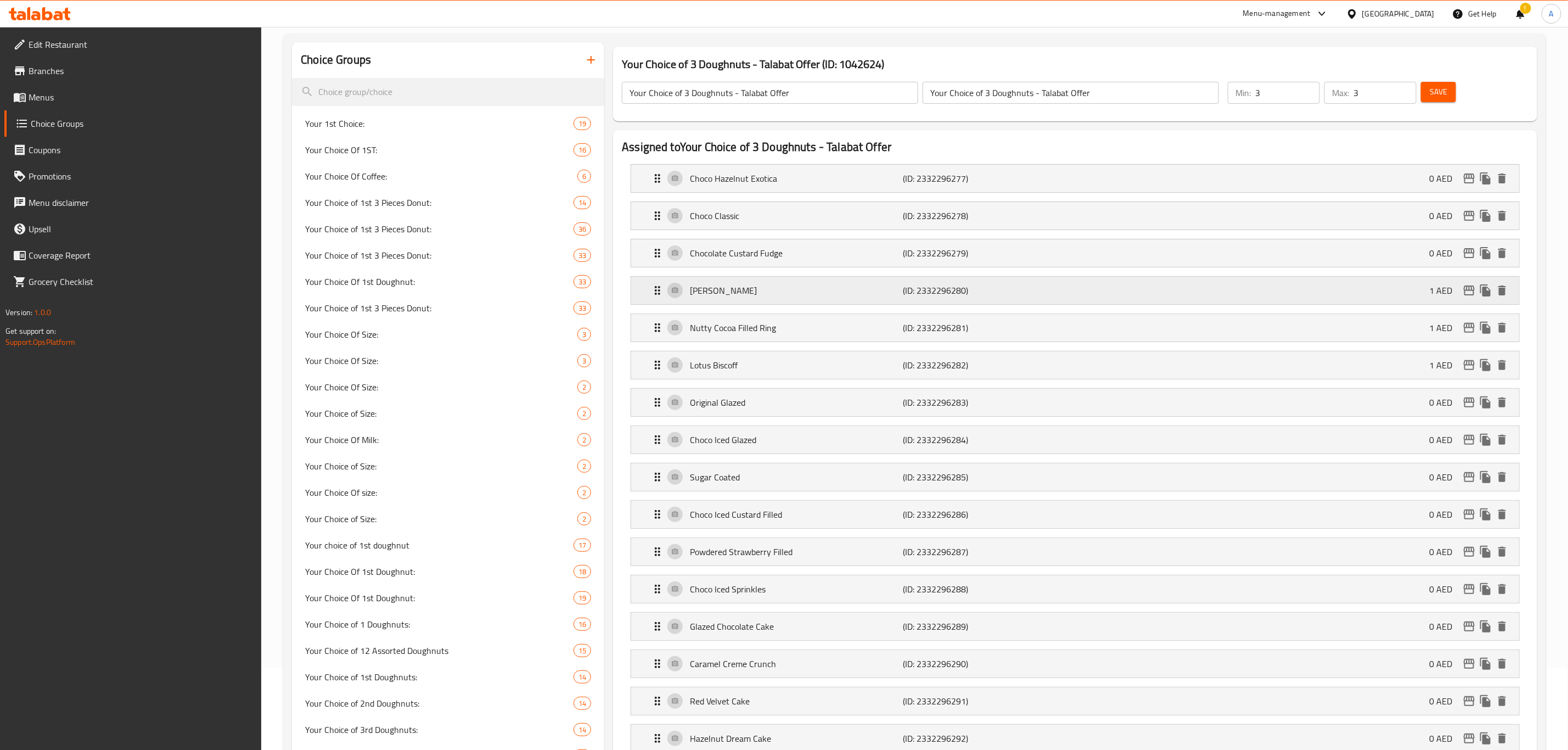
click at [1226, 301] on div "Pistachio Kunafa (ID: 2332296280) 1 AED" at bounding box center [1079, 290] width 855 height 28
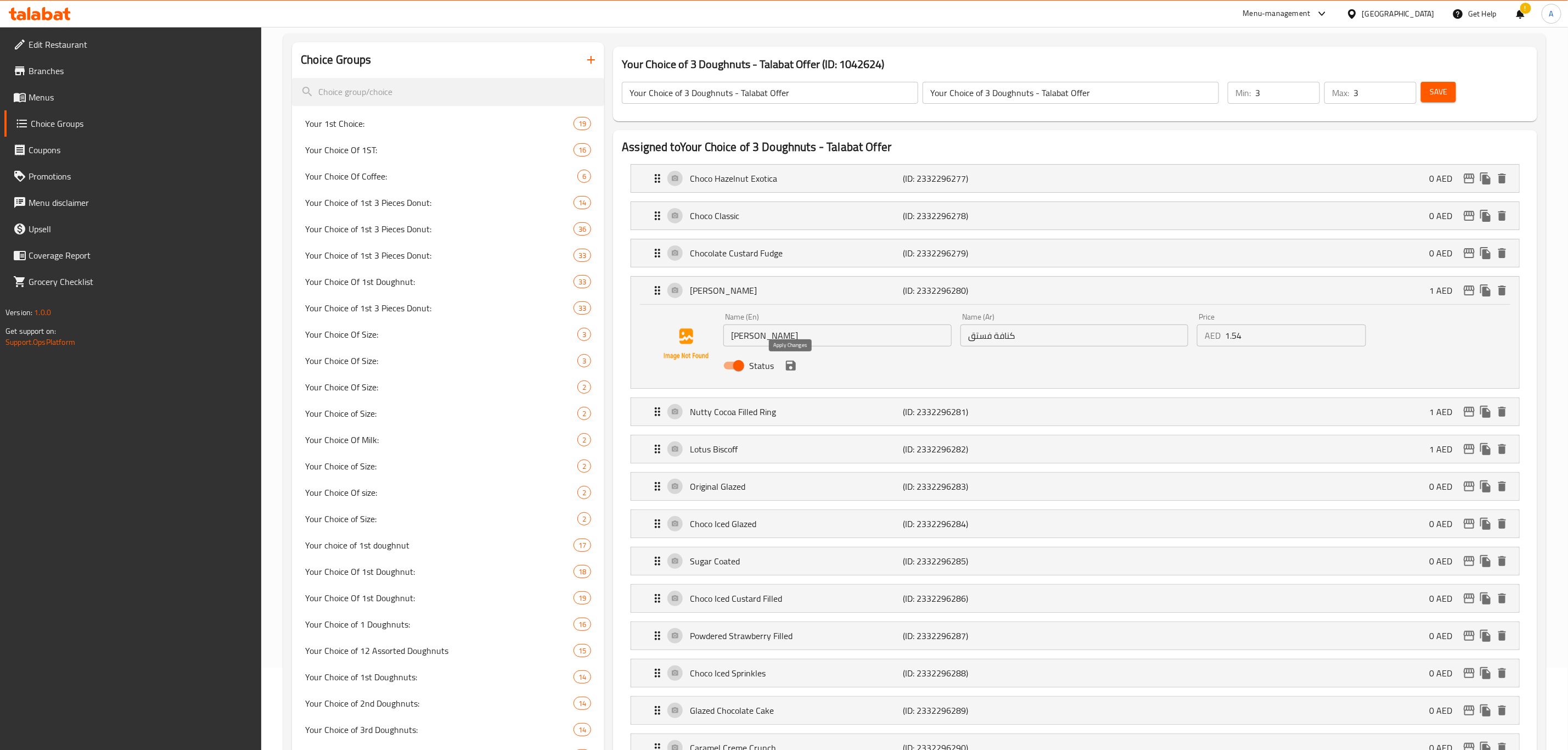
click at [791, 372] on icon "save" at bounding box center [790, 365] width 13 height 13
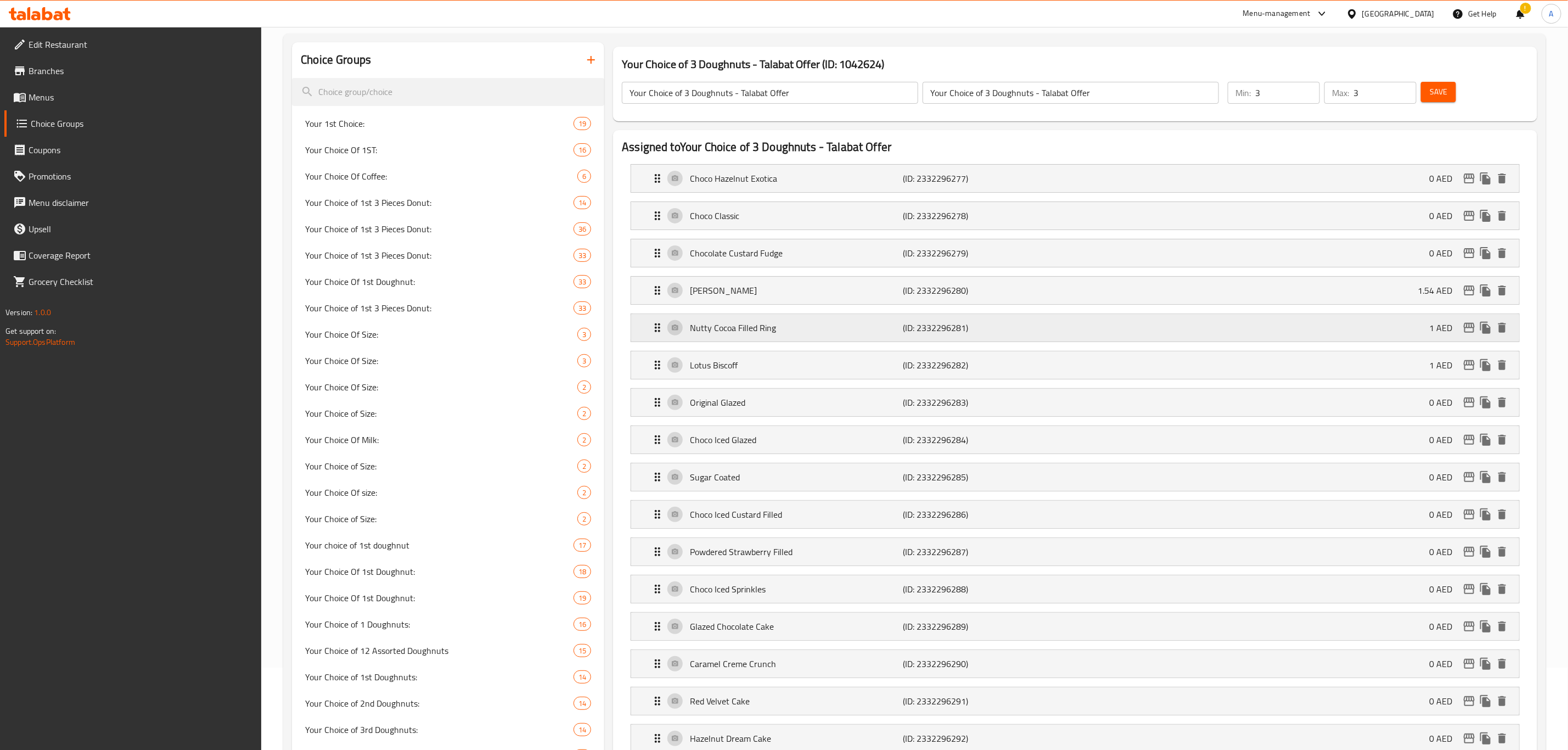
click at [995, 328] on p "(ID: 2332296281)" at bounding box center [975, 327] width 142 height 13
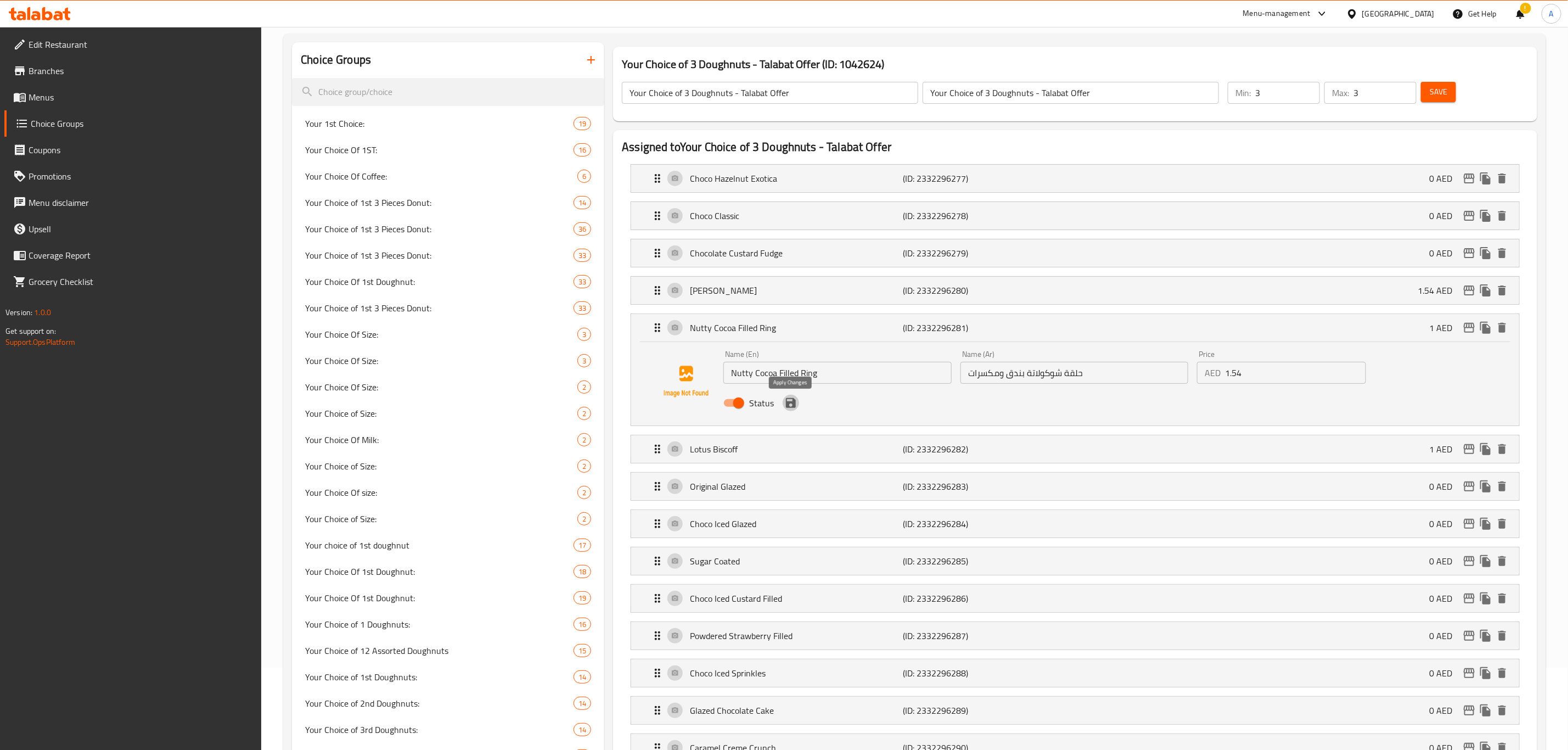
click at [794, 405] on icon "save" at bounding box center [791, 403] width 10 height 10
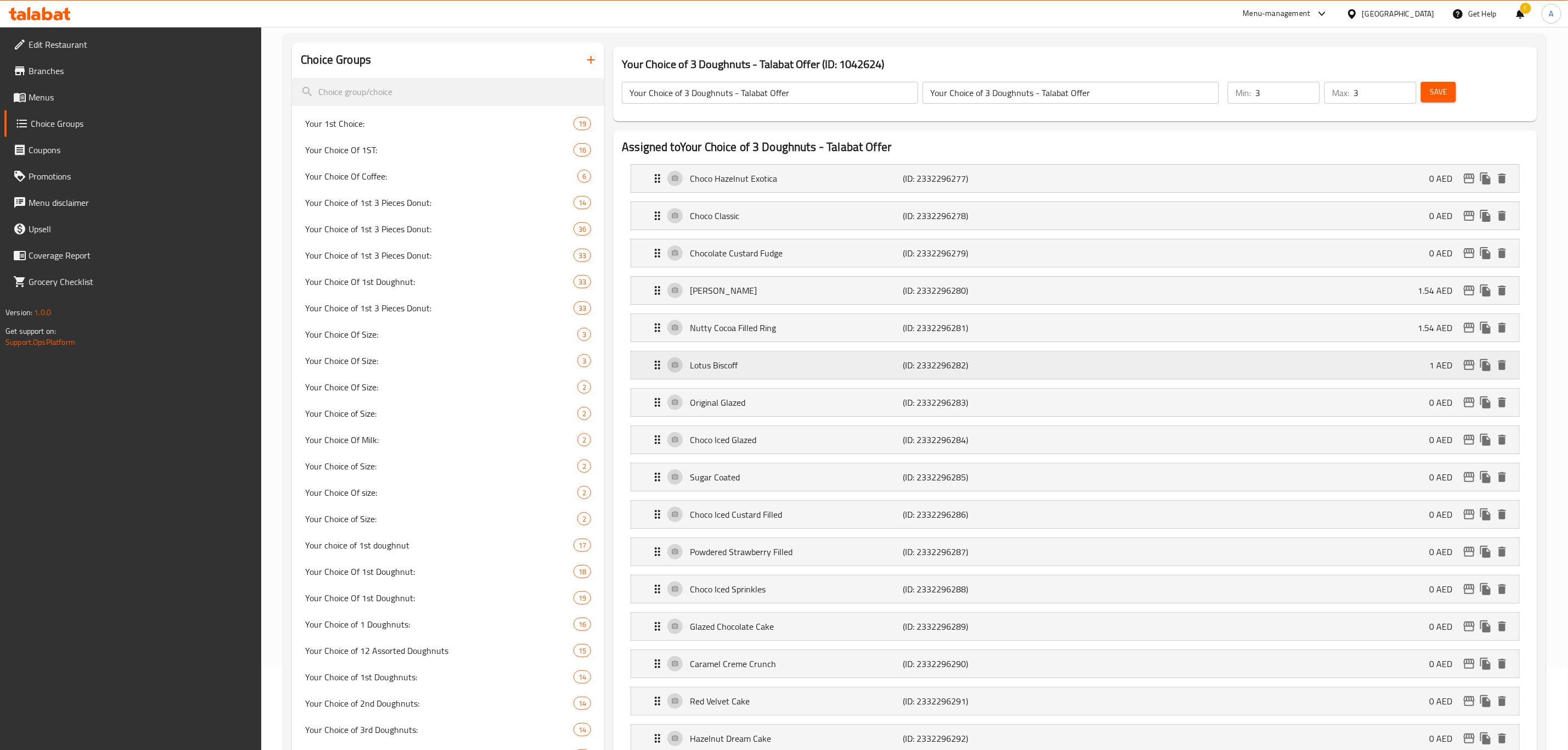
click at [814, 371] on p "Lotus Biscoff" at bounding box center [796, 365] width 213 height 13
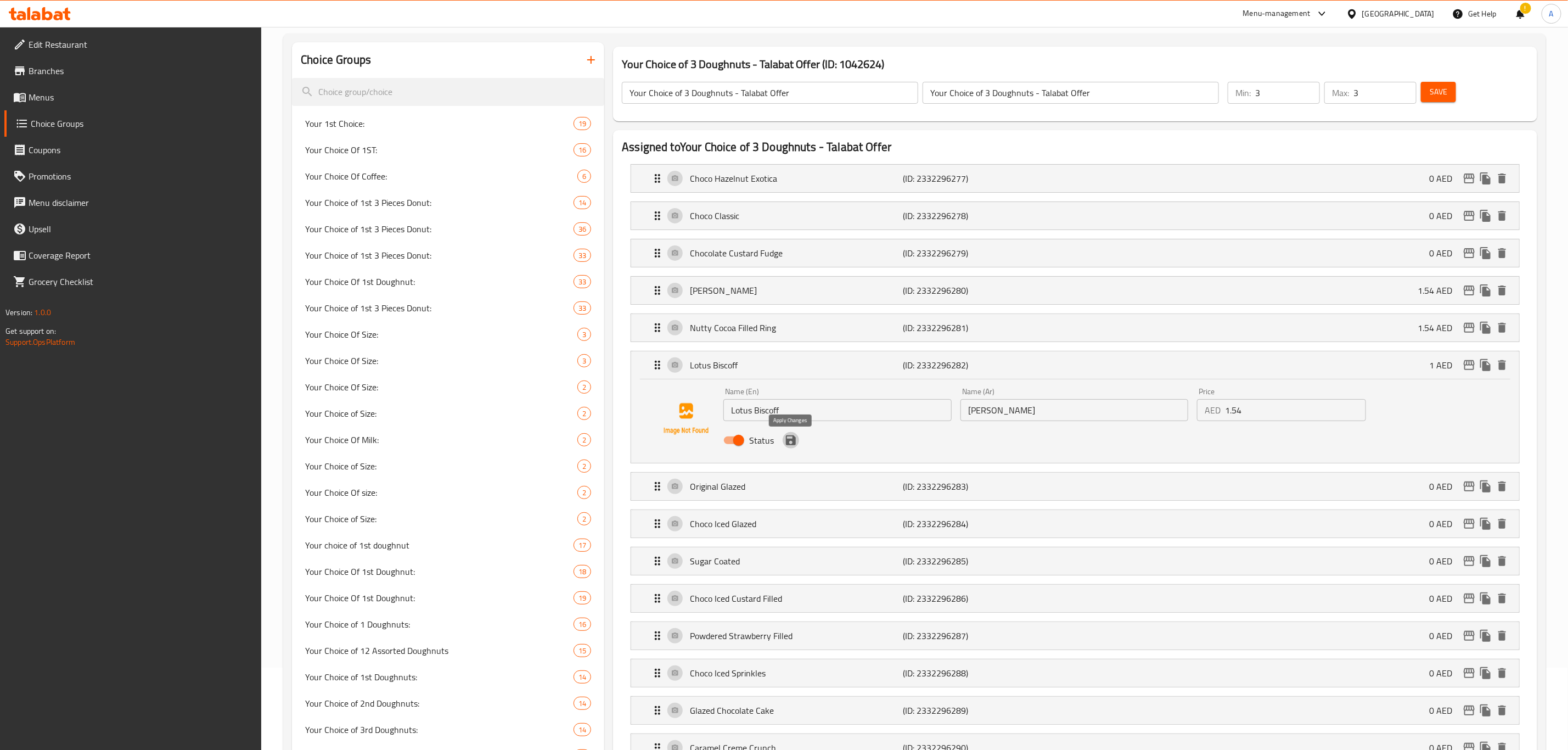
click at [792, 445] on icon "save" at bounding box center [790, 440] width 13 height 13
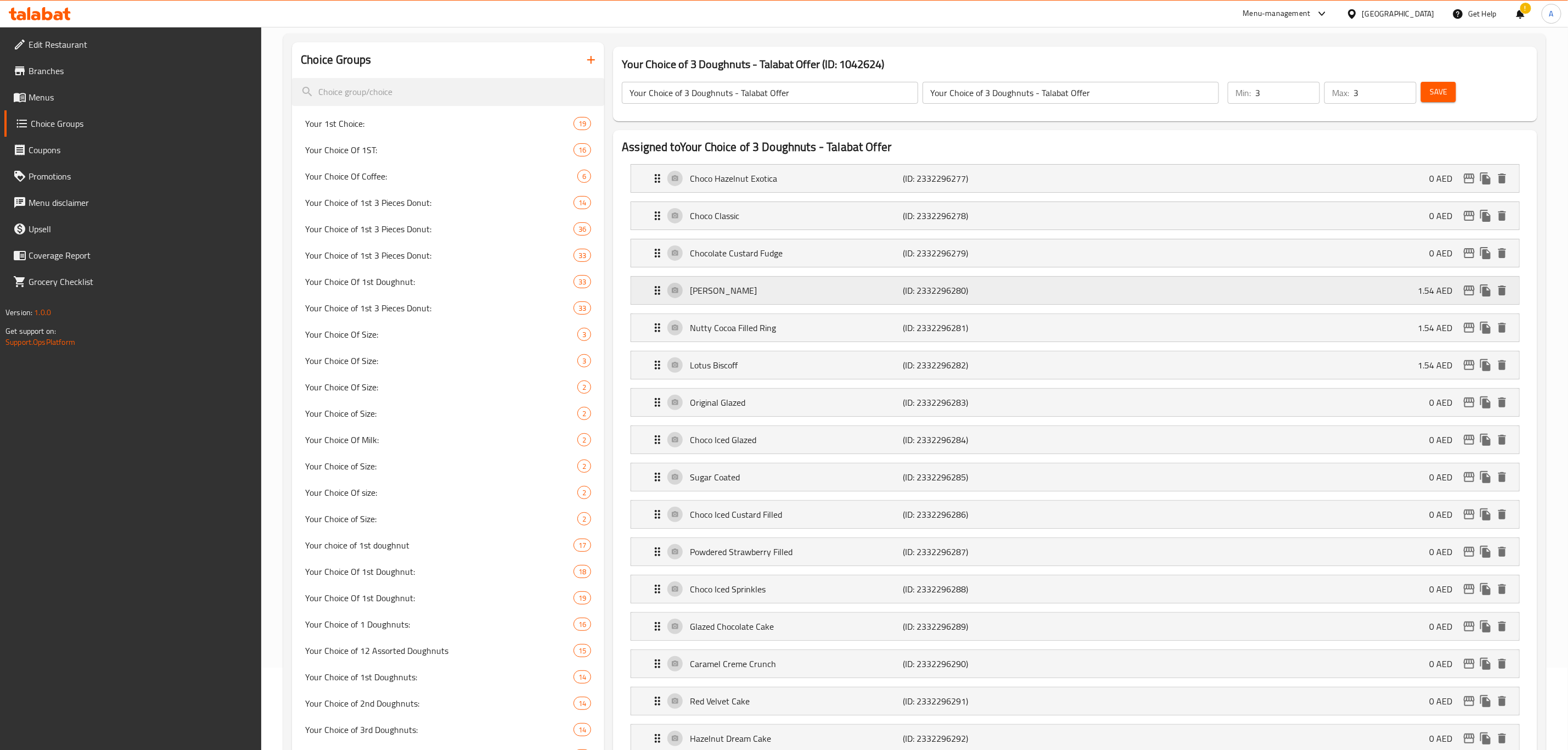
click at [886, 301] on div "Pistachio Kunafa (ID: 2332296280) 1.54 AED" at bounding box center [1079, 290] width 855 height 28
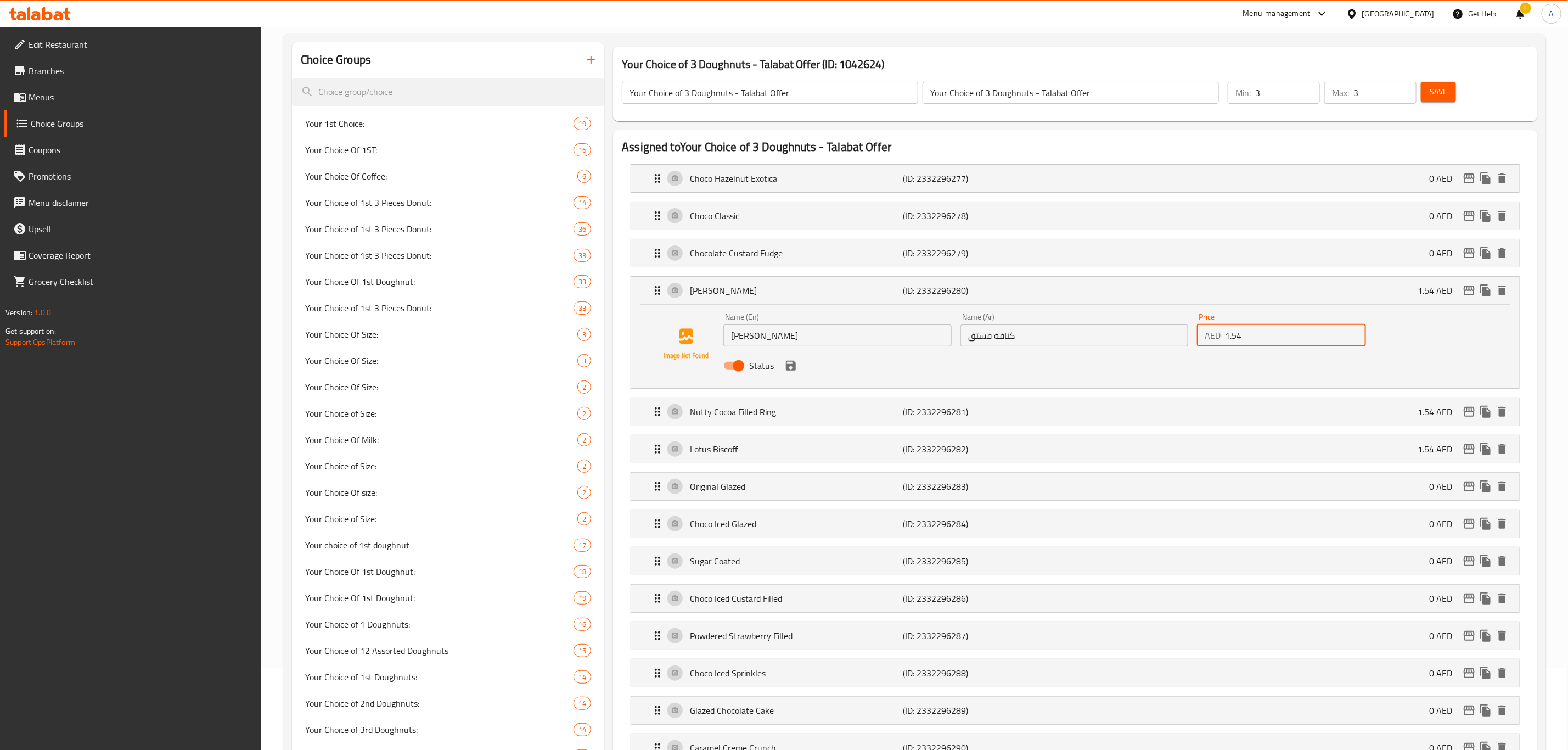
drag, startPoint x: 1252, startPoint y: 343, endPoint x: 1203, endPoint y: 340, distance: 49.1
click at [1205, 342] on div "AED 1.54 Price" at bounding box center [1281, 336] width 169 height 22
click at [790, 367] on icon "save" at bounding box center [791, 366] width 10 height 10
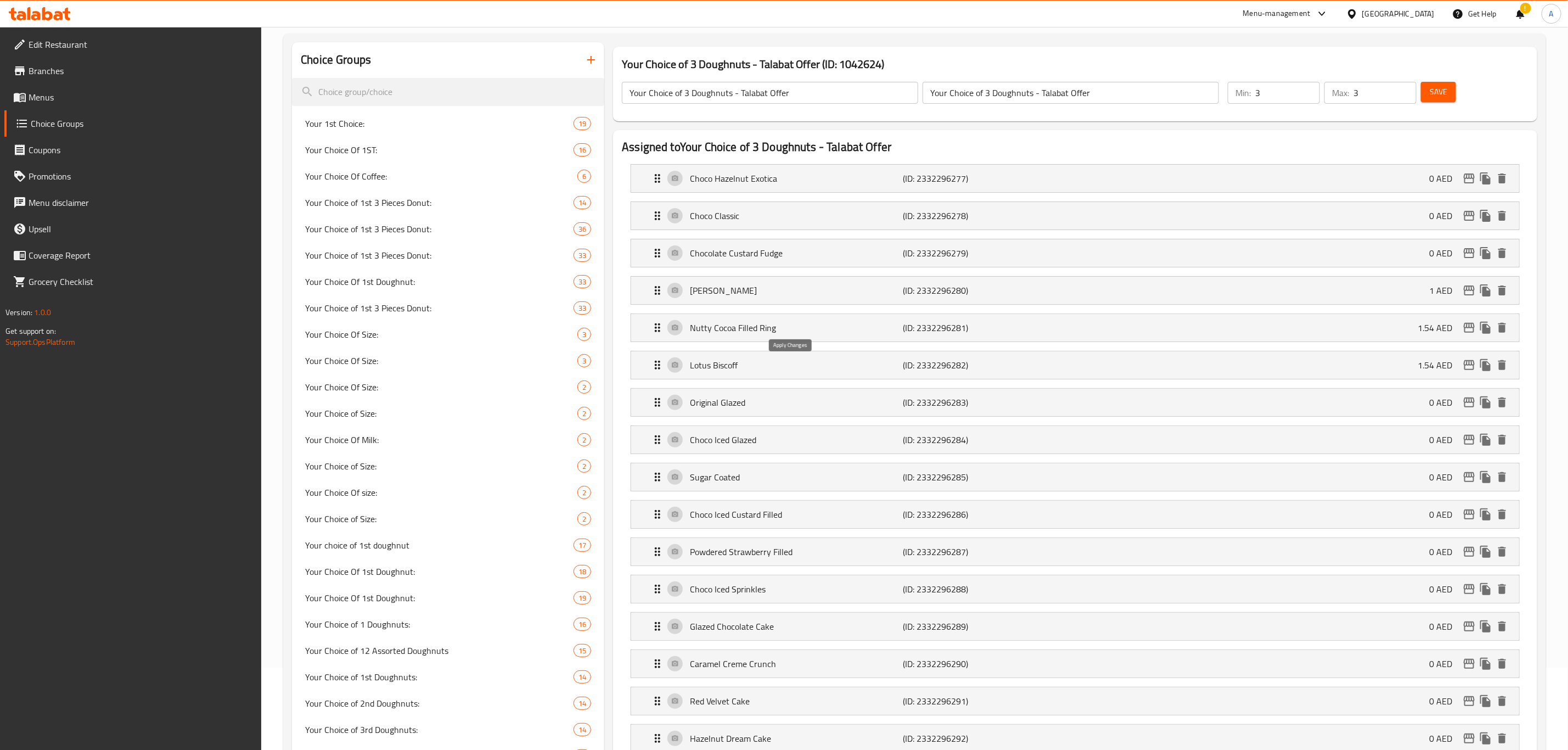
type input "1"
click at [794, 331] on p "Nutty Cocoa Filled Ring" at bounding box center [796, 327] width 213 height 13
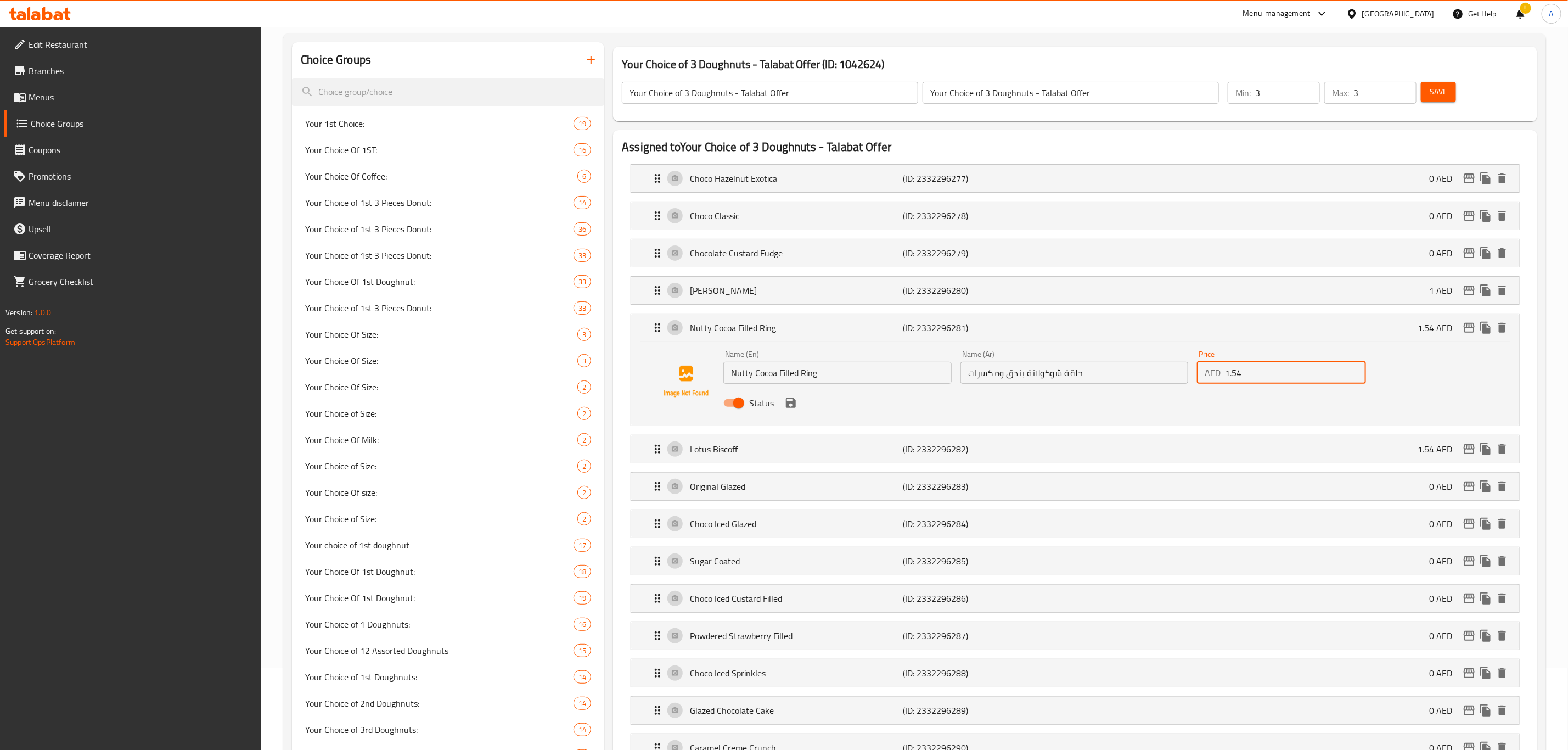
drag, startPoint x: 1261, startPoint y: 379, endPoint x: 1143, endPoint y: 379, distance: 118.0
click at [1143, 379] on div "Name (En) Nutty Cocoa Filled Ring Name (En) Name (Ar) حلقة شوكولاتة بندق ومكسرا…" at bounding box center [1075, 382] width 711 height 72
click at [789, 405] on icon "save" at bounding box center [791, 403] width 10 height 10
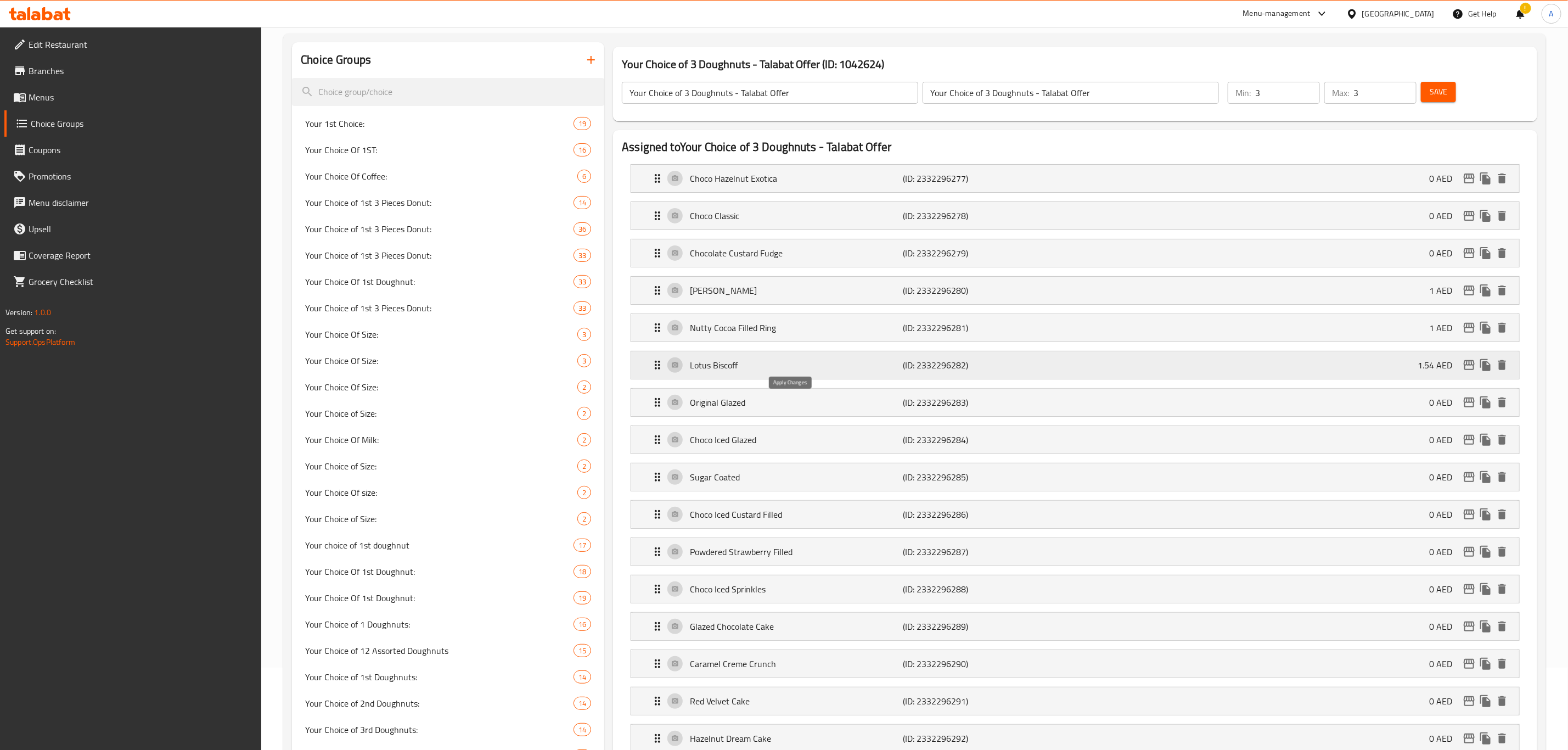
type input "1"
click at [908, 377] on div "Lotus Biscoff (ID: 2332296282) 1.54 AED" at bounding box center [1079, 365] width 855 height 28
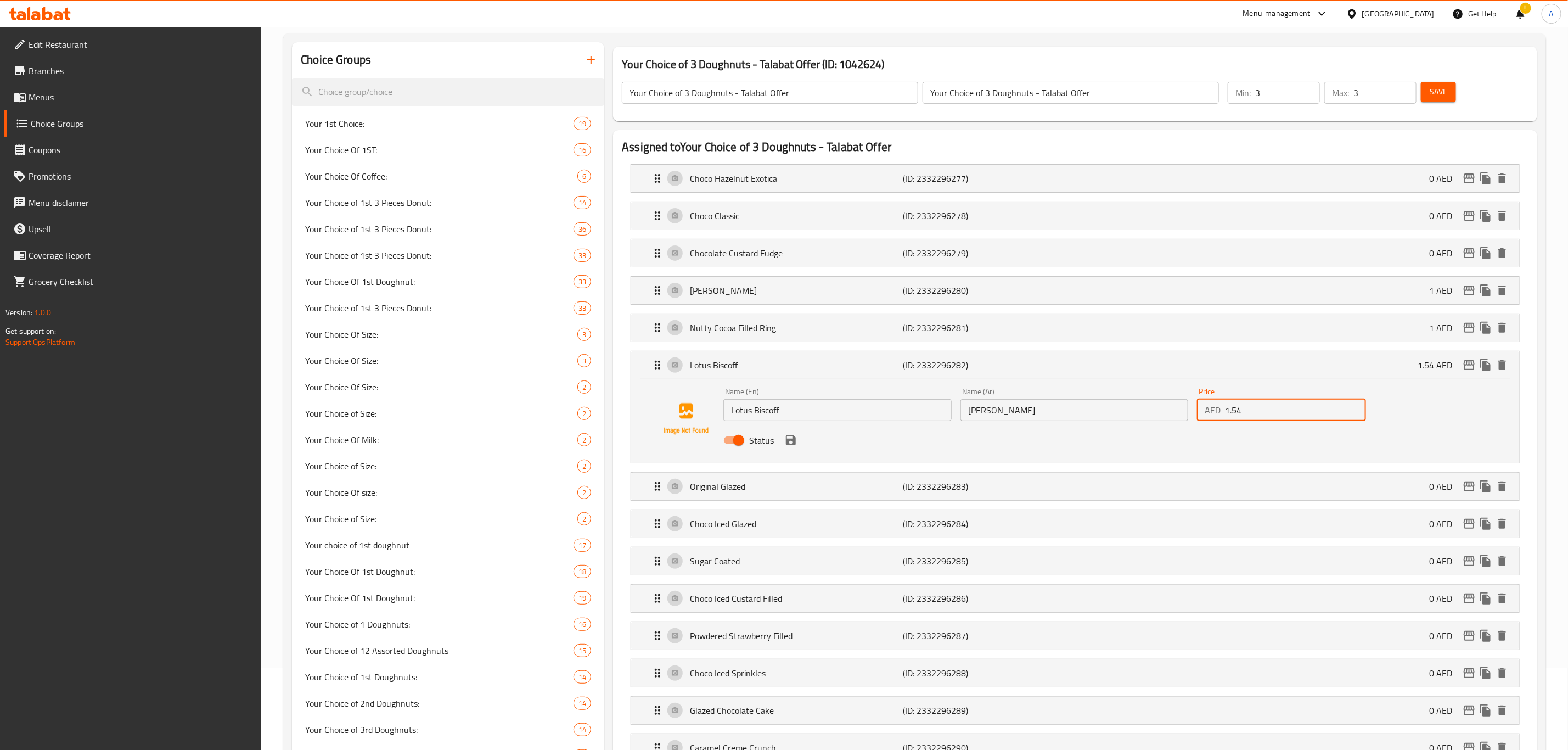
drag, startPoint x: 1281, startPoint y: 411, endPoint x: 1137, endPoint y: 420, distance: 144.3
click at [1137, 420] on div "Name (En) Lotus Biscoff Name (En) Name (Ar) لوتس بيسكوف Name (Ar) Price AED 1.5…" at bounding box center [1075, 419] width 711 height 72
click at [789, 442] on icon "save" at bounding box center [791, 440] width 10 height 10
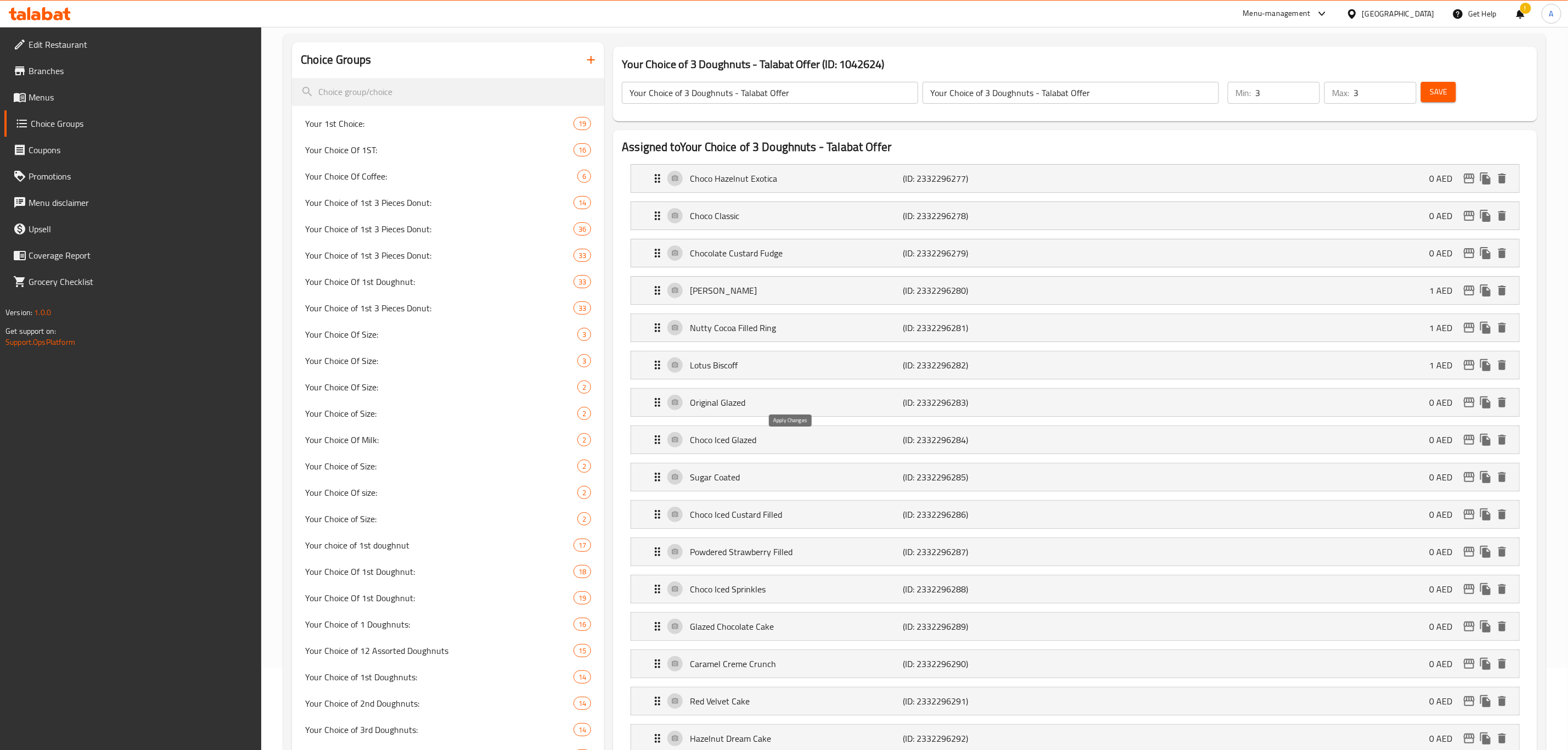
type input "1"
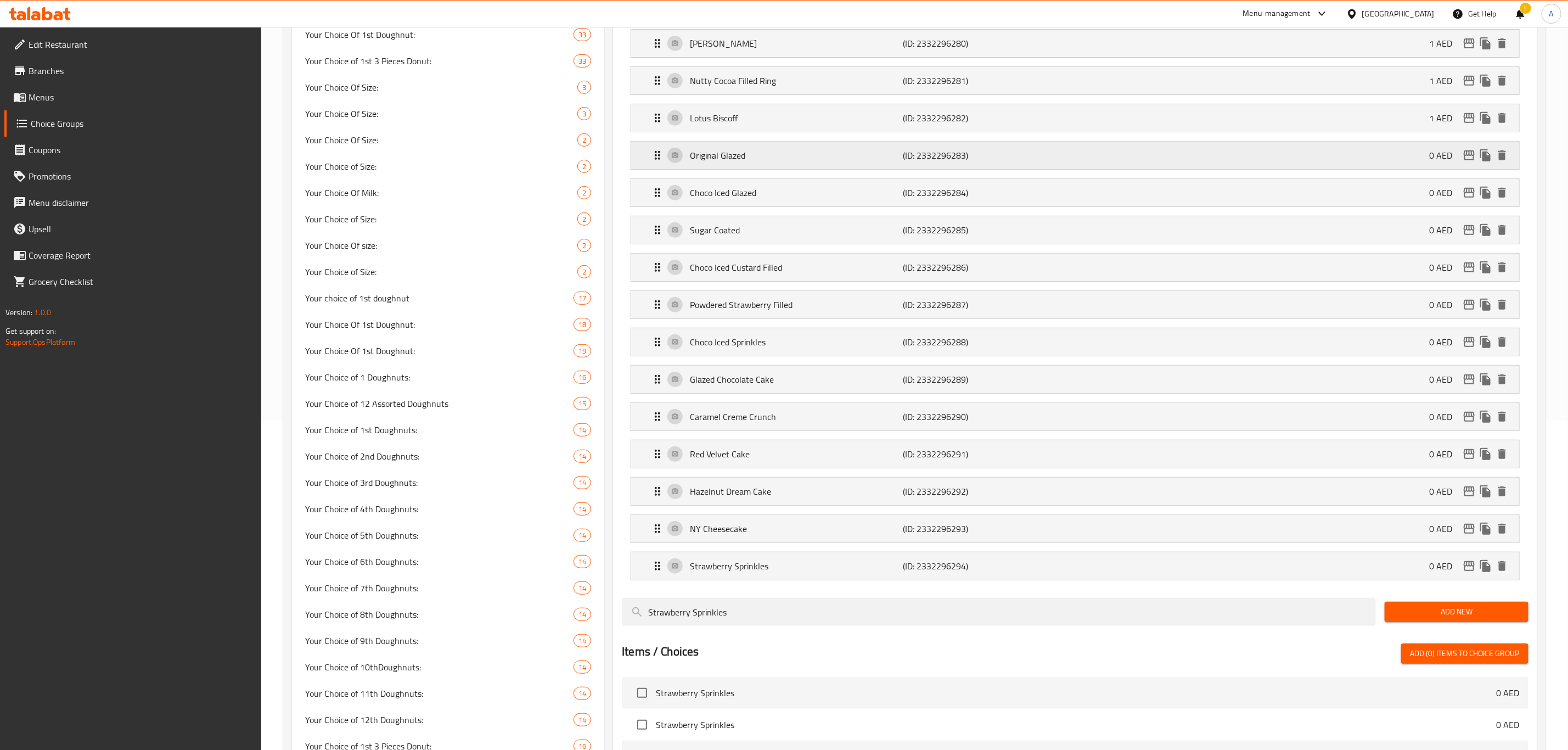
scroll to position [0, 0]
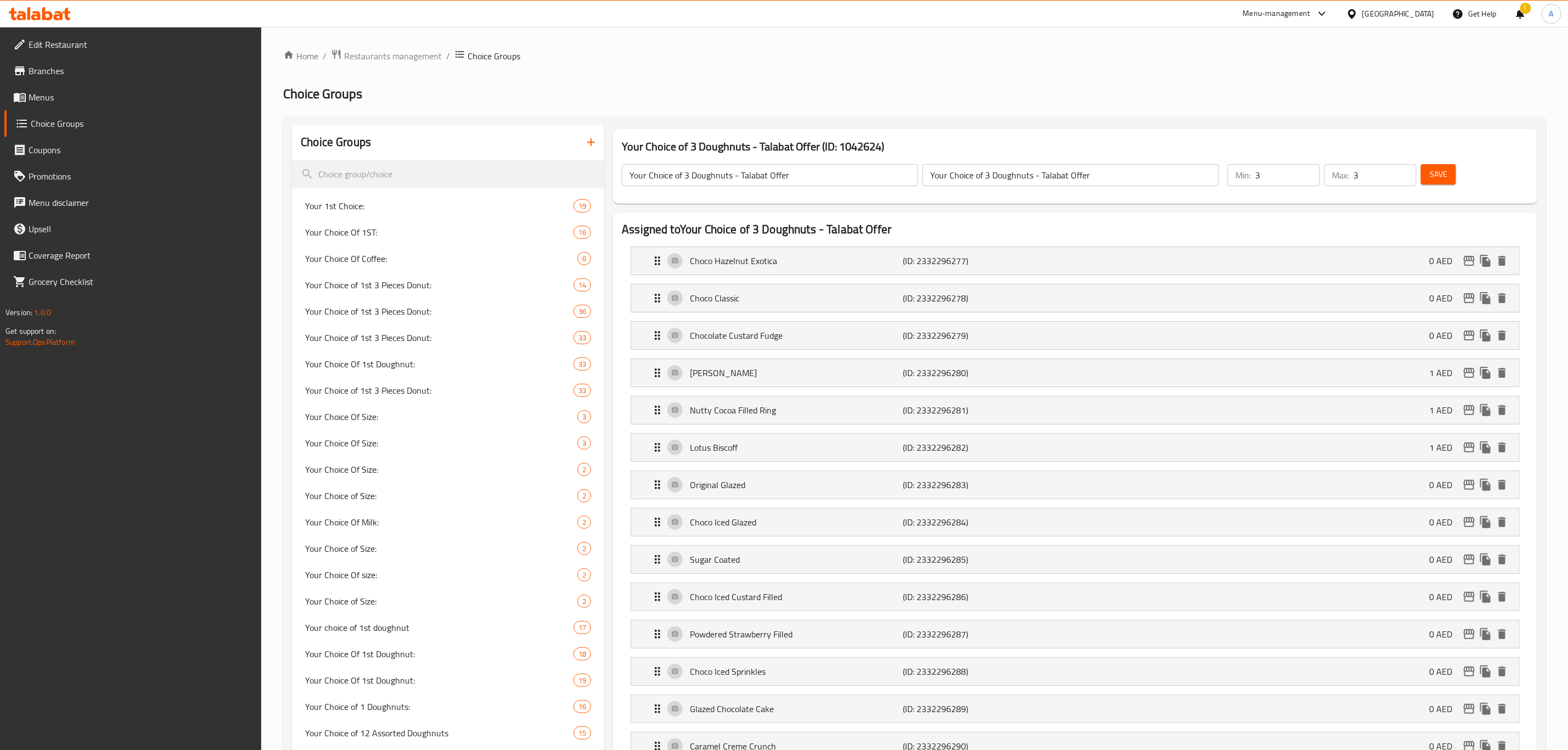
click at [1443, 170] on span "Save" at bounding box center [1439, 174] width 18 height 14
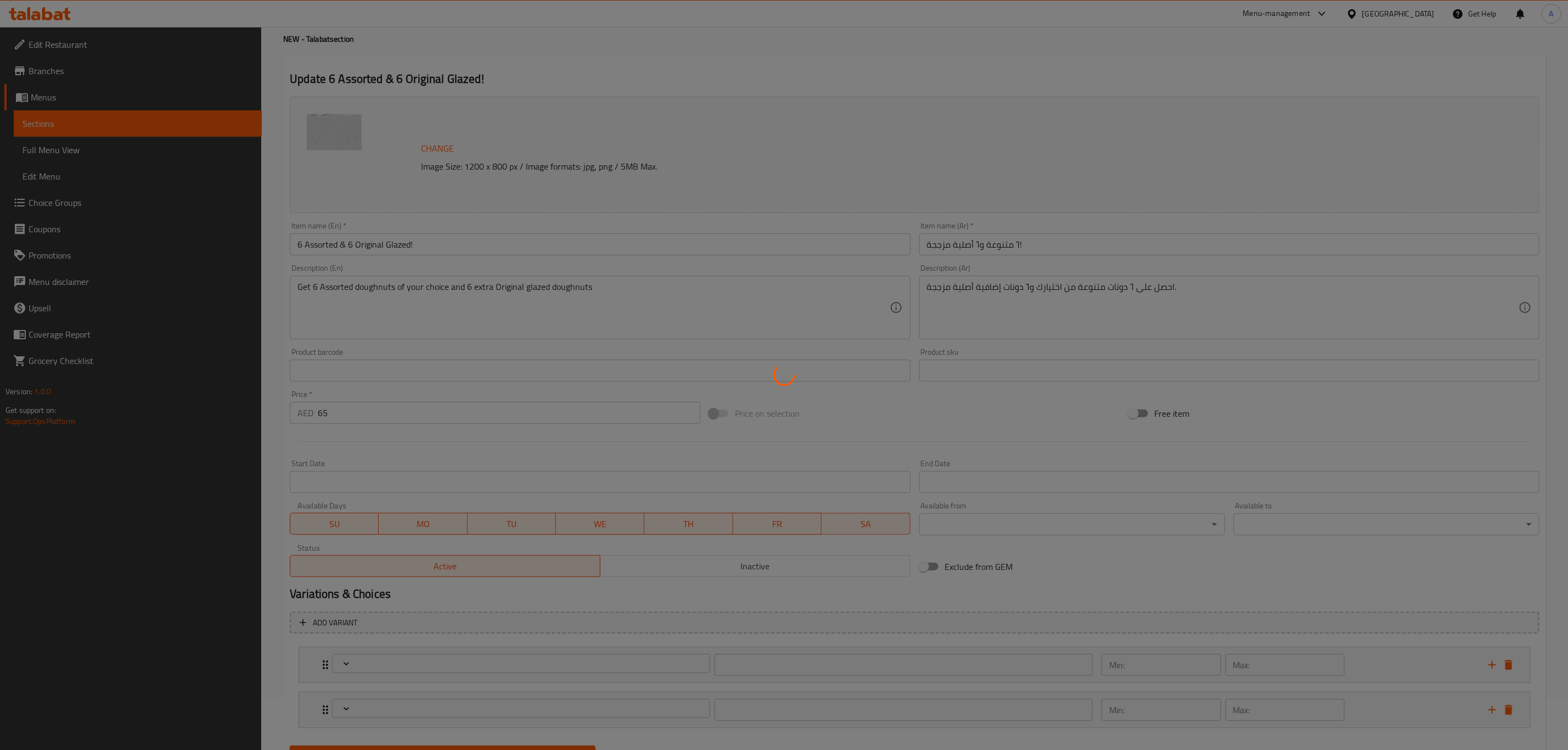
scroll to position [106, 0]
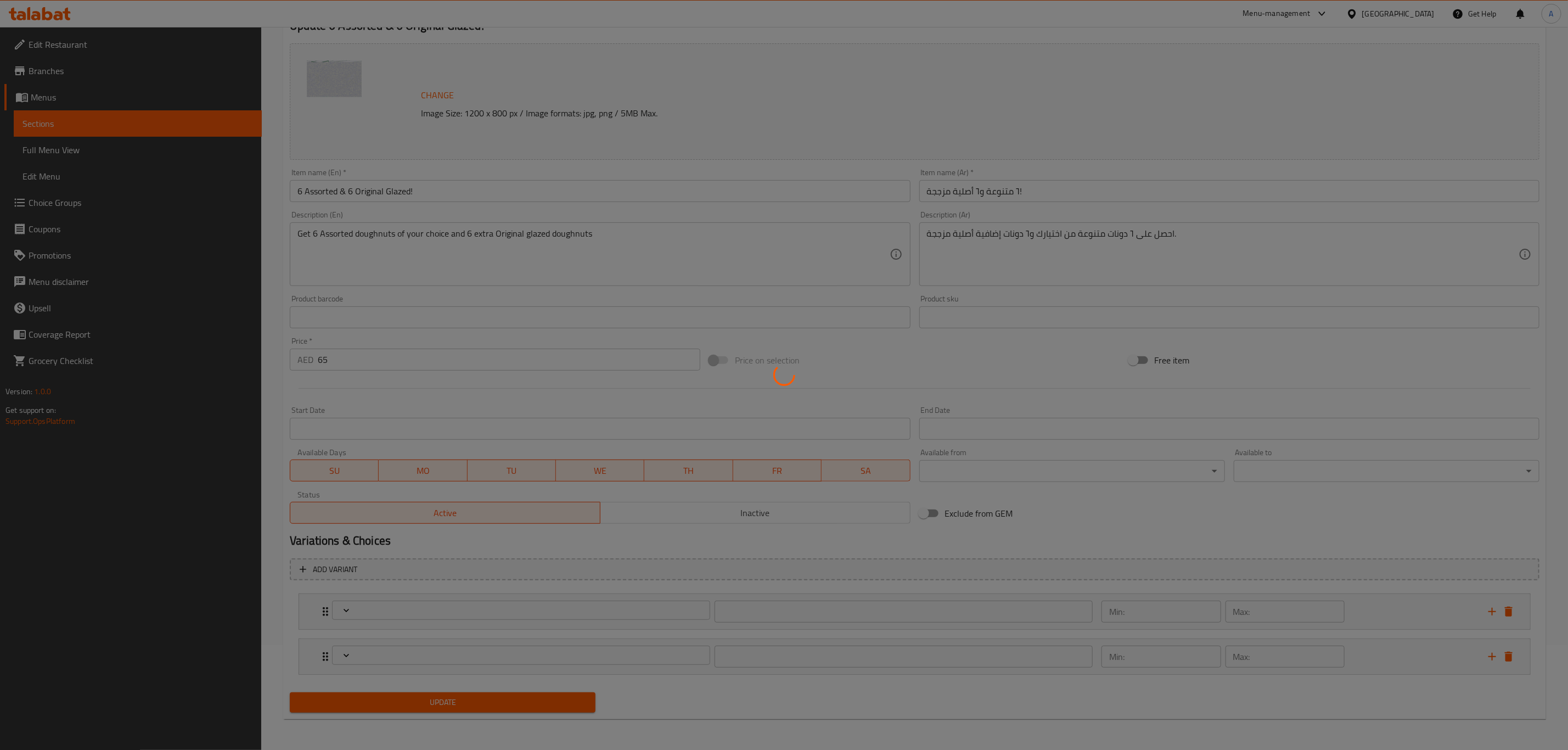
type input "Your Choice of First 3 Doughnuts - Talabat Offer"
type input "3"
type input "Your Choice of Second 3 Doughnuts - Talabat Offer"
type input "3"
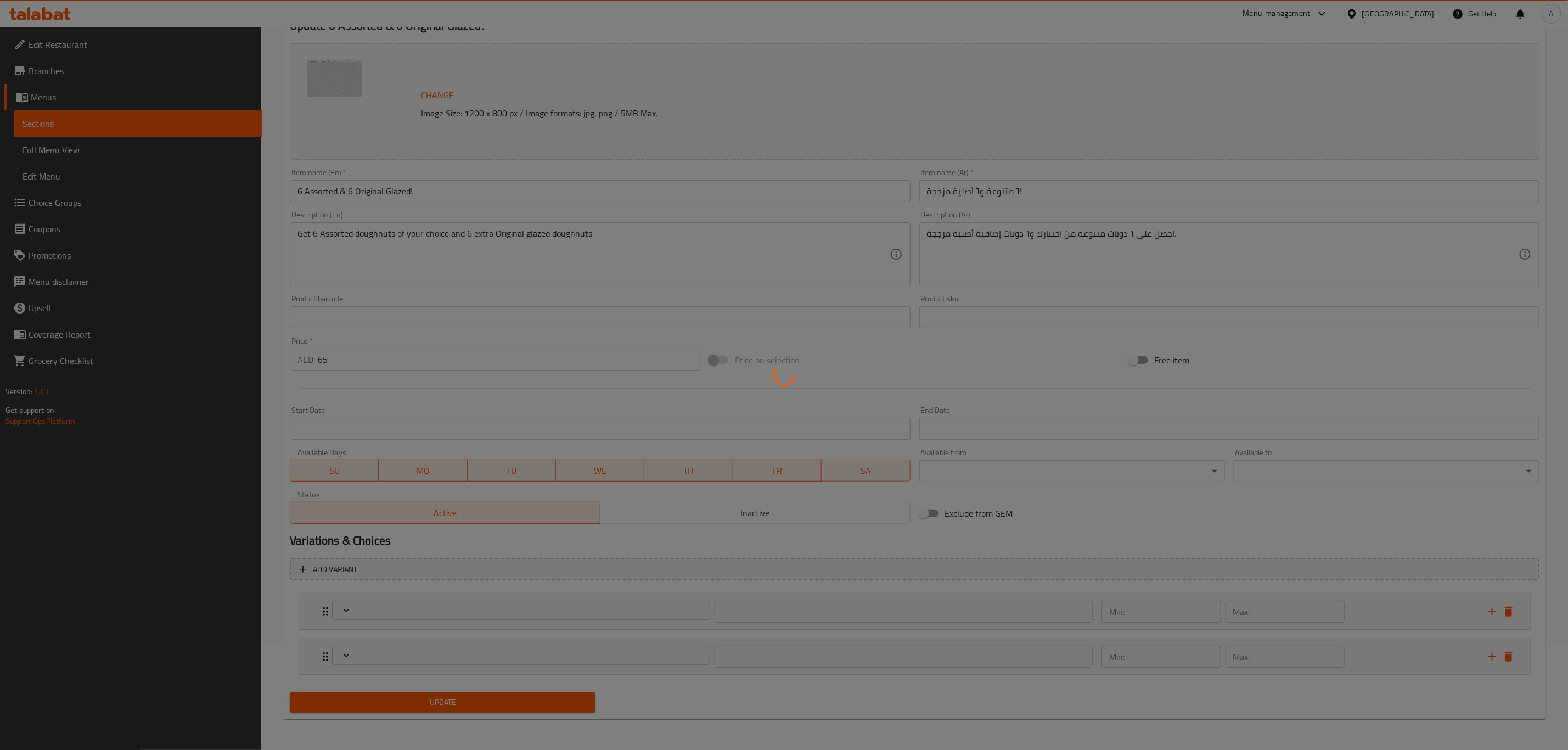
type input "3"
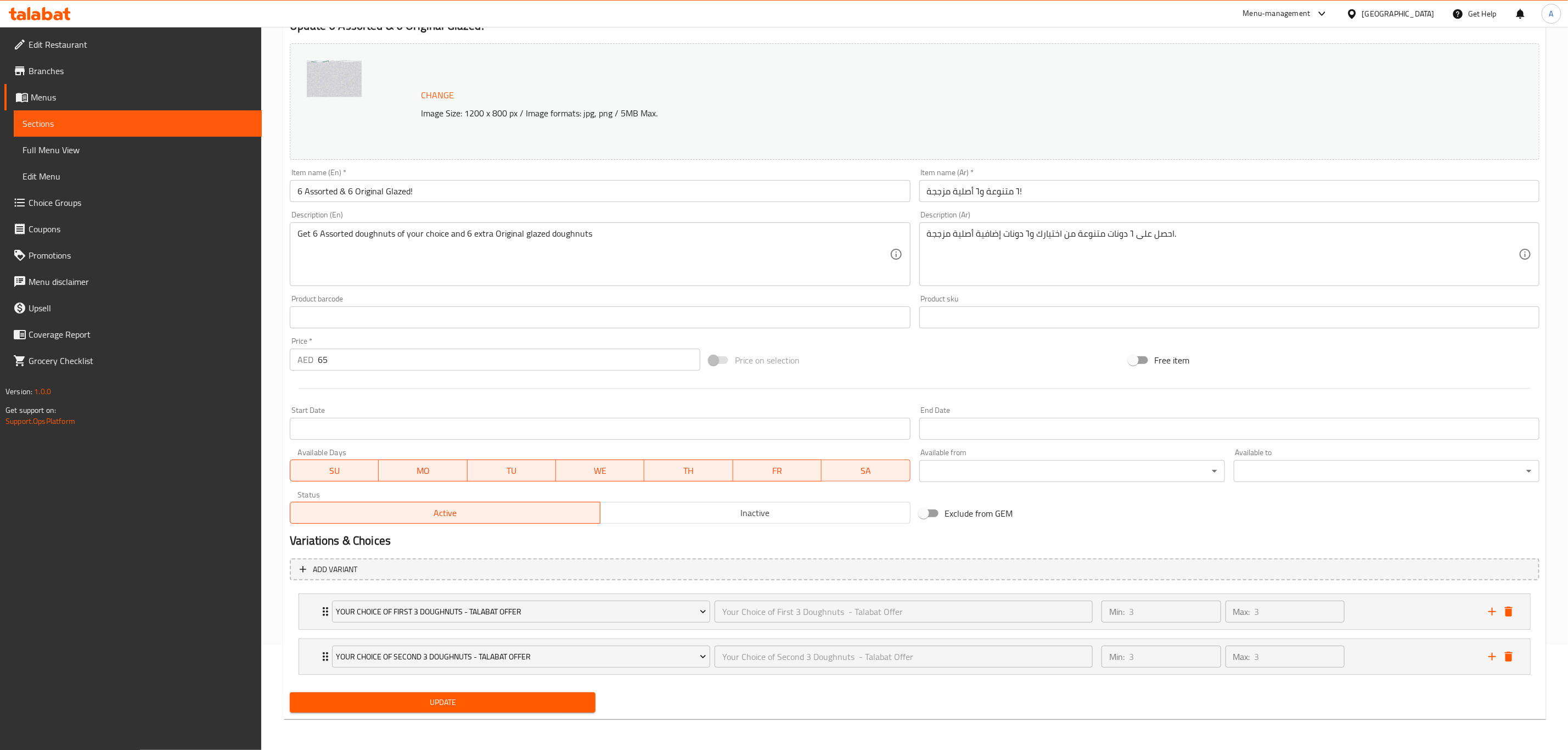
click at [460, 700] on span "Update" at bounding box center [443, 702] width 288 height 14
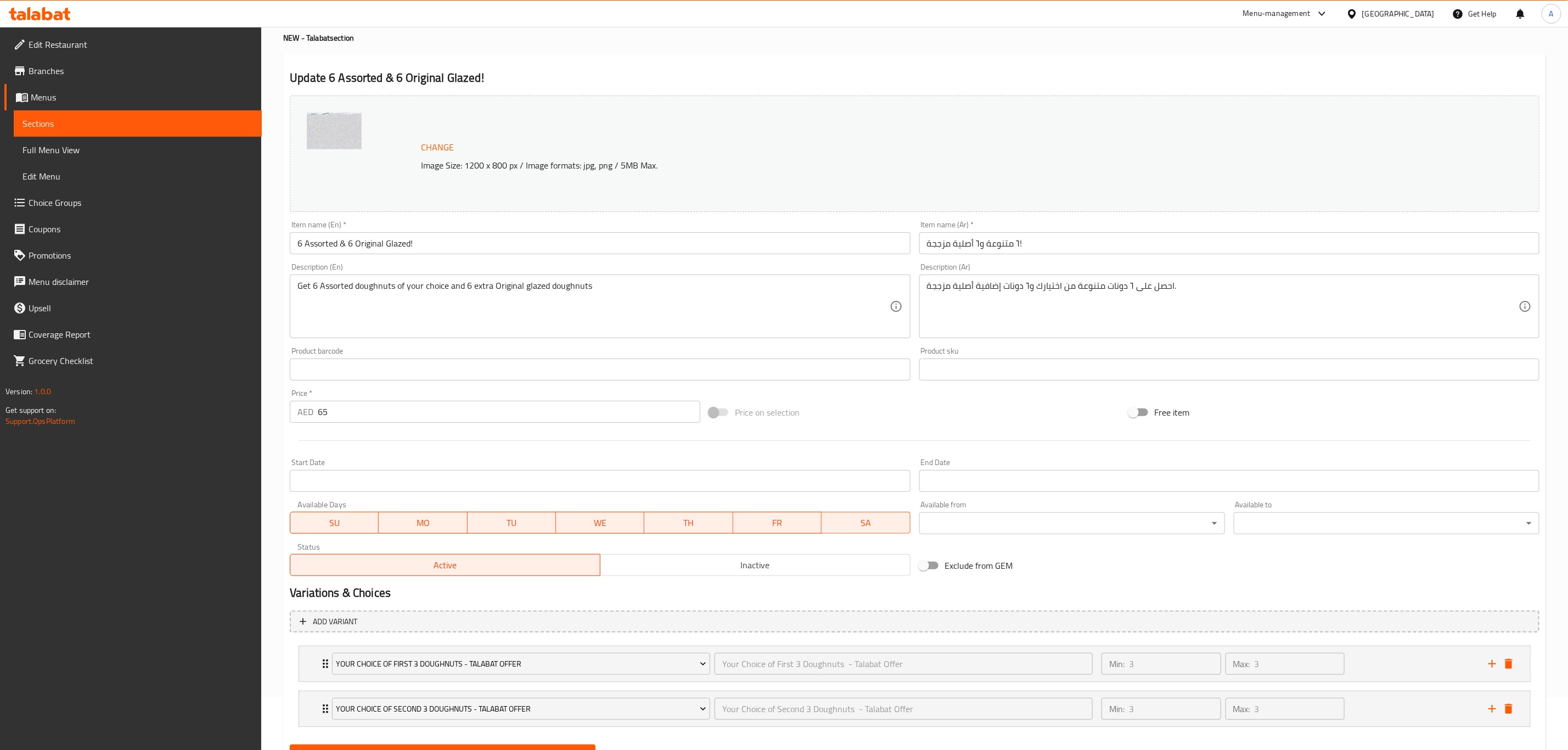
scroll to position [106, 0]
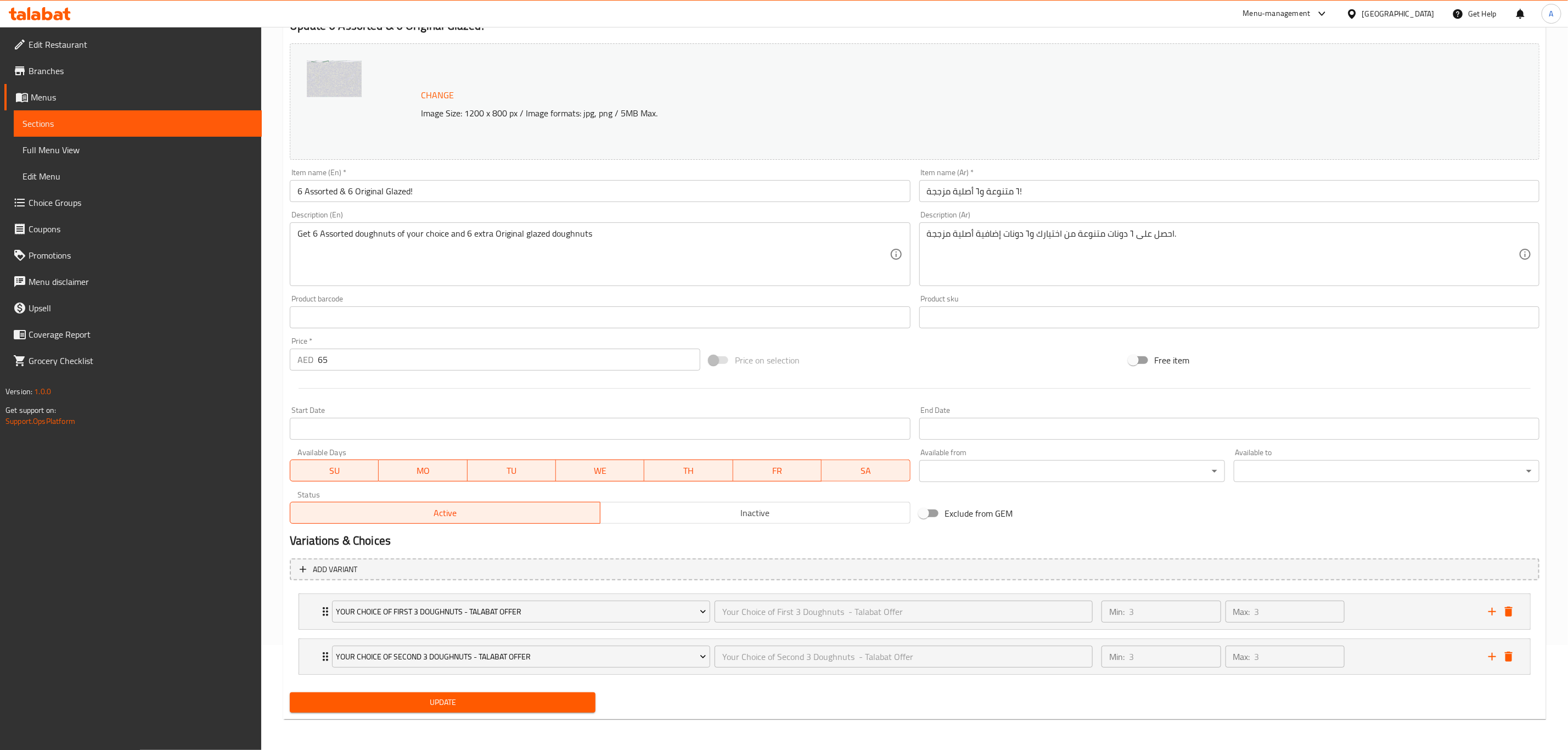
click at [387, 420] on input "Start Date" at bounding box center [600, 429] width 620 height 22
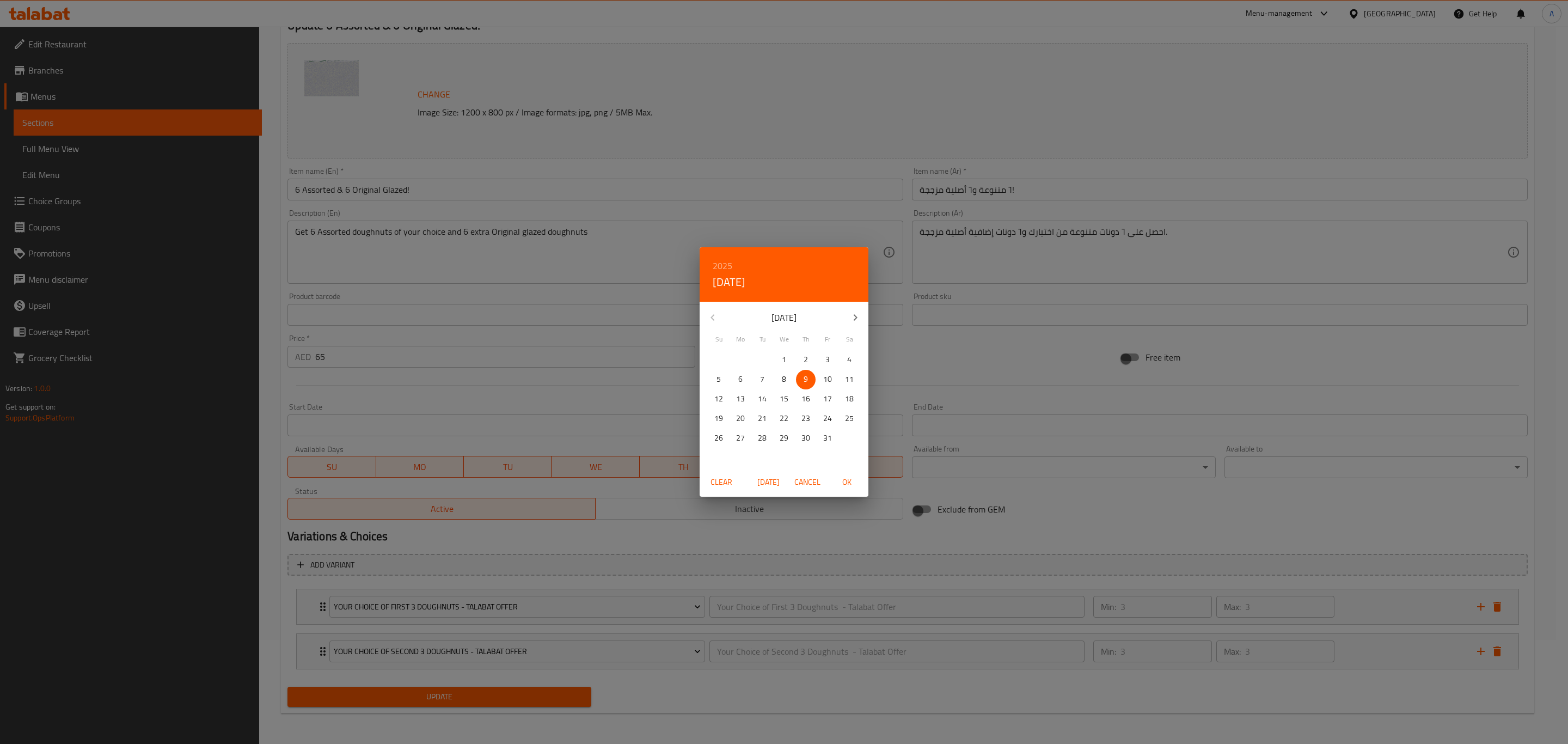
click at [825, 377] on p "10" at bounding box center [827, 379] width 9 height 13
click at [848, 479] on span "OK" at bounding box center [846, 482] width 26 height 13
type input "10-10-2025"
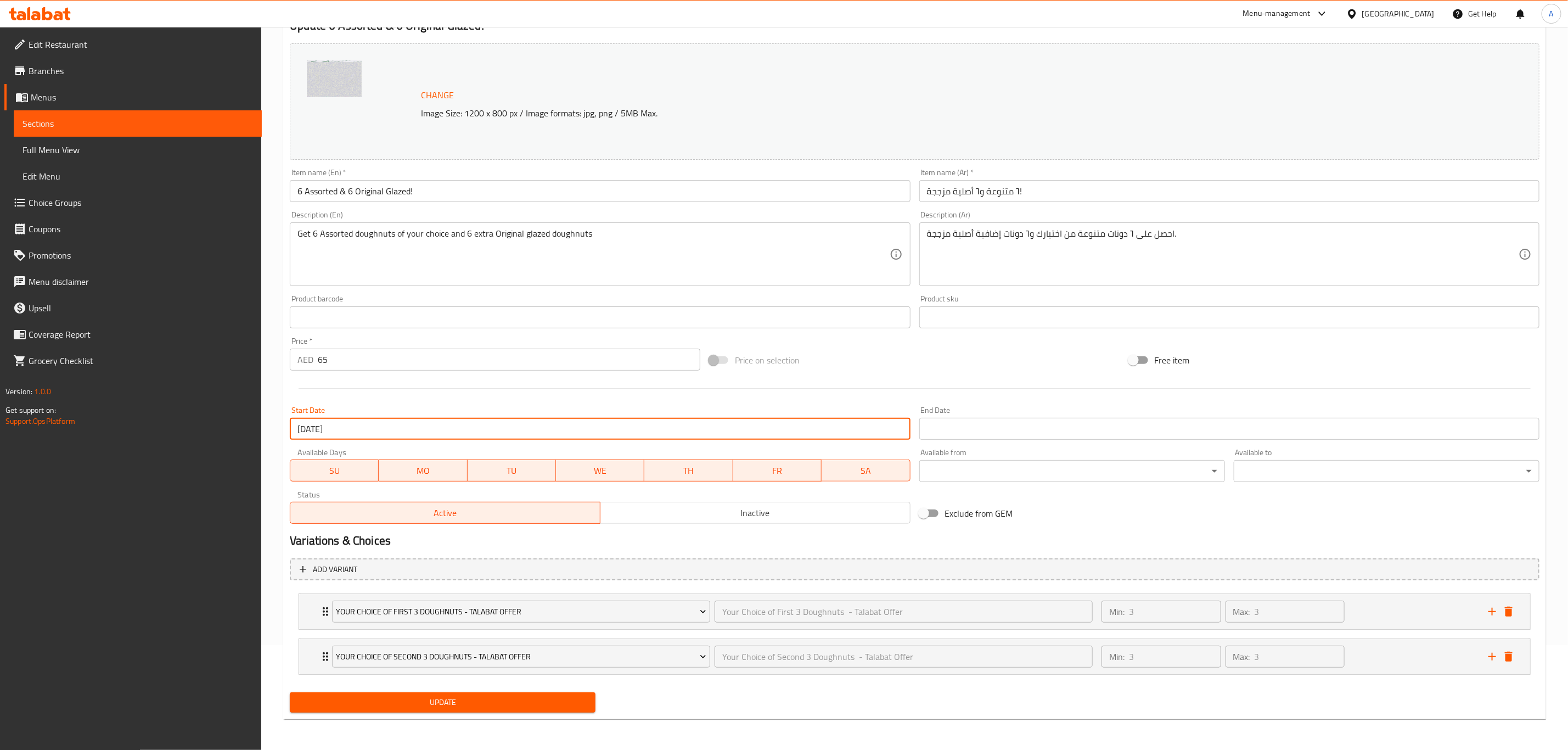
click at [990, 423] on input "Start Date" at bounding box center [1229, 429] width 620 height 22
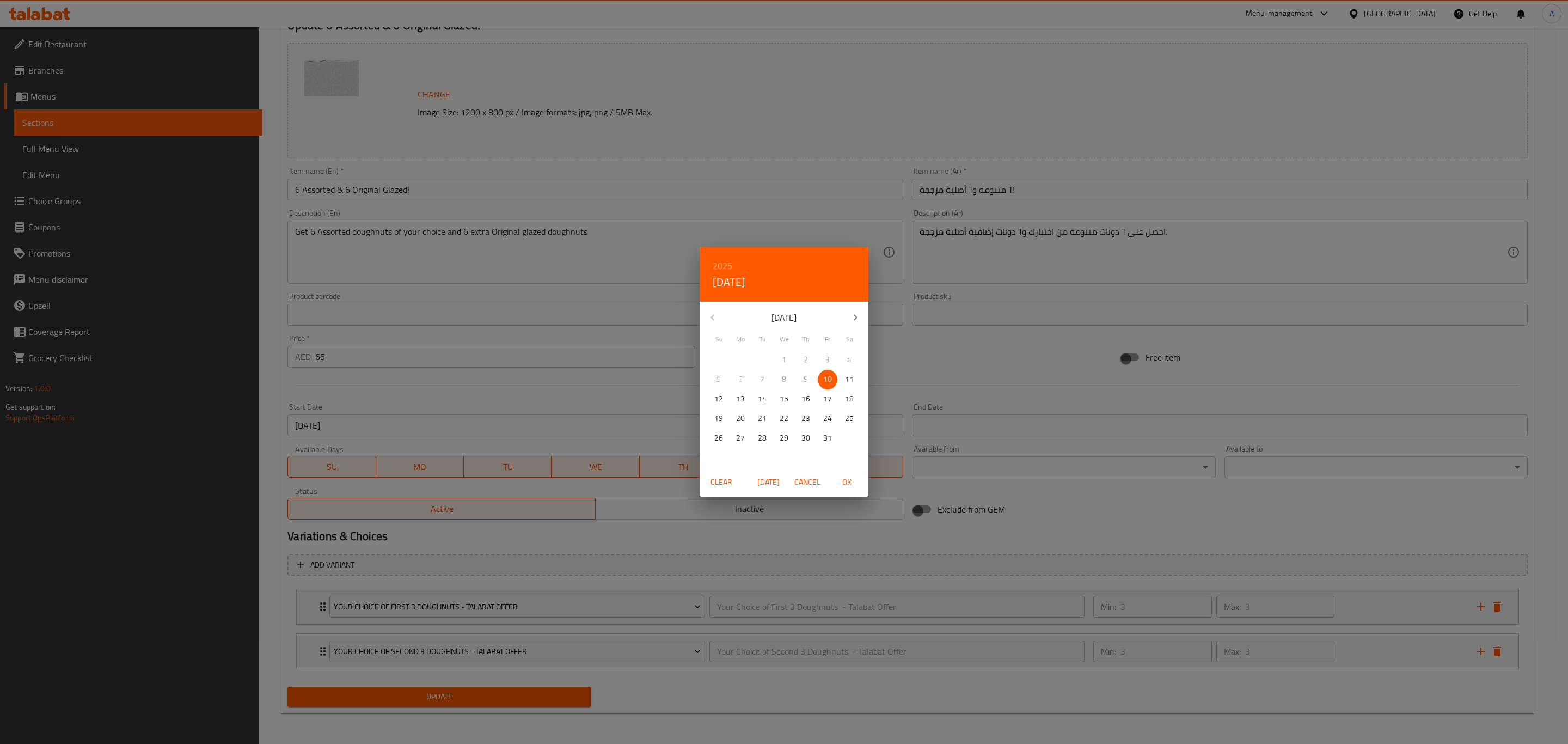
click at [719, 402] on p "12" at bounding box center [719, 399] width 9 height 13
click at [840, 479] on span "OK" at bounding box center [846, 482] width 26 height 13
type input "12-10-2025"
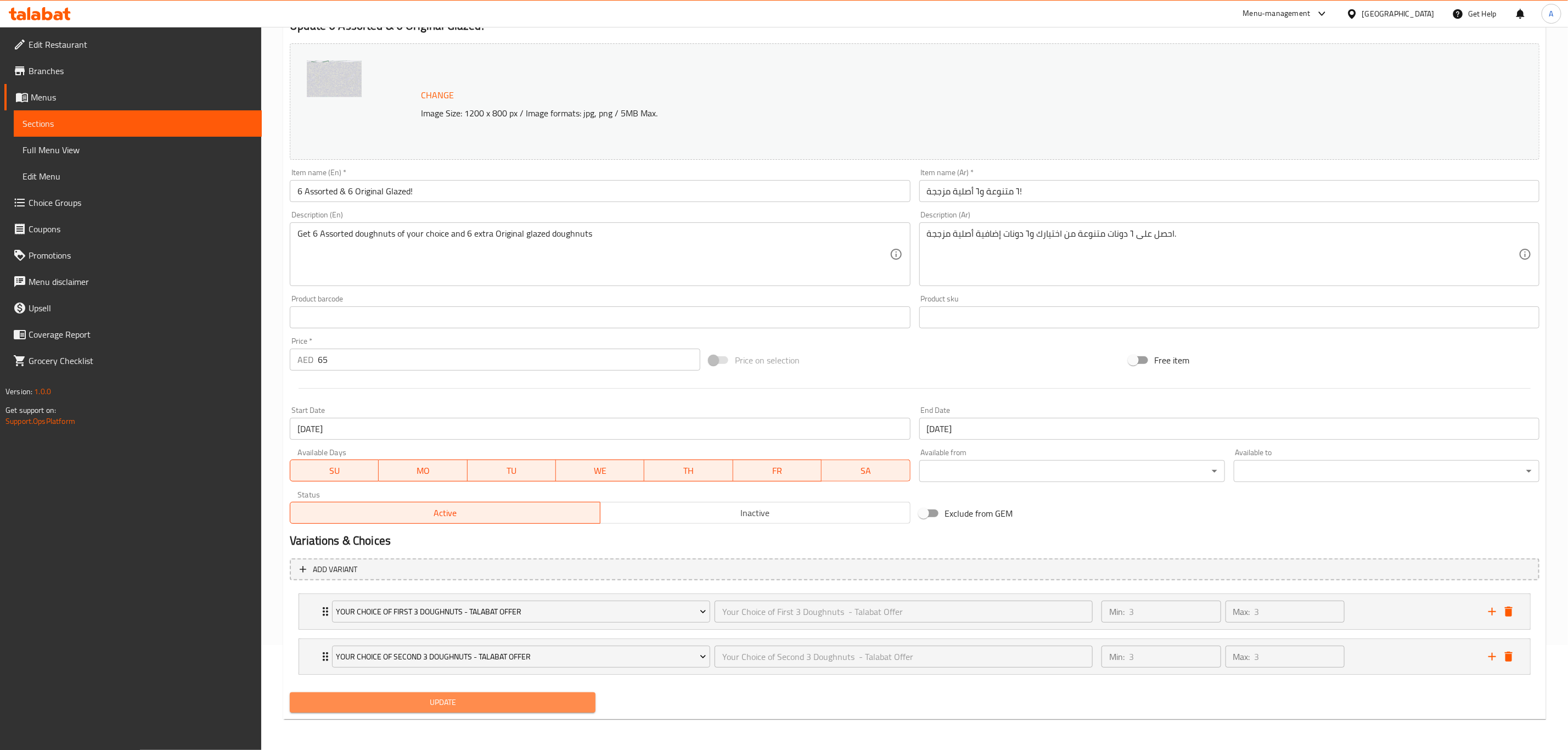
click at [516, 710] on button "Update" at bounding box center [442, 702] width 306 height 20
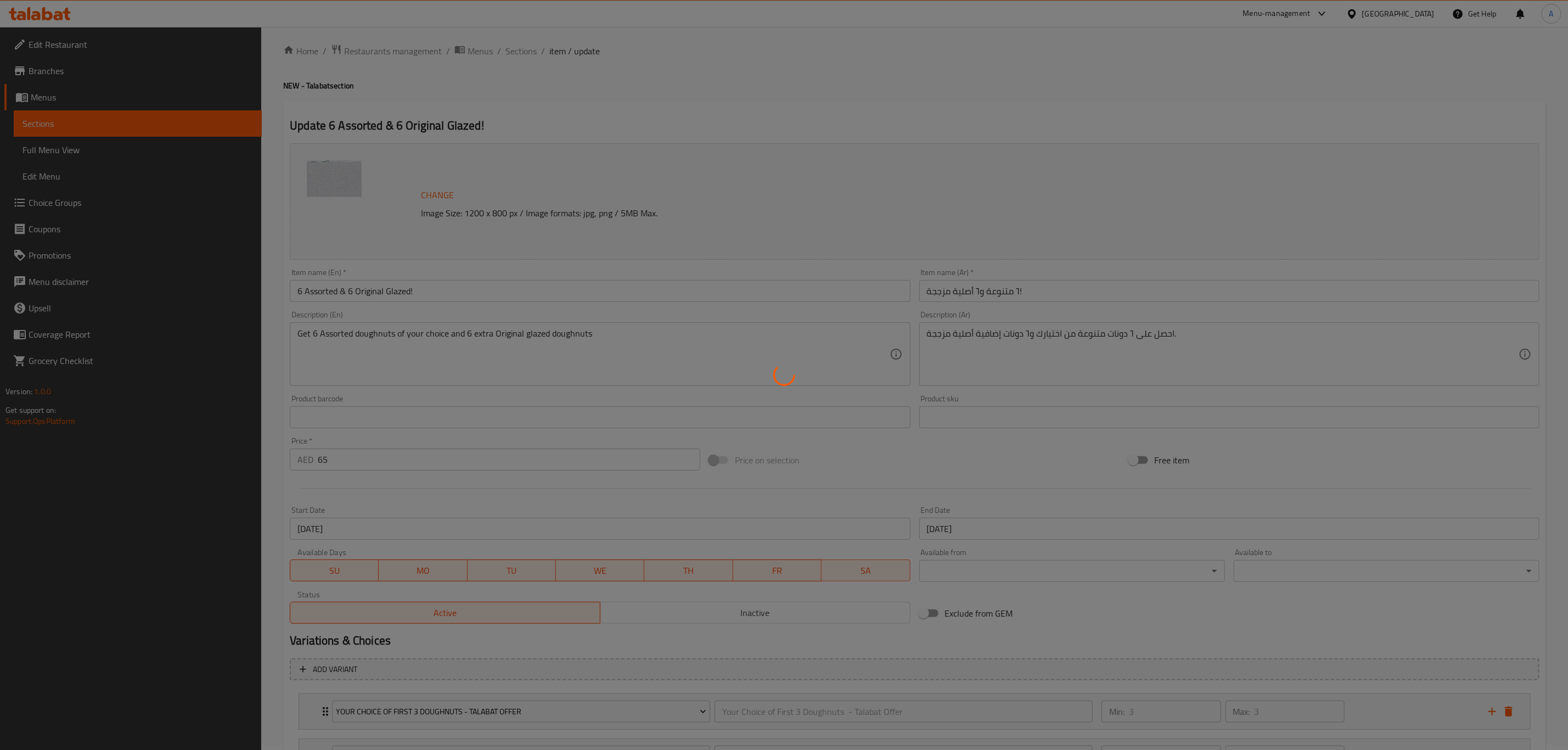
scroll to position [0, 0]
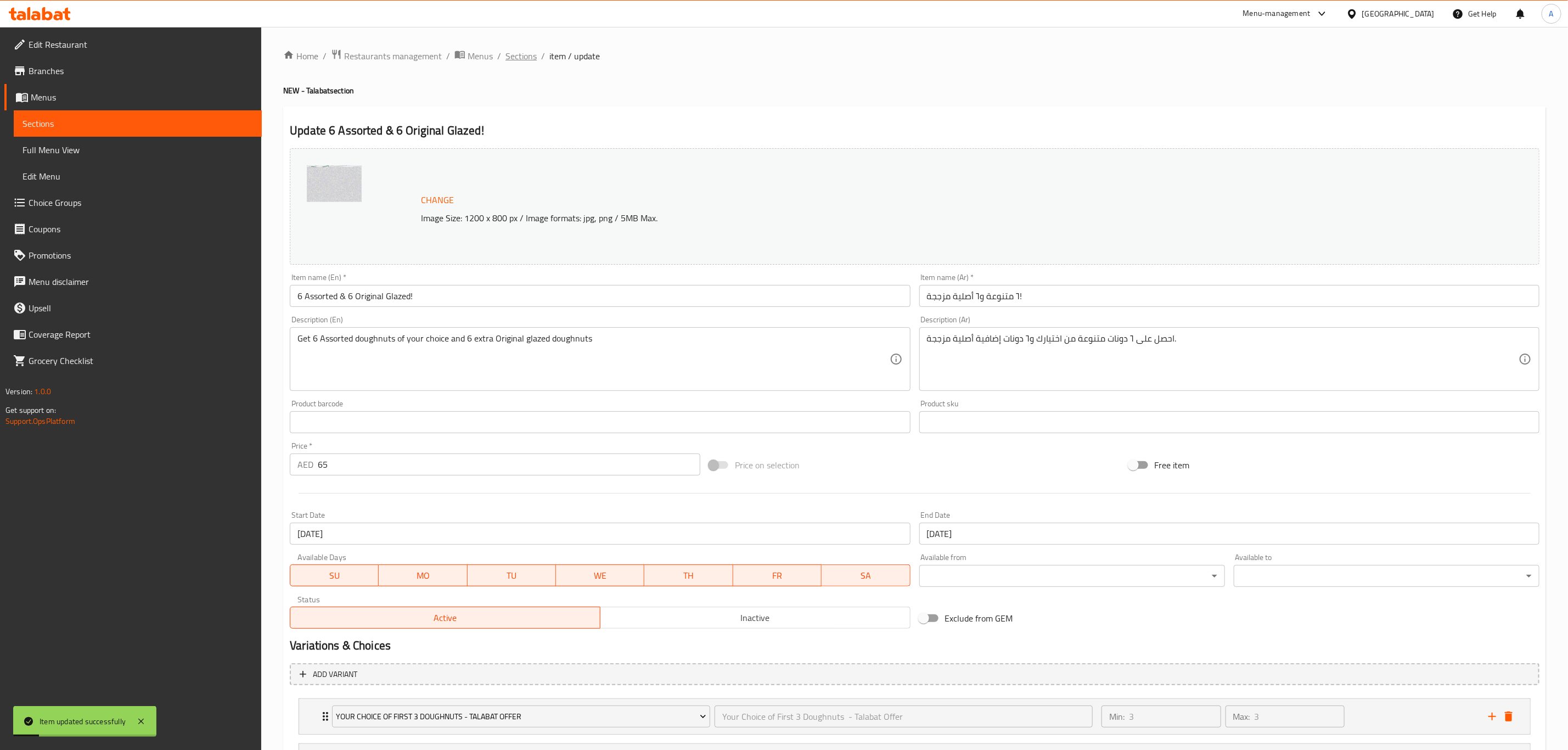
click at [511, 56] on span "Sections" at bounding box center [521, 55] width 31 height 13
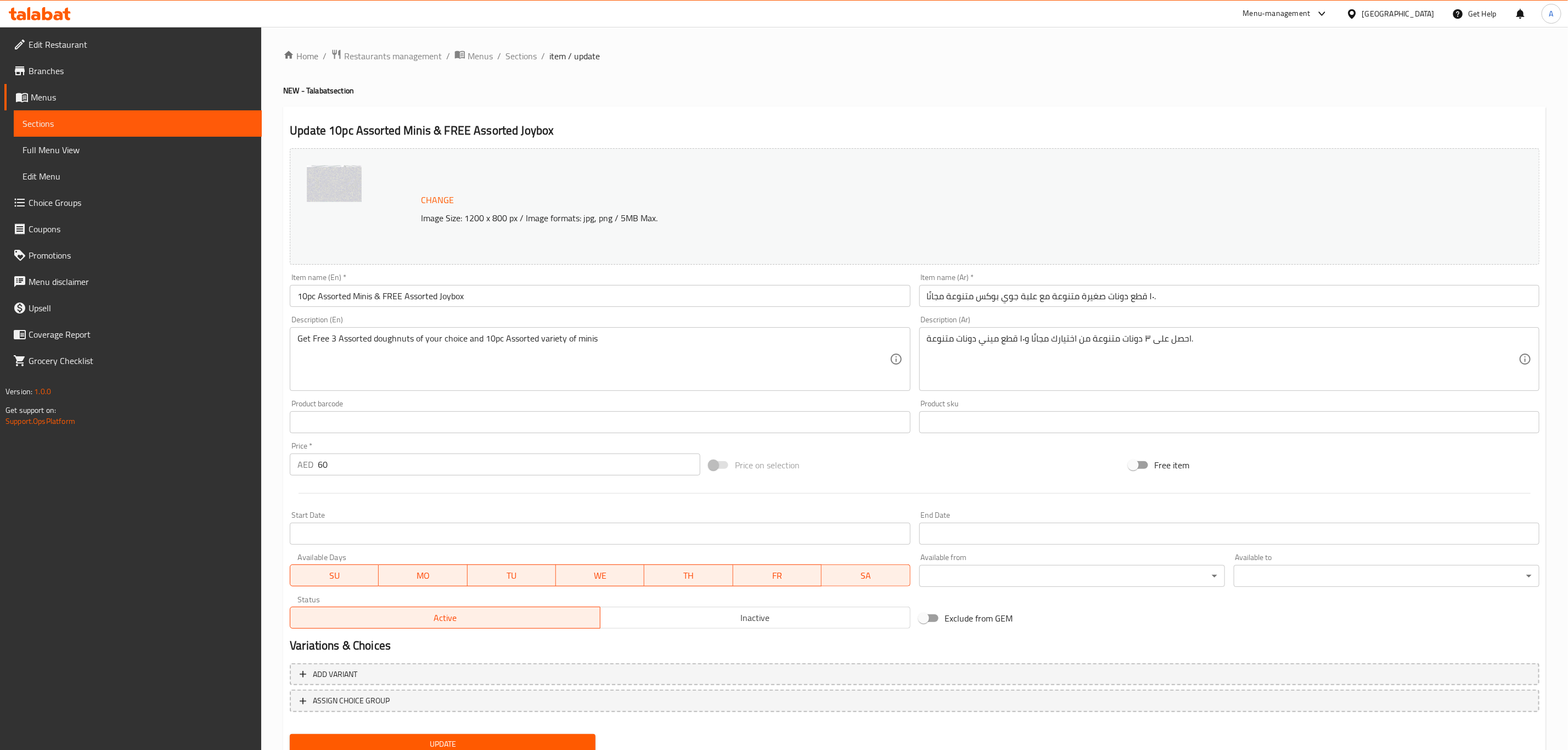
click at [388, 538] on input "Start Date" at bounding box center [600, 534] width 620 height 22
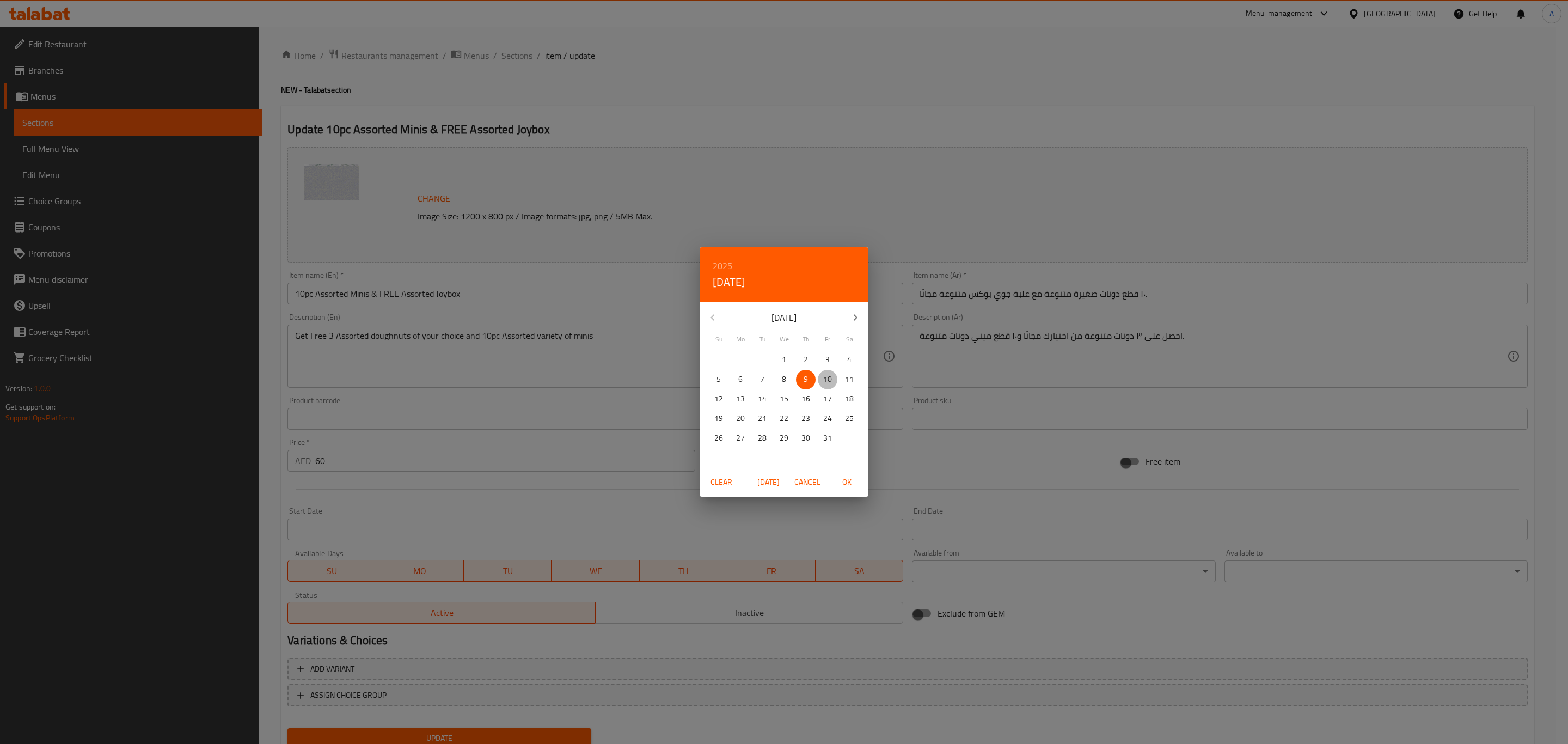
click at [831, 377] on p "10" at bounding box center [827, 379] width 9 height 13
click at [843, 476] on span "OK" at bounding box center [846, 482] width 26 height 13
type input "[DATE]"
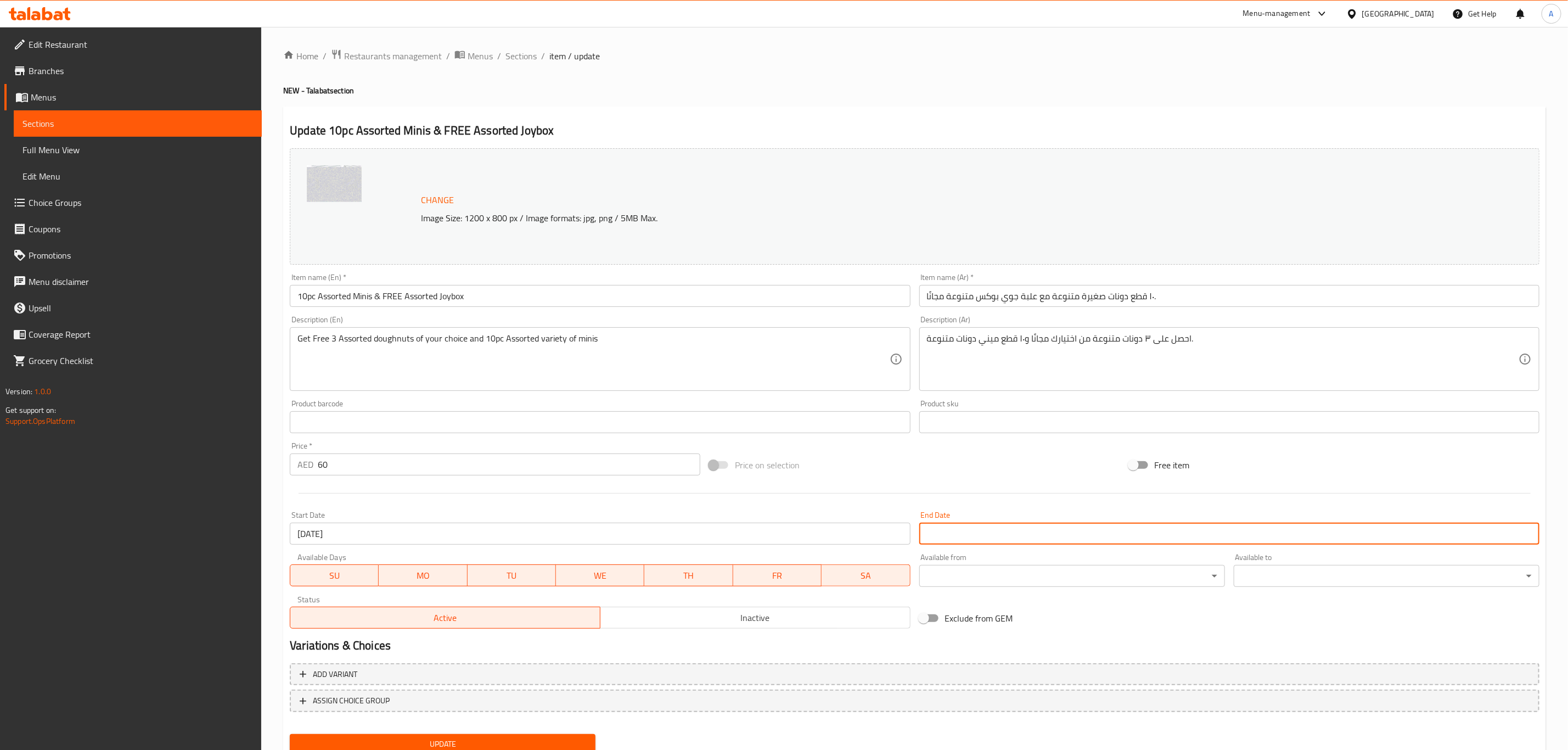
click at [942, 533] on input "Start Date" at bounding box center [1229, 534] width 620 height 22
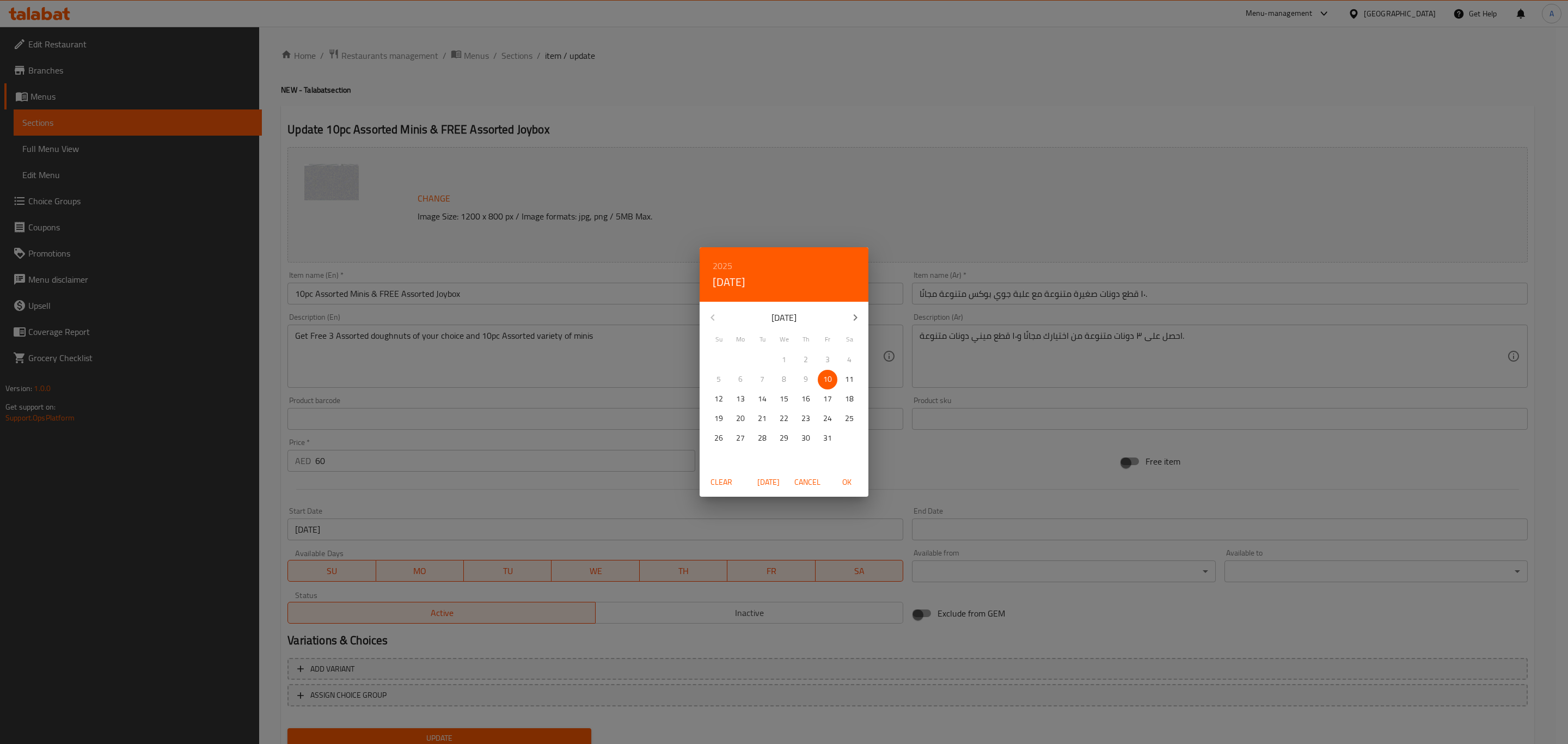
click at [715, 397] on p "12" at bounding box center [719, 399] width 9 height 13
click at [848, 485] on span "OK" at bounding box center [846, 482] width 26 height 13
type input "[DATE]"
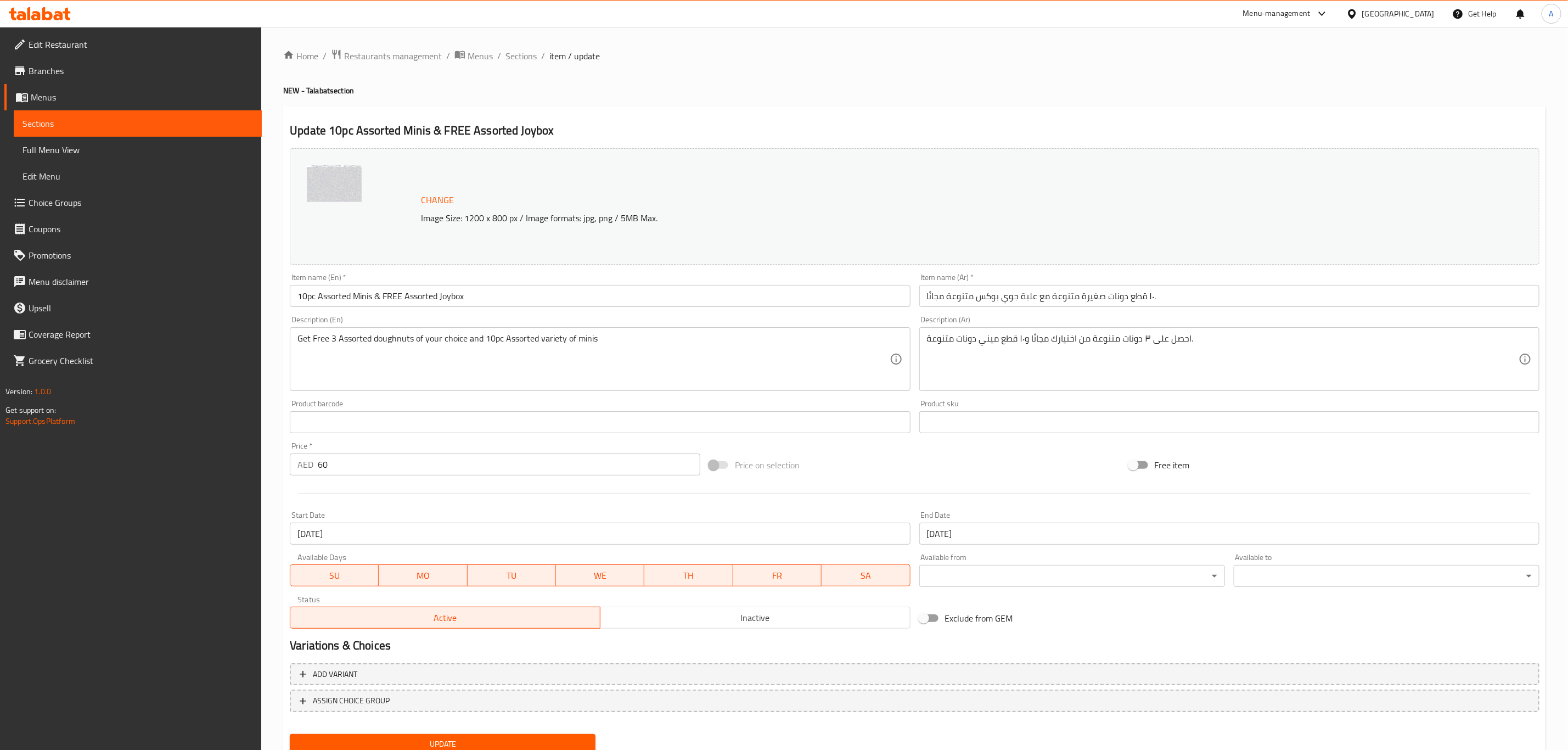
click at [965, 471] on div "Price on selection" at bounding box center [914, 465] width 419 height 29
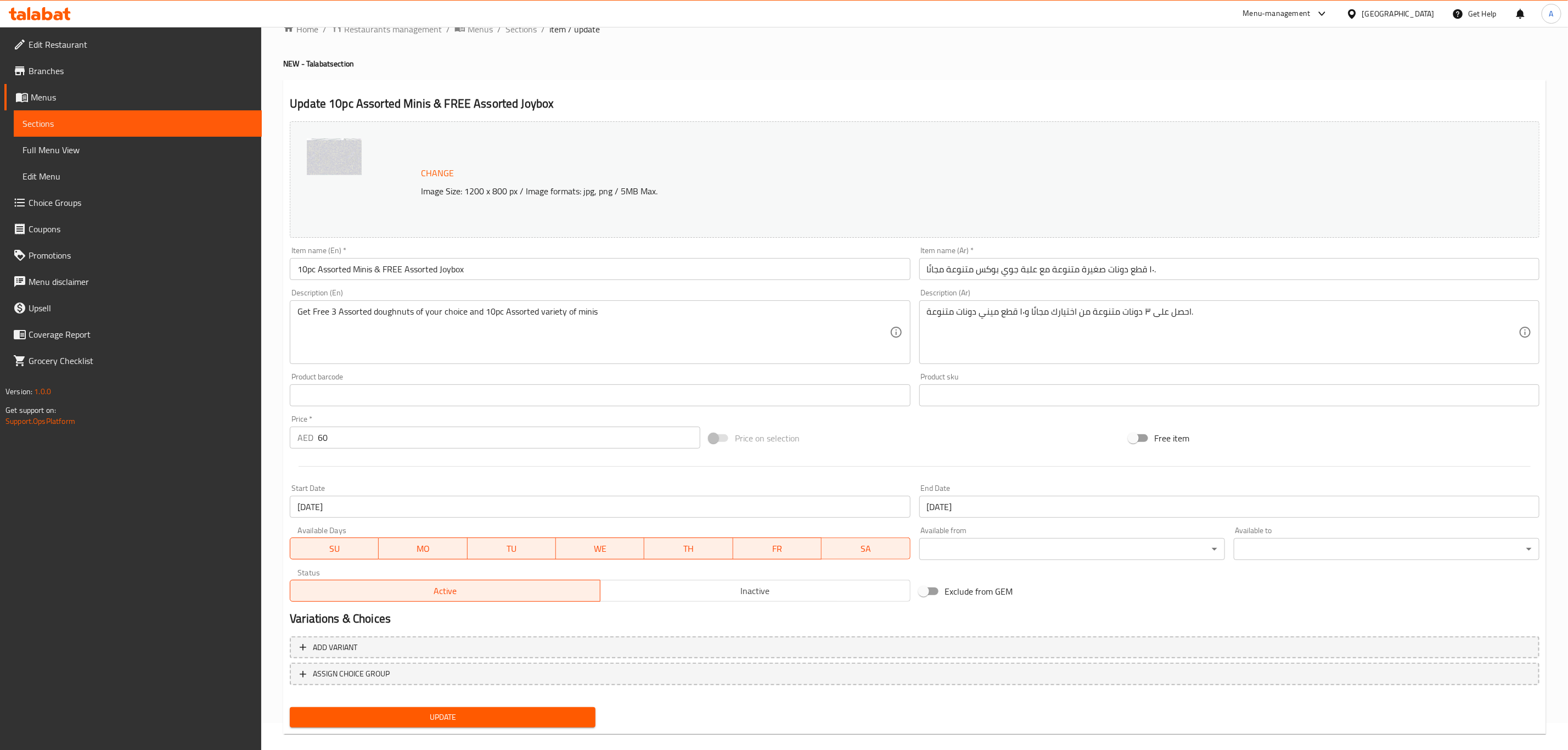
scroll to position [40, 0]
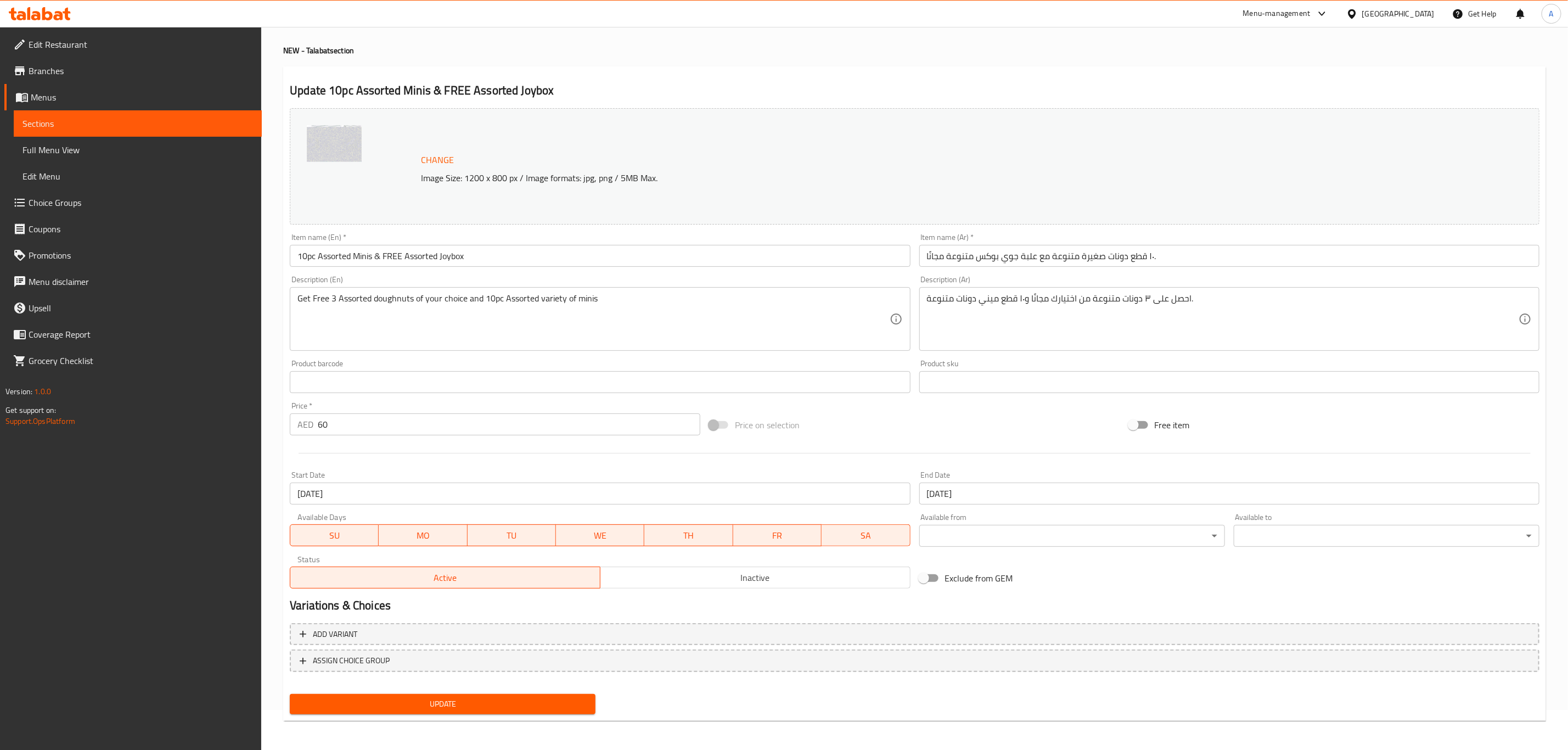
click at [530, 700] on span "Update" at bounding box center [443, 704] width 288 height 14
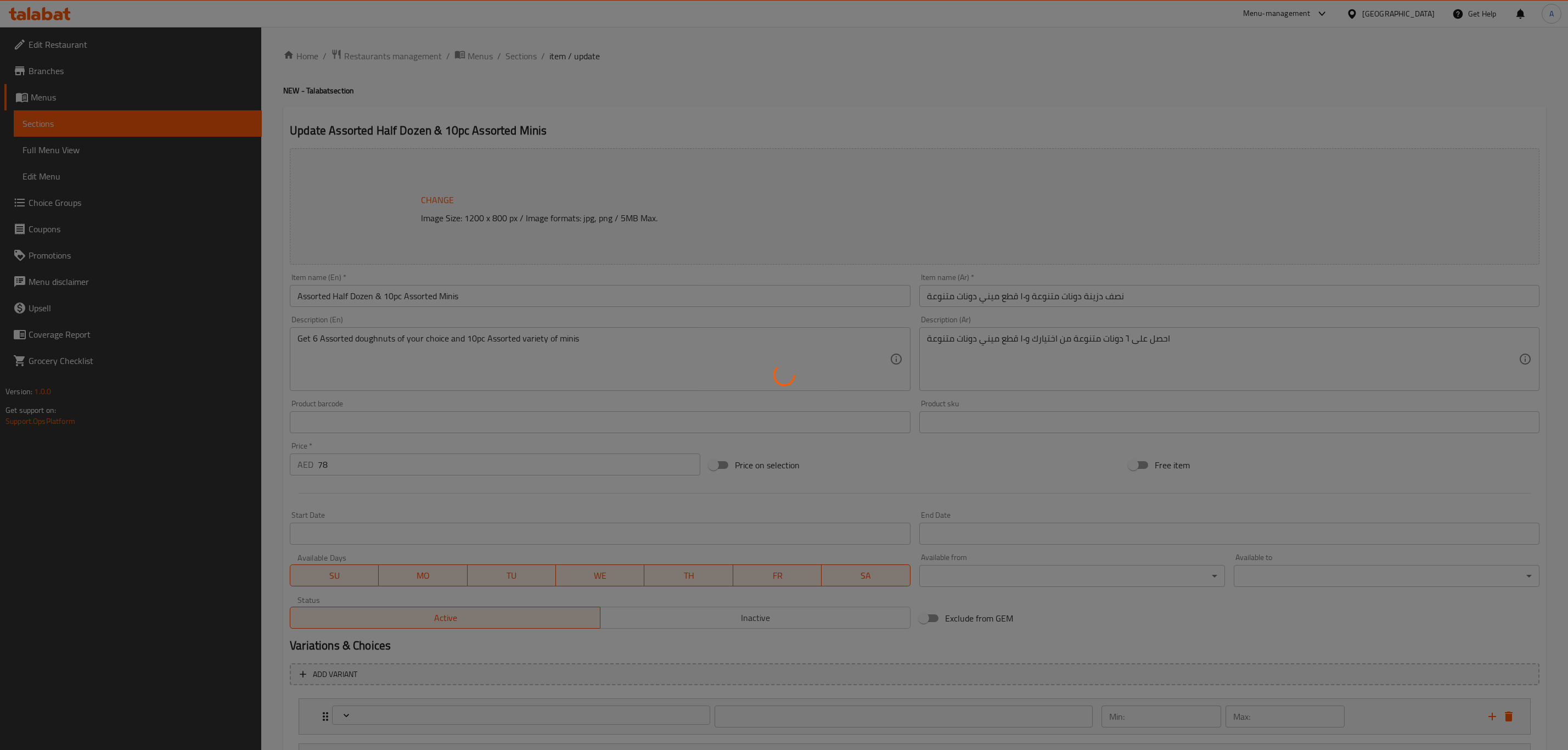
type input "Your Choice of First 3 Doughnuts - Talabat Offer"
type input "3"
type input "Your Choice of Second 3 Doughnuts - Talabat Offer"
type input "3"
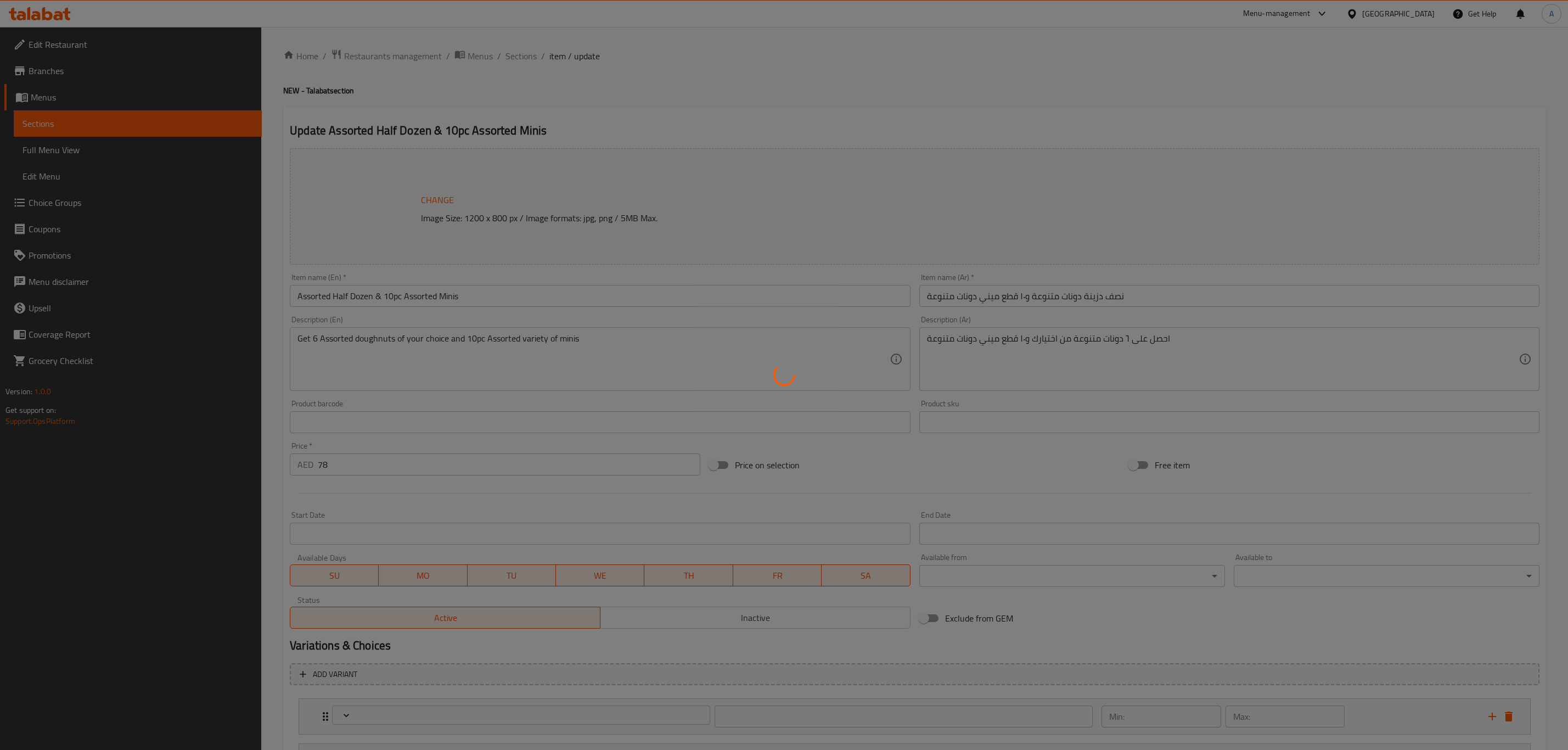
type input "3"
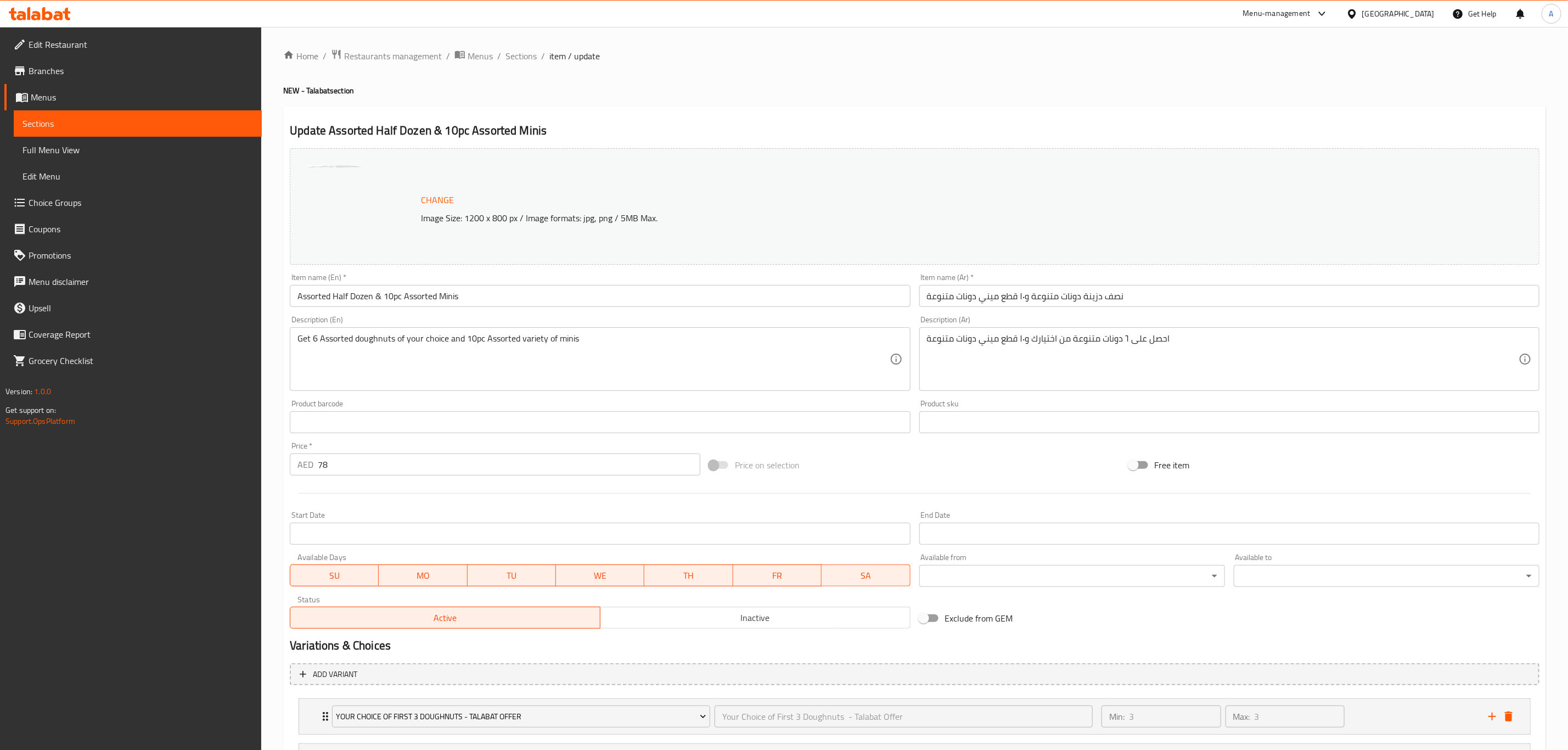
click at [395, 533] on input "Start Date" at bounding box center [600, 534] width 620 height 22
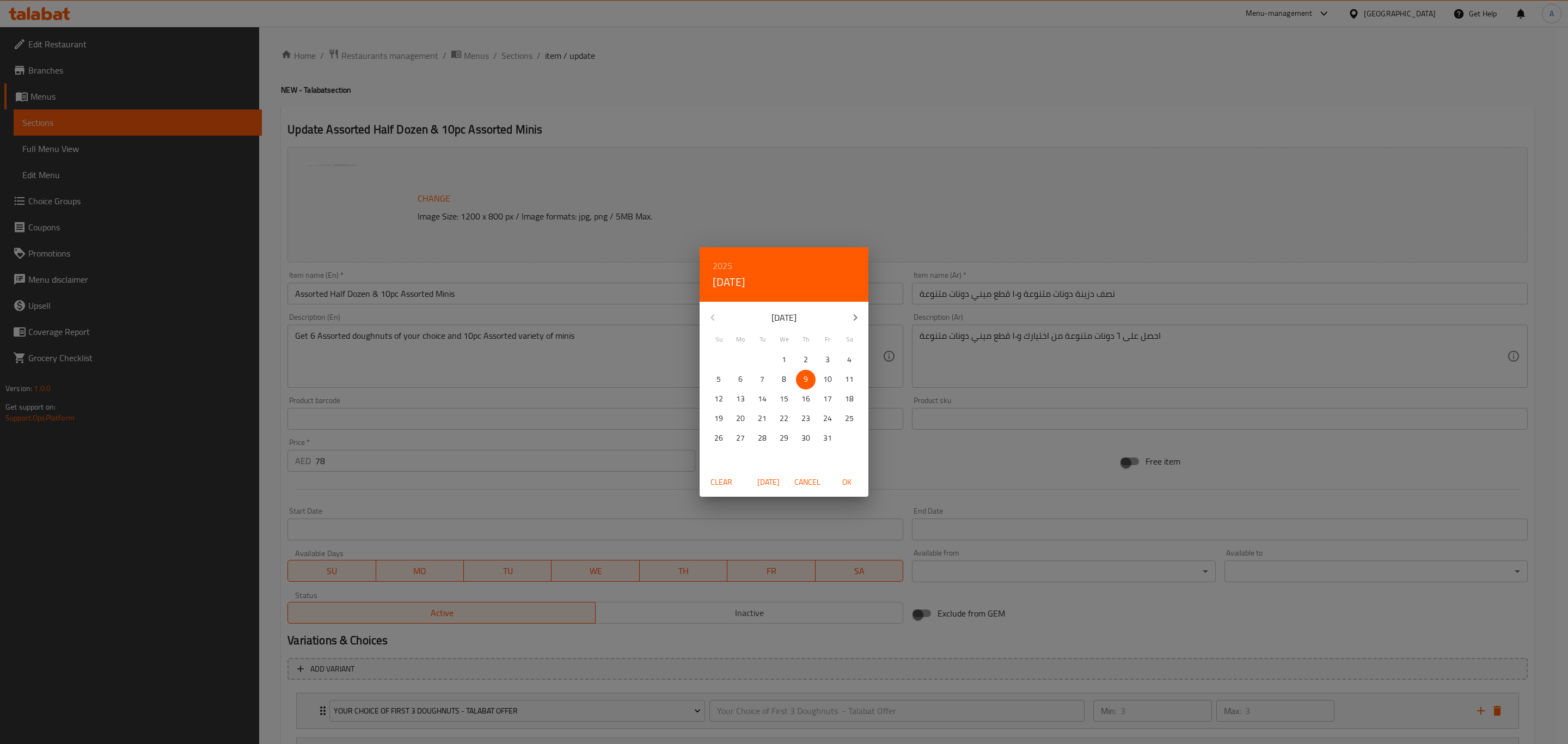
click at [830, 376] on p "10" at bounding box center [827, 379] width 9 height 13
click at [837, 483] on span "OK" at bounding box center [846, 482] width 26 height 13
type input "[DATE]"
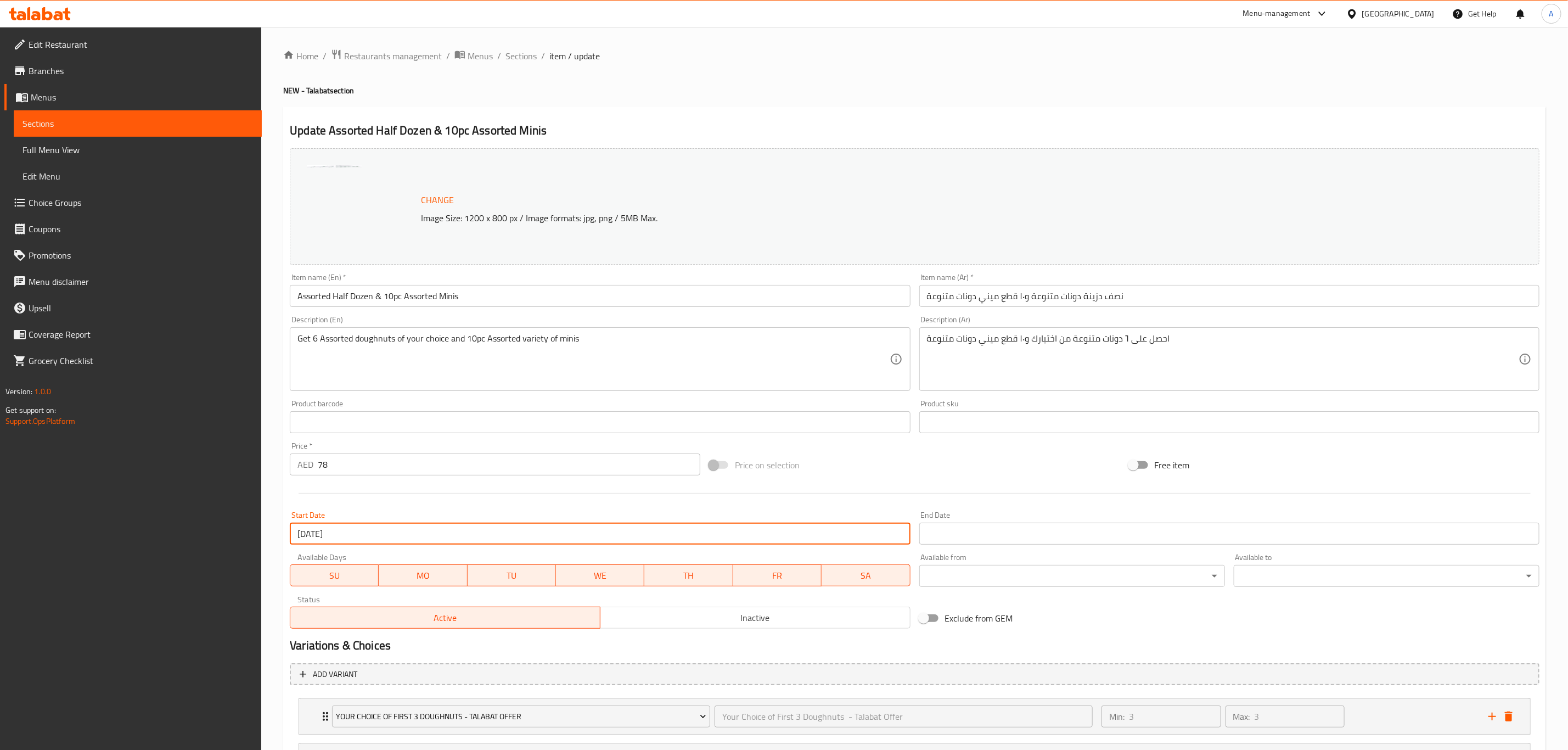
click at [988, 524] on input "Start Date" at bounding box center [1229, 534] width 620 height 22
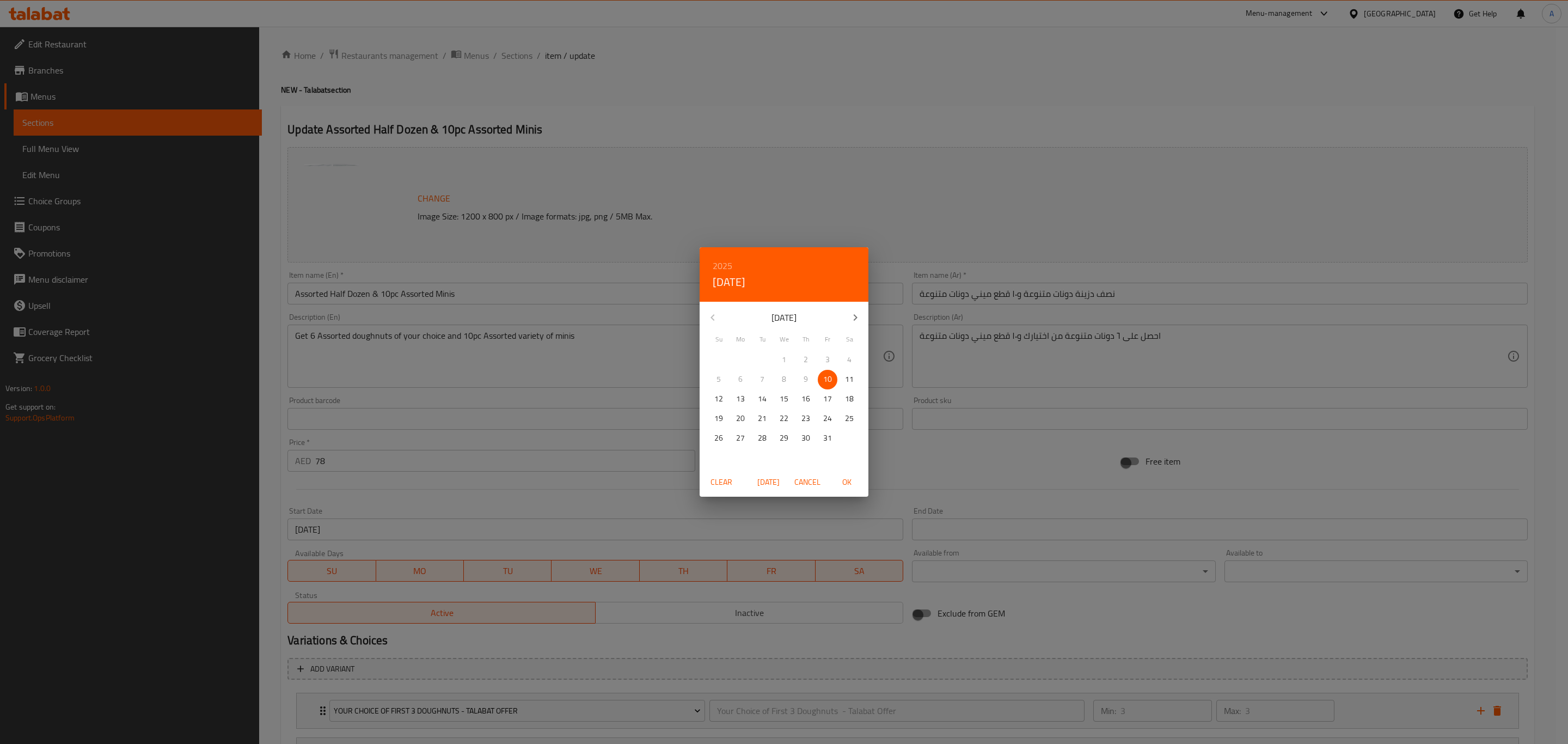
click at [715, 400] on p "12" at bounding box center [719, 399] width 9 height 13
click at [852, 480] on span "OK" at bounding box center [846, 482] width 26 height 13
type input "[DATE]"
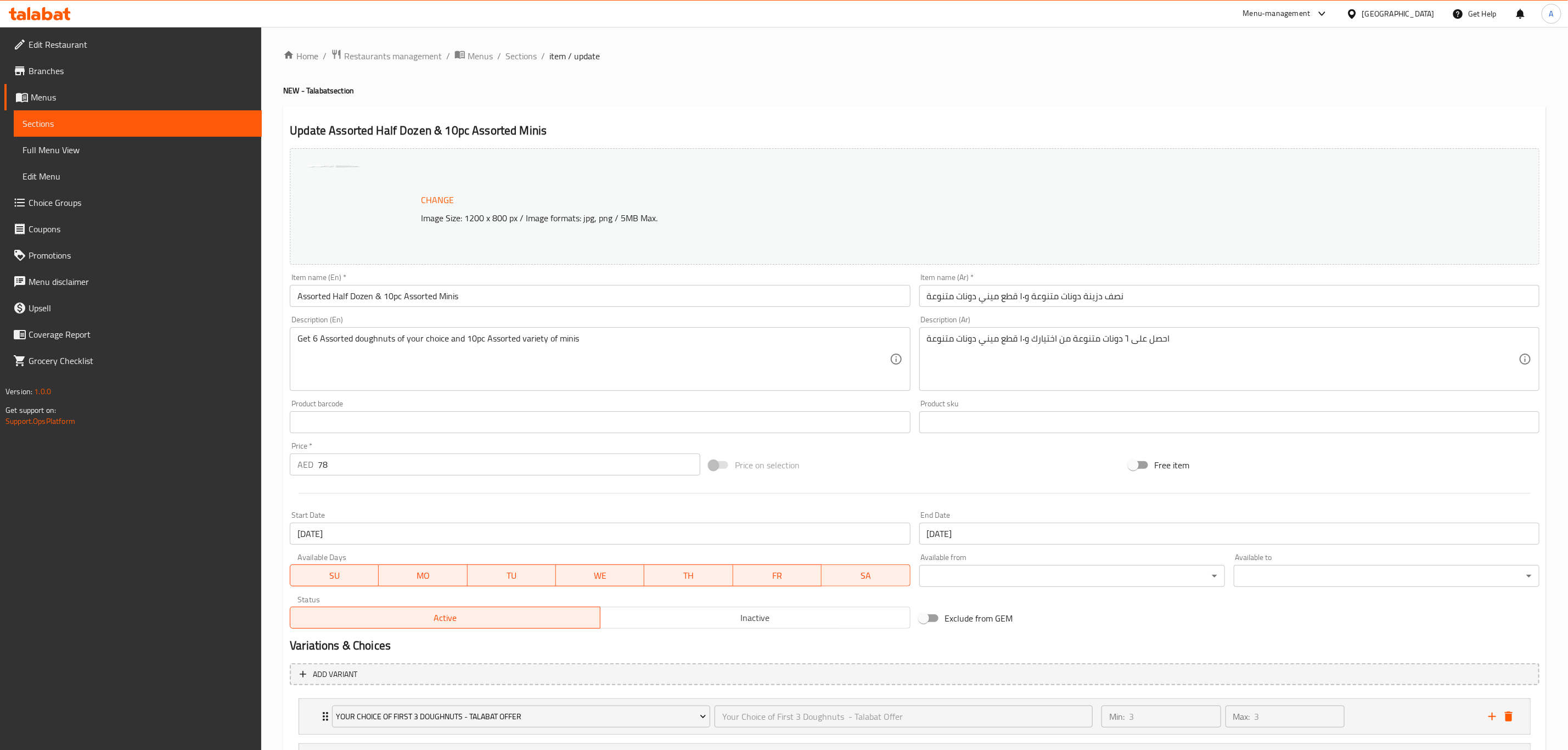
click at [984, 476] on div "Price on selection" at bounding box center [914, 465] width 419 height 29
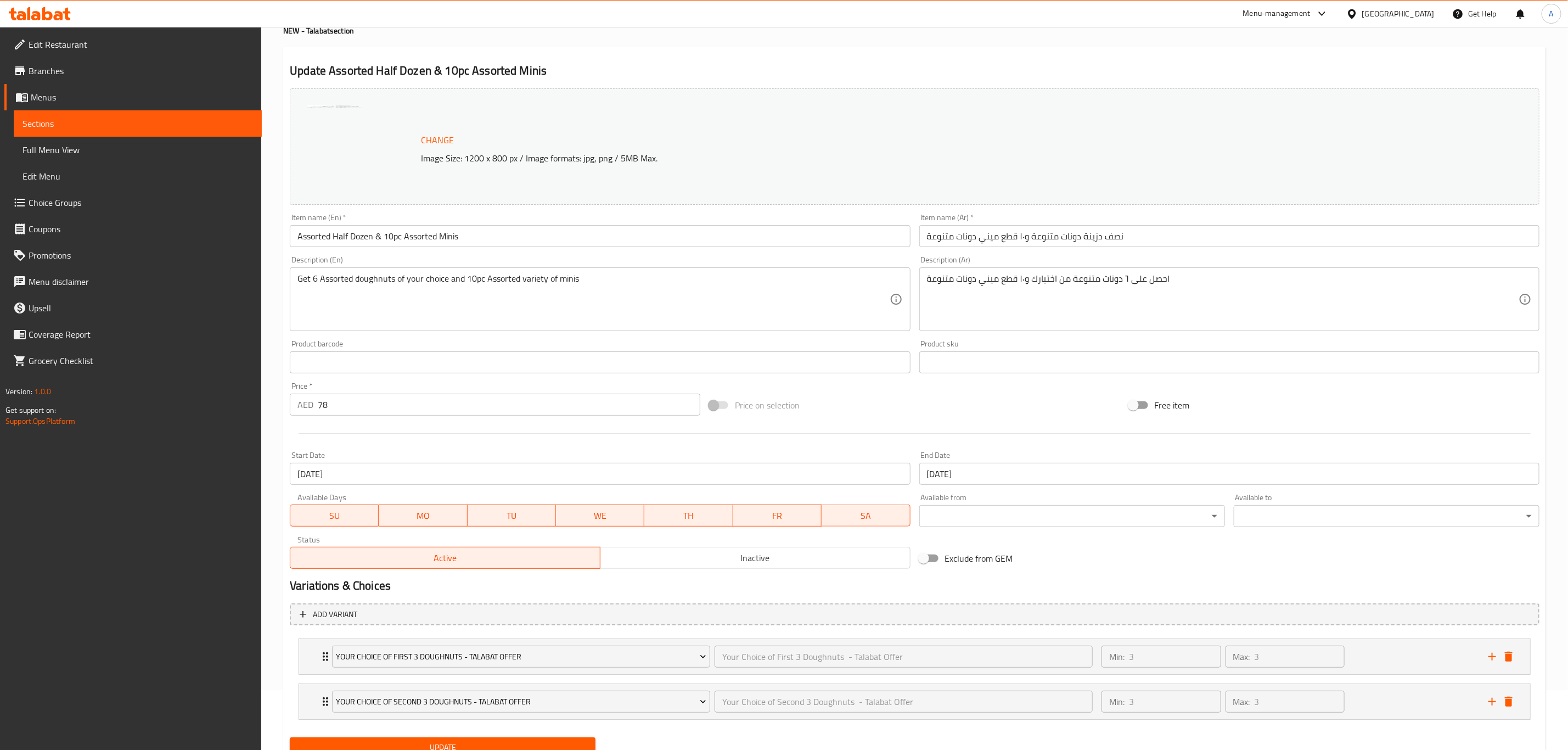
scroll to position [106, 0]
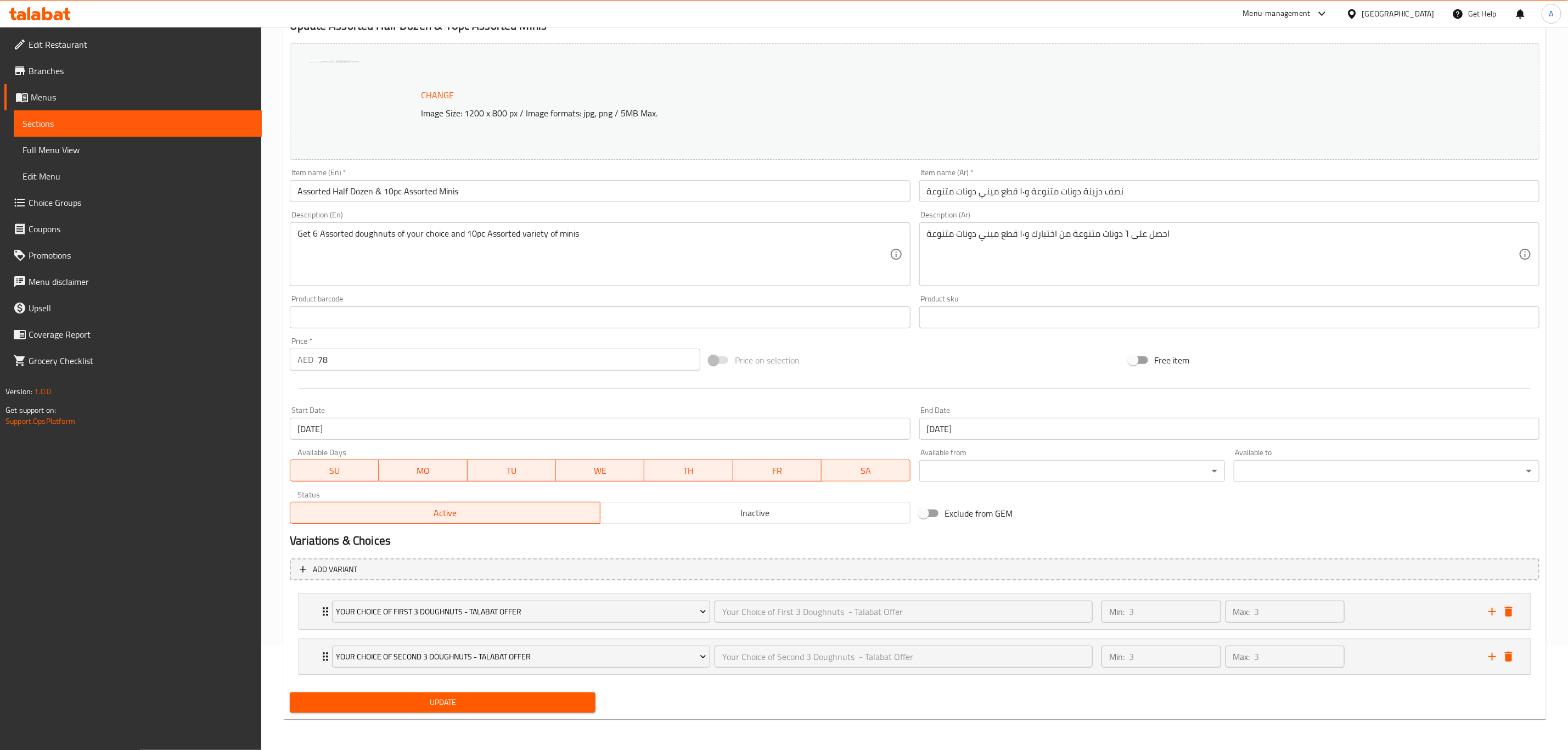
click at [490, 706] on span "Update" at bounding box center [443, 702] width 288 height 14
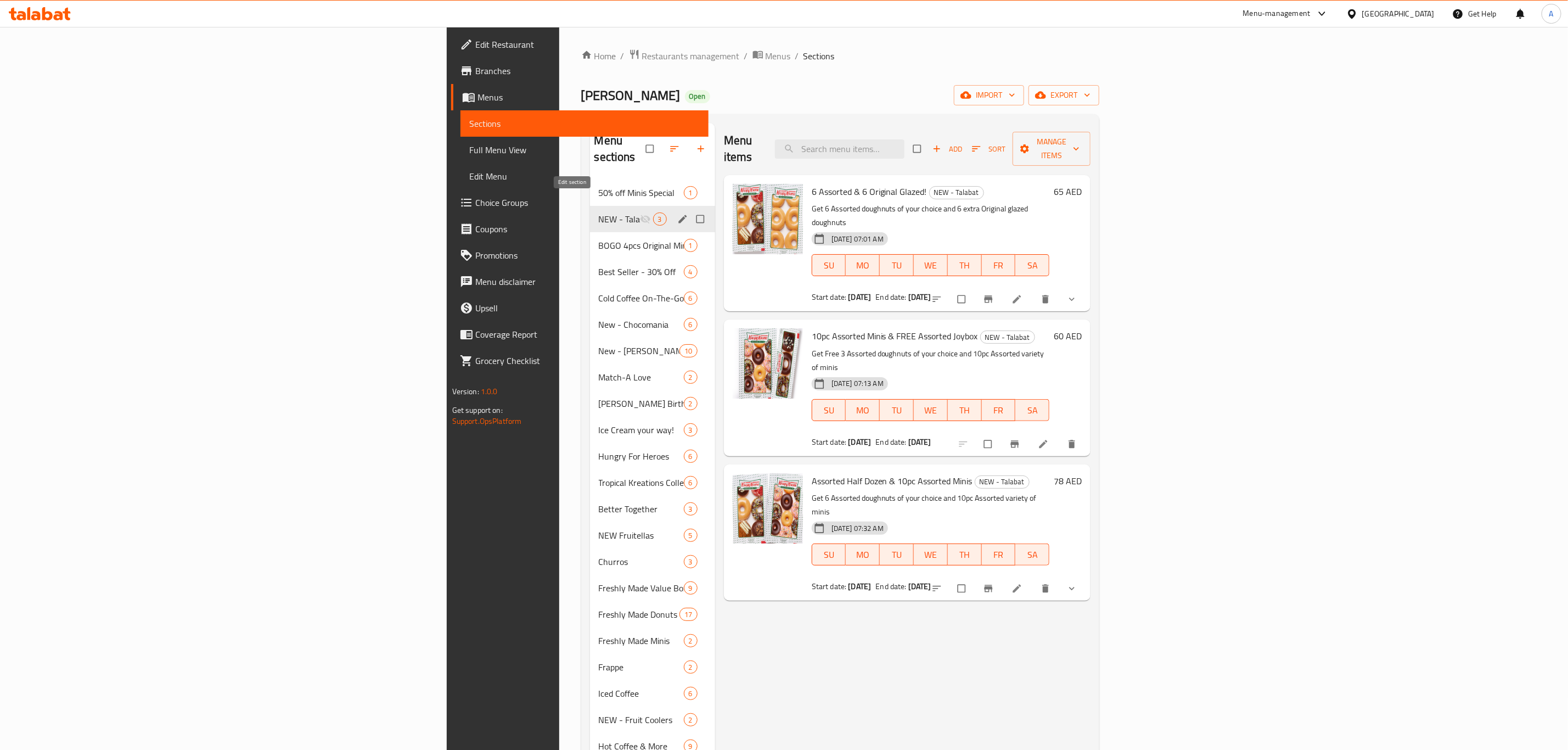
click at [678, 214] on icon "edit" at bounding box center [683, 219] width 11 height 11
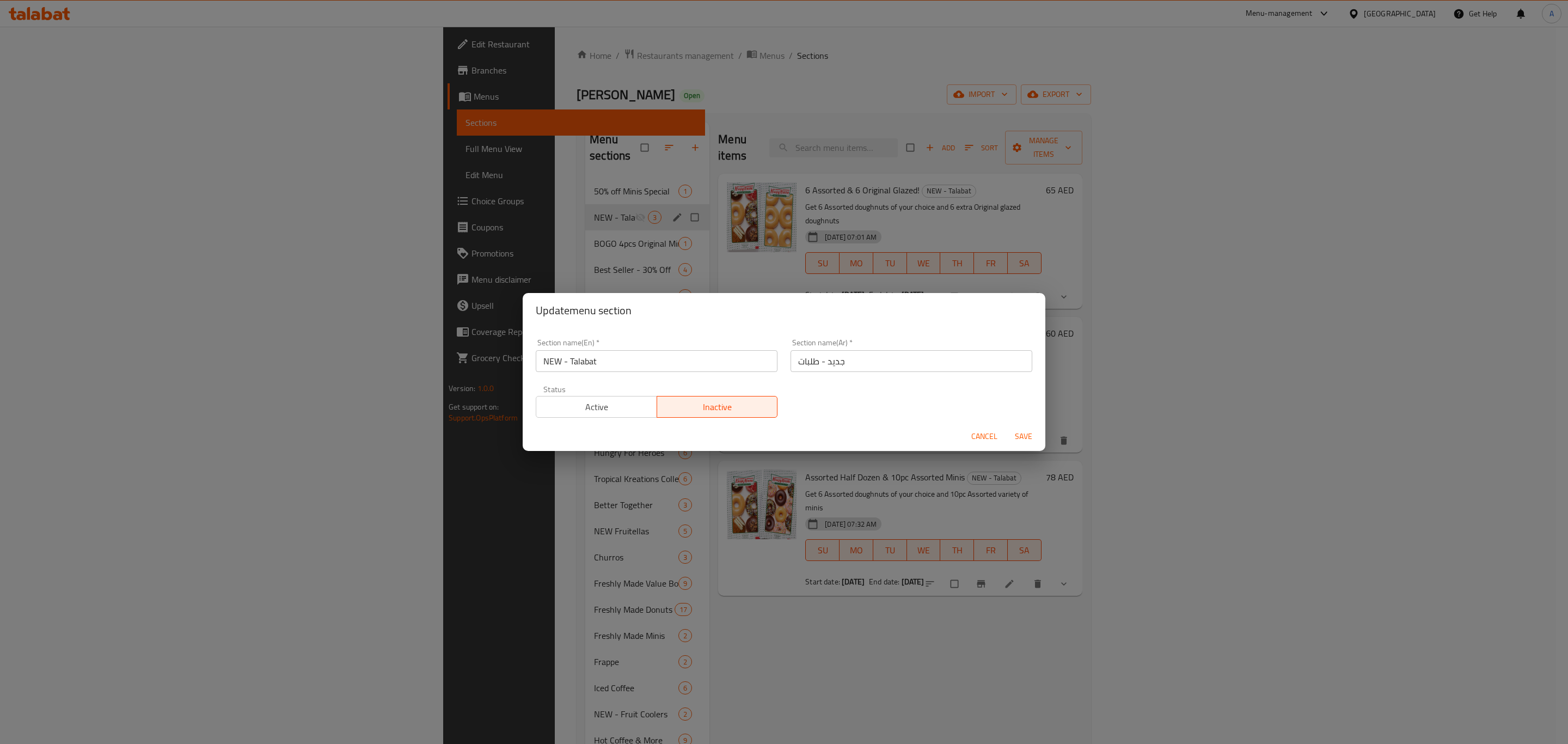
click at [595, 405] on span "Active" at bounding box center [597, 407] width 112 height 16
click at [1013, 438] on span "Save" at bounding box center [1023, 437] width 26 height 13
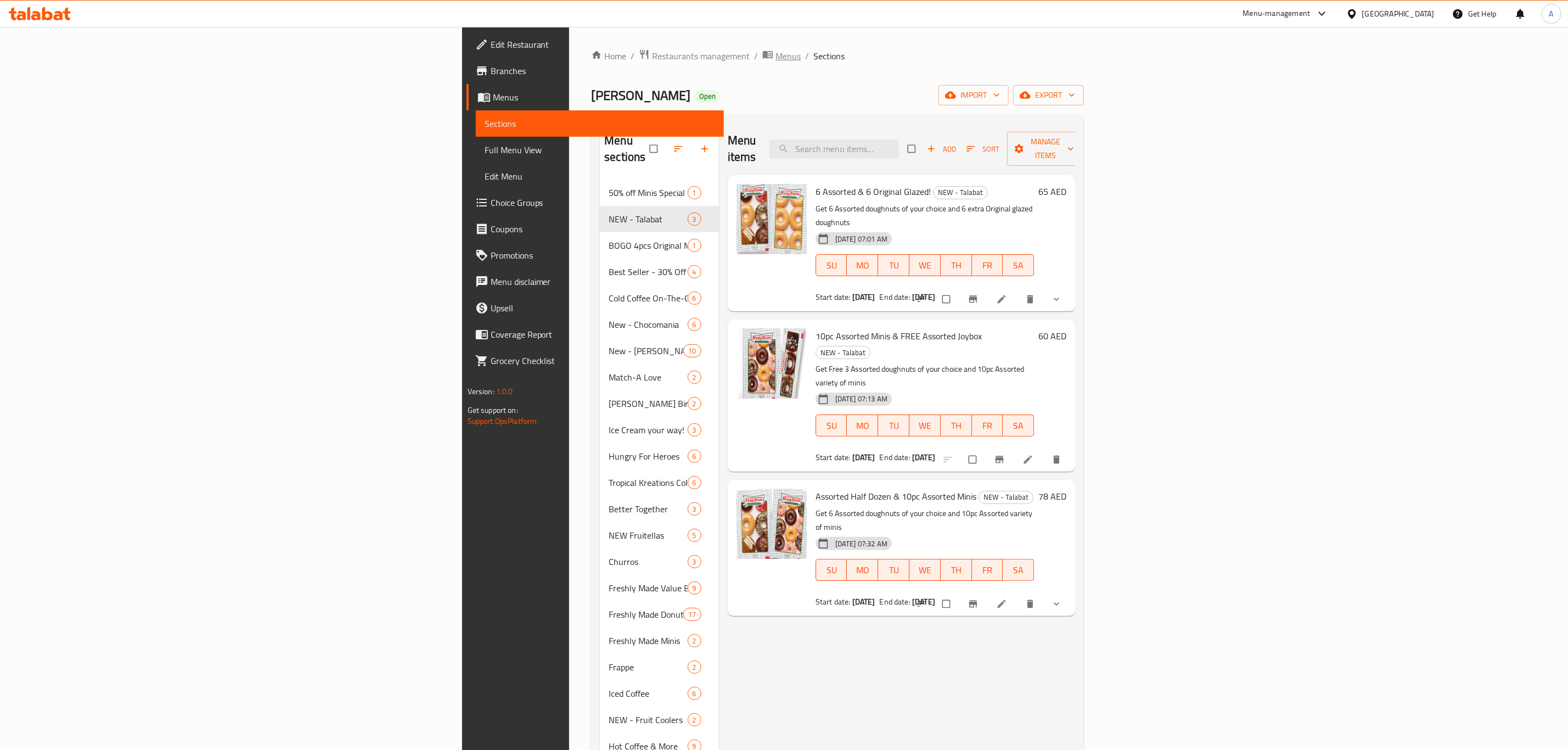
click at [776, 60] on span "Menus" at bounding box center [788, 55] width 25 height 13
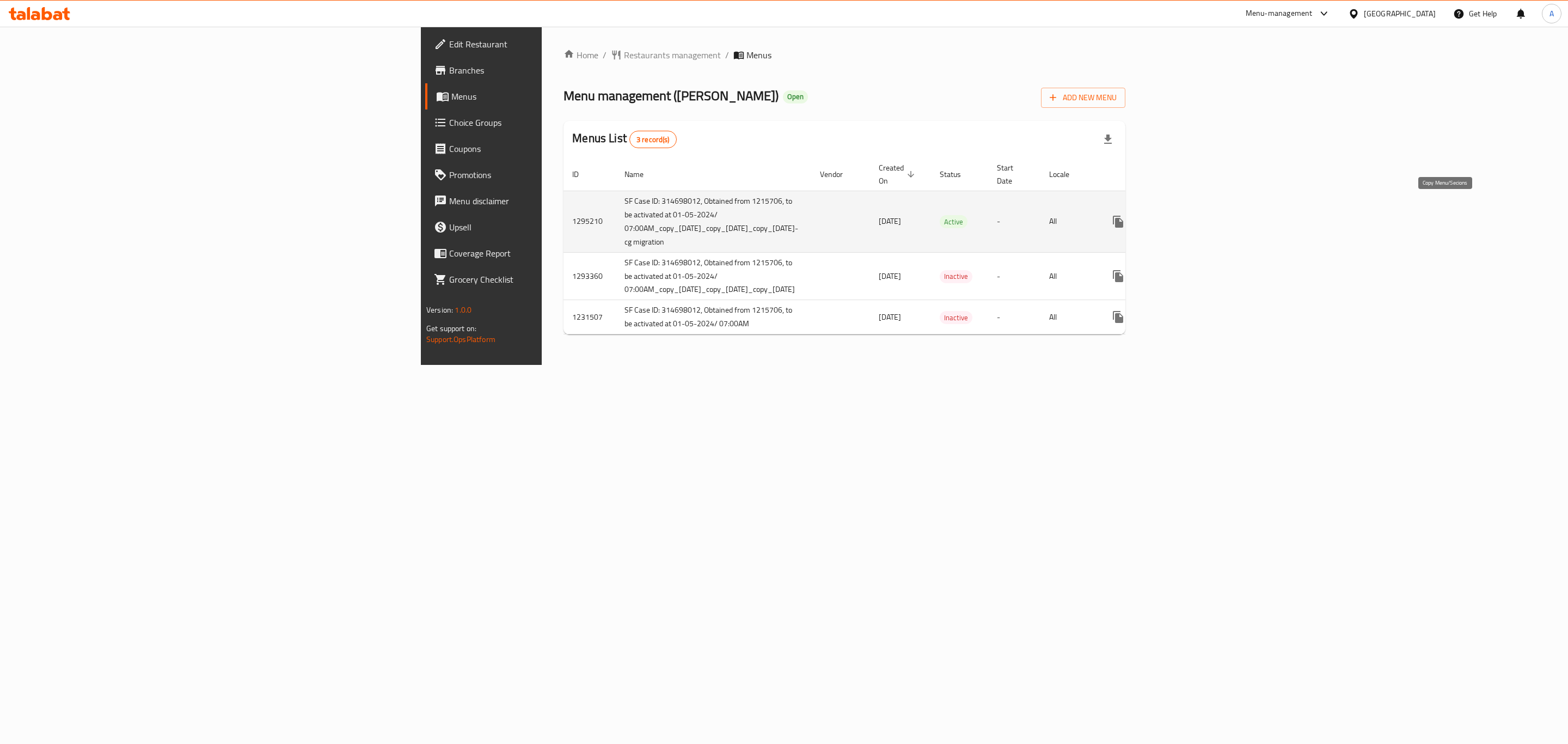
click at [1123, 216] on icon "more" at bounding box center [1118, 222] width 10 height 12
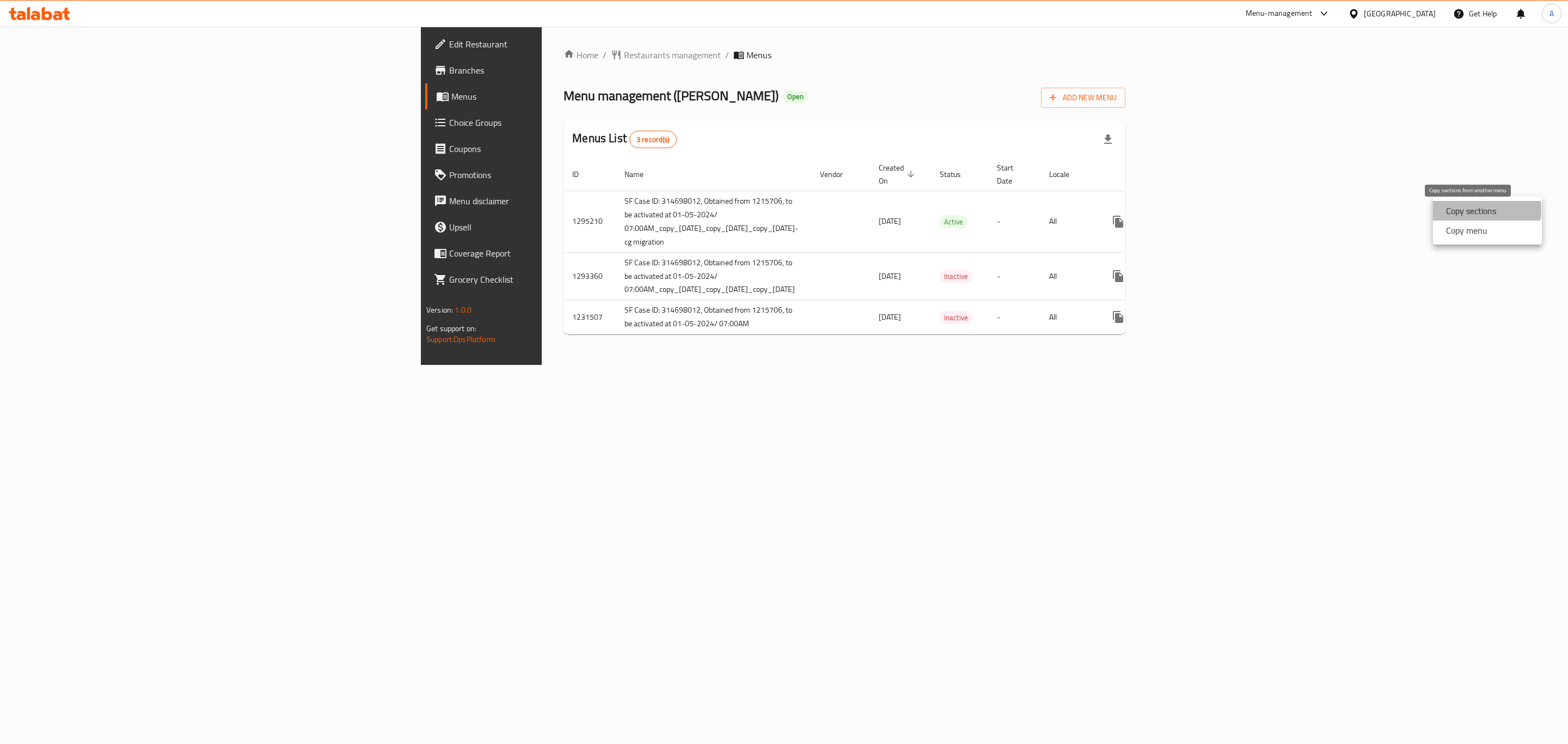
click at [1480, 209] on strong "Copy sections" at bounding box center [1471, 210] width 50 height 13
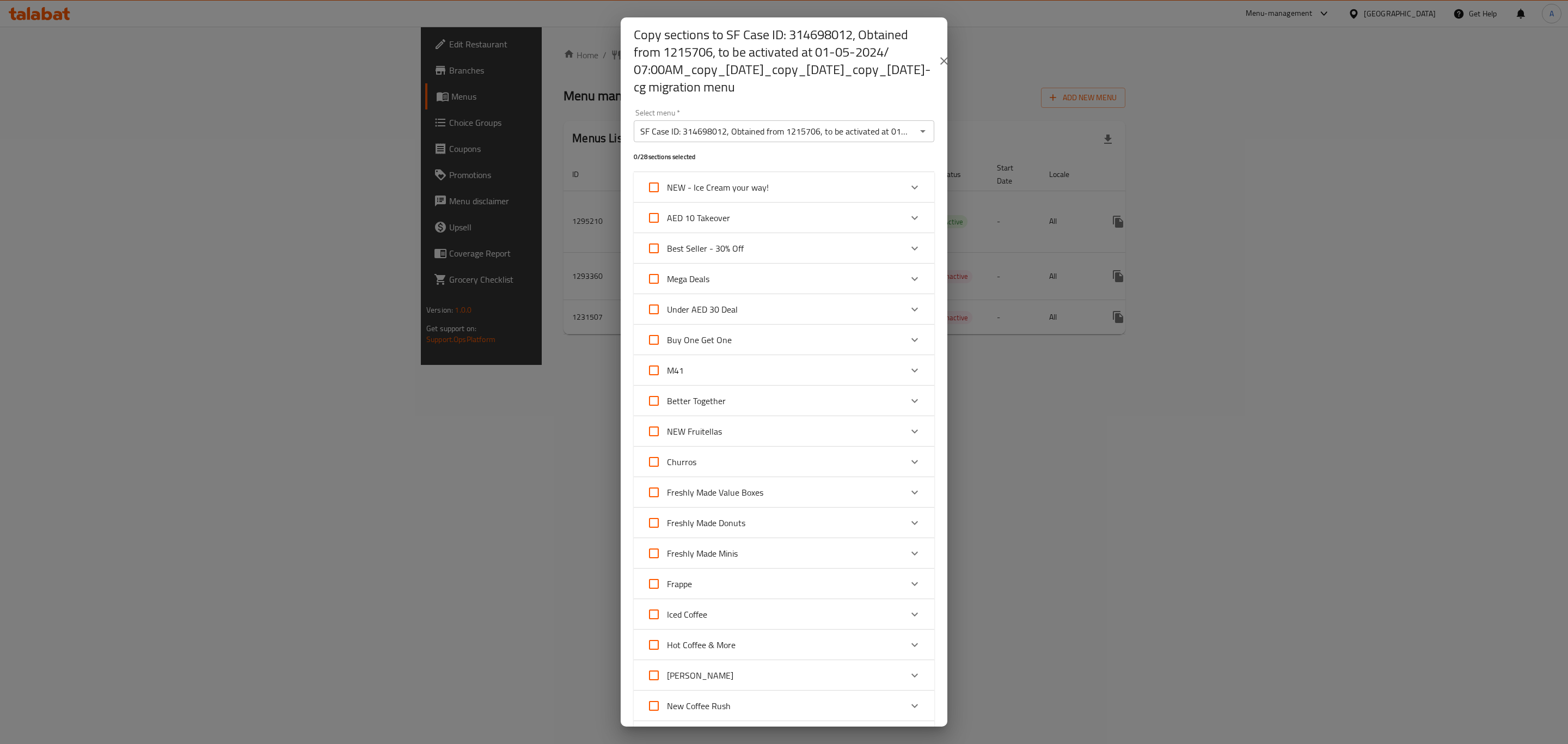
click at [824, 137] on input "SF Case ID: 314698012, Obtained from 1215706, to be activated at 01-05-2024/ 07…" at bounding box center [774, 131] width 276 height 15
click at [916, 125] on icon "Open" at bounding box center [922, 131] width 13 height 13
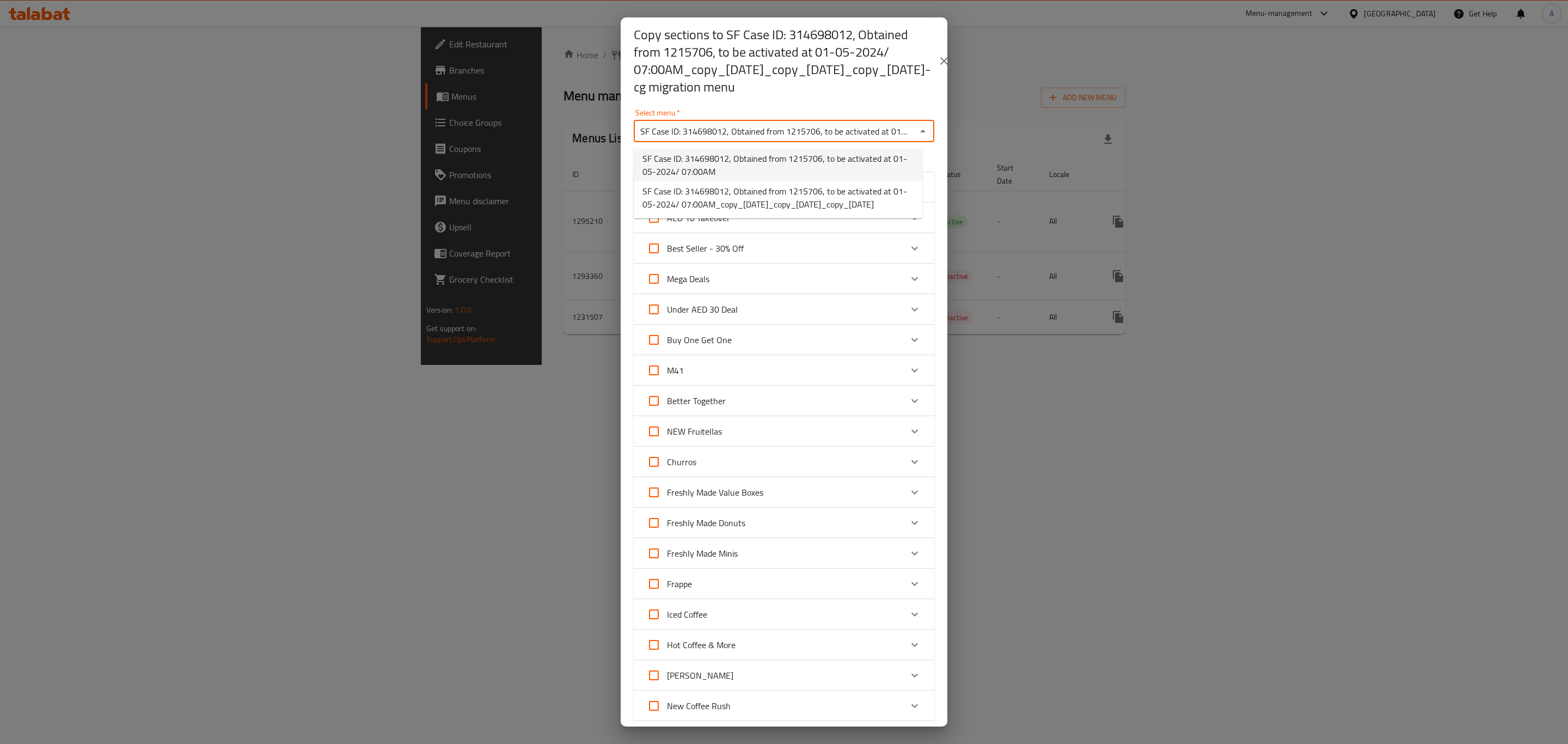
click at [916, 125] on icon "Close" at bounding box center [922, 131] width 13 height 13
click at [807, 99] on div "Copy sections to SF Case ID: 314698012, Obtained from 1215706, to be activated …" at bounding box center [784, 61] width 327 height 87
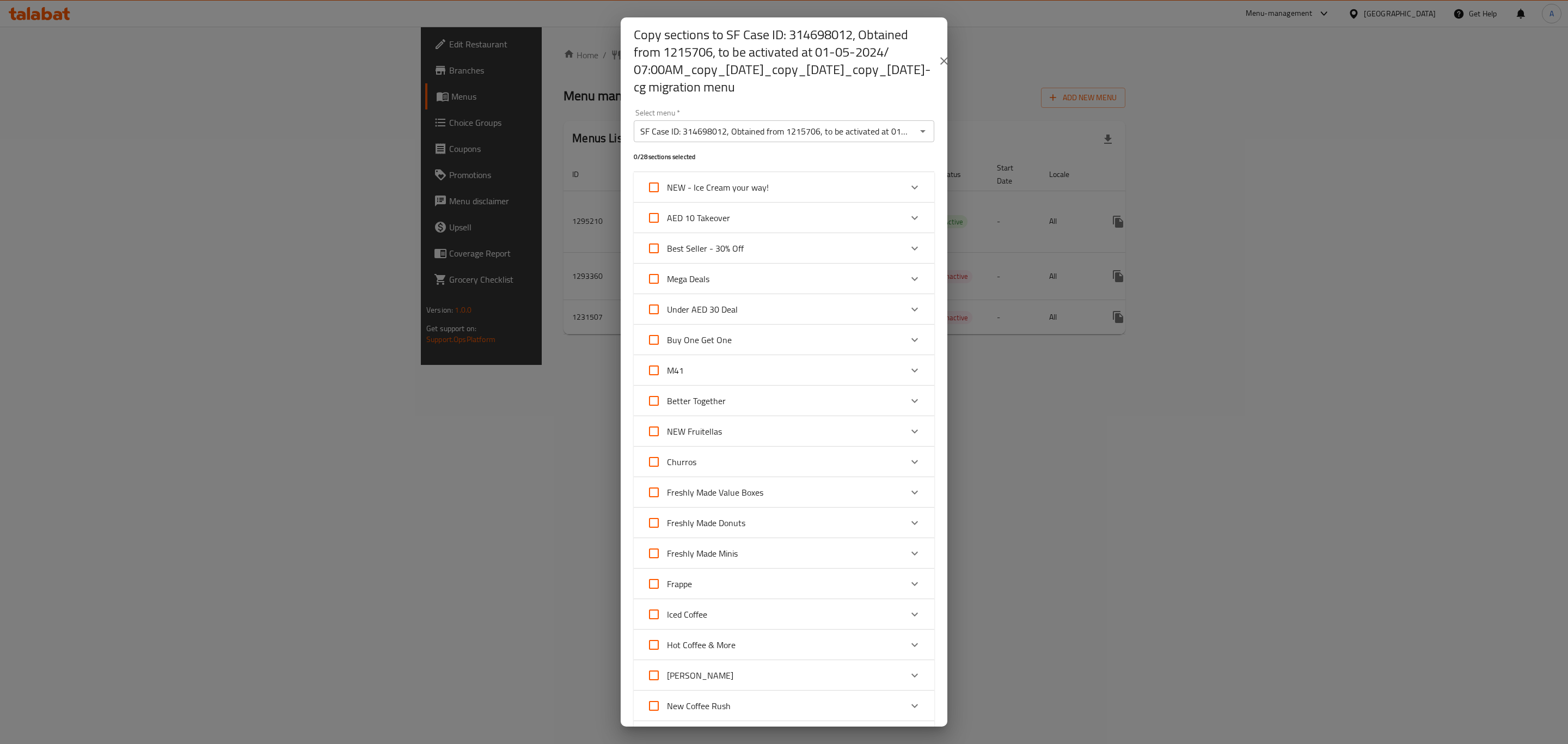
click at [822, 136] on input "SF Case ID: 314698012, Obtained from 1215706, to be activated at 01-05-2024/ 07…" at bounding box center [774, 131] width 276 height 15
click at [822, 136] on input "SF Case ID: 314698012, Obtained from 1215706, to be activated at 01-05-2024/ 07…" at bounding box center [774, 131] width 276 height 15
type input "SF Case ID: 314698012, Obtained from 1215706, to be activated at 01-05-2024/ 07…"
click at [781, 136] on input "SF Case ID: 314698012, Obtained from 1215706, to be activated at 01-05-2024/ 07…" at bounding box center [774, 131] width 276 height 15
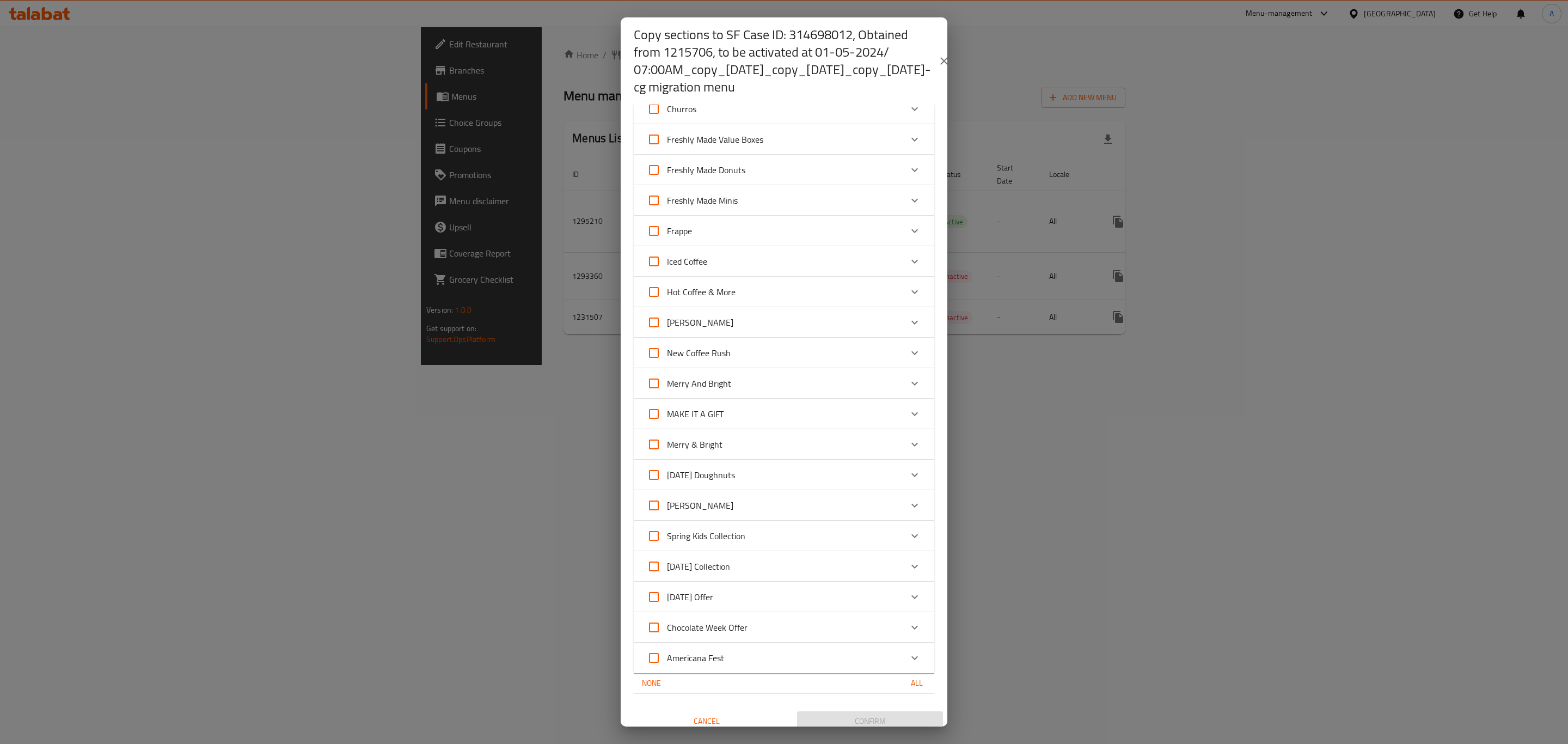
scroll to position [373, 0]
click at [447, 206] on div "Copy sections to SF Case ID: 314698012, Obtained from 1215706, to be activated …" at bounding box center [784, 372] width 1568 height 744
click at [495, 136] on div "Copy sections to SF Case ID: 314698012, Obtained from 1215706, to be activated …" at bounding box center [784, 372] width 1568 height 744
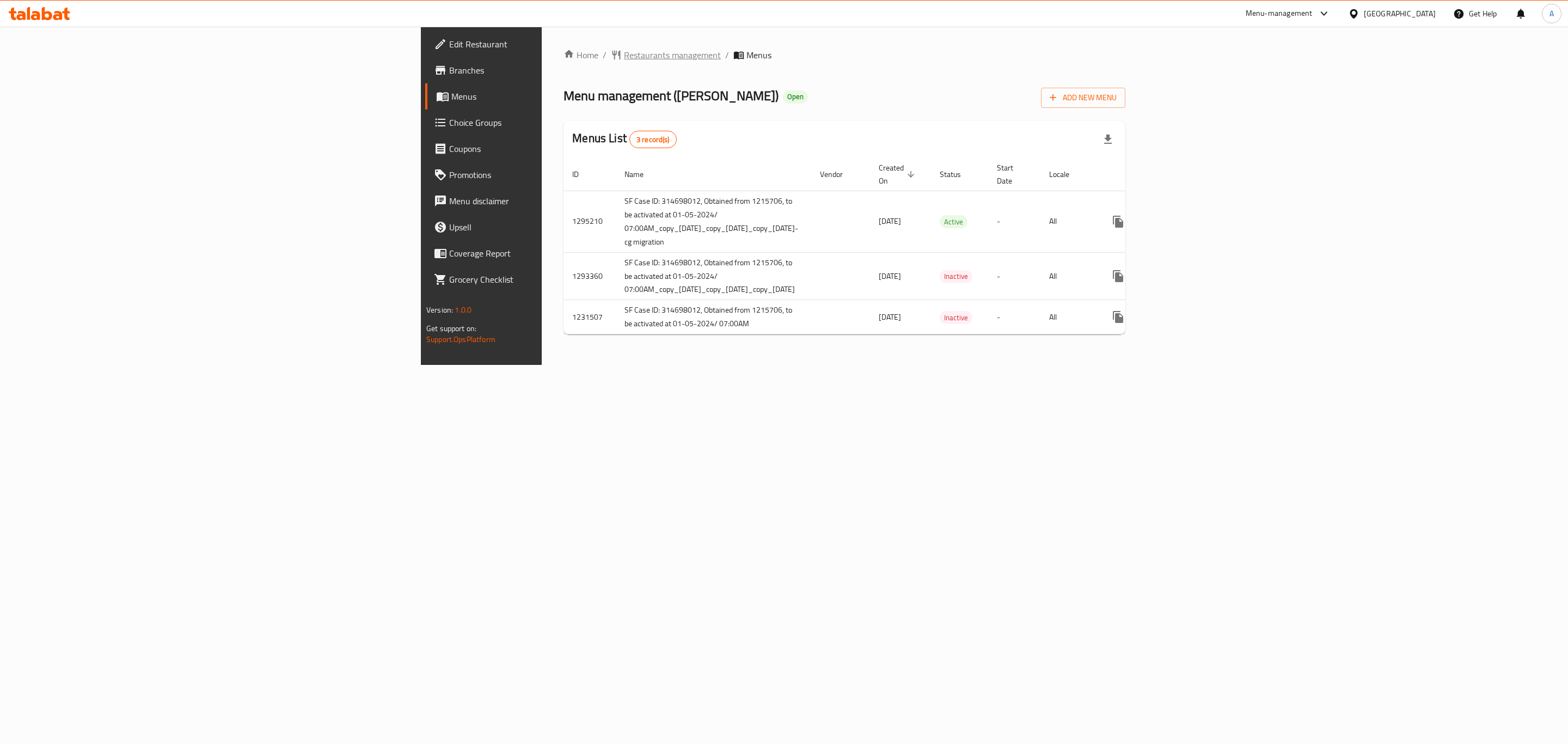
click at [624, 51] on span "Restaurants management" at bounding box center [672, 55] width 97 height 13
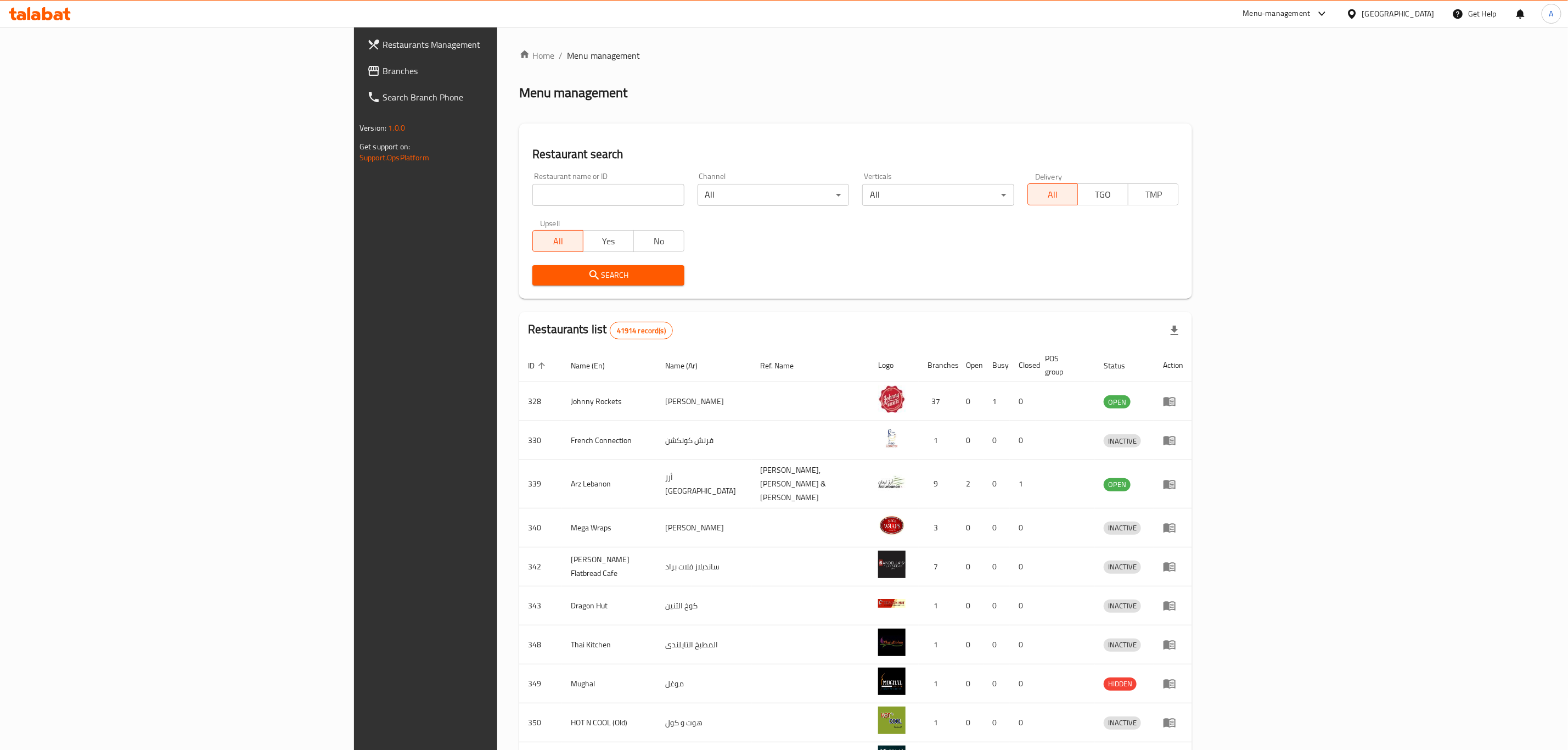
click at [533, 195] on input "search" at bounding box center [608, 195] width 152 height 22
type input "2913"
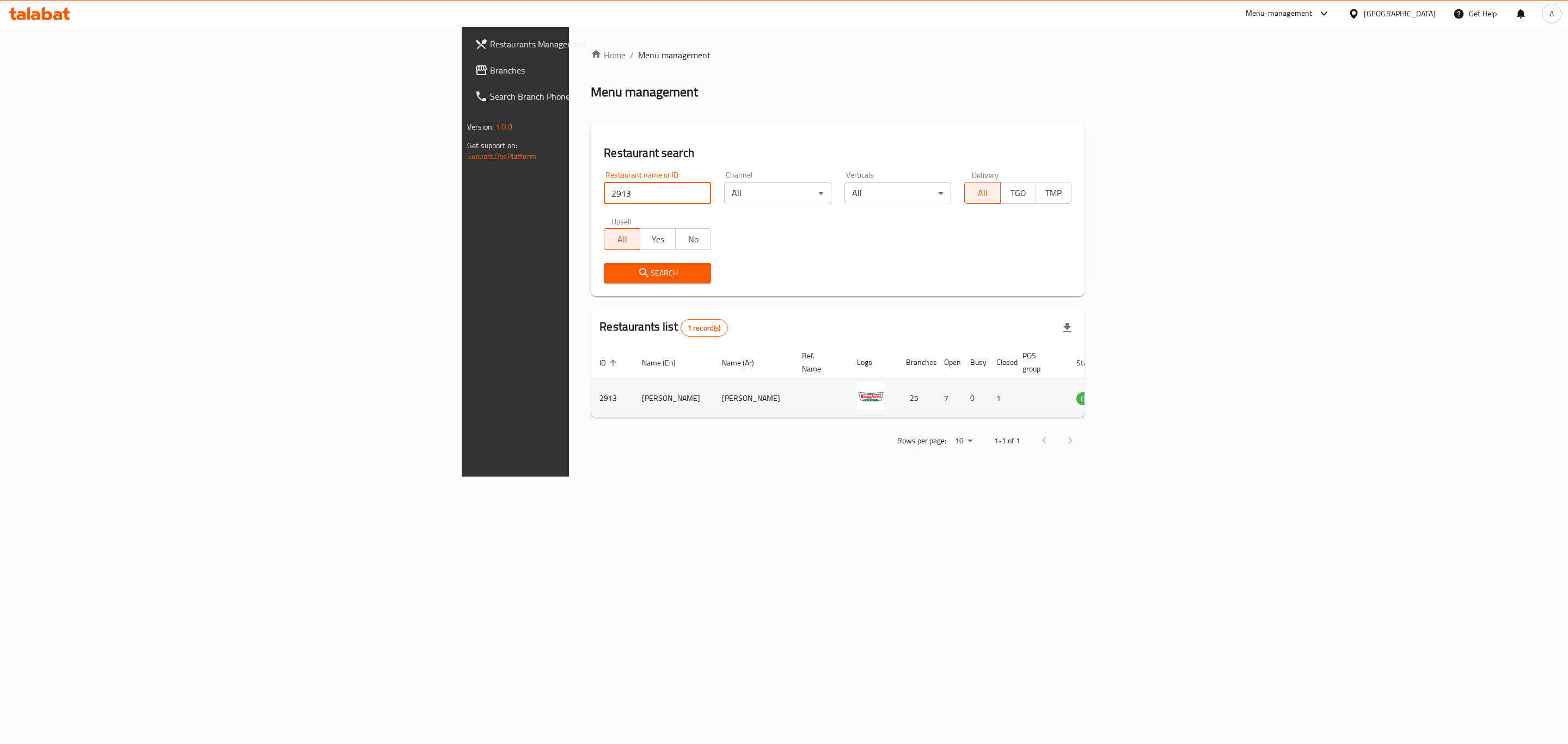
click at [1146, 395] on icon "enhanced table" at bounding box center [1140, 399] width 12 height 9
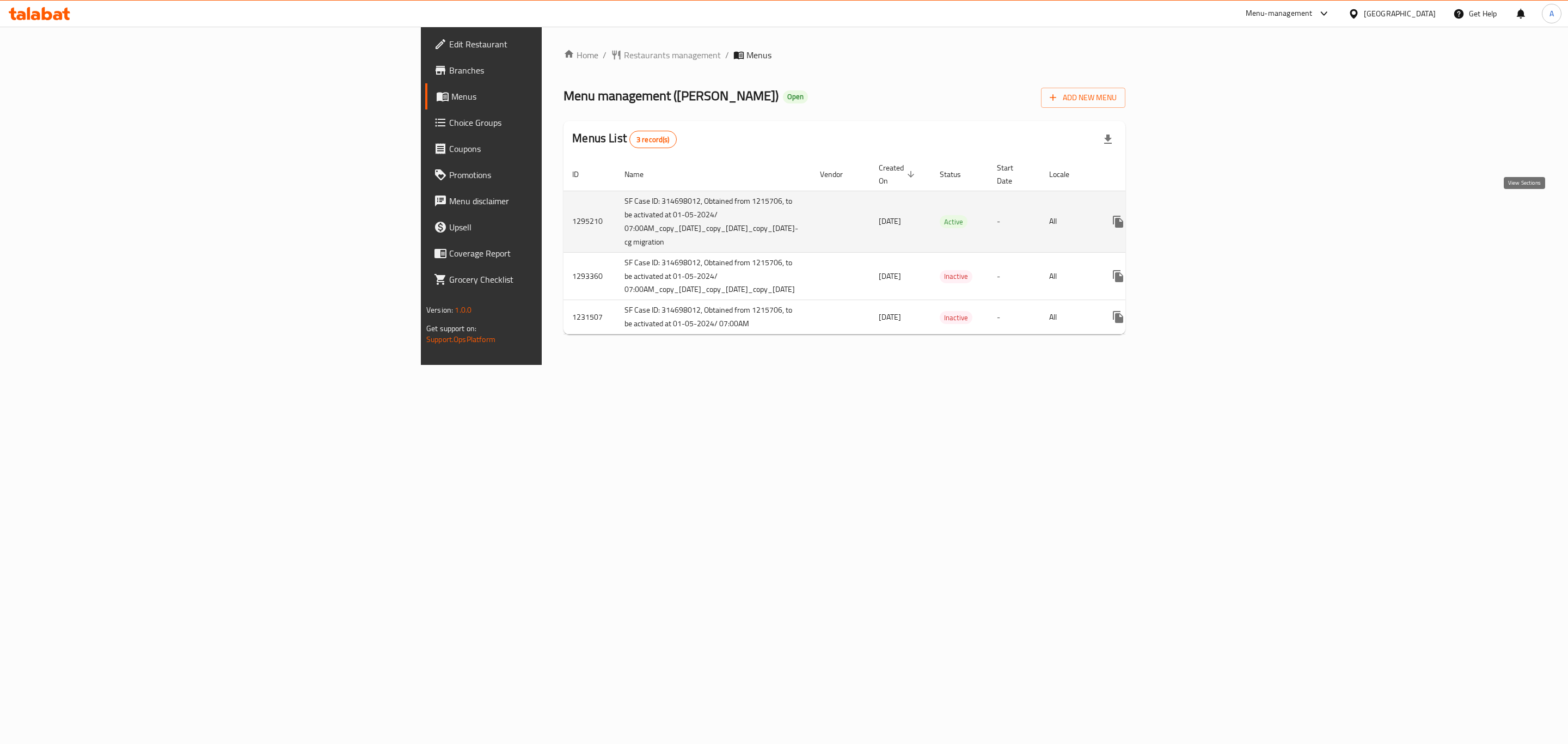
click at [1209, 209] on link "enhanced table" at bounding box center [1197, 222] width 26 height 26
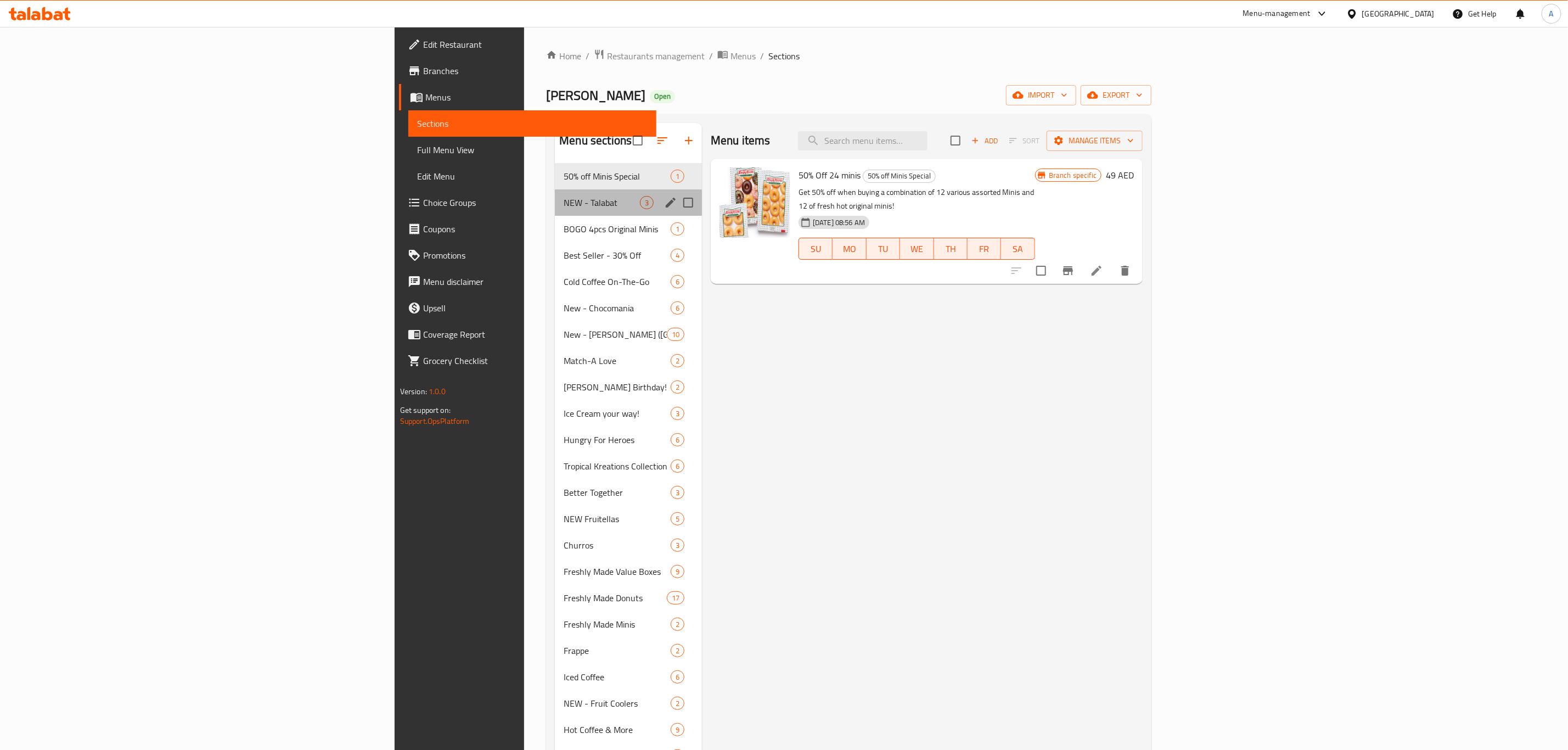
click at [555, 195] on div "NEW - Talabat 3" at bounding box center [628, 203] width 147 height 26
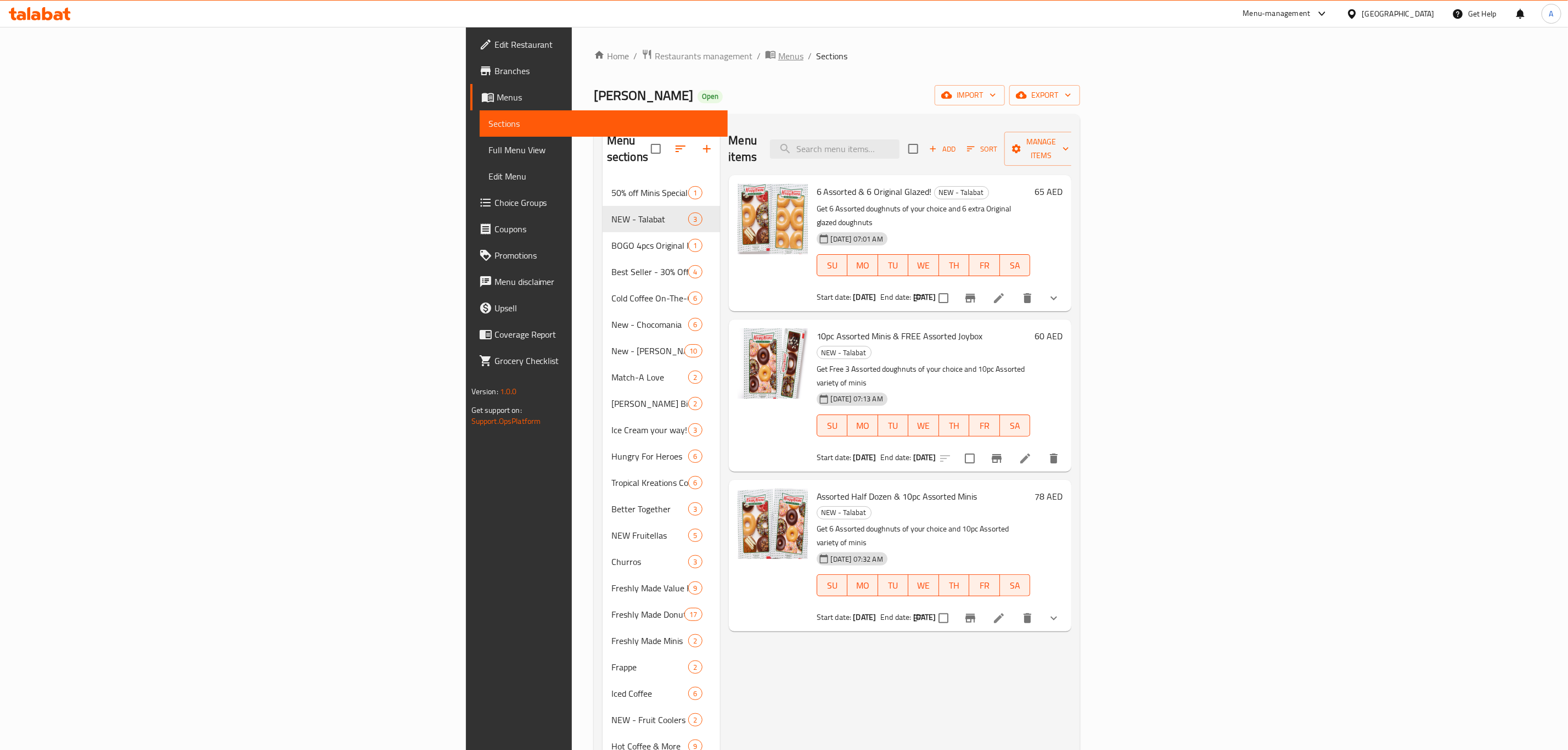
click at [778, 52] on span "Menus" at bounding box center [790, 55] width 25 height 13
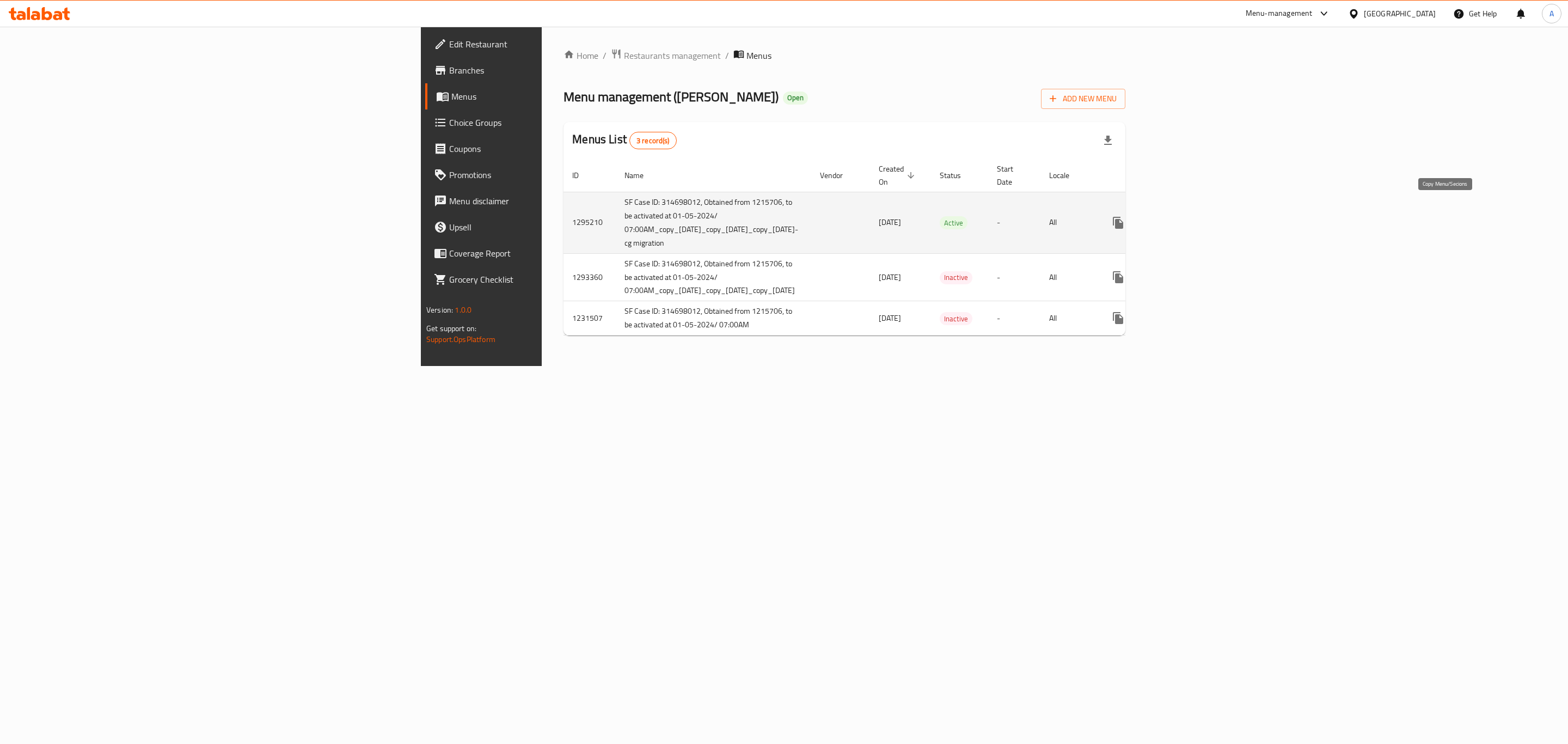
click at [1123, 217] on icon "more" at bounding box center [1118, 223] width 10 height 12
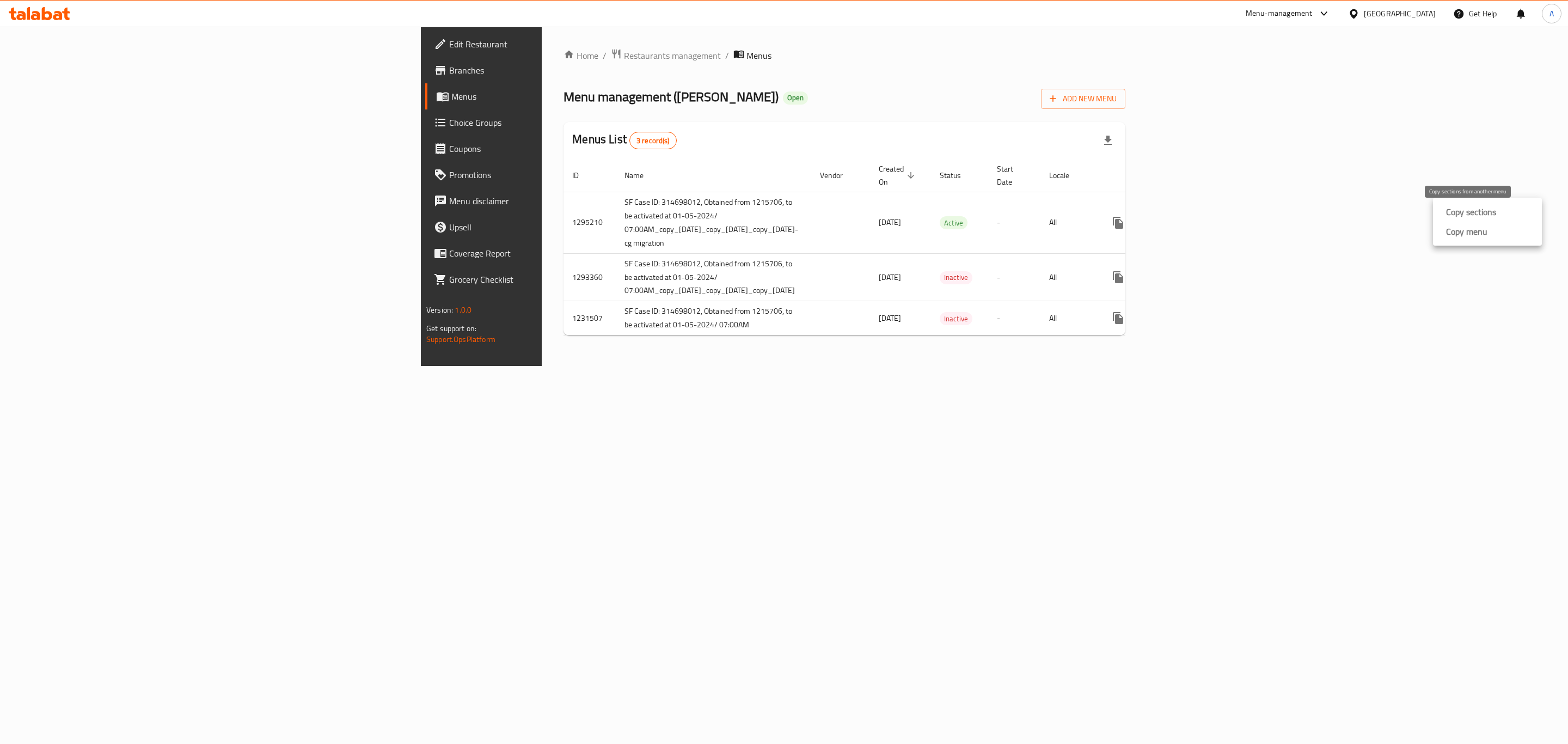
click at [1466, 209] on strong "Copy sections" at bounding box center [1471, 211] width 50 height 13
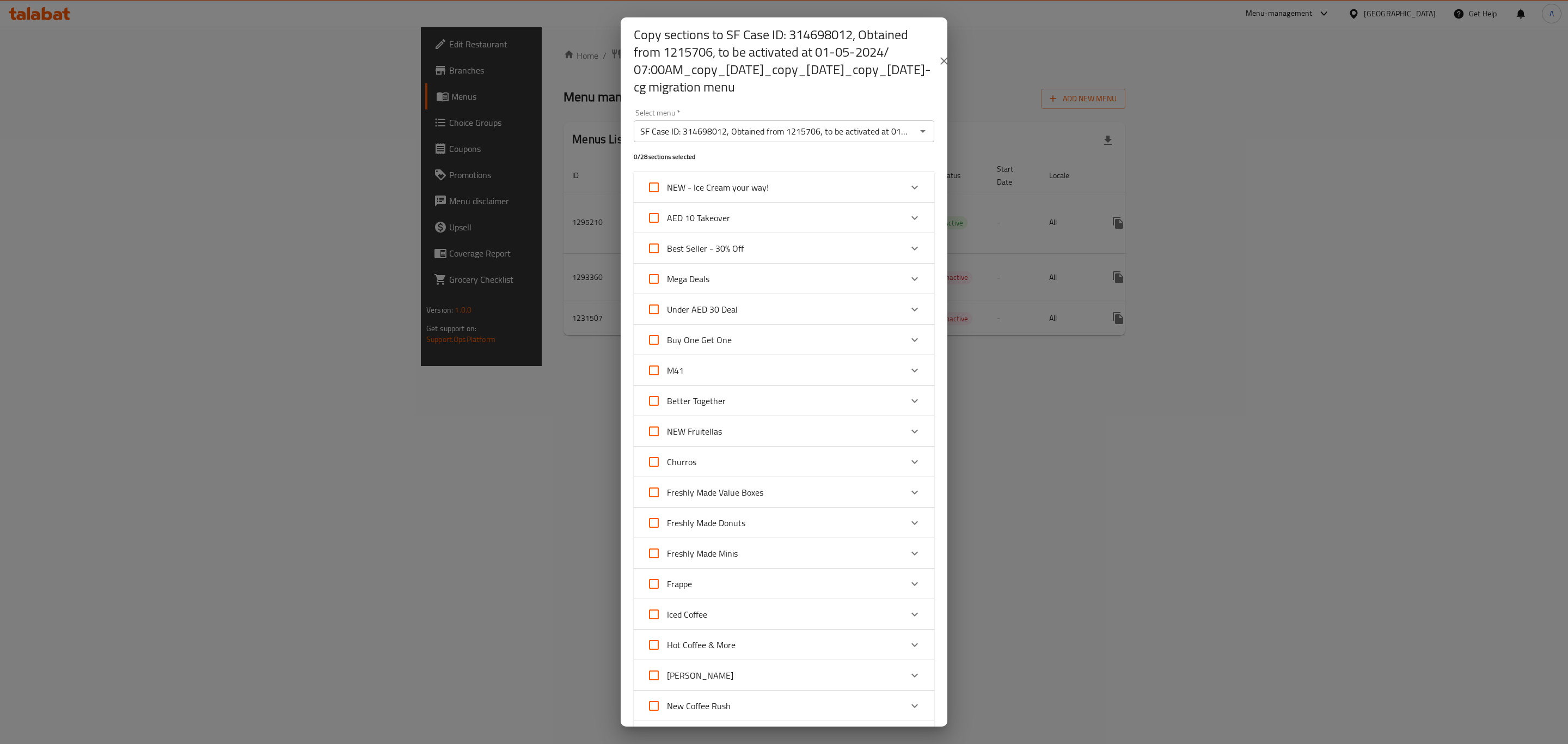
click at [1266, 249] on div "Copy sections to SF Case ID: 314698012, Obtained from 1215706, to be activated …" at bounding box center [784, 372] width 1568 height 744
click at [1176, 121] on div "Copy sections to SF Case ID: 314698012, Obtained from 1215706, to be activated …" at bounding box center [784, 372] width 1568 height 744
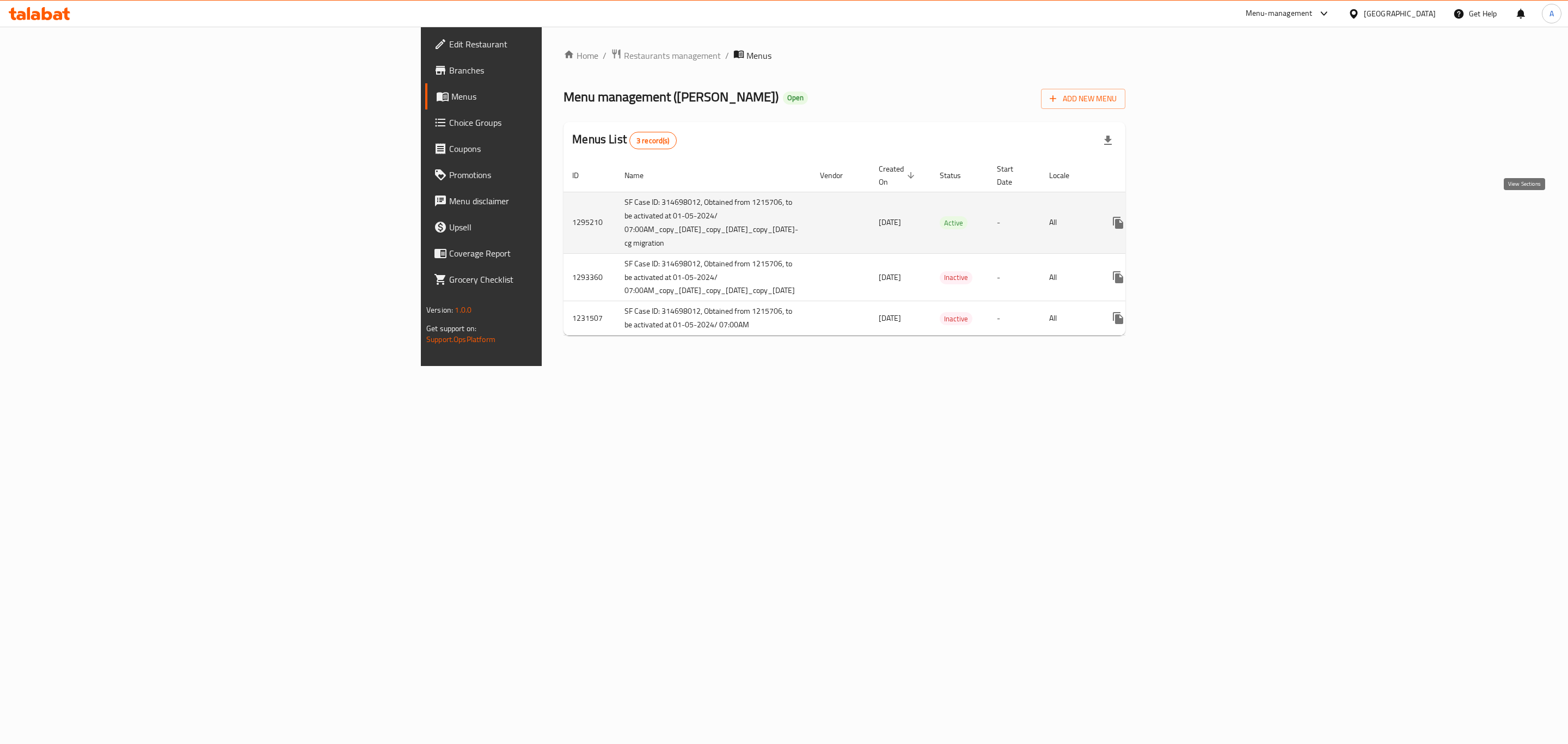
click at [1203, 216] on icon "enhanced table" at bounding box center [1196, 222] width 13 height 13
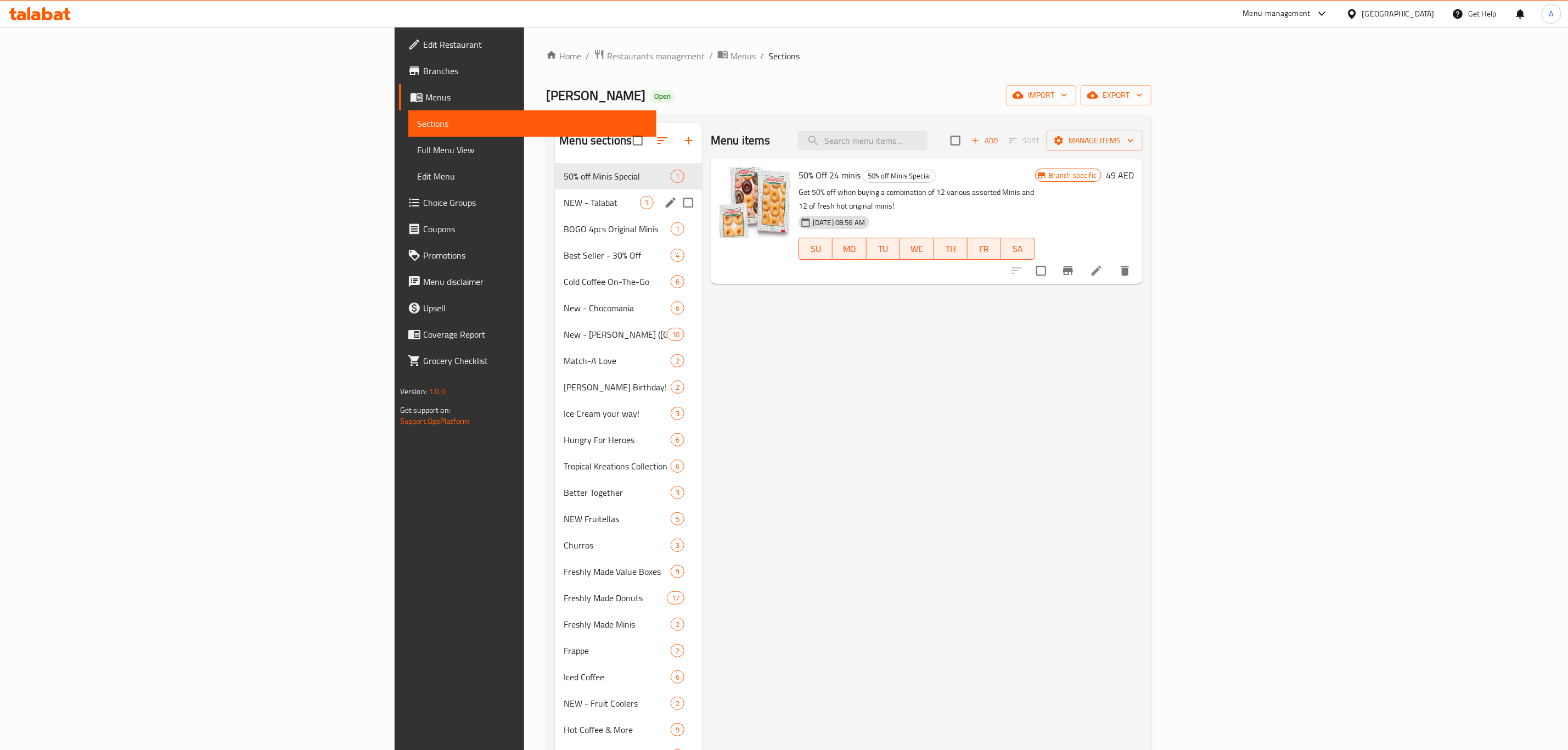
click at [555, 195] on div "NEW - Talabat 3" at bounding box center [628, 203] width 147 height 26
